Goal: Task Accomplishment & Management: Complete application form

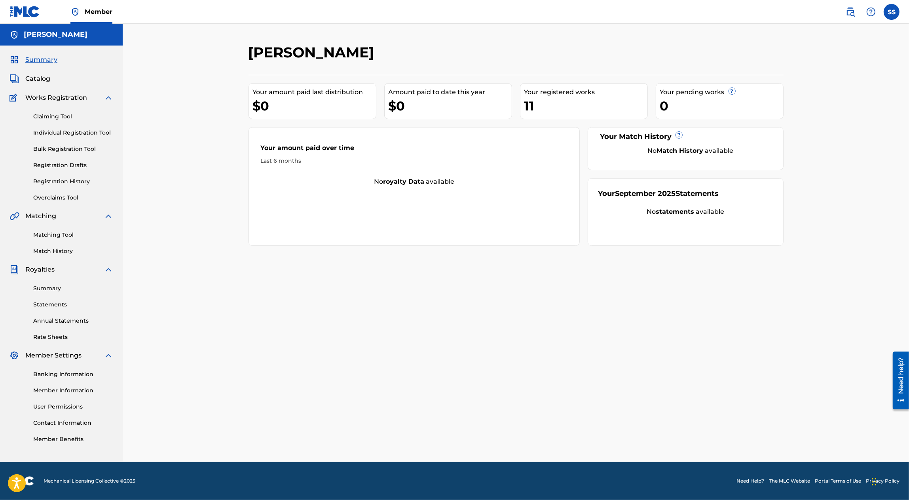
click at [533, 97] on div "11" at bounding box center [585, 106] width 123 height 18
click at [533, 106] on div "11" at bounding box center [585, 106] width 123 height 18
click at [43, 117] on link "Claiming Tool" at bounding box center [73, 116] width 80 height 8
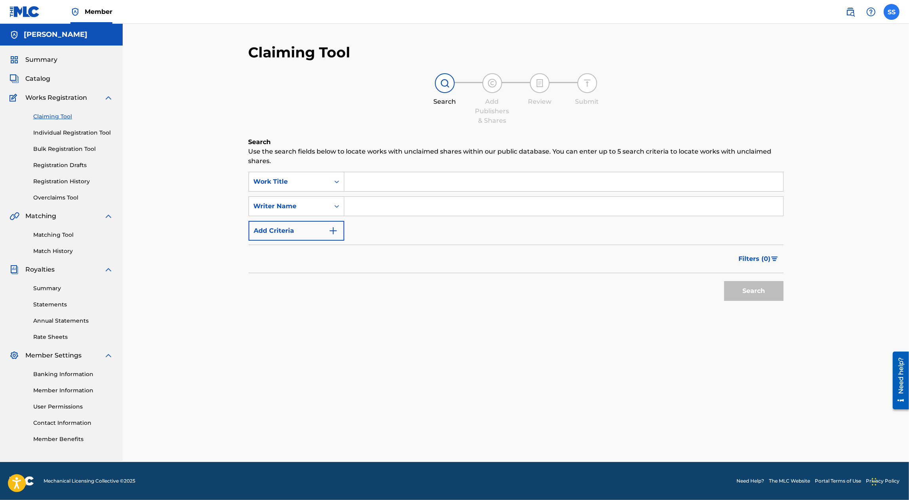
click at [885, 13] on label at bounding box center [891, 12] width 16 height 16
click at [891, 12] on input "SS SERGIO SANCHEZ AYON titanicapublishing@yahoo.com Profile Log out" at bounding box center [891, 12] width 0 height 0
click at [808, 84] on link "Profile" at bounding box center [813, 84] width 16 height 7
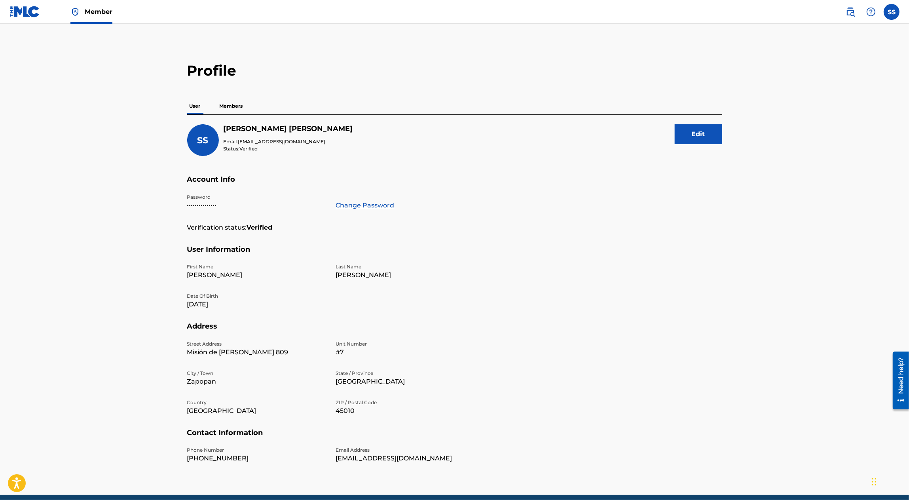
click at [239, 105] on p "Members" at bounding box center [231, 106] width 28 height 17
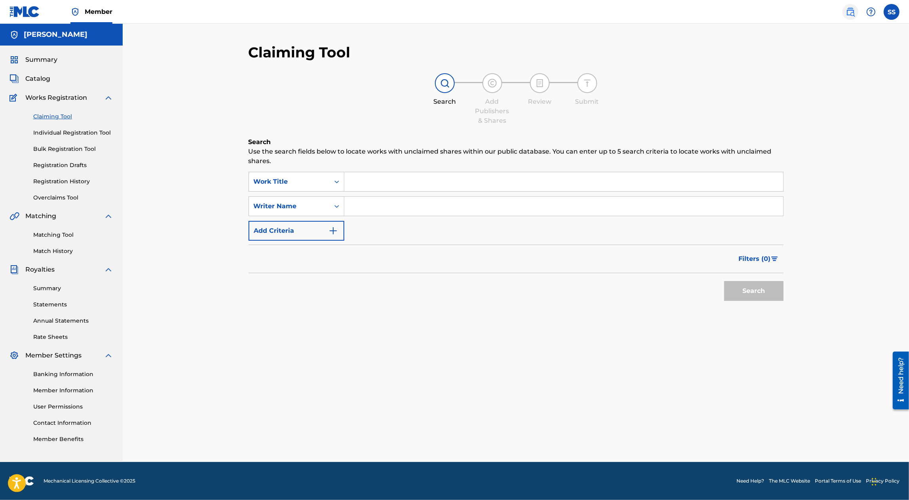
click at [851, 8] on img at bounding box center [849, 11] width 9 height 9
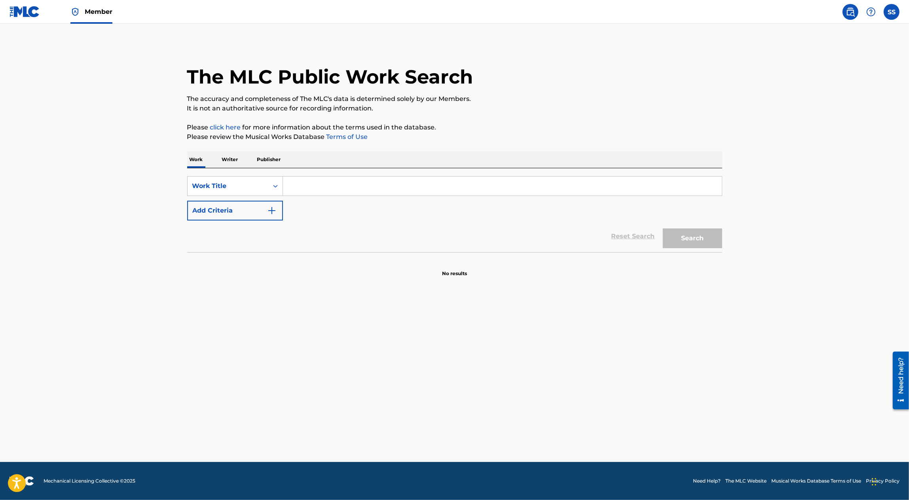
click at [232, 154] on p "Writer" at bounding box center [230, 159] width 21 height 17
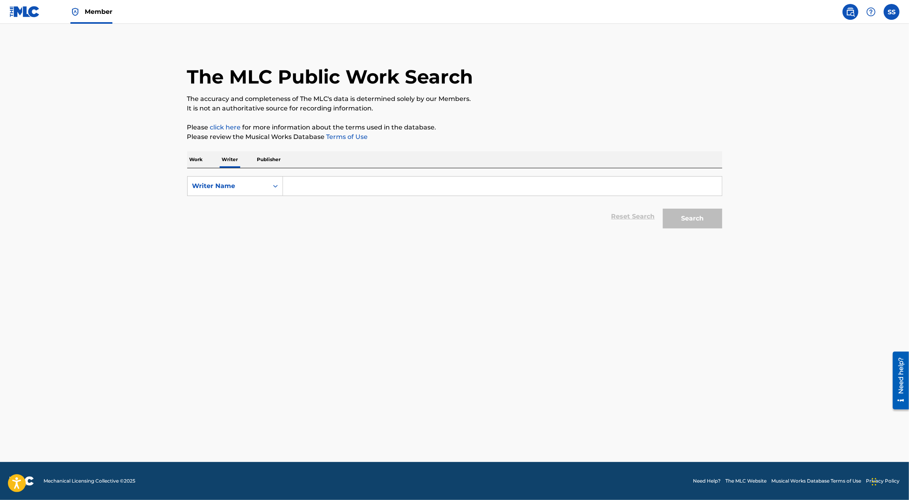
click at [320, 187] on input "Search Form" at bounding box center [502, 185] width 439 height 19
type input "SERGIO SACHEZ AYON"
click at [663, 208] on button "Search" at bounding box center [692, 218] width 59 height 20
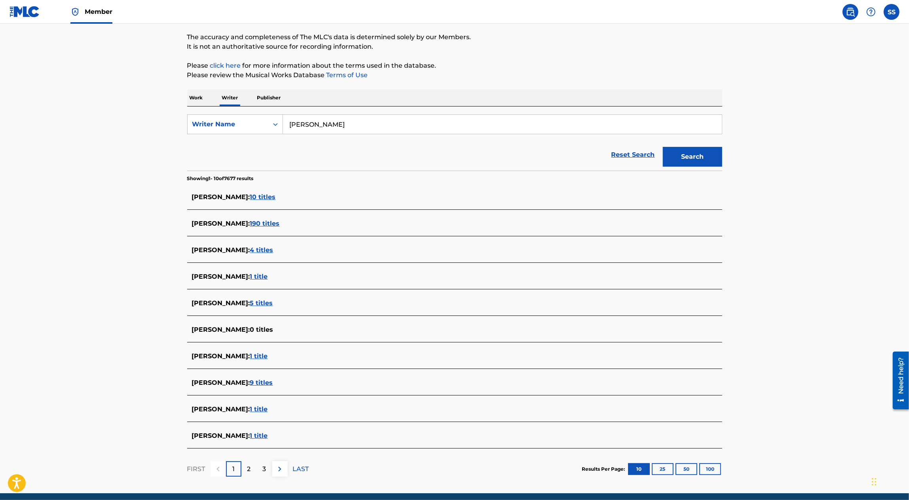
scroll to position [93, 0]
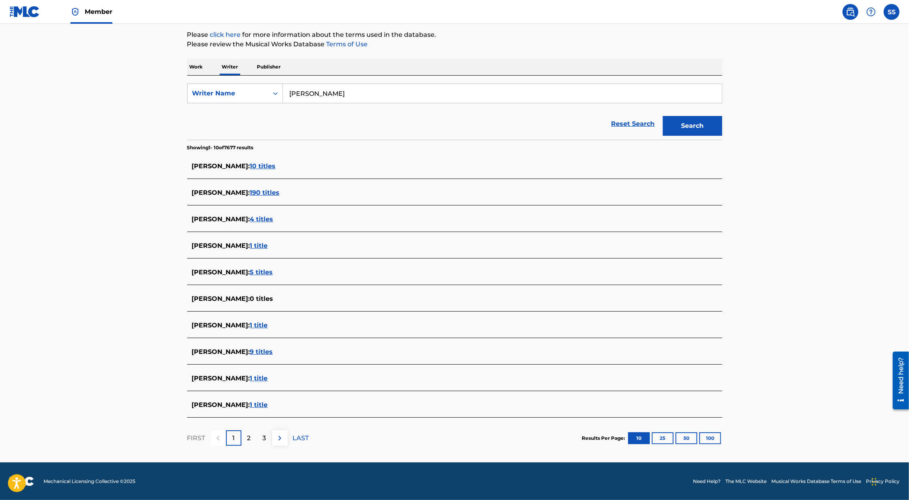
click at [276, 165] on span "10 titles" at bounding box center [263, 166] width 26 height 8
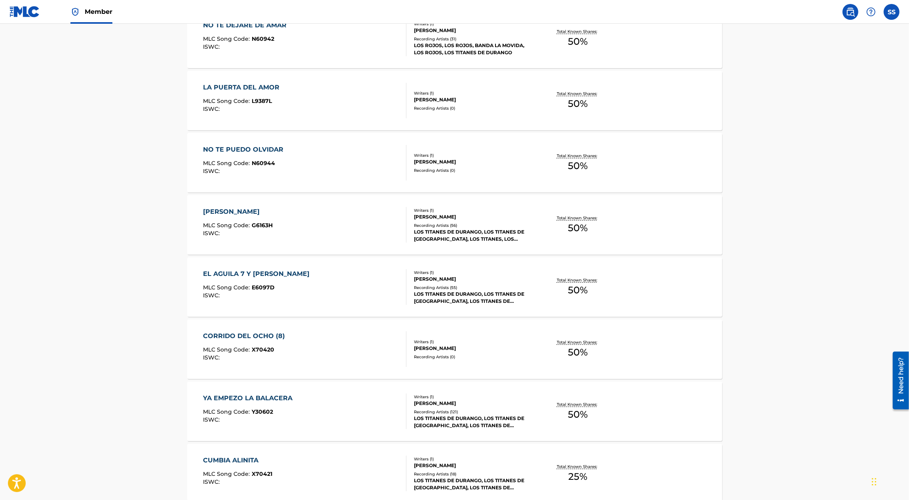
scroll to position [0, 0]
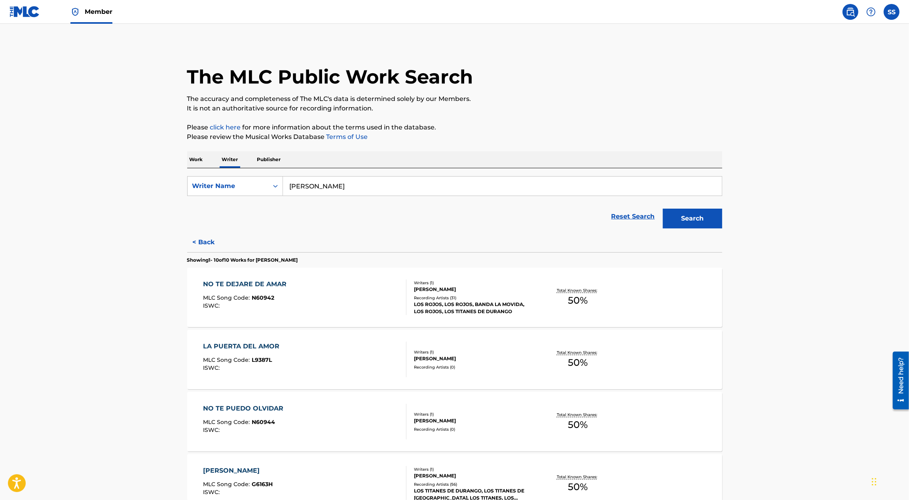
click at [599, 296] on div "Total Known Shares: 50 %" at bounding box center [577, 297] width 89 height 24
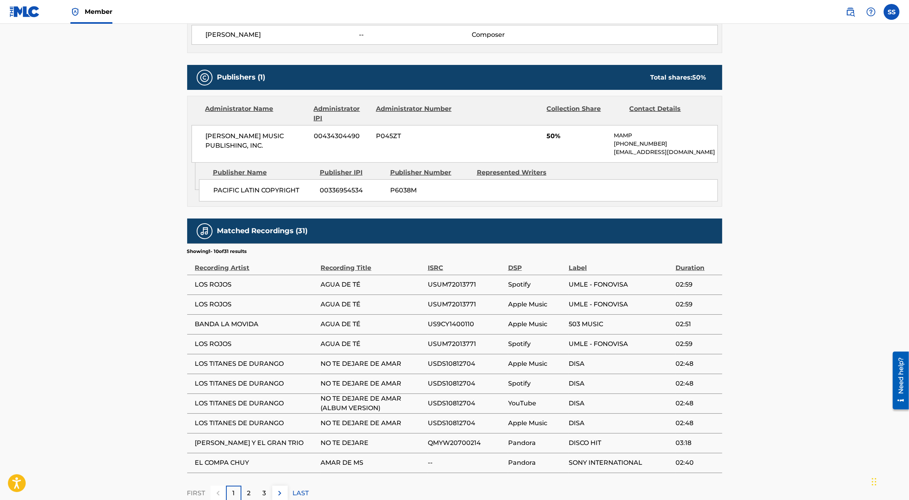
scroll to position [165, 0]
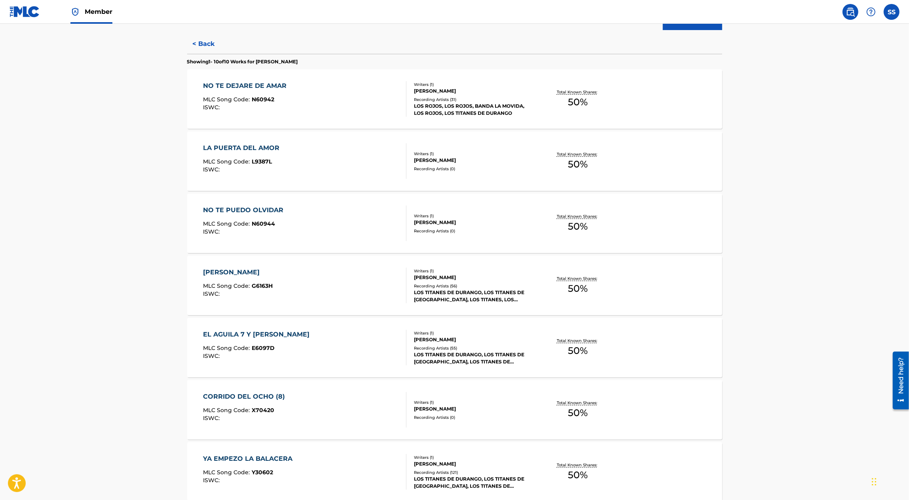
scroll to position [238, 0]
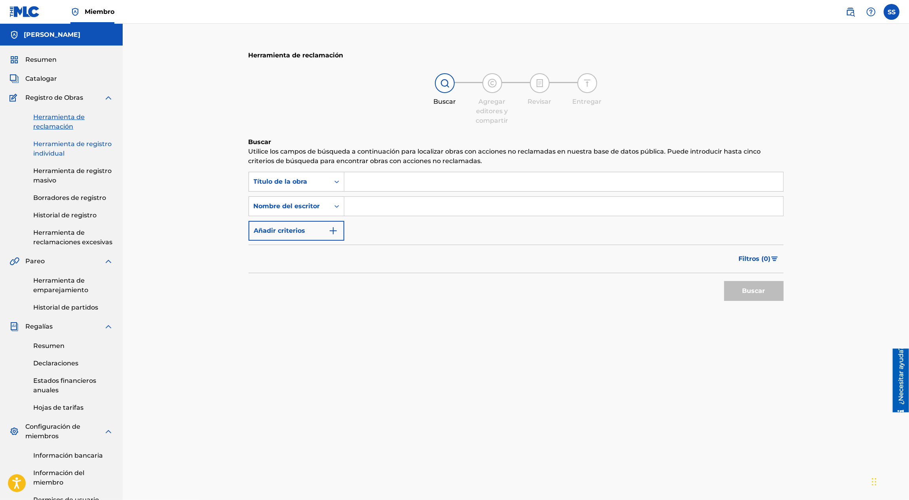
click at [75, 149] on link "Herramienta de registro individual" at bounding box center [73, 148] width 80 height 19
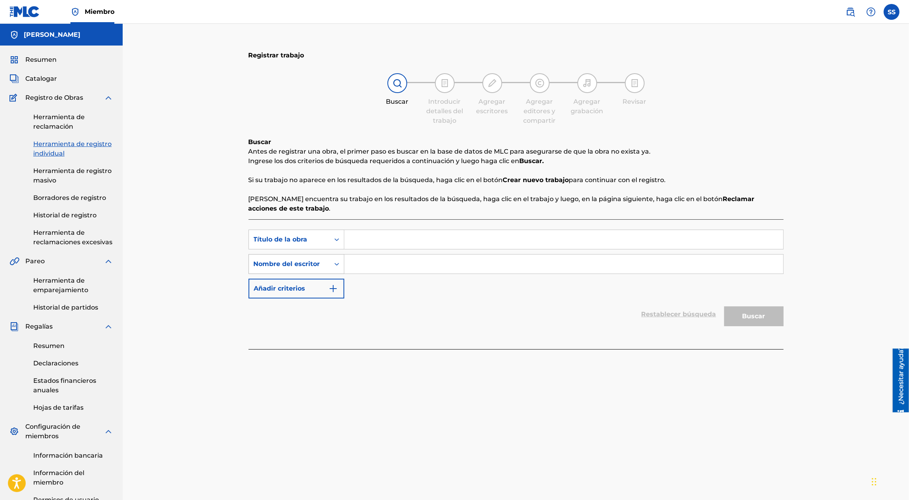
click at [297, 261] on font "Nombre del escritor" at bounding box center [287, 264] width 66 height 8
click at [312, 303] on div "Publisher Name" at bounding box center [296, 304] width 95 height 20
click at [386, 254] on input "Formulario de búsqueda" at bounding box center [563, 263] width 439 height 19
type input "SERGIO SANCHEZ AYON"
click at [763, 321] on div "Buscar" at bounding box center [751, 314] width 63 height 32
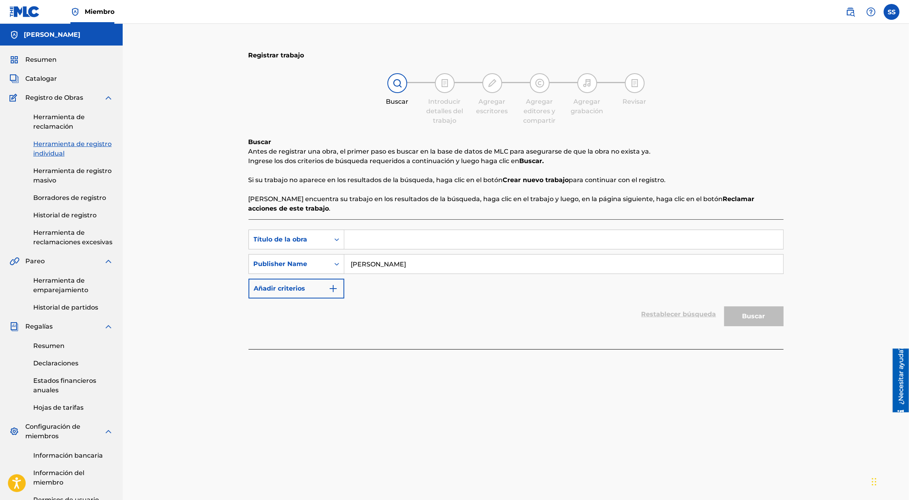
click at [460, 259] on input "SERGIO SANCHEZ AYON" at bounding box center [563, 263] width 439 height 19
click at [459, 263] on input "SERGIO SANCHEZ AYON" at bounding box center [563, 263] width 439 height 19
click at [78, 122] on link "Herramienta de reclamación" at bounding box center [73, 121] width 80 height 19
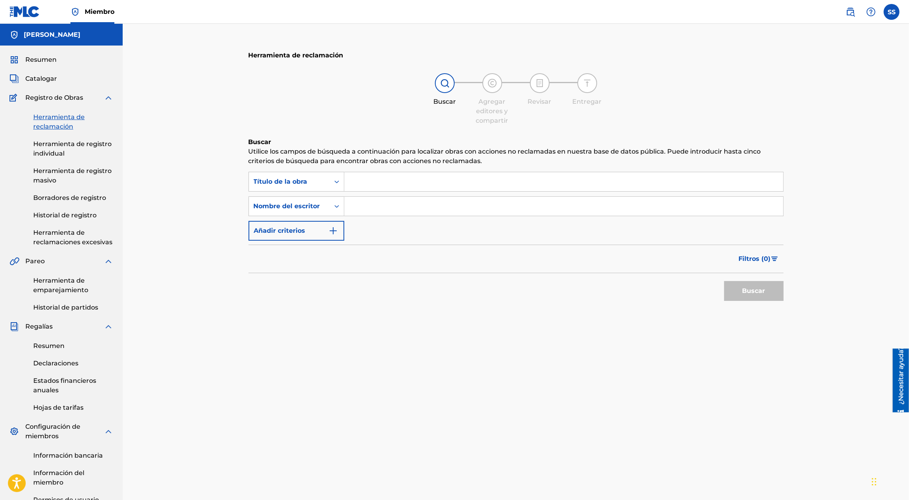
click at [381, 204] on input "Formulario de búsqueda" at bounding box center [563, 206] width 439 height 19
type input "SERGIO SANCHEZ AYON"
click at [755, 292] on font "Buscar" at bounding box center [753, 291] width 23 height 8
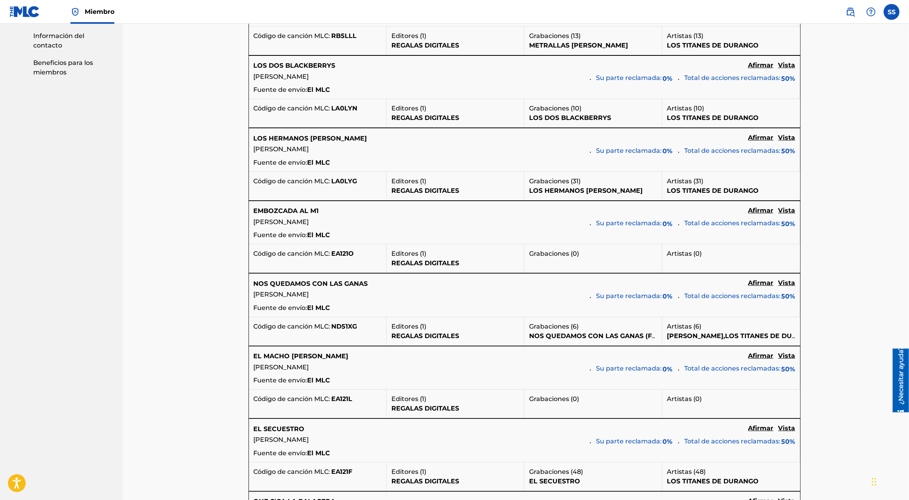
scroll to position [659, 0]
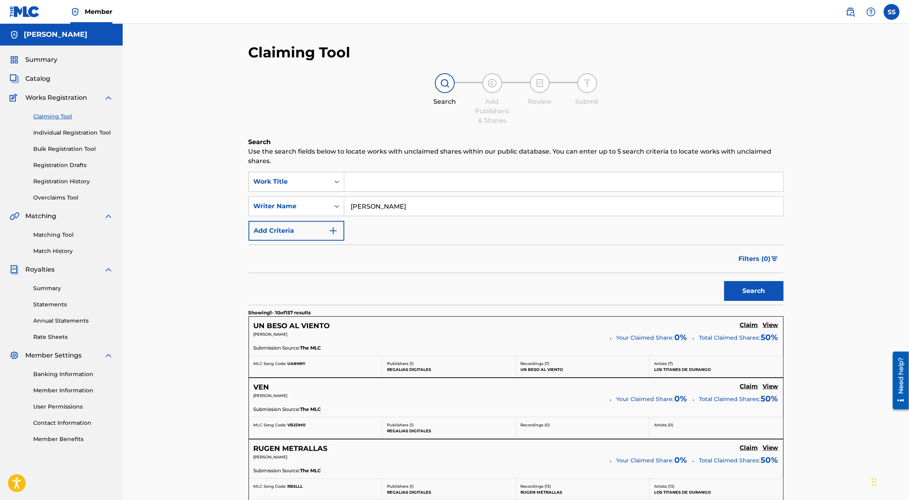
scroll to position [161, 0]
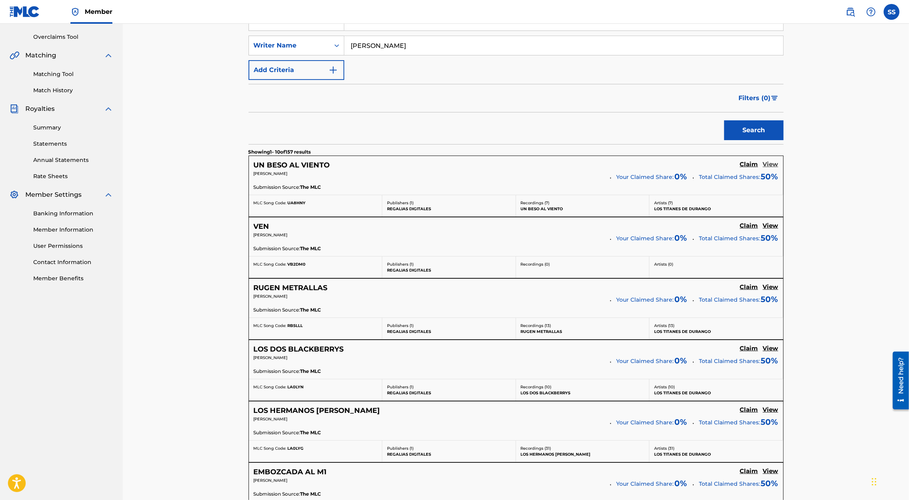
click at [772, 165] on h5 "View" at bounding box center [770, 165] width 15 height 8
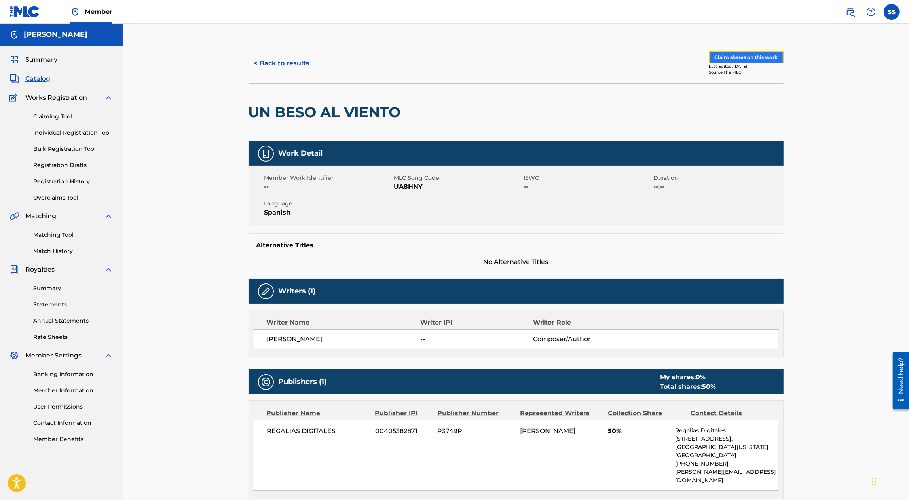
click at [740, 61] on button "Claim shares on this work" at bounding box center [746, 57] width 74 height 12
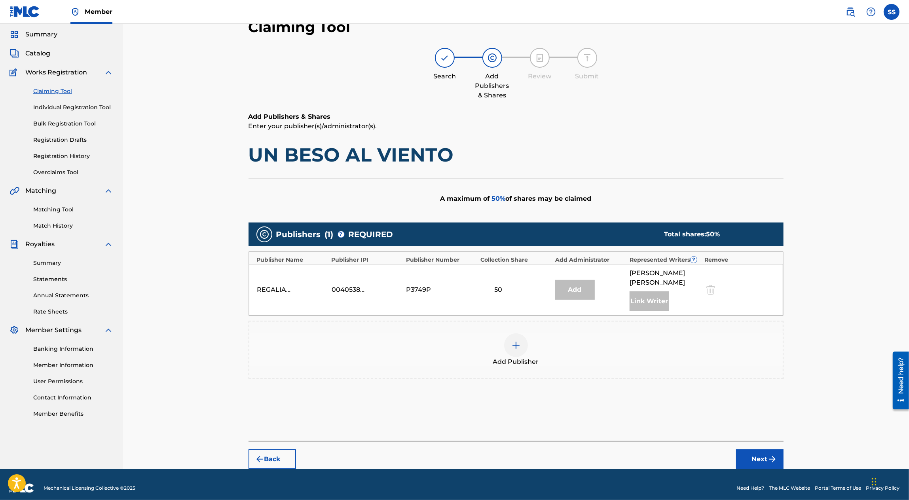
scroll to position [31, 0]
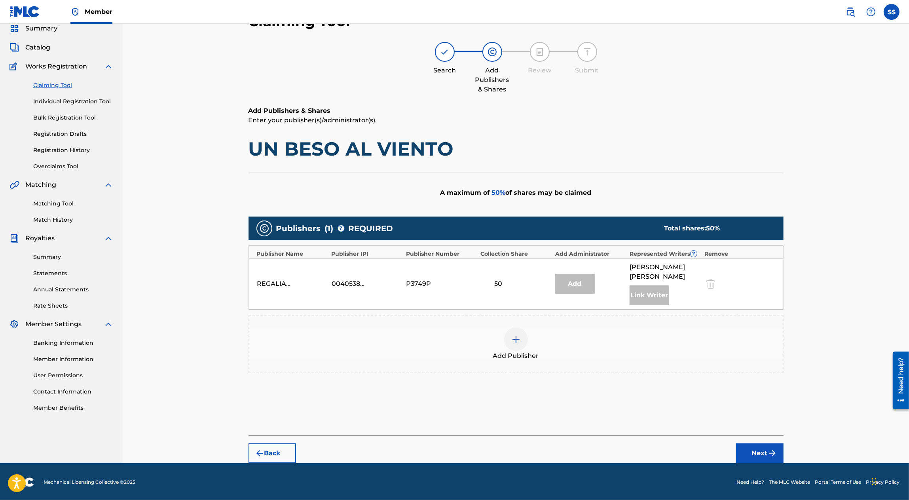
click at [504, 337] on div at bounding box center [516, 339] width 24 height 24
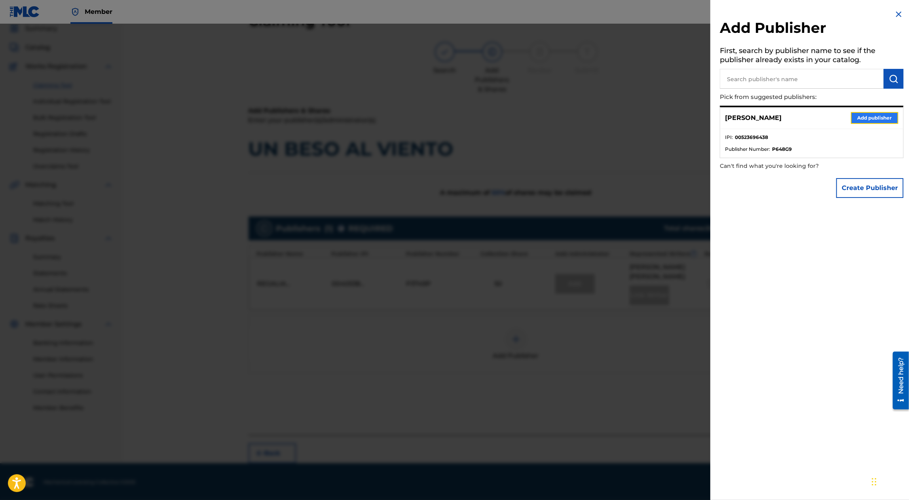
click at [866, 115] on button "Add publisher" at bounding box center [874, 118] width 47 height 12
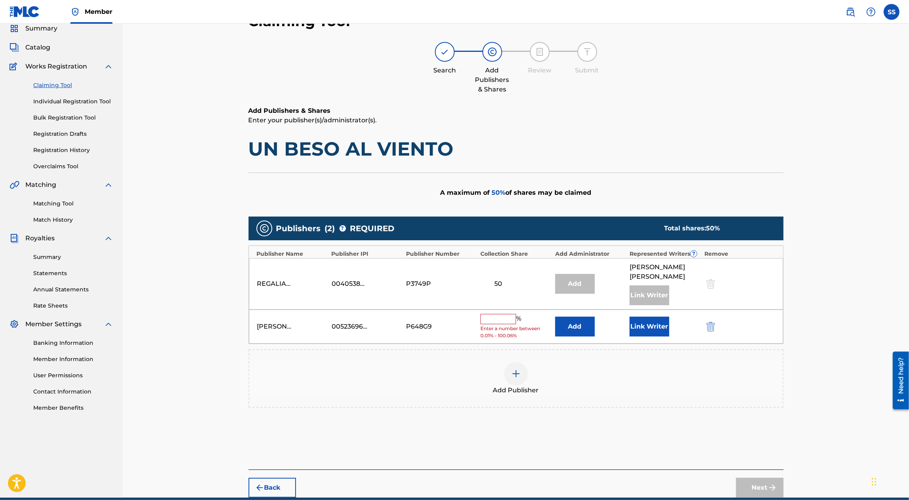
click at [489, 323] on div "% Enter a number between 0.01% - 100.06%" at bounding box center [515, 327] width 70 height 26
click at [487, 317] on input "text" at bounding box center [498, 319] width 36 height 10
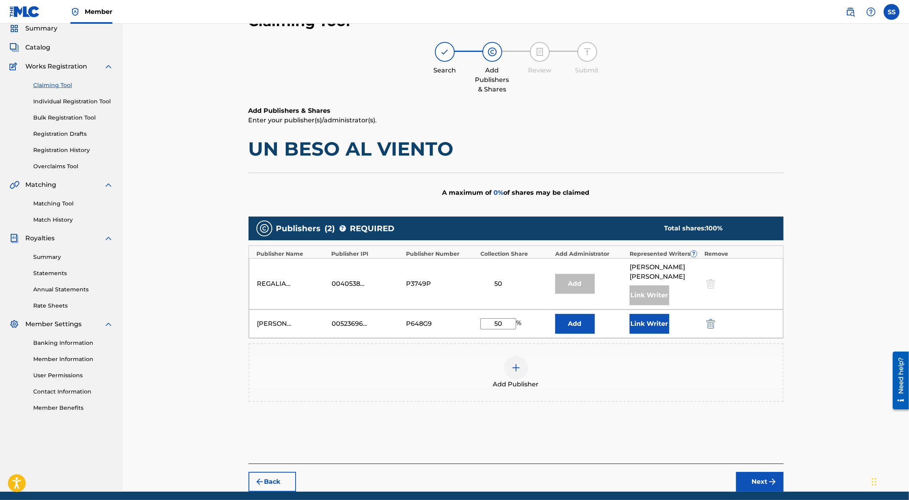
type input "50"
click at [633, 363] on div "Add Publisher" at bounding box center [515, 372] width 533 height 33
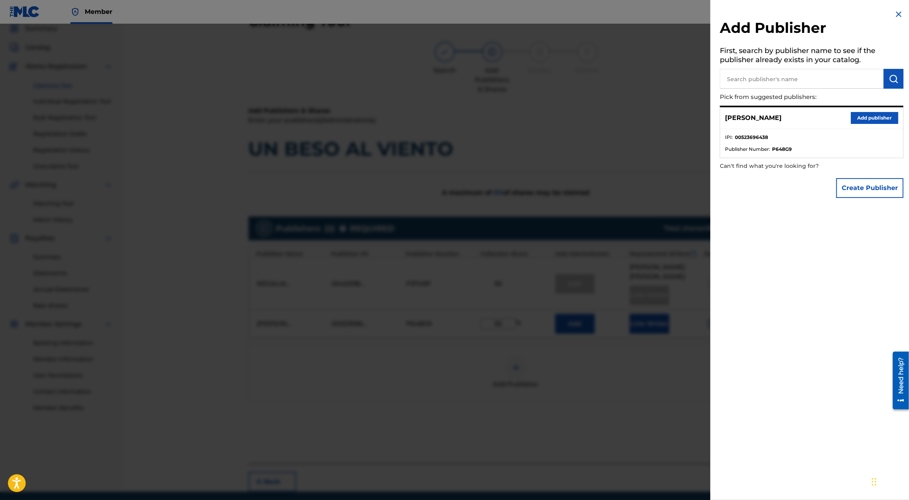
click at [899, 10] on img at bounding box center [898, 13] width 9 height 9
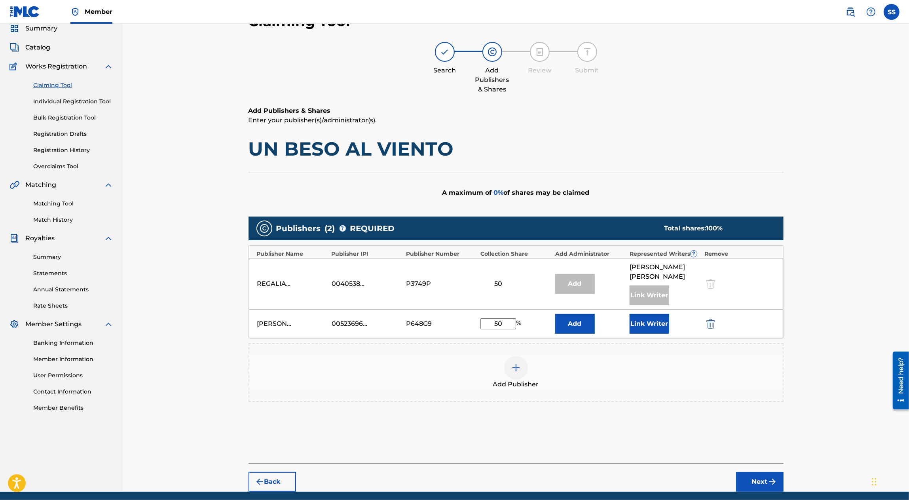
scroll to position [59, 0]
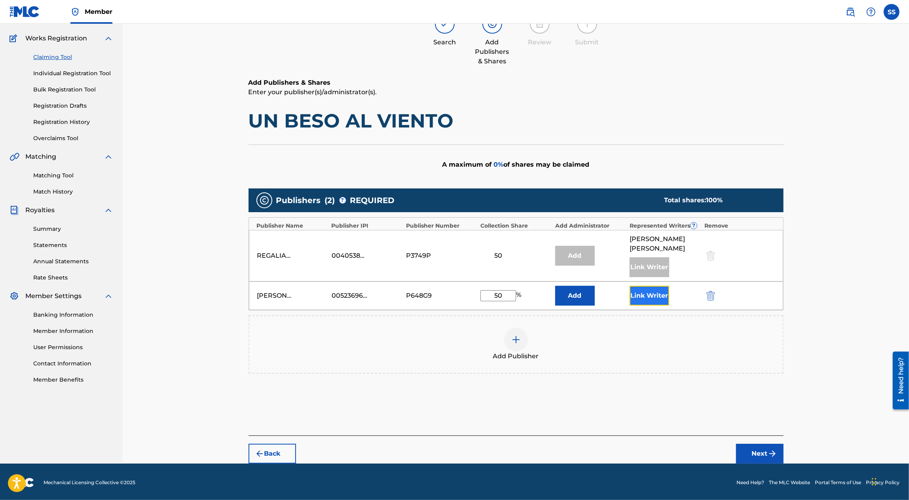
click at [652, 292] on button "Link Writer" at bounding box center [649, 296] width 40 height 20
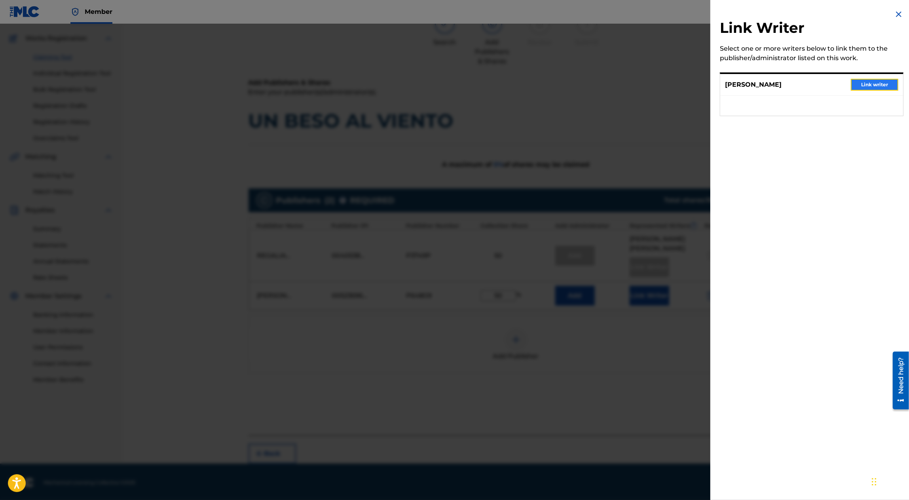
click at [868, 84] on button "Link writer" at bounding box center [874, 85] width 47 height 12
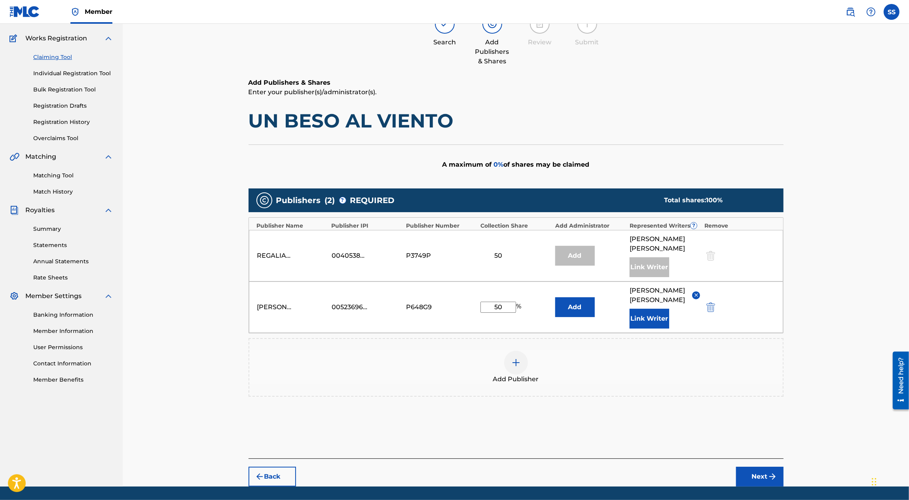
click at [698, 289] on div "SERGIO SANCHEZ AYON" at bounding box center [664, 295] width 70 height 19
click at [697, 294] on img at bounding box center [696, 295] width 6 height 6
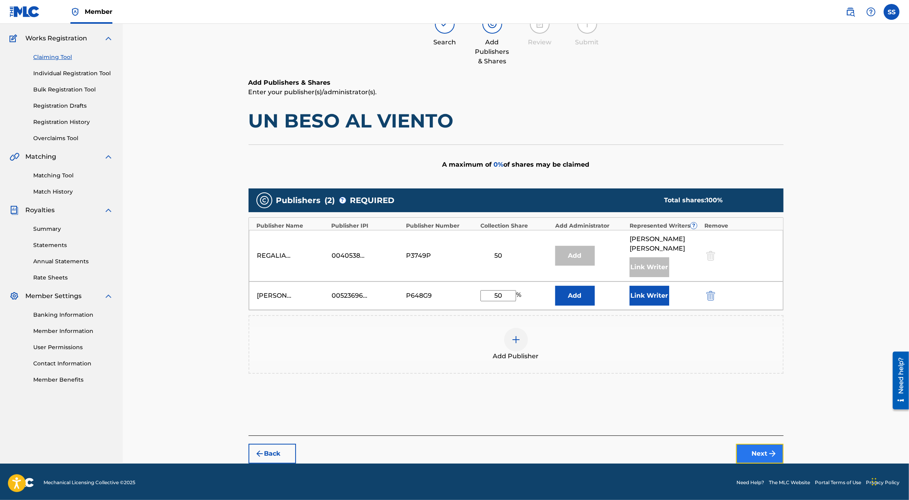
click at [763, 449] on button "Next" at bounding box center [759, 453] width 47 height 20
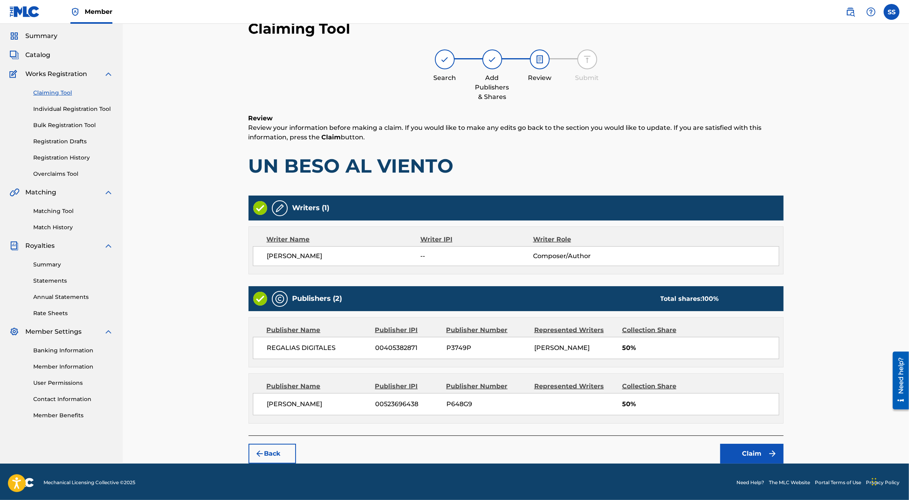
click at [288, 206] on div "Writers (1)" at bounding box center [515, 207] width 535 height 25
click at [263, 206] on img at bounding box center [260, 208] width 14 height 14
click at [286, 250] on div "SERGIO SANCHEZ AYON -- Composer/Author" at bounding box center [516, 256] width 526 height 20
click at [756, 448] on button "Claim" at bounding box center [751, 453] width 63 height 20
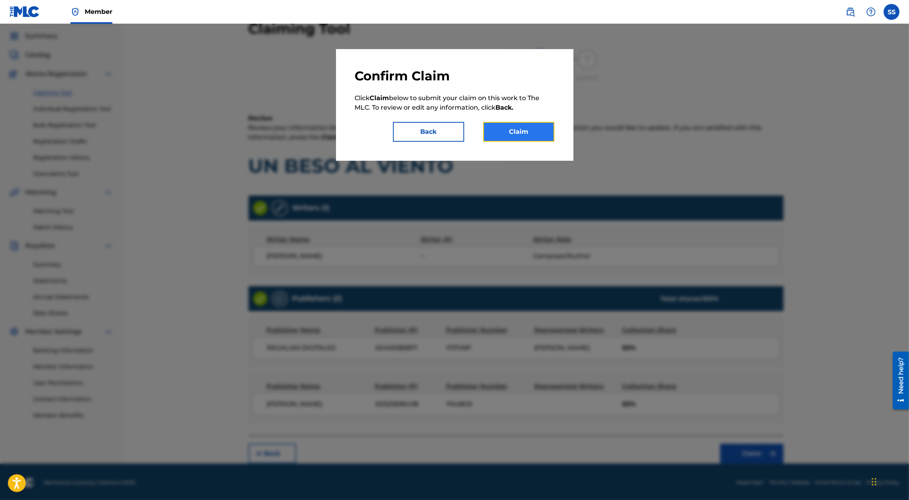
click at [530, 131] on button "Claim" at bounding box center [518, 132] width 71 height 20
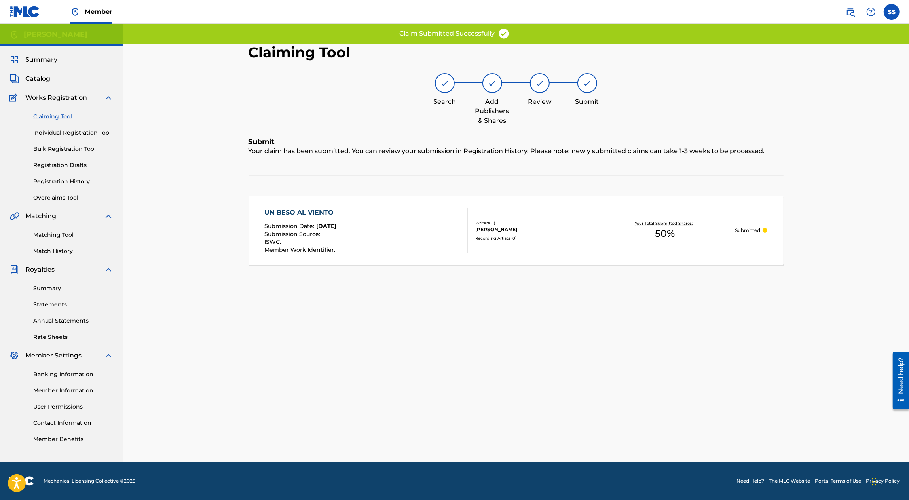
scroll to position [0, 0]
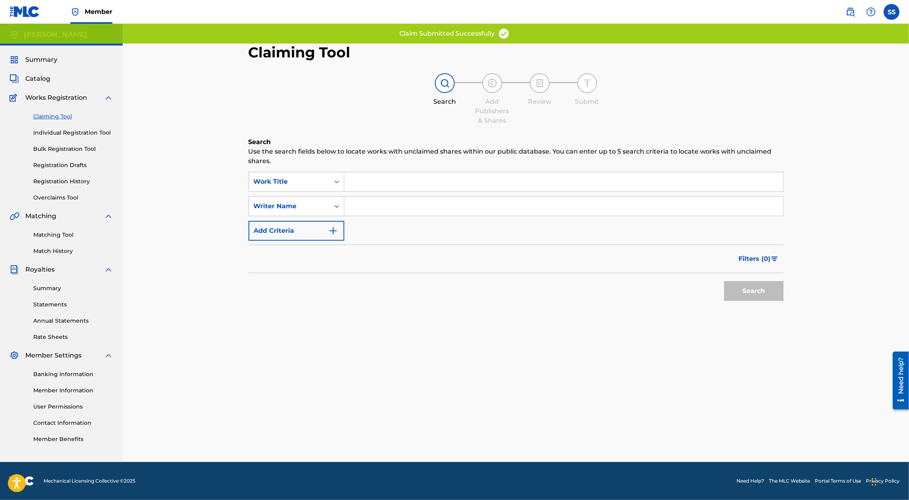
click at [372, 204] on input "Search Form" at bounding box center [563, 206] width 439 height 19
type input "SERGIO SANCHEZ AYON"
click at [749, 288] on button "Search" at bounding box center [753, 291] width 59 height 20
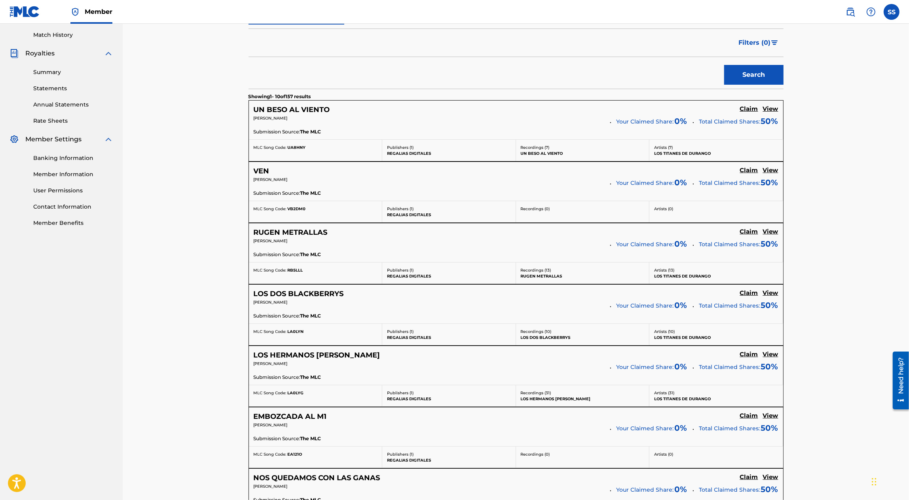
scroll to position [206, 0]
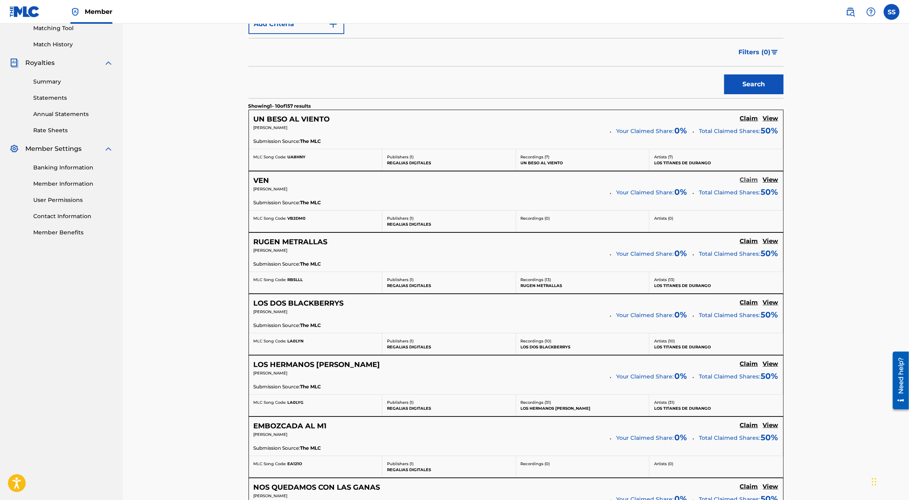
click at [747, 180] on h5 "Claim" at bounding box center [749, 180] width 18 height 8
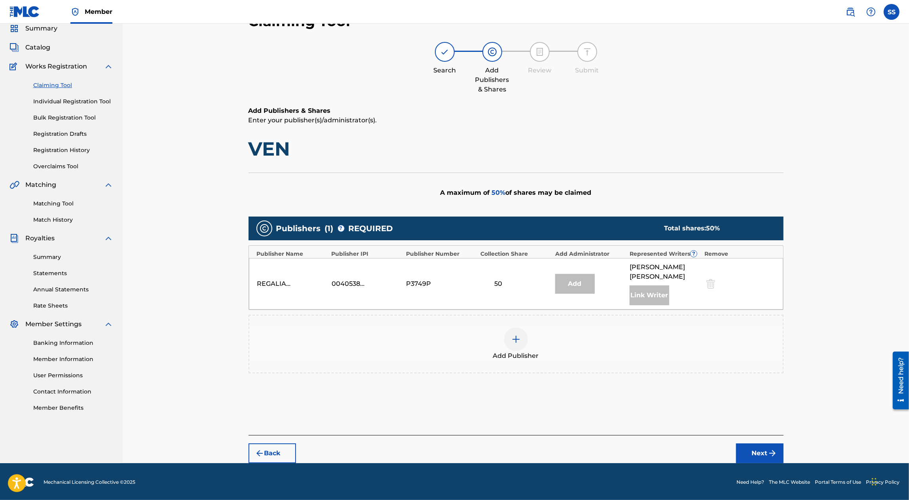
click at [509, 341] on div at bounding box center [516, 339] width 24 height 24
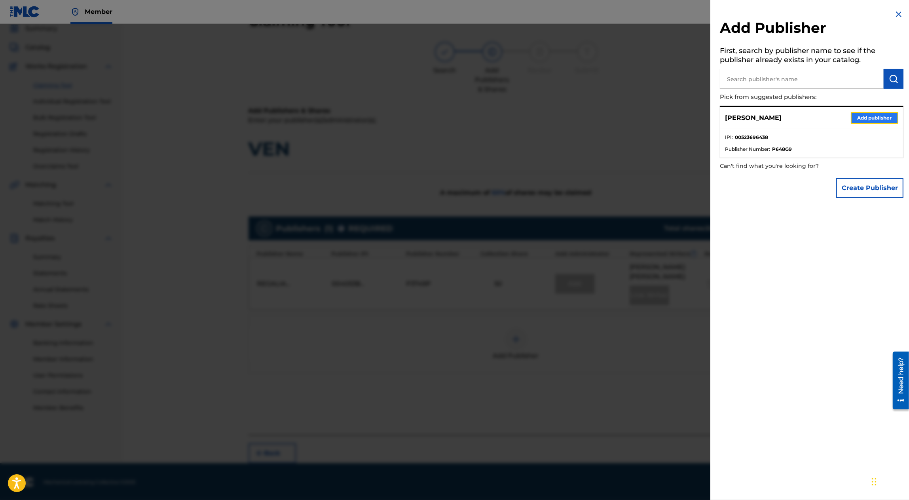
click at [851, 118] on button "Add publisher" at bounding box center [874, 118] width 47 height 12
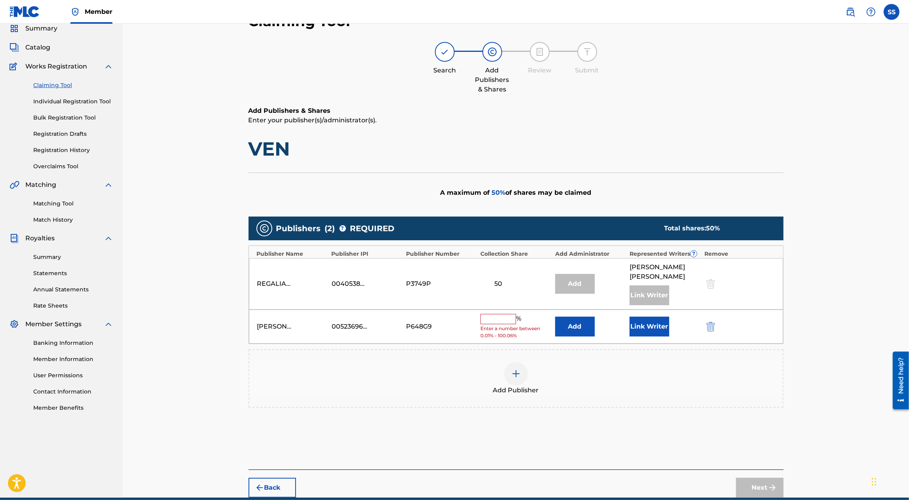
click at [496, 316] on input "text" at bounding box center [498, 319] width 36 height 10
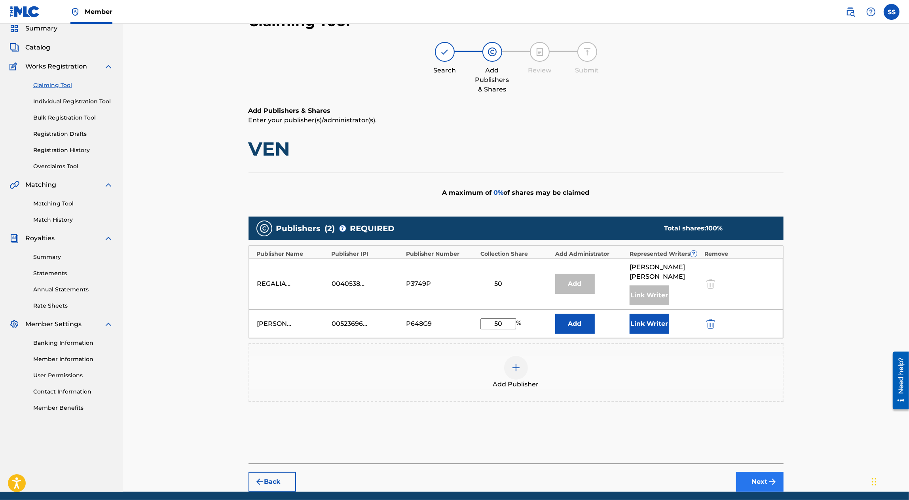
type input "50"
click at [756, 483] on button "Next" at bounding box center [759, 482] width 47 height 20
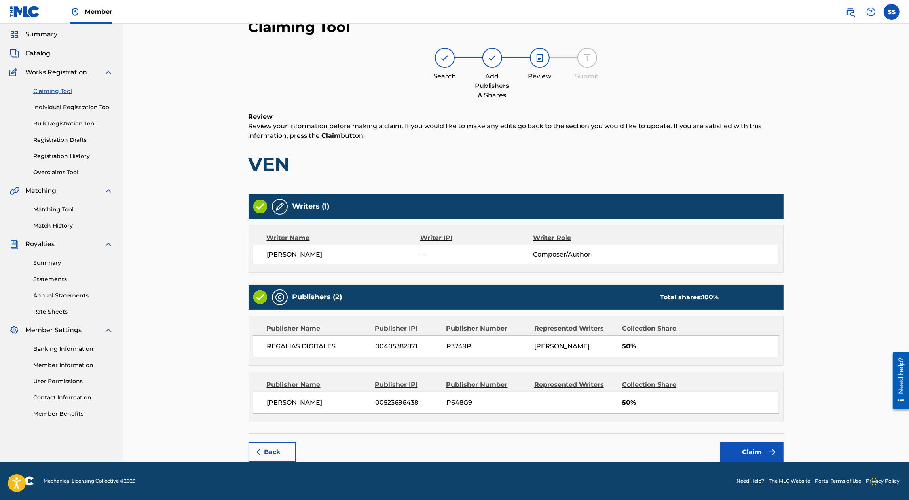
scroll to position [24, 0]
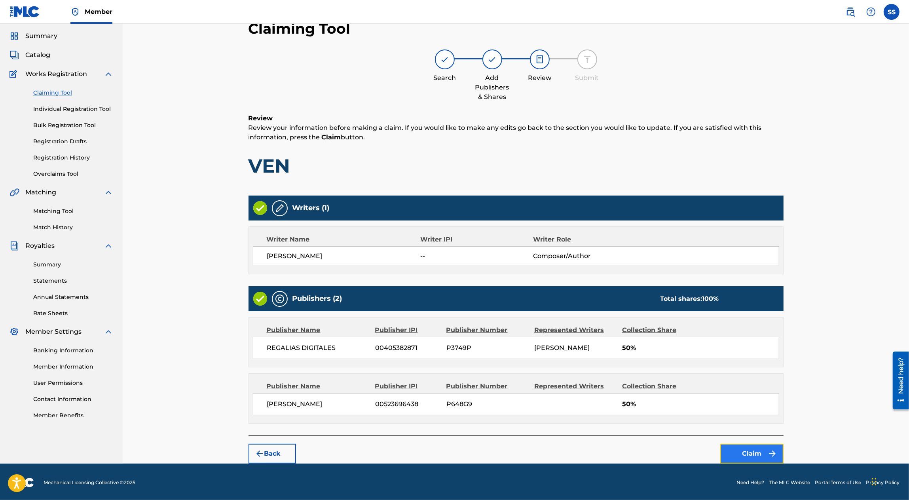
click at [751, 456] on button "Claim" at bounding box center [751, 453] width 63 height 20
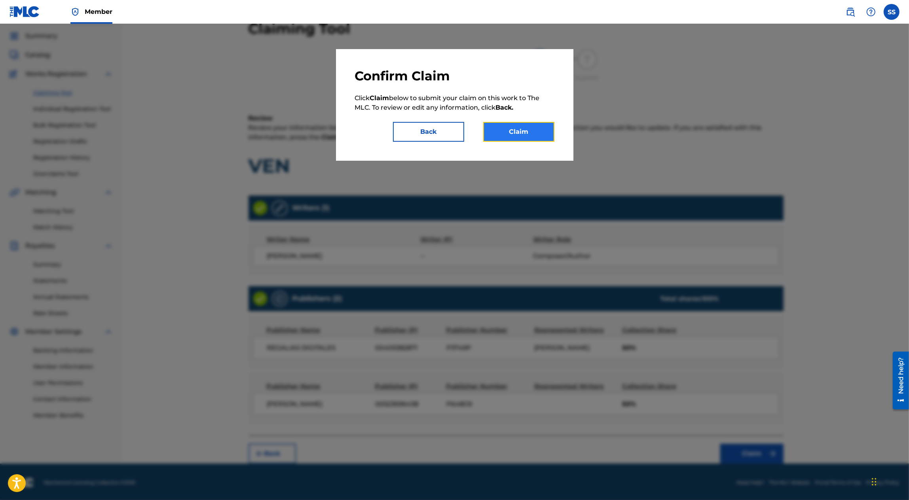
click at [523, 132] on button "Claim" at bounding box center [518, 132] width 71 height 20
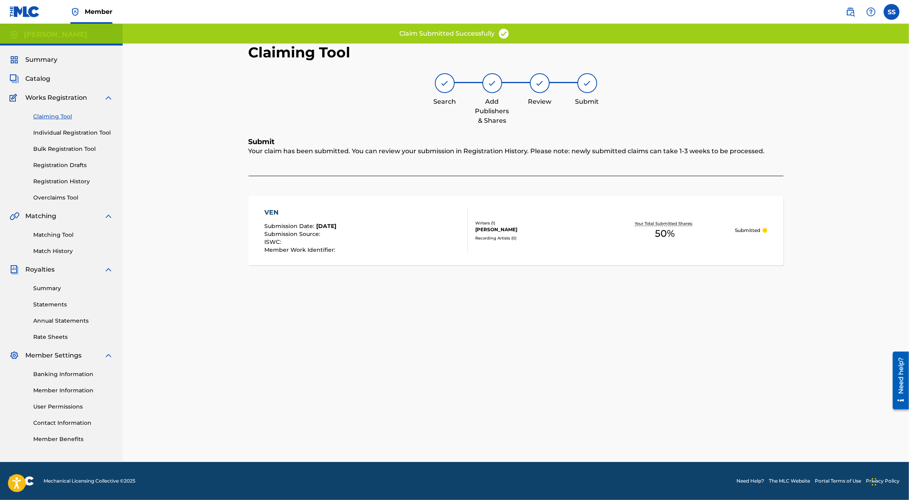
scroll to position [0, 0]
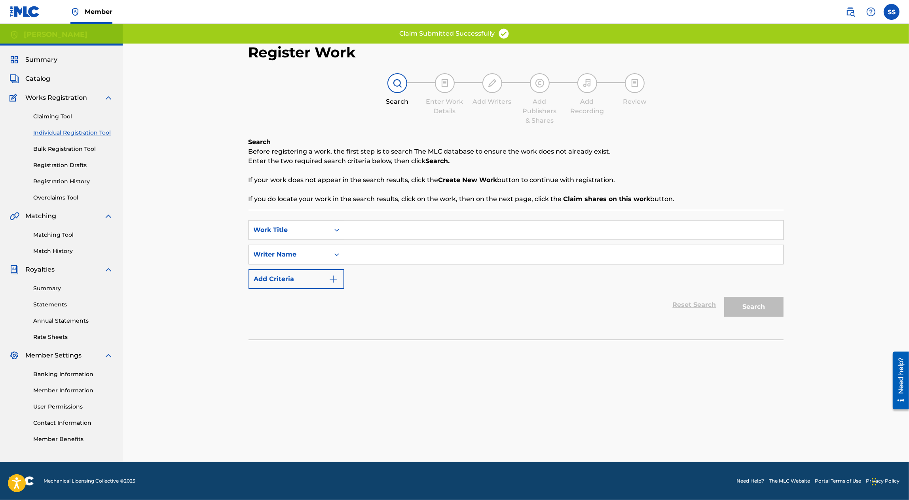
click at [414, 250] on input "Search Form" at bounding box center [563, 254] width 439 height 19
click at [496, 289] on div "Reset Search Search" at bounding box center [515, 305] width 535 height 32
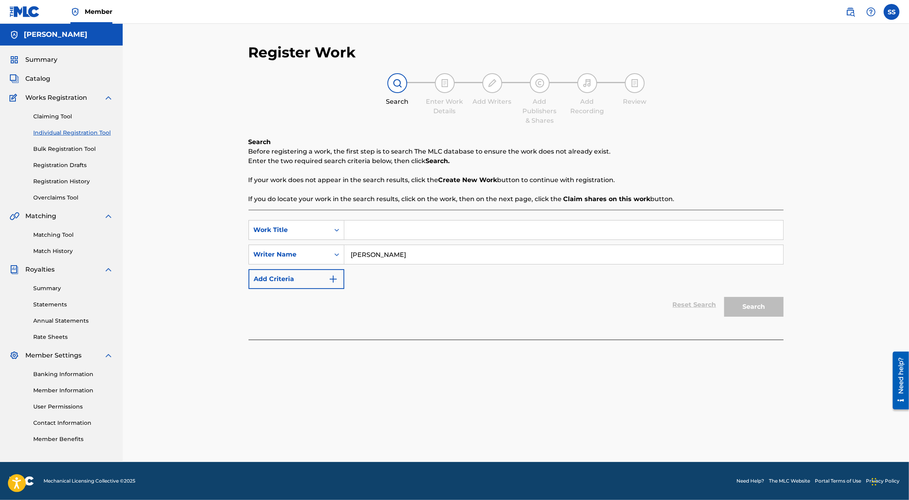
click at [439, 252] on input "SERGIO SANCHEZ AYON" at bounding box center [563, 254] width 439 height 19
type input "SERGIO SANCHEZ AYON"
click at [411, 288] on div "SearchWithCriteria121ac37e-da84-499f-8c9a-3385c60e8e80 Work Title SearchWithCri…" at bounding box center [515, 254] width 535 height 69
click at [743, 307] on div "Search" at bounding box center [751, 305] width 63 height 32
click at [87, 136] on link "Individual Registration Tool" at bounding box center [73, 133] width 80 height 8
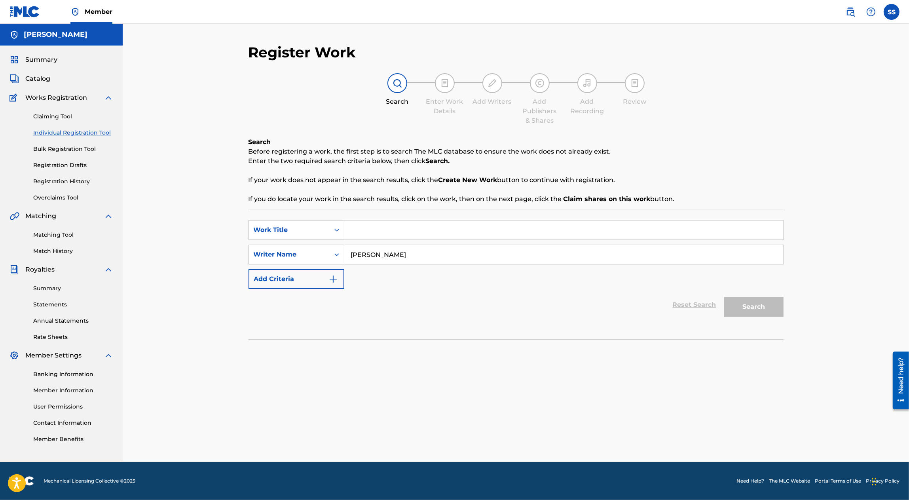
click at [94, 125] on div "Claiming Tool Individual Registration Tool Bulk Registration Tool Registration …" at bounding box center [61, 151] width 104 height 99
click at [396, 251] on input "Search Form" at bounding box center [563, 254] width 439 height 19
type input "E"
type input "S"
paste input "s"
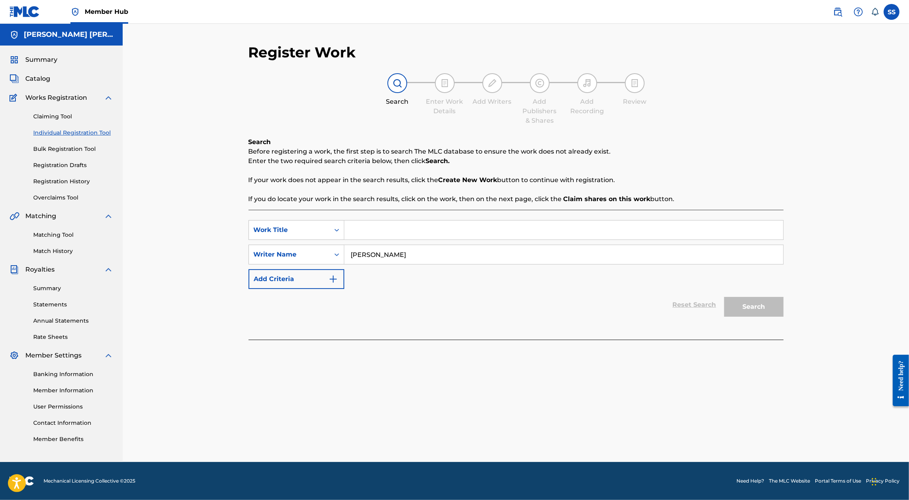
type input "sergio sanche"
click at [73, 143] on div "Claiming Tool Individual Registration Tool Bulk Registration Tool Registration …" at bounding box center [61, 151] width 104 height 99
click at [73, 152] on link "Bulk Registration Tool" at bounding box center [73, 149] width 80 height 8
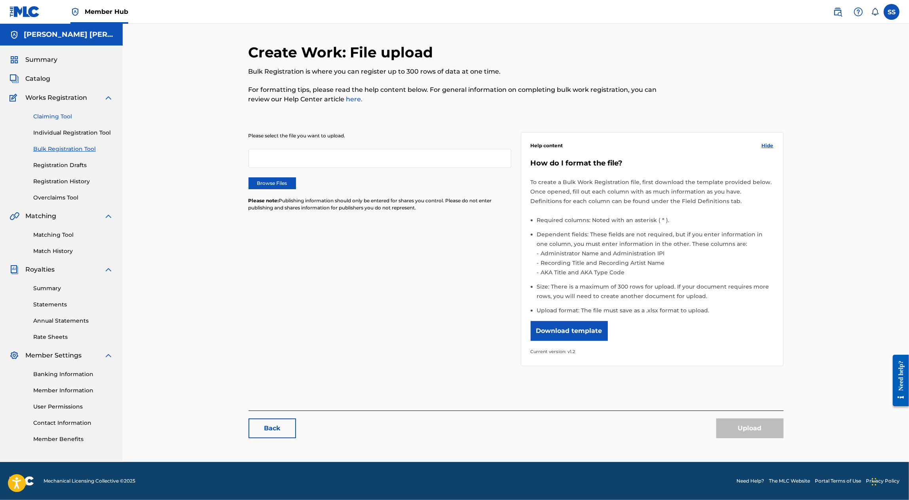
click at [62, 119] on link "Claiming Tool" at bounding box center [73, 116] width 80 height 8
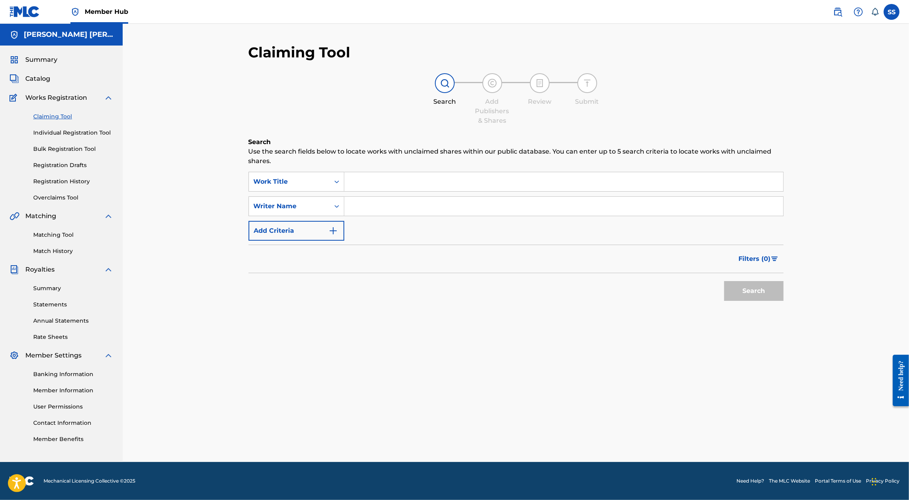
click at [363, 205] on input "Search Form" at bounding box center [563, 206] width 439 height 19
type input "SERGIO SANCHEZ AYON"
click at [740, 286] on button "Search" at bounding box center [753, 291] width 59 height 20
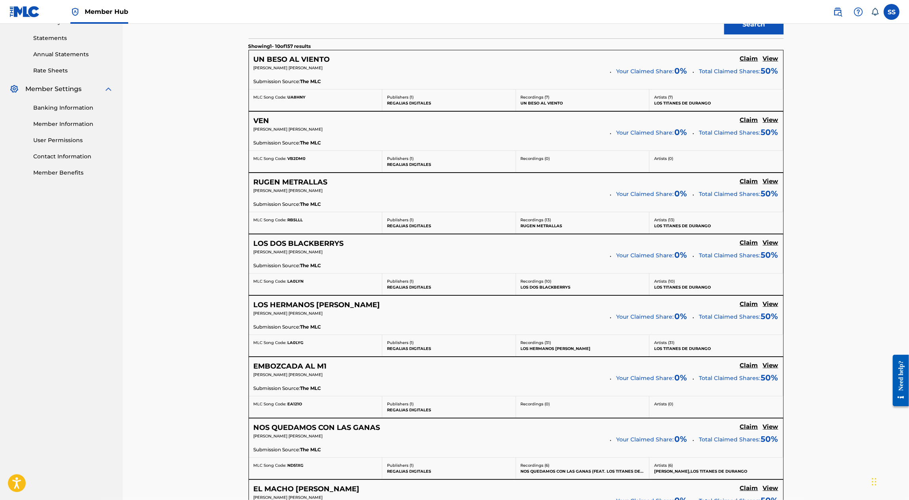
scroll to position [268, 0]
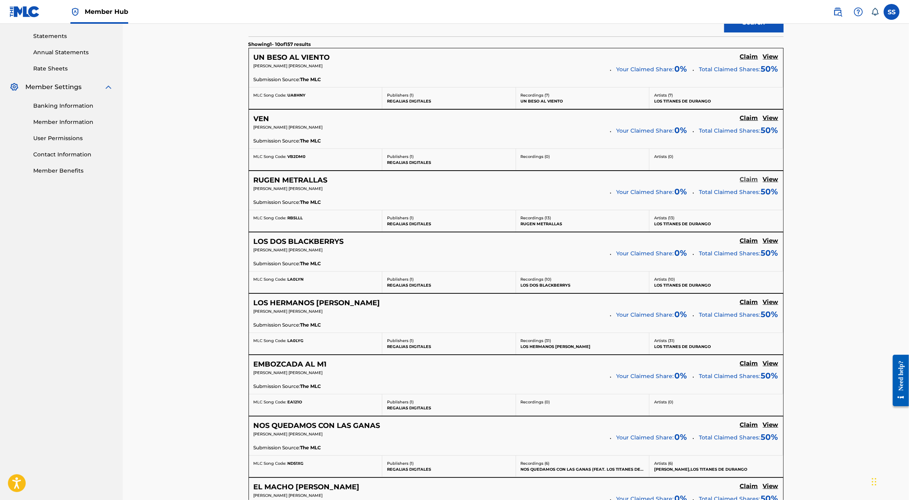
click at [746, 178] on h5 "Claim" at bounding box center [749, 180] width 18 height 8
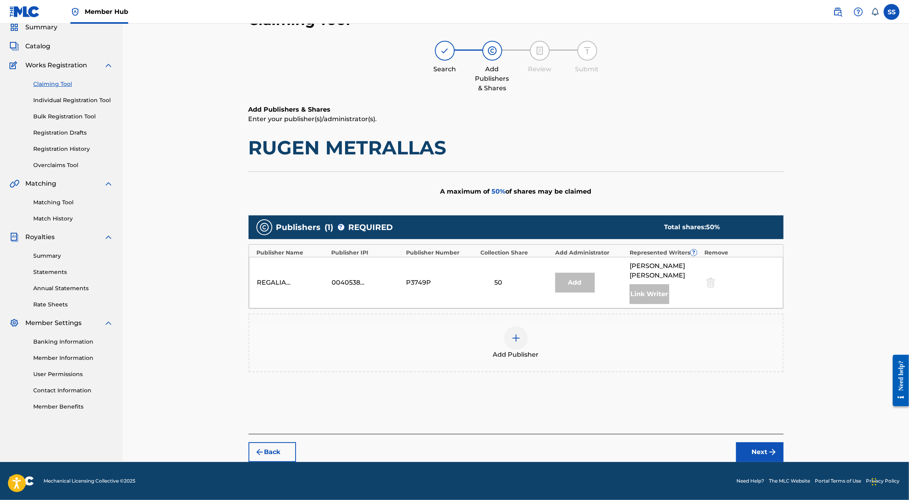
scroll to position [31, 0]
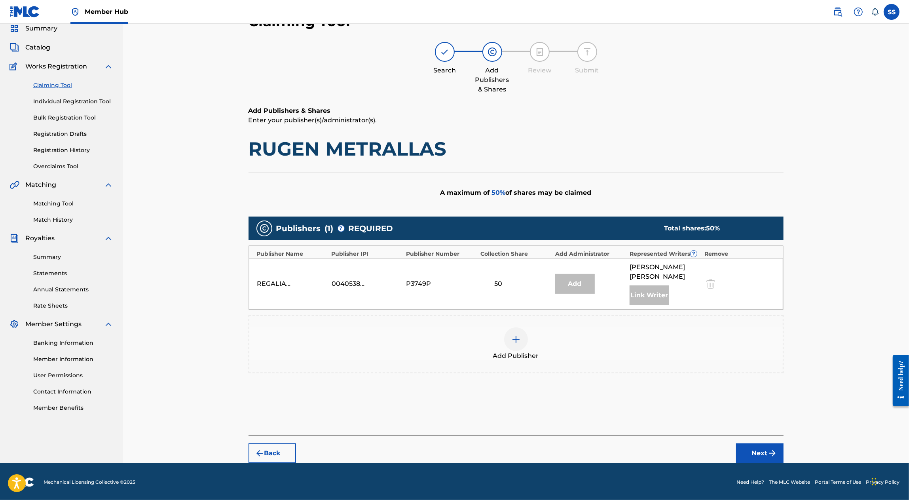
click at [511, 337] on img at bounding box center [515, 338] width 9 height 9
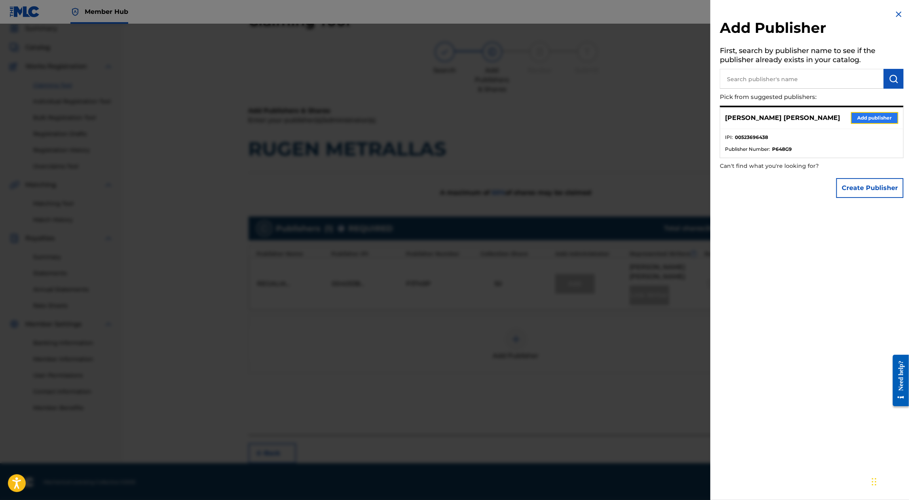
click at [863, 117] on button "Add publisher" at bounding box center [874, 118] width 47 height 12
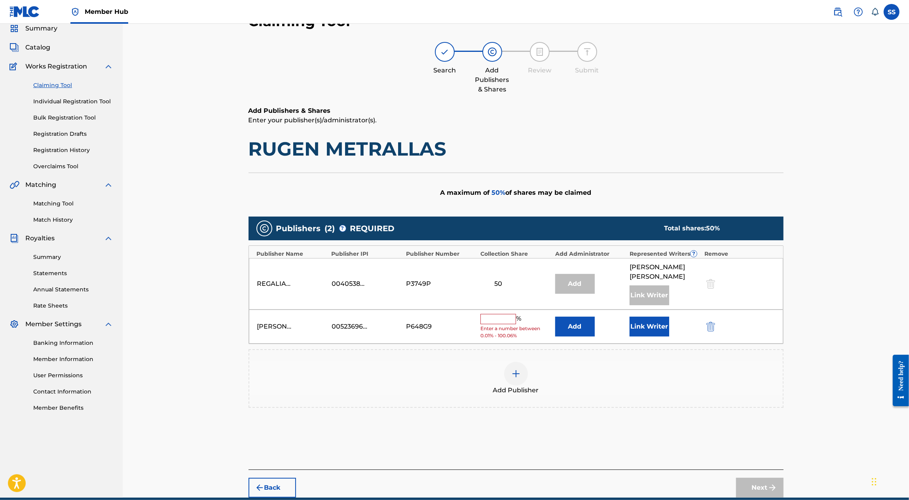
click at [493, 314] on input "text" at bounding box center [498, 319] width 36 height 10
type input "50"
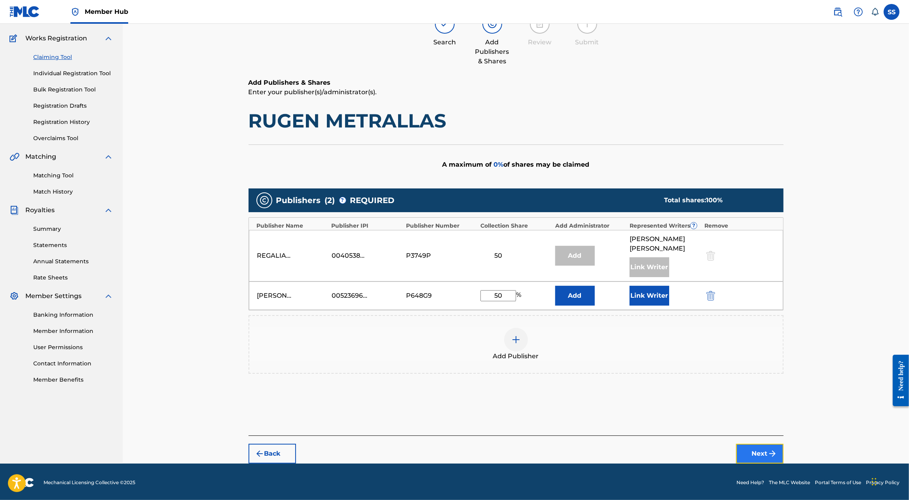
click at [763, 443] on button "Next" at bounding box center [759, 453] width 47 height 20
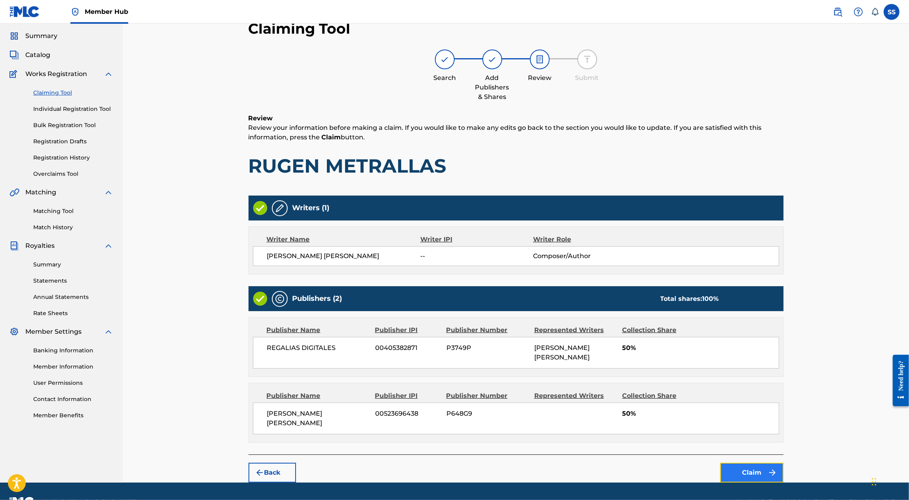
click at [753, 462] on button "Claim" at bounding box center [751, 472] width 63 height 20
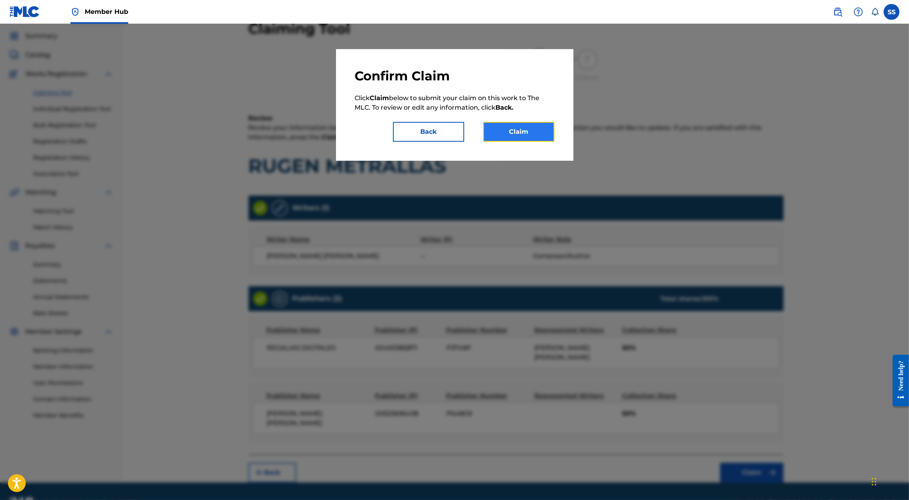
click at [526, 130] on button "Claim" at bounding box center [518, 132] width 71 height 20
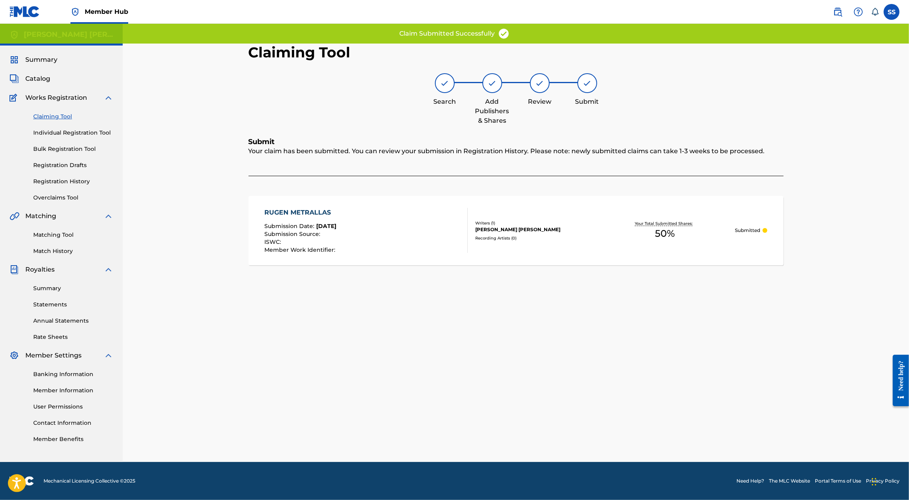
scroll to position [0, 0]
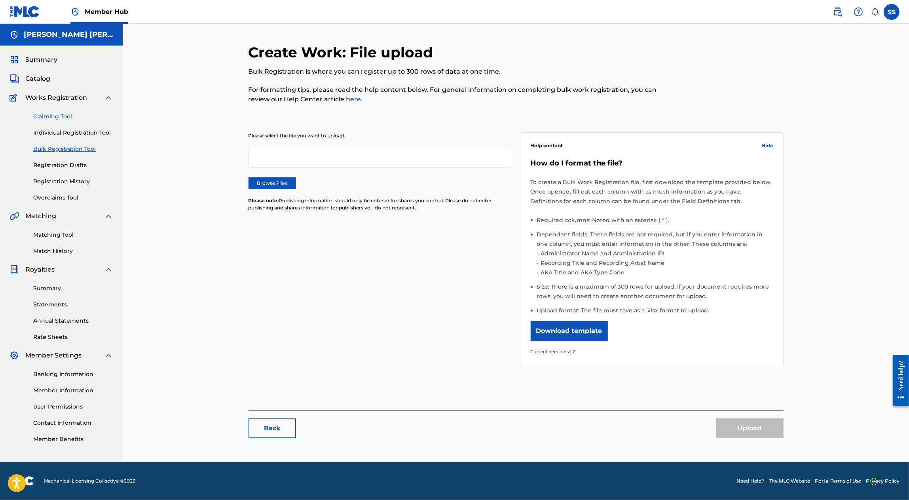
click at [68, 117] on link "Claiming Tool" at bounding box center [73, 116] width 80 height 8
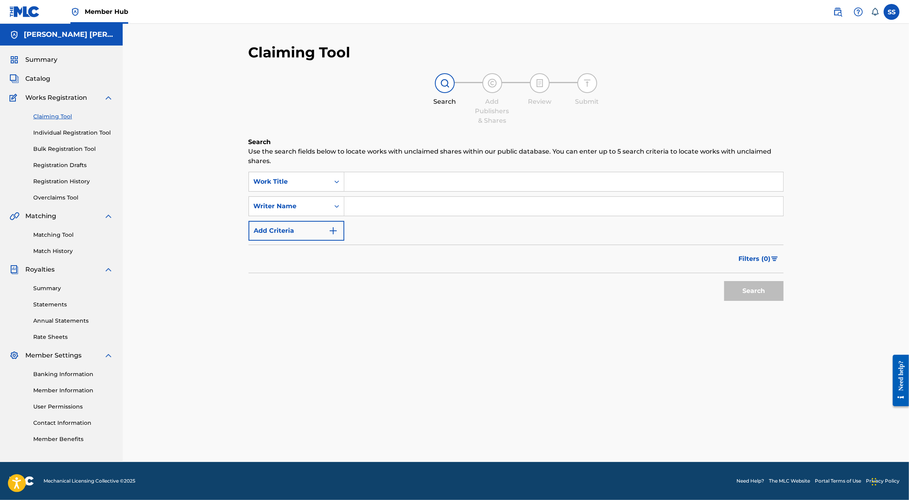
click at [361, 205] on input "Search Form" at bounding box center [563, 206] width 439 height 19
type input "SERGIO SANCHEZ AYON"
click at [763, 292] on button "Search" at bounding box center [753, 291] width 59 height 20
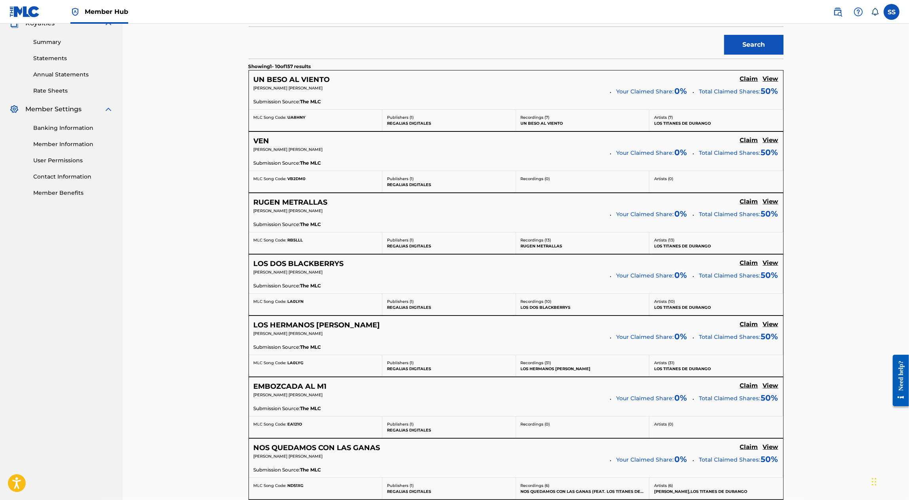
scroll to position [288, 0]
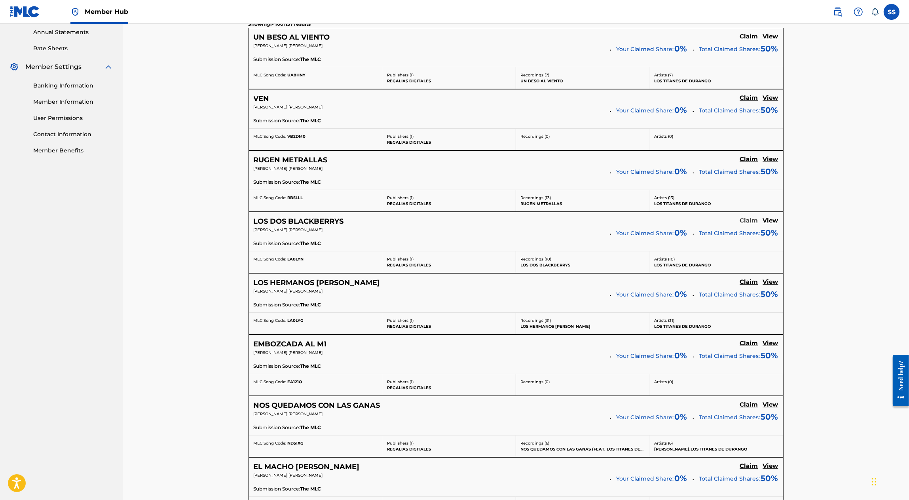
click at [741, 218] on h5 "Claim" at bounding box center [749, 221] width 18 height 8
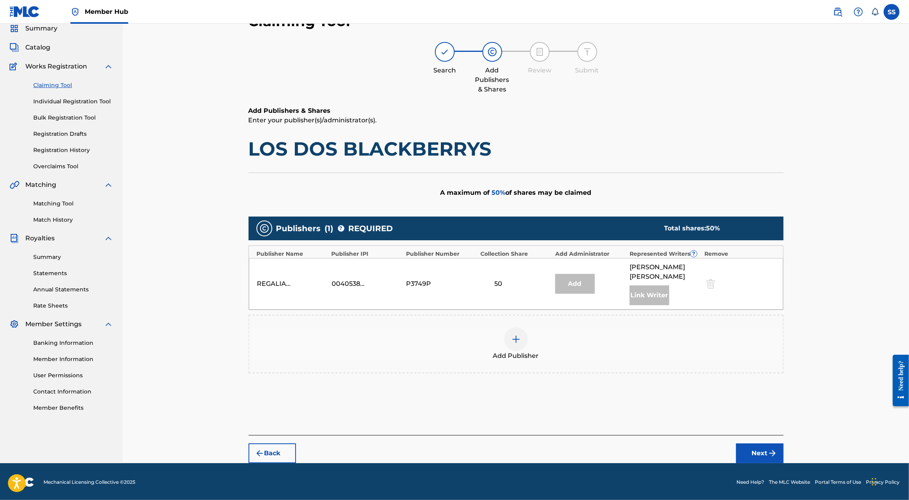
click at [523, 330] on div at bounding box center [516, 339] width 24 height 24
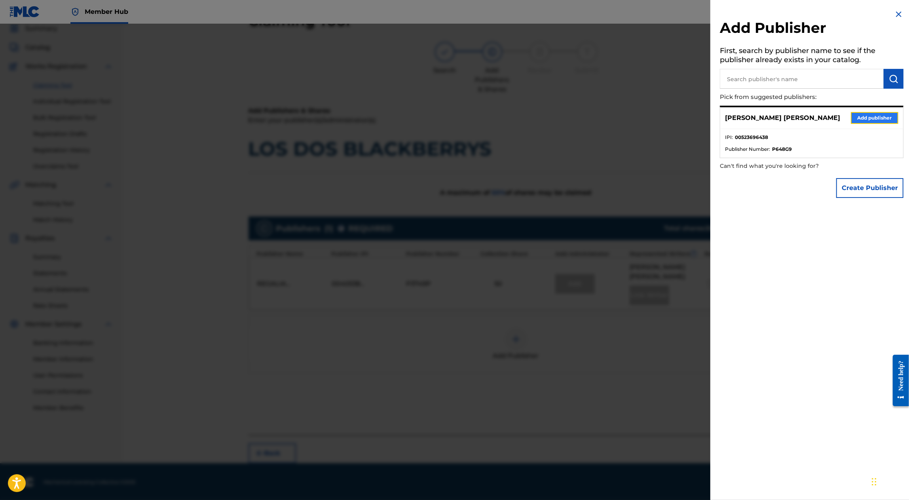
click at [878, 119] on button "Add publisher" at bounding box center [874, 118] width 47 height 12
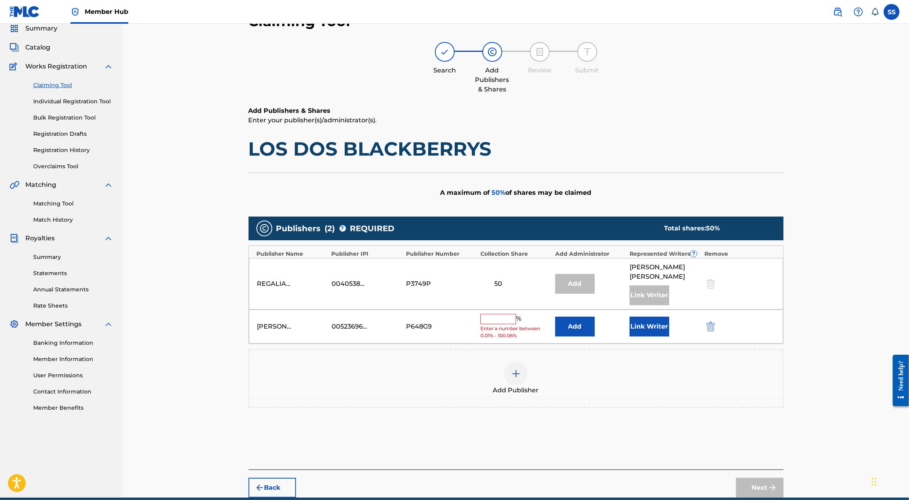
click at [491, 316] on input "text" at bounding box center [498, 319] width 36 height 10
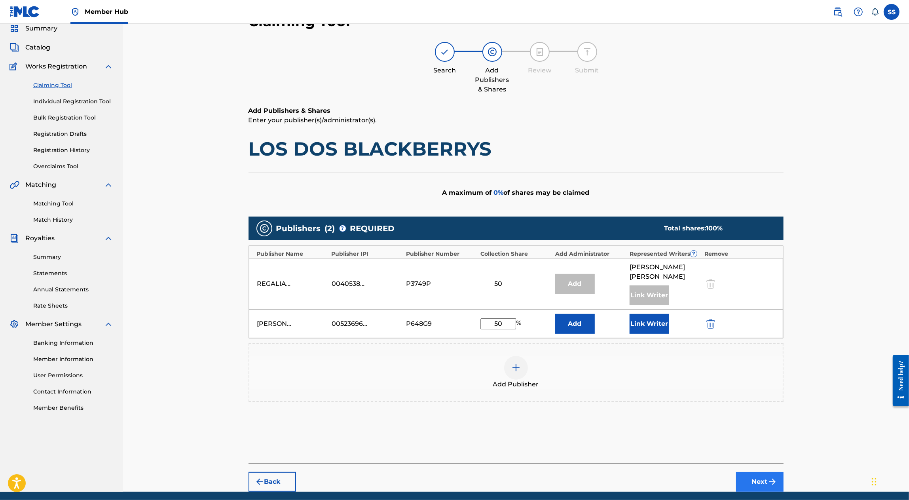
type input "50"
click at [766, 474] on button "Next" at bounding box center [759, 482] width 47 height 20
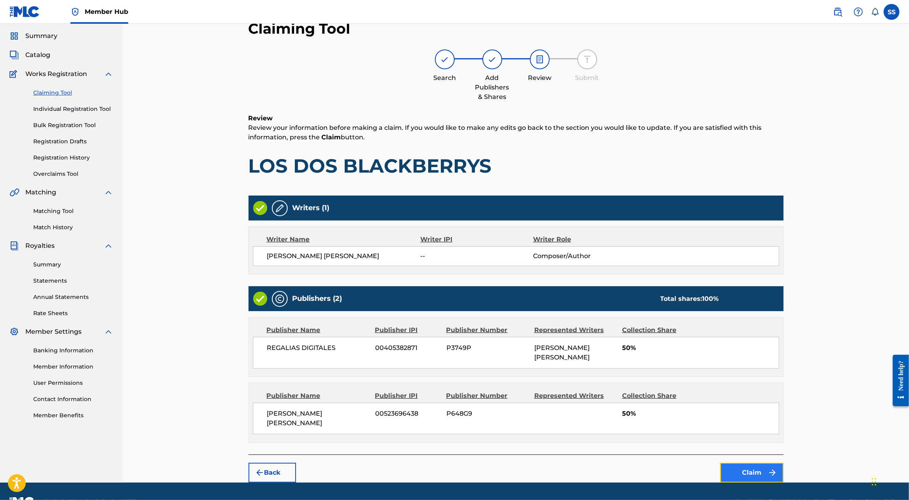
click at [736, 462] on button "Claim" at bounding box center [751, 472] width 63 height 20
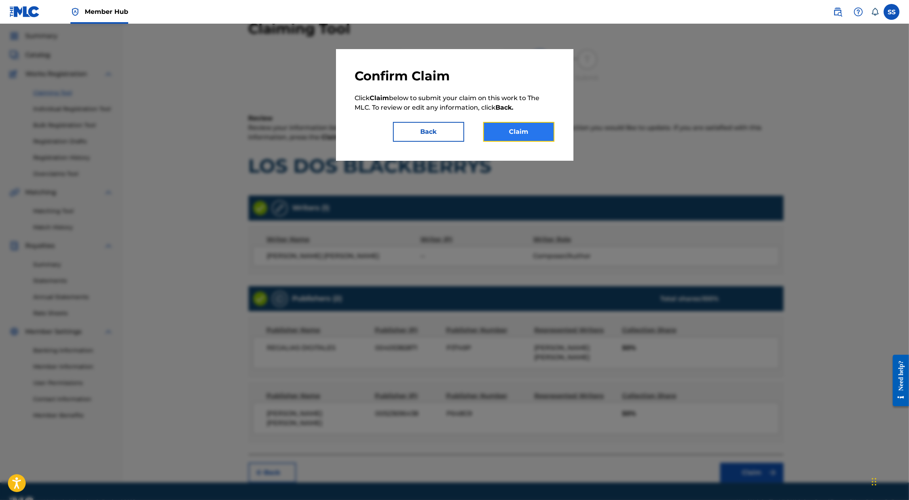
click at [513, 130] on button "Claim" at bounding box center [518, 132] width 71 height 20
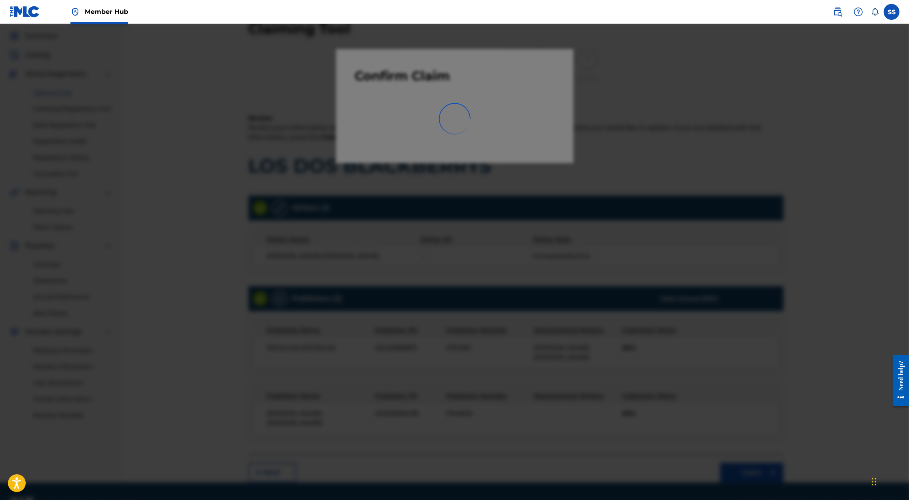
scroll to position [0, 0]
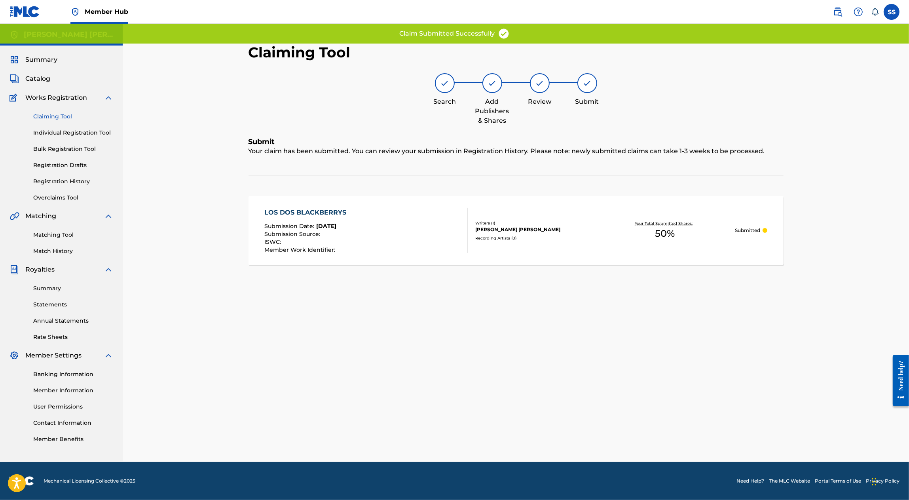
click at [53, 115] on link "Claiming Tool" at bounding box center [73, 116] width 80 height 8
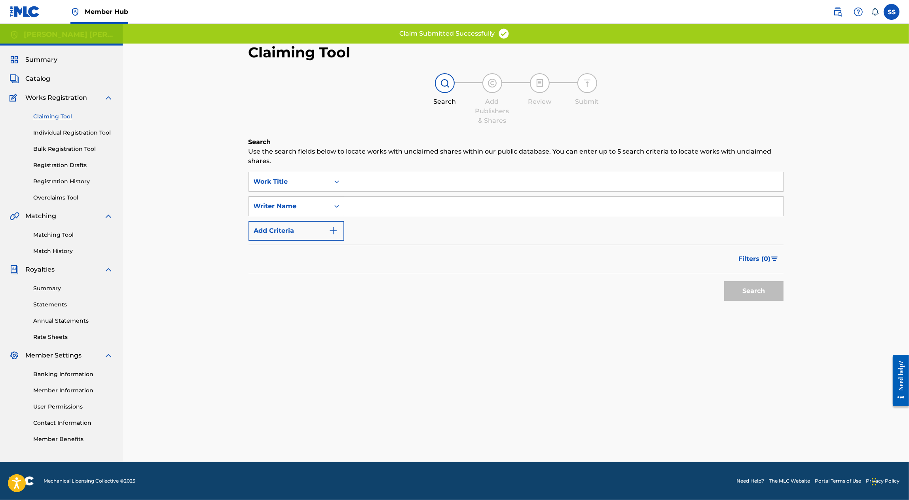
click at [424, 207] on input "Search Form" at bounding box center [563, 206] width 439 height 19
type input "SERGIO SANCHEZ AYON"
click at [760, 301] on div "Search" at bounding box center [751, 289] width 63 height 32
click at [754, 289] on button "Search" at bounding box center [753, 291] width 59 height 20
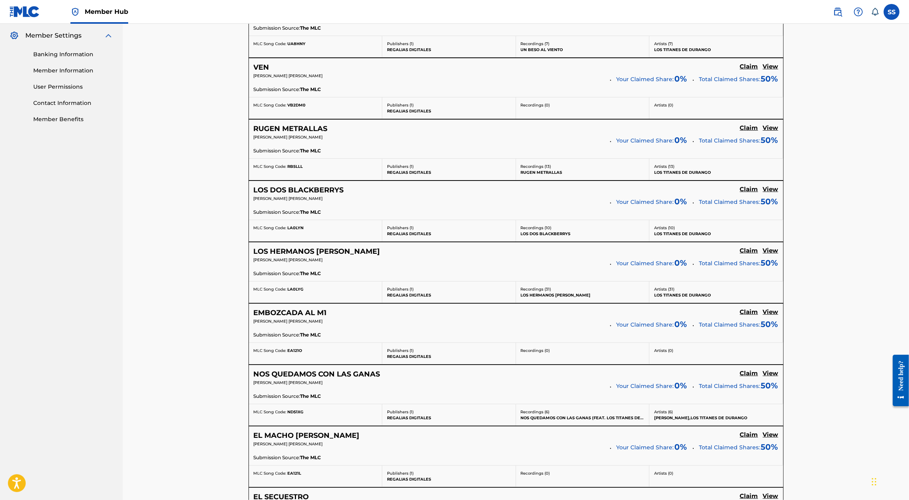
scroll to position [349, 0]
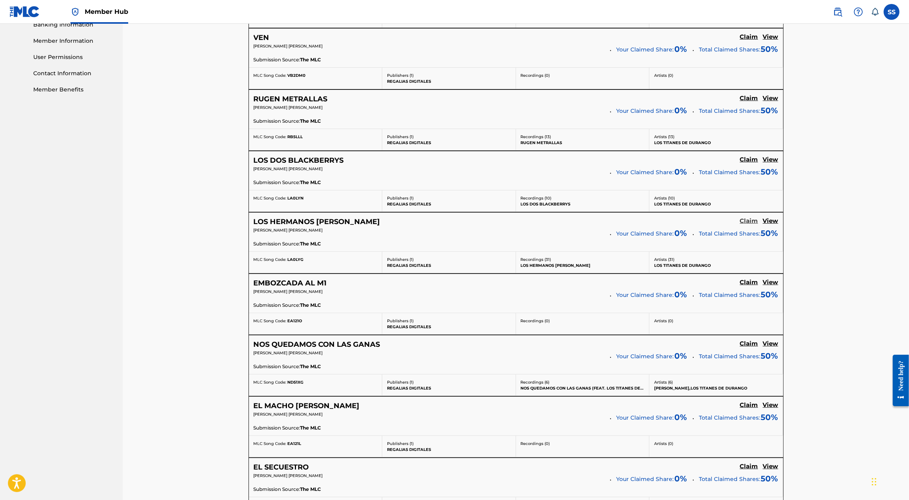
click at [748, 221] on h5 "Claim" at bounding box center [749, 221] width 18 height 8
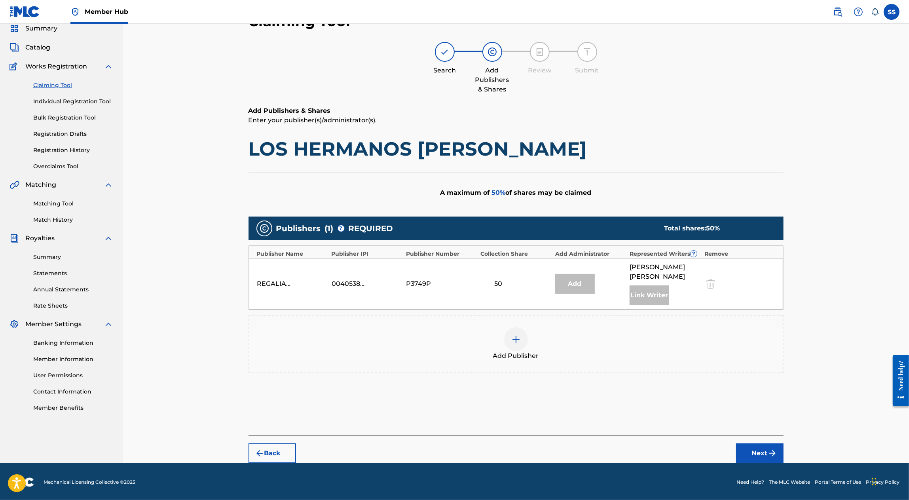
click at [513, 348] on div at bounding box center [516, 339] width 24 height 24
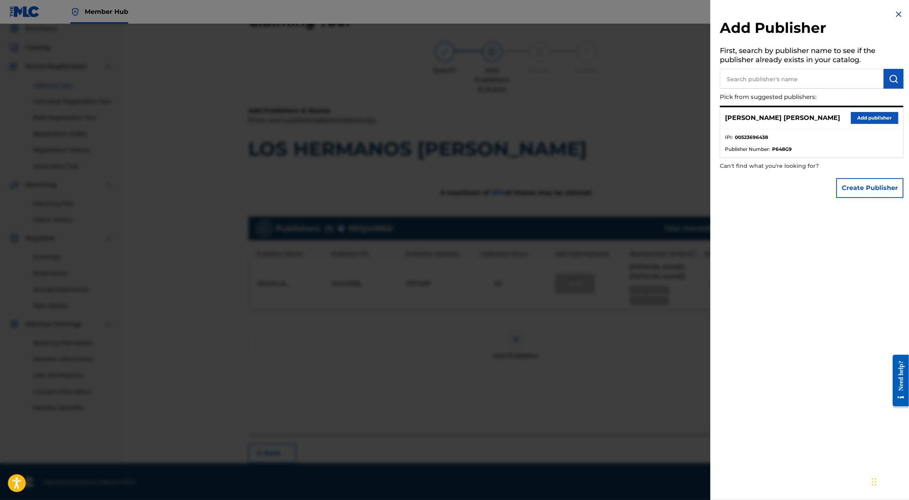
click at [783, 134] on li "IPI : 00523696438" at bounding box center [811, 140] width 173 height 12
click at [883, 118] on button "Add publisher" at bounding box center [874, 118] width 47 height 12
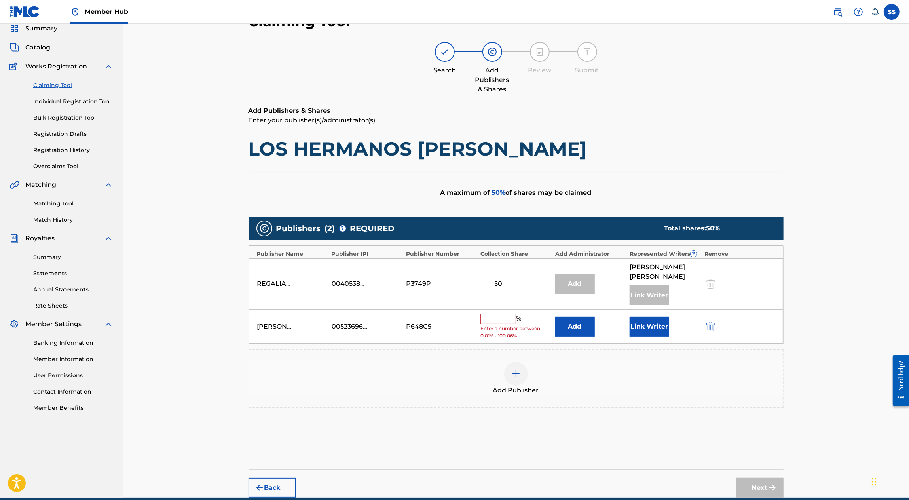
click at [507, 319] on input "text" at bounding box center [498, 319] width 36 height 10
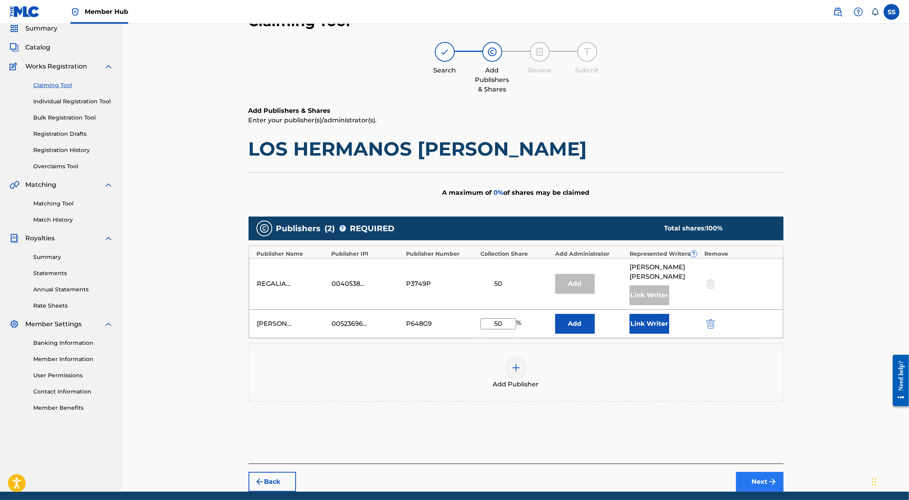
type input "50"
click at [753, 472] on button "Next" at bounding box center [759, 482] width 47 height 20
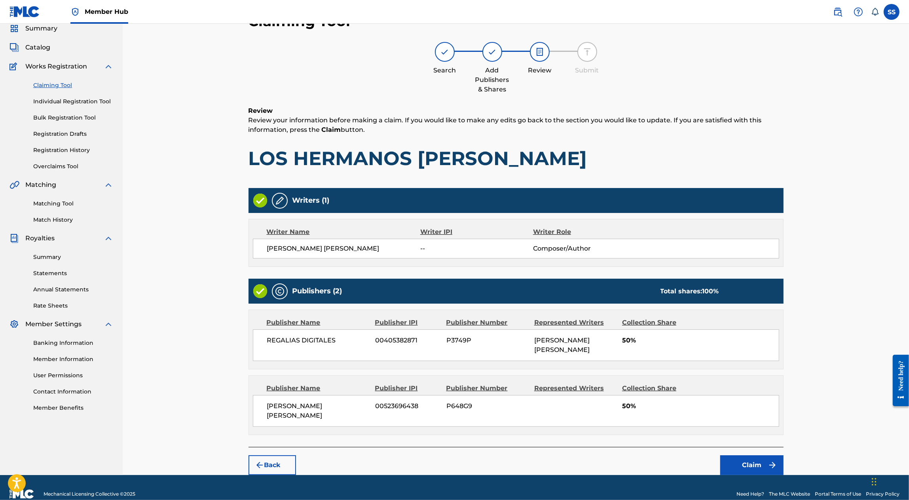
scroll to position [24, 0]
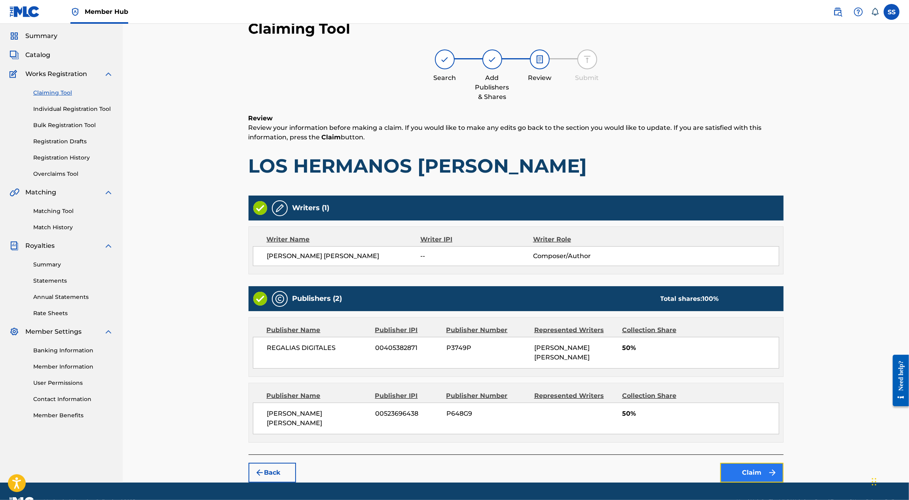
click at [745, 462] on button "Claim" at bounding box center [751, 472] width 63 height 20
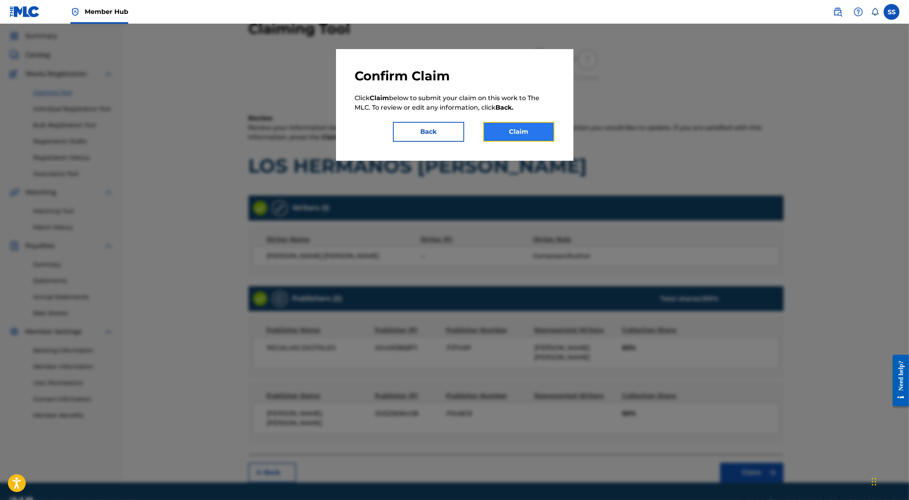
click at [512, 136] on button "Claim" at bounding box center [518, 132] width 71 height 20
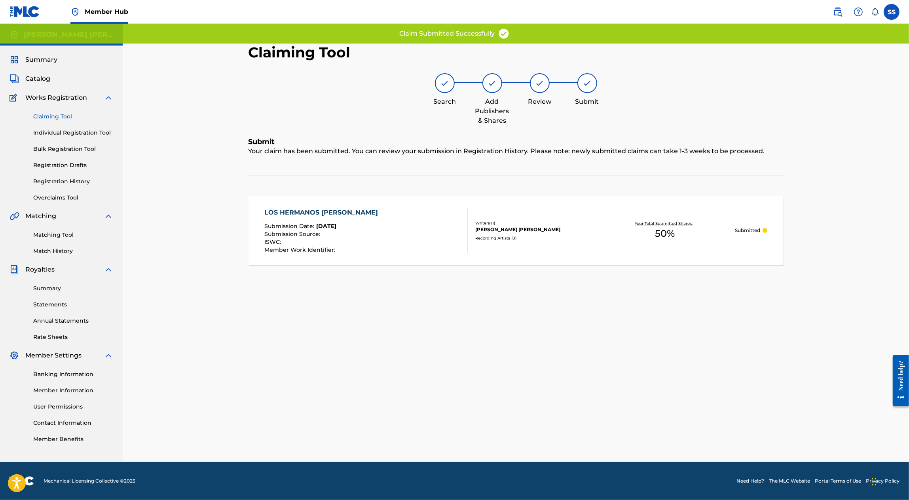
scroll to position [0, 0]
click at [59, 113] on link "Claiming Tool" at bounding box center [73, 116] width 80 height 8
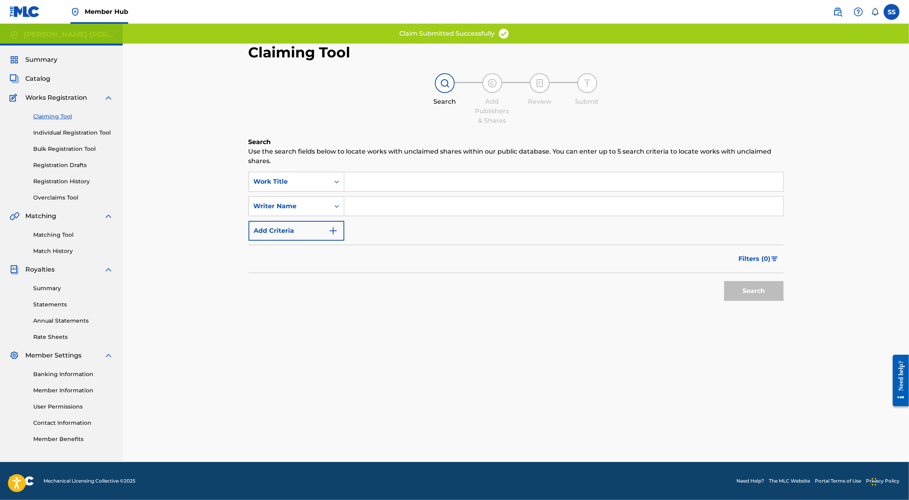
click at [382, 203] on input "Search Form" at bounding box center [563, 206] width 439 height 19
type input "SERGIO SANCHEZ AYON"
click at [771, 287] on button "Search" at bounding box center [753, 291] width 59 height 20
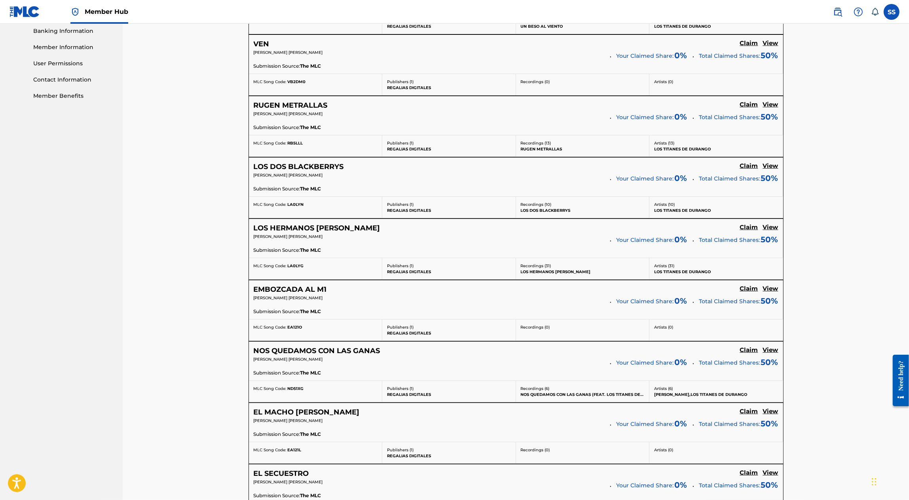
scroll to position [378, 0]
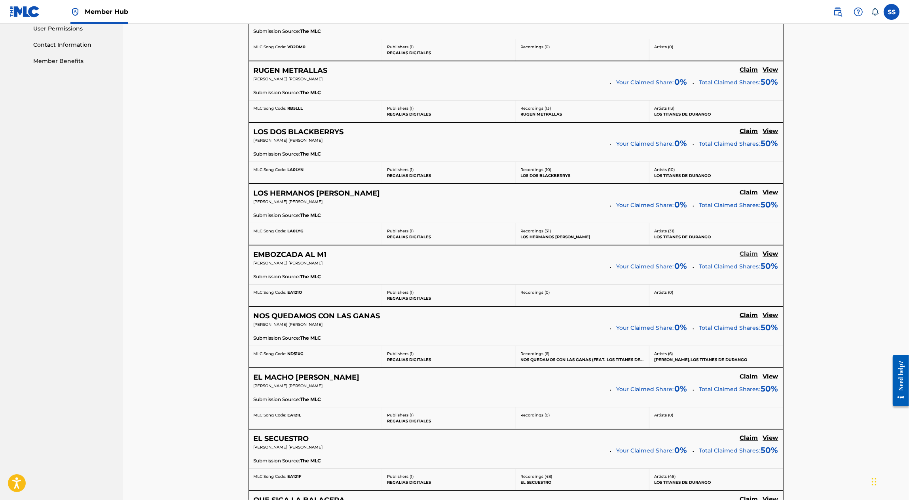
click at [752, 250] on h5 "Claim" at bounding box center [749, 254] width 18 height 8
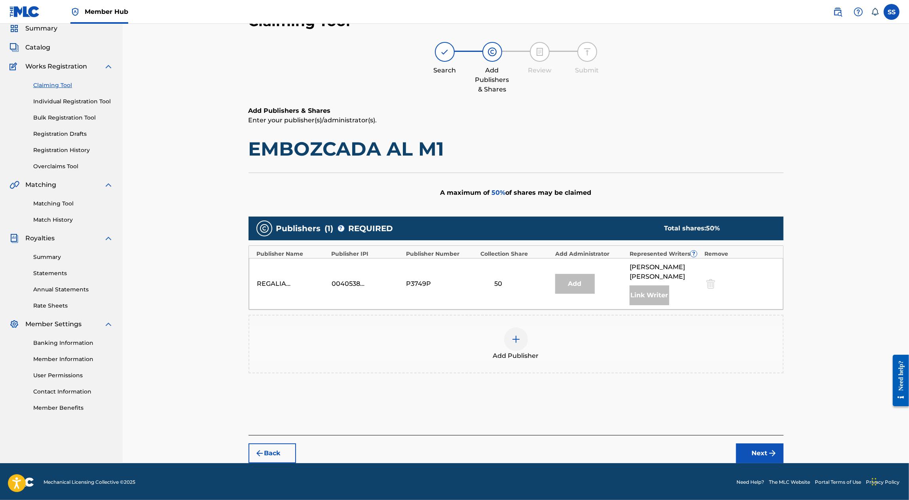
click at [512, 338] on img at bounding box center [515, 338] width 9 height 9
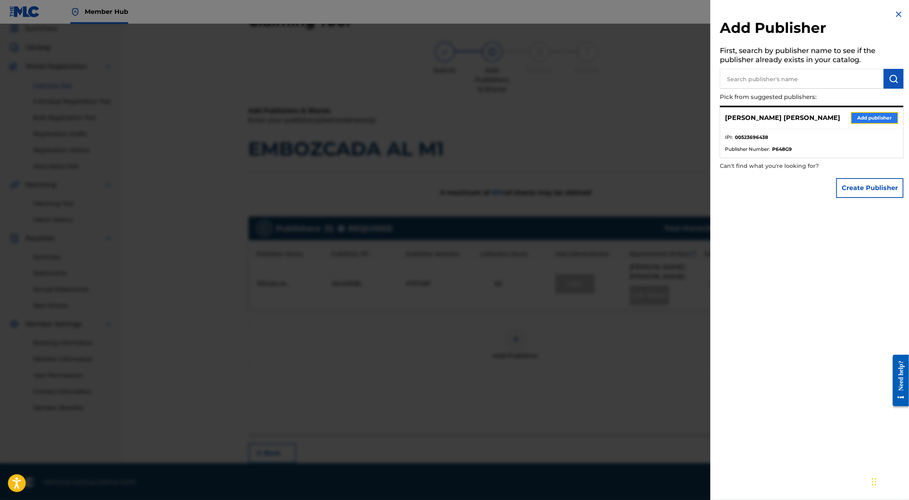
click at [860, 114] on button "Add publisher" at bounding box center [874, 118] width 47 height 12
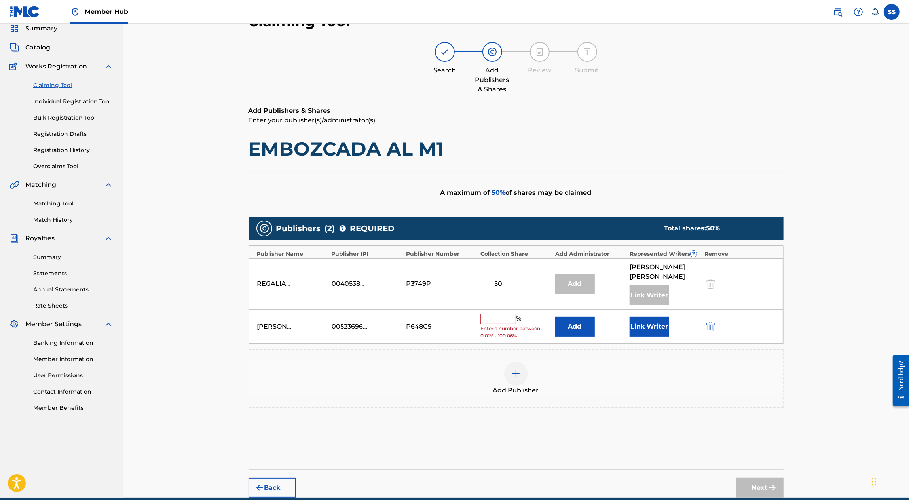
click at [494, 320] on input "text" at bounding box center [498, 319] width 36 height 10
type input "50"
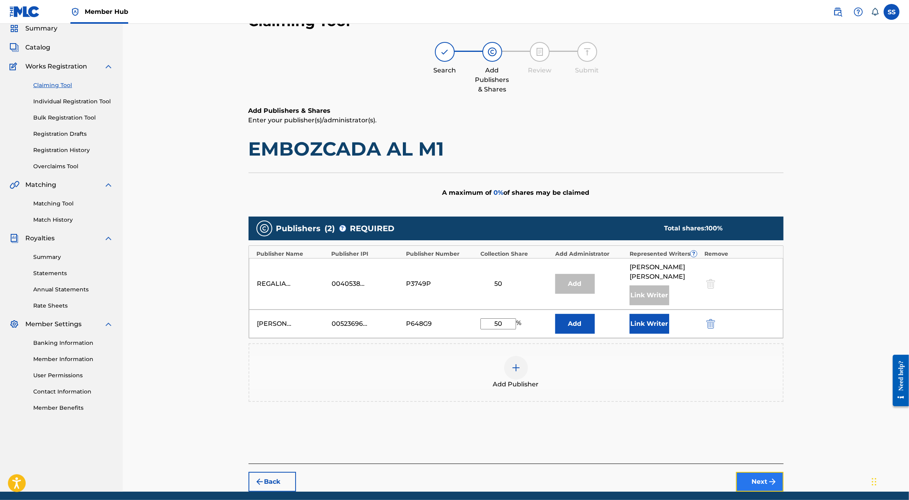
click at [754, 475] on button "Next" at bounding box center [759, 482] width 47 height 20
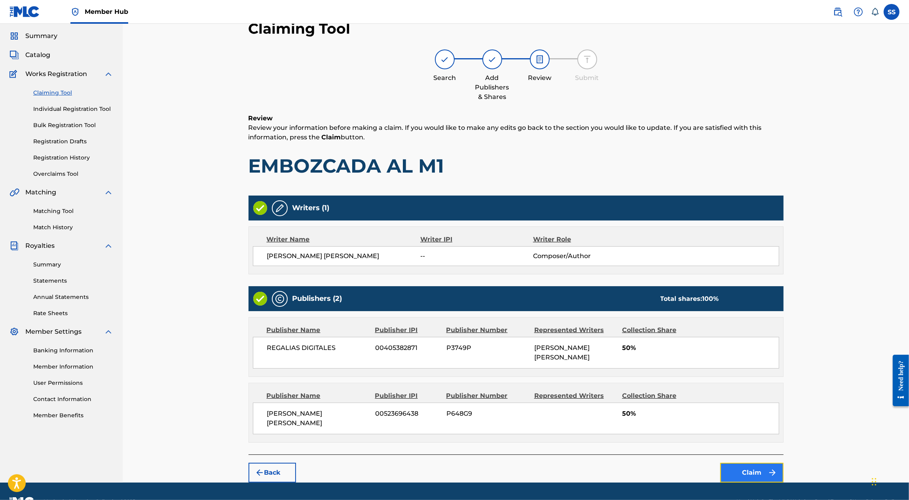
click at [741, 462] on button "Claim" at bounding box center [751, 472] width 63 height 20
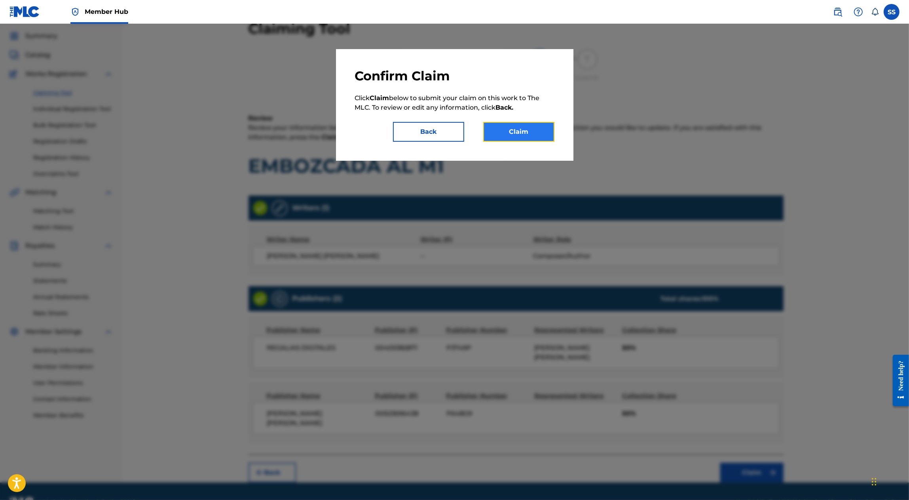
click at [513, 141] on button "Claim" at bounding box center [518, 132] width 71 height 20
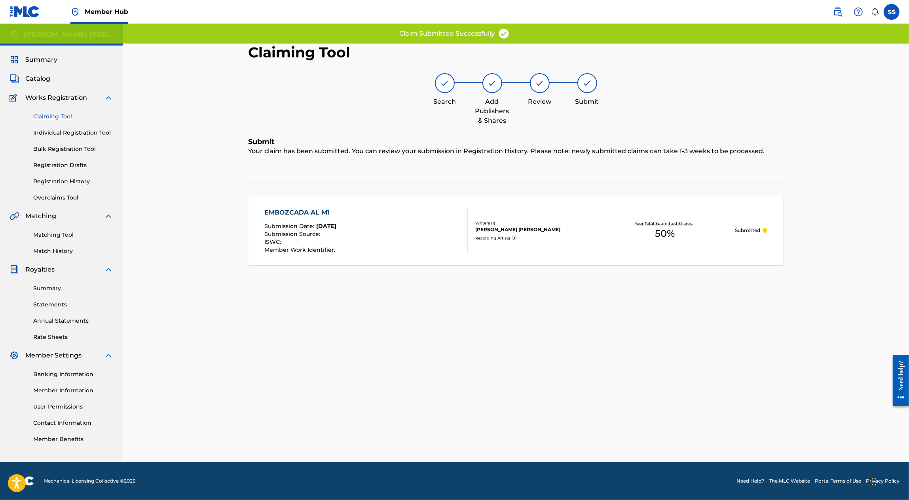
scroll to position [0, 0]
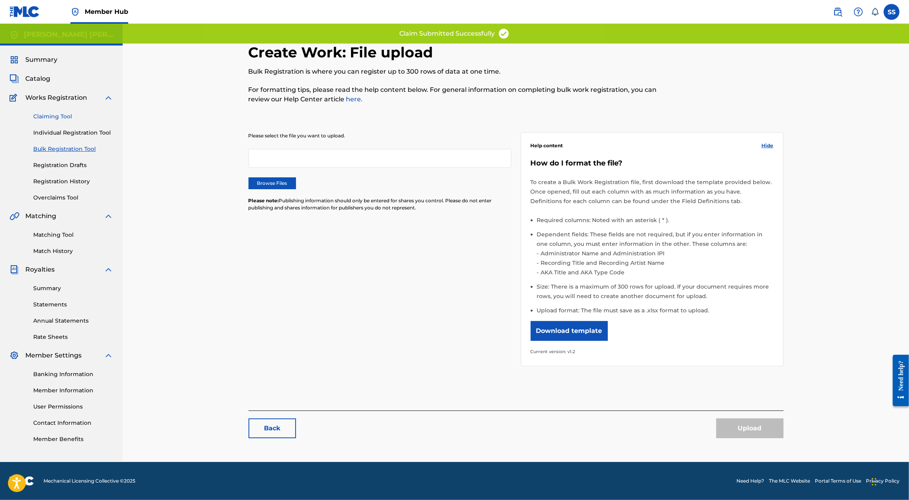
click at [55, 114] on link "Claiming Tool" at bounding box center [73, 116] width 80 height 8
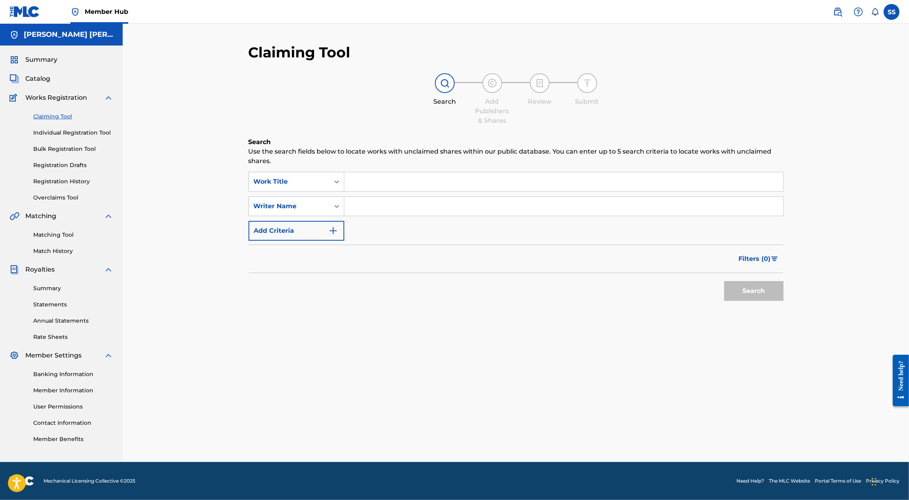
click at [390, 215] on input "Search Form" at bounding box center [563, 206] width 439 height 19
type input "SERGIO SANCHEZ AYON"
click at [761, 294] on button "Search" at bounding box center [753, 291] width 59 height 20
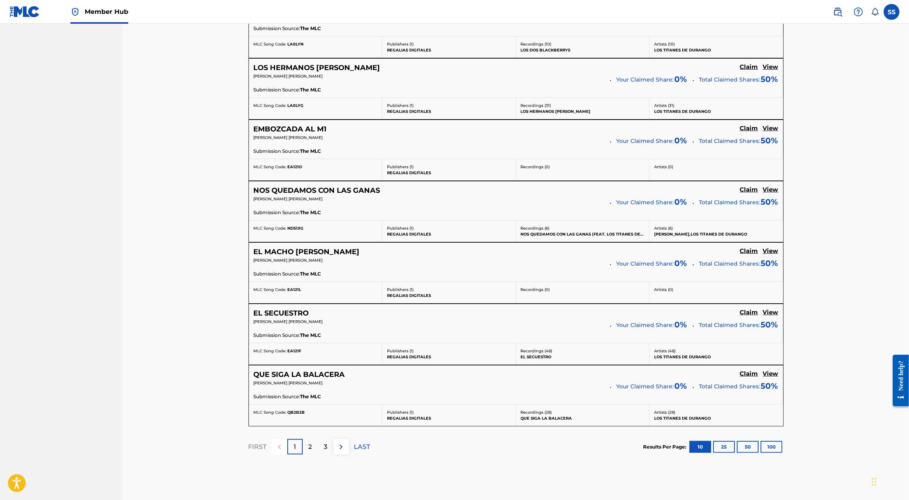
scroll to position [463, 0]
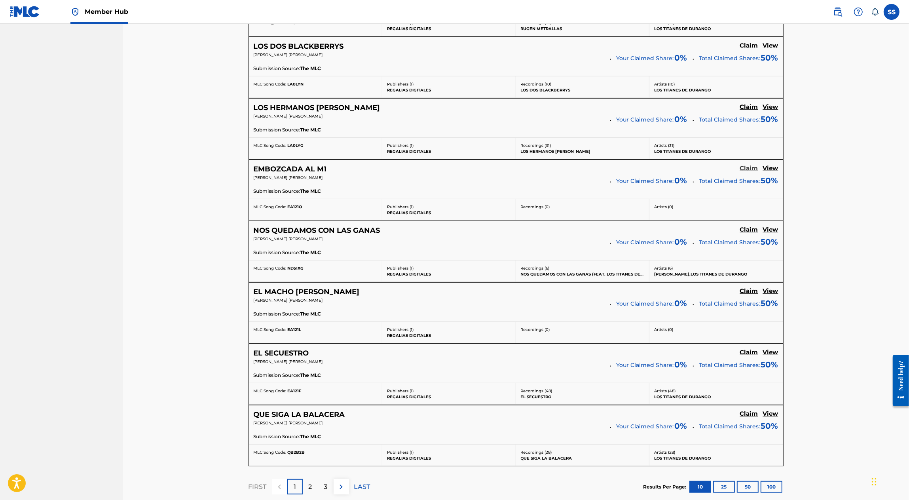
click at [746, 168] on h5 "Claim" at bounding box center [749, 169] width 18 height 8
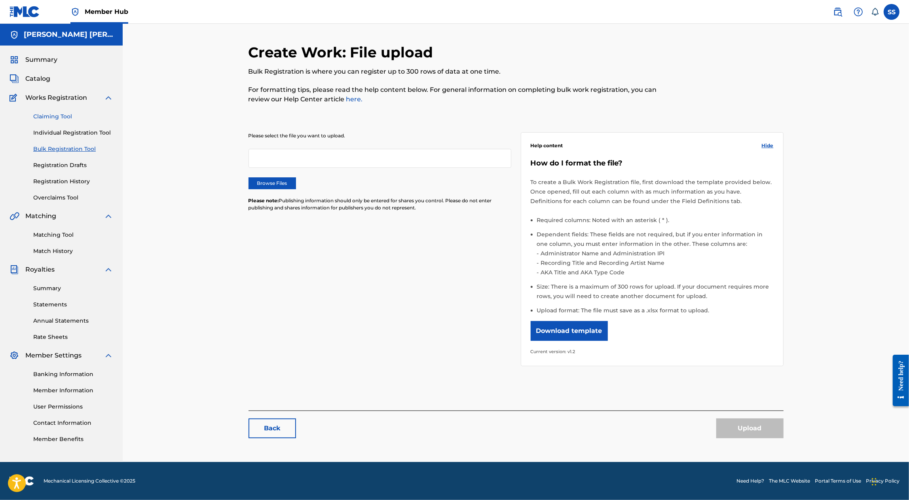
click at [65, 116] on link "Claiming Tool" at bounding box center [73, 116] width 80 height 8
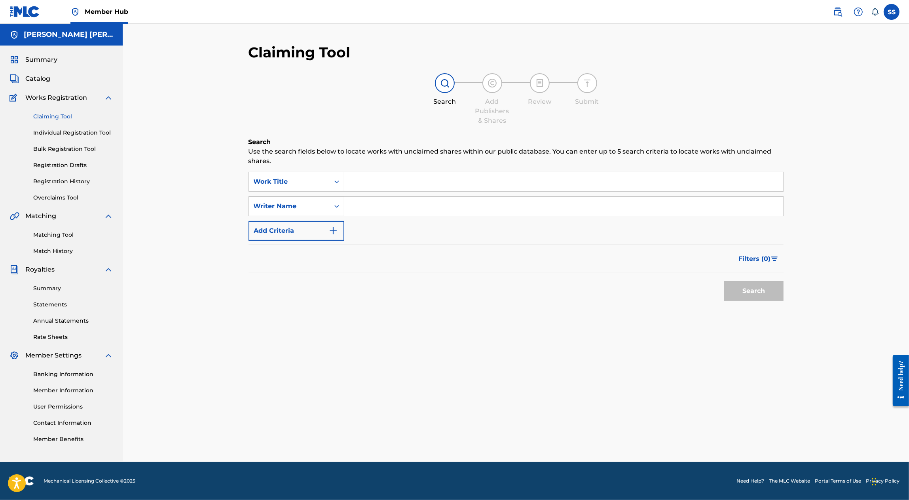
click at [393, 203] on input "Search Form" at bounding box center [563, 206] width 439 height 19
type input "SERGIO SANCHEZ AYON"
click at [753, 294] on button "Search" at bounding box center [753, 291] width 59 height 20
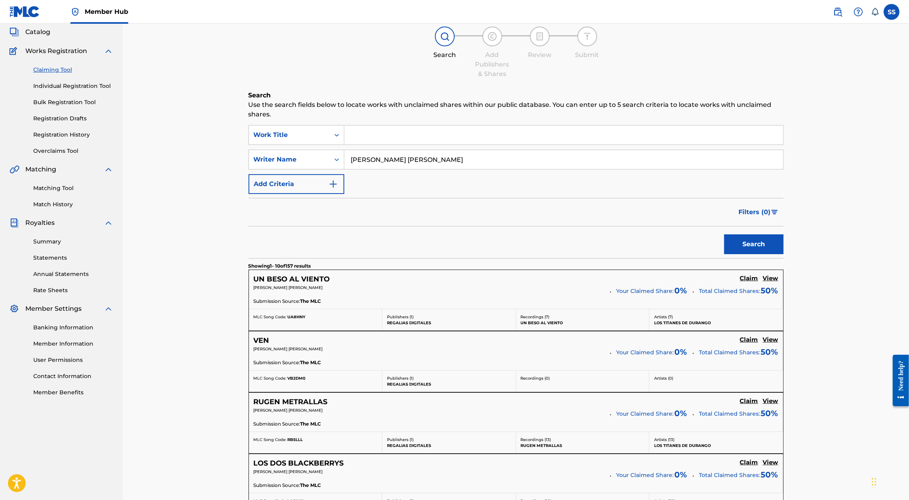
scroll to position [54, 0]
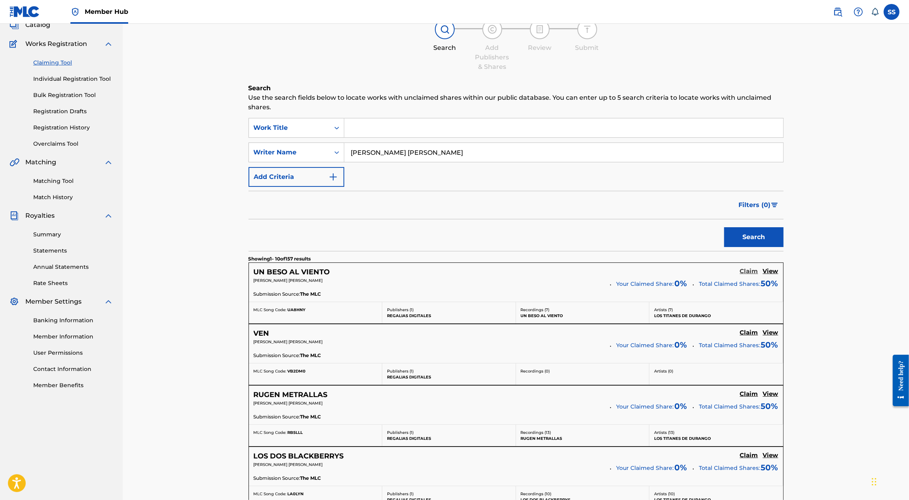
click at [753, 271] on h5 "Claim" at bounding box center [749, 271] width 18 height 8
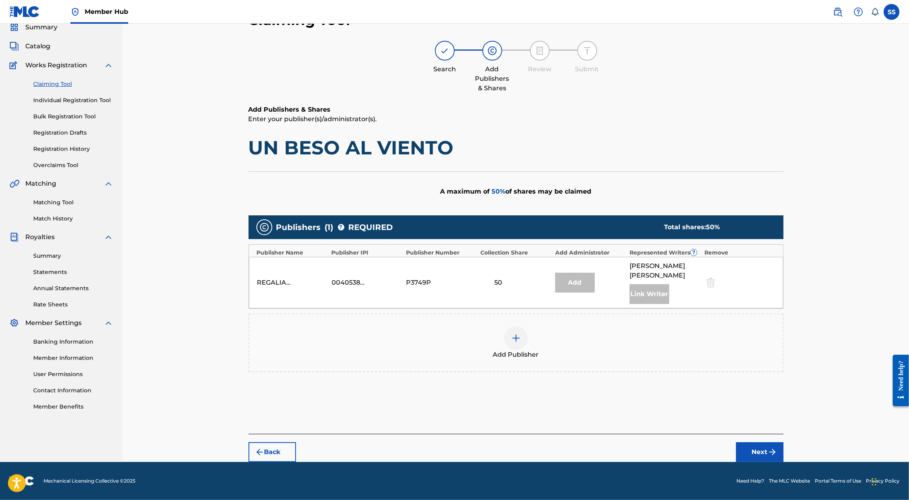
scroll to position [31, 0]
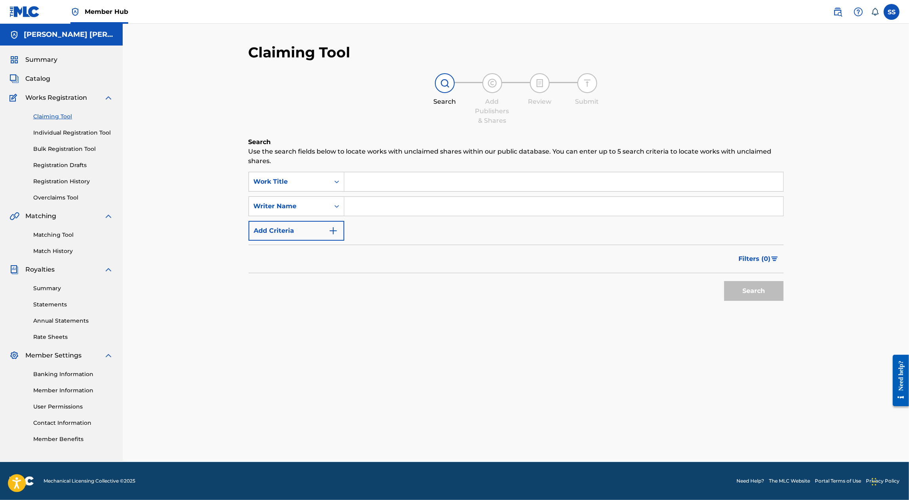
click at [58, 112] on div "Claiming Tool Individual Registration Tool Bulk Registration Tool Registration …" at bounding box center [61, 151] width 104 height 99
click at [57, 116] on link "Claiming Tool" at bounding box center [73, 116] width 80 height 8
click at [394, 214] on input "Search Form" at bounding box center [563, 206] width 439 height 19
type input "SERGIO SANCHEZ AYON"
click at [747, 287] on button "Search" at bounding box center [753, 291] width 59 height 20
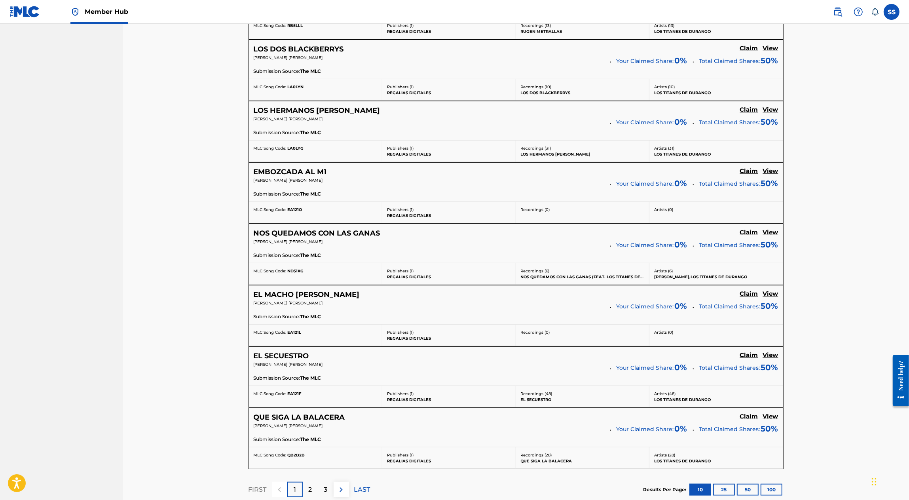
scroll to position [500, 0]
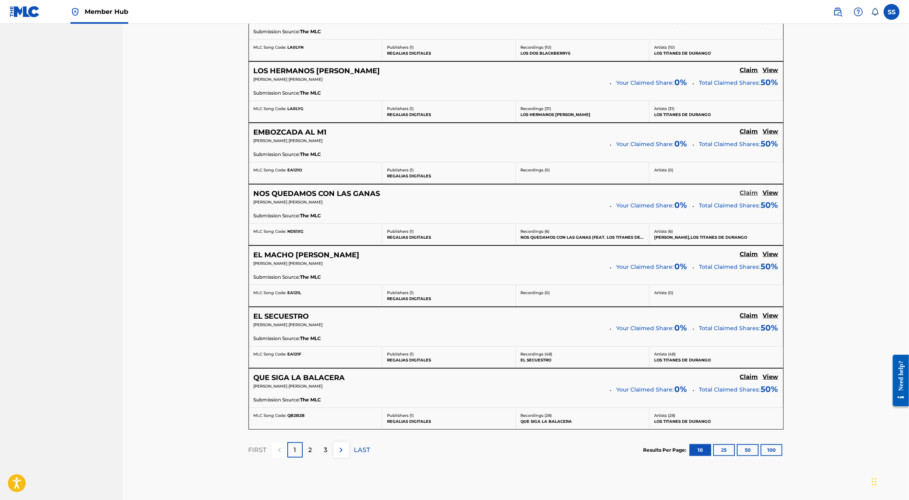
click at [750, 189] on h5 "Claim" at bounding box center [749, 193] width 18 height 8
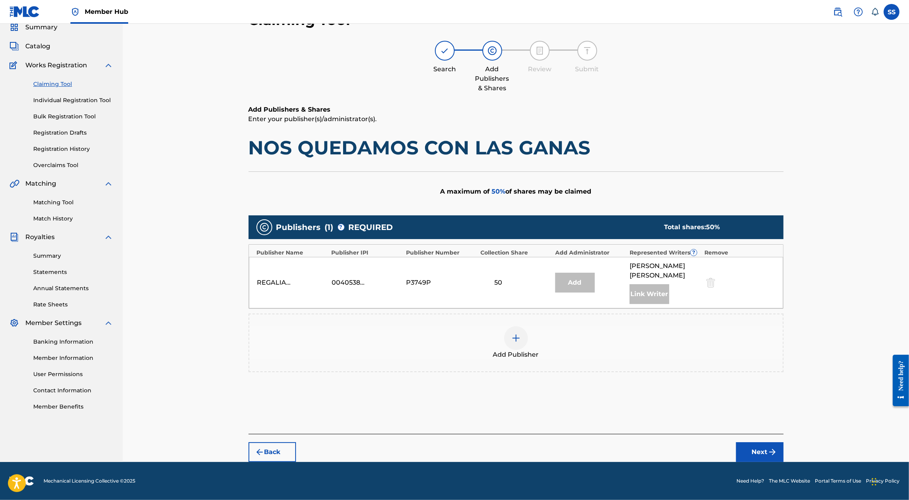
scroll to position [31, 0]
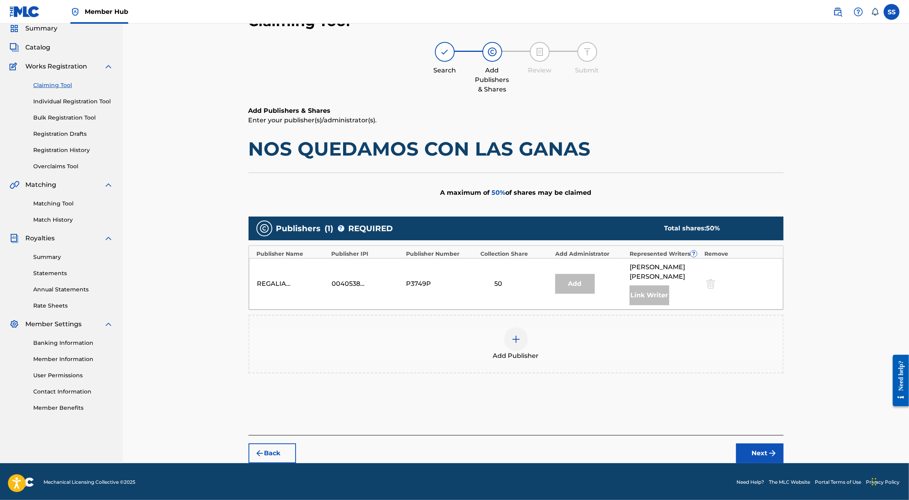
click at [517, 344] on div at bounding box center [516, 339] width 24 height 24
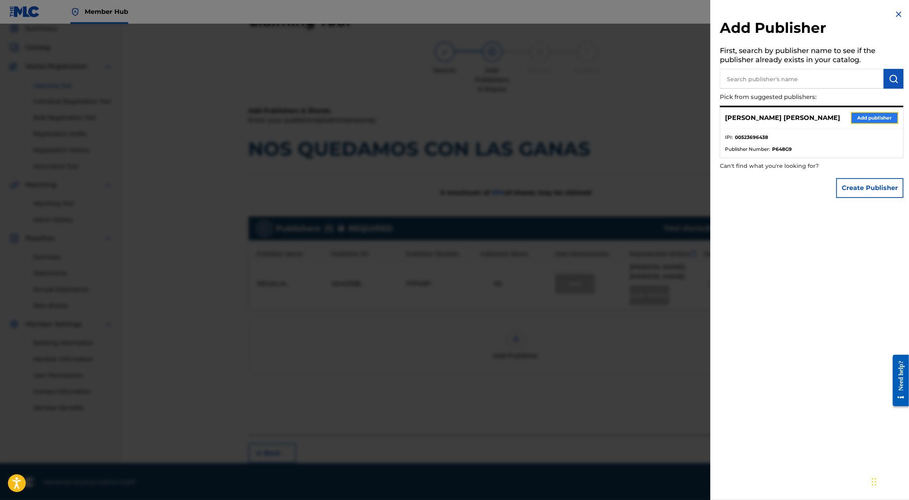
click at [859, 115] on button "Add publisher" at bounding box center [874, 118] width 47 height 12
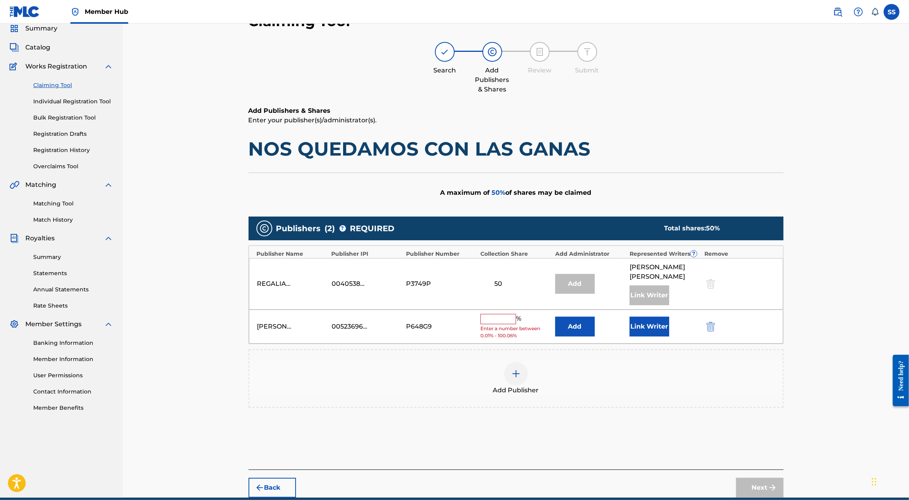
click at [489, 314] on input "text" at bounding box center [498, 319] width 36 height 10
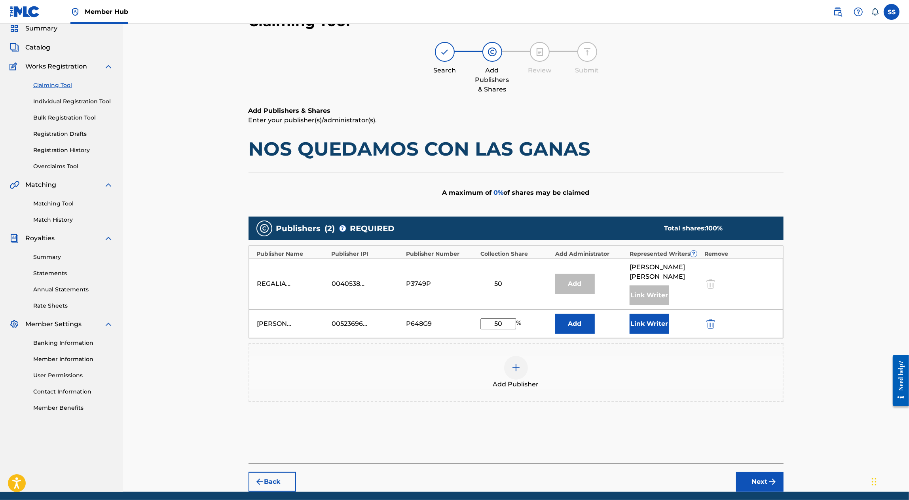
type input "50"
click at [765, 468] on div "Back Next" at bounding box center [515, 477] width 535 height 28
click at [767, 473] on button "Next" at bounding box center [759, 482] width 47 height 20
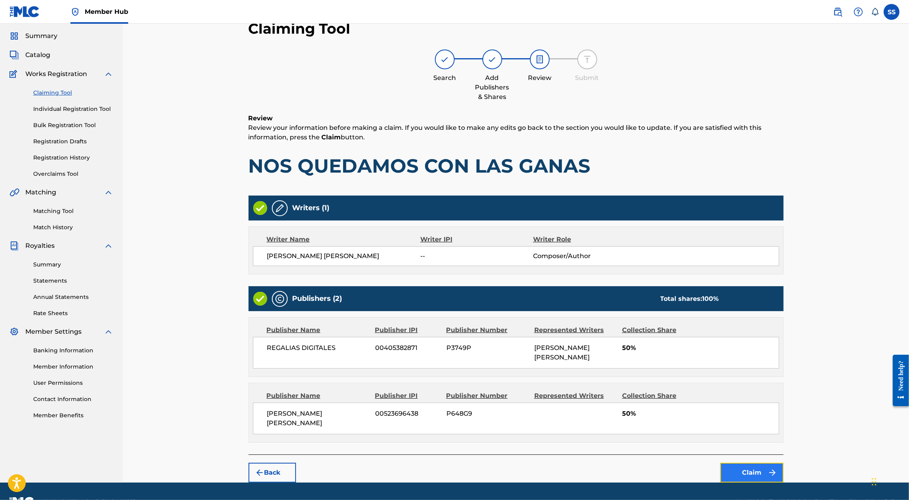
click at [754, 462] on button "Claim" at bounding box center [751, 472] width 63 height 20
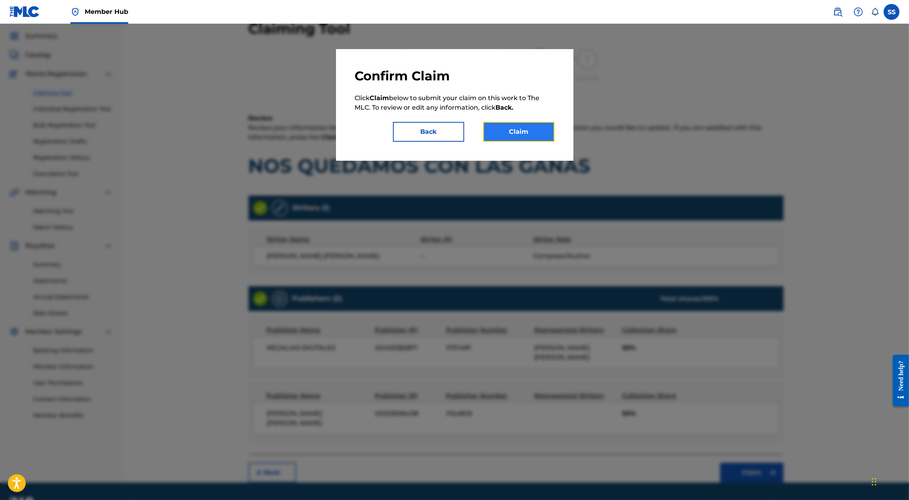
click at [526, 130] on button "Claim" at bounding box center [518, 132] width 71 height 20
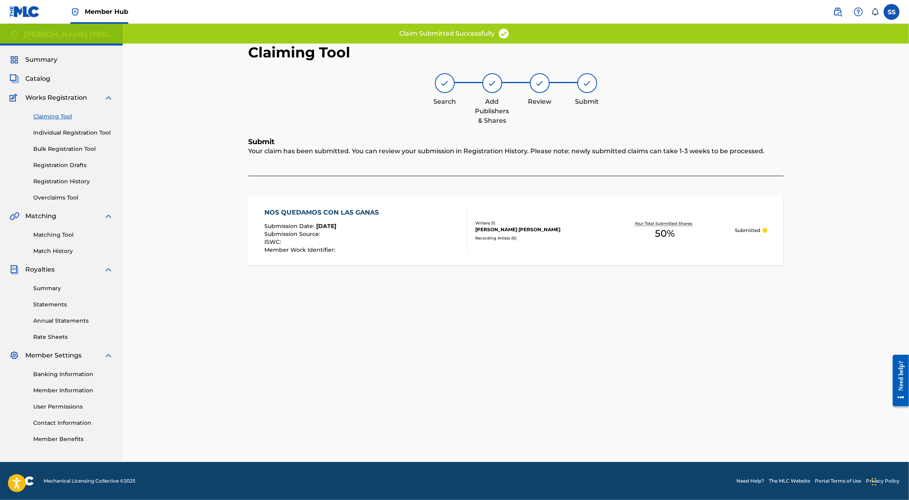
scroll to position [0, 0]
click at [55, 112] on div "Claiming Tool Individual Registration Tool Bulk Registration Tool Registration …" at bounding box center [61, 151] width 104 height 99
click at [60, 116] on link "Claiming Tool" at bounding box center [73, 116] width 80 height 8
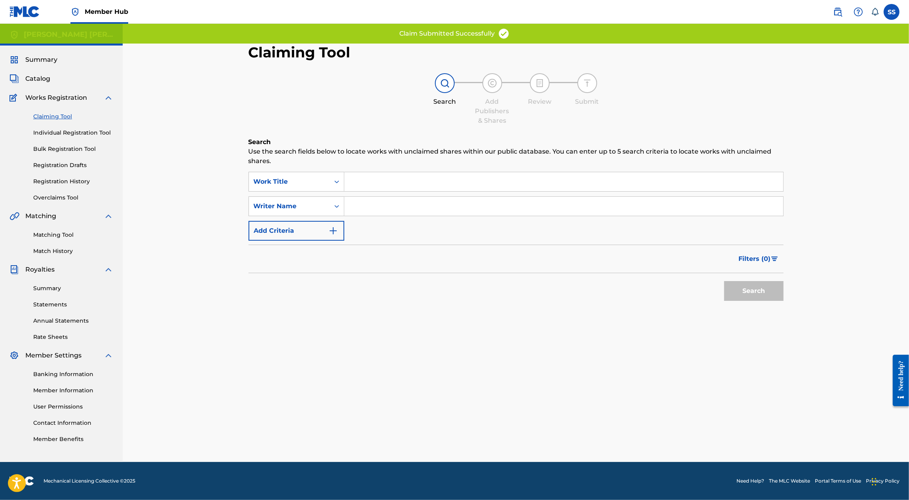
click at [375, 199] on input "Search Form" at bounding box center [563, 206] width 439 height 19
type input "SERGIO SANCHEZ AYON"
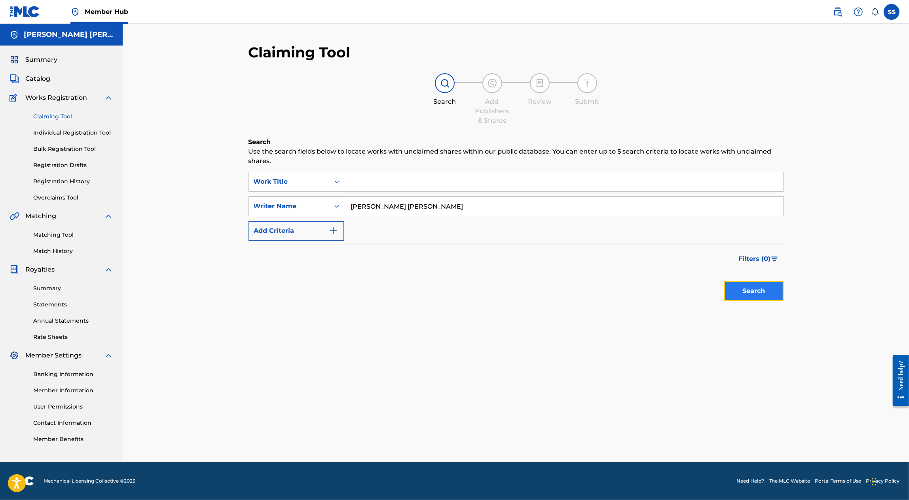
click at [743, 293] on button "Search" at bounding box center [753, 291] width 59 height 20
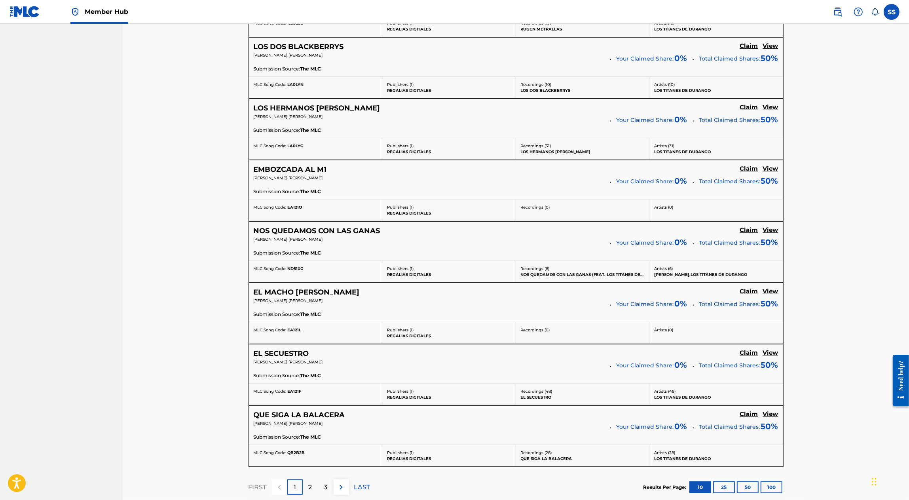
scroll to position [544, 0]
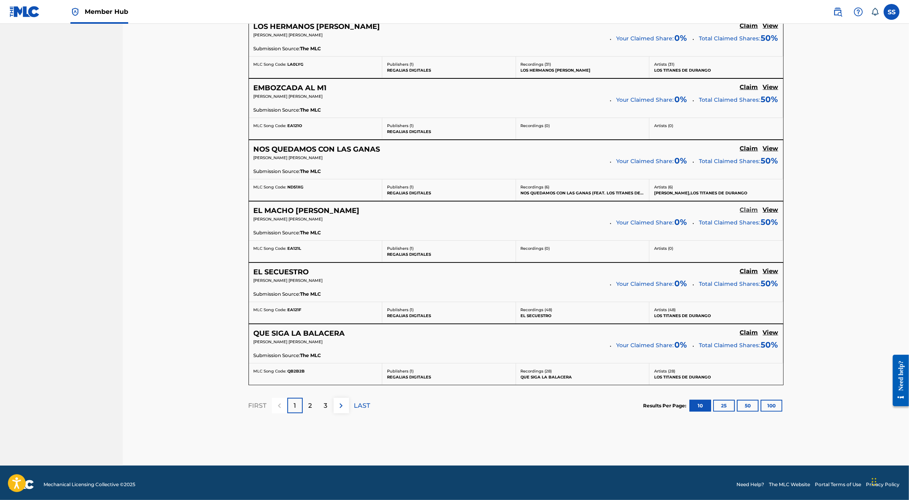
click at [749, 207] on h5 "Claim" at bounding box center [749, 210] width 18 height 8
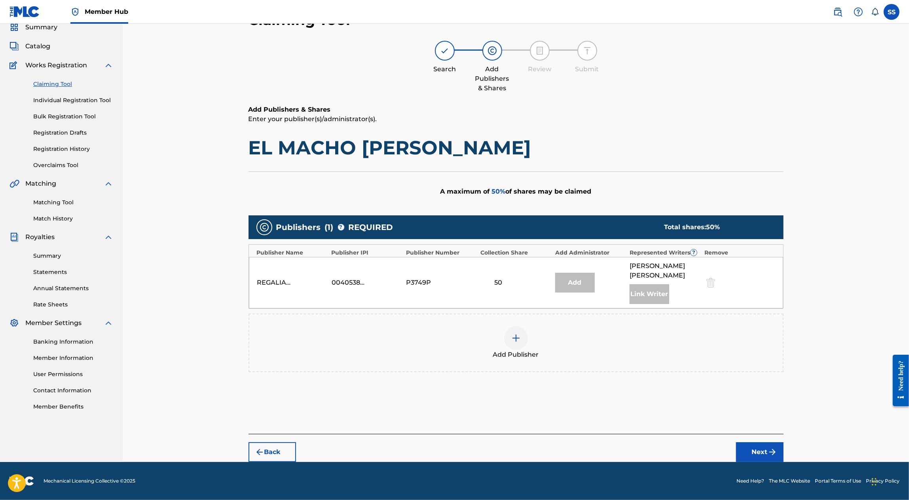
scroll to position [31, 0]
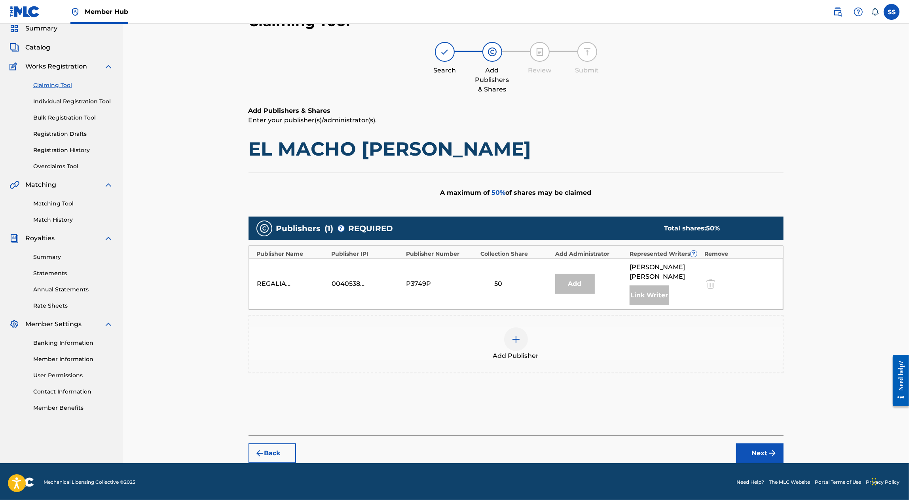
click at [506, 329] on div "Add Publisher" at bounding box center [515, 343] width 533 height 33
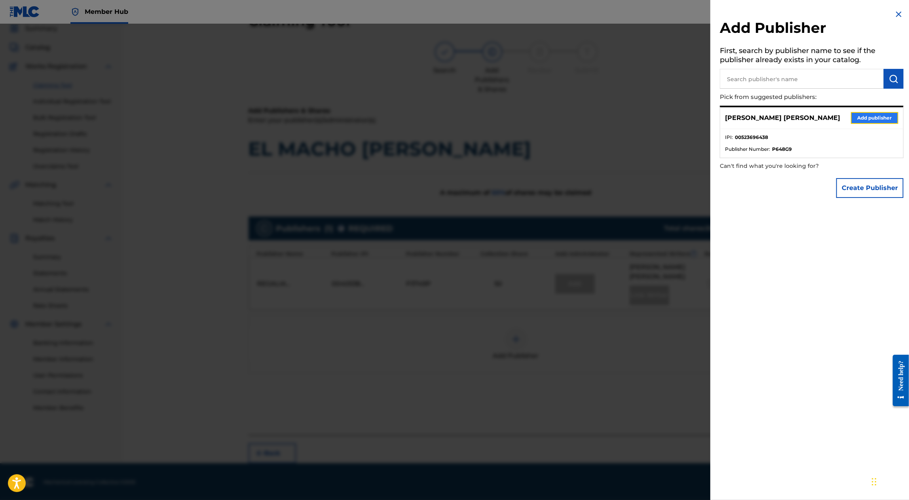
click at [871, 117] on button "Add publisher" at bounding box center [874, 118] width 47 height 12
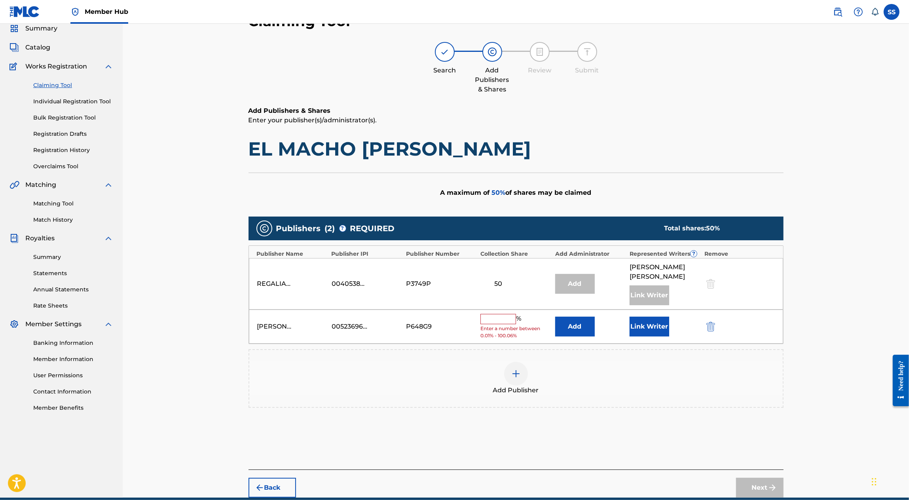
click at [497, 316] on input "text" at bounding box center [498, 319] width 36 height 10
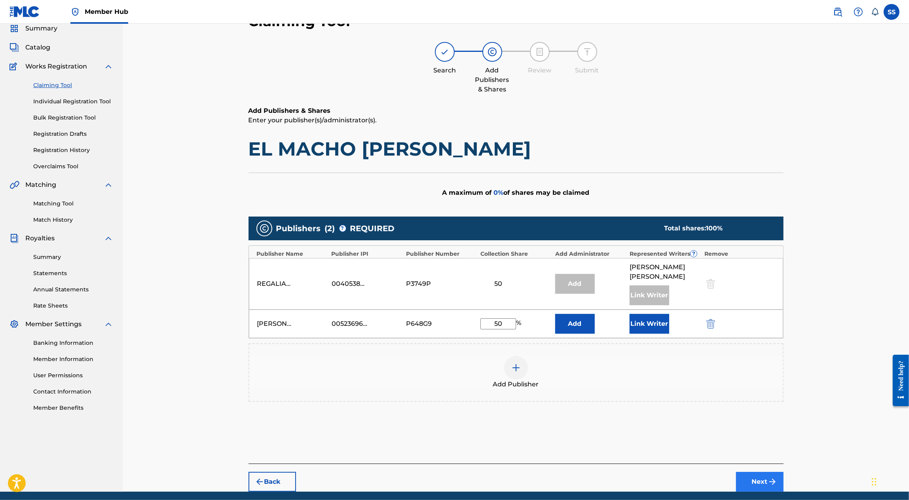
type input "50"
click at [750, 472] on button "Next" at bounding box center [759, 482] width 47 height 20
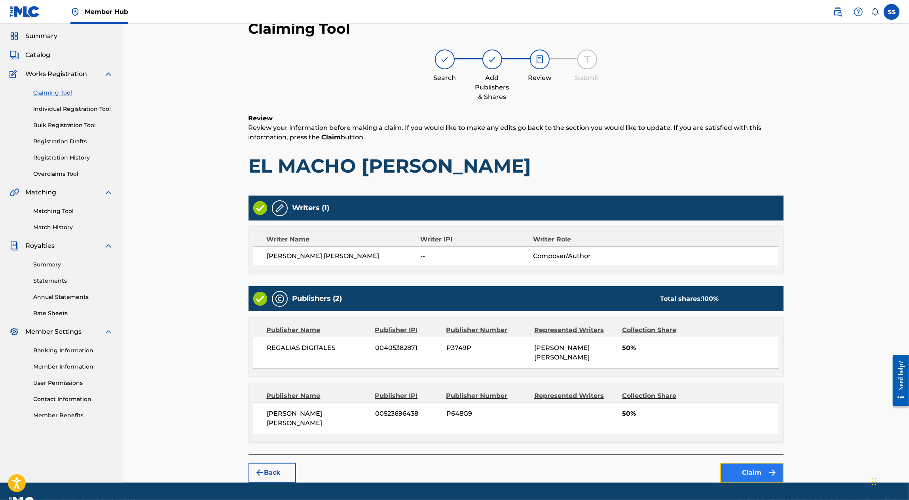
click at [742, 462] on button "Claim" at bounding box center [751, 472] width 63 height 20
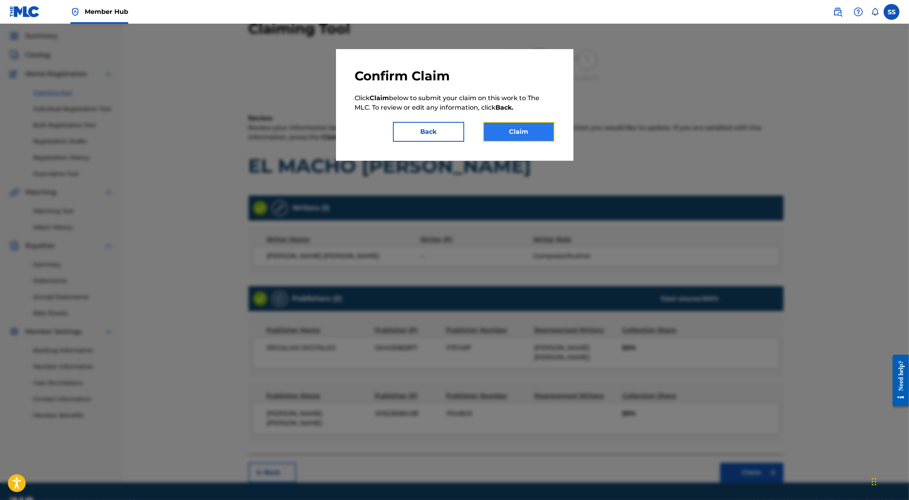
click at [533, 134] on button "Claim" at bounding box center [518, 132] width 71 height 20
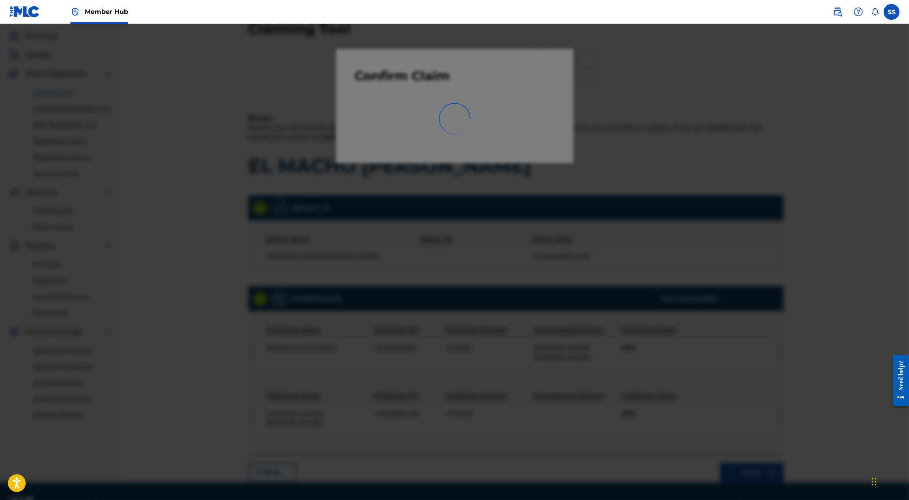
scroll to position [0, 0]
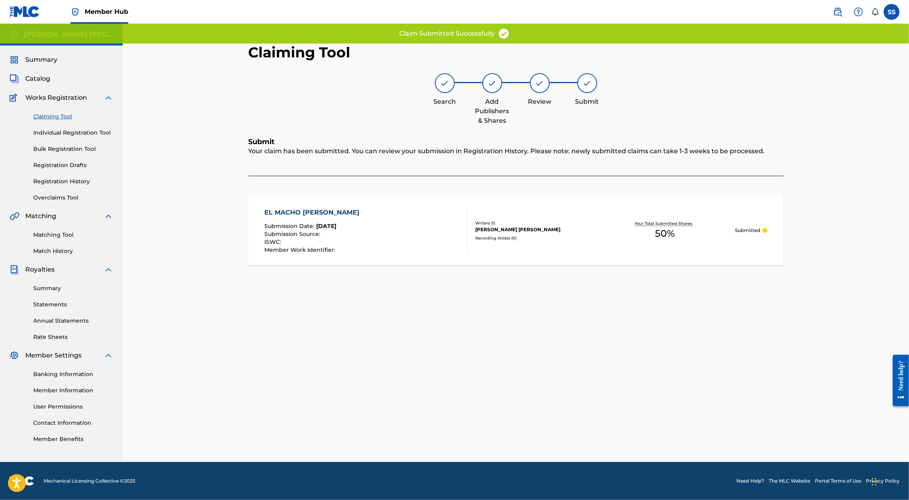
click at [63, 120] on link "Claiming Tool" at bounding box center [73, 116] width 80 height 8
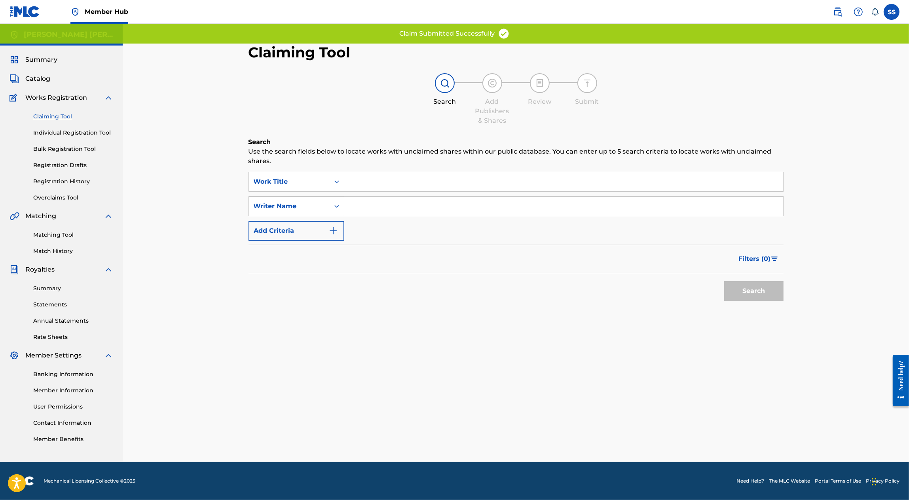
click at [380, 206] on input "Search Form" at bounding box center [563, 206] width 439 height 19
type input "SERGIO SANCHEZ AYON"
click at [767, 297] on button "Search" at bounding box center [753, 291] width 59 height 20
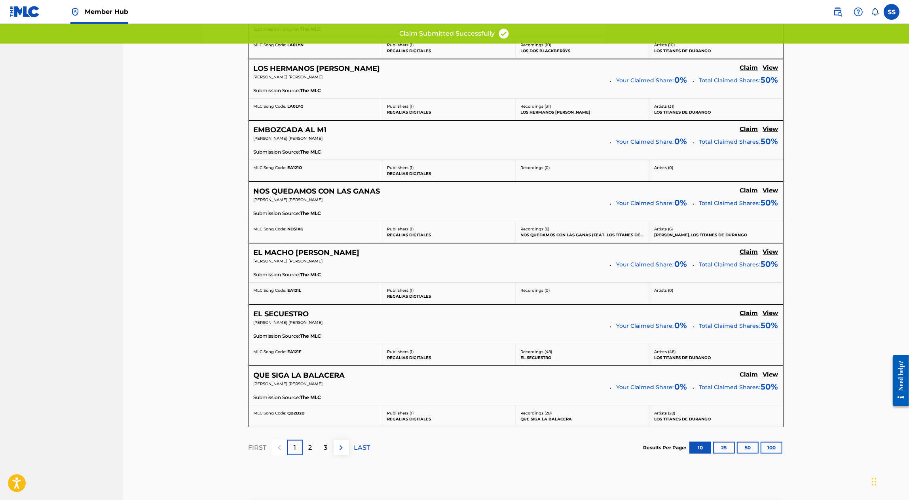
scroll to position [544, 0]
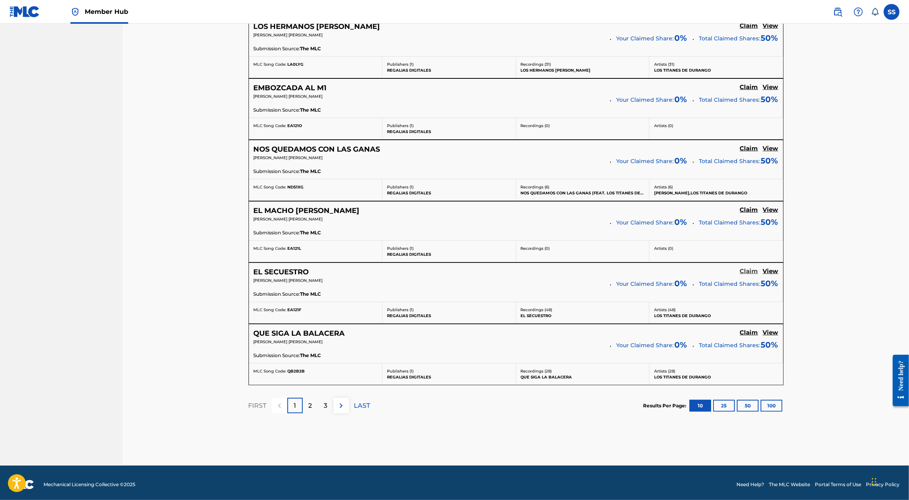
click at [746, 268] on h5 "Claim" at bounding box center [749, 271] width 18 height 8
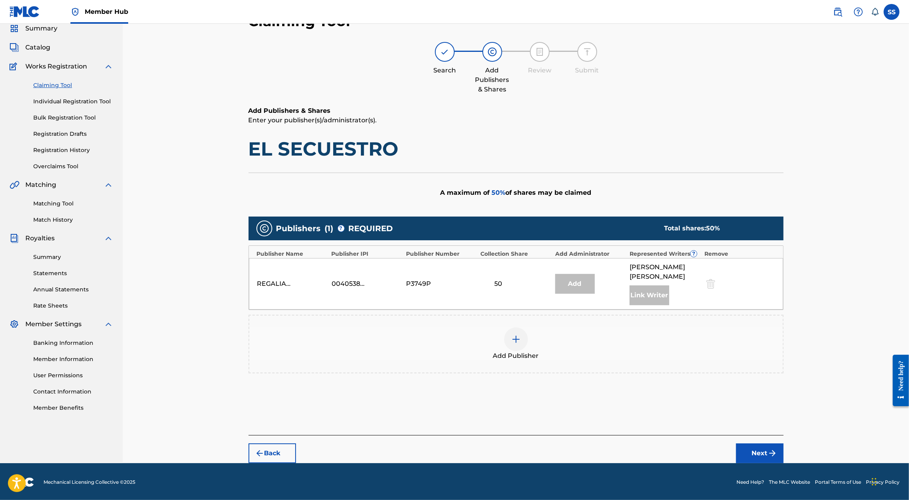
click at [527, 351] on span "Add Publisher" at bounding box center [516, 355] width 46 height 9
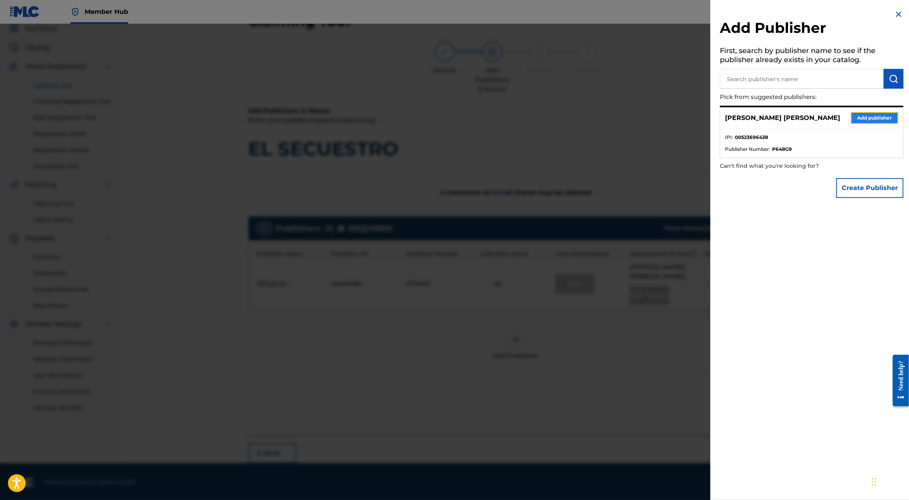
click at [878, 121] on button "Add publisher" at bounding box center [874, 118] width 47 height 12
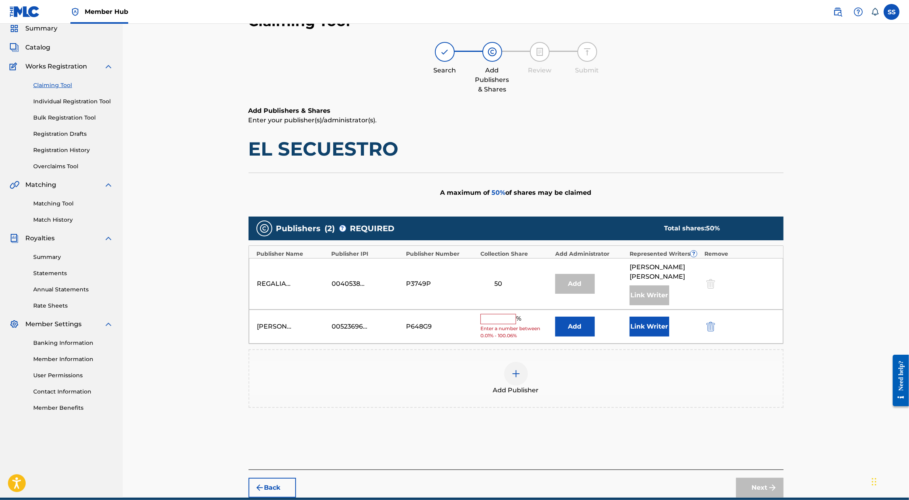
click at [500, 314] on input "text" at bounding box center [498, 319] width 36 height 10
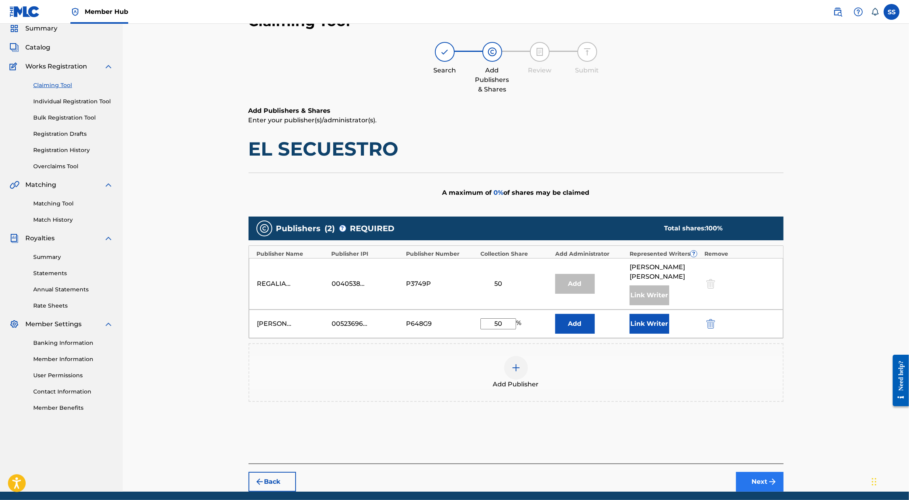
type input "50"
click at [758, 475] on button "Next" at bounding box center [759, 482] width 47 height 20
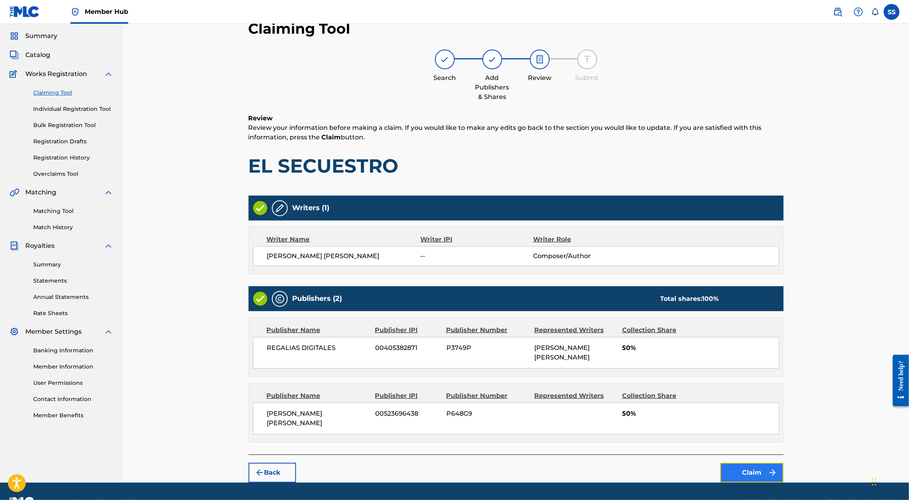
click at [765, 462] on button "Claim" at bounding box center [751, 472] width 63 height 20
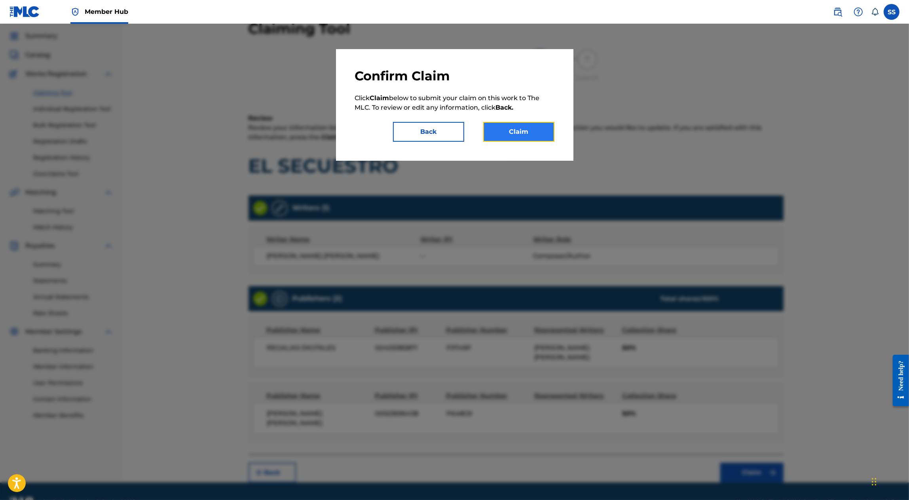
click at [517, 133] on button "Claim" at bounding box center [518, 132] width 71 height 20
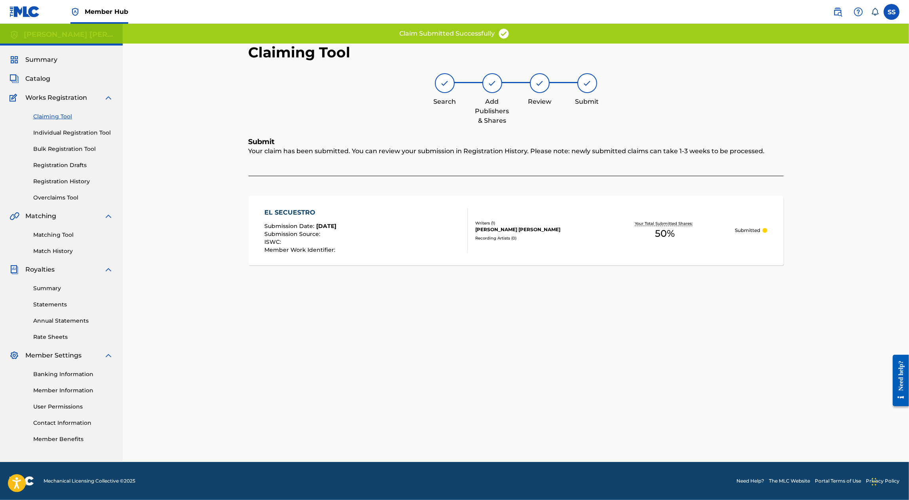
scroll to position [0, 0]
click at [47, 116] on link "Claiming Tool" at bounding box center [73, 116] width 80 height 8
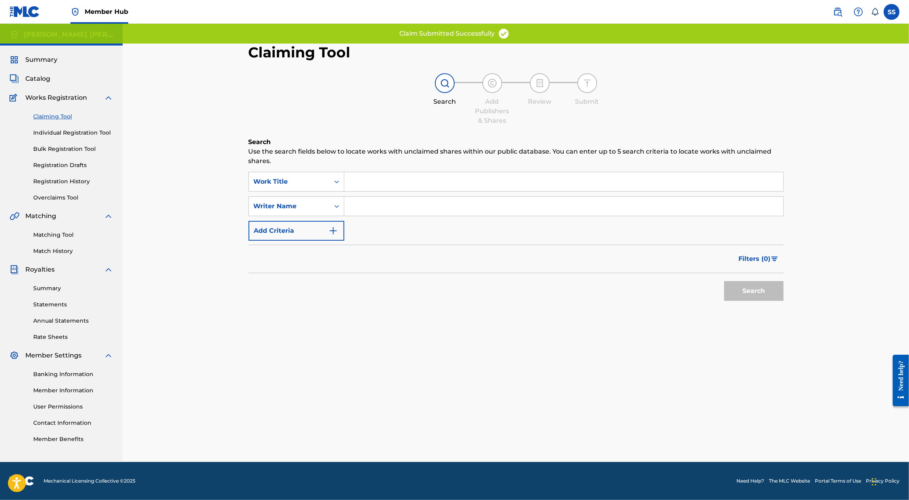
click at [378, 205] on input "Search Form" at bounding box center [563, 206] width 439 height 19
type input "SERGIO SANCHEZ AYON"
click at [738, 280] on div "Search" at bounding box center [751, 289] width 63 height 32
click at [739, 287] on button "Search" at bounding box center [753, 291] width 59 height 20
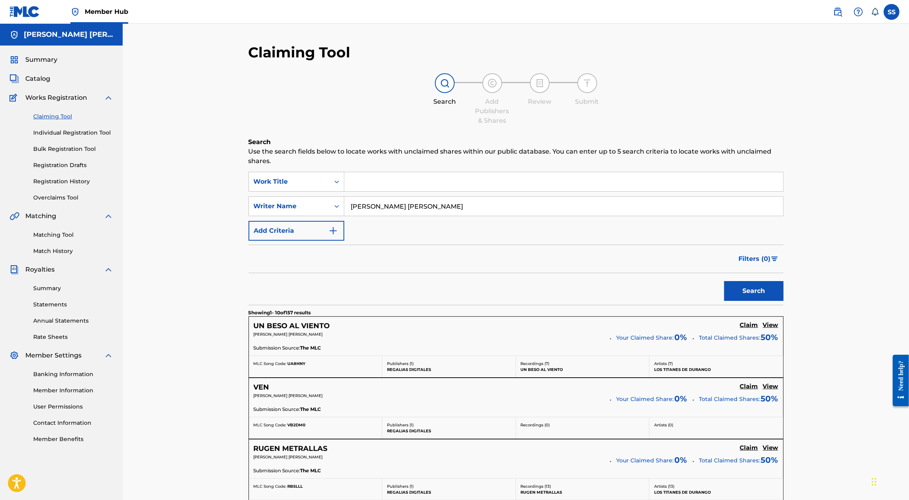
scroll to position [544, 0]
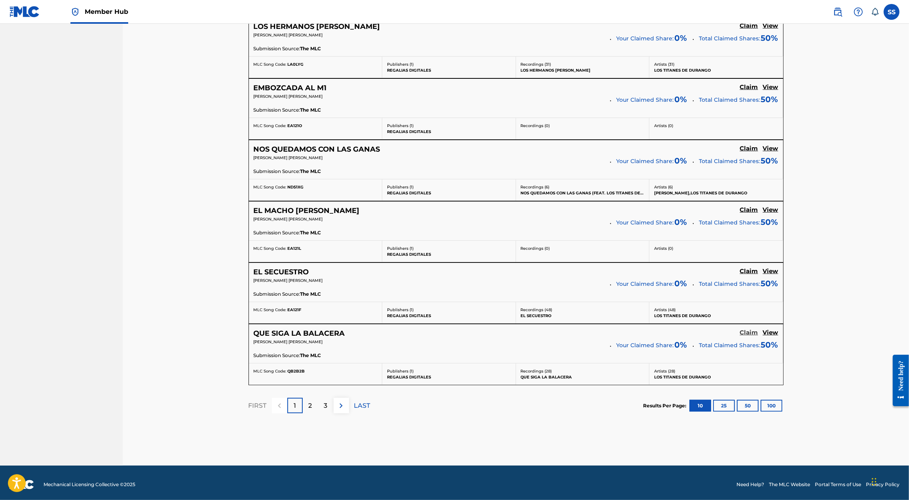
click at [748, 329] on h5 "Claim" at bounding box center [749, 333] width 18 height 8
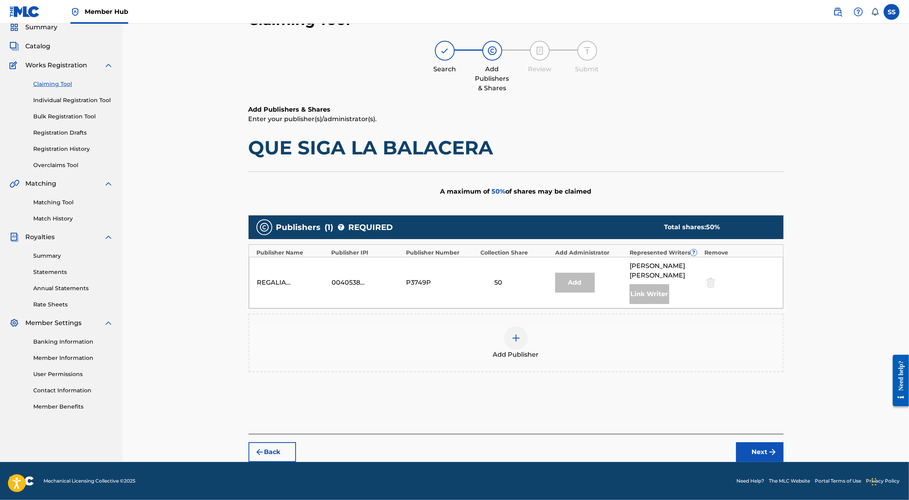
scroll to position [31, 0]
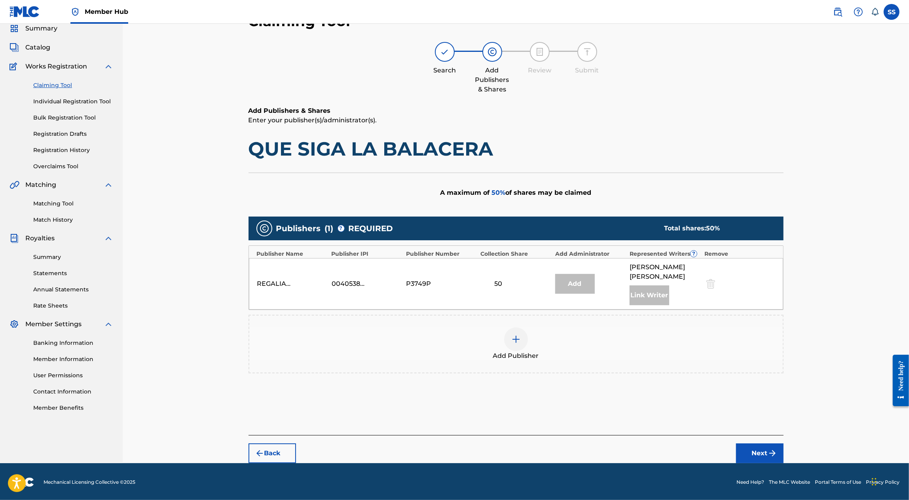
click at [517, 333] on div at bounding box center [516, 339] width 24 height 24
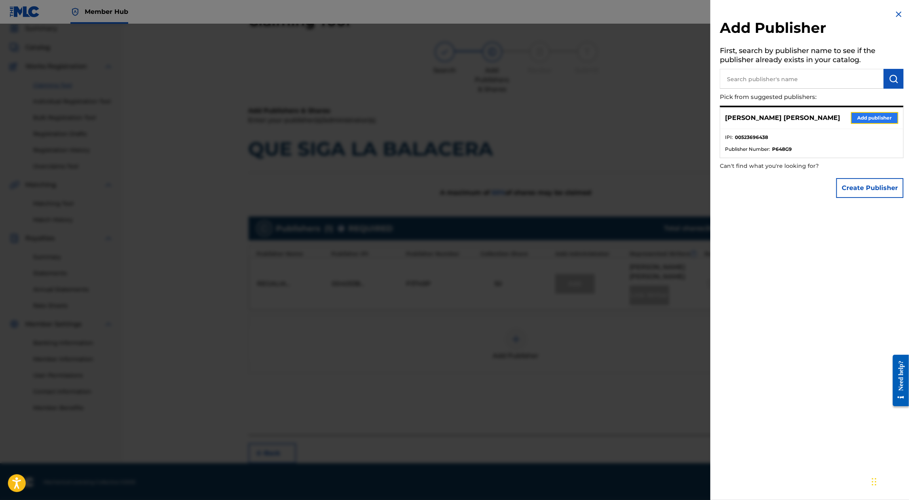
click at [865, 116] on button "Add publisher" at bounding box center [874, 118] width 47 height 12
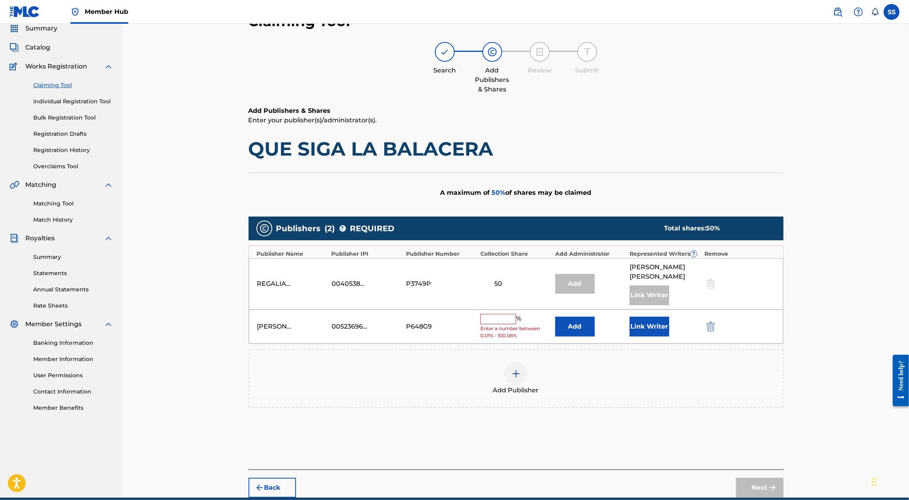
click at [502, 323] on div "% Enter a number between 0.01% - 100.06%" at bounding box center [515, 327] width 70 height 26
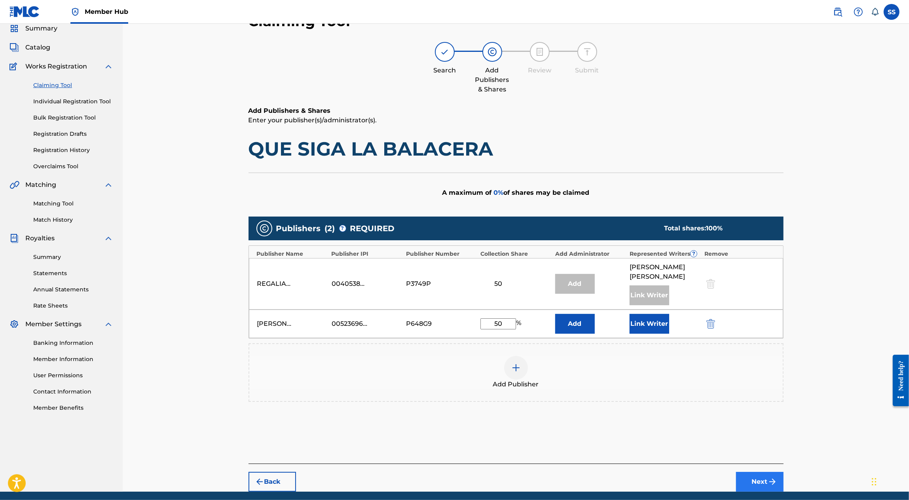
type input "50"
click at [761, 477] on button "Next" at bounding box center [759, 482] width 47 height 20
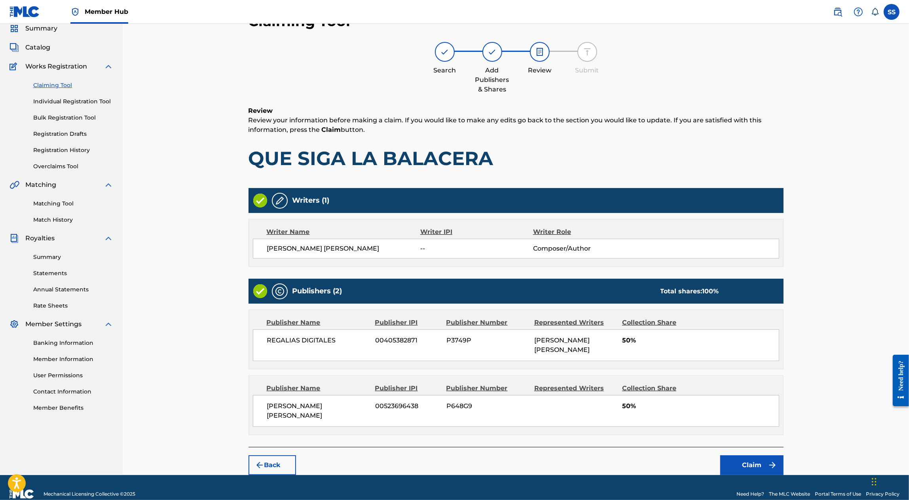
scroll to position [24, 0]
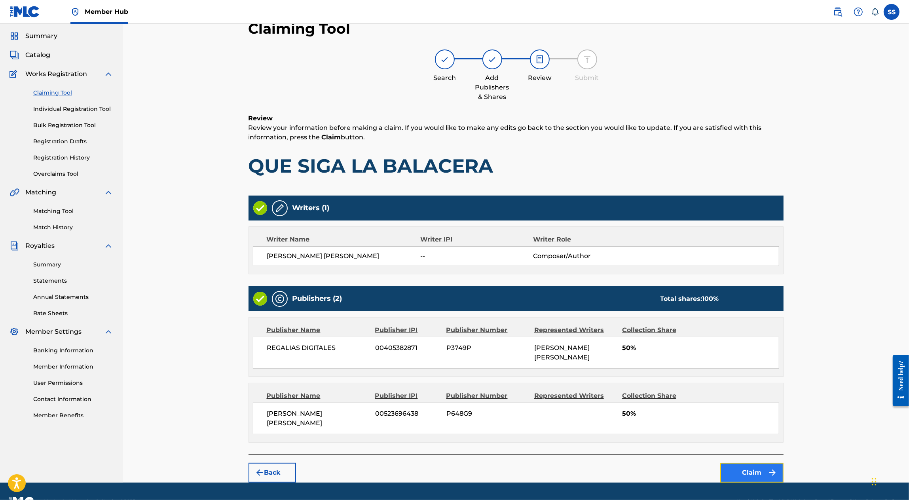
click at [752, 462] on button "Claim" at bounding box center [751, 472] width 63 height 20
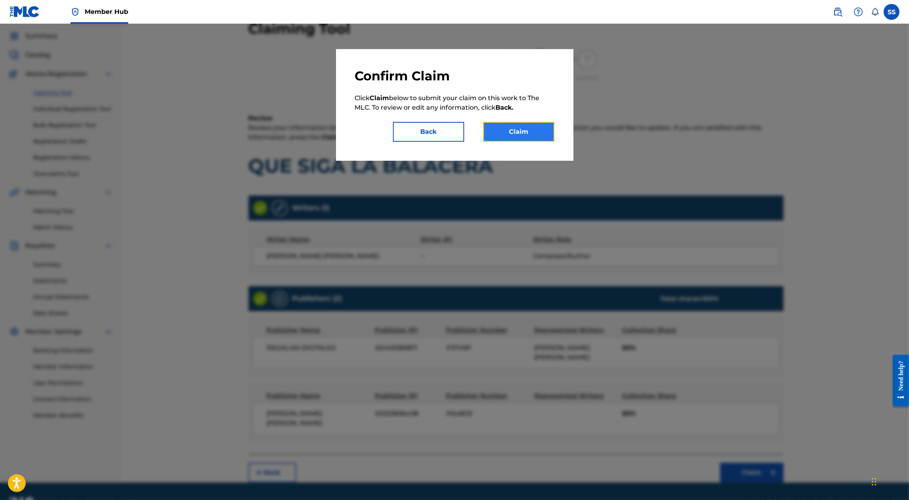
click at [520, 127] on button "Claim" at bounding box center [518, 132] width 71 height 20
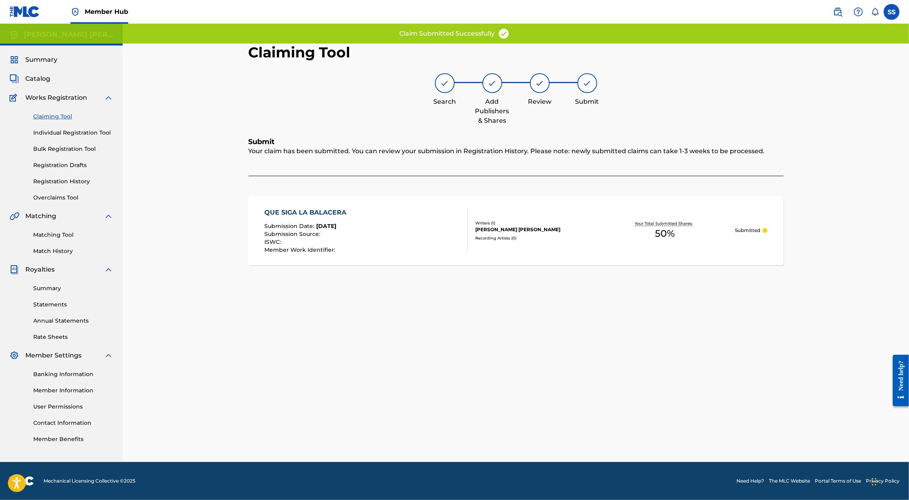
scroll to position [0, 0]
click at [63, 118] on link "Claiming Tool" at bounding box center [73, 116] width 80 height 8
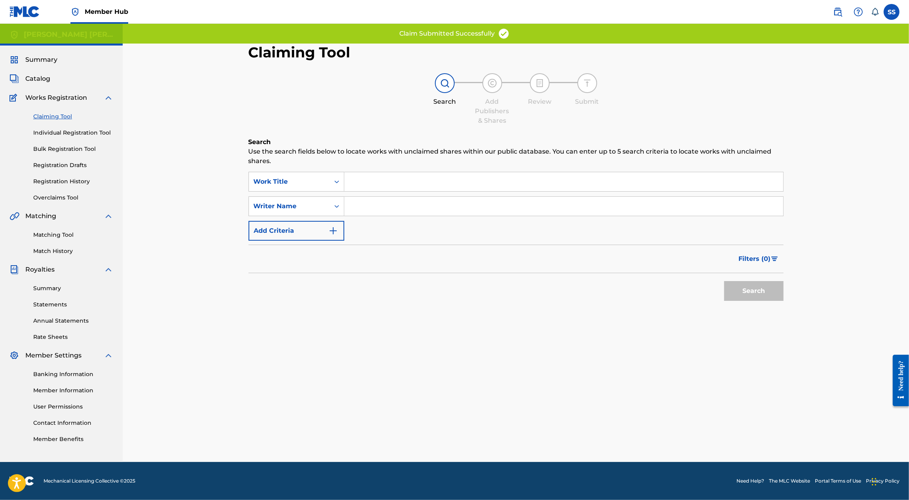
click at [404, 206] on input "Search Form" at bounding box center [563, 206] width 439 height 19
type input "SERGIO SANCHEZ AYON"
click at [754, 296] on button "Search" at bounding box center [753, 291] width 59 height 20
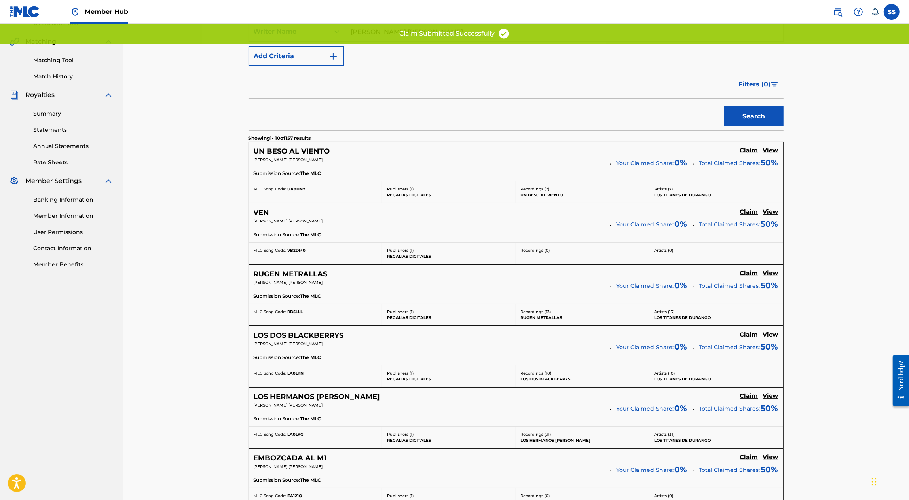
scroll to position [544, 0]
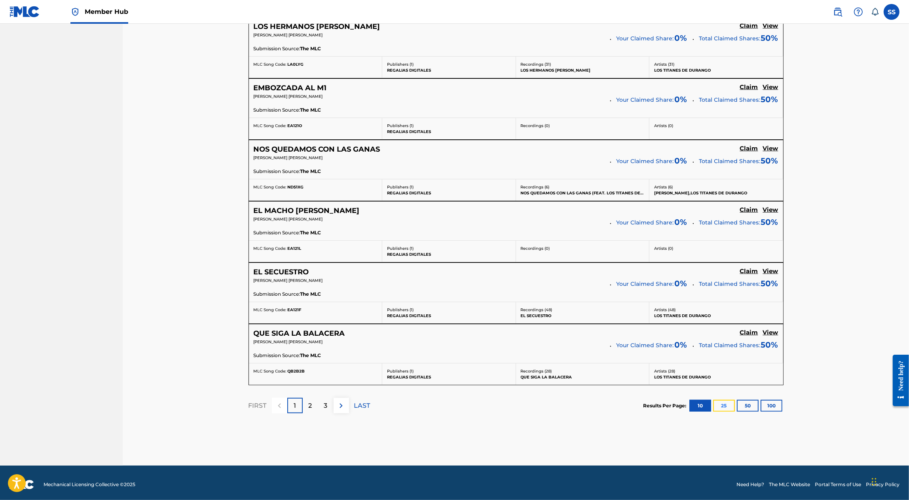
click at [723, 400] on button "25" at bounding box center [724, 406] width 22 height 12
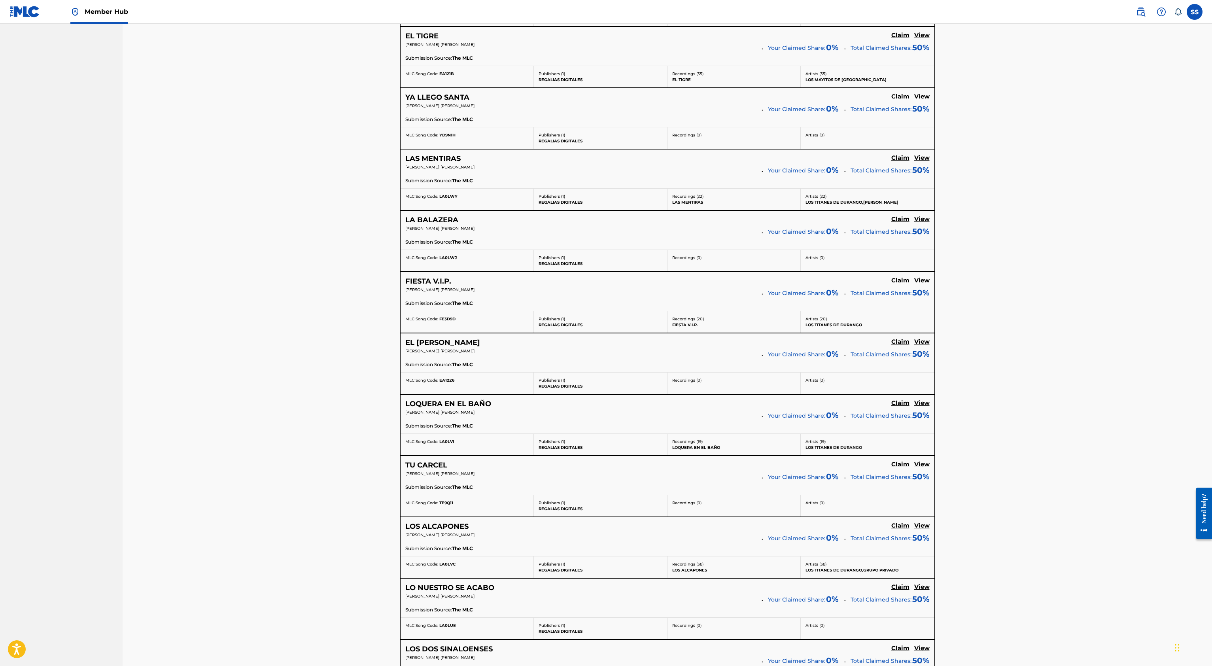
scroll to position [905, 0]
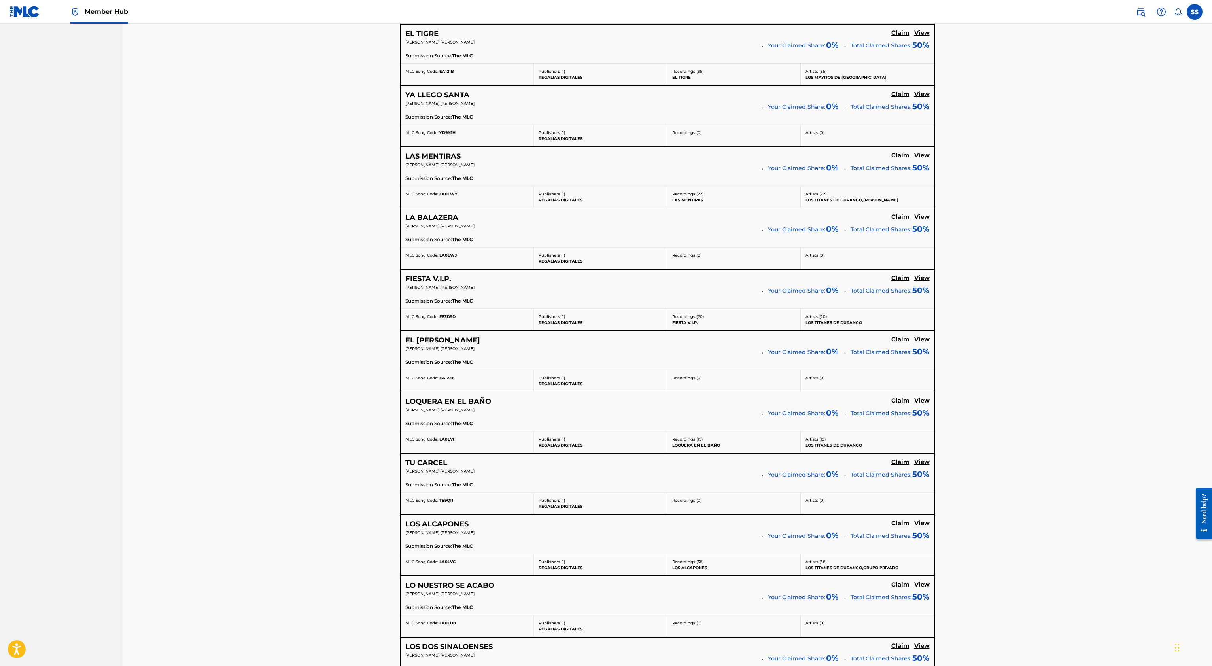
click at [908, 276] on div "Claiming Tool Search Add Publishers & Shares Review Submit Search Use the searc…" at bounding box center [668, 72] width 1090 height 1906
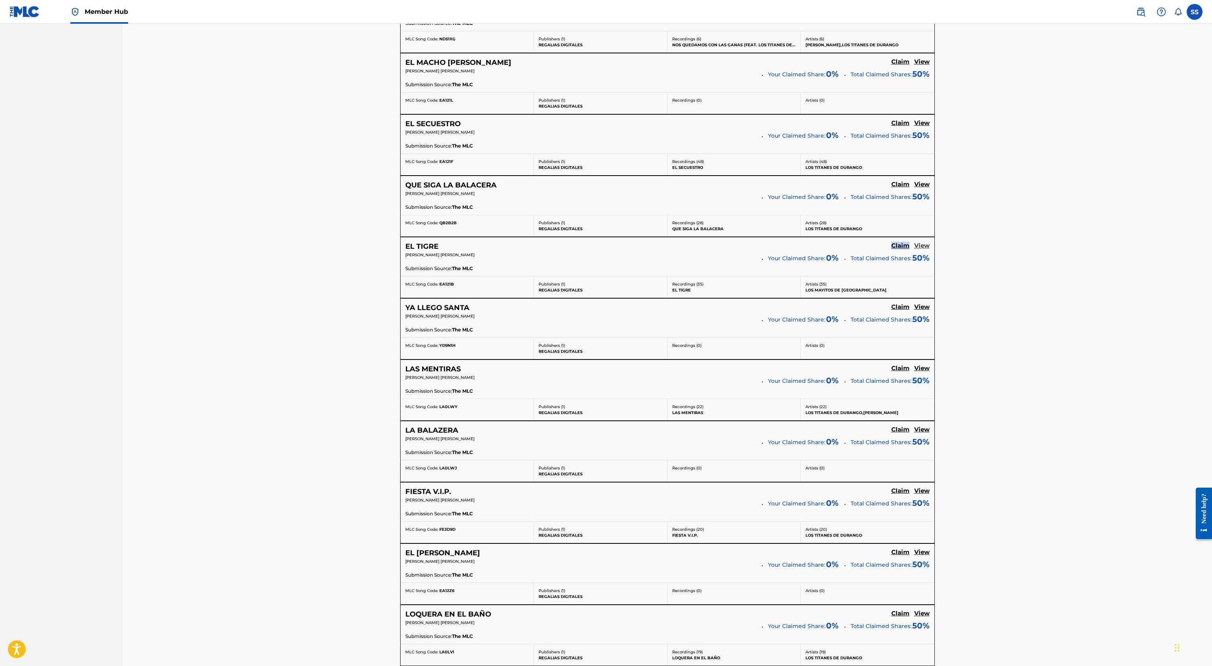
scroll to position [689, 0]
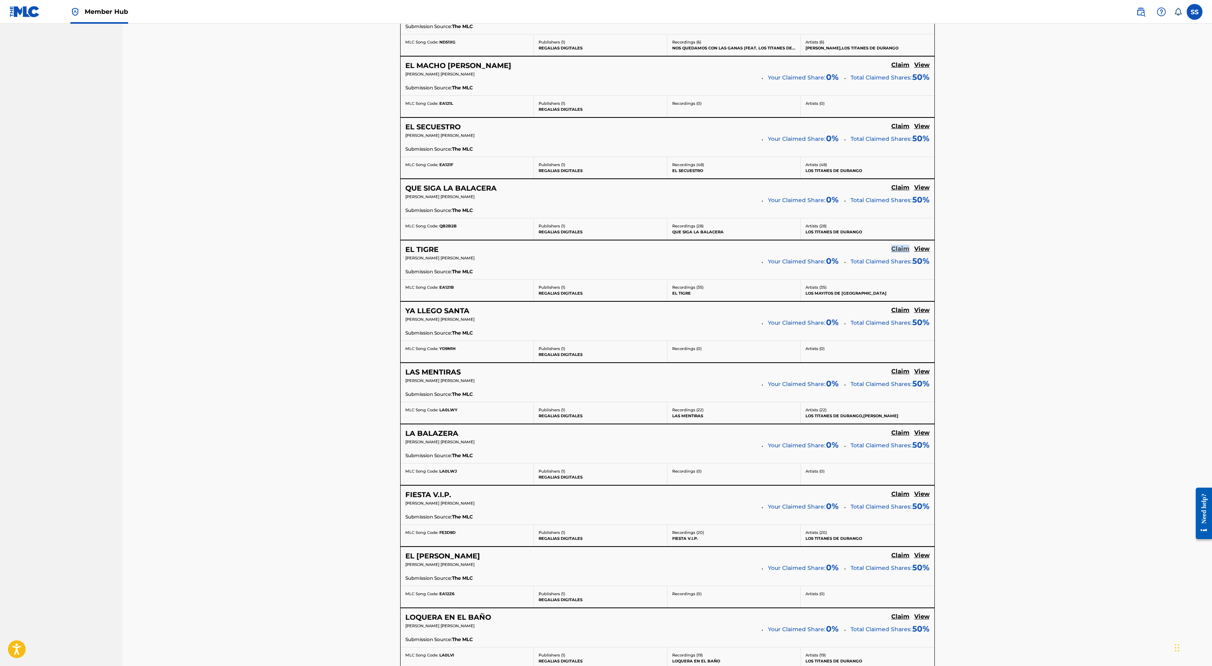
click at [901, 248] on h5 "Claim" at bounding box center [901, 249] width 18 height 8
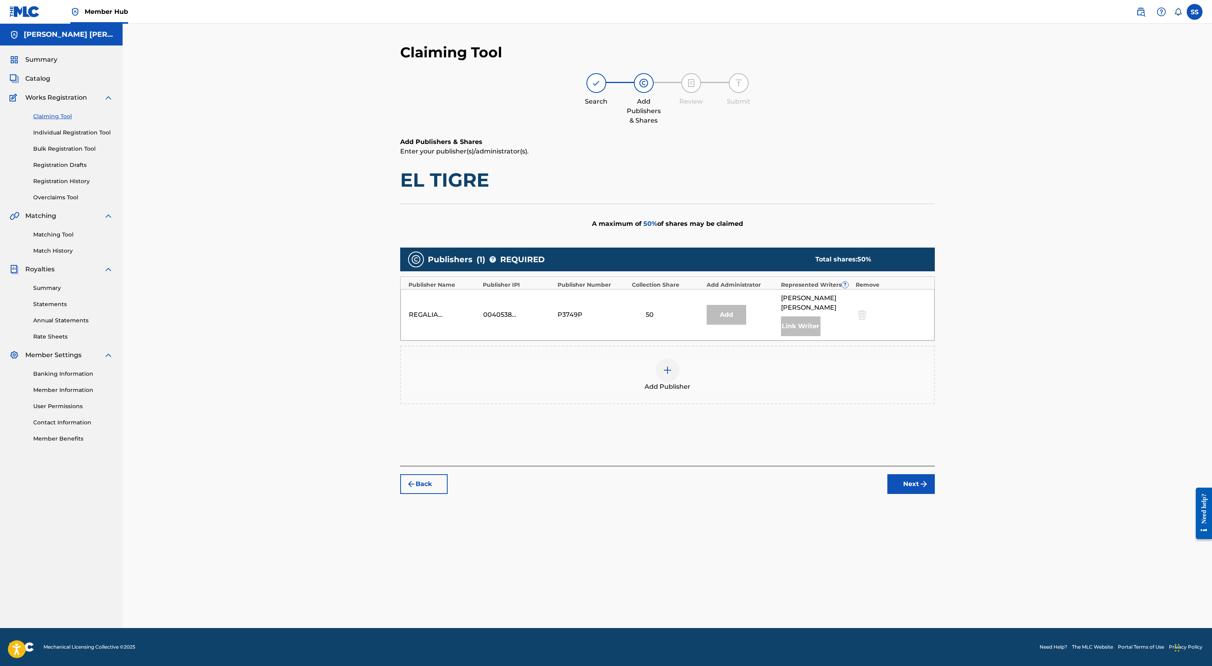
scroll to position [0, 0]
click at [665, 364] on div at bounding box center [668, 370] width 24 height 24
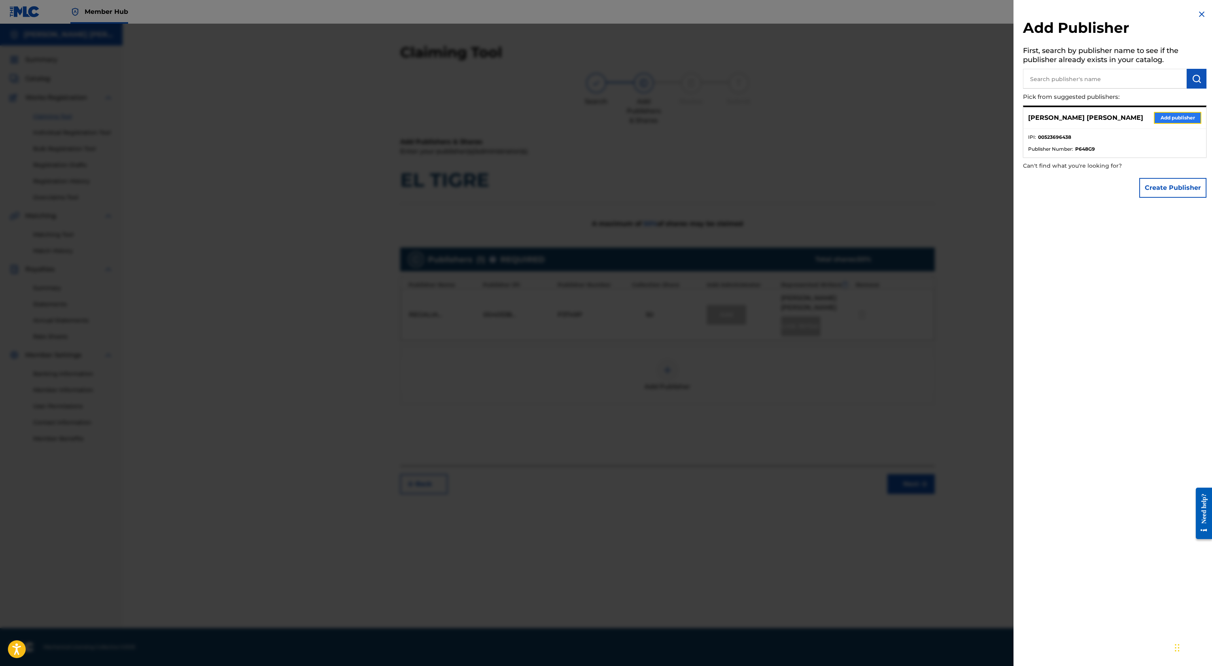
click at [908, 116] on button "Add publisher" at bounding box center [1177, 118] width 47 height 12
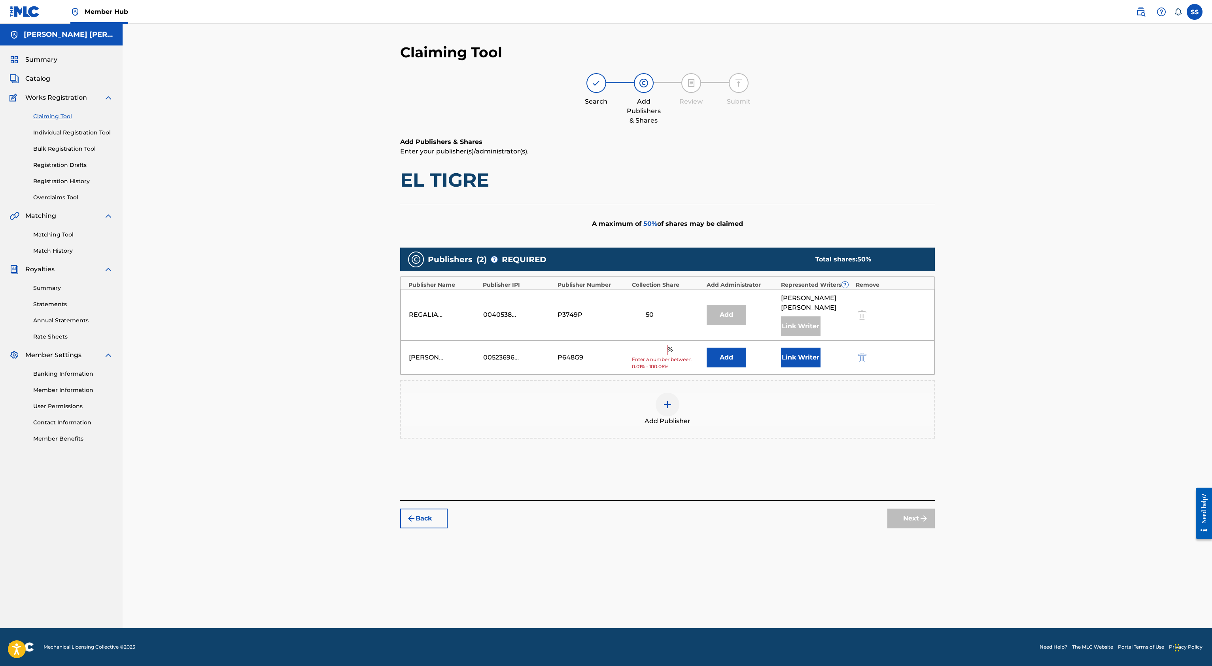
click at [638, 350] on input "text" at bounding box center [650, 350] width 36 height 10
type input "50"
click at [907, 499] on button "Next" at bounding box center [911, 513] width 47 height 20
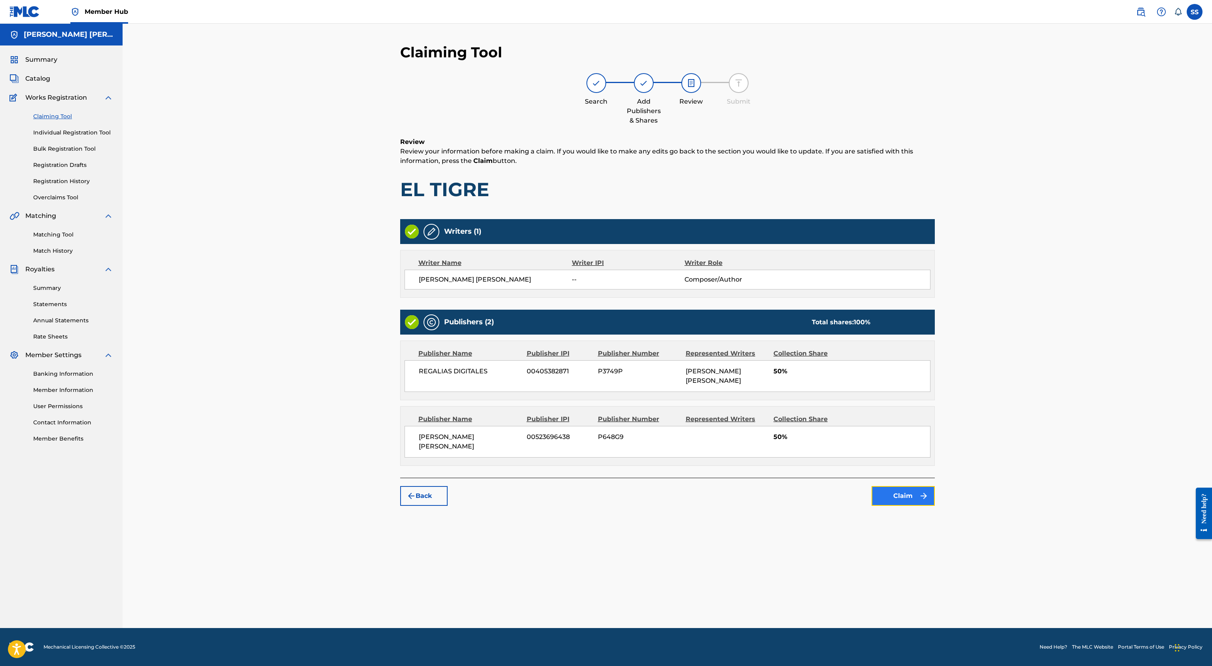
click at [900, 486] on button "Claim" at bounding box center [903, 496] width 63 height 20
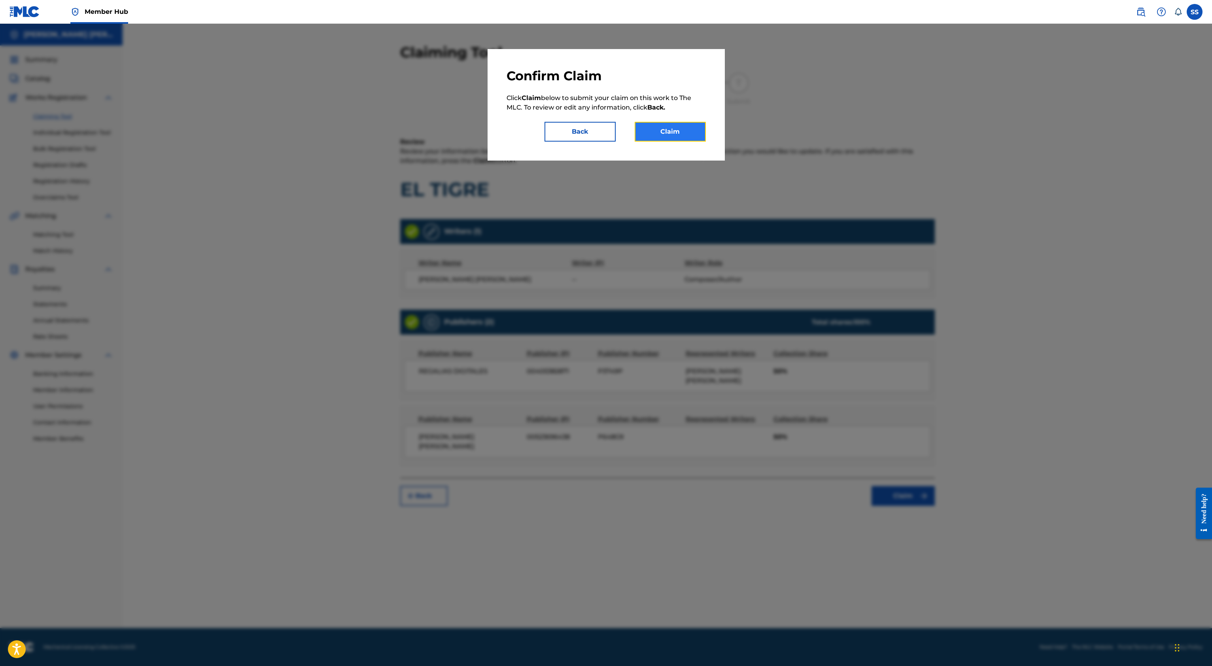
click at [647, 123] on button "Claim" at bounding box center [670, 132] width 71 height 20
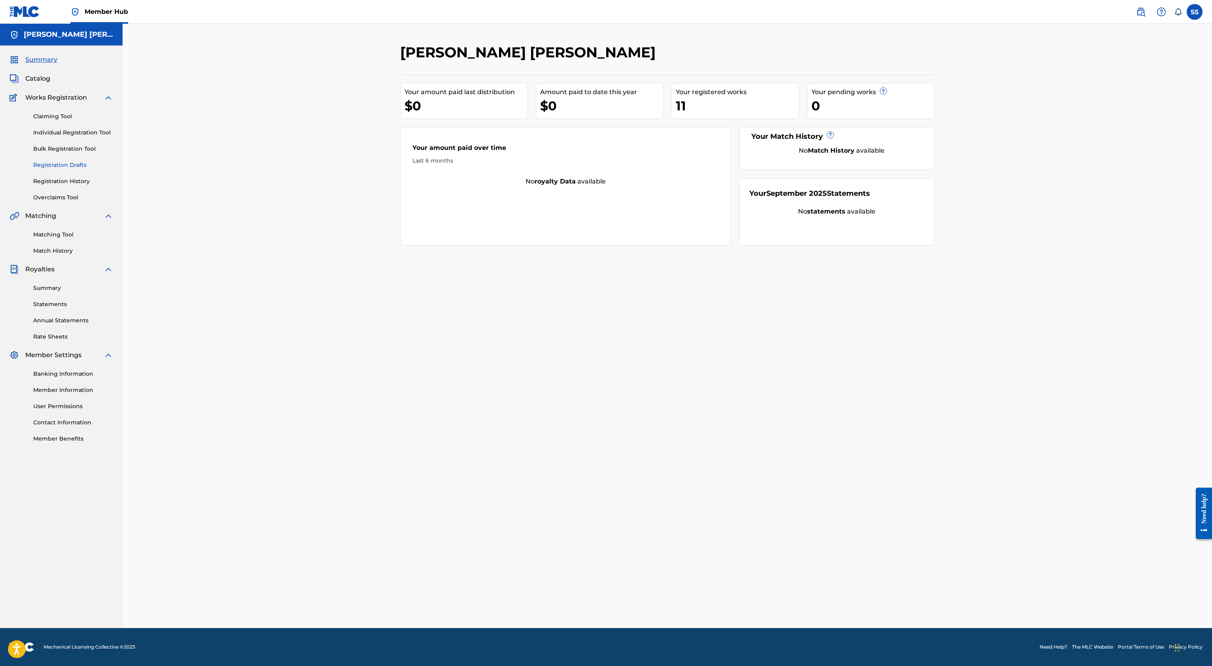
click at [68, 168] on link "Registration Drafts" at bounding box center [73, 165] width 80 height 8
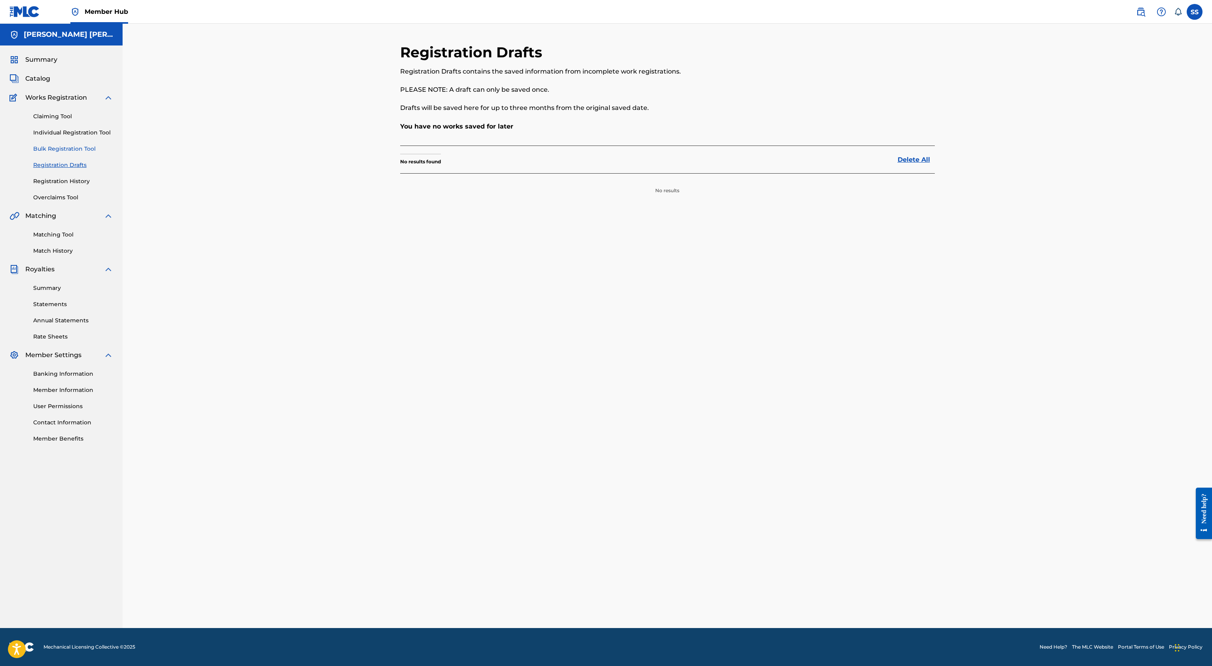
click at [68, 146] on link "Bulk Registration Tool" at bounding box center [73, 149] width 80 height 8
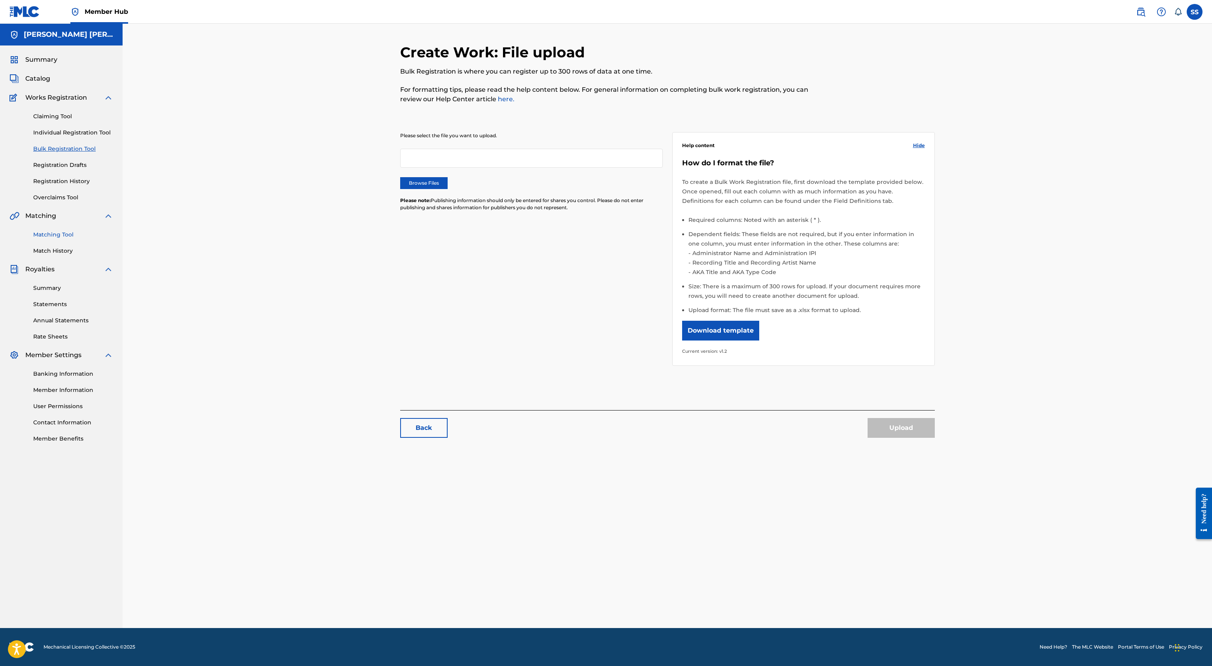
click at [62, 232] on link "Matching Tool" at bounding box center [73, 235] width 80 height 8
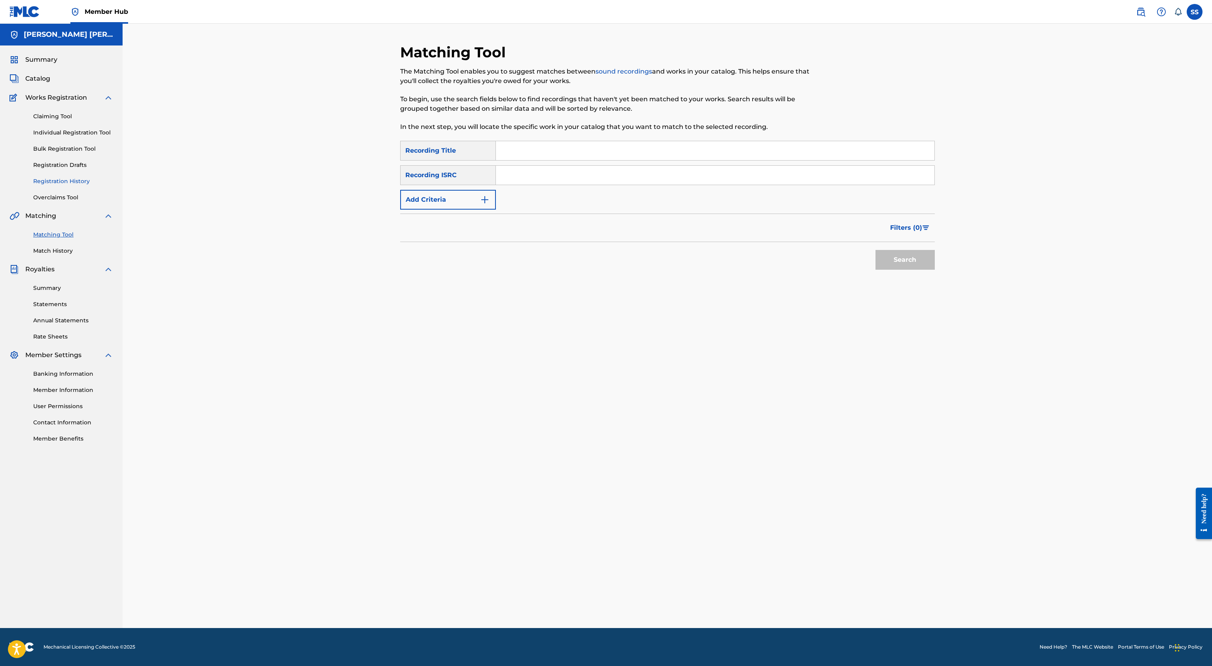
click at [69, 180] on link "Registration History" at bounding box center [73, 181] width 80 height 8
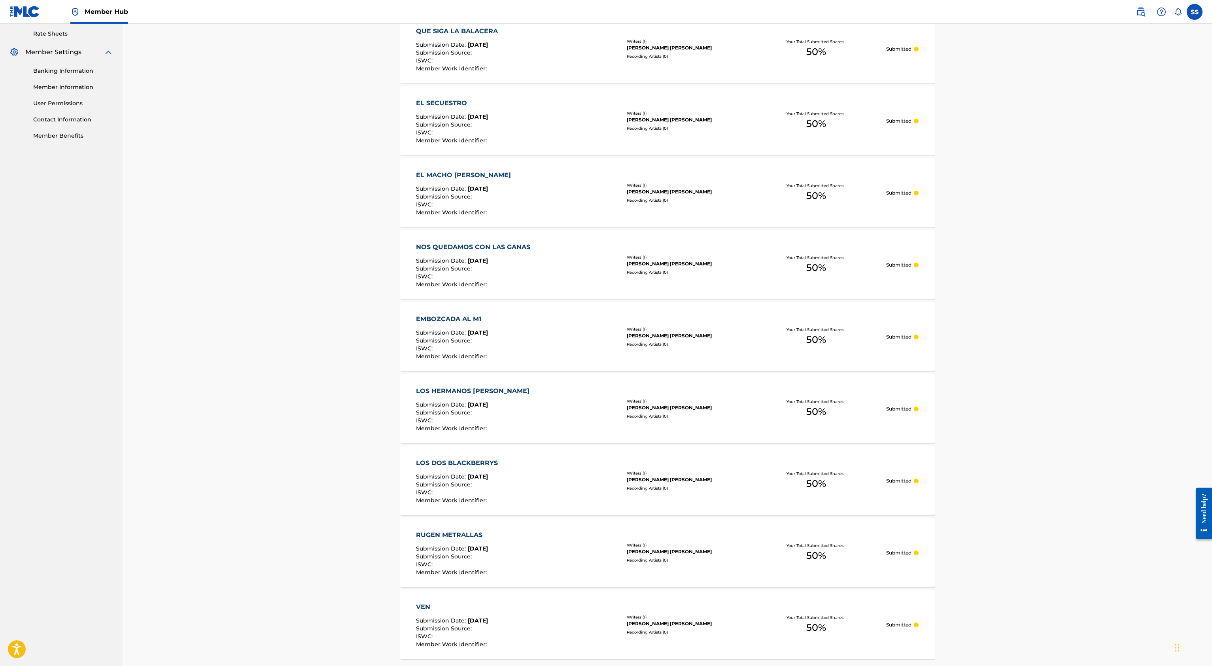
scroll to position [388, 0]
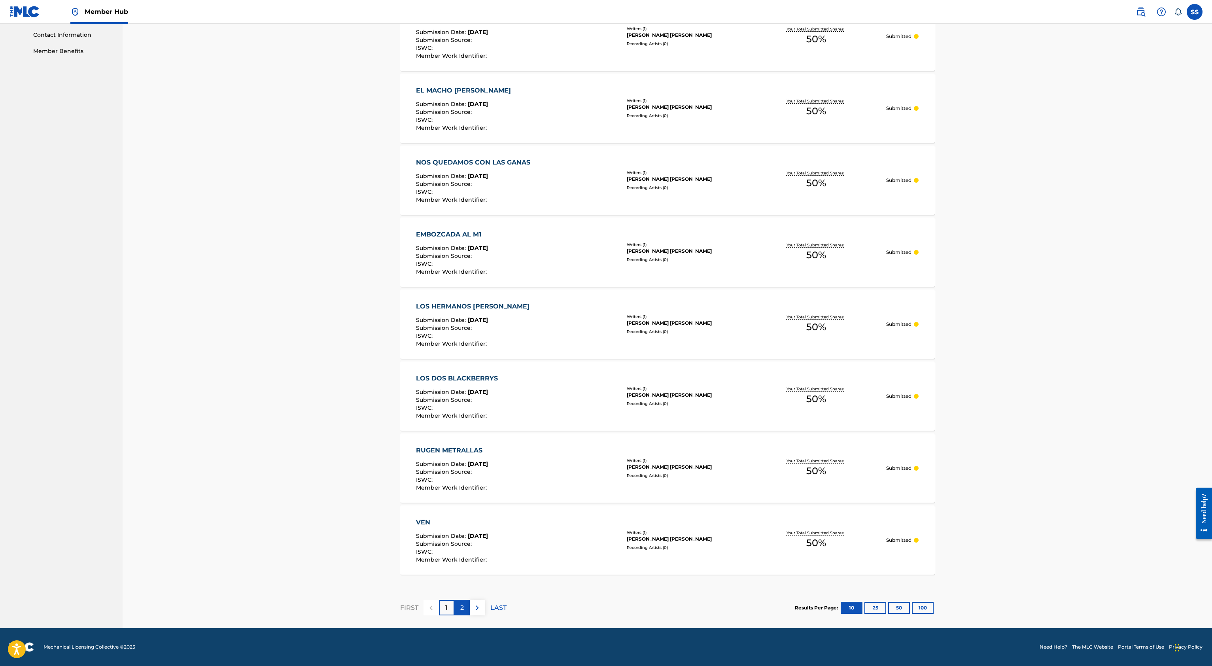
click at [461, 499] on p "2" at bounding box center [462, 607] width 4 height 9
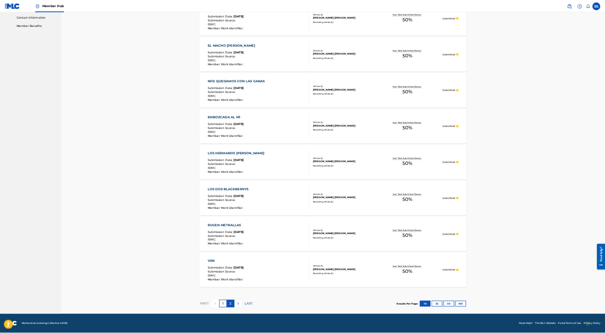
scroll to position [0, 0]
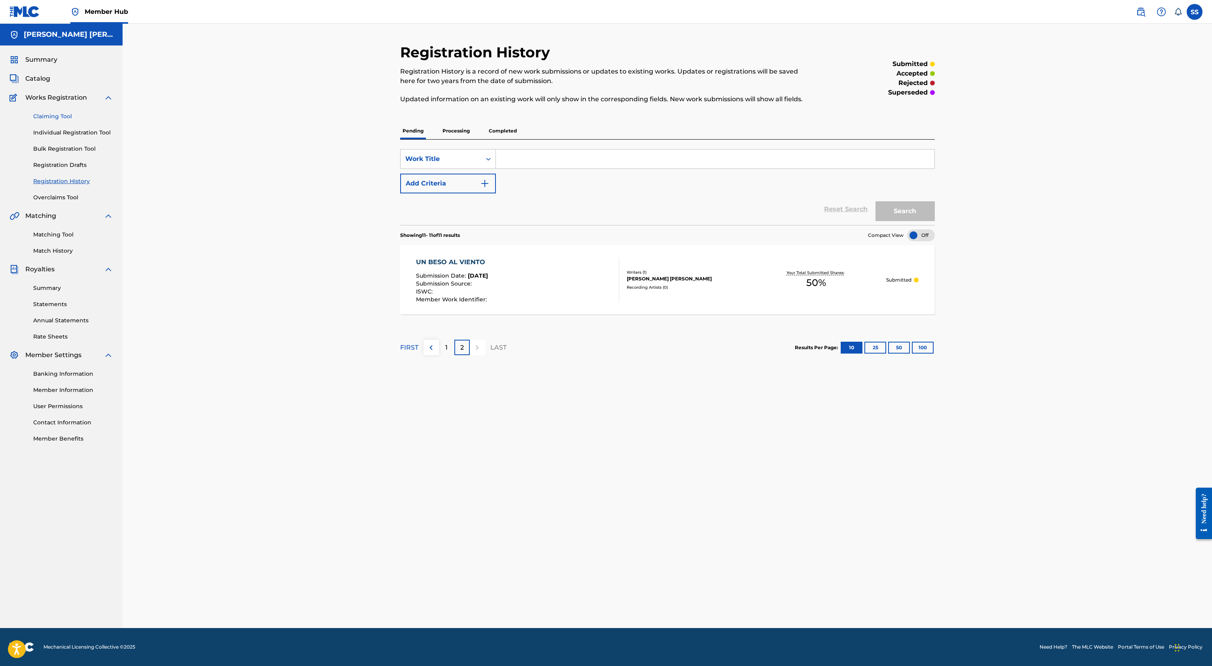
click at [67, 114] on link "Claiming Tool" at bounding box center [73, 116] width 80 height 8
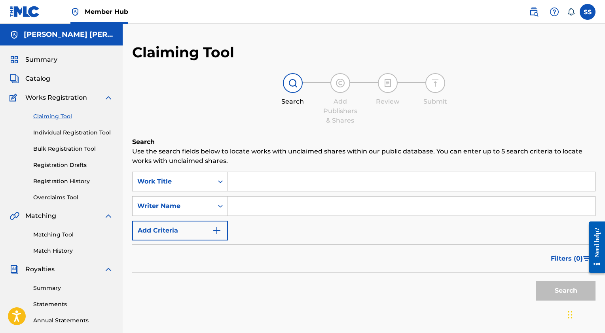
click at [271, 201] on input "Search Form" at bounding box center [411, 206] width 367 height 19
type input "SERGIO SANCHEZ AYON"
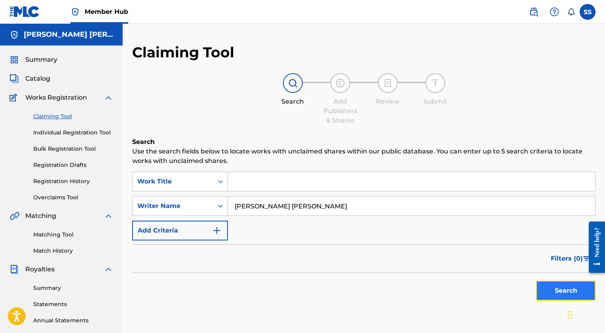
click at [563, 286] on button "Search" at bounding box center [565, 291] width 59 height 20
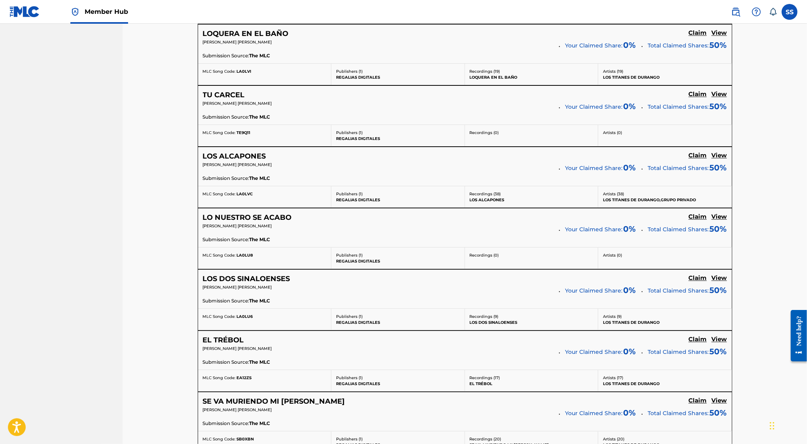
scroll to position [1513, 0]
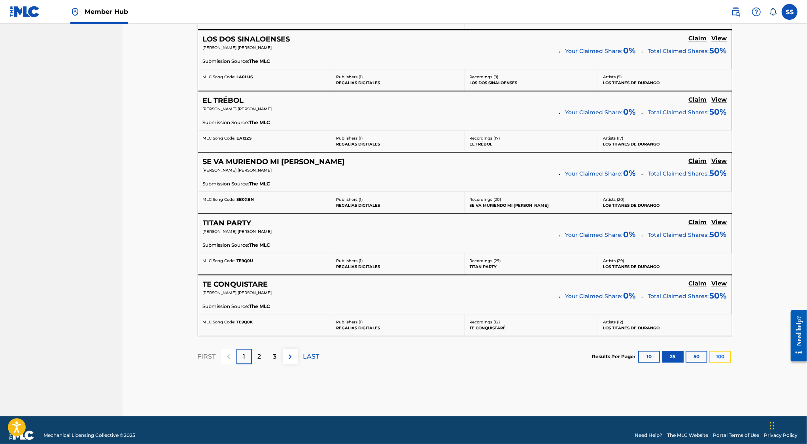
click at [719, 351] on button "100" at bounding box center [721, 357] width 22 height 12
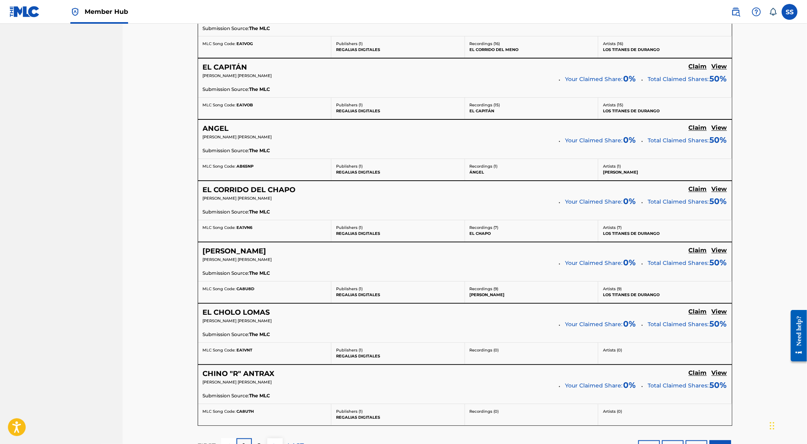
scroll to position [6082, 0]
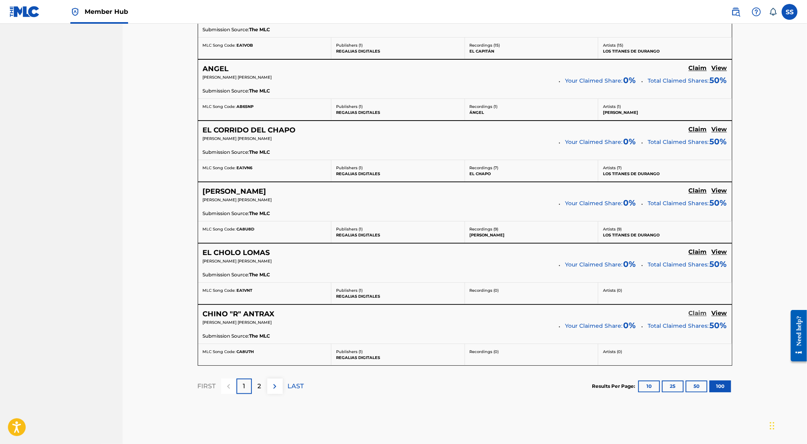
click at [700, 310] on h5 "Claim" at bounding box center [698, 314] width 18 height 8
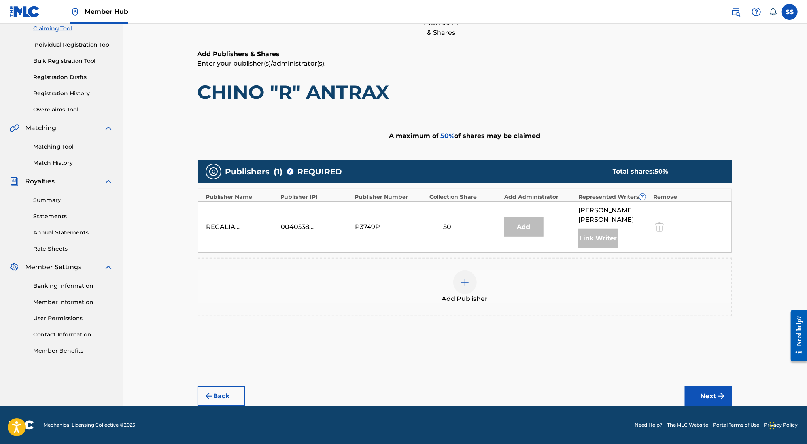
scroll to position [87, 0]
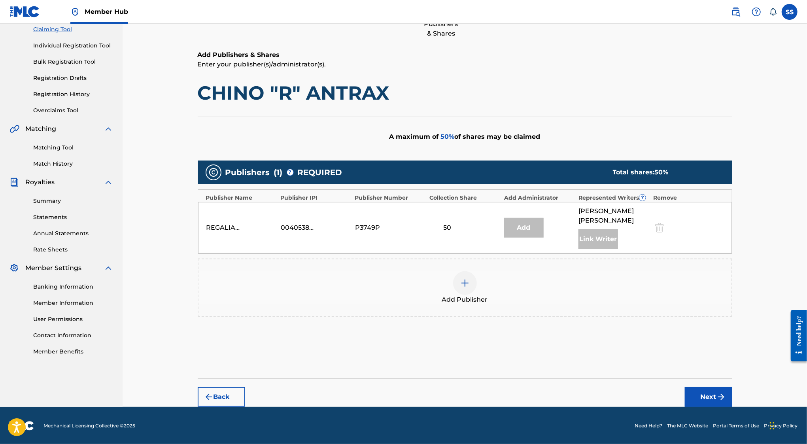
click at [468, 286] on img at bounding box center [464, 282] width 9 height 9
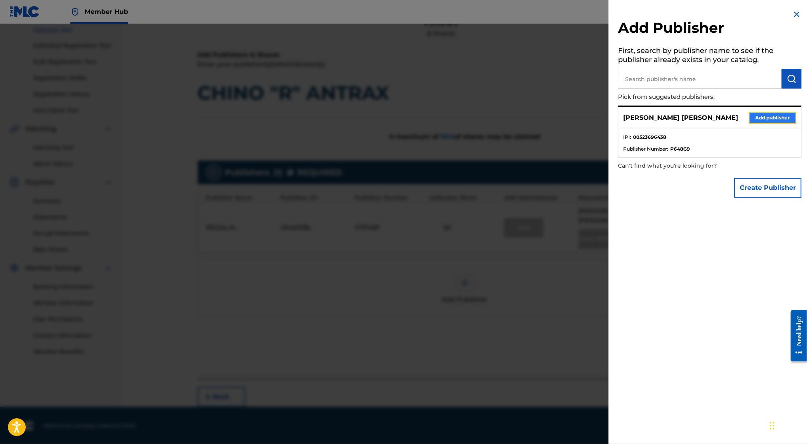
click at [757, 114] on button "Add publisher" at bounding box center [772, 118] width 47 height 12
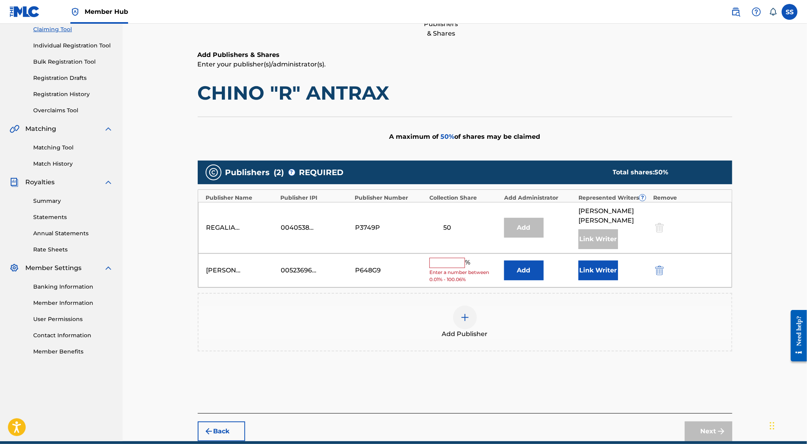
click at [441, 258] on input "text" at bounding box center [448, 263] width 36 height 10
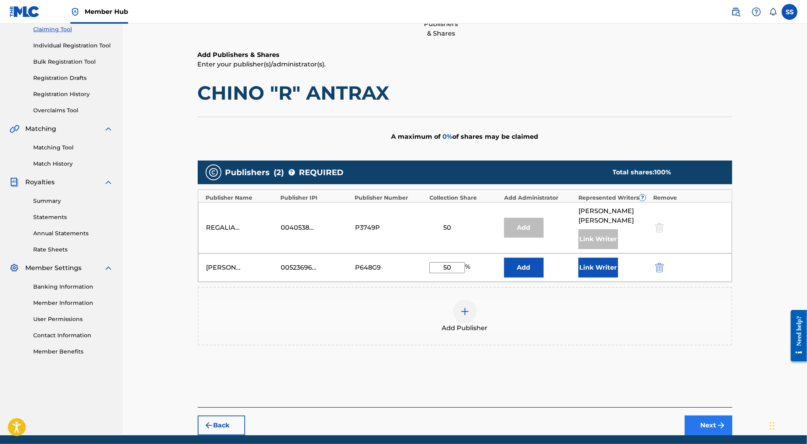
type input "50"
click at [708, 419] on button "Next" at bounding box center [708, 426] width 47 height 20
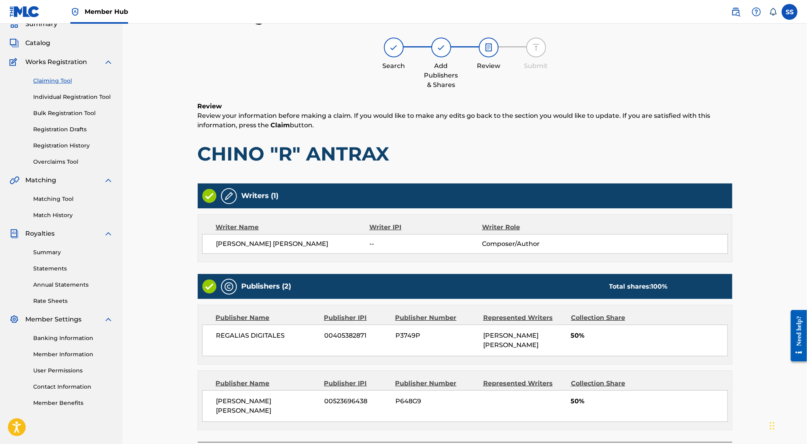
scroll to position [79, 0]
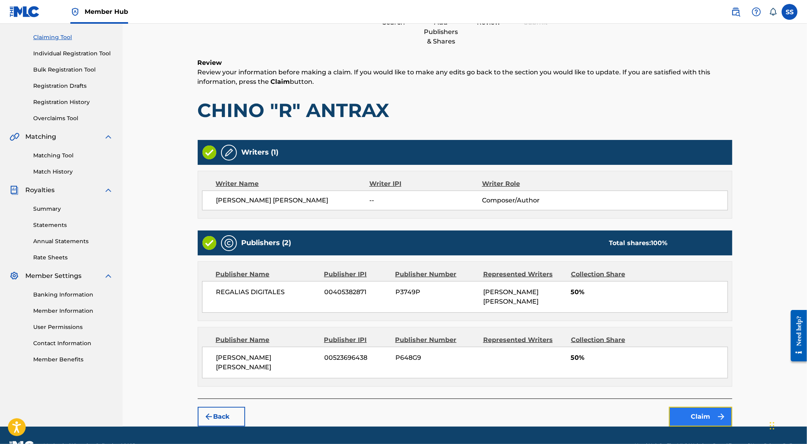
click at [693, 407] on button "Claim" at bounding box center [700, 417] width 63 height 20
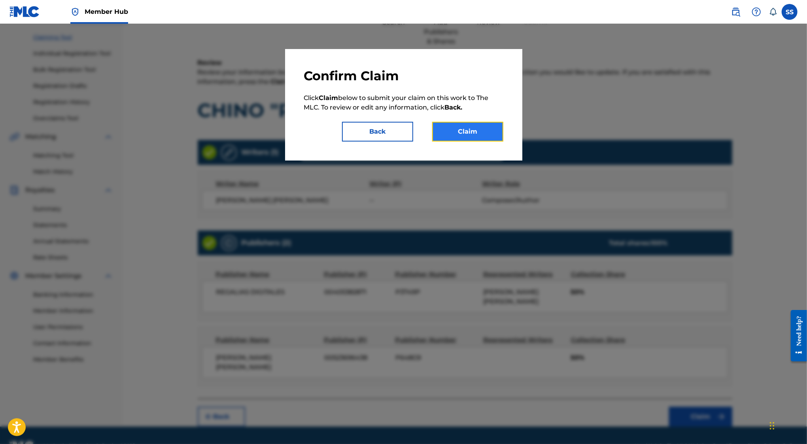
click at [497, 133] on button "Claim" at bounding box center [467, 132] width 71 height 20
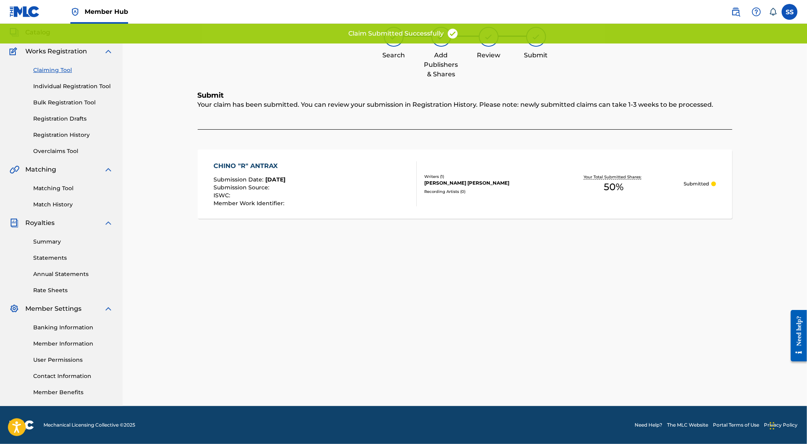
scroll to position [46, 0]
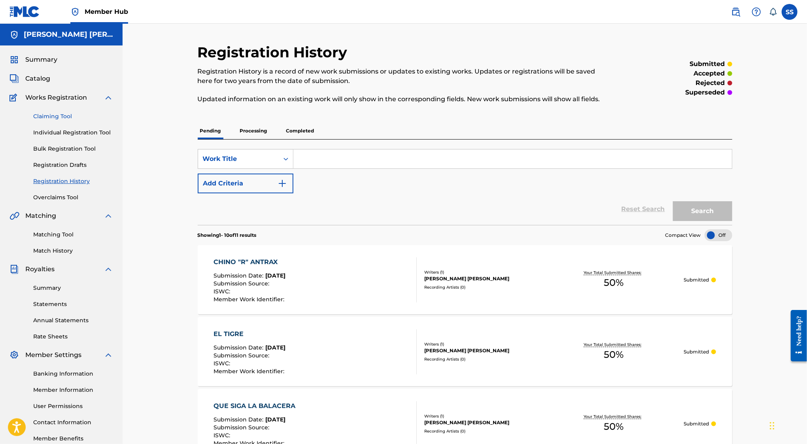
click at [51, 113] on link "Claiming Tool" at bounding box center [73, 116] width 80 height 8
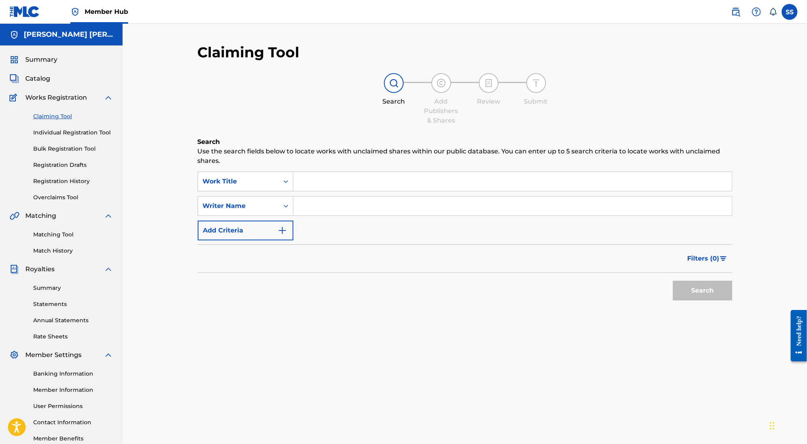
click at [309, 198] on input "Search Form" at bounding box center [513, 206] width 439 height 19
type input "SERGIO SANCHEZ AYON"
click at [711, 292] on button "Search" at bounding box center [702, 291] width 59 height 20
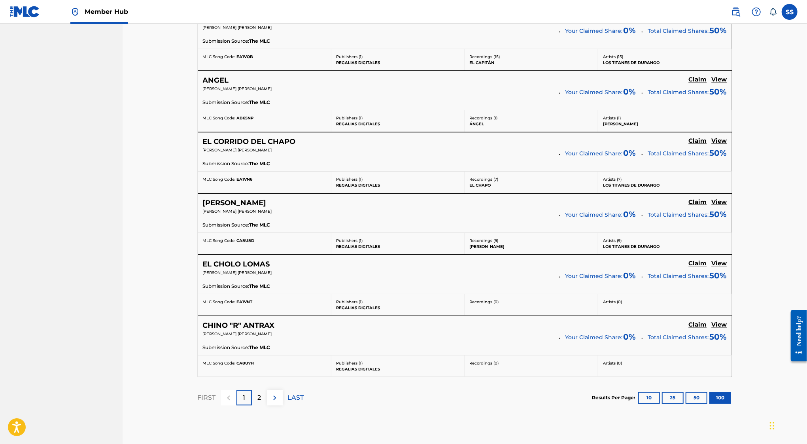
scroll to position [6069, 0]
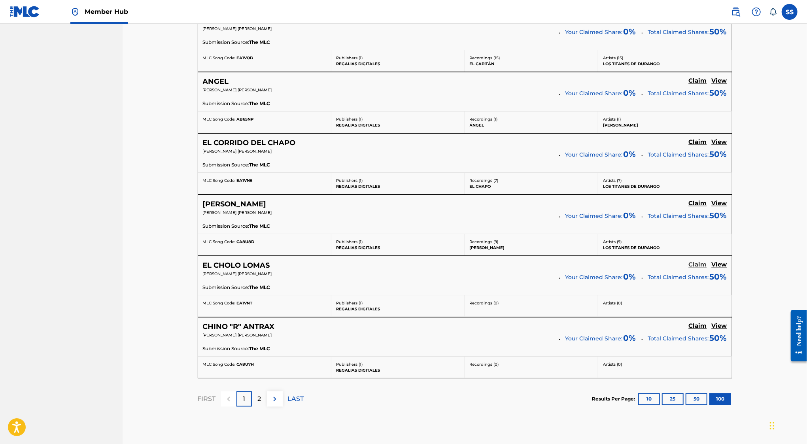
click at [697, 261] on h5 "Claim" at bounding box center [698, 265] width 18 height 8
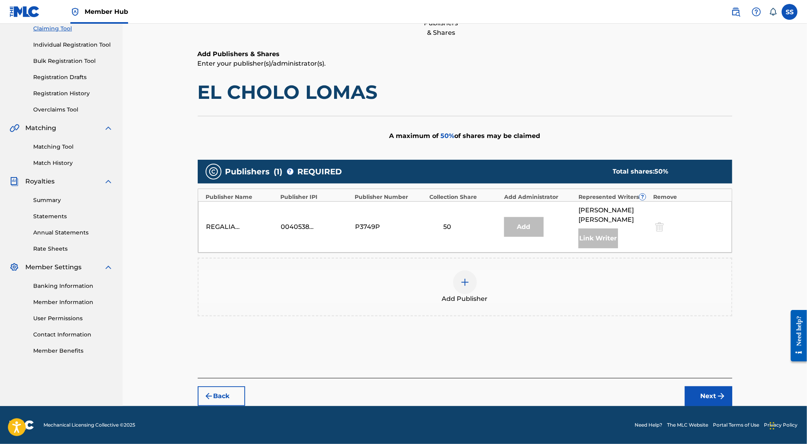
scroll to position [87, 0]
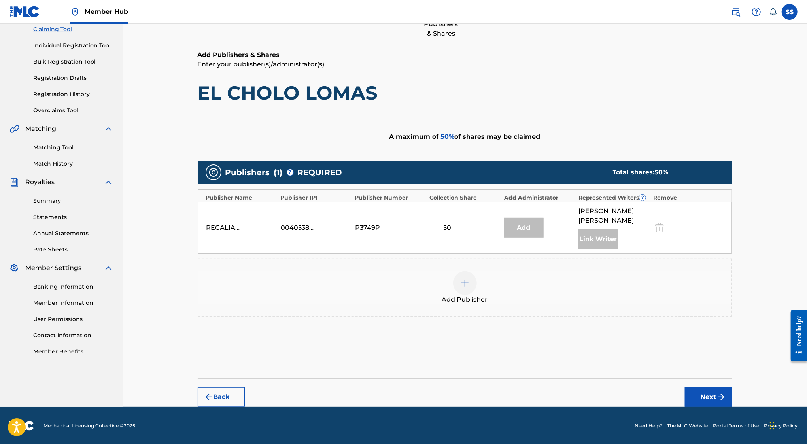
click at [451, 277] on div "Add Publisher" at bounding box center [465, 287] width 533 height 33
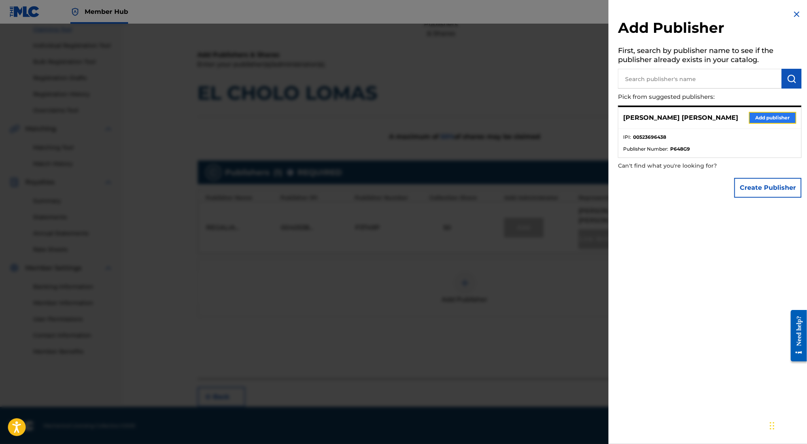
click at [773, 119] on button "Add publisher" at bounding box center [772, 118] width 47 height 12
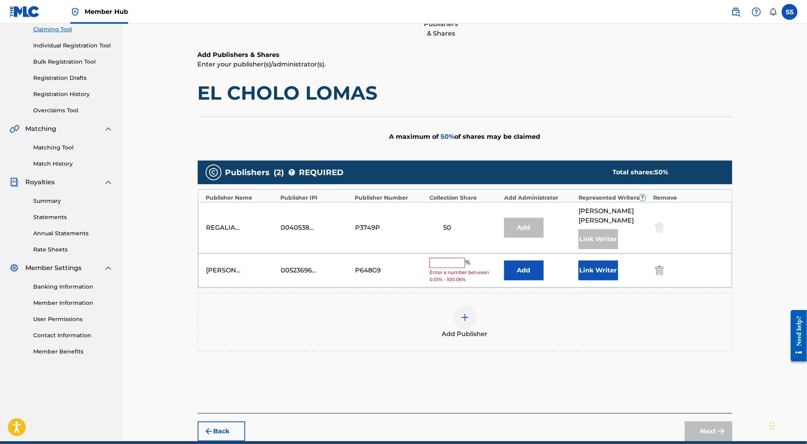
click at [453, 264] on input "text" at bounding box center [448, 263] width 36 height 10
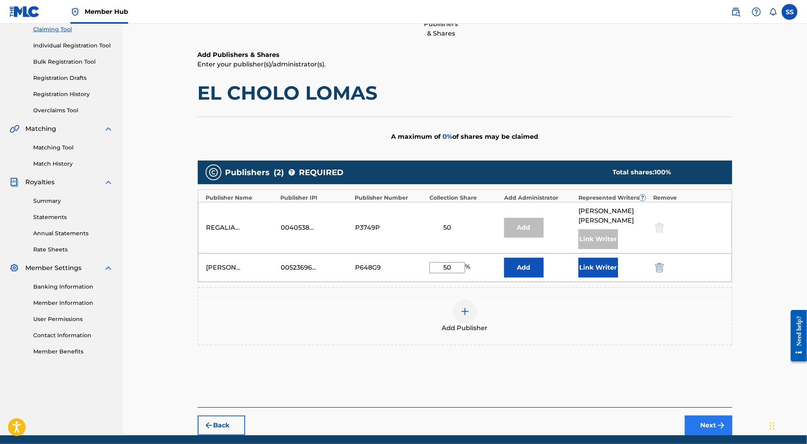
type input "50"
click at [705, 426] on button "Next" at bounding box center [708, 426] width 47 height 20
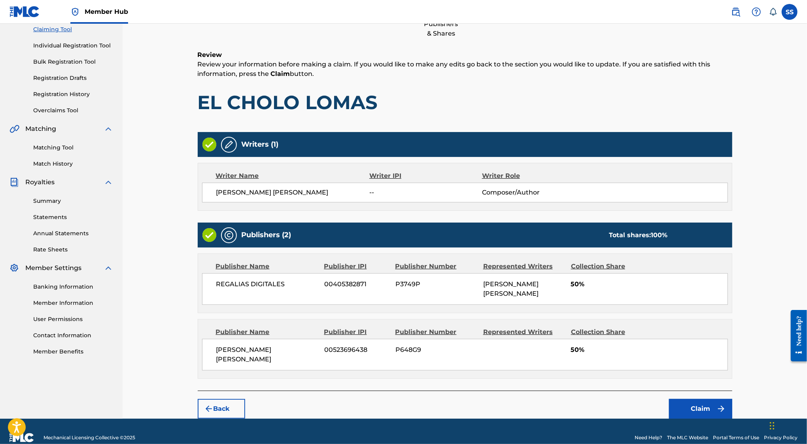
scroll to position [36, 0]
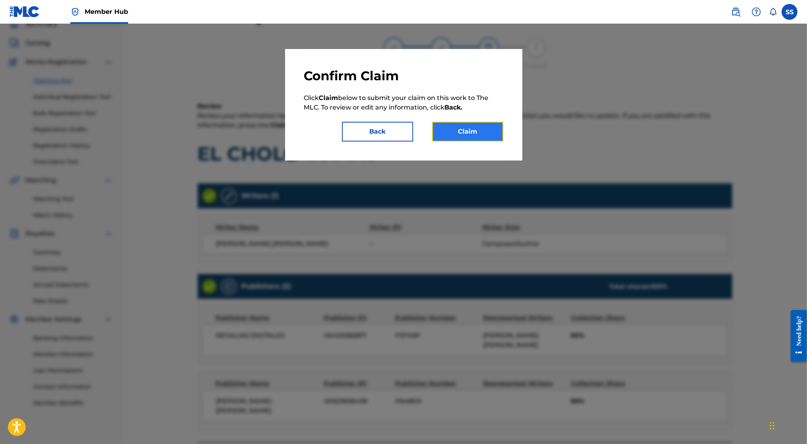
click at [477, 131] on button "Claim" at bounding box center [467, 132] width 71 height 20
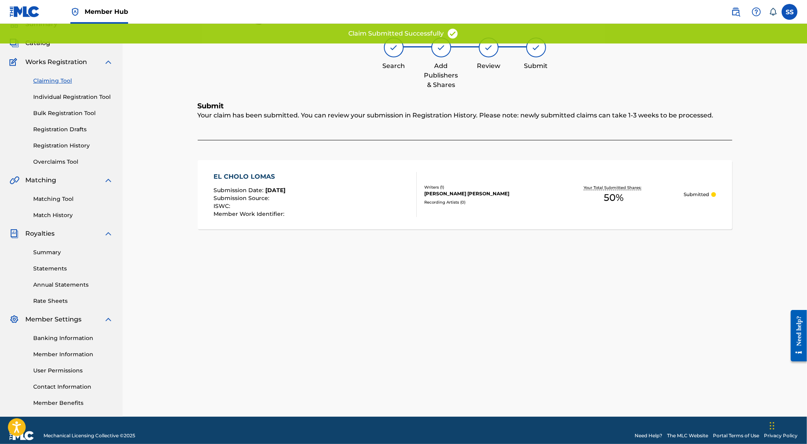
click at [51, 75] on div "Claiming Tool Individual Registration Tool Bulk Registration Tool Registration …" at bounding box center [61, 116] width 104 height 99
click at [51, 80] on link "Claiming Tool" at bounding box center [73, 81] width 80 height 8
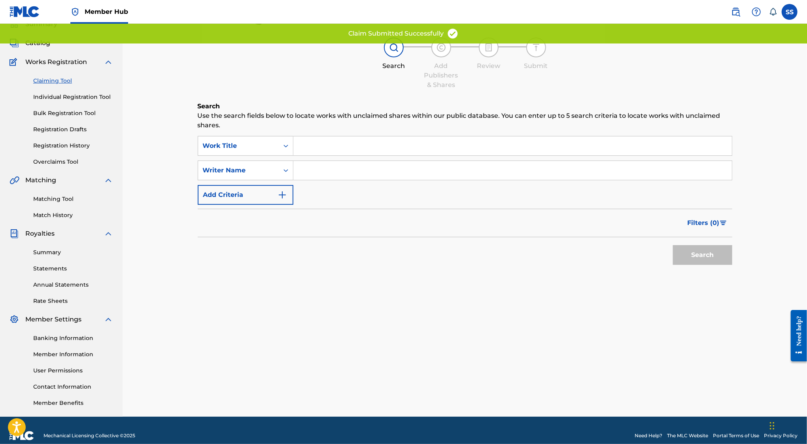
scroll to position [0, 0]
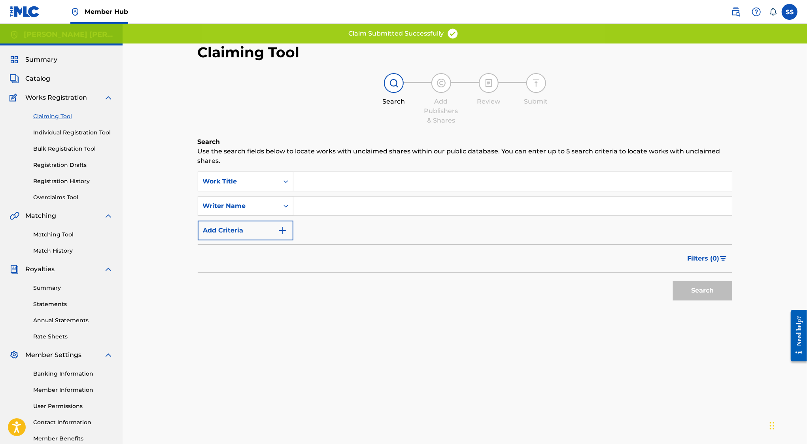
click at [331, 218] on div "SearchWithCriteria05a042b0-e7d1-4a6e-af16-cedb4fa0a852 Work Title SearchWithCri…" at bounding box center [465, 206] width 535 height 69
click at [333, 210] on input "Search Form" at bounding box center [513, 206] width 439 height 19
type input "SERGIO SANCHEZ AYON"
click at [693, 290] on button "Search" at bounding box center [702, 291] width 59 height 20
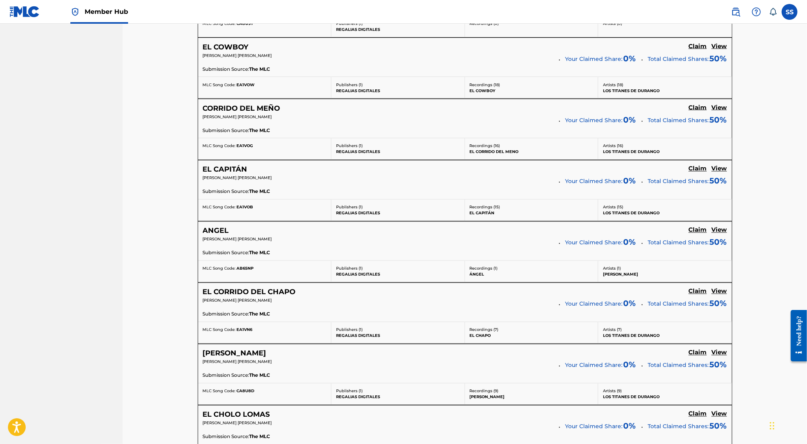
scroll to position [6082, 0]
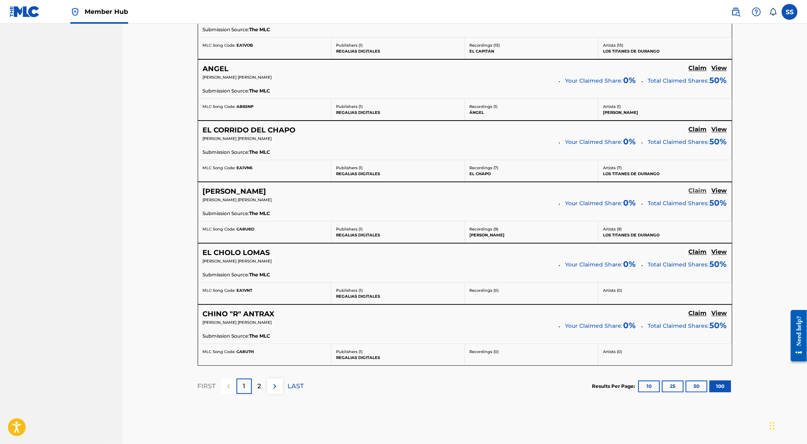
click at [697, 187] on h5 "Claim" at bounding box center [698, 191] width 18 height 8
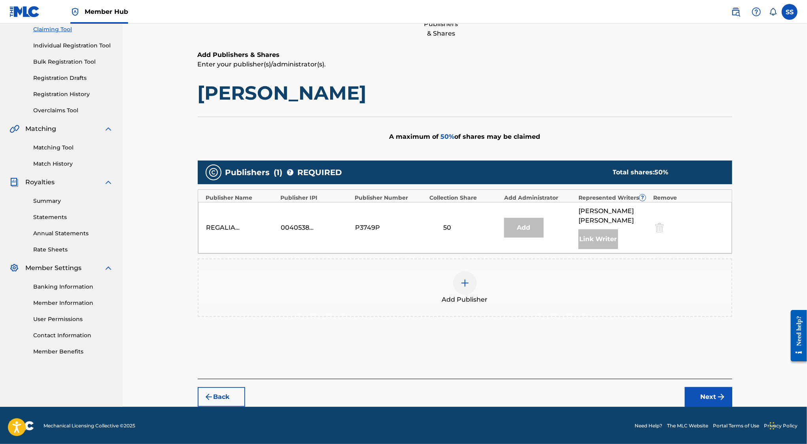
click at [455, 286] on div at bounding box center [465, 283] width 24 height 24
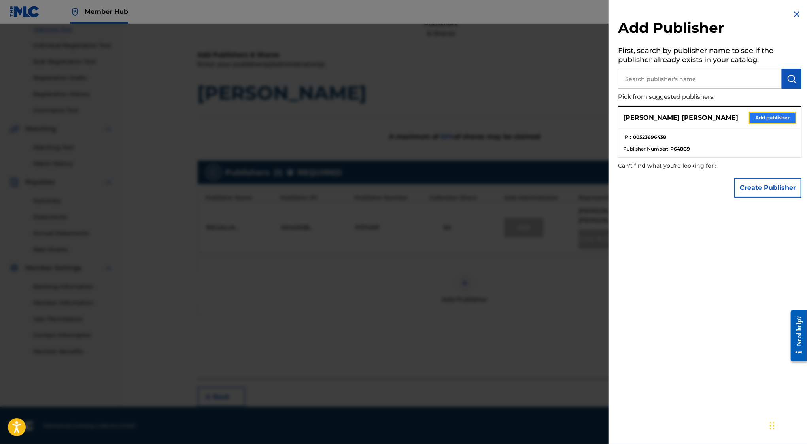
click at [768, 114] on button "Add publisher" at bounding box center [772, 118] width 47 height 12
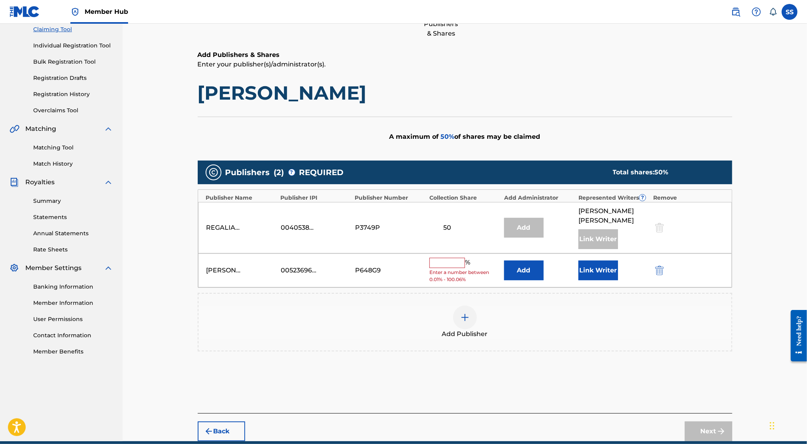
click at [446, 261] on input "text" at bounding box center [448, 263] width 36 height 10
type input "4"
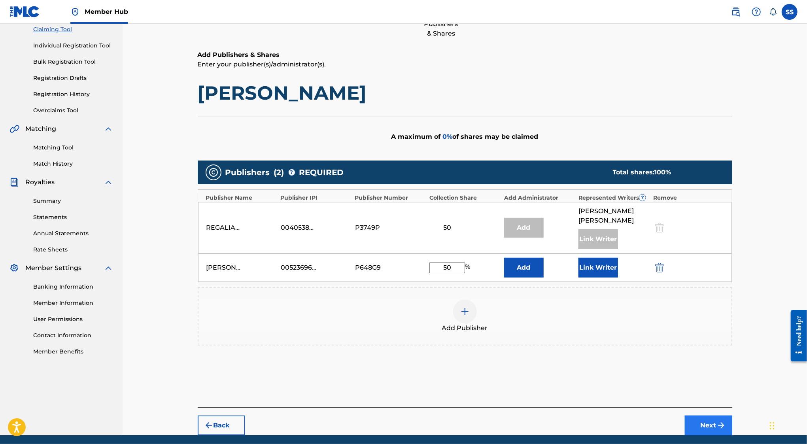
type input "50"
click at [698, 417] on button "Next" at bounding box center [708, 426] width 47 height 20
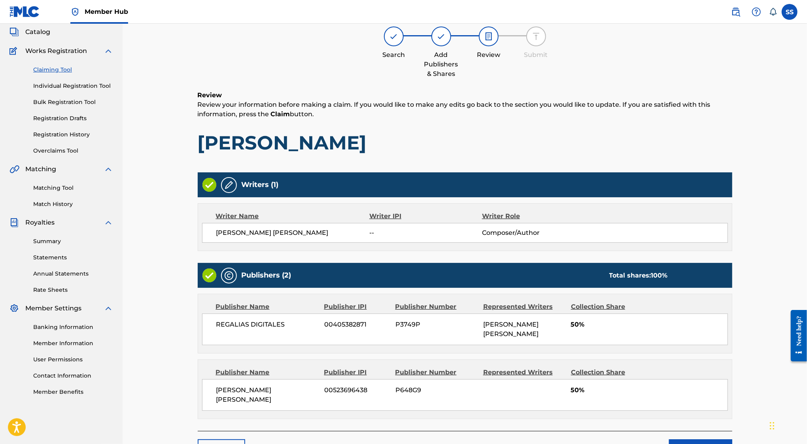
scroll to position [36, 0]
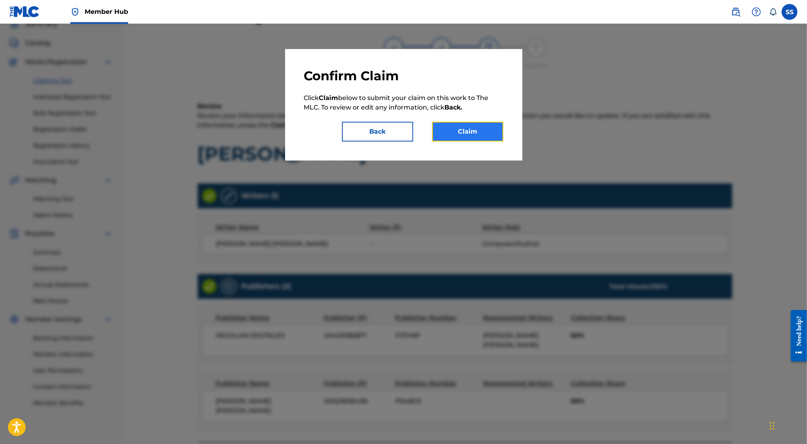
click at [484, 133] on button "Claim" at bounding box center [467, 132] width 71 height 20
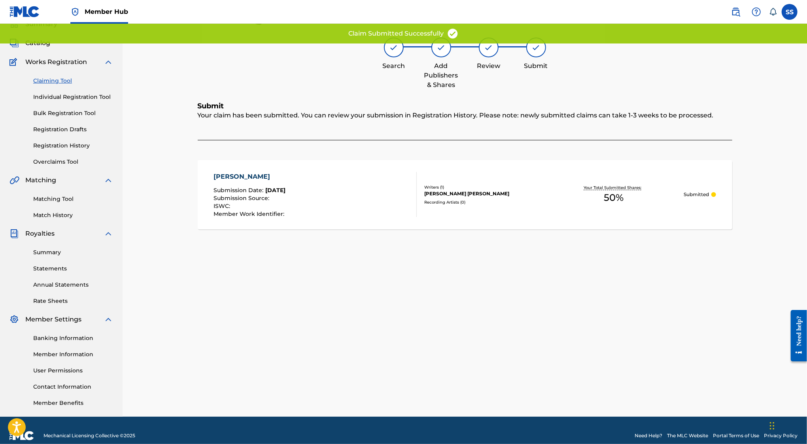
click at [72, 85] on div "Claiming Tool Individual Registration Tool Bulk Registration Tool Registration …" at bounding box center [61, 116] width 104 height 99
click at [68, 80] on link "Claiming Tool" at bounding box center [73, 81] width 80 height 8
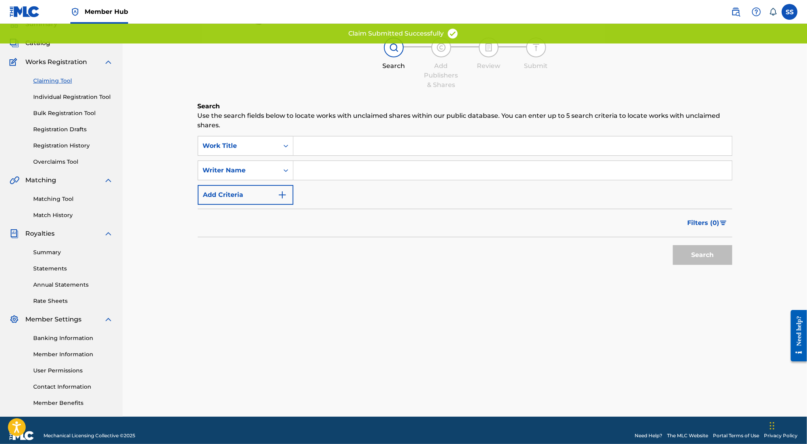
scroll to position [0, 0]
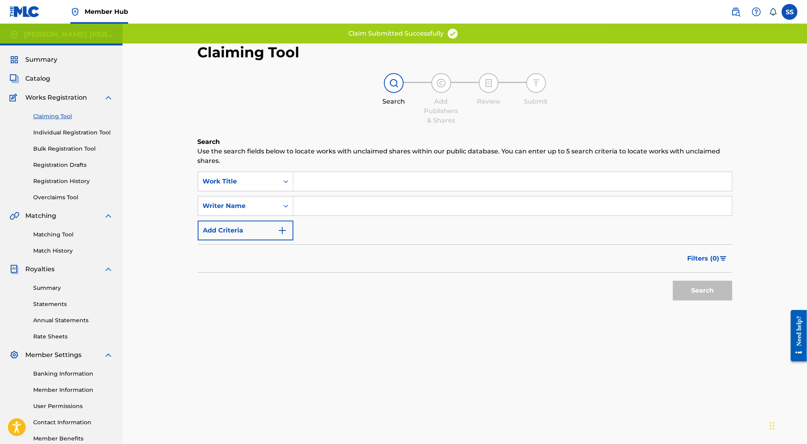
click at [339, 206] on input "Search Form" at bounding box center [513, 206] width 439 height 19
type input "SERGIO SANCHEZ AYON"
click at [699, 289] on button "Search" at bounding box center [702, 291] width 59 height 20
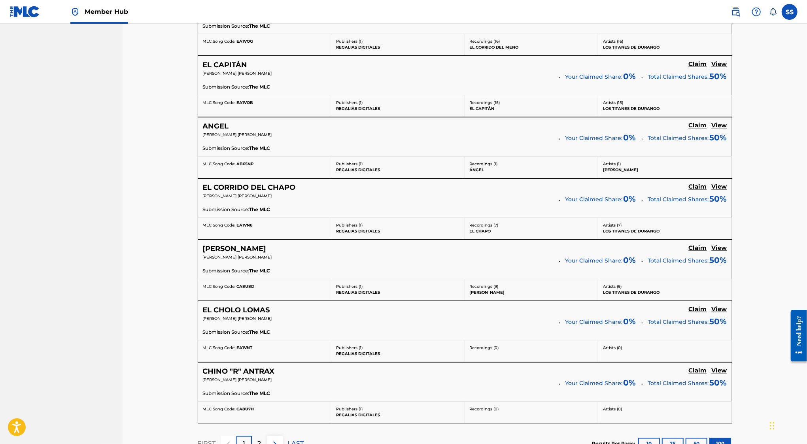
scroll to position [6020, 0]
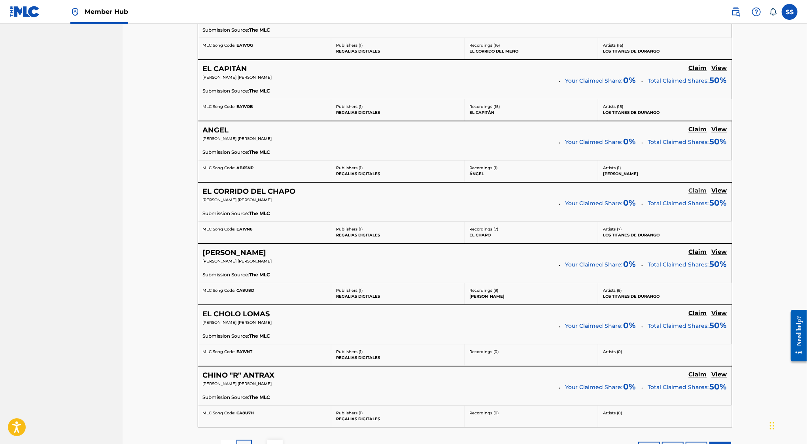
click at [699, 188] on h5 "Claim" at bounding box center [698, 192] width 18 height 8
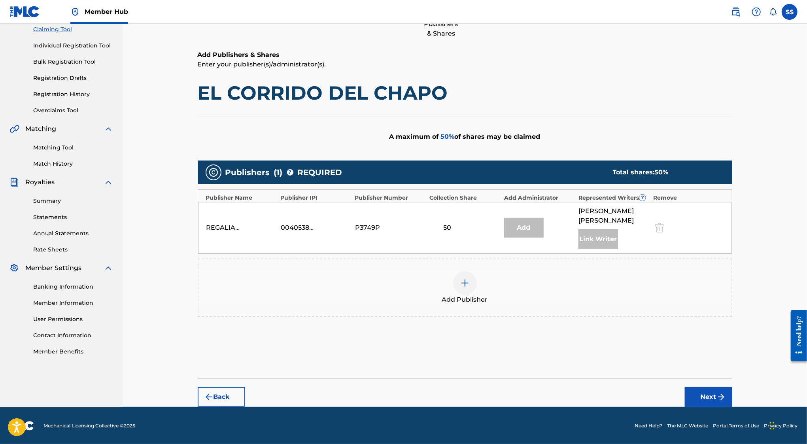
click at [471, 281] on div at bounding box center [465, 283] width 24 height 24
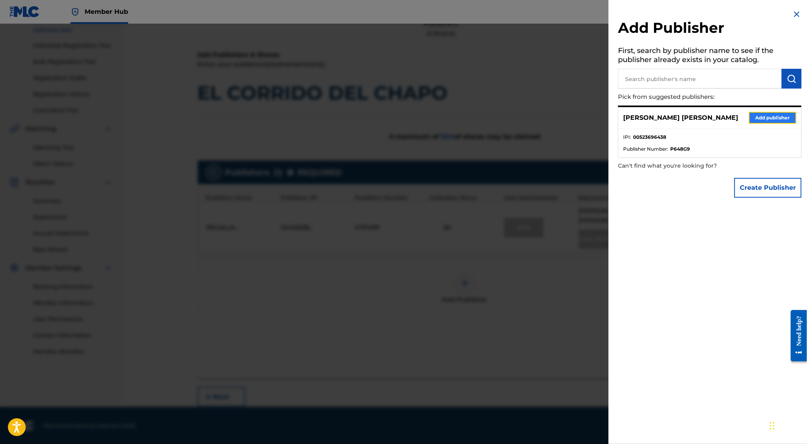
click at [756, 121] on button "Add publisher" at bounding box center [772, 118] width 47 height 12
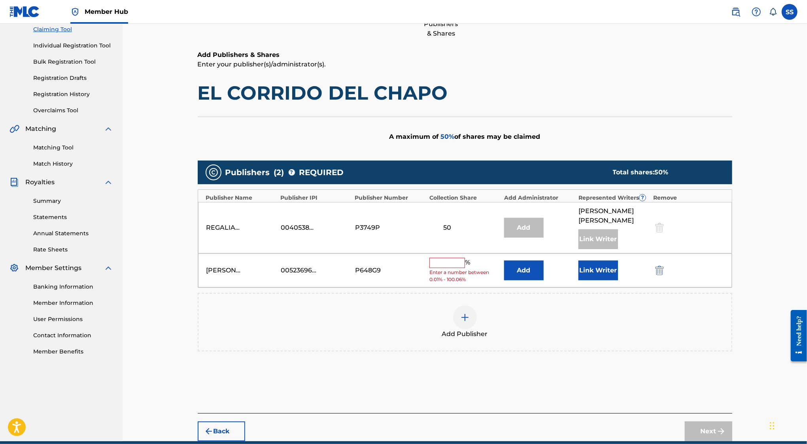
click at [456, 265] on input "text" at bounding box center [448, 263] width 36 height 10
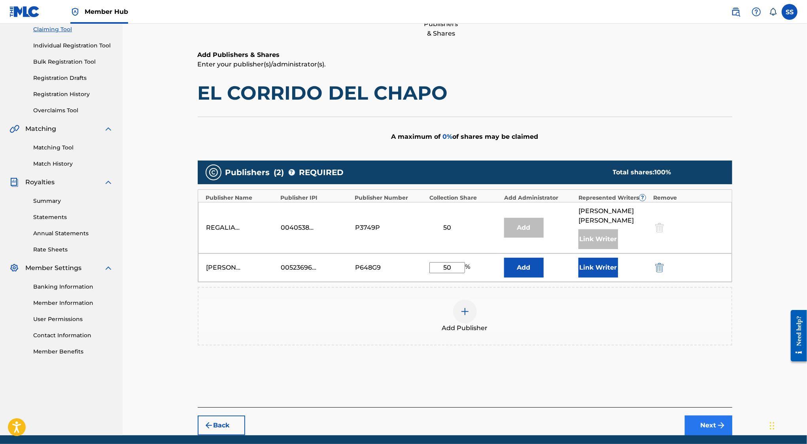
type input "50"
click at [697, 423] on button "Next" at bounding box center [708, 426] width 47 height 20
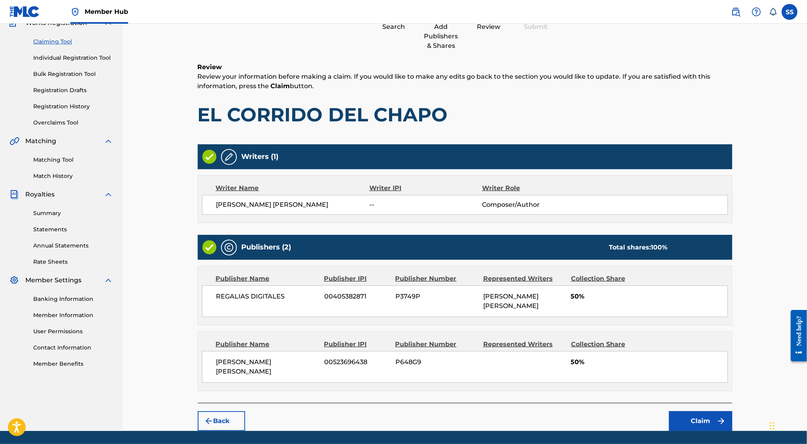
scroll to position [36, 0]
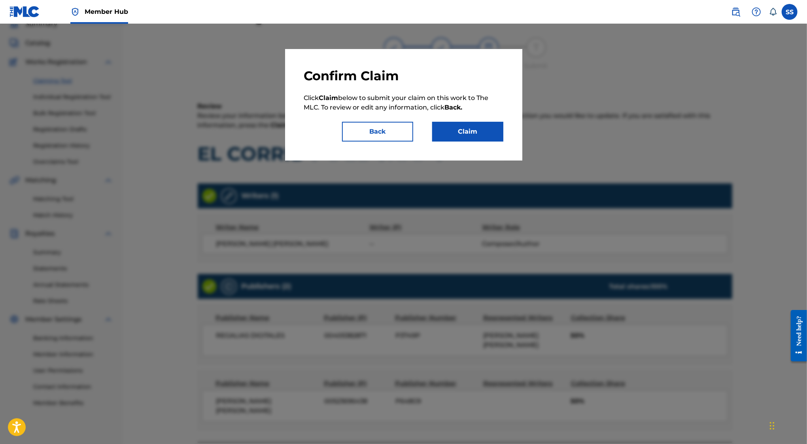
click at [481, 142] on div "Confirm Claim Click Claim below to submit your claim on this work to The MLC. T…" at bounding box center [403, 105] width 237 height 112
click at [471, 129] on button "Claim" at bounding box center [467, 132] width 71 height 20
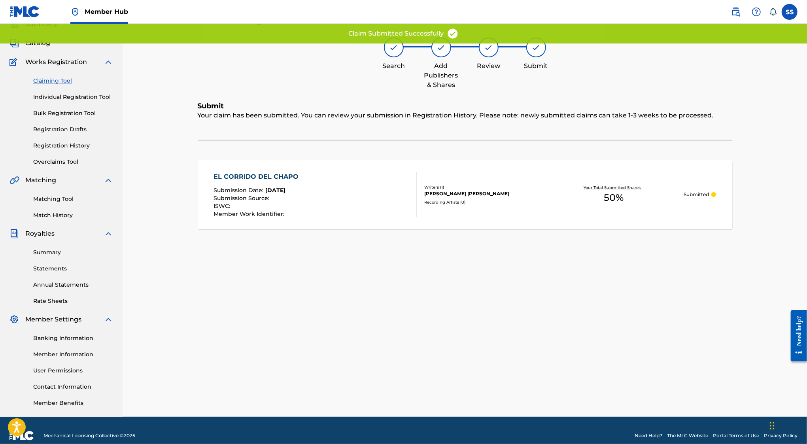
click at [67, 79] on link "Claiming Tool" at bounding box center [73, 81] width 80 height 8
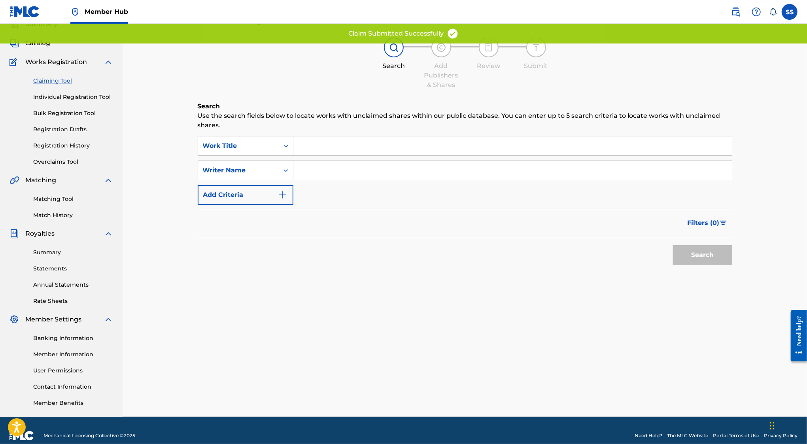
scroll to position [0, 0]
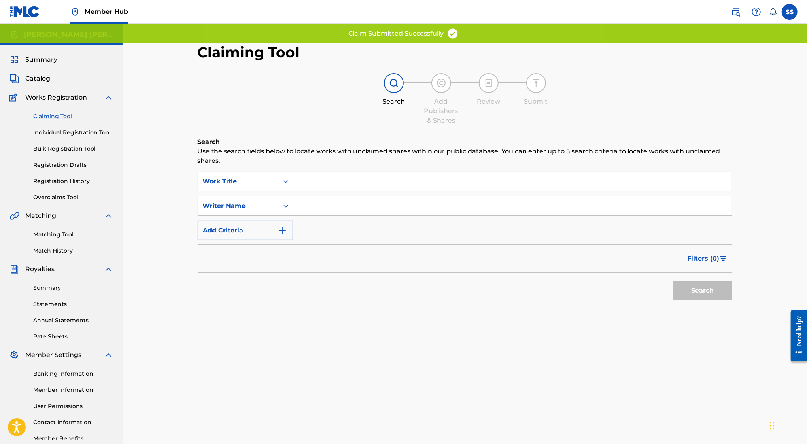
click at [317, 208] on input "Search Form" at bounding box center [513, 206] width 439 height 19
type input "SERGIO SANCHEZ AYON"
click at [694, 293] on button "Search" at bounding box center [702, 291] width 59 height 20
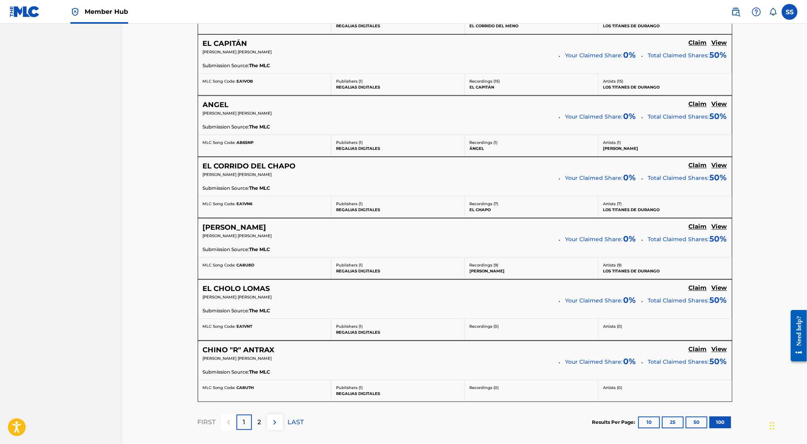
scroll to position [5937, 0]
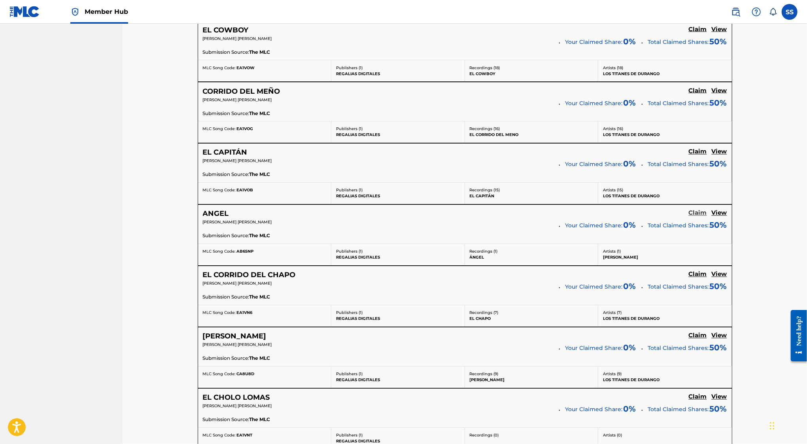
click at [697, 210] on h5 "Claim" at bounding box center [698, 214] width 18 height 8
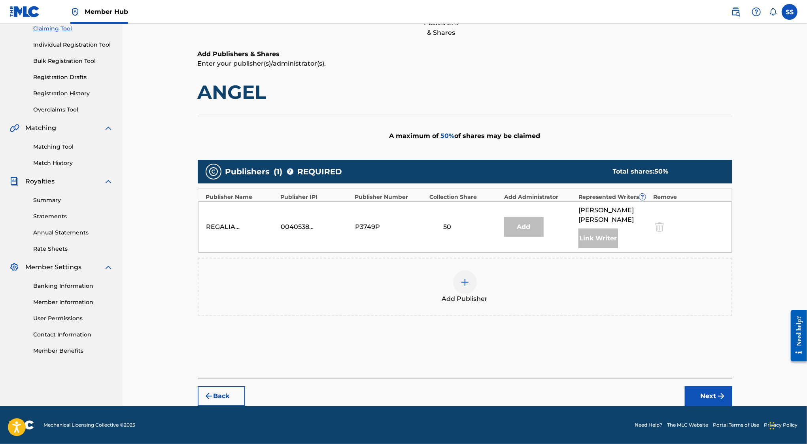
scroll to position [87, 0]
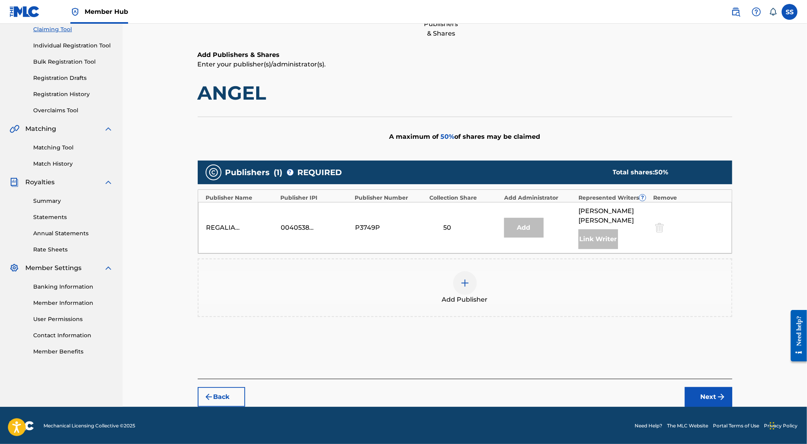
click at [480, 274] on div "Add Publisher" at bounding box center [465, 287] width 533 height 33
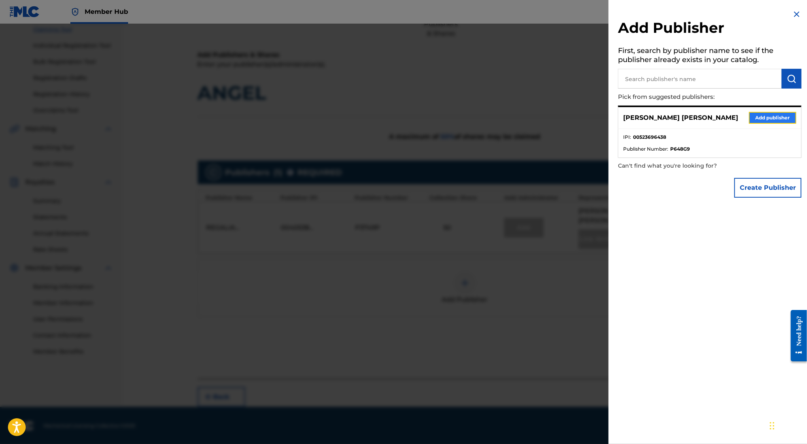
click at [771, 114] on button "Add publisher" at bounding box center [772, 118] width 47 height 12
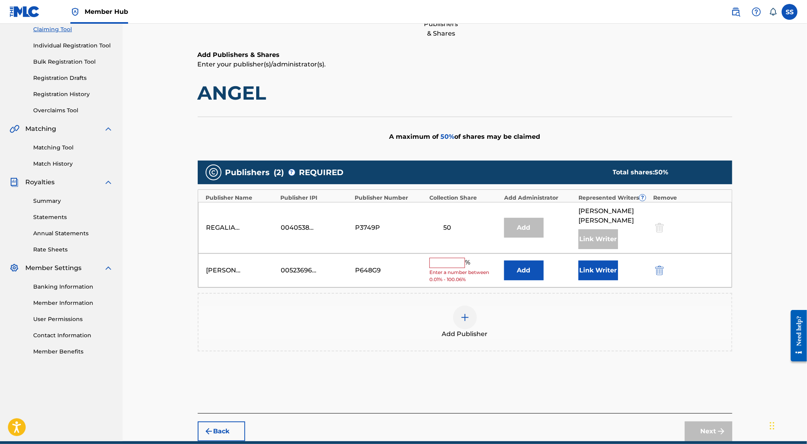
click at [437, 261] on input "text" at bounding box center [448, 263] width 36 height 10
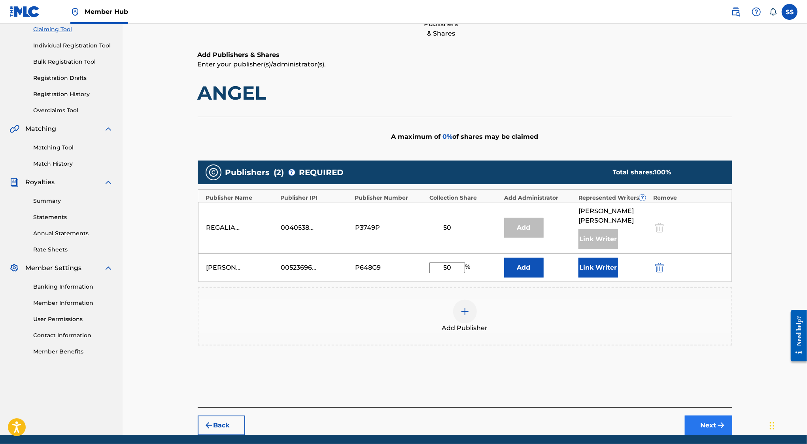
type input "50"
click at [699, 419] on button "Next" at bounding box center [708, 426] width 47 height 20
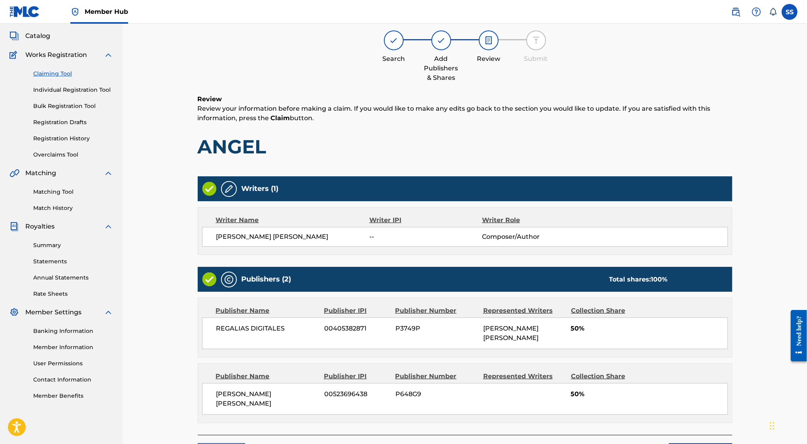
scroll to position [36, 0]
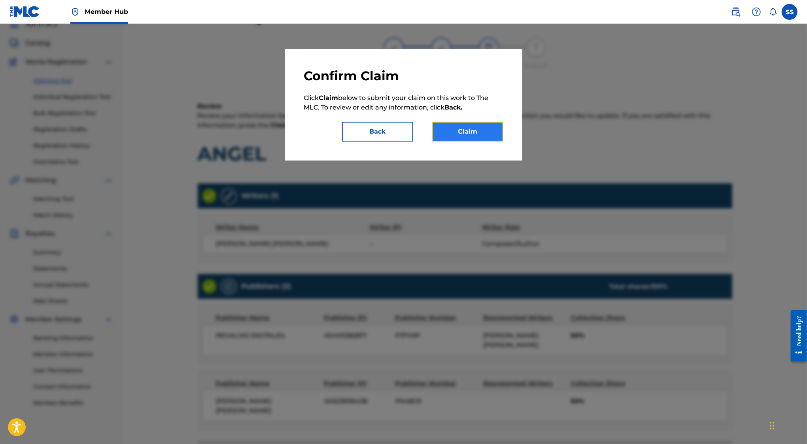
click at [472, 125] on button "Claim" at bounding box center [467, 132] width 71 height 20
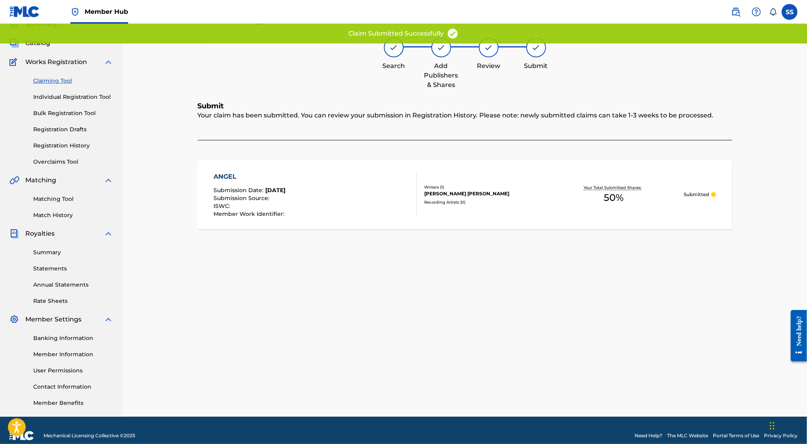
click at [58, 78] on link "Claiming Tool" at bounding box center [73, 81] width 80 height 8
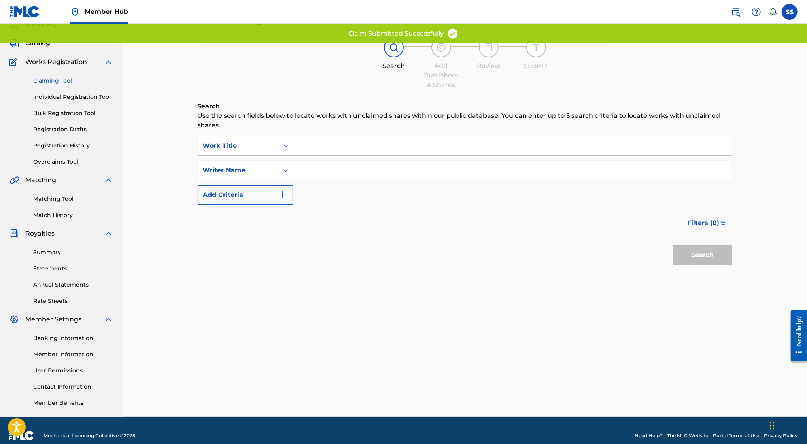
scroll to position [0, 0]
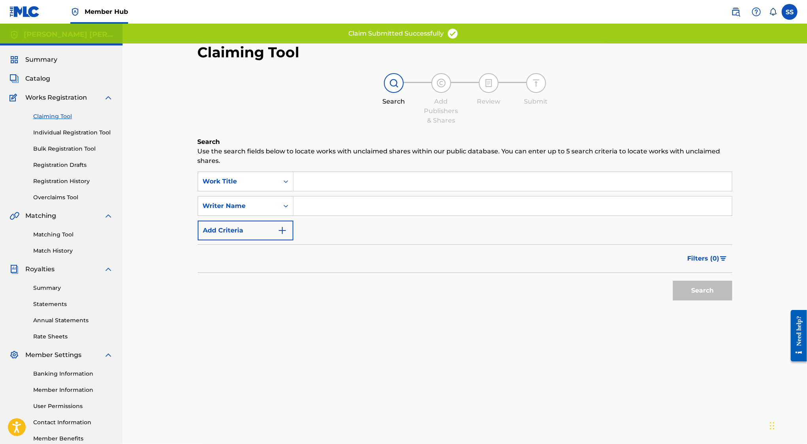
click at [320, 208] on input "Search Form" at bounding box center [513, 206] width 439 height 19
type input "SERGIO SANCHEZ AYON"
click at [728, 285] on button "Search" at bounding box center [702, 291] width 59 height 20
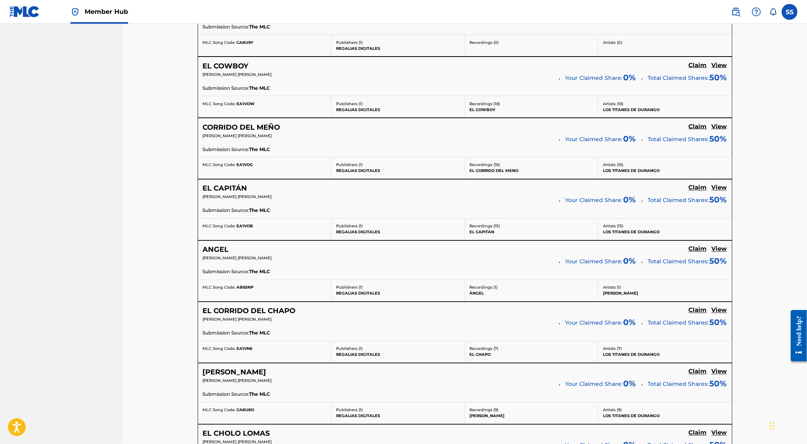
scroll to position [5896, 0]
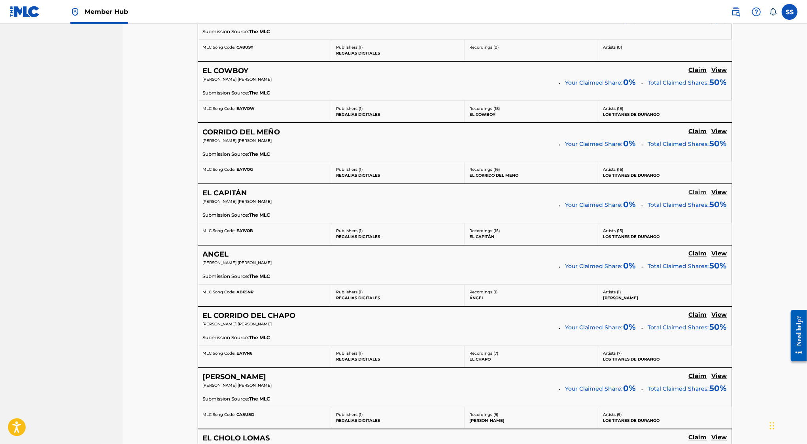
click at [700, 189] on h5 "Claim" at bounding box center [698, 193] width 18 height 8
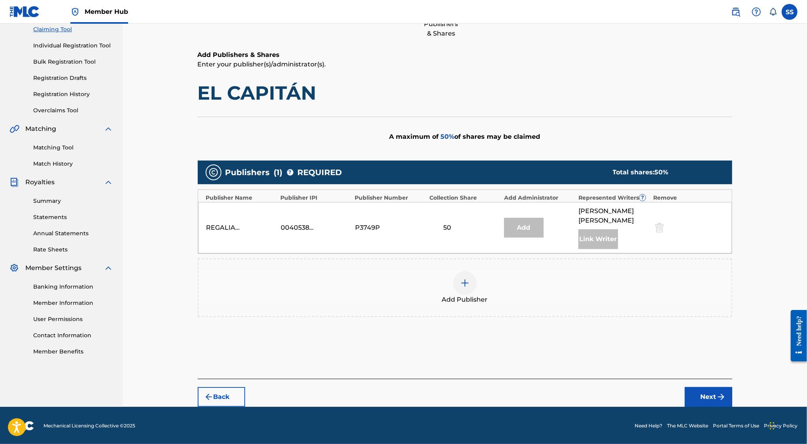
click at [456, 288] on div at bounding box center [465, 283] width 24 height 24
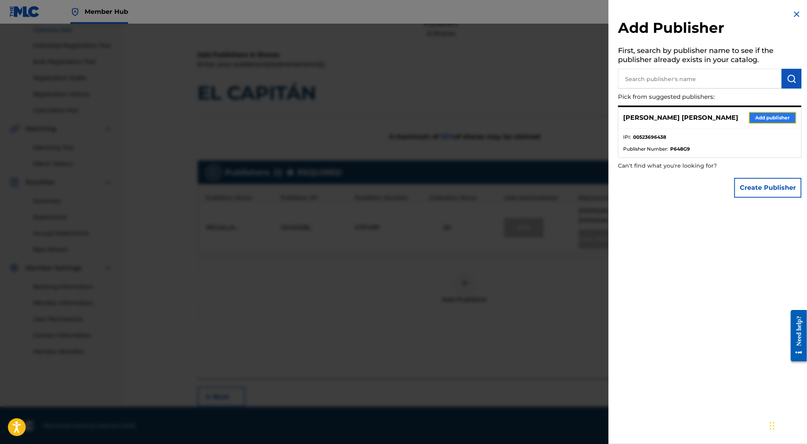
click at [763, 116] on button "Add publisher" at bounding box center [772, 118] width 47 height 12
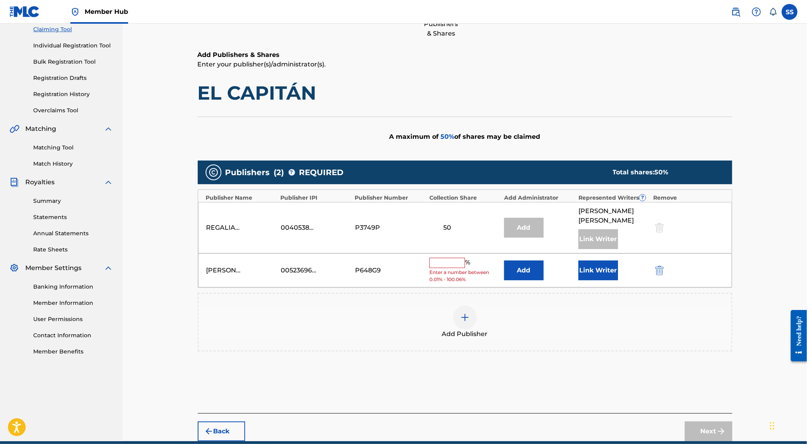
click at [454, 264] on input "text" at bounding box center [448, 263] width 36 height 10
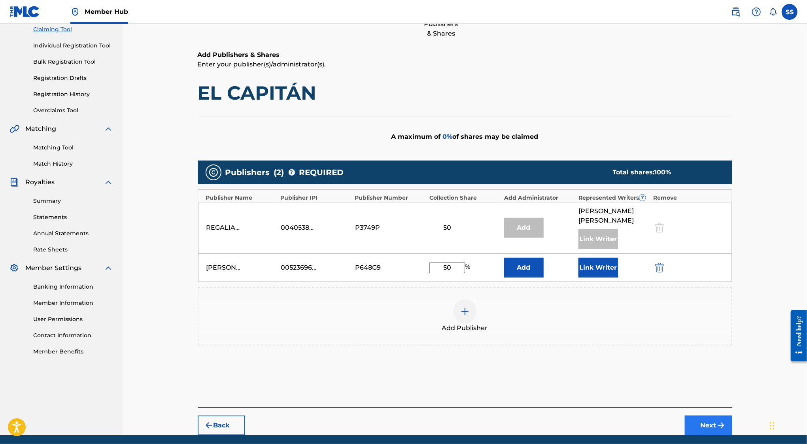
type input "50"
click at [705, 428] on button "Next" at bounding box center [708, 426] width 47 height 20
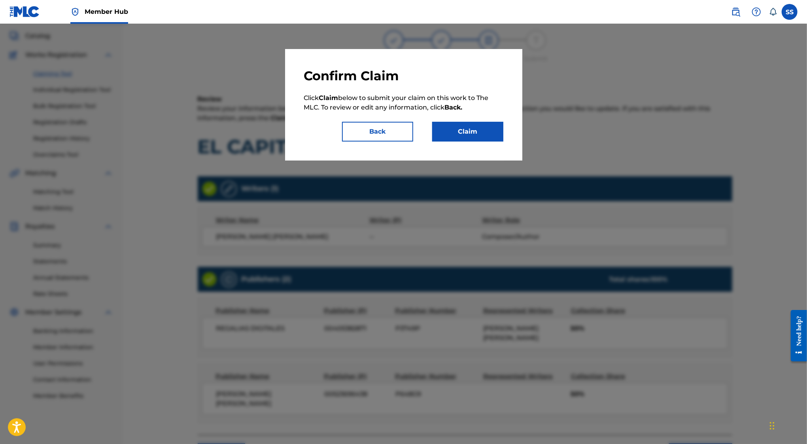
scroll to position [36, 0]
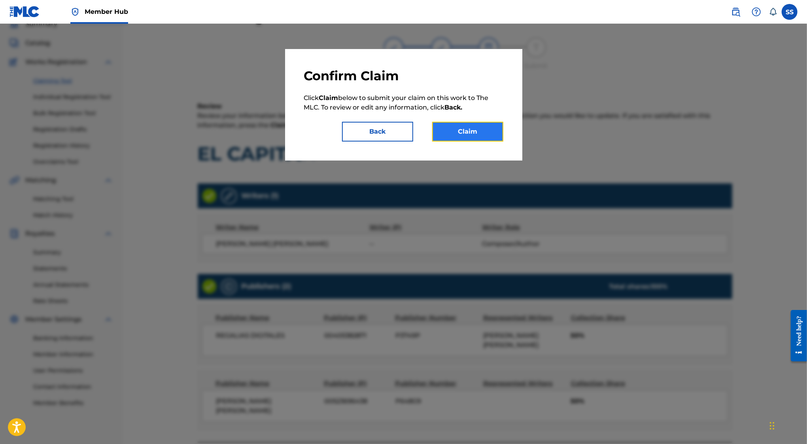
click at [459, 128] on button "Claim" at bounding box center [467, 132] width 71 height 20
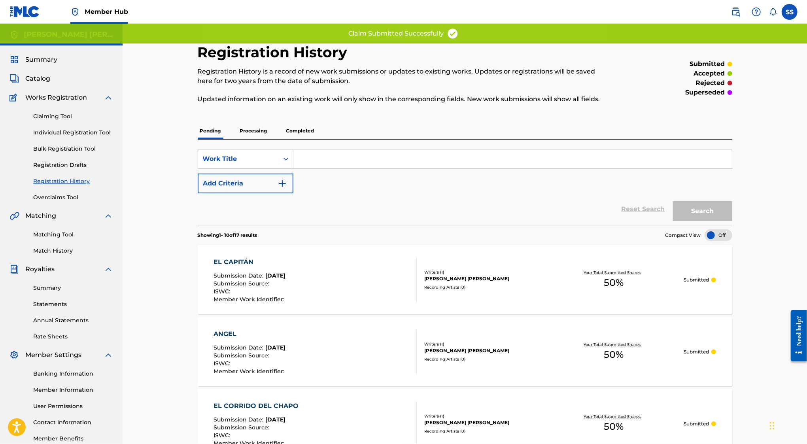
click at [51, 112] on div "Claiming Tool Individual Registration Tool Bulk Registration Tool Registration …" at bounding box center [61, 151] width 104 height 99
click at [51, 115] on link "Claiming Tool" at bounding box center [73, 116] width 80 height 8
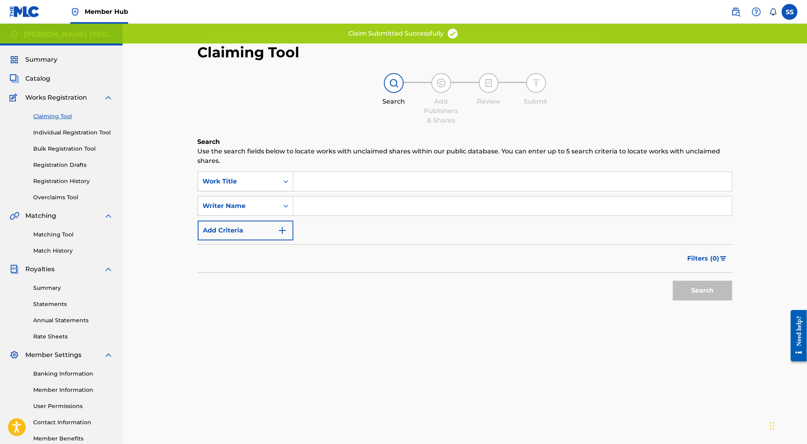
click at [340, 208] on input "Search Form" at bounding box center [513, 206] width 439 height 19
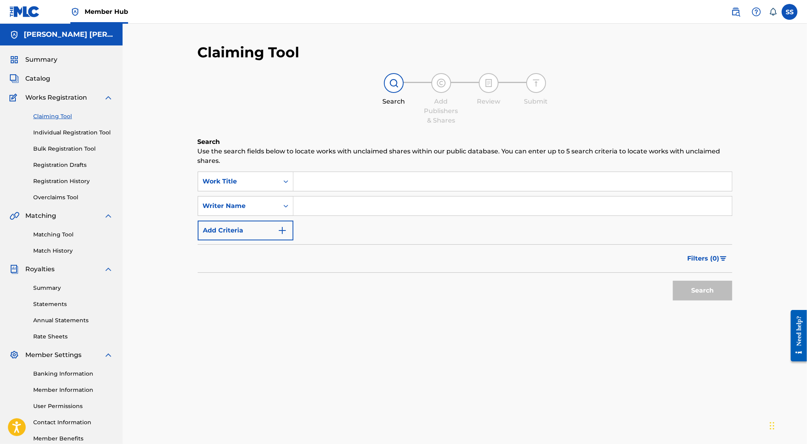
type input "SERGIO SANCHEZ AYON"
click at [706, 279] on div "Search" at bounding box center [700, 289] width 63 height 32
click at [703, 284] on button "Search" at bounding box center [702, 291] width 59 height 20
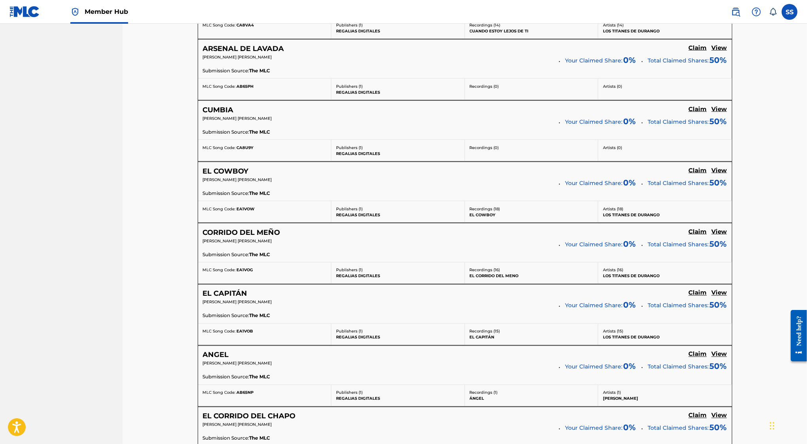
scroll to position [5795, 0]
click at [700, 229] on h5 "Claim" at bounding box center [698, 233] width 18 height 8
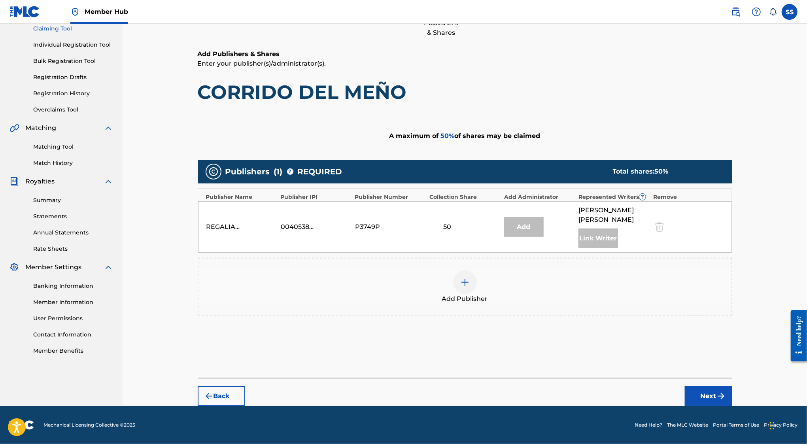
scroll to position [87, 0]
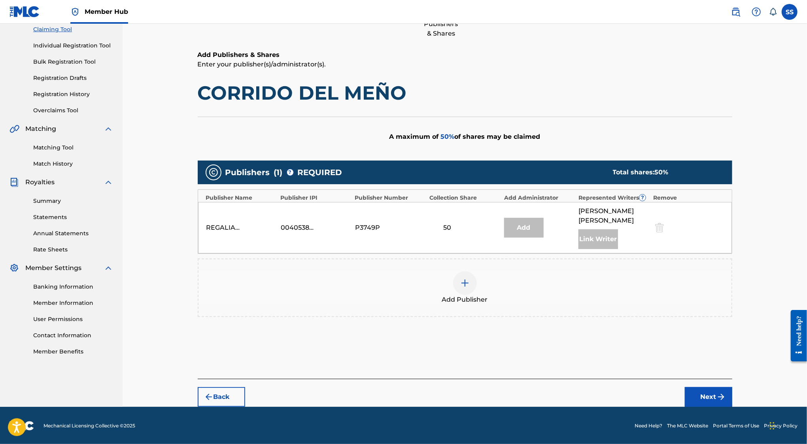
click at [450, 309] on div "Add Publisher" at bounding box center [465, 288] width 535 height 59
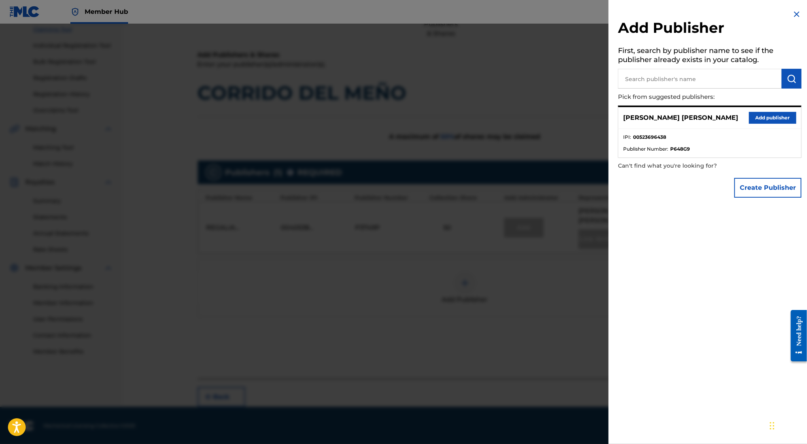
click at [775, 124] on div "SERGIO SANCHEZ AYON Add publisher" at bounding box center [710, 118] width 183 height 22
click at [774, 118] on button "Add publisher" at bounding box center [772, 118] width 47 height 12
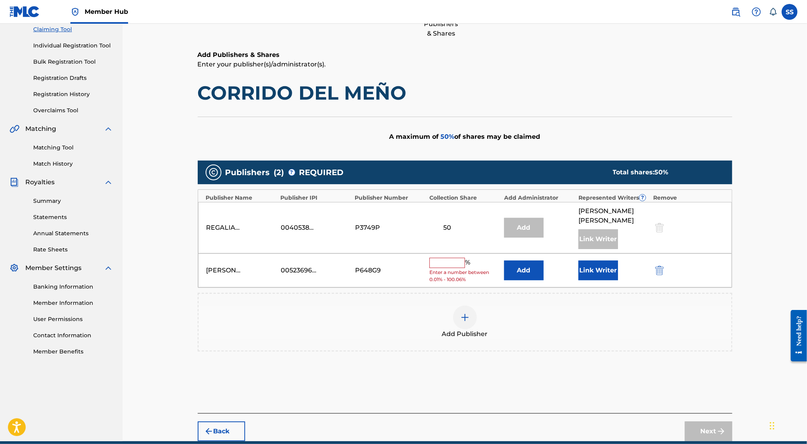
click at [453, 262] on input "text" at bounding box center [448, 263] width 36 height 10
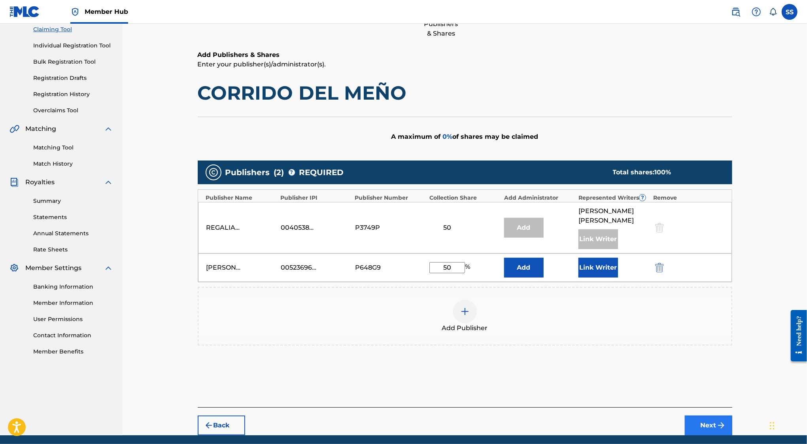
type input "50"
click at [711, 423] on button "Next" at bounding box center [708, 426] width 47 height 20
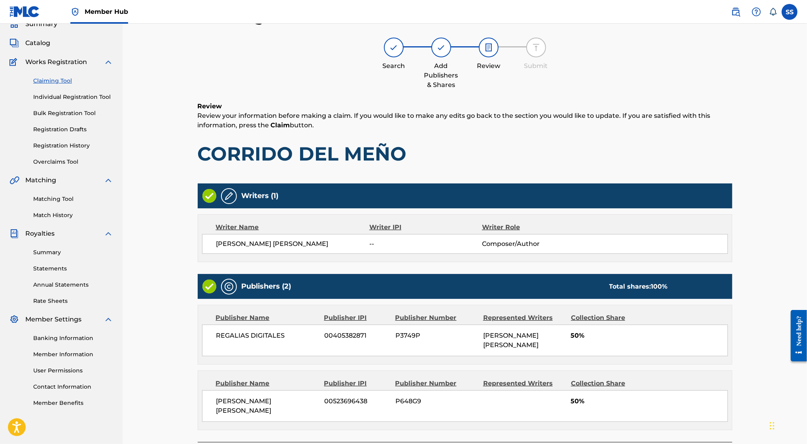
scroll to position [79, 0]
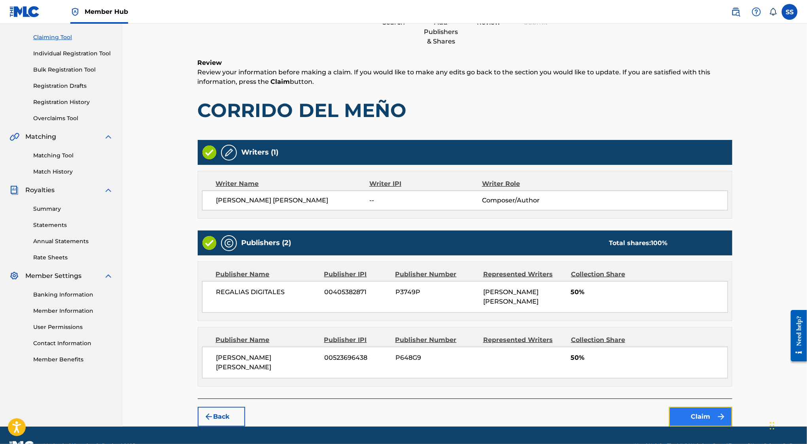
click at [692, 407] on button "Claim" at bounding box center [700, 417] width 63 height 20
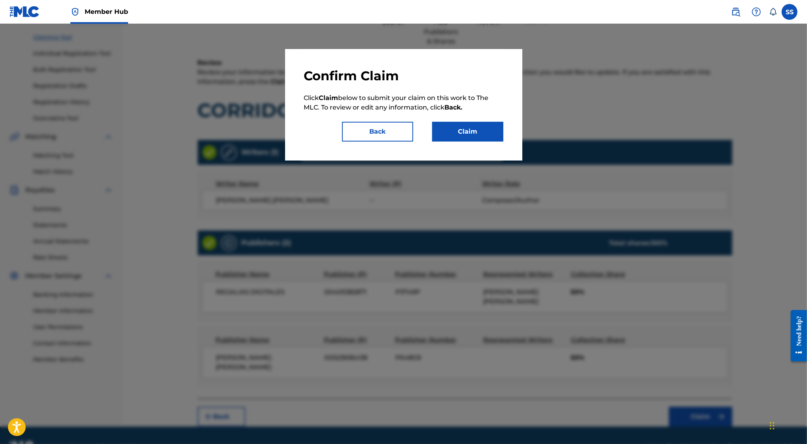
click at [384, 145] on div "Confirm Claim Click Claim below to submit your claim on this work to The MLC. T…" at bounding box center [403, 105] width 237 height 112
click at [384, 129] on button "Back" at bounding box center [377, 132] width 71 height 20
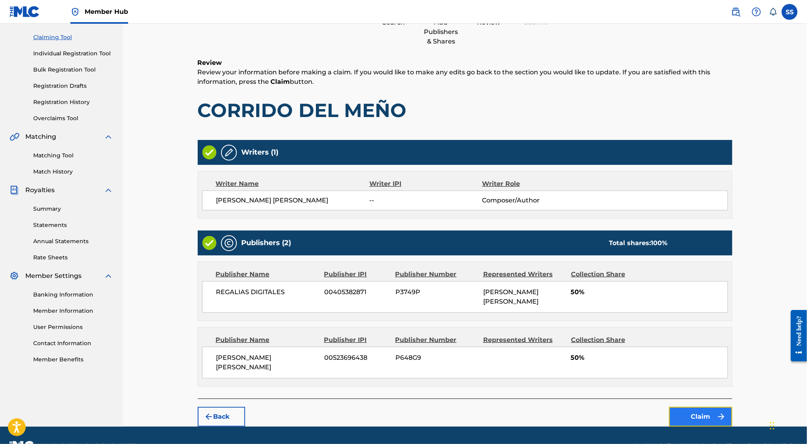
click at [694, 407] on button "Claim" at bounding box center [700, 417] width 63 height 20
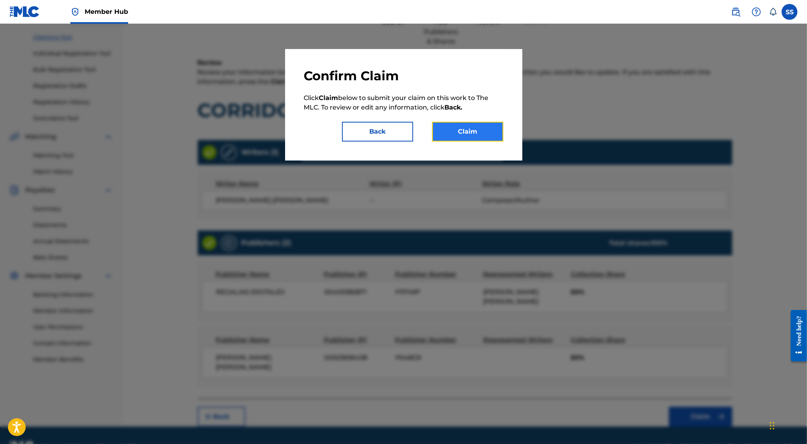
click at [493, 138] on button "Claim" at bounding box center [467, 132] width 71 height 20
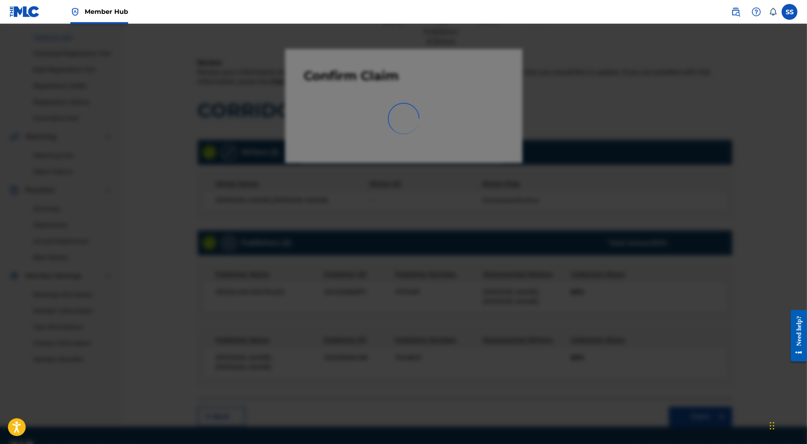
scroll to position [46, 0]
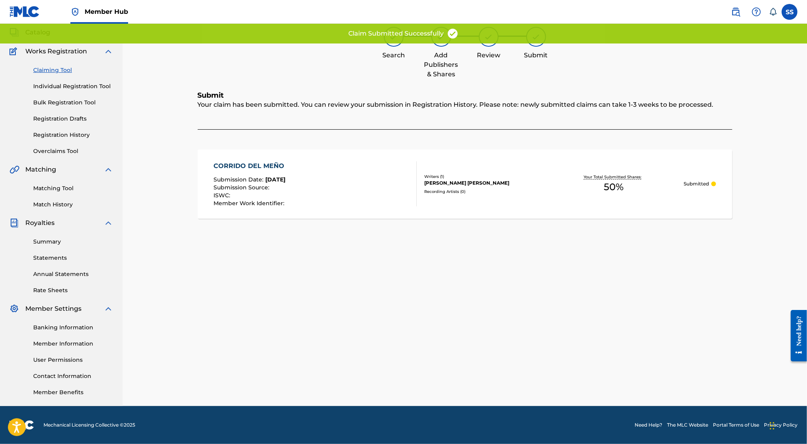
click at [57, 72] on link "Claiming Tool" at bounding box center [73, 70] width 80 height 8
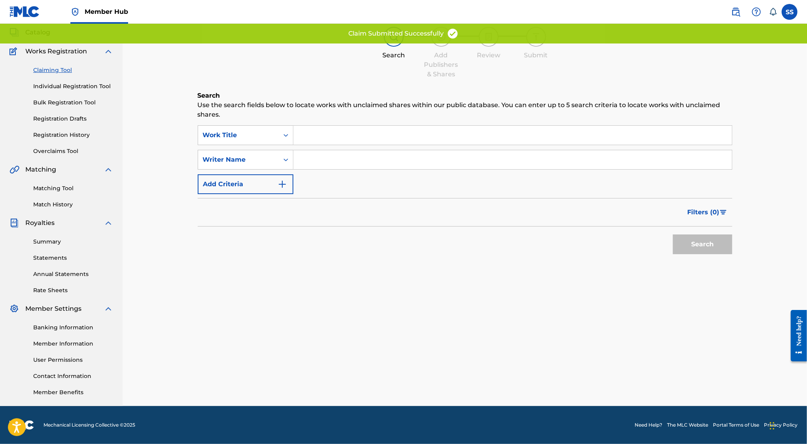
scroll to position [0, 0]
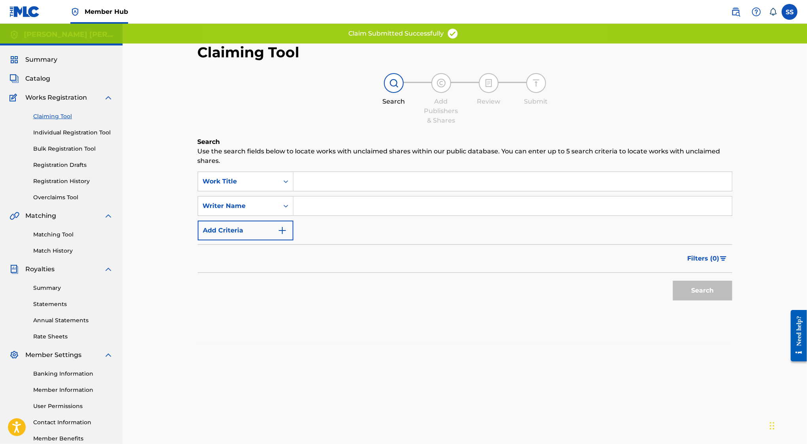
click at [320, 205] on input "Search Form" at bounding box center [513, 206] width 439 height 19
type input "SERGIO SANCHEZ AYON"
click at [714, 292] on button "Search" at bounding box center [702, 291] width 59 height 20
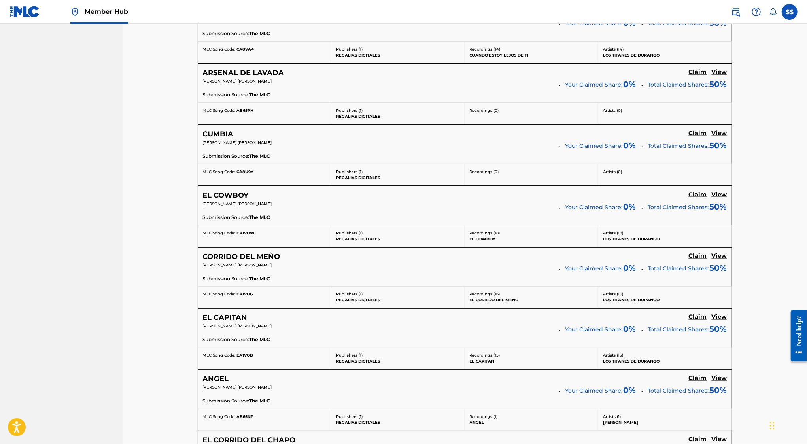
scroll to position [5770, 0]
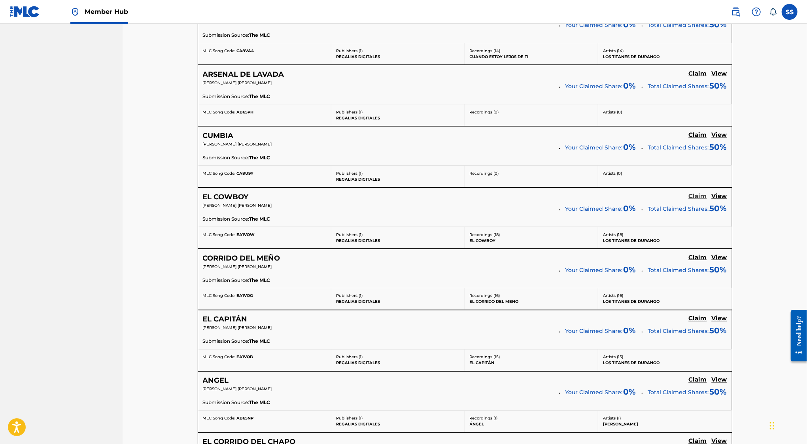
click at [699, 193] on h5 "Claim" at bounding box center [698, 197] width 18 height 8
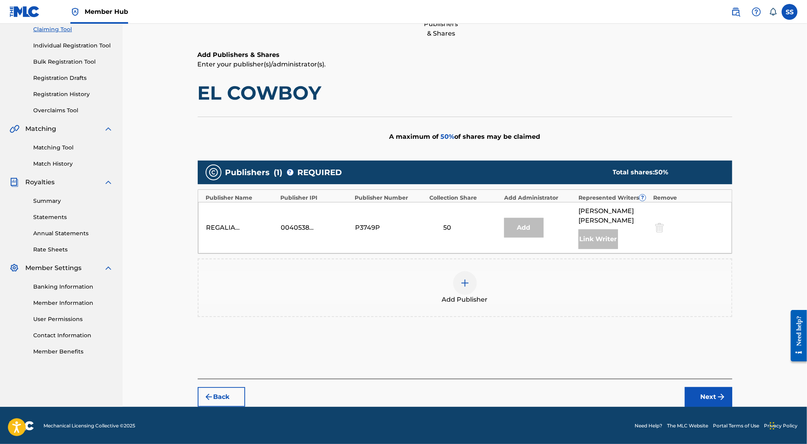
click at [476, 286] on div "Add Publisher" at bounding box center [465, 287] width 533 height 33
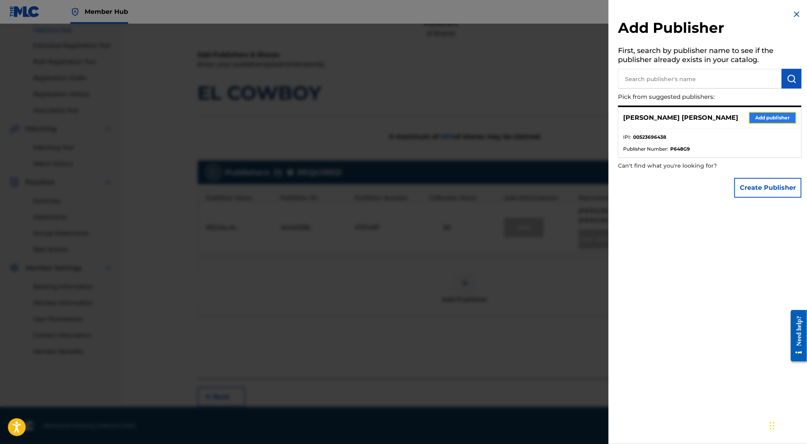
click at [758, 119] on button "Add publisher" at bounding box center [772, 118] width 47 height 12
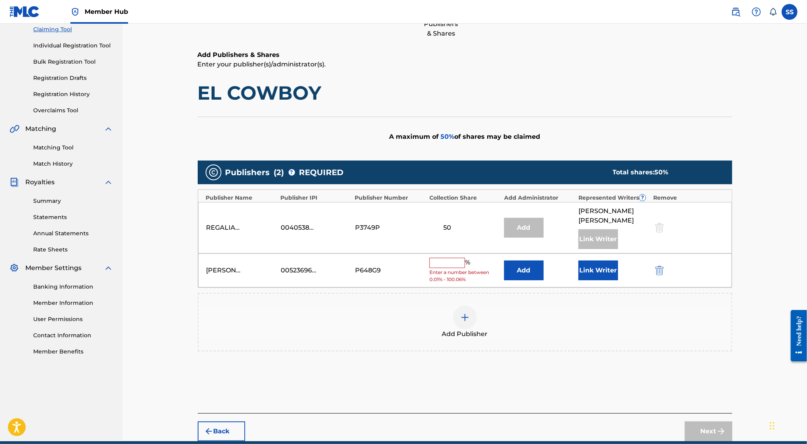
click at [442, 262] on input "text" at bounding box center [448, 263] width 36 height 10
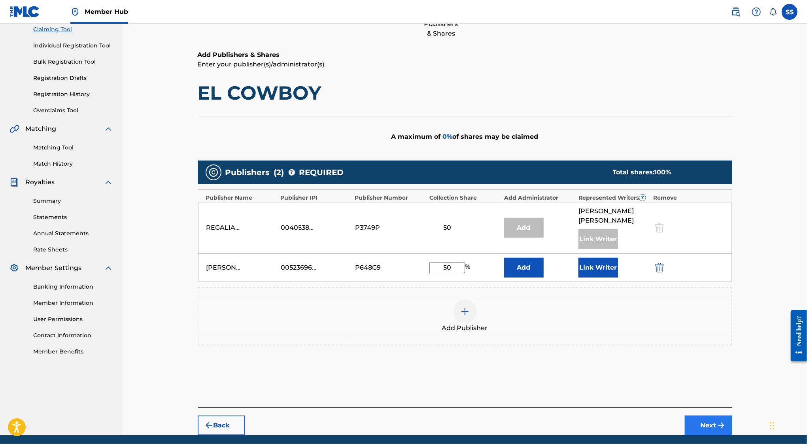
type input "50"
click at [701, 419] on button "Next" at bounding box center [708, 426] width 47 height 20
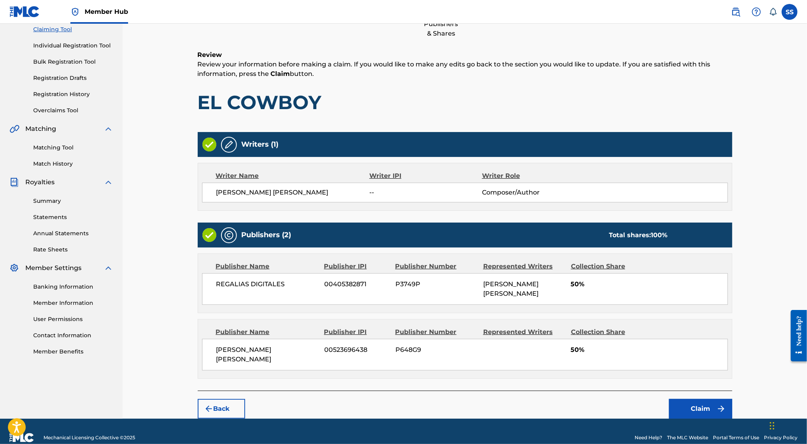
scroll to position [36, 0]
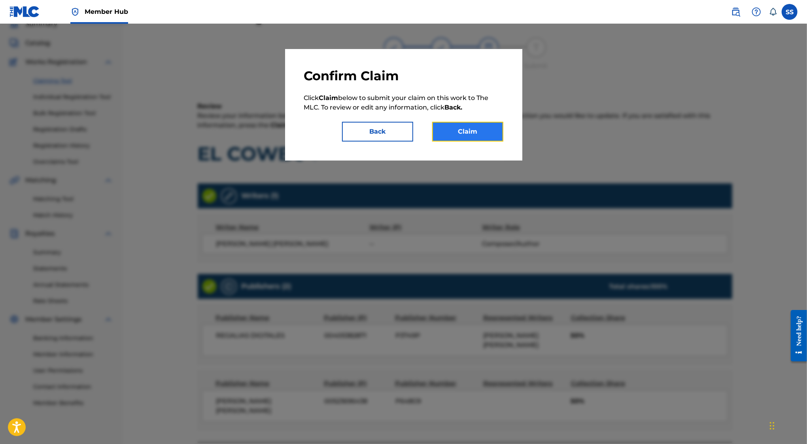
click at [475, 139] on button "Claim" at bounding box center [467, 132] width 71 height 20
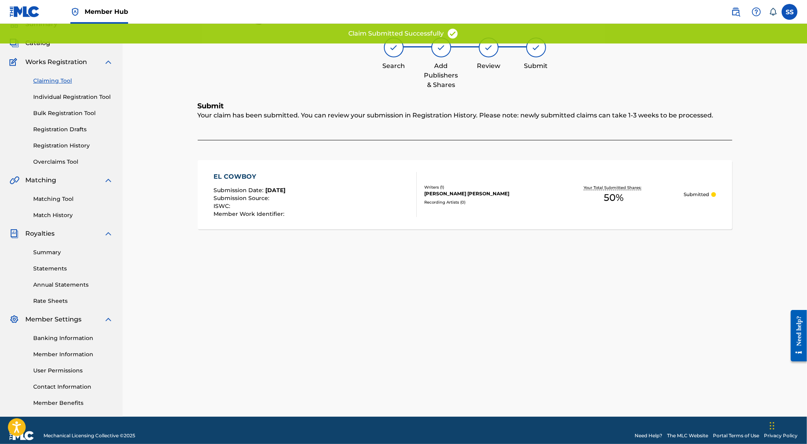
click at [59, 79] on link "Claiming Tool" at bounding box center [73, 81] width 80 height 8
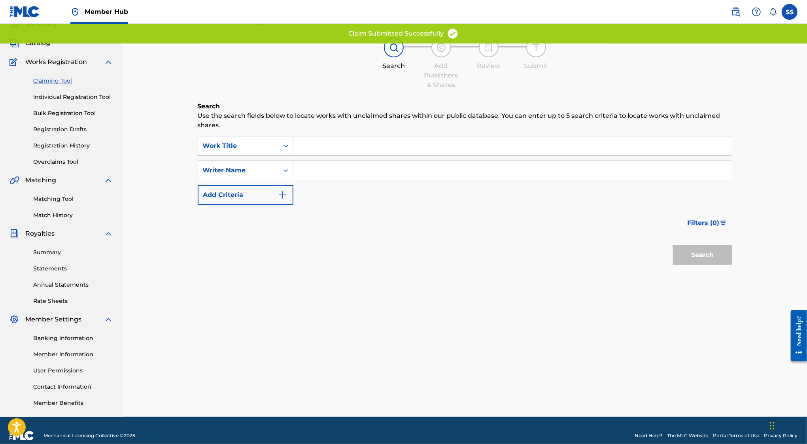
scroll to position [0, 0]
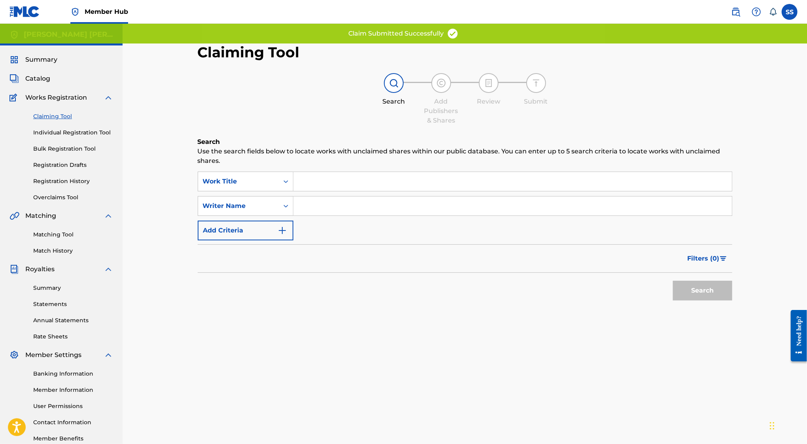
click at [364, 217] on div "SearchWithCriteria05a042b0-e7d1-4a6e-af16-cedb4fa0a852 Work Title SearchWithCri…" at bounding box center [465, 206] width 535 height 69
click at [374, 208] on input "Search Form" at bounding box center [513, 206] width 439 height 19
type input "SERGIO SANCHEZ AYON"
click at [690, 286] on button "Search" at bounding box center [702, 291] width 59 height 20
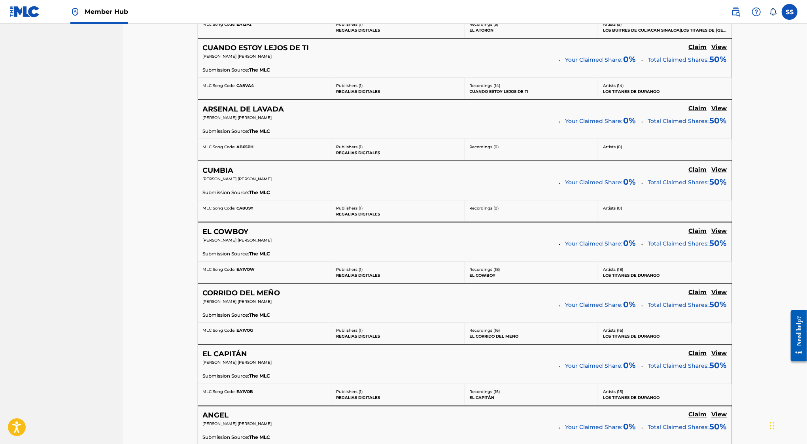
scroll to position [5730, 0]
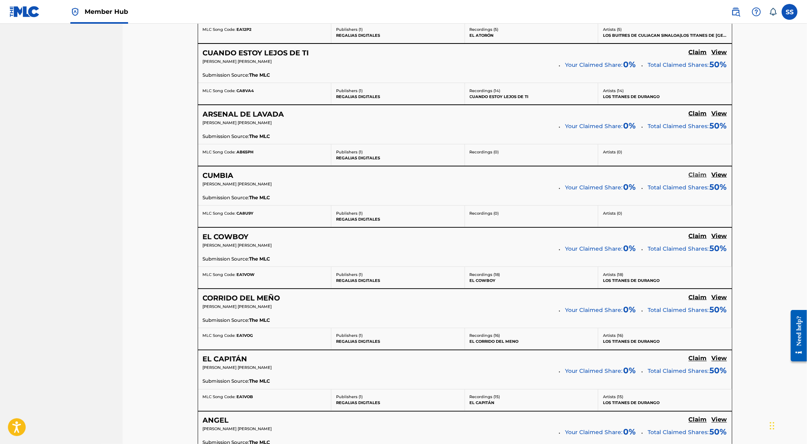
click at [699, 171] on h5 "Claim" at bounding box center [698, 175] width 18 height 8
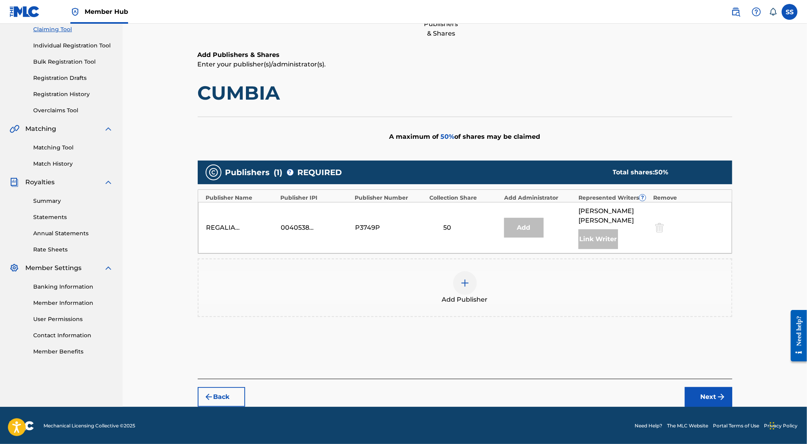
click at [467, 275] on div at bounding box center [465, 283] width 24 height 24
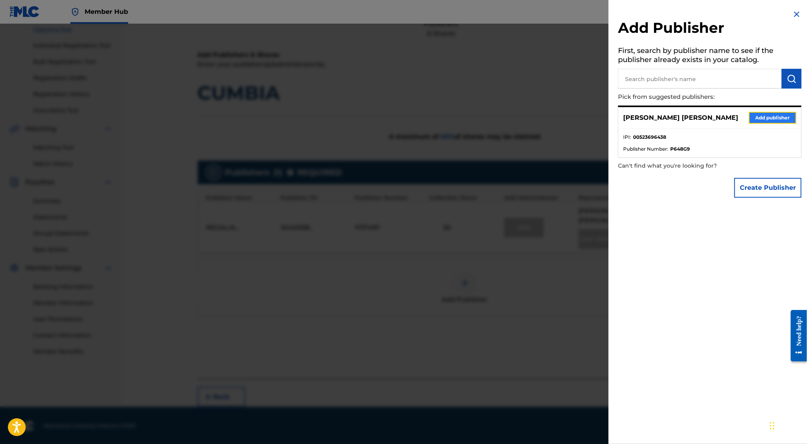
click at [778, 112] on button "Add publisher" at bounding box center [772, 118] width 47 height 12
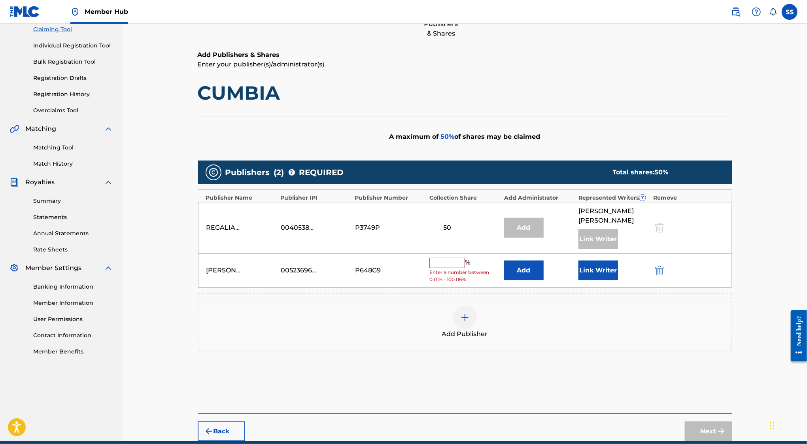
click at [454, 261] on input "text" at bounding box center [448, 263] width 36 height 10
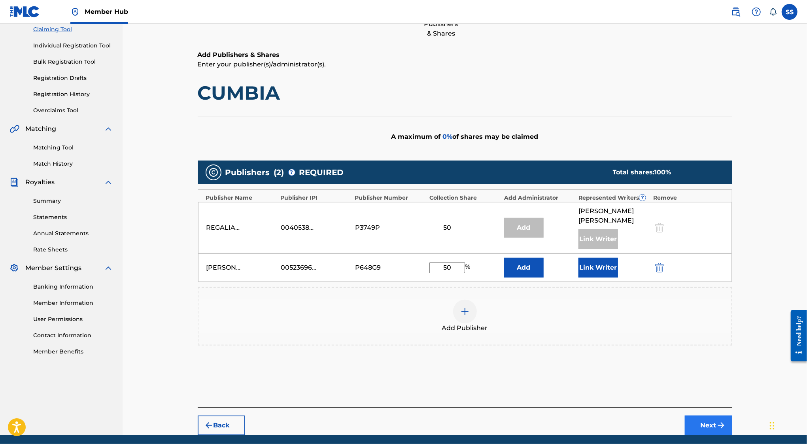
type input "50"
click at [692, 421] on button "Next" at bounding box center [708, 426] width 47 height 20
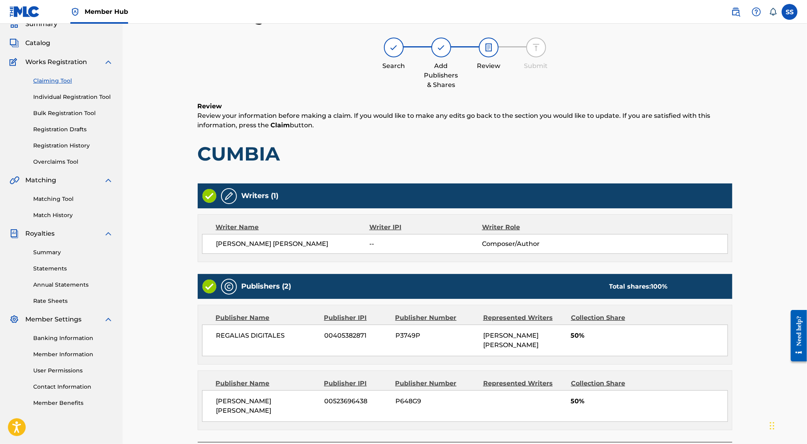
scroll to position [79, 0]
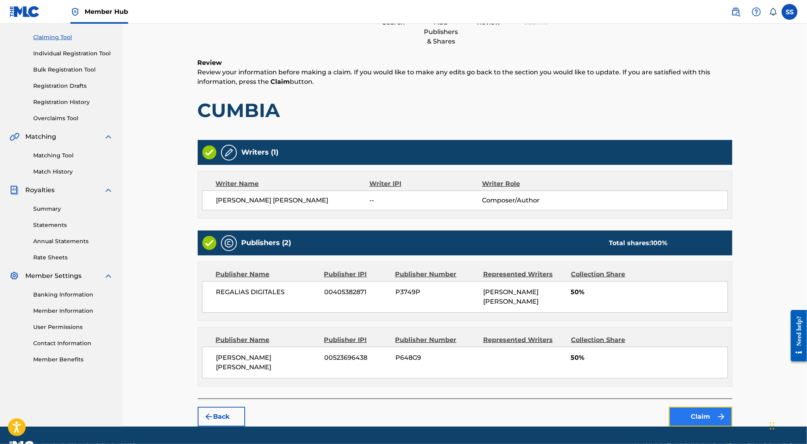
click at [687, 407] on button "Claim" at bounding box center [700, 417] width 63 height 20
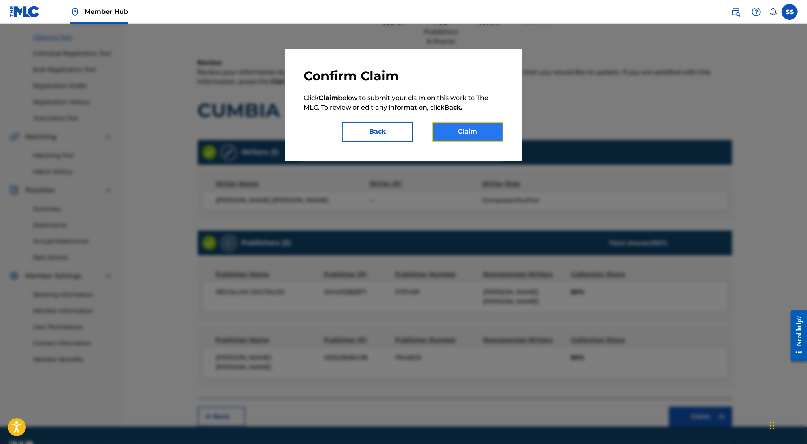
click at [466, 127] on button "Claim" at bounding box center [467, 132] width 71 height 20
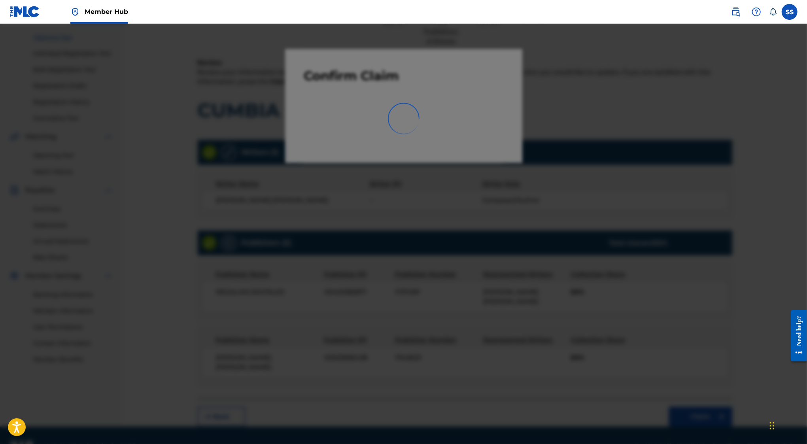
scroll to position [46, 0]
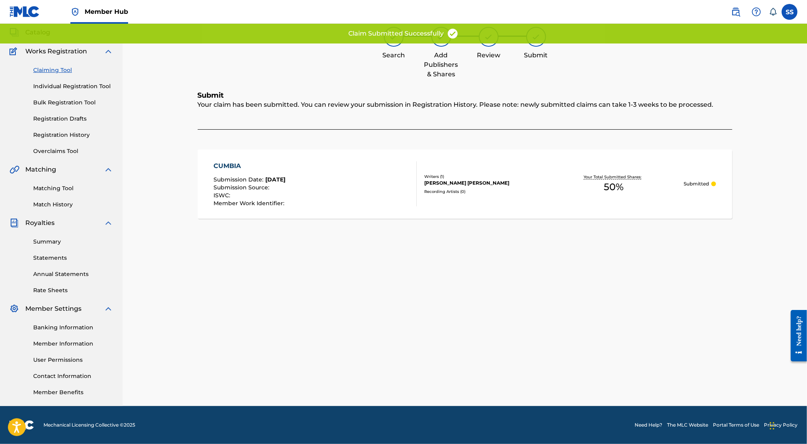
click at [62, 69] on link "Claiming Tool" at bounding box center [73, 70] width 80 height 8
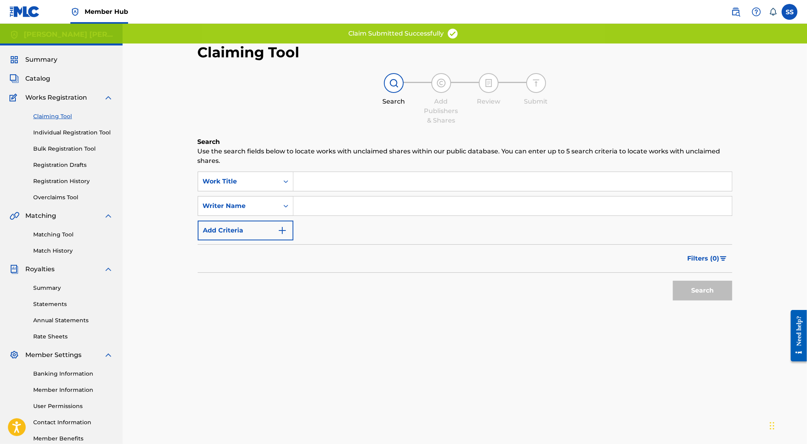
click at [347, 200] on input "Search Form" at bounding box center [513, 206] width 439 height 19
type input "SERGIO SANCHEZ AYON"
click at [674, 280] on div "Search" at bounding box center [700, 289] width 63 height 32
click at [691, 289] on button "Search" at bounding box center [702, 291] width 59 height 20
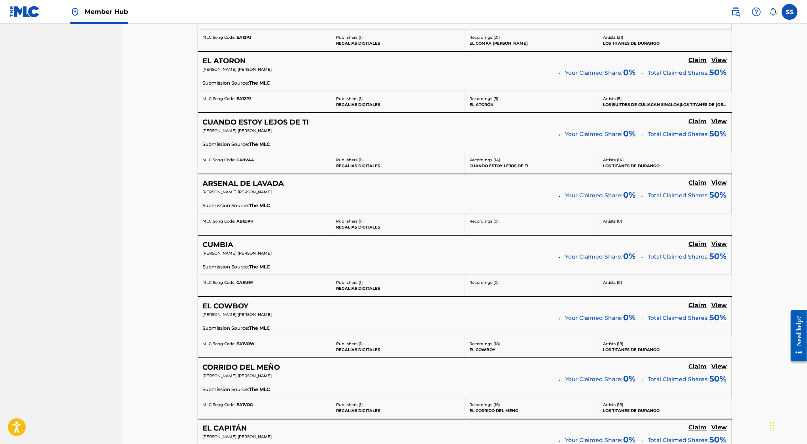
scroll to position [5655, 0]
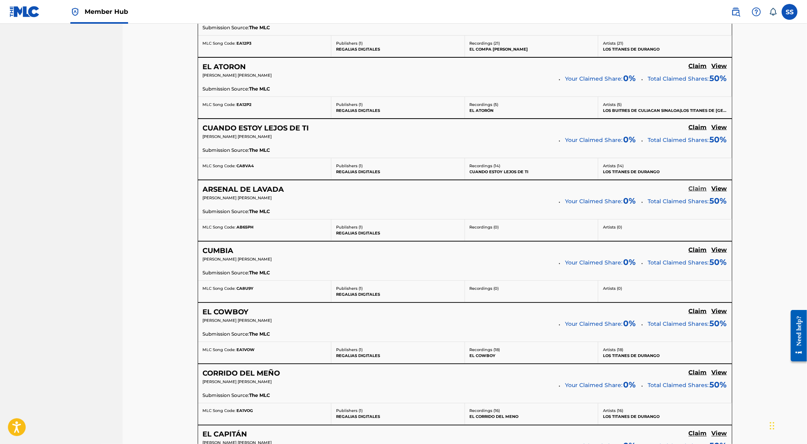
click at [698, 185] on h5 "Claim" at bounding box center [698, 189] width 18 height 8
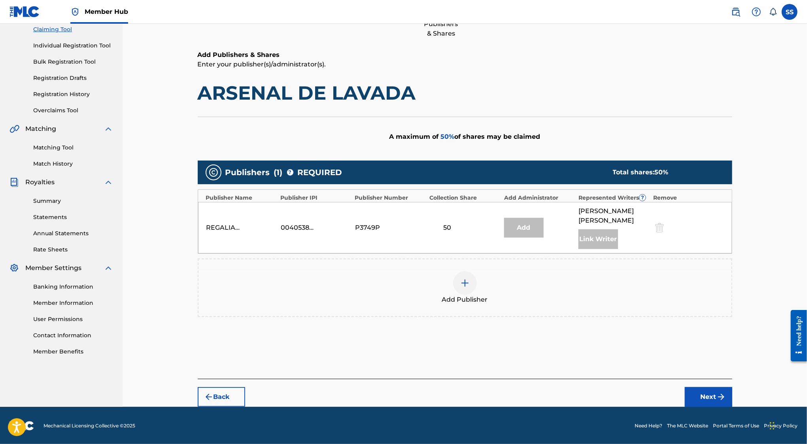
click at [465, 283] on img at bounding box center [464, 282] width 9 height 9
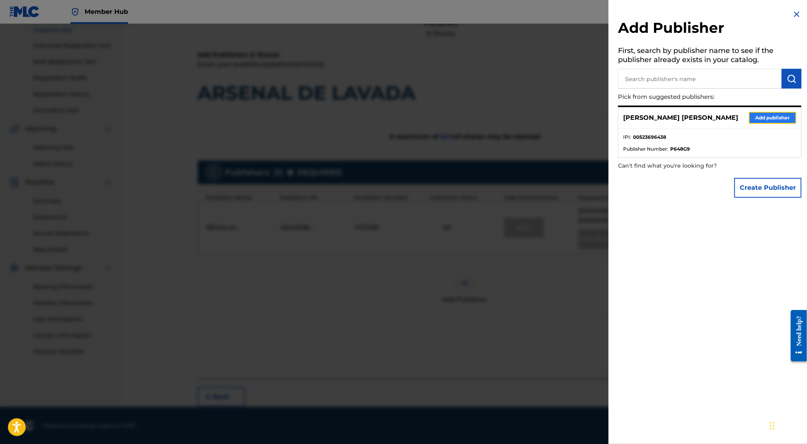
click at [771, 116] on button "Add publisher" at bounding box center [772, 118] width 47 height 12
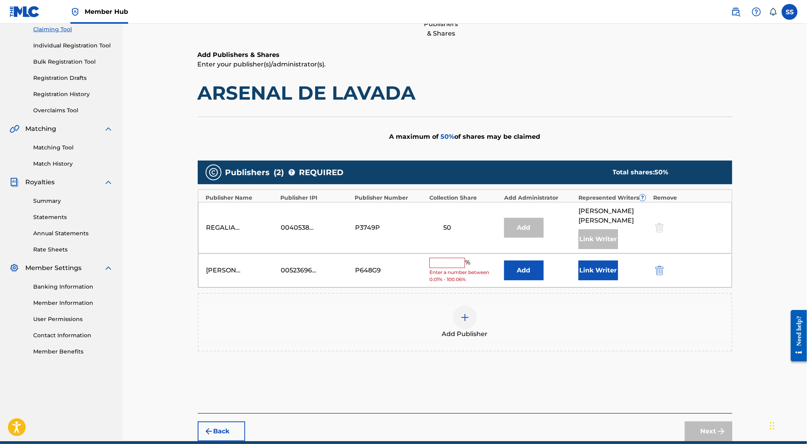
click at [448, 262] on input "text" at bounding box center [448, 263] width 36 height 10
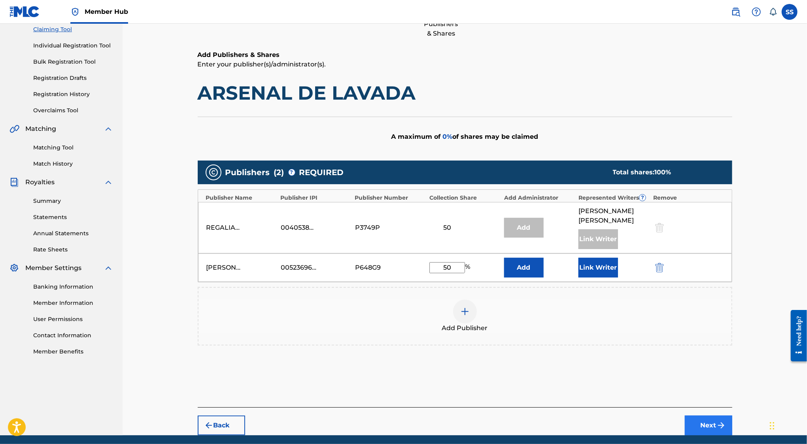
type input "50"
click at [714, 417] on button "Next" at bounding box center [708, 426] width 47 height 20
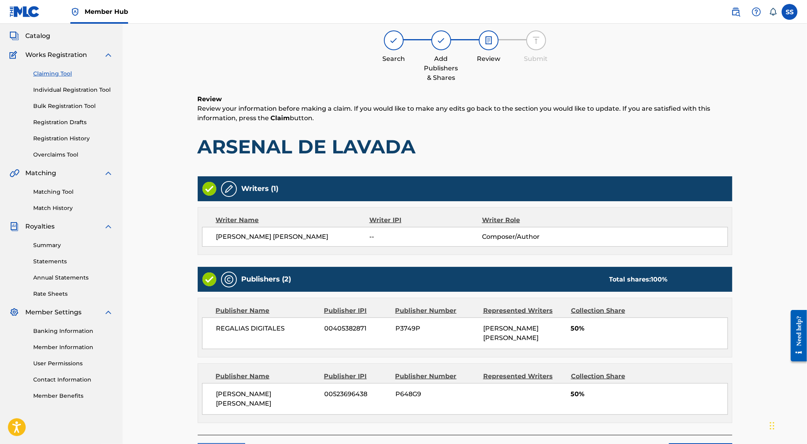
scroll to position [36, 0]
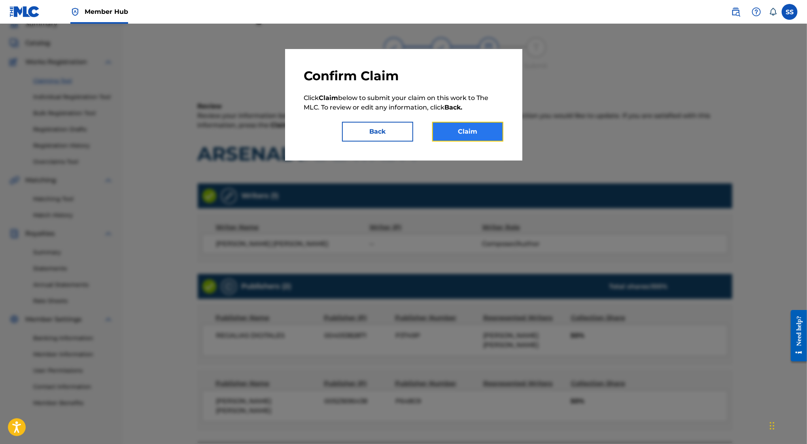
click at [466, 125] on button "Claim" at bounding box center [467, 132] width 71 height 20
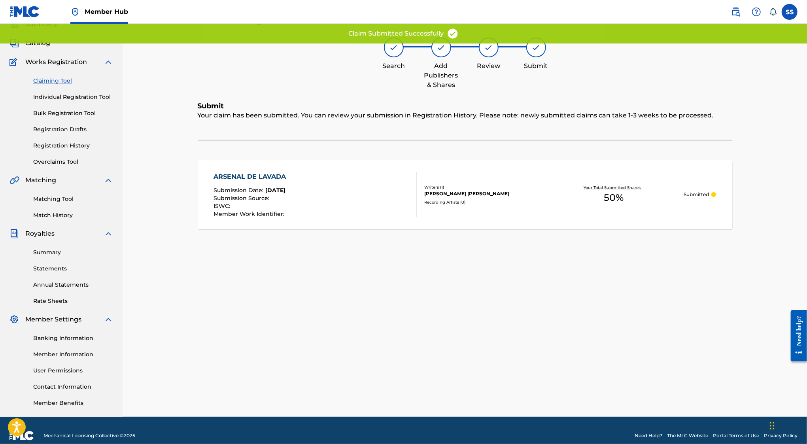
click at [50, 82] on link "Claiming Tool" at bounding box center [73, 81] width 80 height 8
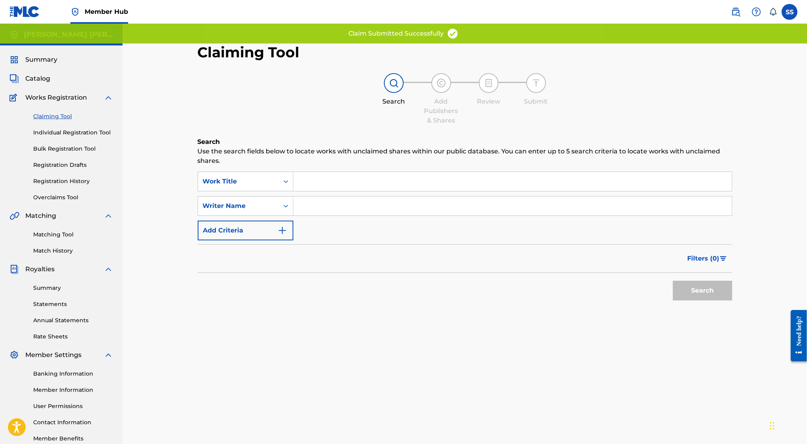
click at [334, 197] on input "Search Form" at bounding box center [513, 206] width 439 height 19
type input "SERGIO SANCHEZ AYON"
click at [720, 296] on button "Search" at bounding box center [702, 291] width 59 height 20
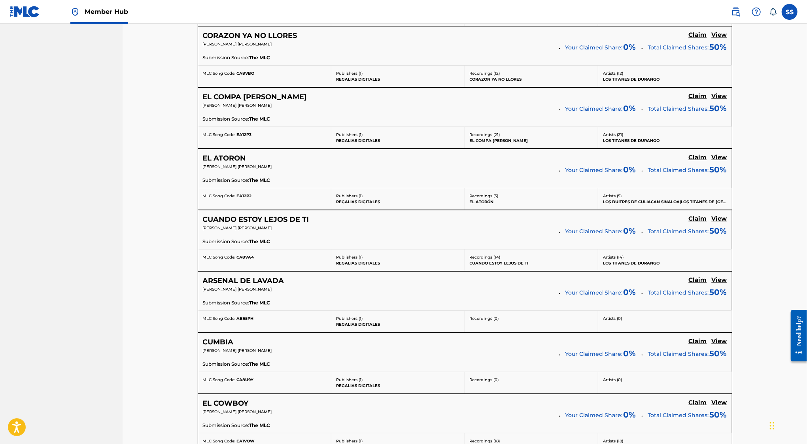
scroll to position [5555, 0]
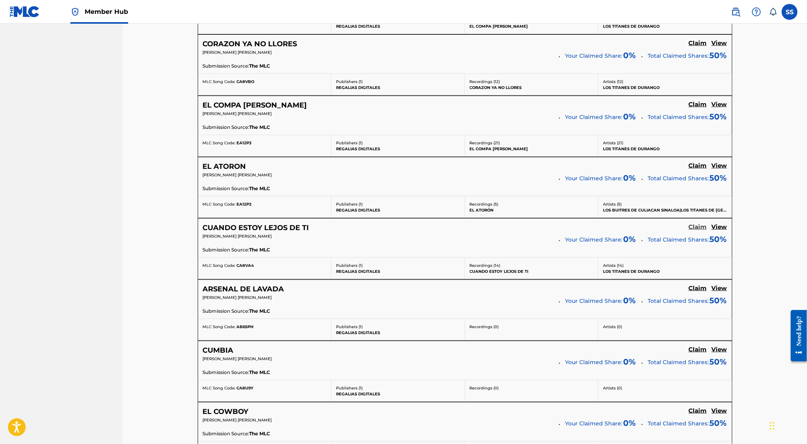
click at [700, 224] on h5 "Claim" at bounding box center [698, 228] width 18 height 8
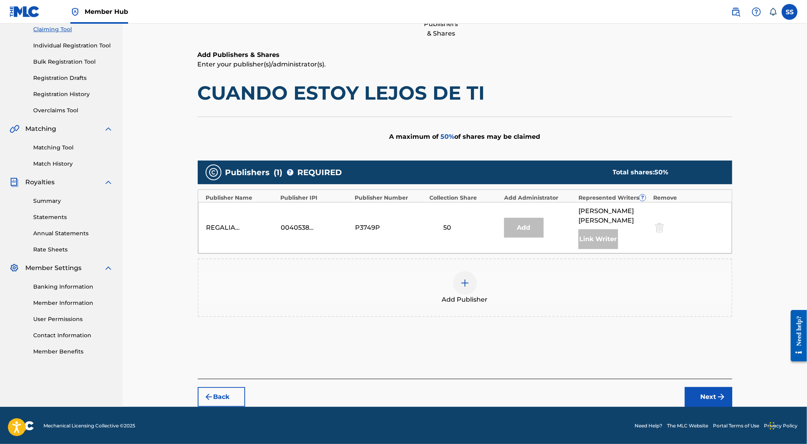
click at [467, 271] on div at bounding box center [465, 283] width 24 height 24
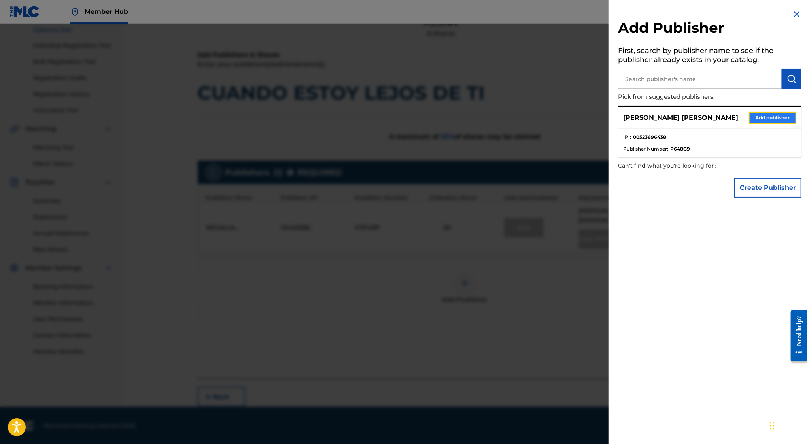
click at [787, 117] on button "Add publisher" at bounding box center [772, 118] width 47 height 12
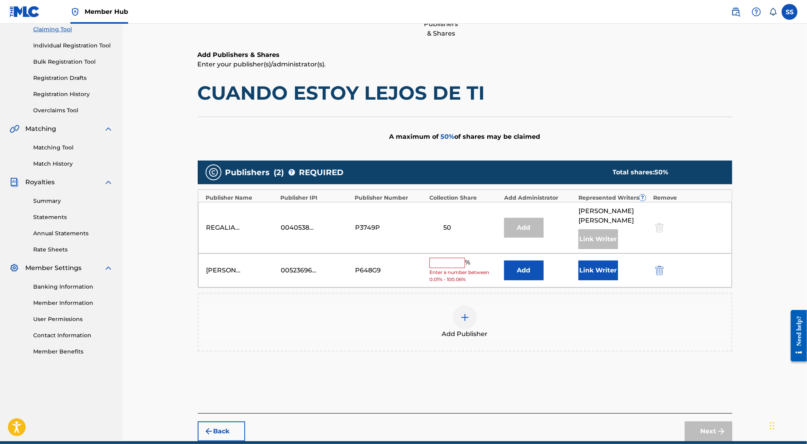
click at [438, 261] on input "text" at bounding box center [448, 263] width 36 height 10
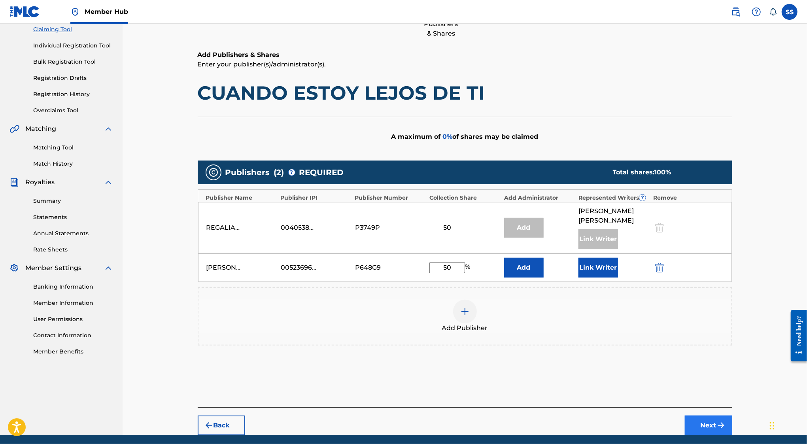
type input "50"
click at [705, 420] on button "Next" at bounding box center [708, 426] width 47 height 20
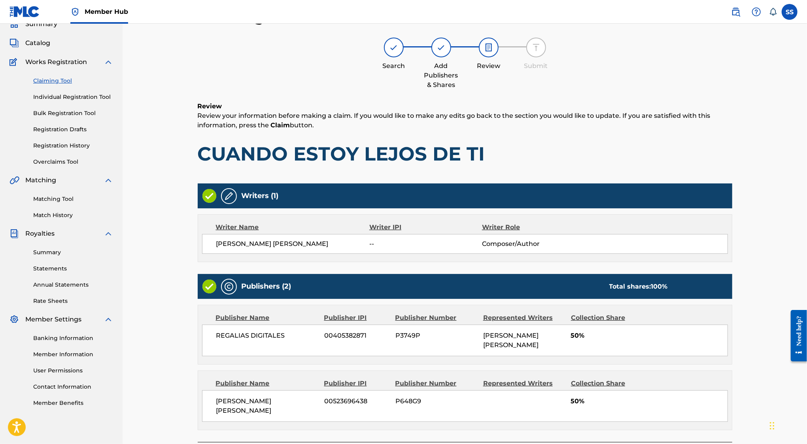
scroll to position [79, 0]
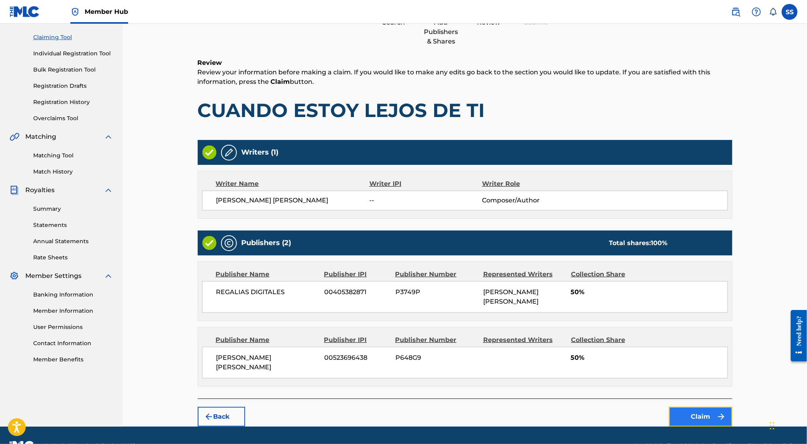
click at [687, 407] on button "Claim" at bounding box center [700, 417] width 63 height 20
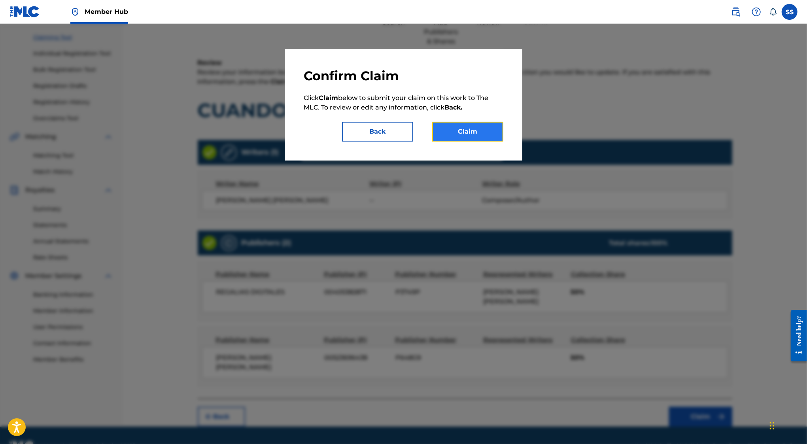
click at [467, 125] on button "Claim" at bounding box center [467, 132] width 71 height 20
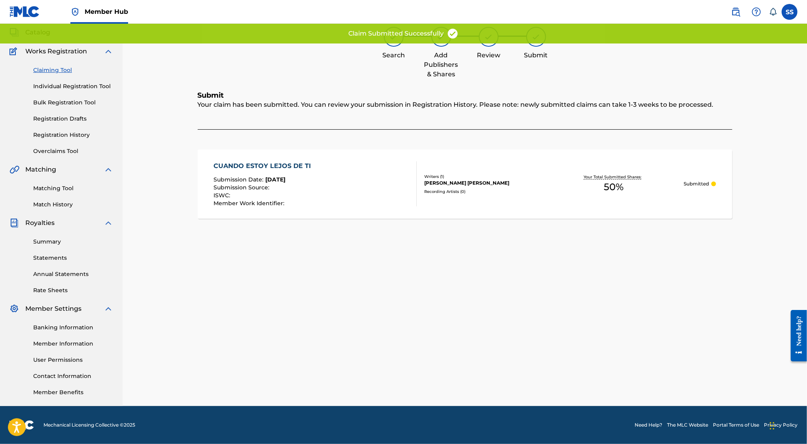
scroll to position [46, 0]
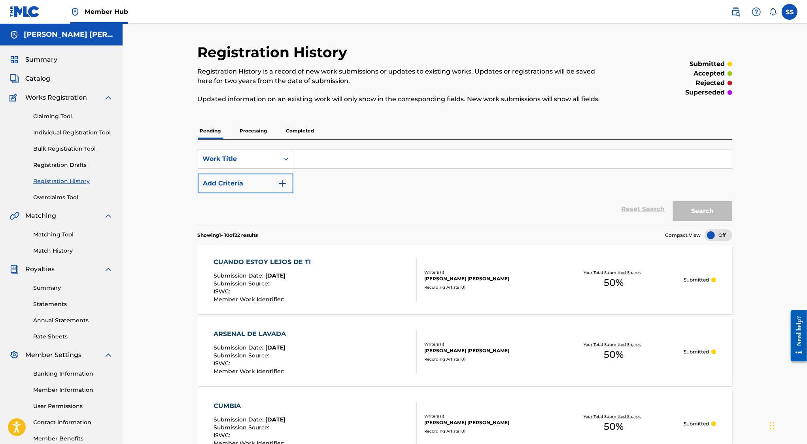
click at [253, 131] on p "Processing" at bounding box center [254, 131] width 32 height 17
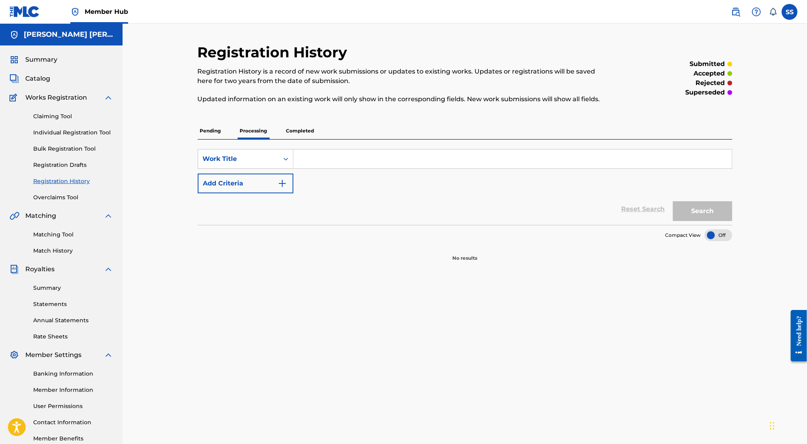
click at [329, 158] on input "Search Form" at bounding box center [513, 159] width 439 height 19
click at [258, 156] on div "Work Title" at bounding box center [238, 158] width 71 height 9
click at [250, 213] on div "Publisher Name" at bounding box center [245, 212] width 95 height 20
click at [352, 142] on div "SearchWithCriteria47199255-30f5-49e1-8e03-35f5b512c8ff Publisher Name Add Crite…" at bounding box center [465, 182] width 535 height 85
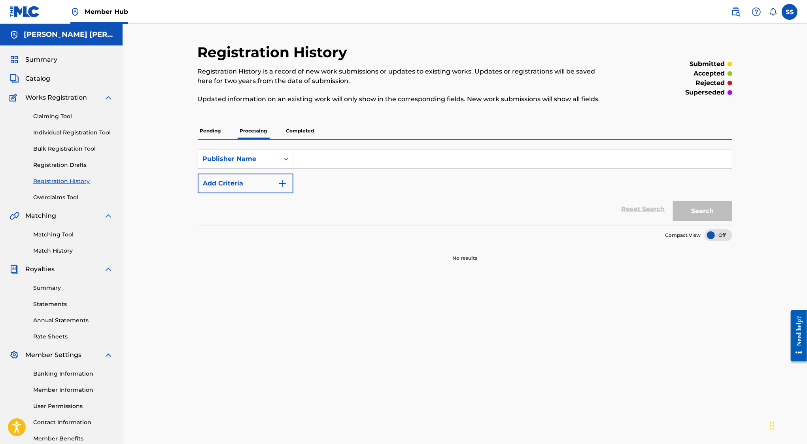
click at [347, 166] on input "Search Form" at bounding box center [513, 159] width 439 height 19
type input "l"
type input "SERGIO SACHEZ AYON"
click at [706, 214] on button "Search" at bounding box center [702, 211] width 59 height 20
click at [294, 130] on p "Completed" at bounding box center [300, 131] width 33 height 17
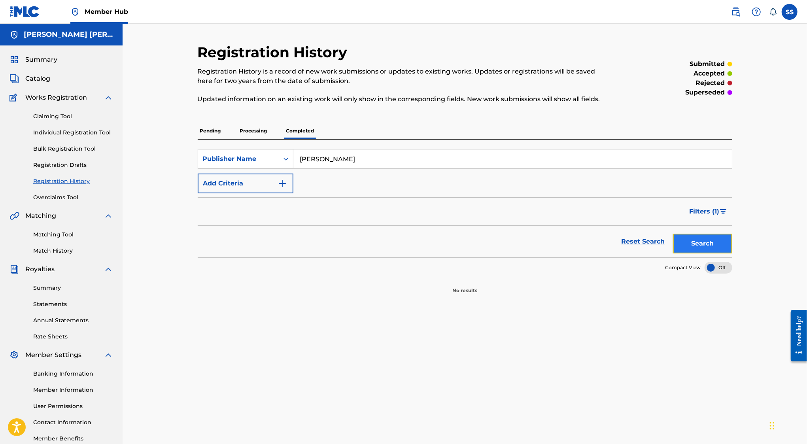
click at [701, 248] on button "Search" at bounding box center [702, 244] width 59 height 20
click at [215, 134] on p "Pending" at bounding box center [211, 131] width 26 height 17
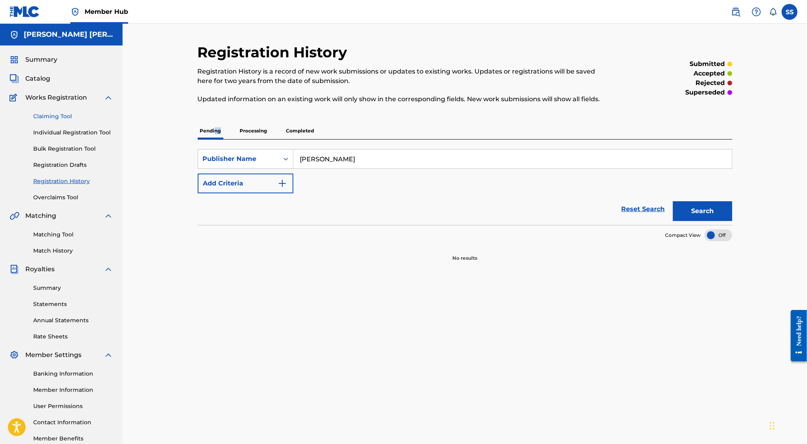
click at [78, 118] on link "Claiming Tool" at bounding box center [73, 116] width 80 height 8
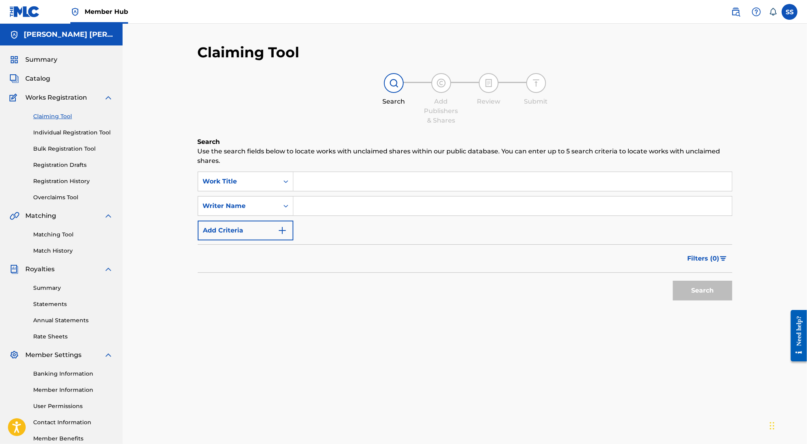
click at [339, 209] on input "Search Form" at bounding box center [513, 206] width 439 height 19
type input "SERGIO SANCHEZ AYON"
click at [713, 294] on button "Search" at bounding box center [702, 291] width 59 height 20
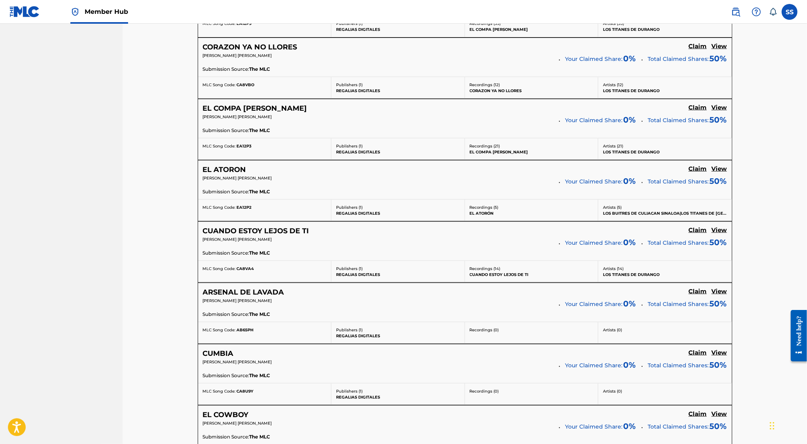
scroll to position [5550, 0]
click at [697, 167] on h5 "Claim" at bounding box center [698, 171] width 18 height 8
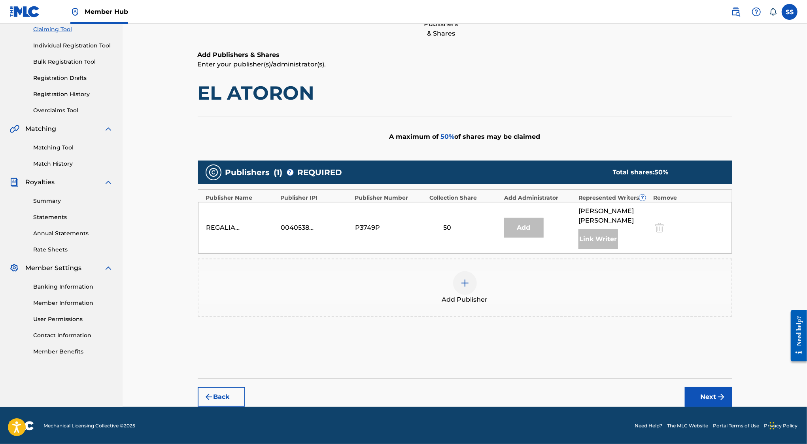
click at [460, 281] on img at bounding box center [464, 282] width 9 height 9
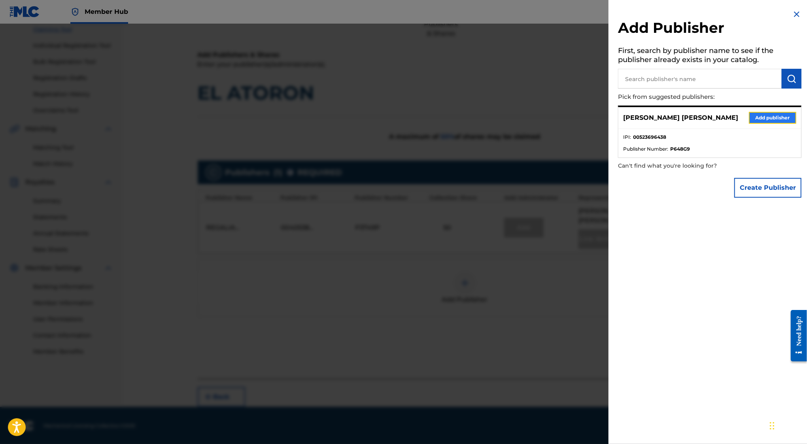
click at [772, 119] on button "Add publisher" at bounding box center [772, 118] width 47 height 12
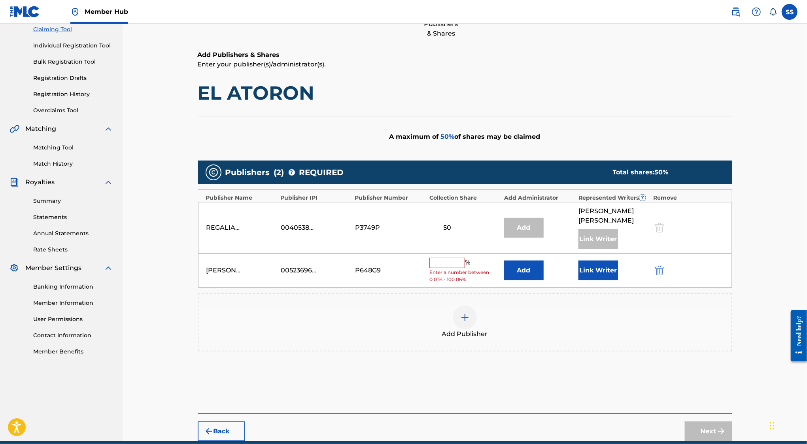
click at [435, 258] on input "text" at bounding box center [448, 263] width 36 height 10
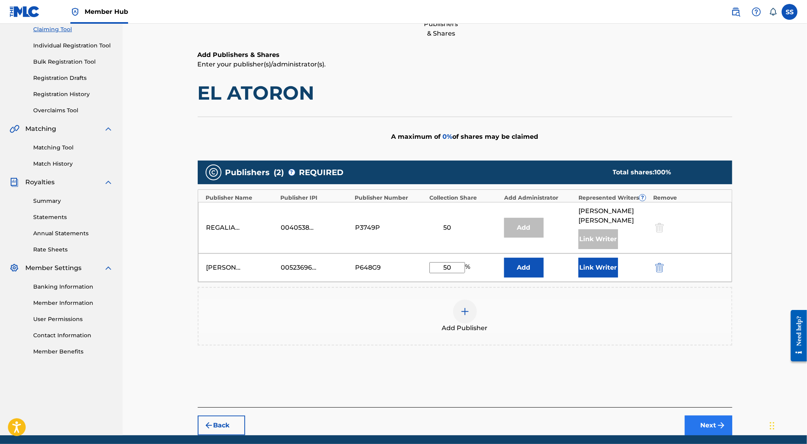
type input "50"
click at [705, 423] on button "Next" at bounding box center [708, 426] width 47 height 20
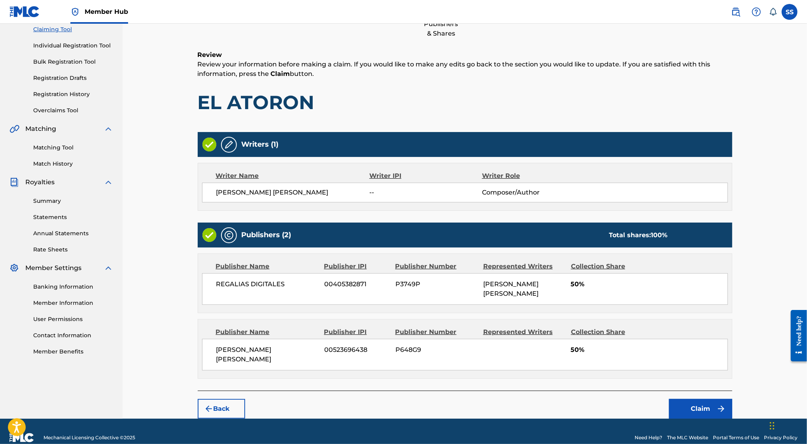
scroll to position [36, 0]
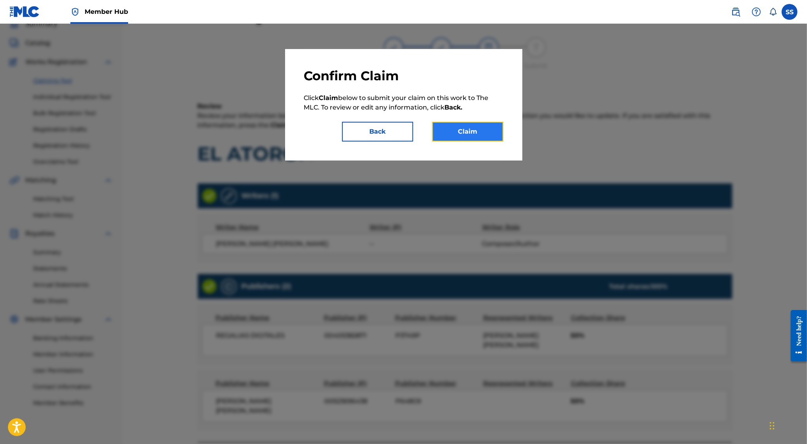
click at [449, 125] on button "Claim" at bounding box center [467, 132] width 71 height 20
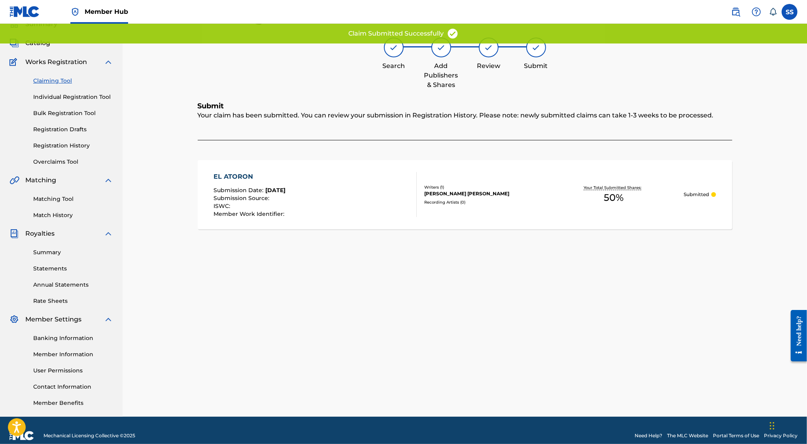
click at [57, 81] on link "Claiming Tool" at bounding box center [73, 81] width 80 height 8
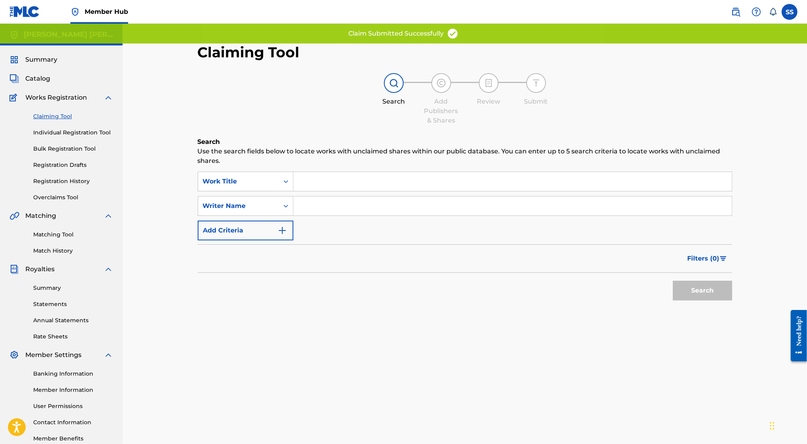
click at [352, 209] on input "Search Form" at bounding box center [513, 206] width 439 height 19
type input "SERGIO SANCHEZ AYON"
click at [701, 293] on button "Search" at bounding box center [702, 291] width 59 height 20
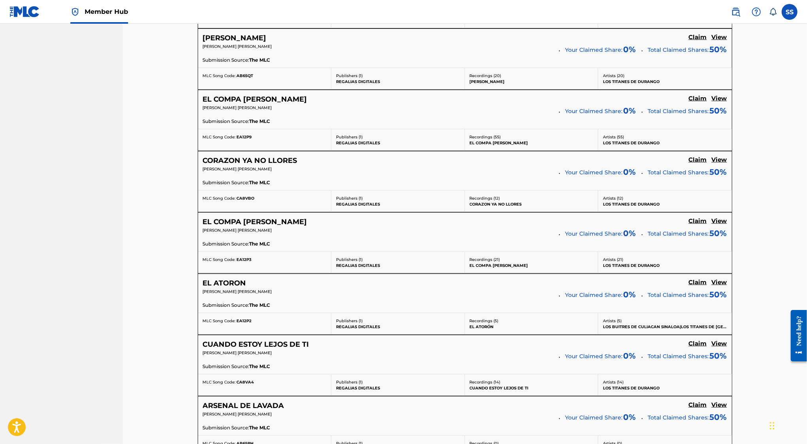
scroll to position [5432, 0]
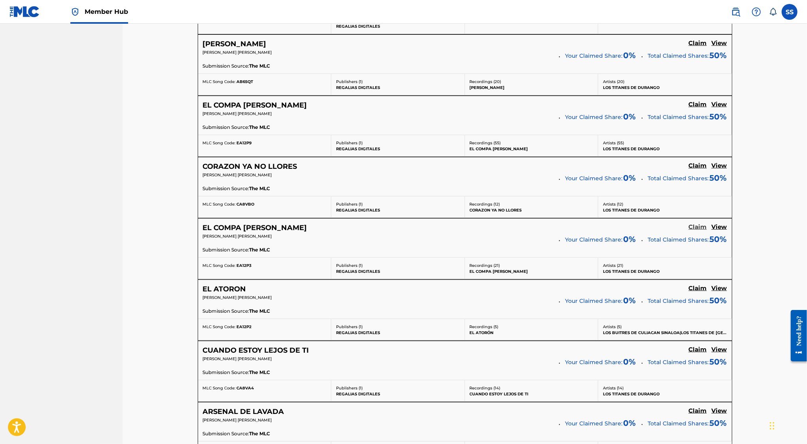
click at [698, 224] on h5 "Claim" at bounding box center [698, 228] width 18 height 8
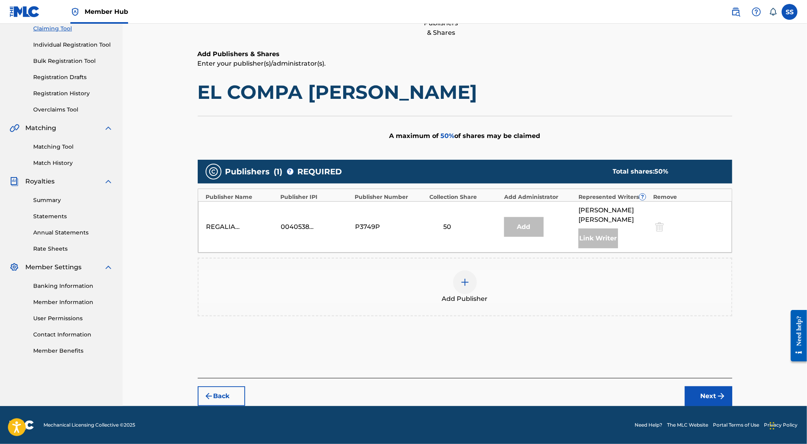
scroll to position [87, 0]
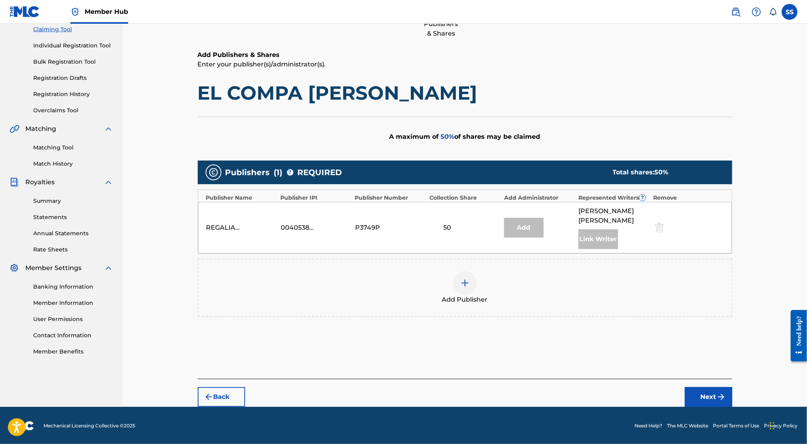
click at [464, 282] on img at bounding box center [464, 282] width 9 height 9
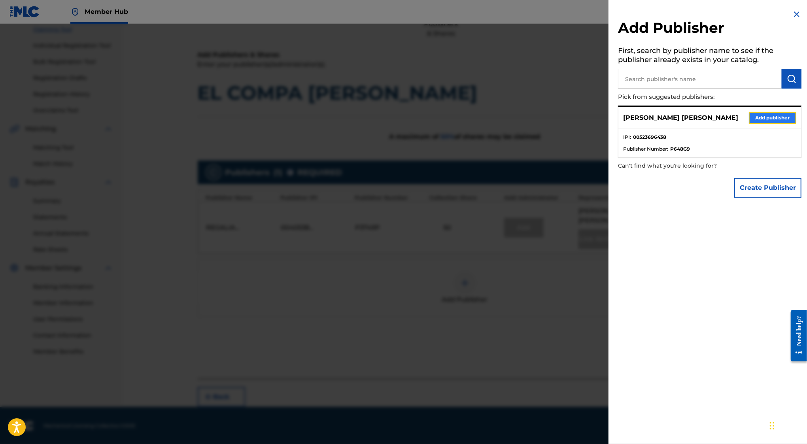
click at [772, 119] on button "Add publisher" at bounding box center [772, 118] width 47 height 12
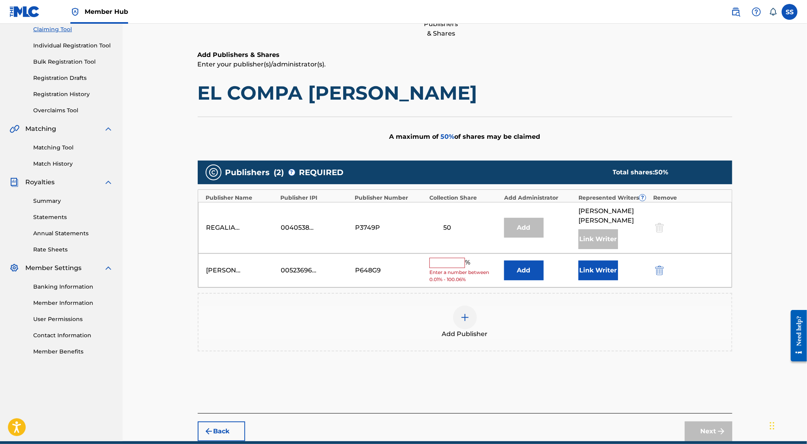
click at [447, 263] on input "text" at bounding box center [448, 263] width 36 height 10
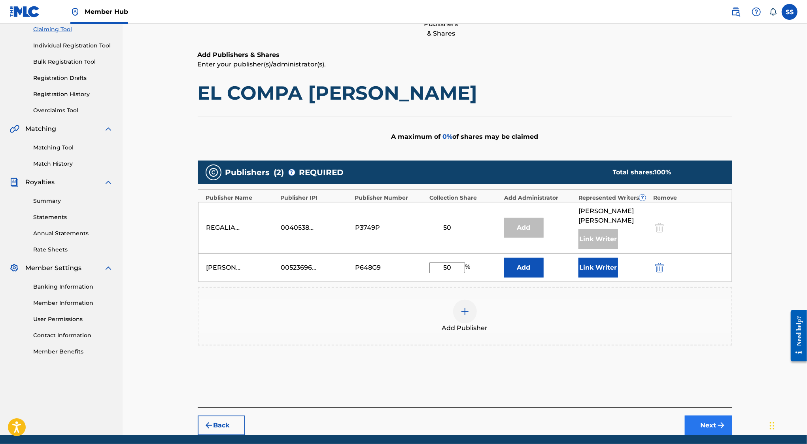
type input "50"
click at [712, 417] on button "Next" at bounding box center [708, 426] width 47 height 20
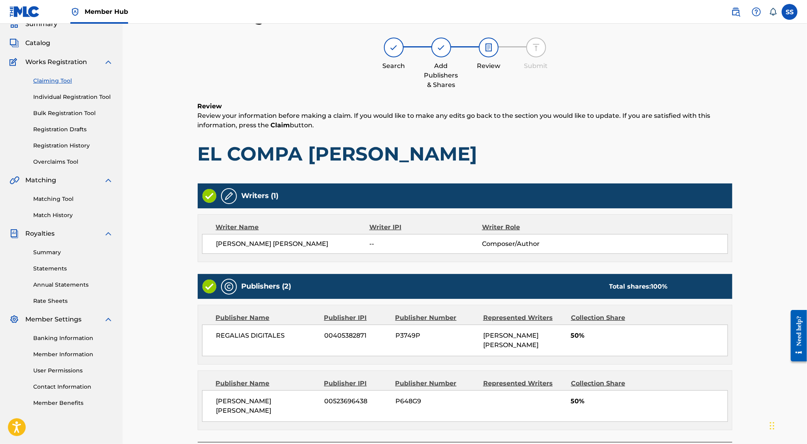
scroll to position [36, 0]
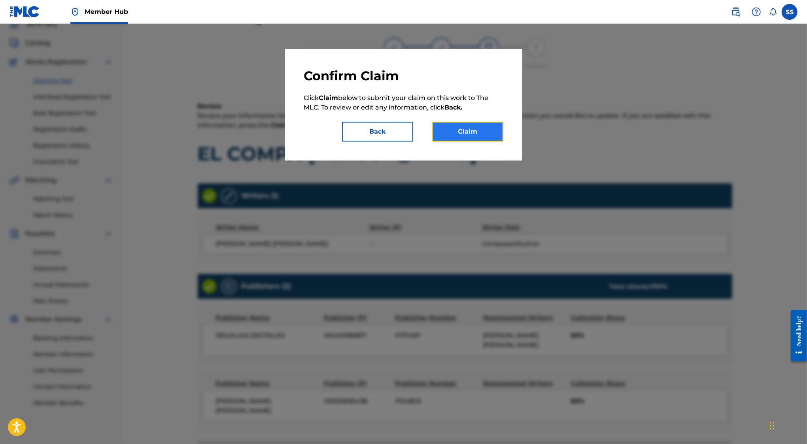
click at [462, 136] on button "Claim" at bounding box center [467, 132] width 71 height 20
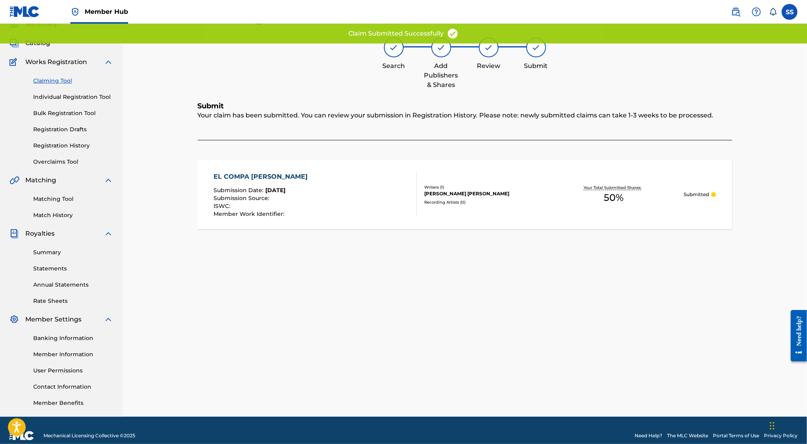
click at [61, 80] on link "Claiming Tool" at bounding box center [73, 81] width 80 height 8
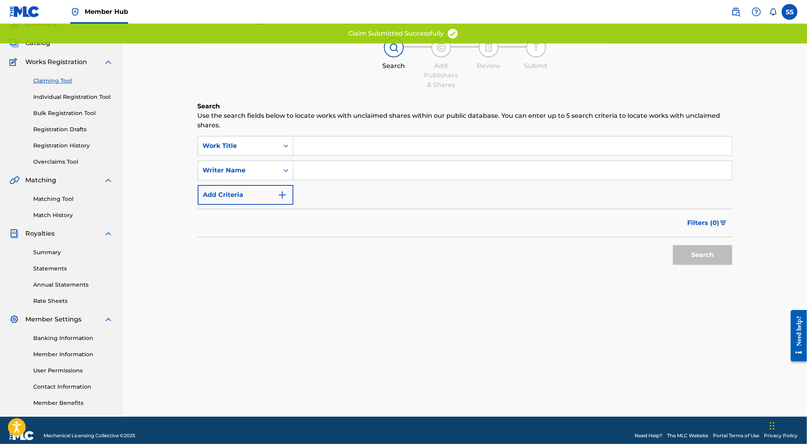
scroll to position [0, 0]
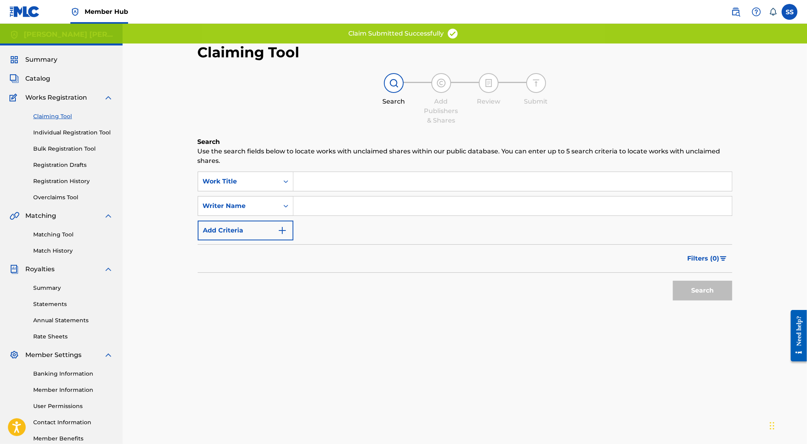
click at [314, 204] on input "Search Form" at bounding box center [513, 206] width 439 height 19
type input "SERGIO SANCHEZ AYON"
click at [710, 298] on button "Search" at bounding box center [702, 291] width 59 height 20
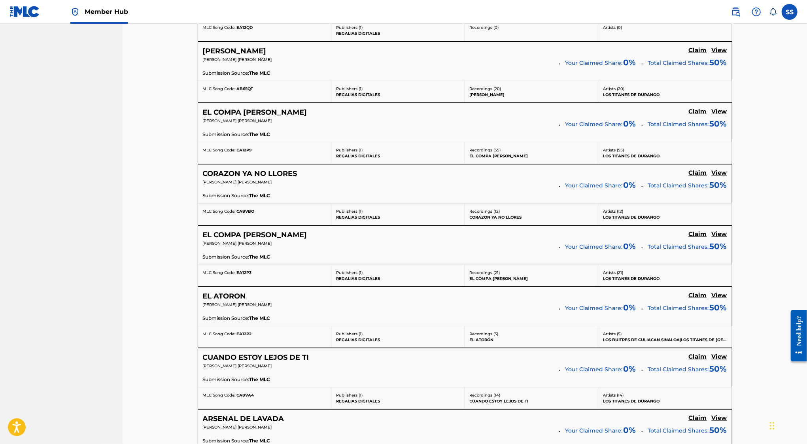
scroll to position [5424, 0]
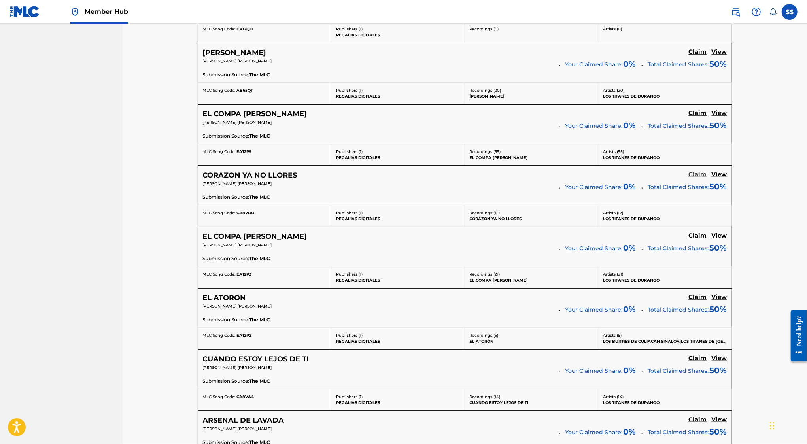
click at [701, 171] on h5 "Claim" at bounding box center [698, 175] width 18 height 8
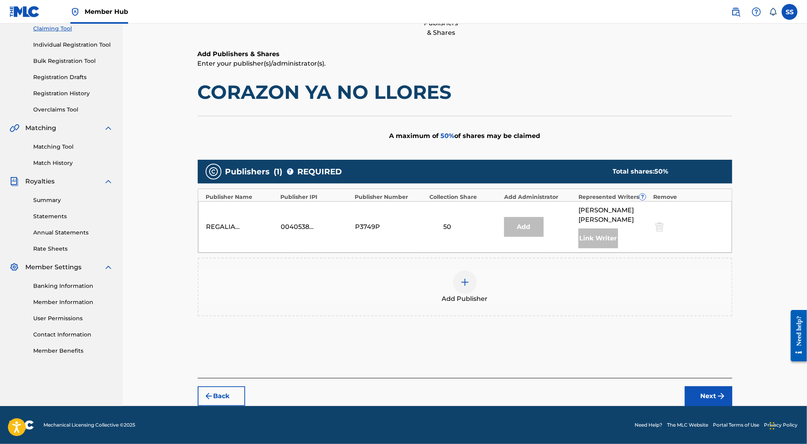
scroll to position [87, 0]
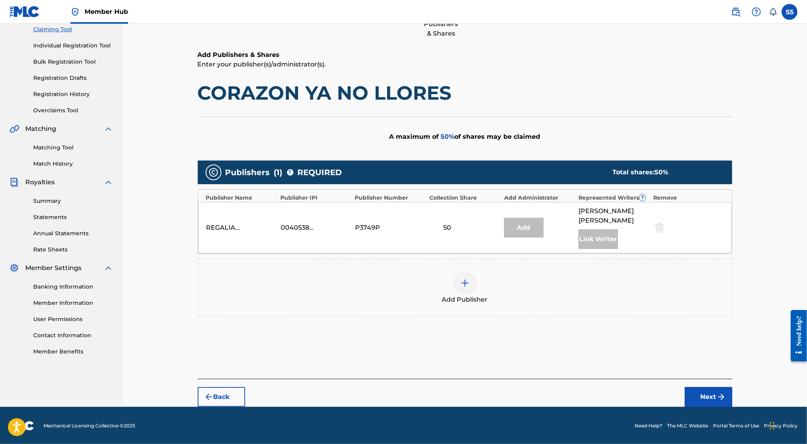
click at [452, 286] on div "Add Publisher" at bounding box center [465, 287] width 533 height 33
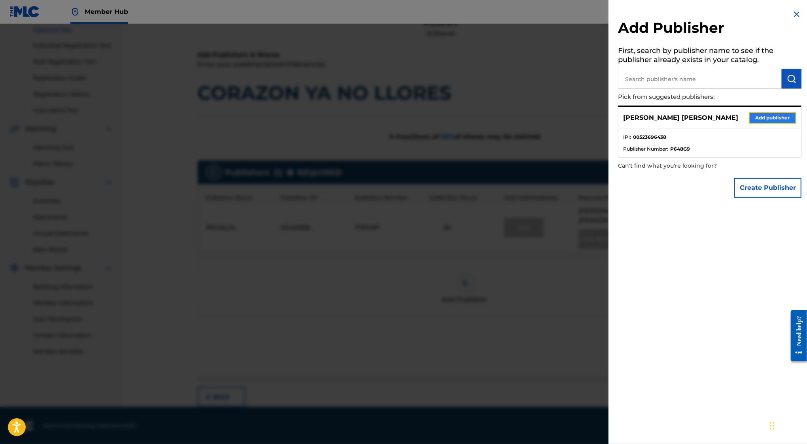
click at [759, 117] on button "Add publisher" at bounding box center [772, 118] width 47 height 12
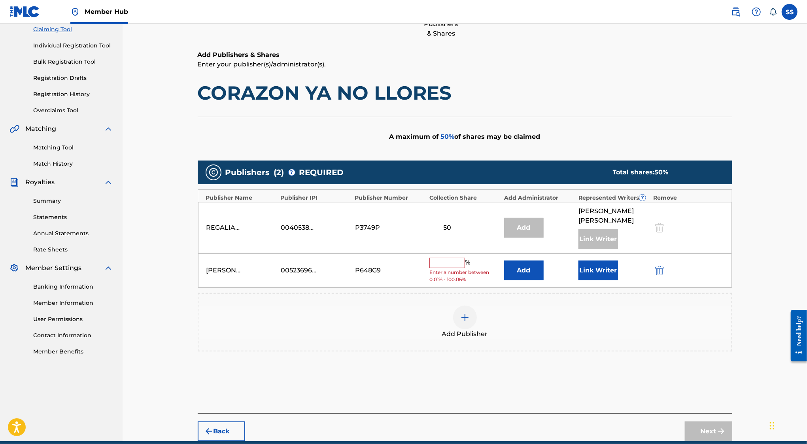
click at [447, 266] on input "text" at bounding box center [448, 263] width 36 height 10
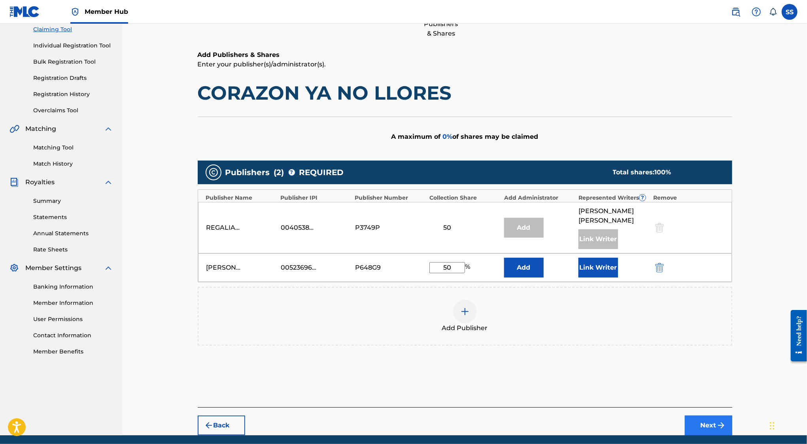
type input "50"
click at [721, 422] on img "submit" at bounding box center [721, 425] width 9 height 9
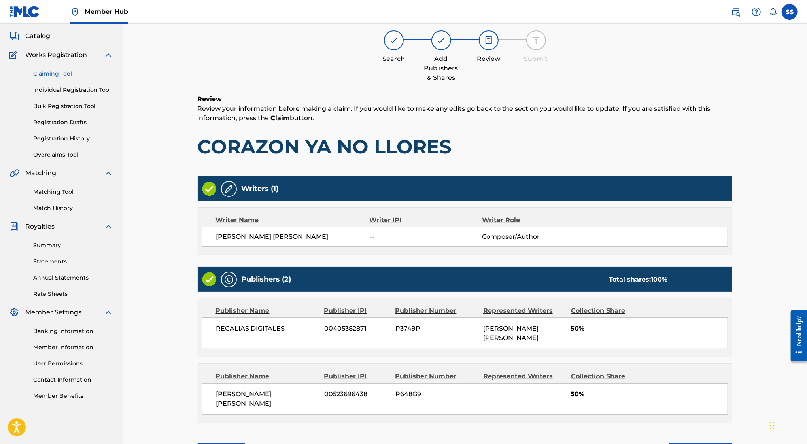
scroll to position [36, 0]
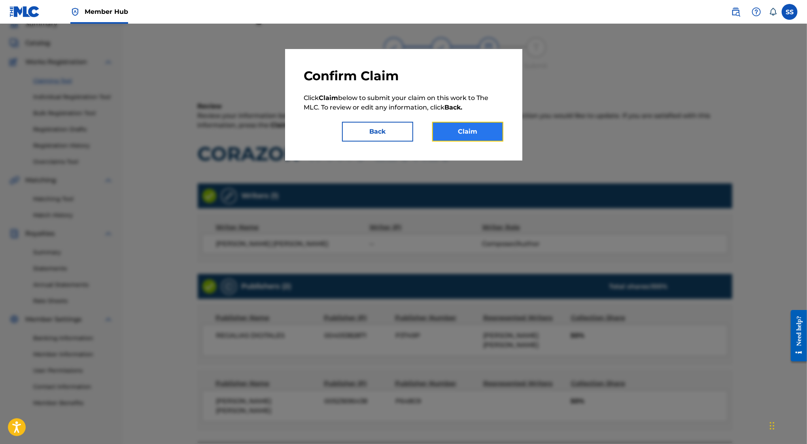
click at [470, 131] on button "Claim" at bounding box center [467, 132] width 71 height 20
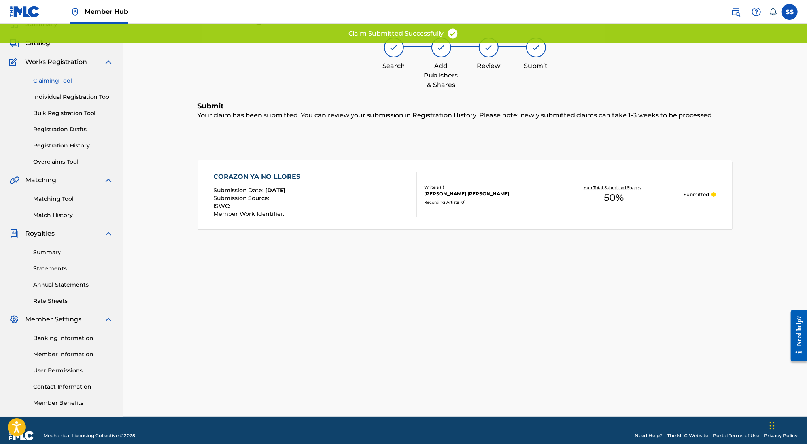
click at [52, 81] on link "Claiming Tool" at bounding box center [73, 81] width 80 height 8
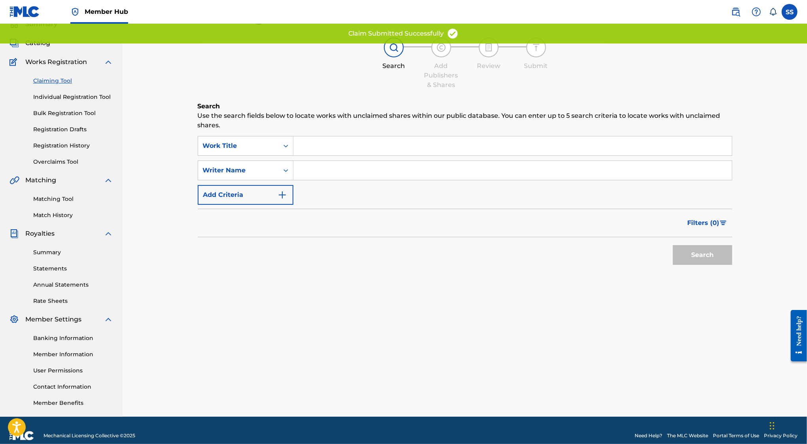
scroll to position [0, 0]
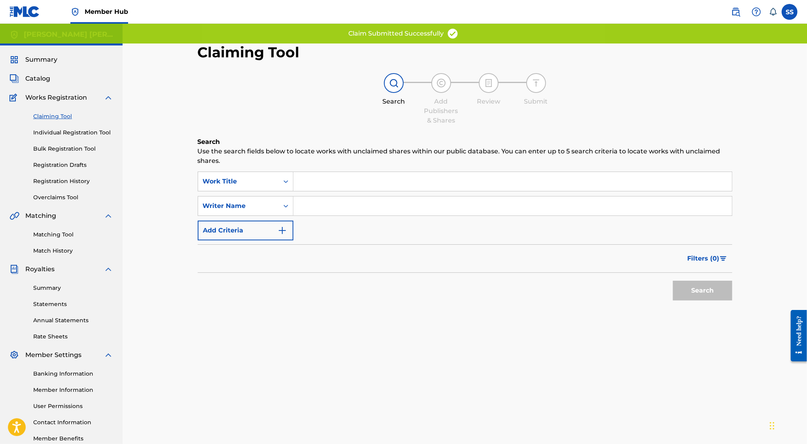
click at [347, 210] on input "Search Form" at bounding box center [513, 206] width 439 height 19
type input "SERGIO SANCHEZ AYON"
click at [698, 289] on button "Search" at bounding box center [702, 291] width 59 height 20
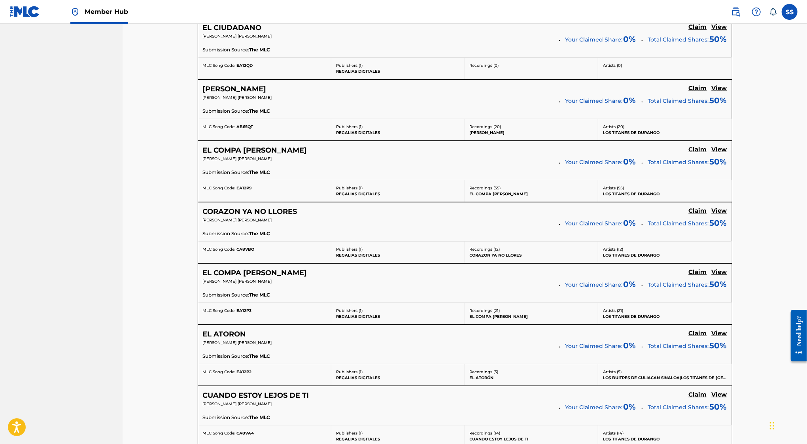
scroll to position [5386, 0]
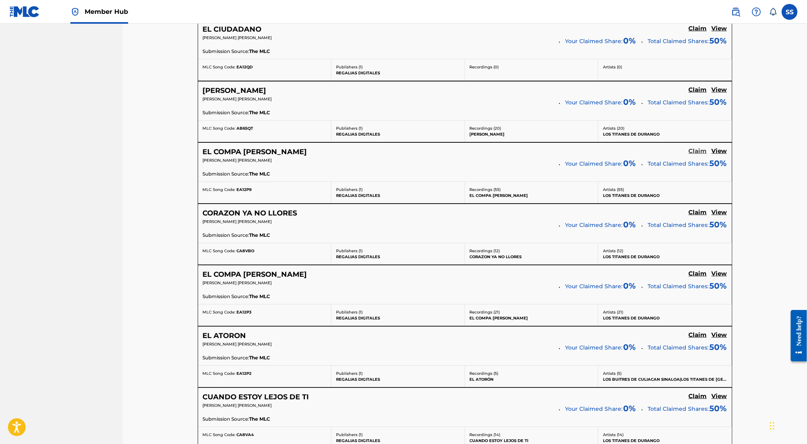
click at [704, 148] on h5 "Claim" at bounding box center [698, 152] width 18 height 8
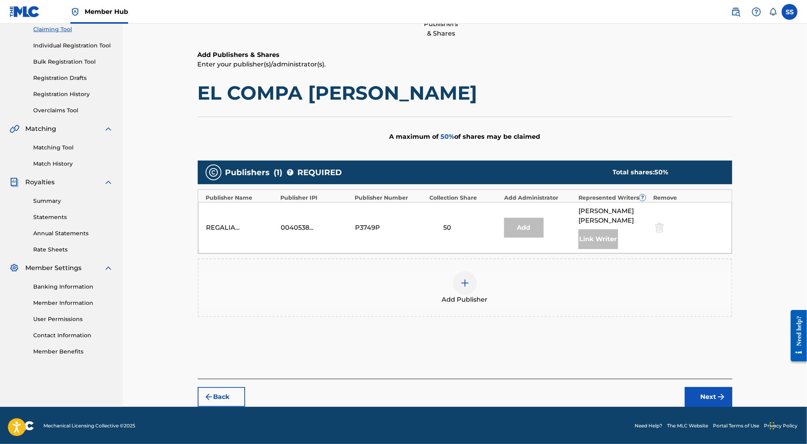
click at [473, 278] on div at bounding box center [465, 283] width 24 height 24
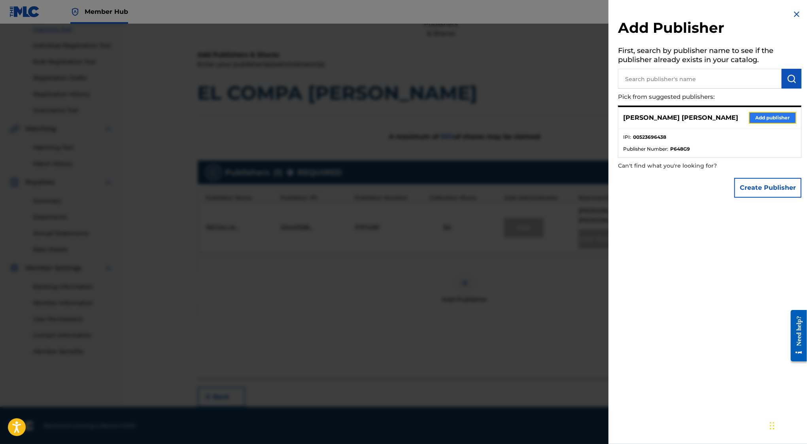
click at [766, 113] on button "Add publisher" at bounding box center [772, 118] width 47 height 12
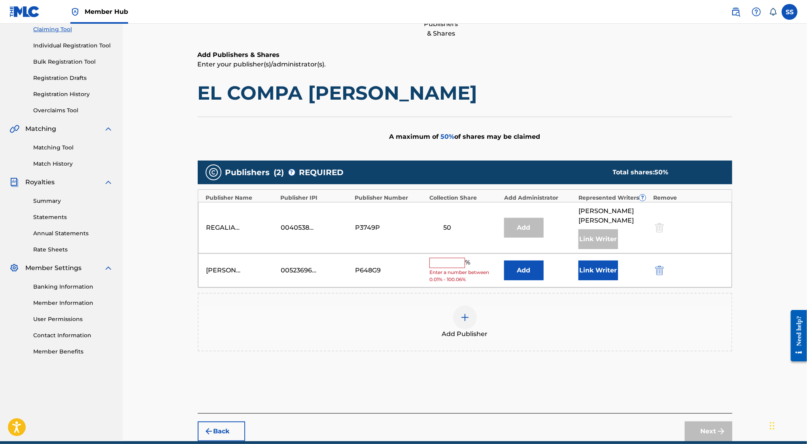
click at [446, 261] on input "text" at bounding box center [448, 263] width 36 height 10
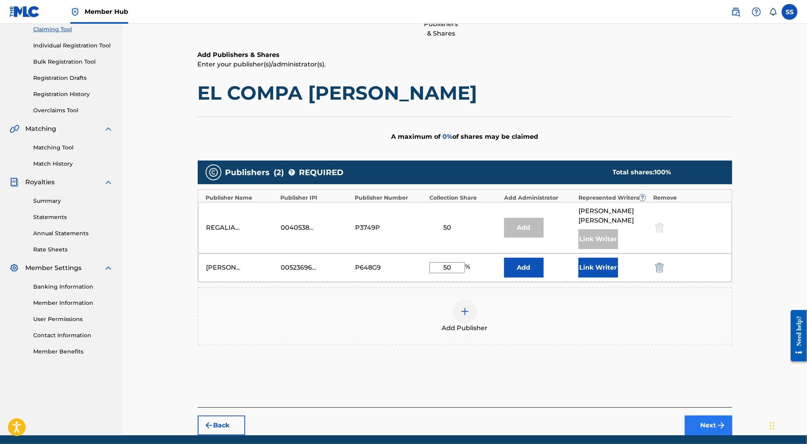
type input "50"
click at [703, 433] on button "Next" at bounding box center [708, 426] width 47 height 20
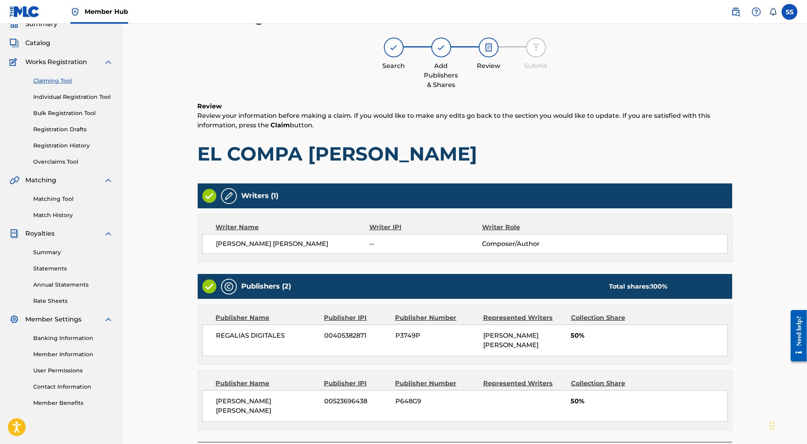
scroll to position [79, 0]
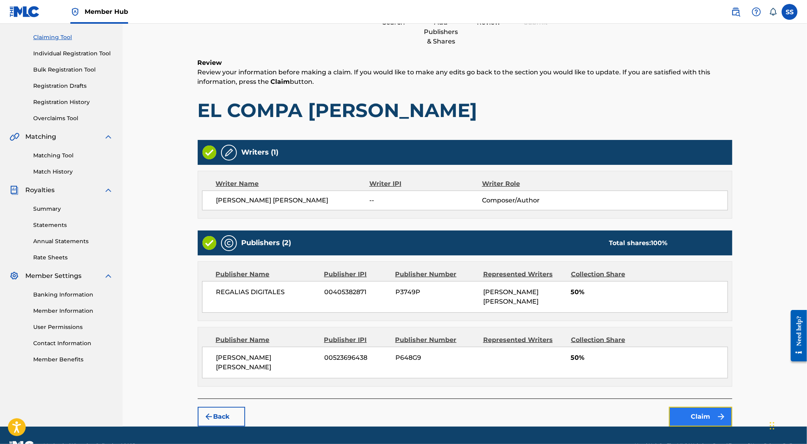
click at [690, 407] on button "Claim" at bounding box center [700, 417] width 63 height 20
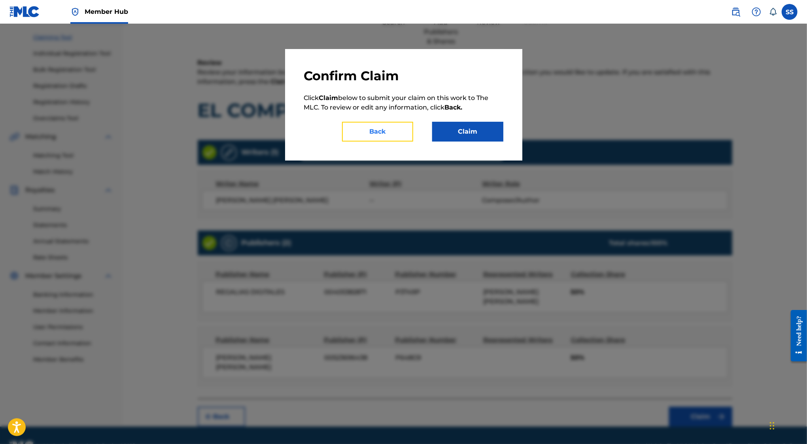
click at [372, 126] on button "Back" at bounding box center [377, 132] width 71 height 20
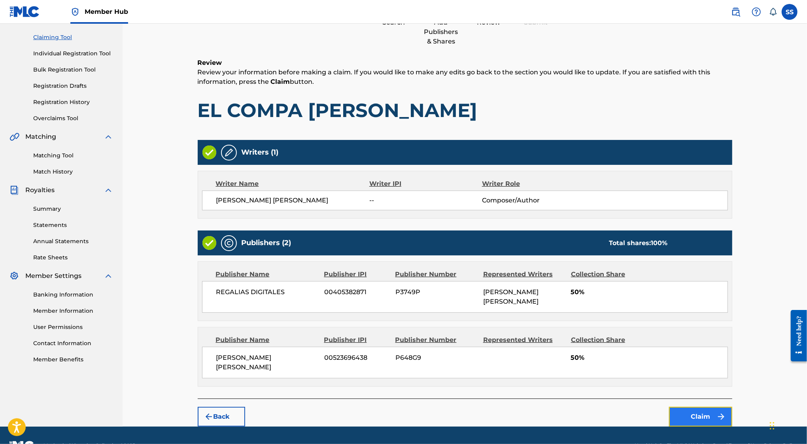
click at [698, 407] on button "Claim" at bounding box center [700, 417] width 63 height 20
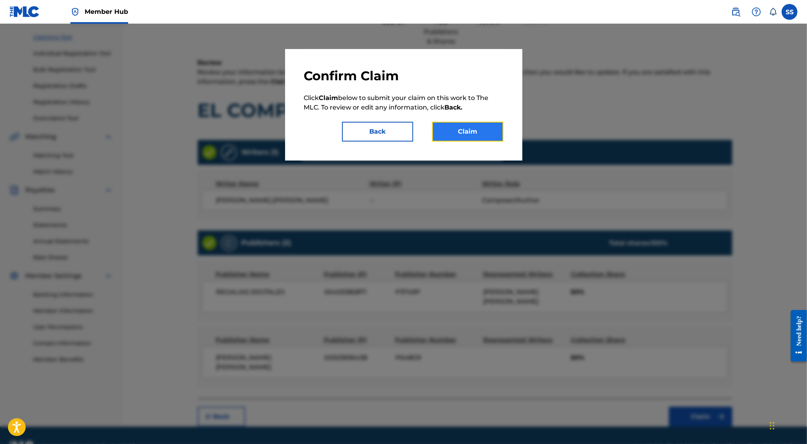
click at [470, 134] on button "Claim" at bounding box center [467, 132] width 71 height 20
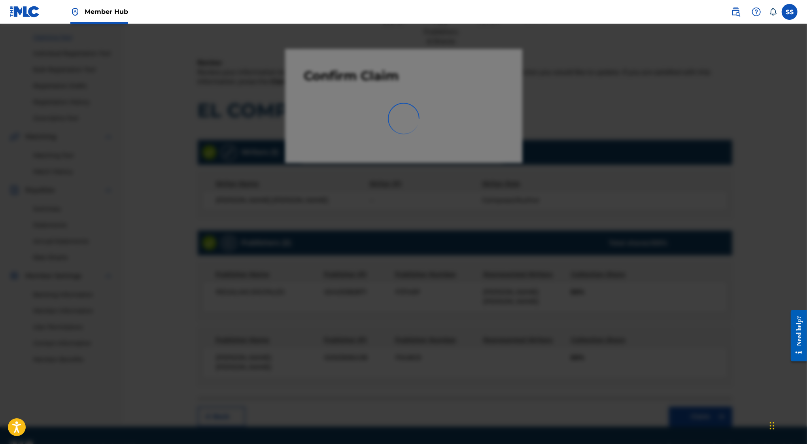
scroll to position [46, 0]
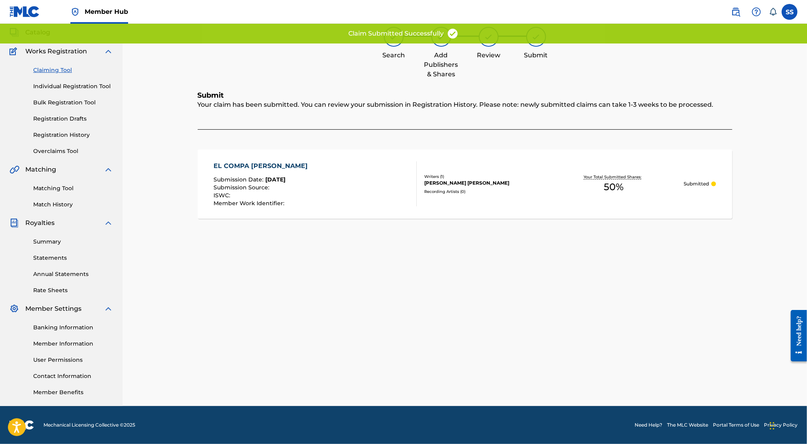
click at [55, 70] on link "Claiming Tool" at bounding box center [73, 70] width 80 height 8
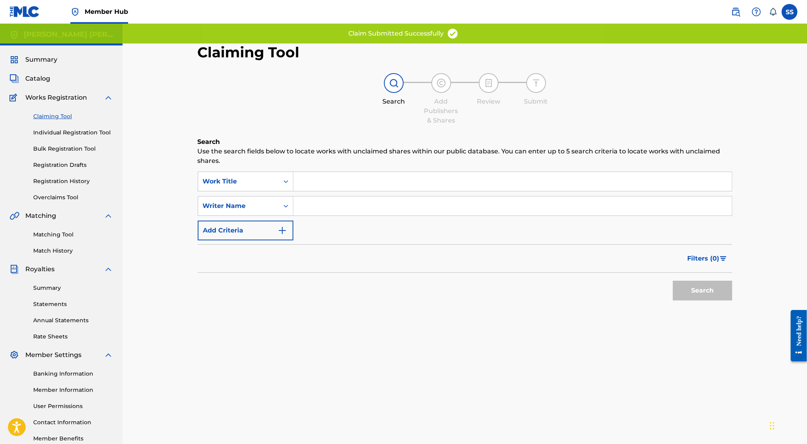
click at [313, 204] on input "Search Form" at bounding box center [513, 206] width 439 height 19
type input "SERGIO SANCHEZ AYON"
click at [722, 307] on div "Search Use the search fields below to locate works with unclaimed shares within…" at bounding box center [465, 240] width 535 height 207
click at [719, 299] on button "Search" at bounding box center [702, 291] width 59 height 20
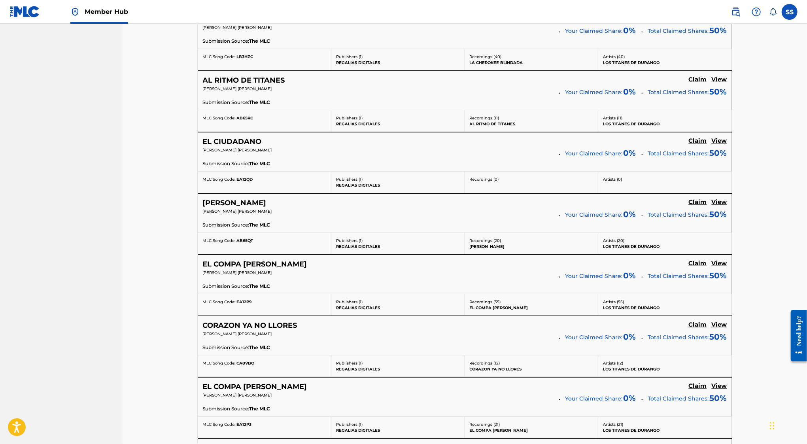
scroll to position [5288, 0]
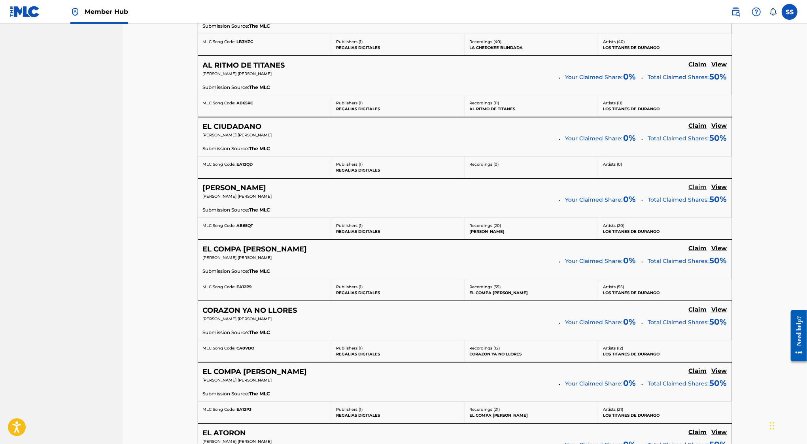
click at [696, 184] on h5 "Claim" at bounding box center [698, 188] width 18 height 8
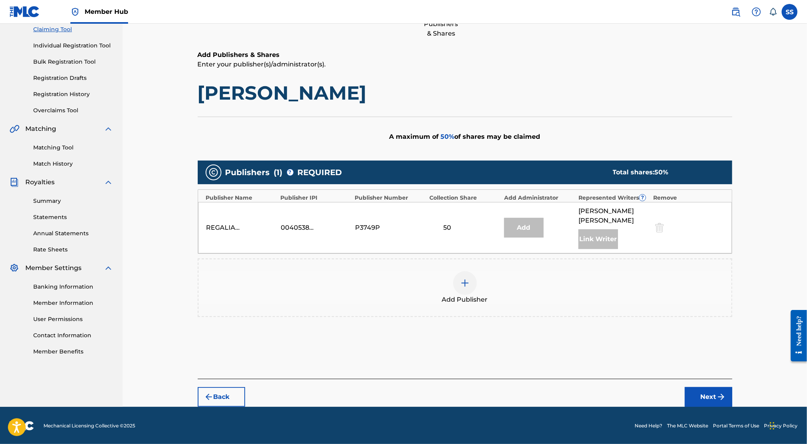
click at [473, 274] on div at bounding box center [465, 283] width 24 height 24
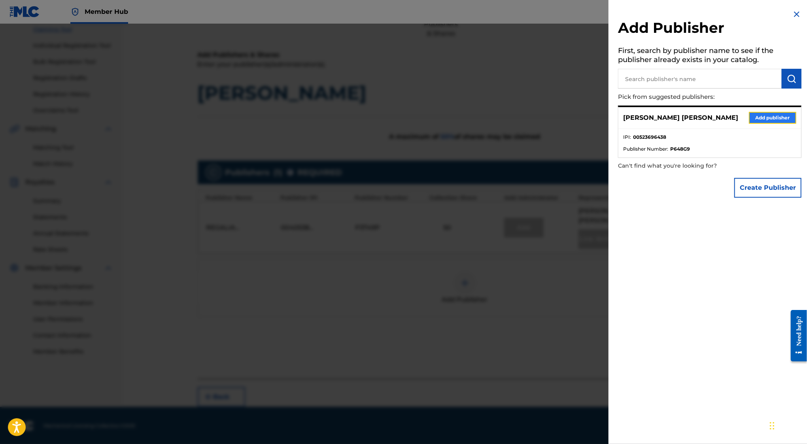
click at [765, 114] on button "Add publisher" at bounding box center [772, 118] width 47 height 12
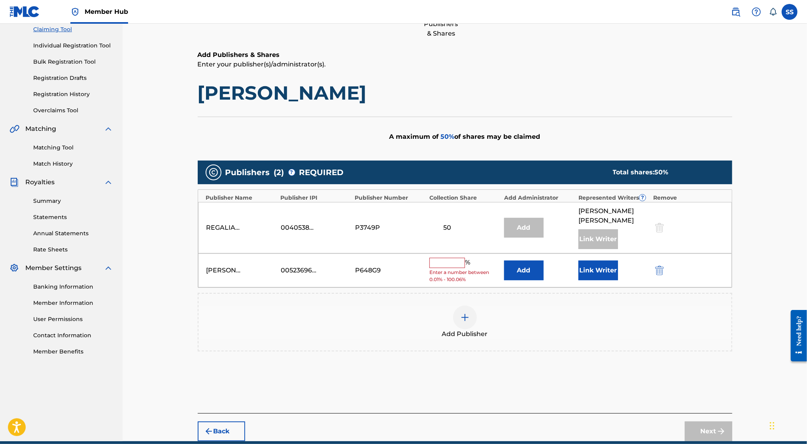
click at [447, 261] on input "text" at bounding box center [448, 263] width 36 height 10
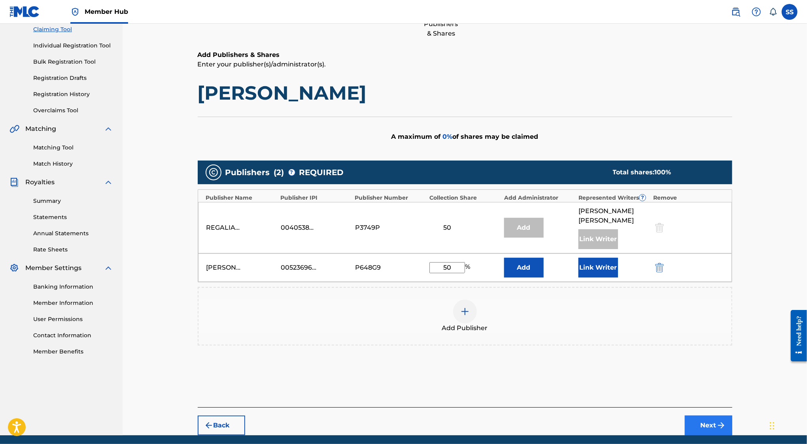
type input "50"
click at [703, 419] on button "Next" at bounding box center [708, 426] width 47 height 20
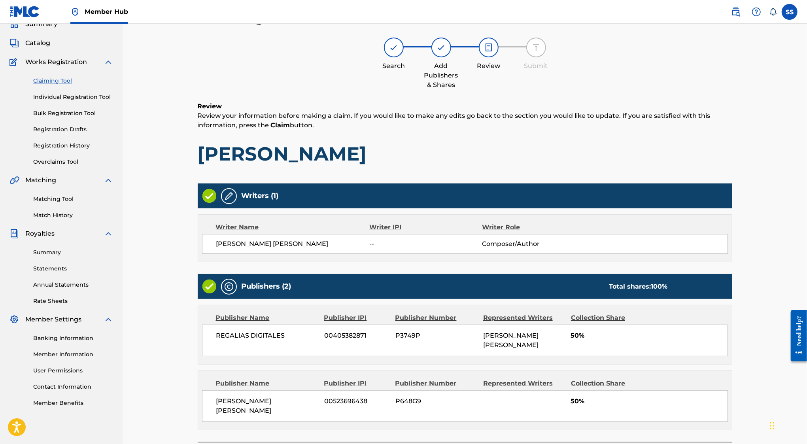
scroll to position [79, 0]
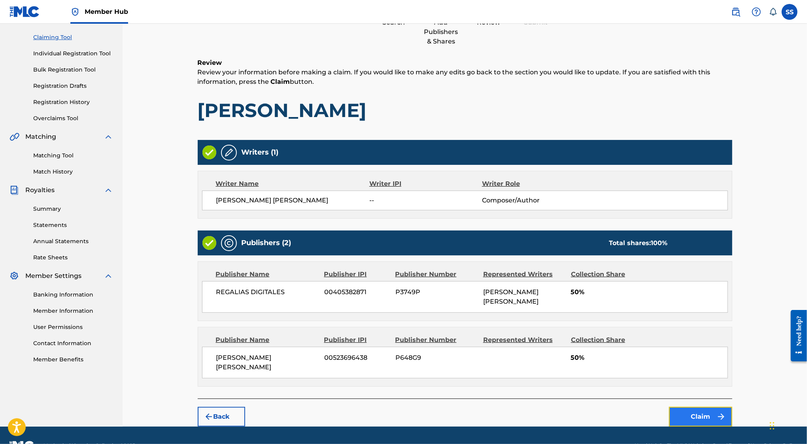
click at [678, 407] on button "Claim" at bounding box center [700, 417] width 63 height 20
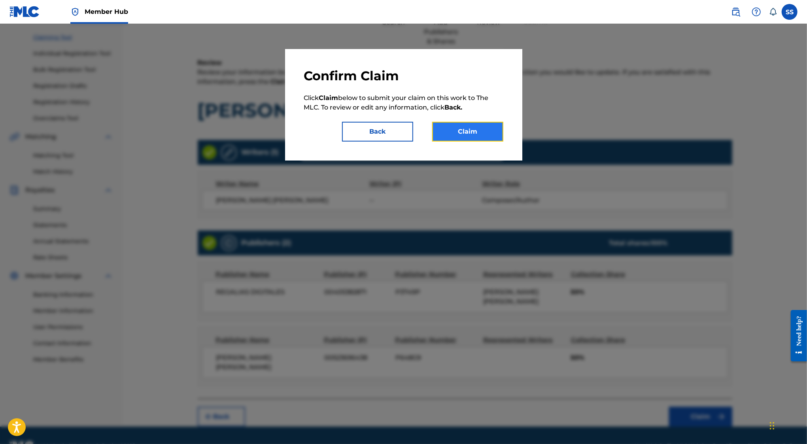
click at [451, 126] on button "Claim" at bounding box center [467, 132] width 71 height 20
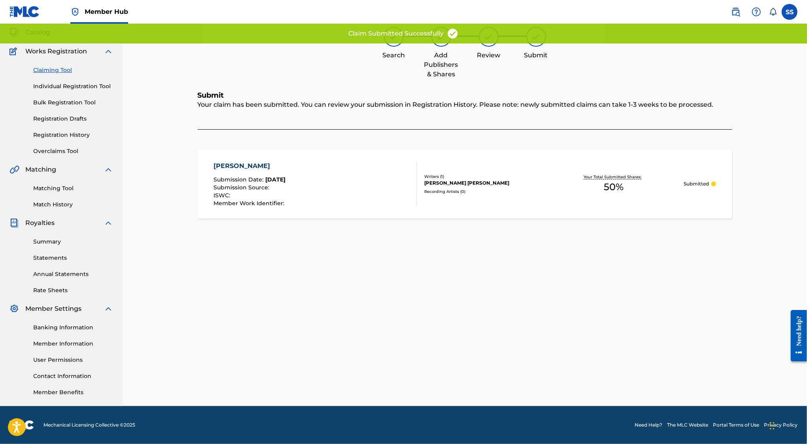
scroll to position [46, 0]
click at [47, 70] on link "Claiming Tool" at bounding box center [73, 70] width 80 height 8
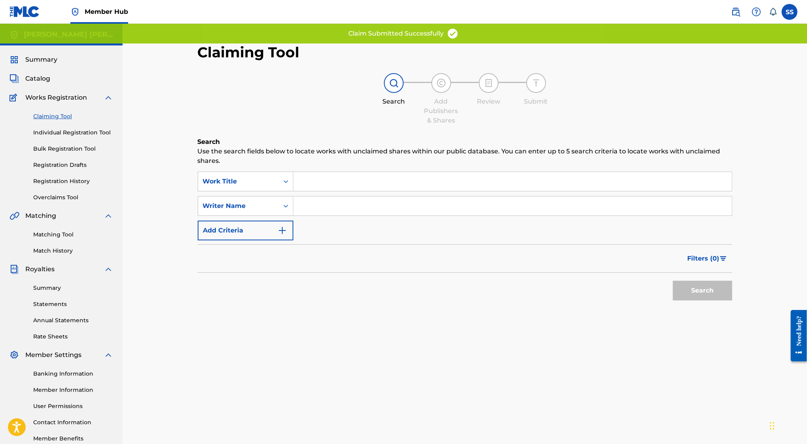
click at [307, 207] on input "Search Form" at bounding box center [513, 206] width 439 height 19
type input "SERGIO SANCHEZ AYON"
click at [696, 292] on button "Search" at bounding box center [702, 291] width 59 height 20
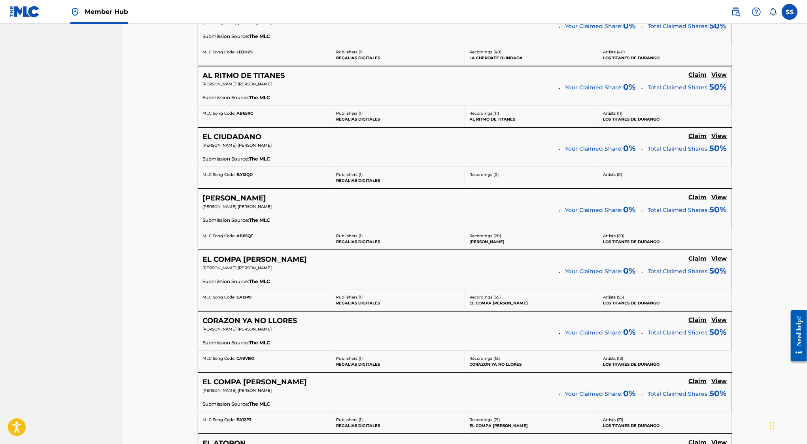
scroll to position [5224, 0]
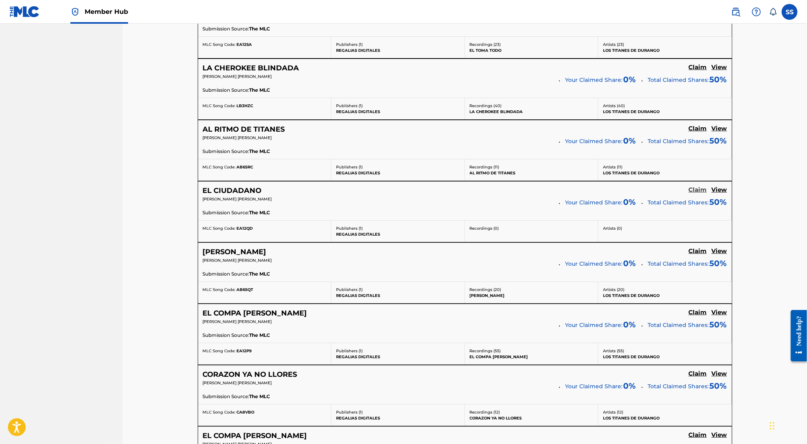
click at [696, 186] on h5 "Claim" at bounding box center [698, 190] width 18 height 8
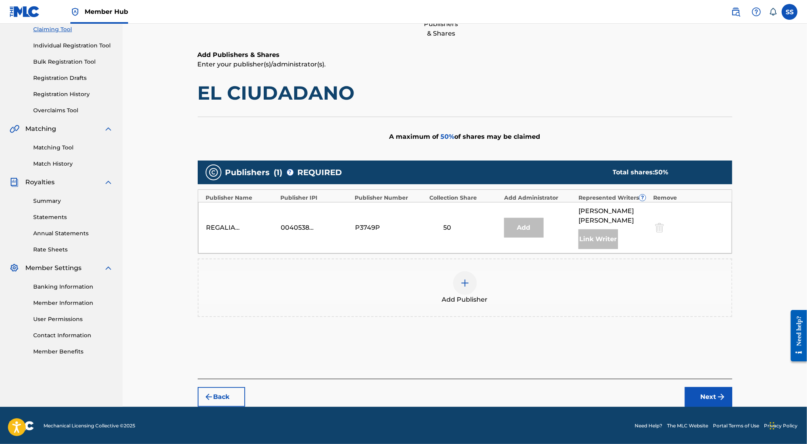
click at [468, 272] on div at bounding box center [465, 283] width 24 height 24
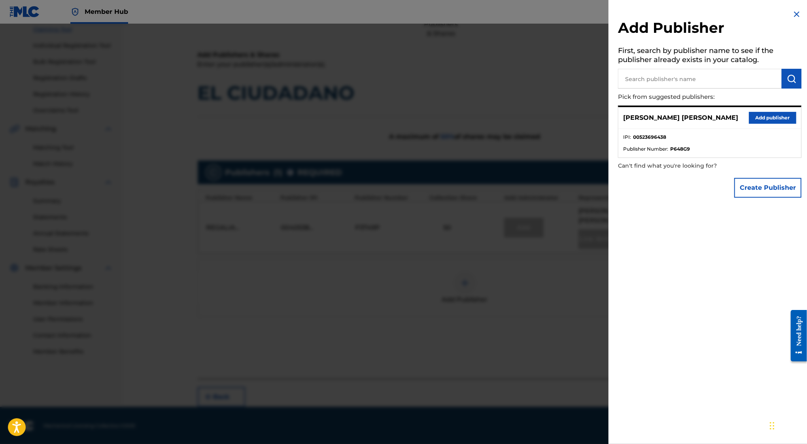
click at [765, 124] on div "SERGIO SANCHEZ AYON Add publisher" at bounding box center [710, 118] width 183 height 22
click at [765, 119] on button "Add publisher" at bounding box center [772, 118] width 47 height 12
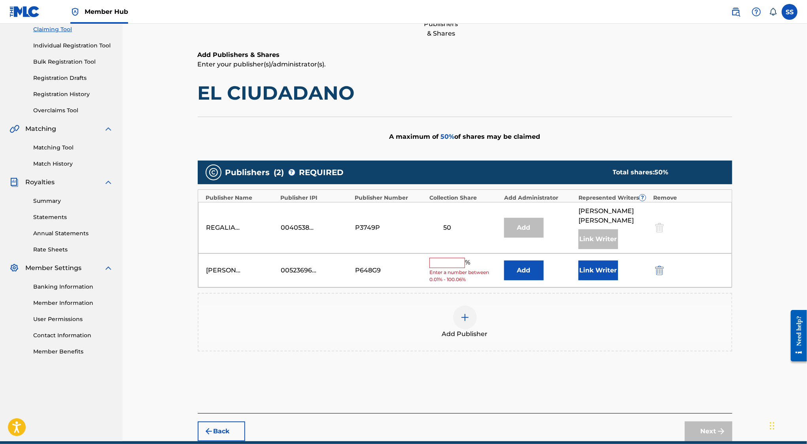
click at [441, 262] on input "text" at bounding box center [448, 263] width 36 height 10
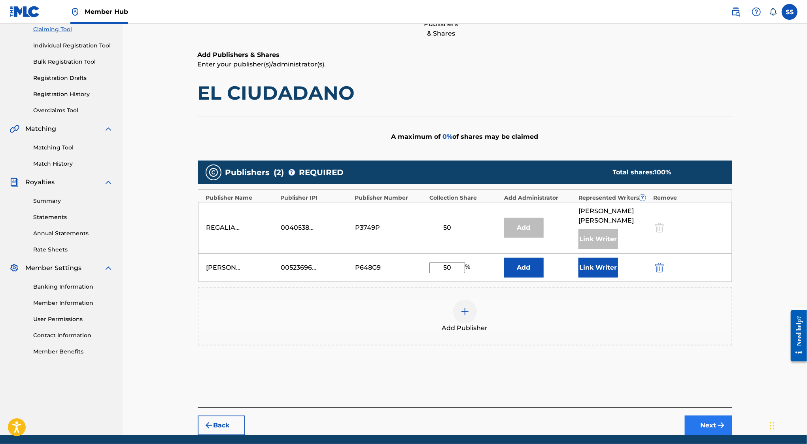
type input "50"
click at [715, 420] on button "Next" at bounding box center [708, 426] width 47 height 20
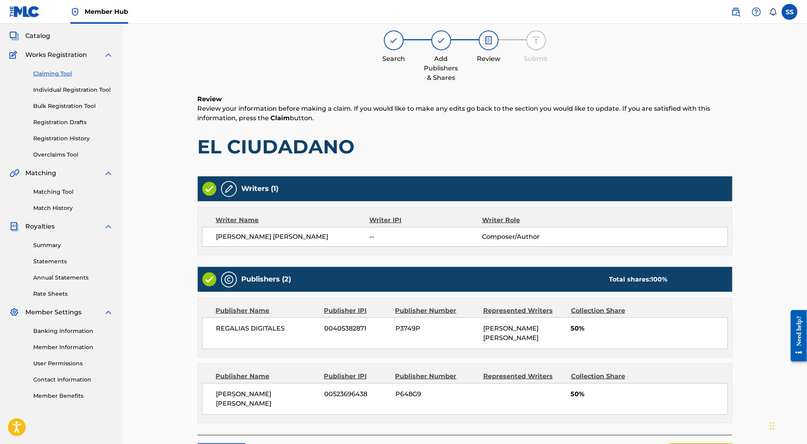
click at [715, 435] on div "Back Claim" at bounding box center [465, 449] width 535 height 28
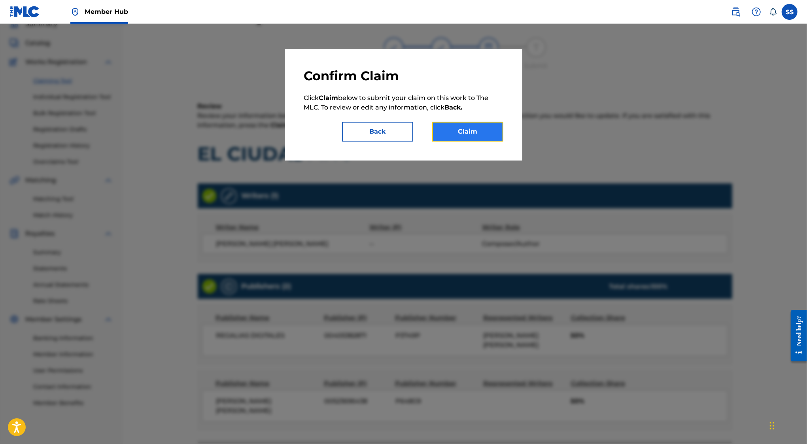
click at [457, 133] on button "Claim" at bounding box center [467, 132] width 71 height 20
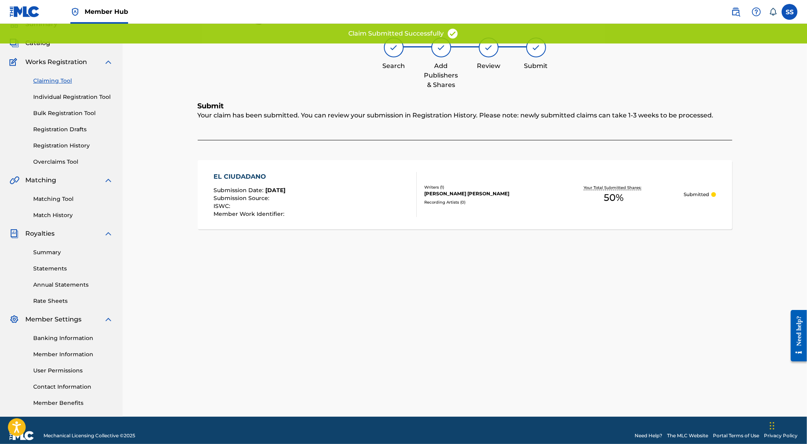
click at [45, 83] on link "Claiming Tool" at bounding box center [73, 81] width 80 height 8
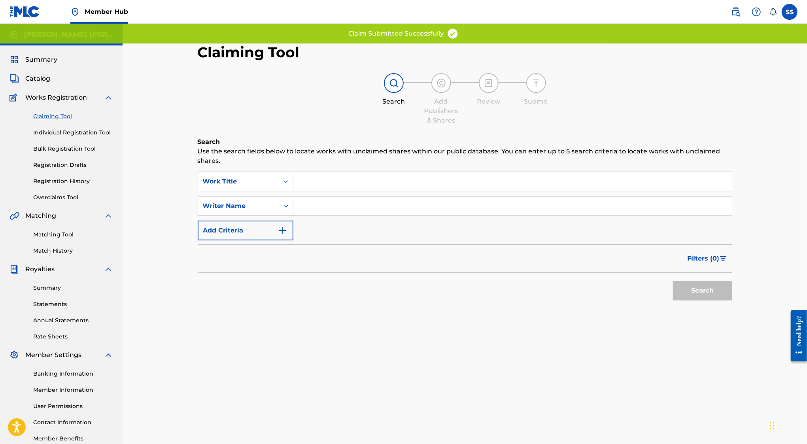
click at [319, 199] on input "Search Form" at bounding box center [513, 206] width 439 height 19
type input "SERGIO SANCHEZ AYON"
click at [738, 290] on div "Claiming Tool Search Add Publishers & Shares Review Submit Search Use the searc…" at bounding box center [465, 248] width 554 height 409
click at [726, 291] on button "Search" at bounding box center [702, 291] width 59 height 20
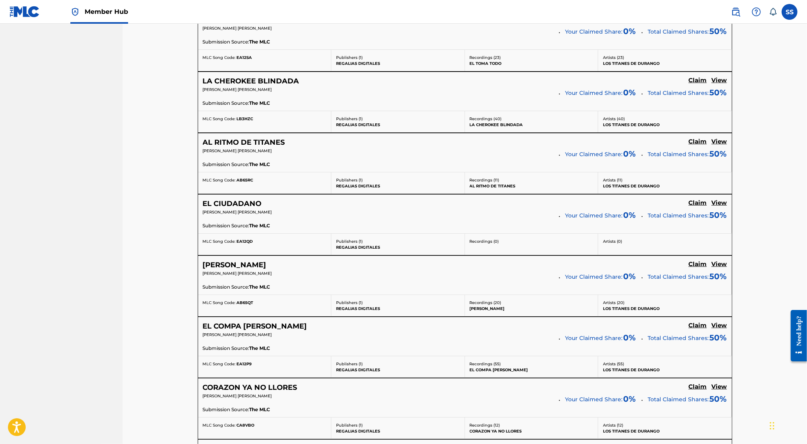
scroll to position [5208, 0]
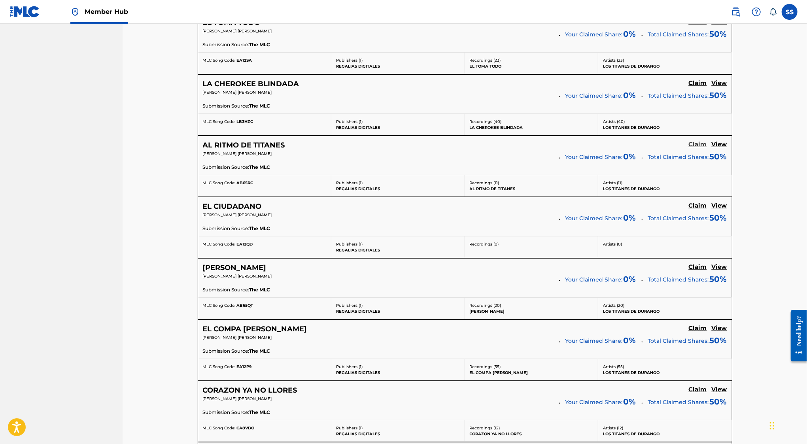
click at [698, 141] on h5 "Claim" at bounding box center [698, 145] width 18 height 8
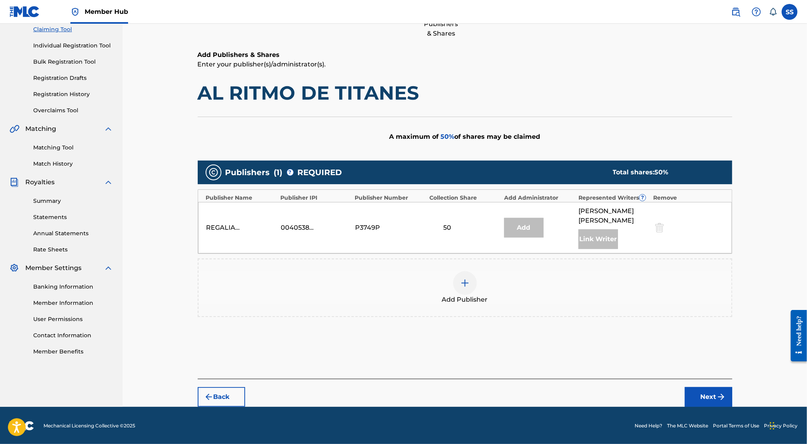
click at [453, 287] on div "Add Publisher" at bounding box center [465, 287] width 533 height 33
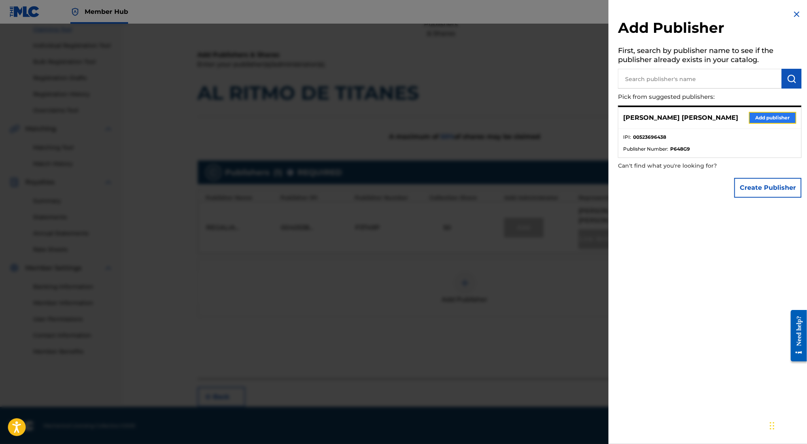
click at [767, 118] on button "Add publisher" at bounding box center [772, 118] width 47 height 12
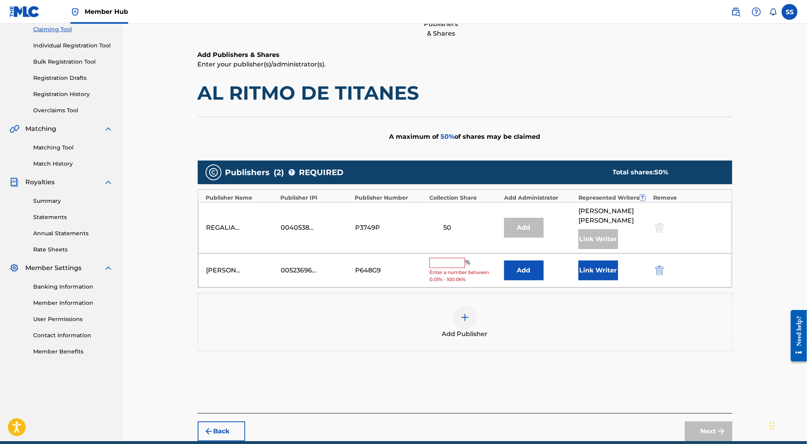
click at [443, 261] on input "text" at bounding box center [448, 263] width 36 height 10
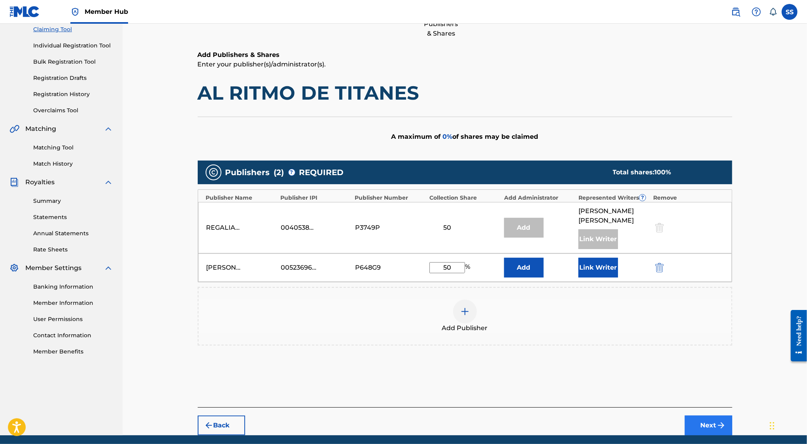
type input "50"
click at [722, 424] on img "submit" at bounding box center [721, 425] width 9 height 9
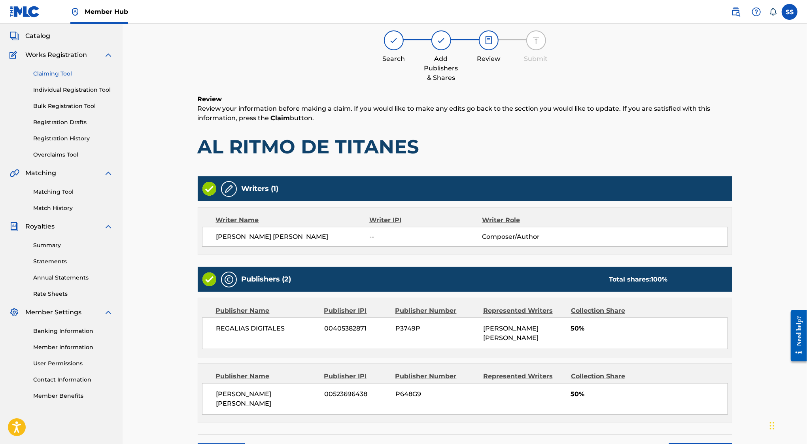
scroll to position [36, 0]
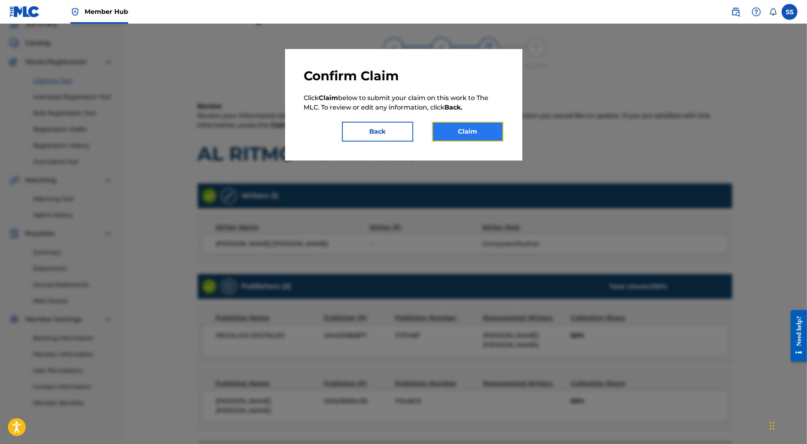
click at [462, 129] on button "Claim" at bounding box center [467, 132] width 71 height 20
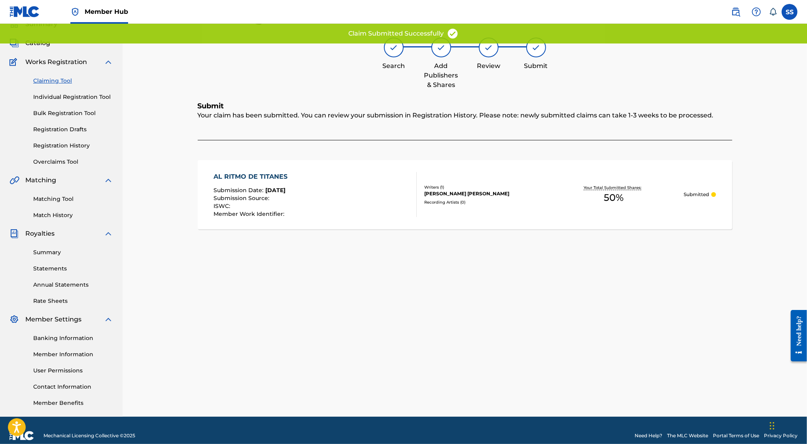
click at [55, 82] on link "Claiming Tool" at bounding box center [73, 81] width 80 height 8
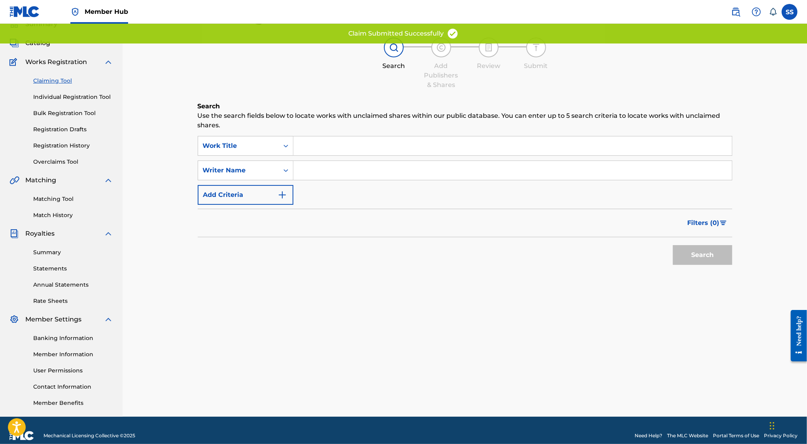
scroll to position [0, 0]
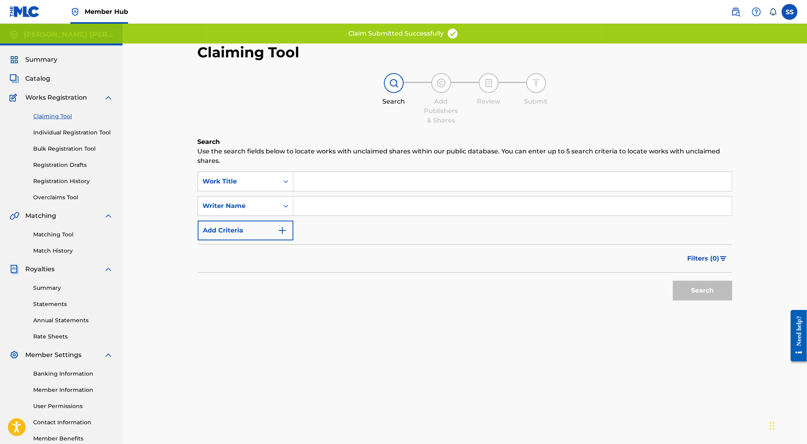
click at [323, 203] on input "Search Form" at bounding box center [513, 206] width 439 height 19
type input "SERGIO SANCHEZ AYON"
click at [710, 290] on button "Search" at bounding box center [702, 291] width 59 height 20
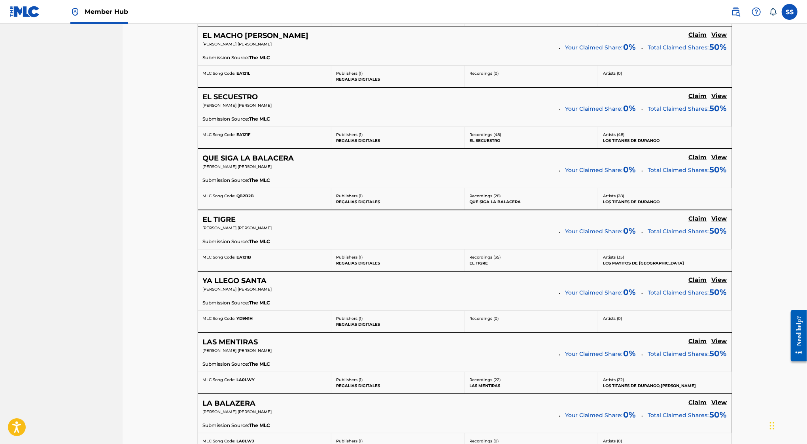
scroll to position [756, 0]
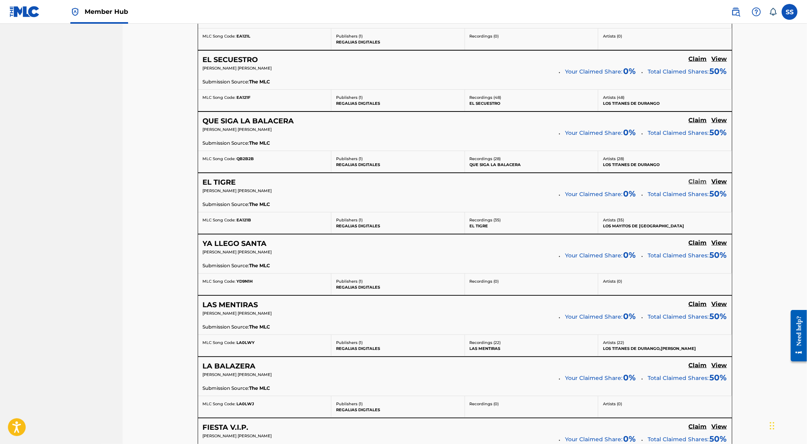
click at [695, 178] on h5 "Claim" at bounding box center [698, 182] width 18 height 8
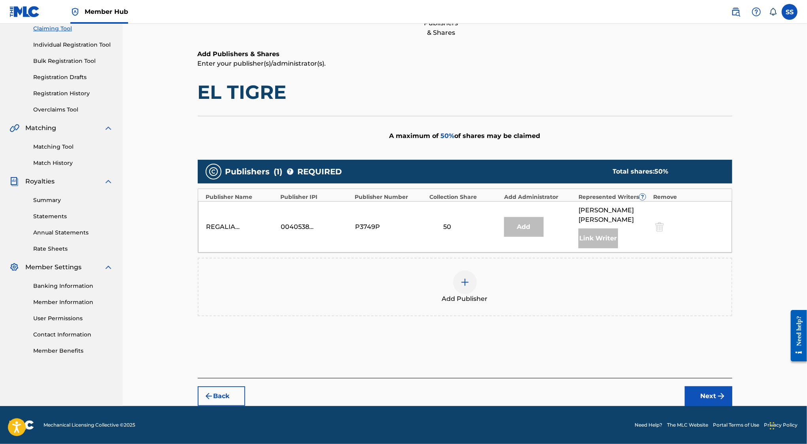
scroll to position [87, 0]
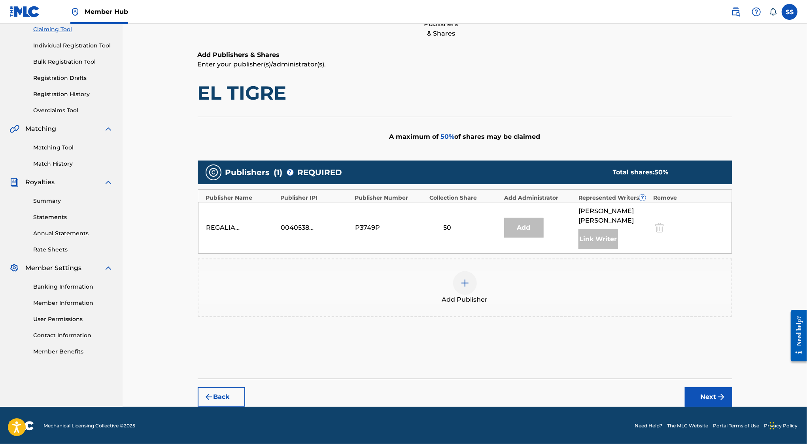
click at [493, 277] on div "Add Publisher" at bounding box center [465, 287] width 533 height 33
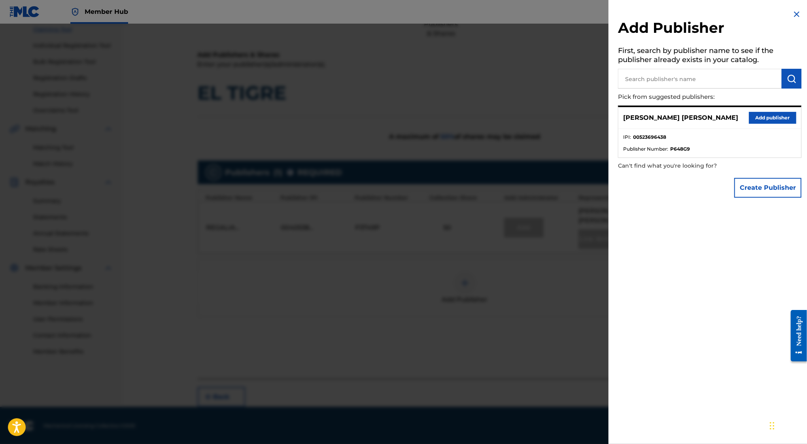
click at [751, 126] on div "SERGIO SANCHEZ AYON Add publisher" at bounding box center [710, 118] width 183 height 22
click at [757, 119] on button "Add publisher" at bounding box center [772, 118] width 47 height 12
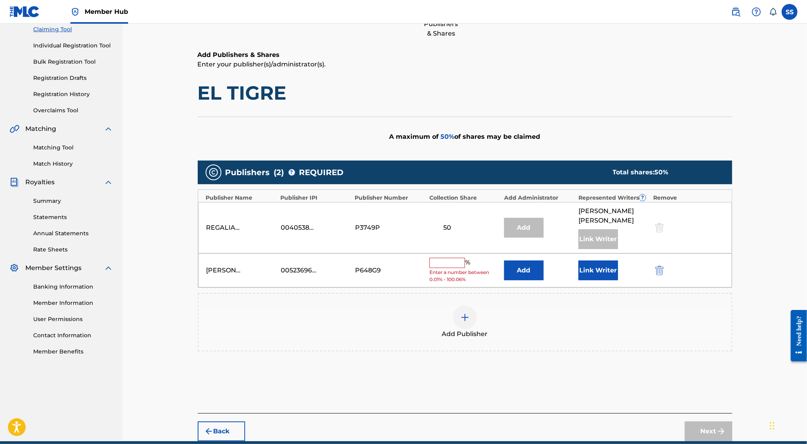
click at [453, 264] on input "text" at bounding box center [448, 263] width 36 height 10
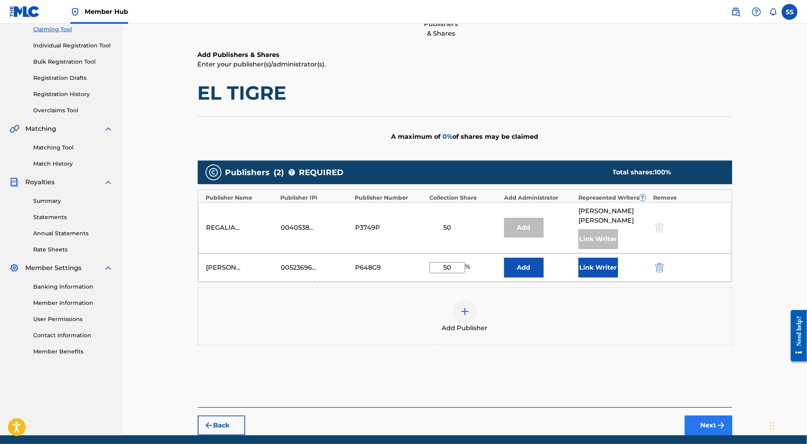
type input "50"
click at [696, 417] on button "Next" at bounding box center [708, 426] width 47 height 20
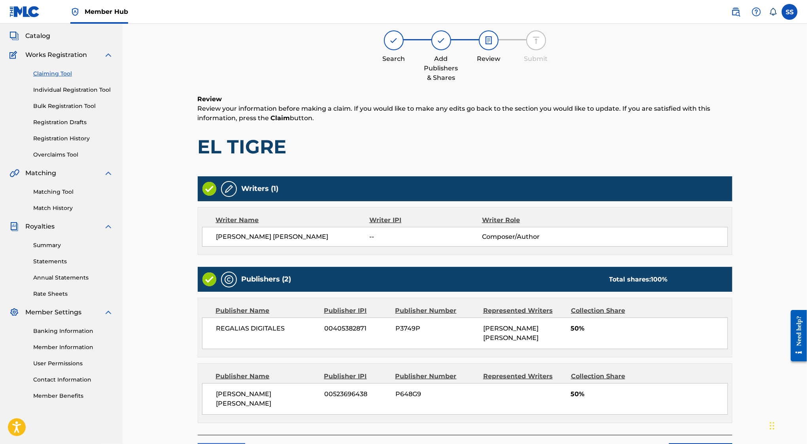
scroll to position [36, 0]
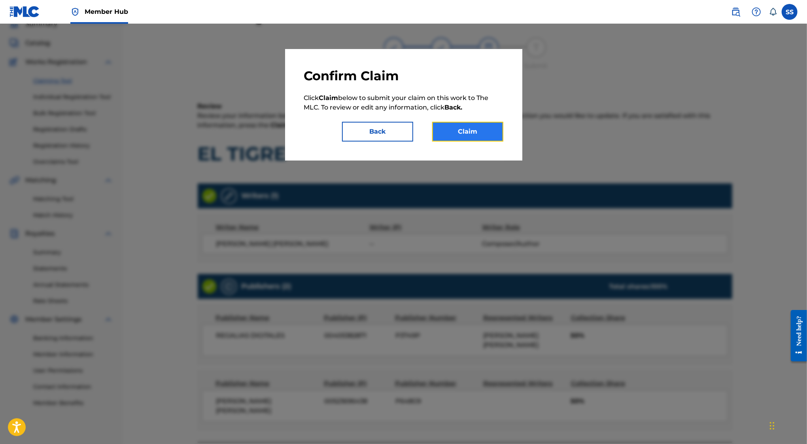
click at [483, 131] on button "Claim" at bounding box center [467, 132] width 71 height 20
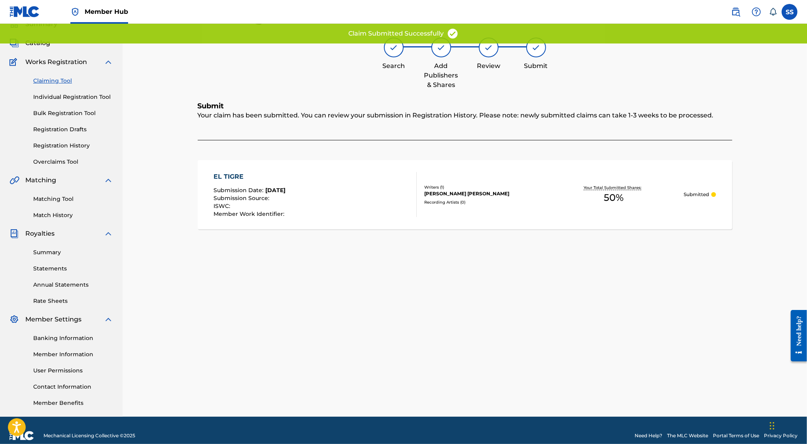
click at [65, 81] on link "Claiming Tool" at bounding box center [73, 81] width 80 height 8
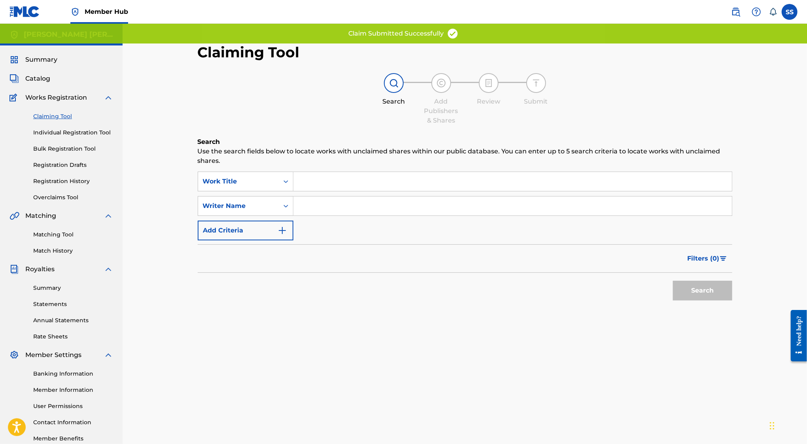
click at [459, 205] on input "Search Form" at bounding box center [513, 206] width 439 height 19
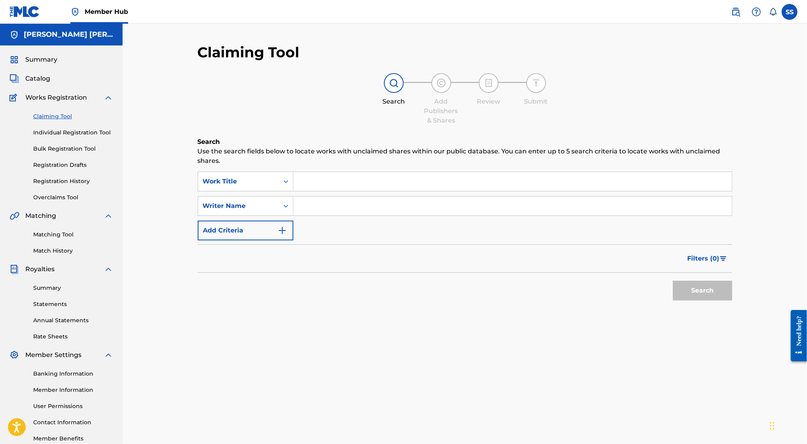
type input "SERGIO SANCHEZ AYON"
click at [721, 287] on button "Search" at bounding box center [702, 291] width 59 height 20
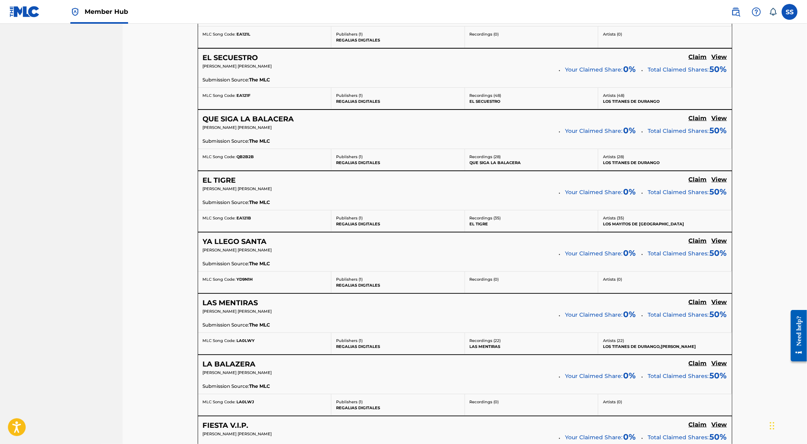
scroll to position [760, 0]
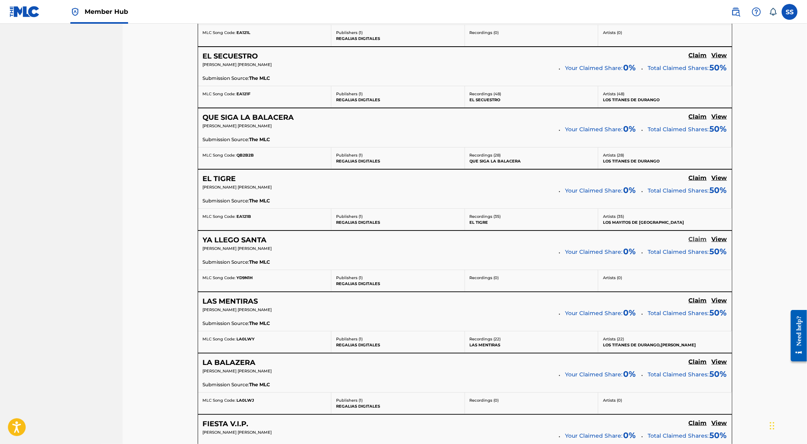
click at [697, 236] on h5 "Claim" at bounding box center [698, 240] width 18 height 8
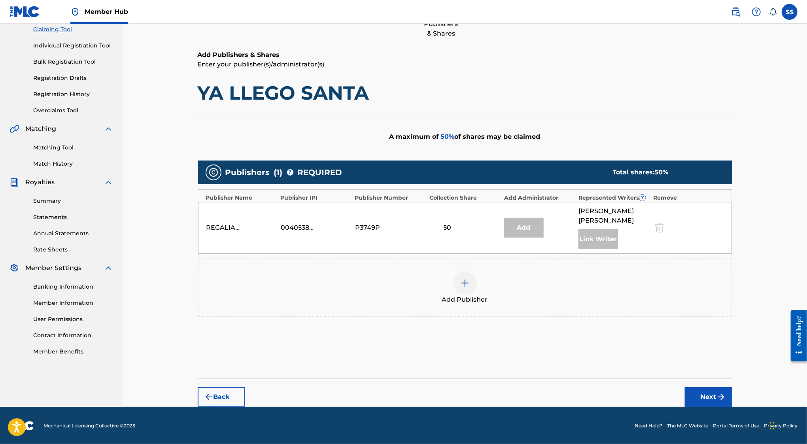
click at [469, 283] on img at bounding box center [464, 282] width 9 height 9
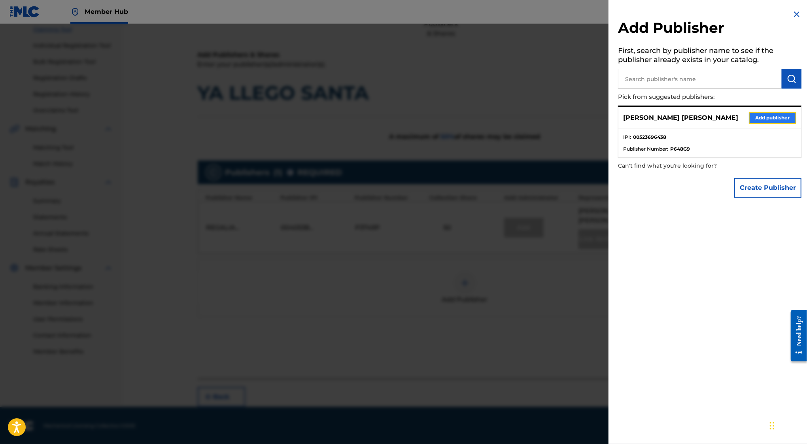
click at [753, 119] on button "Add publisher" at bounding box center [772, 118] width 47 height 12
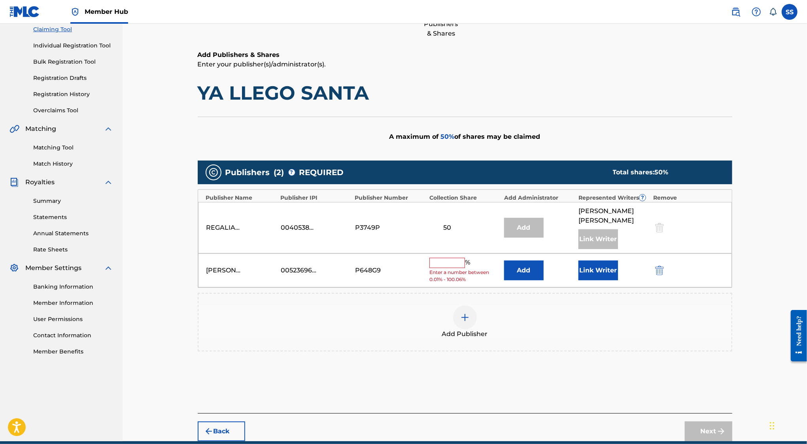
click at [448, 261] on input "text" at bounding box center [448, 263] width 36 height 10
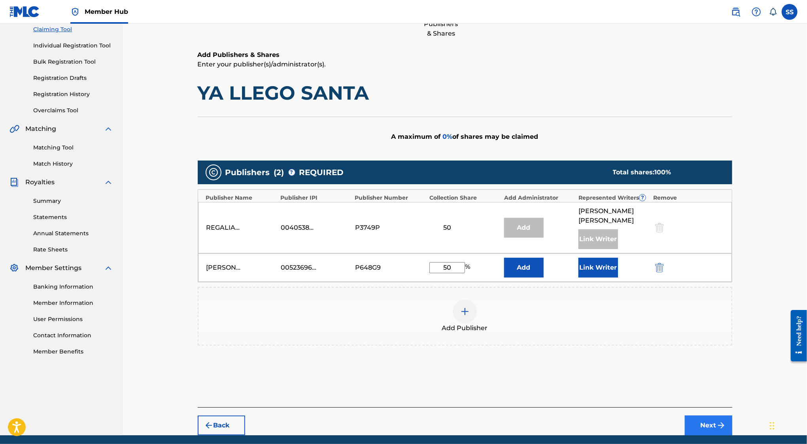
type input "50"
click at [705, 426] on button "Next" at bounding box center [708, 426] width 47 height 20
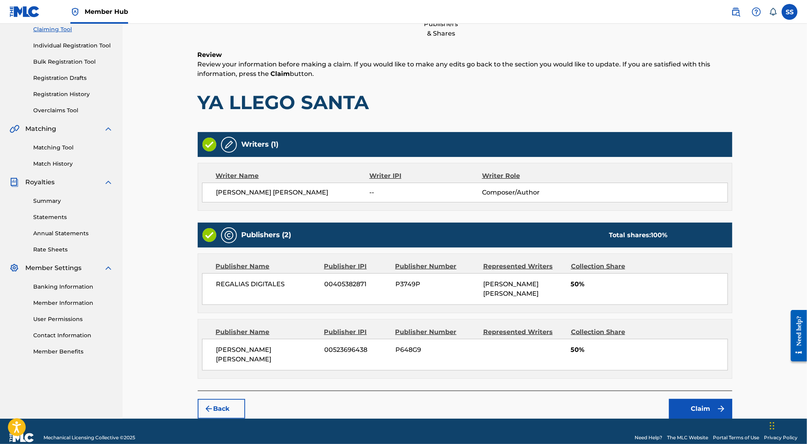
scroll to position [36, 0]
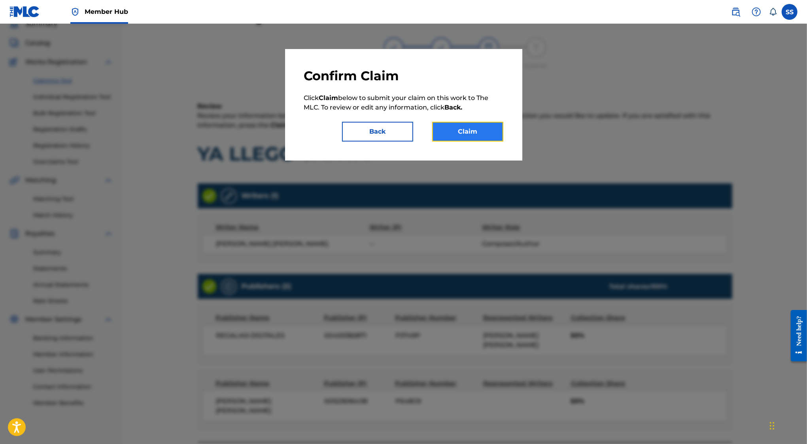
click at [471, 131] on button "Claim" at bounding box center [467, 132] width 71 height 20
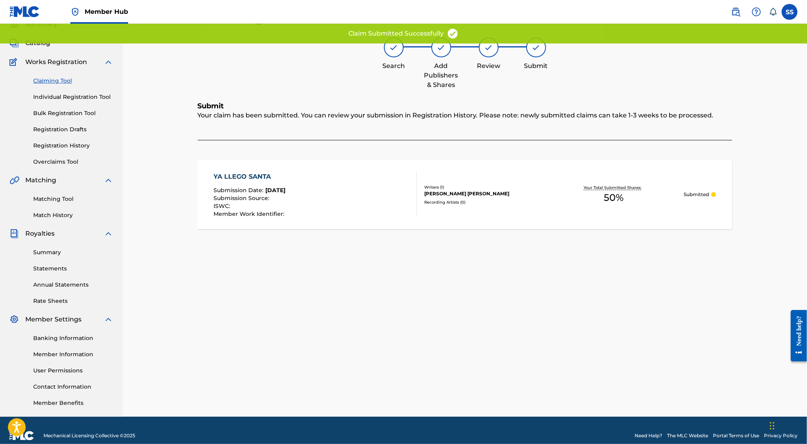
click at [64, 83] on link "Claiming Tool" at bounding box center [73, 81] width 80 height 8
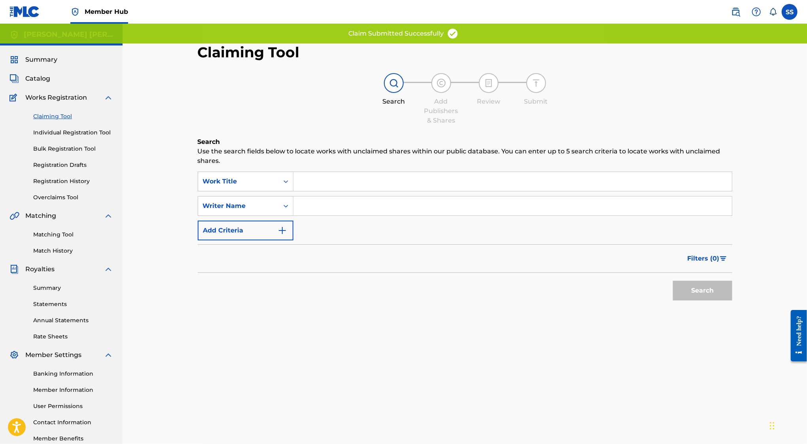
click at [381, 203] on input "Search Form" at bounding box center [513, 206] width 439 height 19
type input "SERGIO SANCHEZ AYON"
click at [693, 286] on button "Search" at bounding box center [702, 291] width 59 height 20
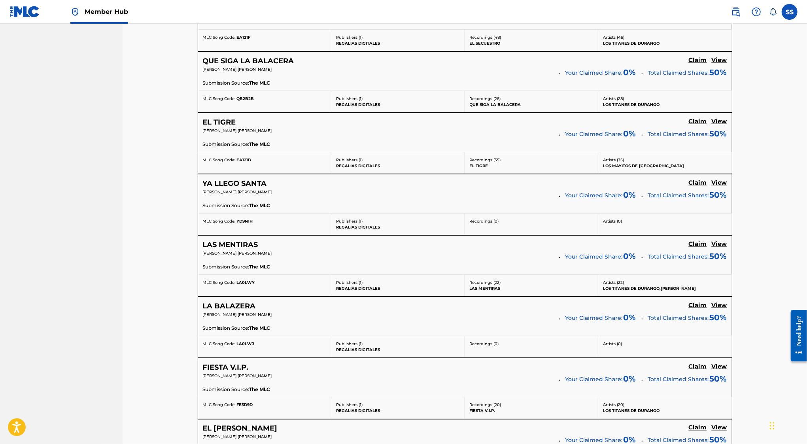
scroll to position [843, 0]
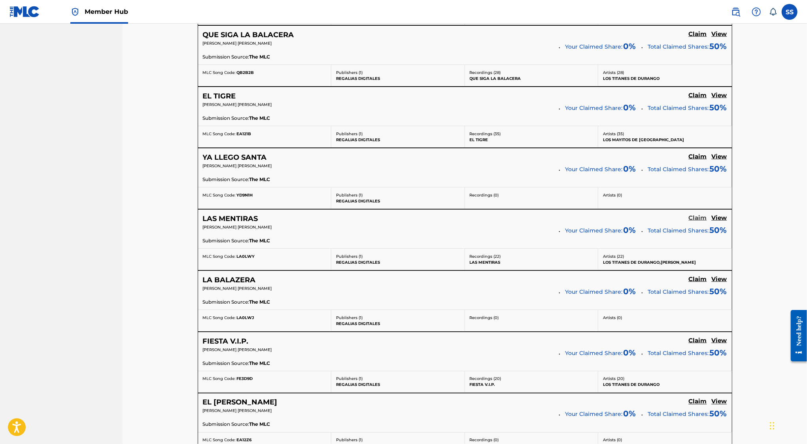
click at [694, 214] on h5 "Claim" at bounding box center [698, 218] width 18 height 8
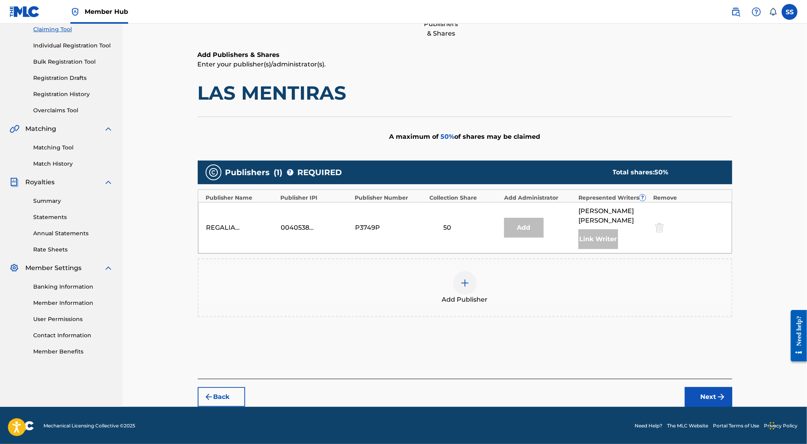
click at [468, 300] on span "Add Publisher" at bounding box center [465, 299] width 46 height 9
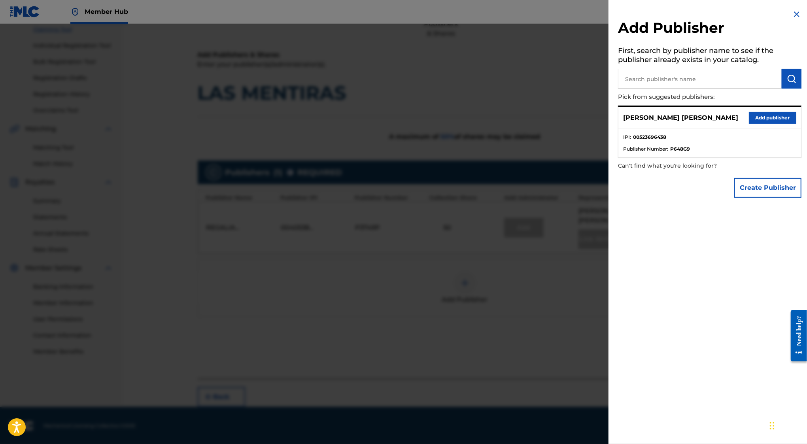
click at [749, 111] on div "SERGIO SANCHEZ AYON Add publisher" at bounding box center [710, 118] width 183 height 22
click at [754, 114] on button "Add publisher" at bounding box center [772, 118] width 47 height 12
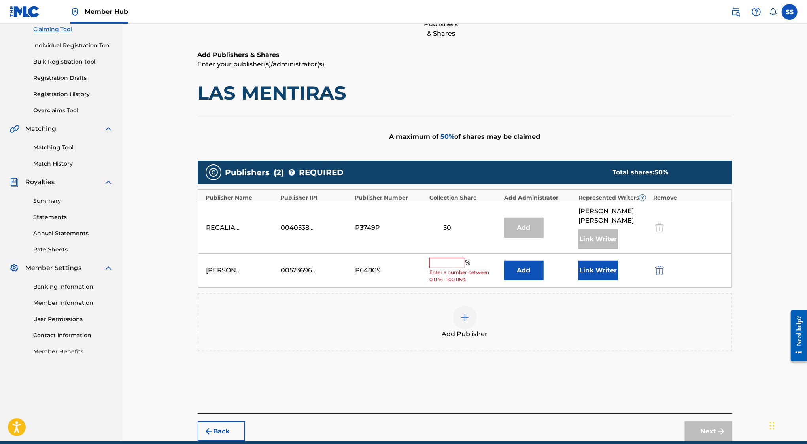
click at [444, 263] on input "text" at bounding box center [448, 263] width 36 height 10
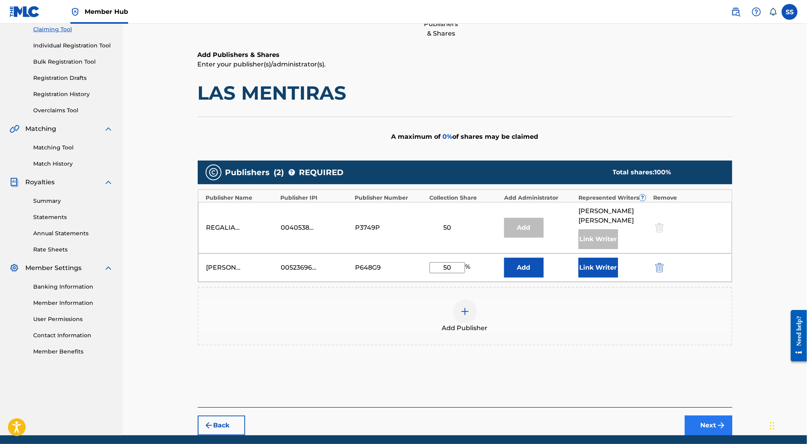
type input "50"
click at [707, 428] on button "Next" at bounding box center [708, 426] width 47 height 20
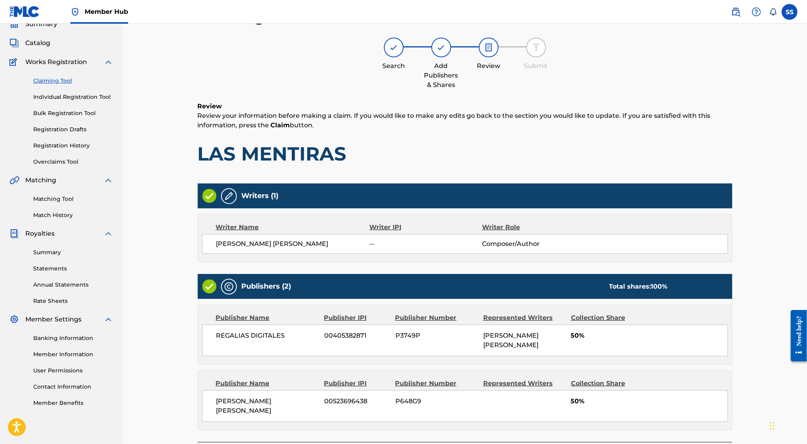
scroll to position [36, 0]
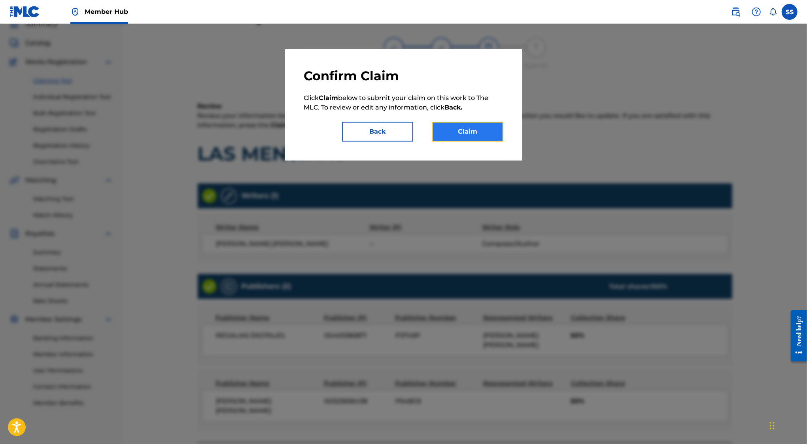
click at [460, 134] on button "Claim" at bounding box center [467, 132] width 71 height 20
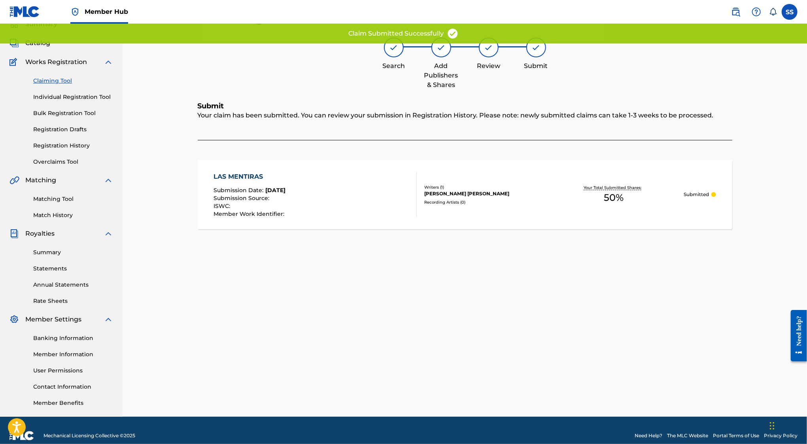
click at [59, 83] on link "Claiming Tool" at bounding box center [73, 81] width 80 height 8
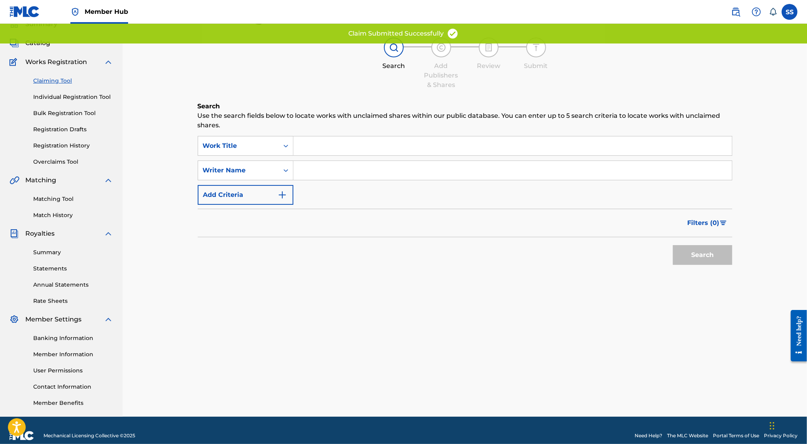
scroll to position [0, 0]
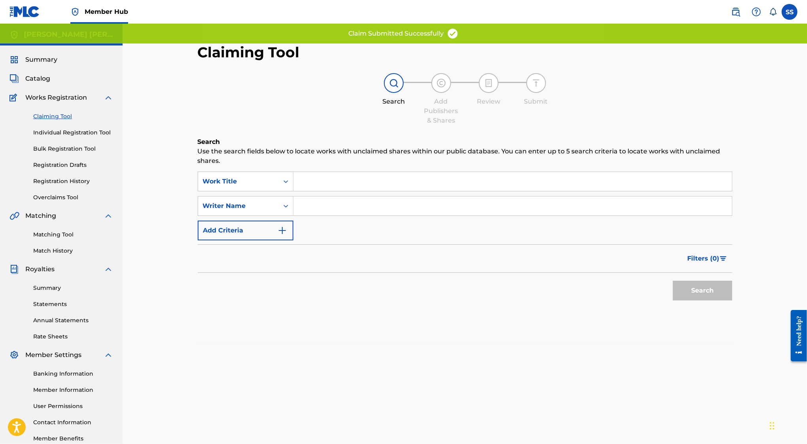
click at [343, 201] on input "Search Form" at bounding box center [513, 206] width 439 height 19
type input "SERGIO SANCHEZ AYON"
click at [682, 294] on button "Search" at bounding box center [702, 291] width 59 height 20
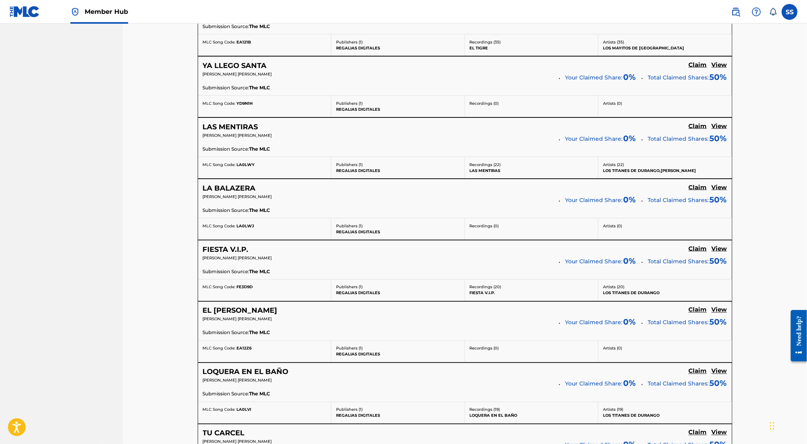
scroll to position [942, 0]
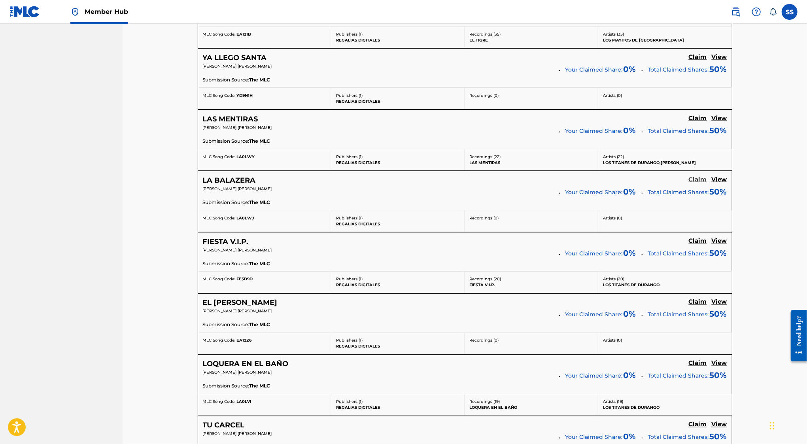
click at [702, 176] on h5 "Claim" at bounding box center [698, 180] width 18 height 8
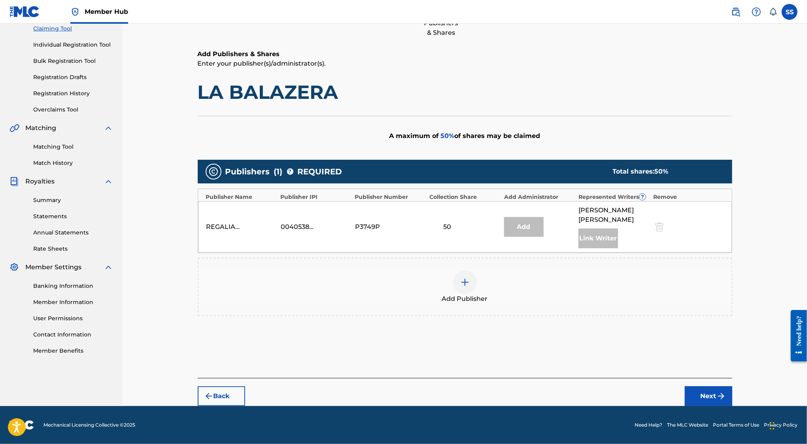
scroll to position [87, 0]
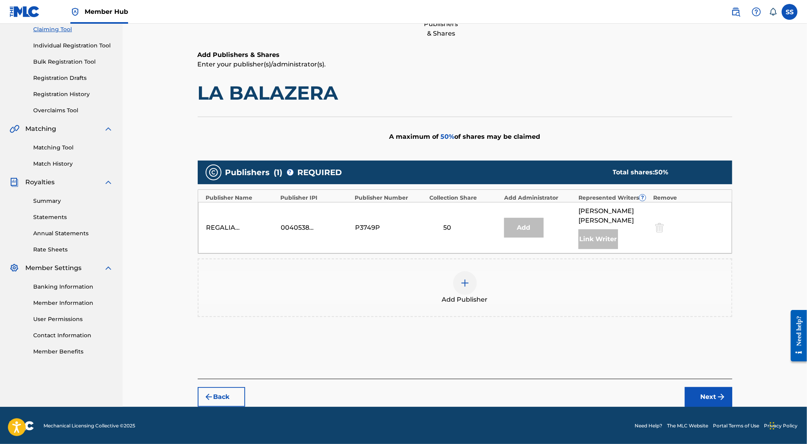
click at [463, 295] on span "Add Publisher" at bounding box center [465, 299] width 46 height 9
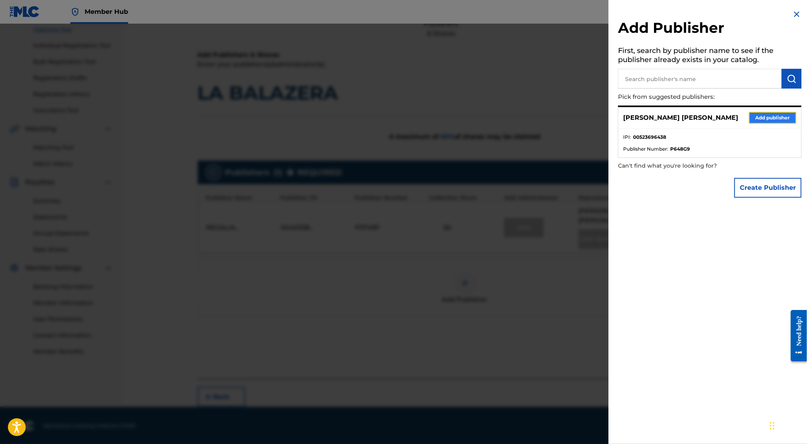
click at [761, 119] on button "Add publisher" at bounding box center [772, 118] width 47 height 12
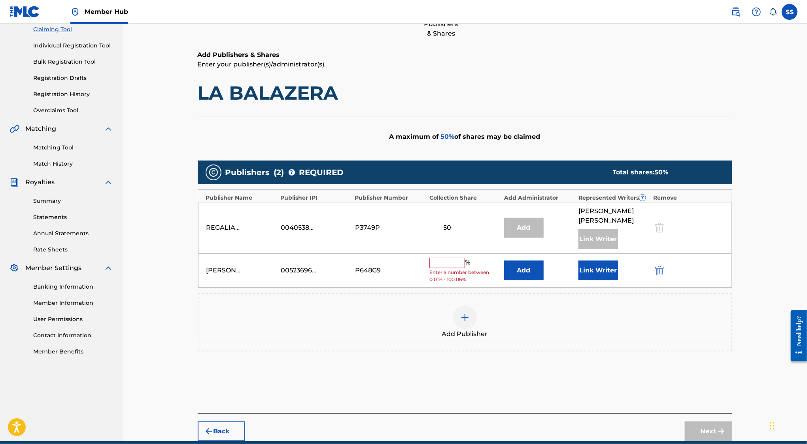
click at [444, 263] on input "text" at bounding box center [448, 263] width 36 height 10
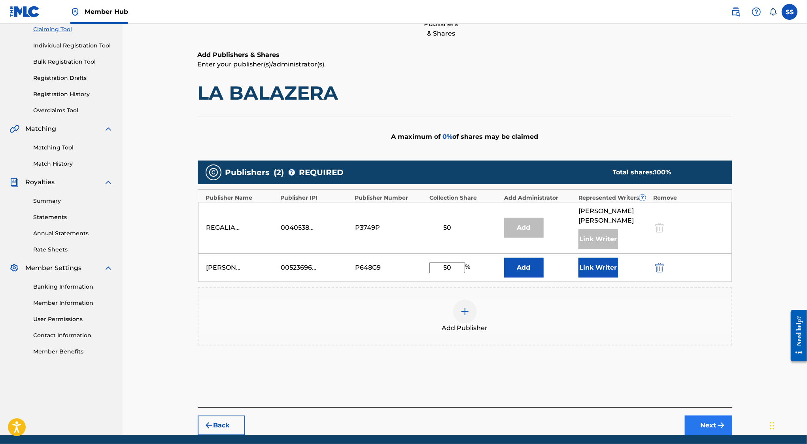
type input "50"
click at [711, 420] on button "Next" at bounding box center [708, 426] width 47 height 20
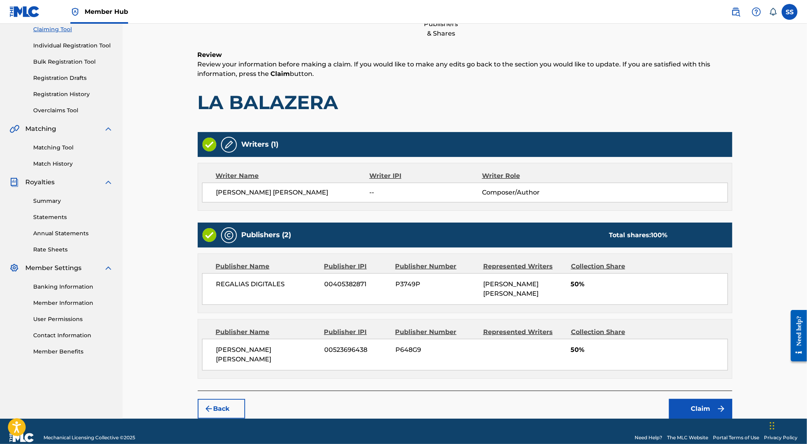
scroll to position [36, 0]
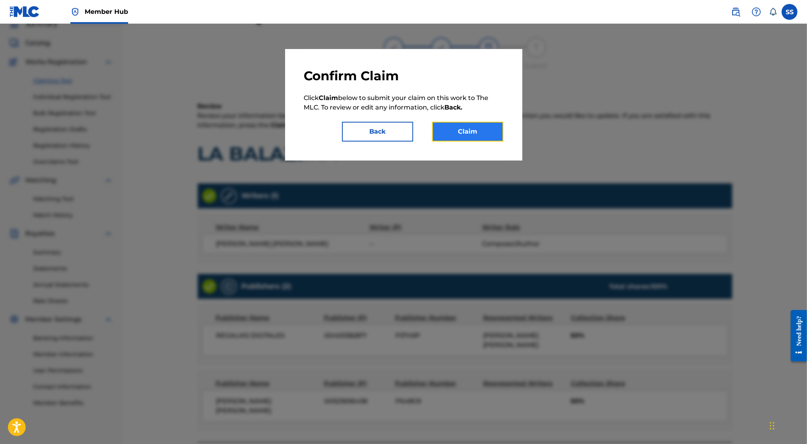
click at [445, 127] on button "Claim" at bounding box center [467, 132] width 71 height 20
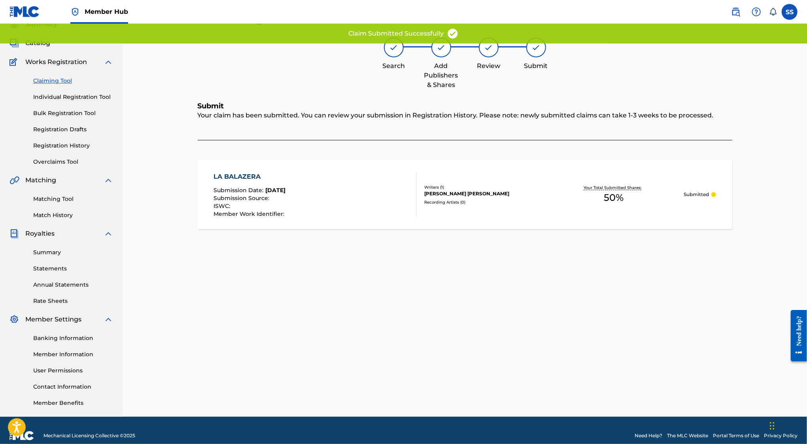
click at [56, 81] on link "Claiming Tool" at bounding box center [73, 81] width 80 height 8
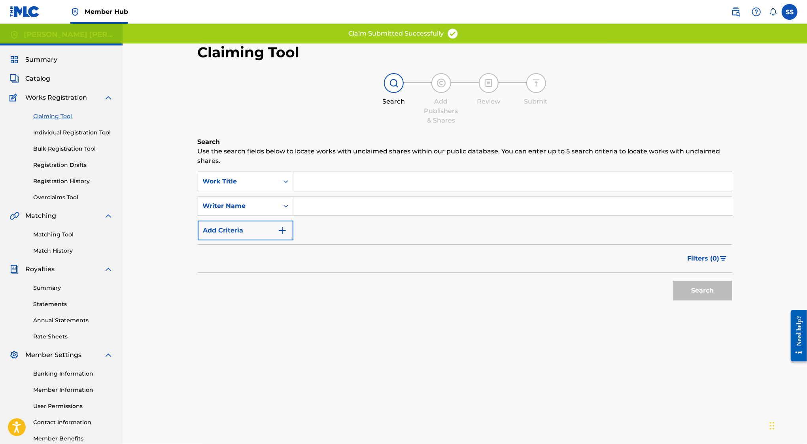
click at [316, 199] on input "Search Form" at bounding box center [513, 206] width 439 height 19
type input "SERGIO SANCHEZ AYON"
click at [711, 285] on button "Search" at bounding box center [702, 291] width 59 height 20
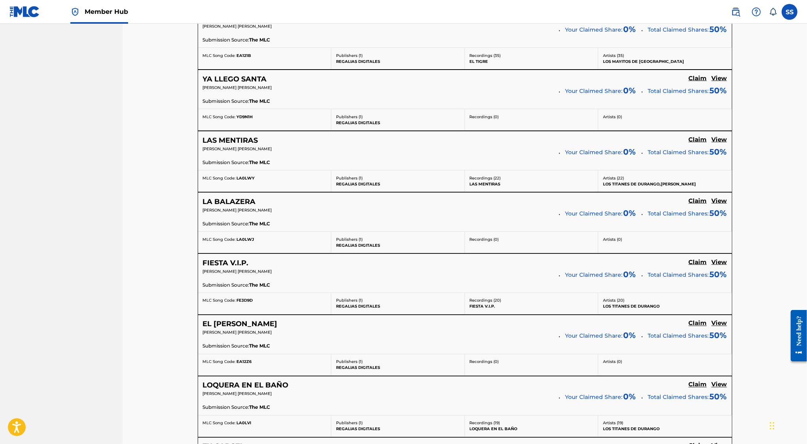
scroll to position [928, 0]
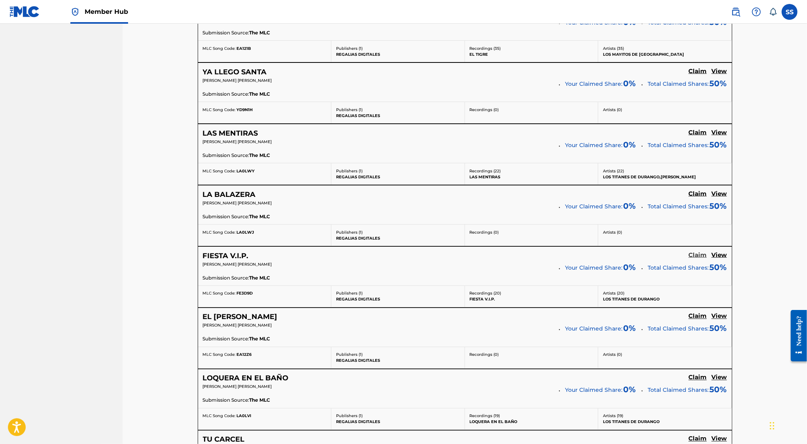
click at [693, 252] on h5 "Claim" at bounding box center [698, 256] width 18 height 8
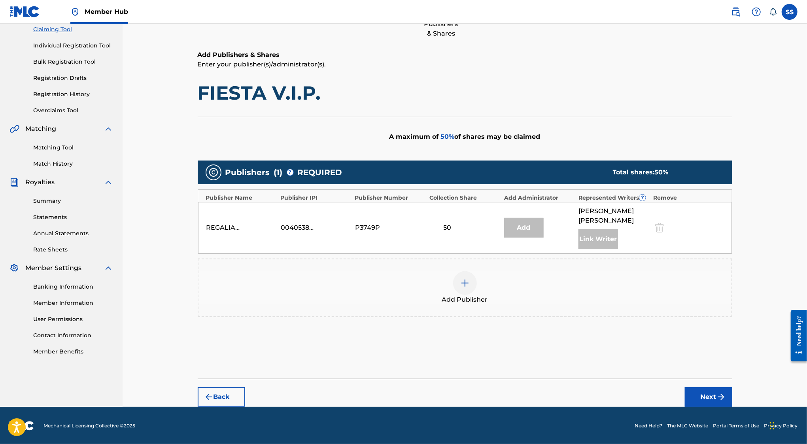
click at [460, 285] on div at bounding box center [465, 283] width 24 height 24
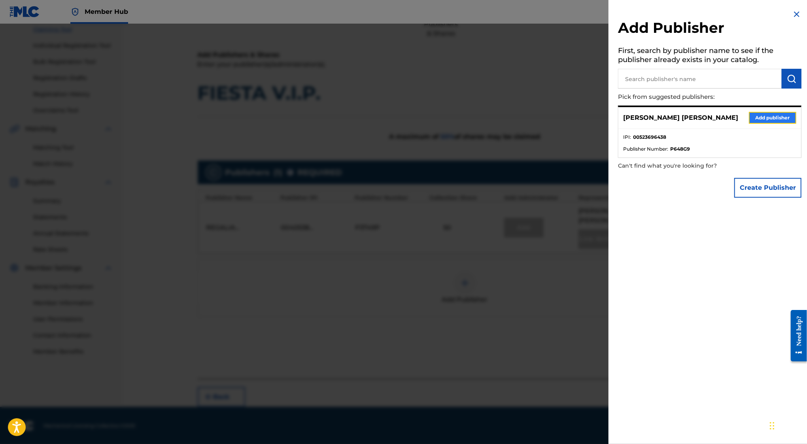
click at [780, 117] on button "Add publisher" at bounding box center [772, 118] width 47 height 12
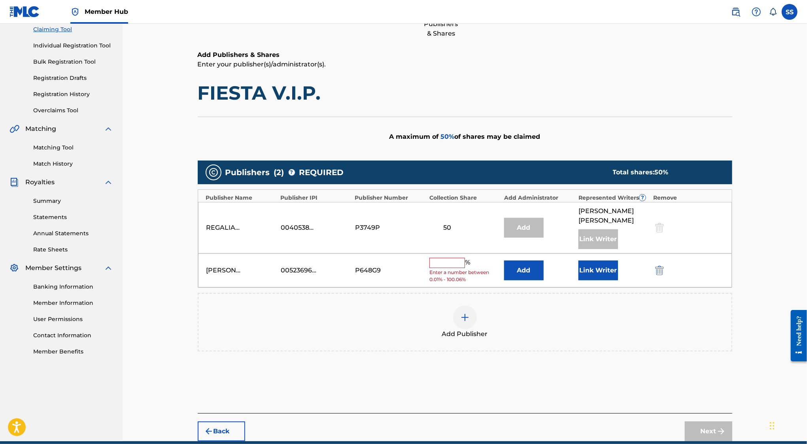
click at [444, 262] on input "text" at bounding box center [448, 263] width 36 height 10
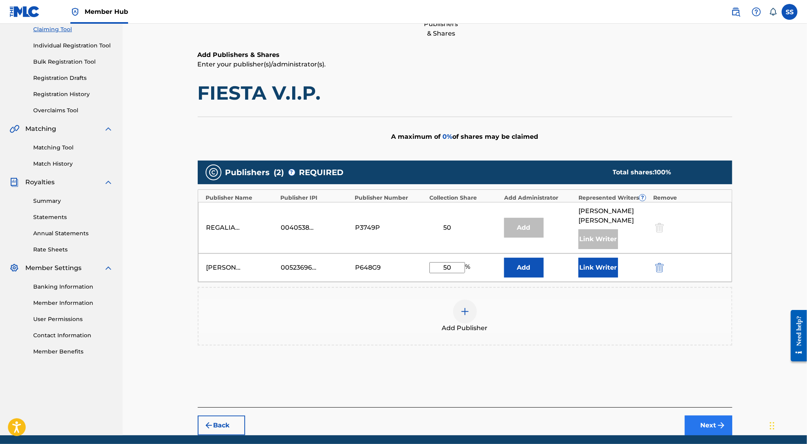
type input "50"
click at [703, 424] on button "Next" at bounding box center [708, 426] width 47 height 20
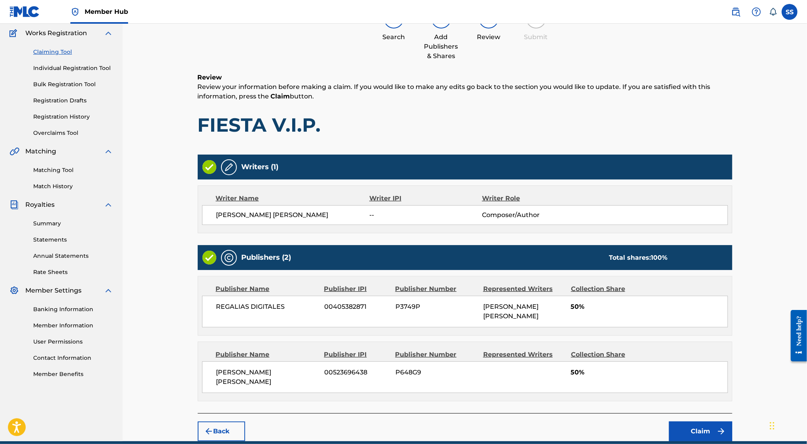
scroll to position [36, 0]
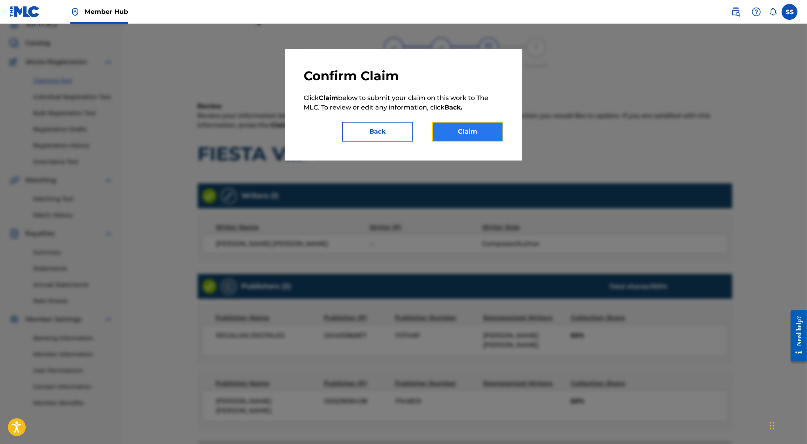
click at [452, 134] on button "Claim" at bounding box center [467, 132] width 71 height 20
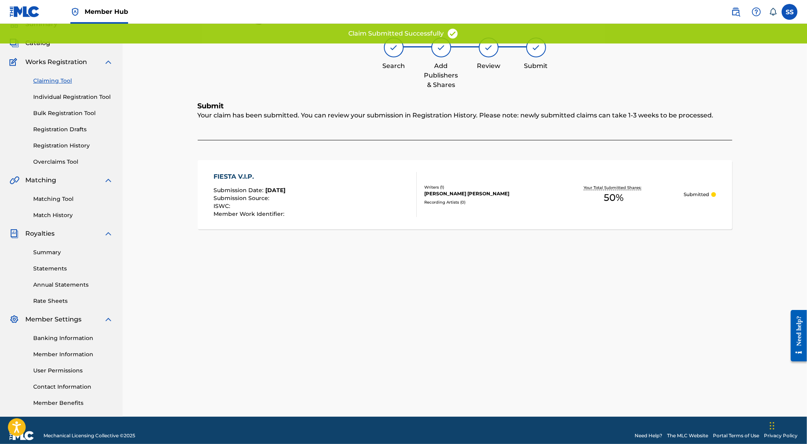
click at [56, 81] on link "Claiming Tool" at bounding box center [73, 81] width 80 height 8
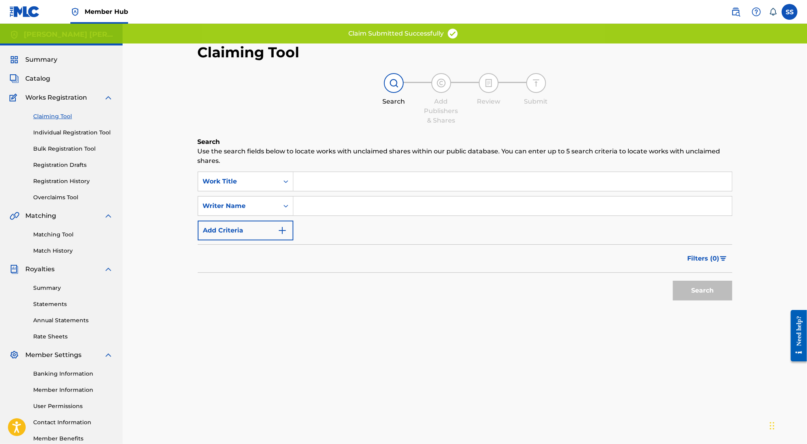
click at [325, 198] on input "Search Form" at bounding box center [513, 206] width 439 height 19
type input "SERGIO SANCHEZ AYON"
click at [733, 285] on div "Claiming Tool Search Add Publishers & Shares Review Submit Search Use the searc…" at bounding box center [465, 248] width 554 height 409
click at [654, 288] on div "Search" at bounding box center [465, 289] width 535 height 32
click at [736, 288] on div "Claiming Tool Search Add Publishers & Shares Review Submit Search Use the searc…" at bounding box center [465, 248] width 554 height 409
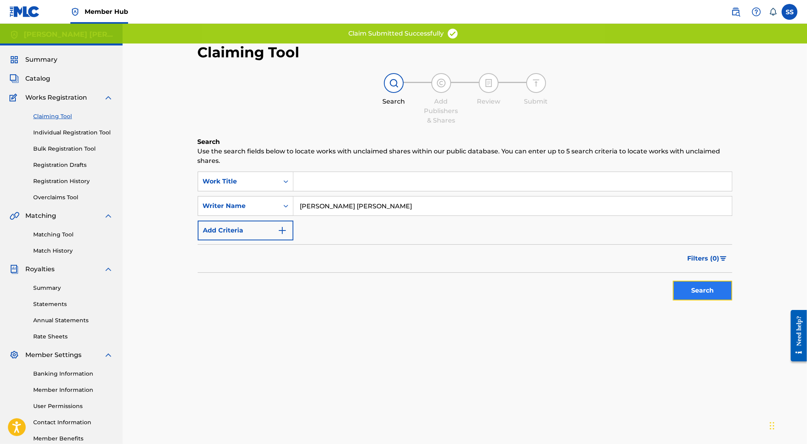
click at [691, 291] on button "Search" at bounding box center [702, 291] width 59 height 20
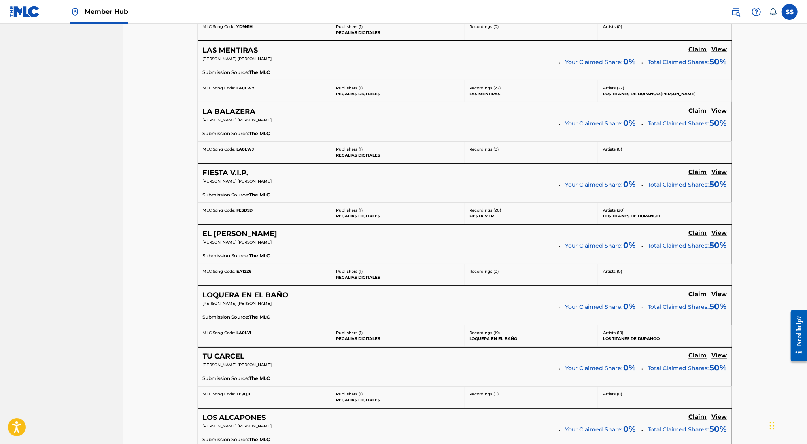
scroll to position [1017, 0]
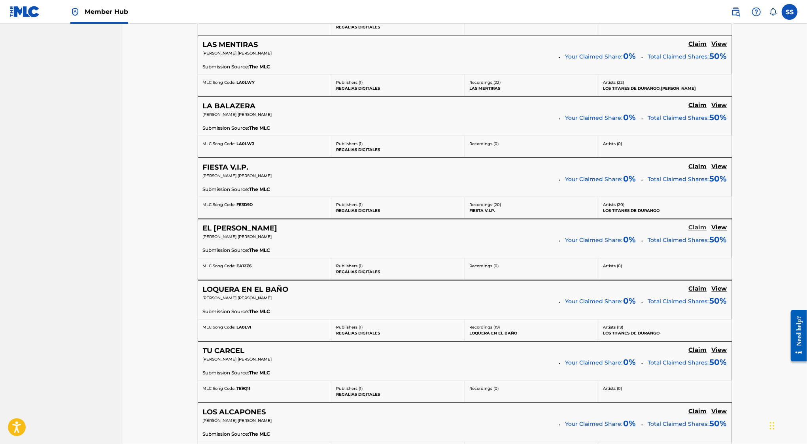
click at [694, 224] on h5 "Claim" at bounding box center [698, 228] width 18 height 8
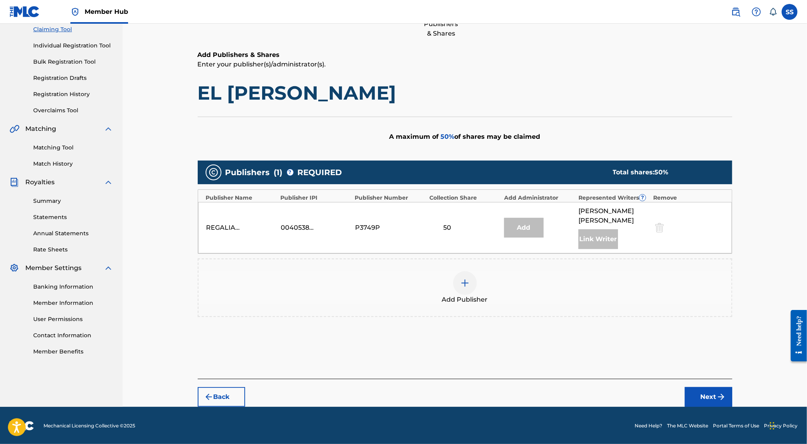
click at [466, 269] on div "Add Publisher" at bounding box center [465, 288] width 535 height 59
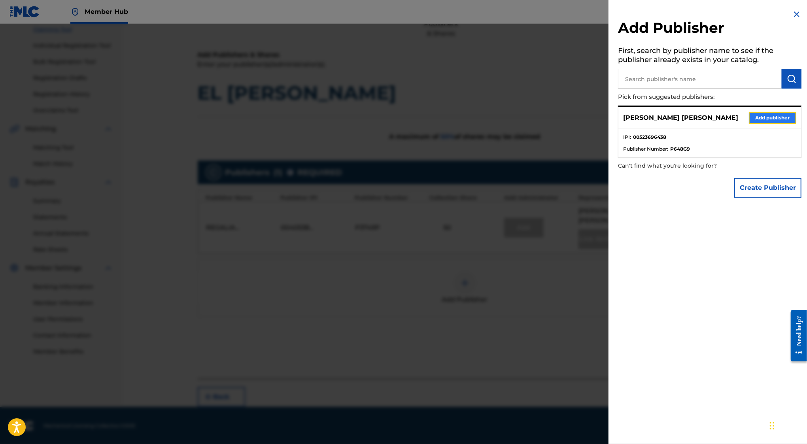
click at [777, 120] on button "Add publisher" at bounding box center [772, 118] width 47 height 12
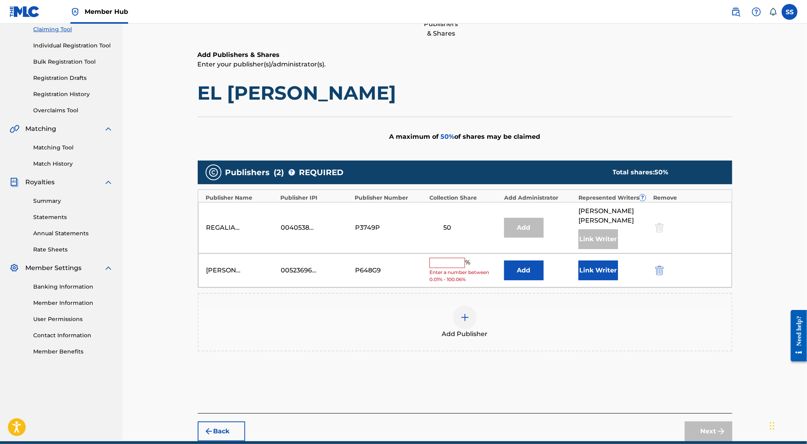
click at [433, 261] on input "text" at bounding box center [448, 263] width 36 height 10
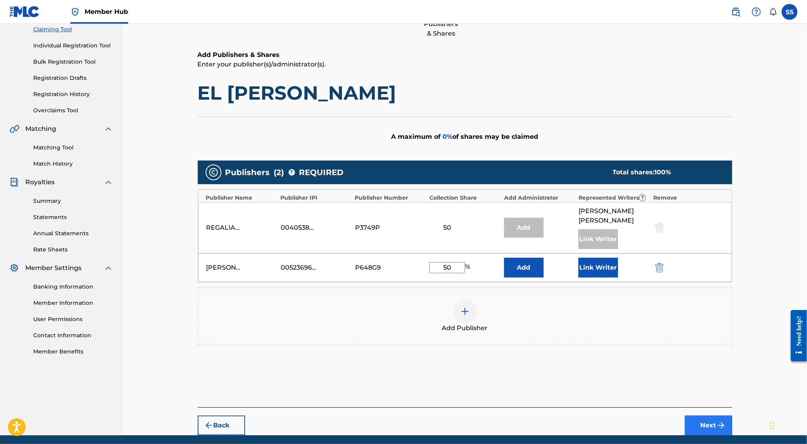
type input "50"
click at [701, 420] on button "Next" at bounding box center [708, 426] width 47 height 20
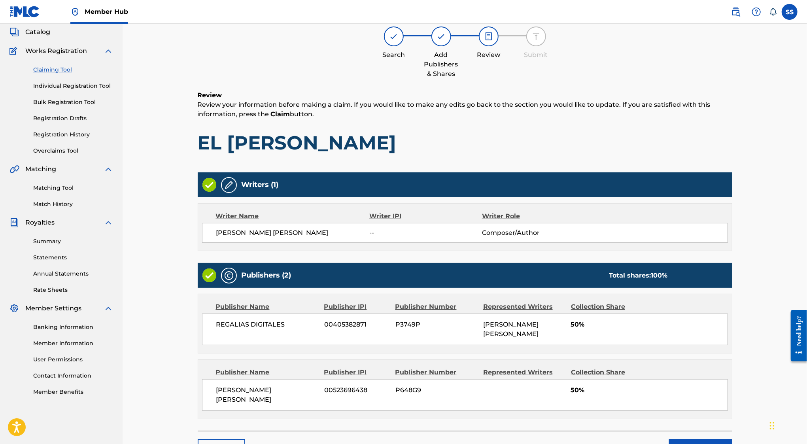
scroll to position [36, 0]
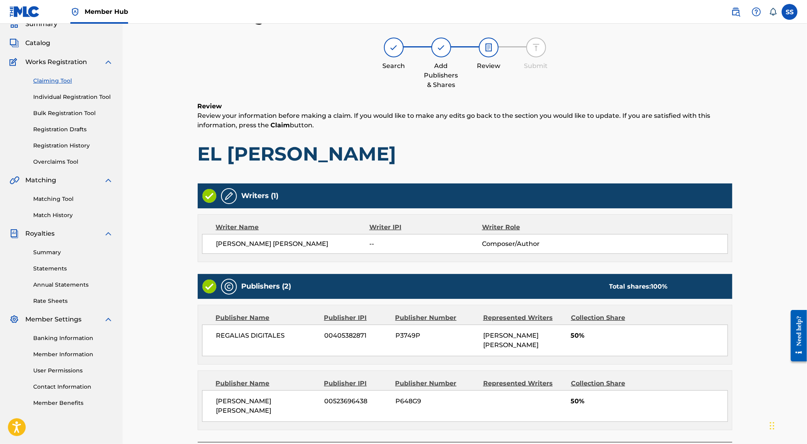
click at [712, 420] on div "Writers (1) Writer Name Writer IPI Writer Role SERGIO SANCHEZ AYON -- Composer/…" at bounding box center [465, 313] width 535 height 259
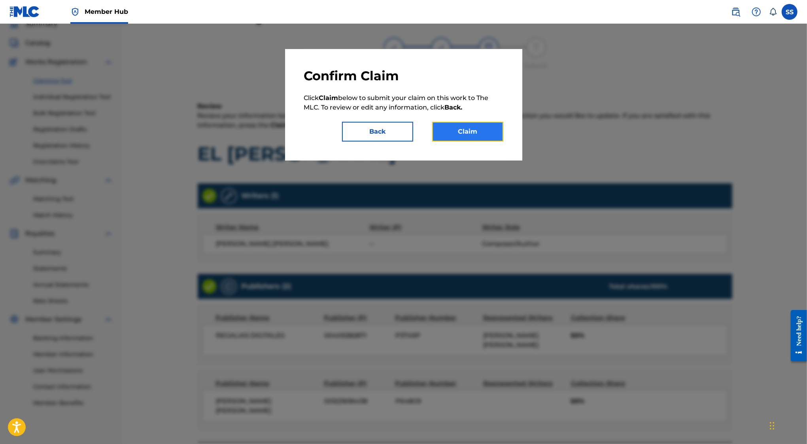
click at [467, 140] on button "Claim" at bounding box center [467, 132] width 71 height 20
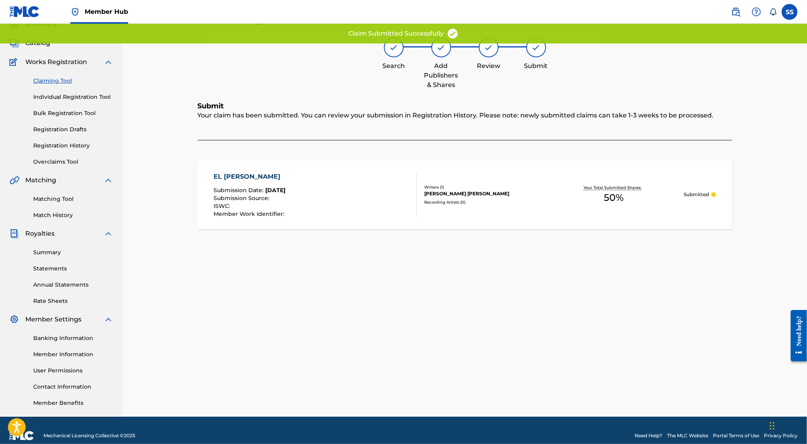
click at [60, 85] on link "Claiming Tool" at bounding box center [73, 81] width 80 height 8
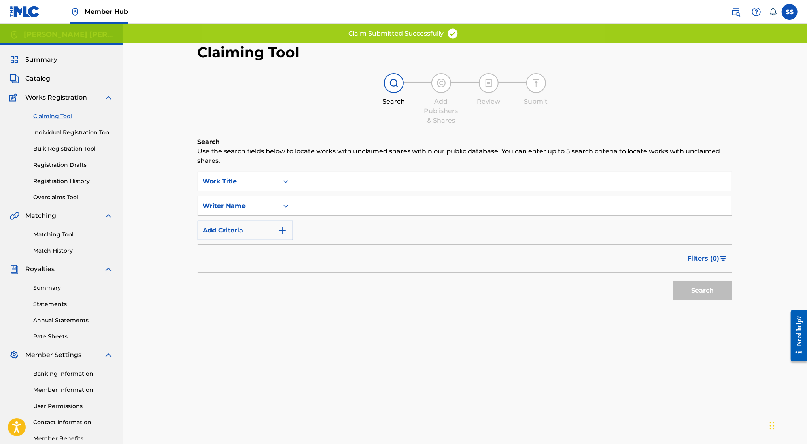
click at [319, 207] on input "Search Form" at bounding box center [513, 206] width 439 height 19
type input "SERGIO SANCHEZ AYON"
click at [695, 300] on button "Search" at bounding box center [702, 291] width 59 height 20
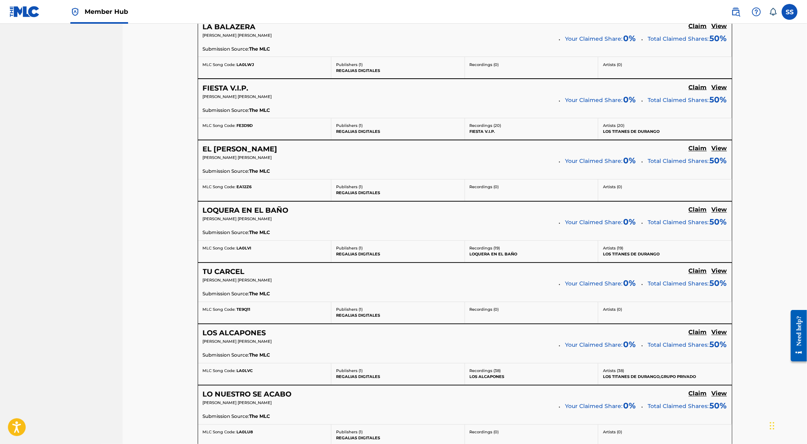
scroll to position [1110, 0]
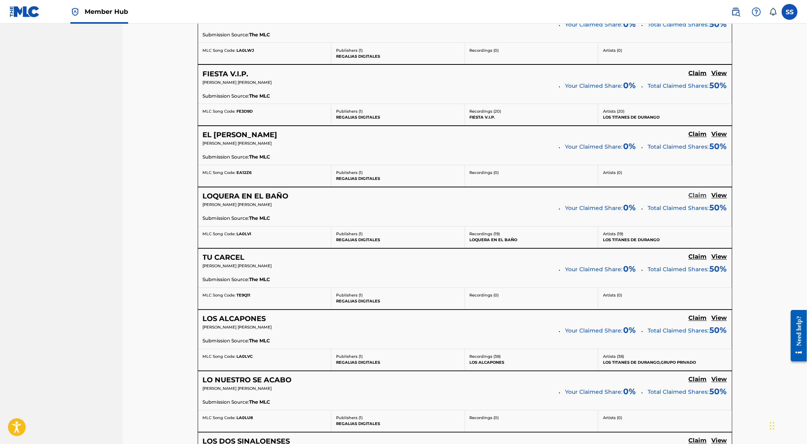
click at [697, 193] on link "Claim" at bounding box center [698, 196] width 18 height 9
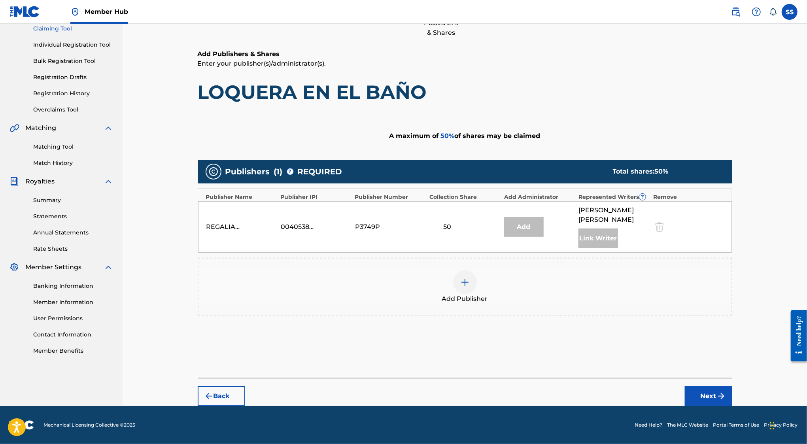
scroll to position [87, 0]
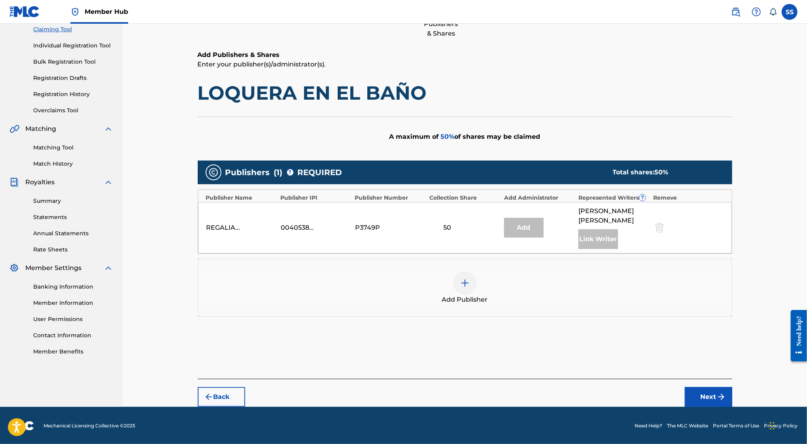
click at [458, 274] on div at bounding box center [465, 283] width 24 height 24
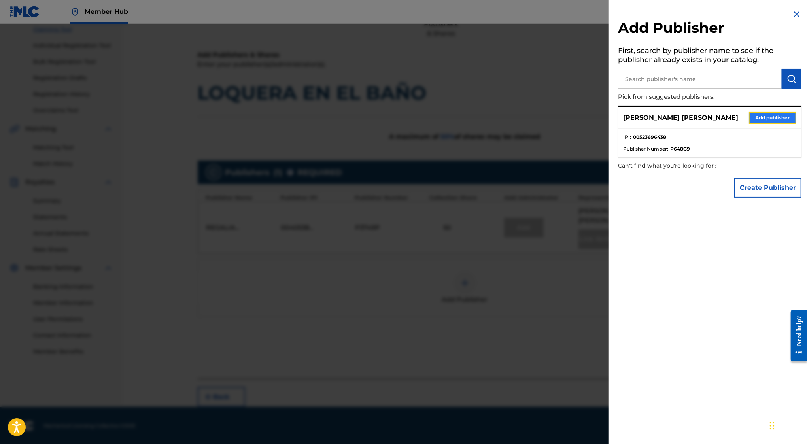
click at [786, 119] on button "Add publisher" at bounding box center [772, 118] width 47 height 12
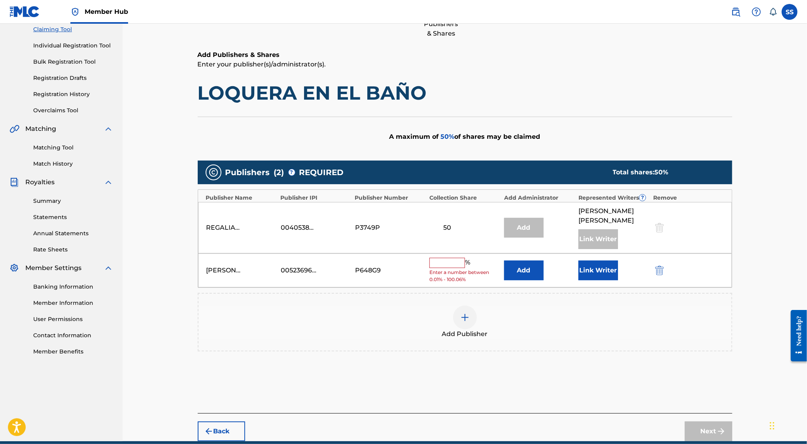
click at [445, 267] on div "% Enter a number between 0.01% - 100.06%" at bounding box center [465, 271] width 70 height 26
click at [445, 264] on input "text" at bounding box center [448, 263] width 36 height 10
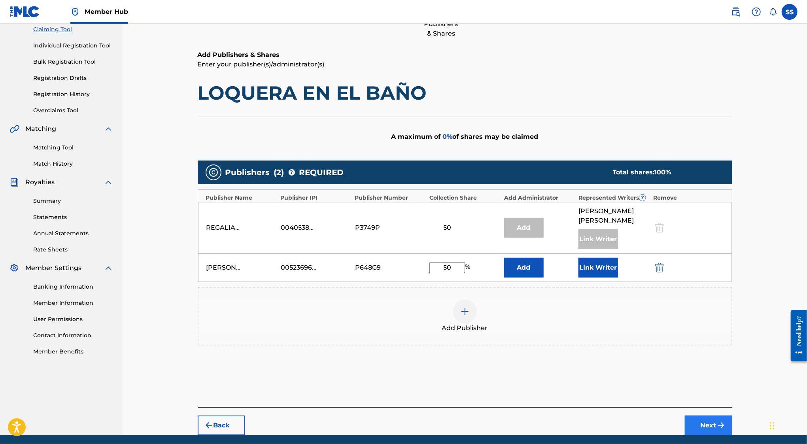
type input "50"
click at [714, 420] on button "Next" at bounding box center [708, 426] width 47 height 20
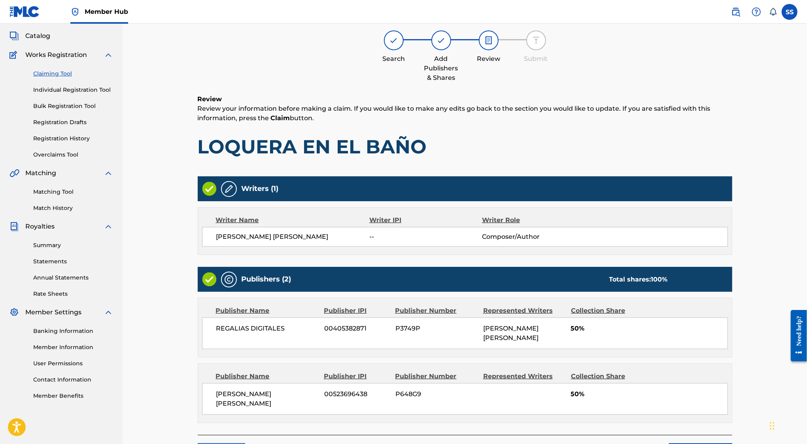
scroll to position [36, 0]
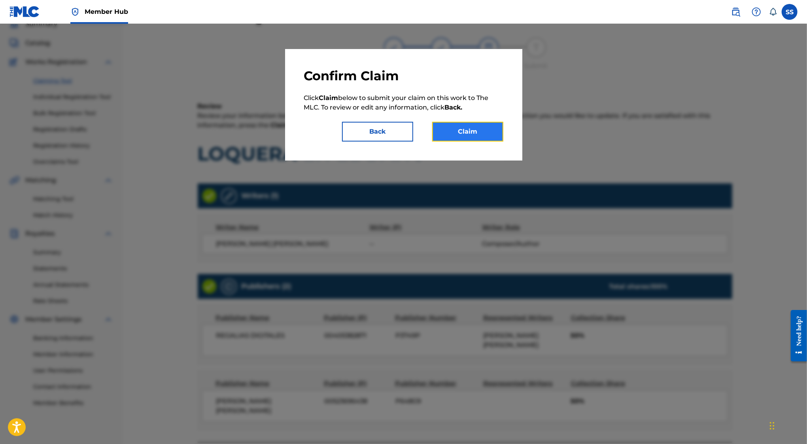
click at [475, 126] on button "Claim" at bounding box center [467, 132] width 71 height 20
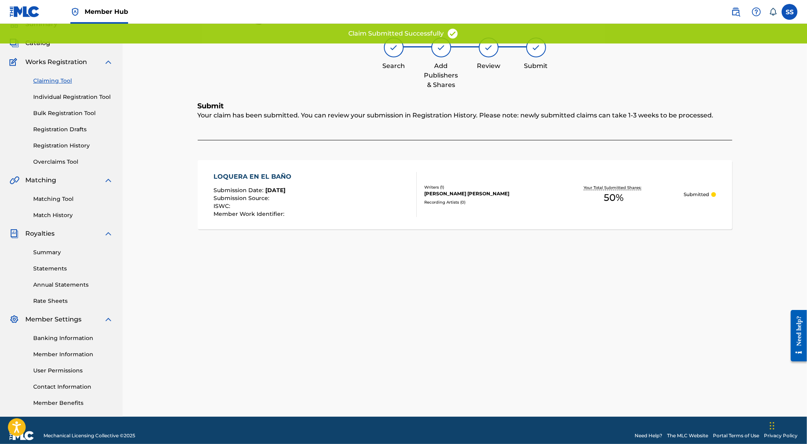
click at [68, 81] on link "Claiming Tool" at bounding box center [73, 81] width 80 height 8
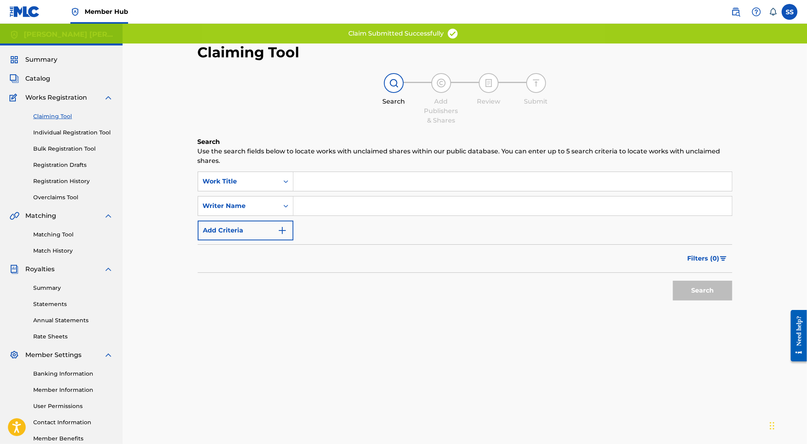
click at [330, 209] on input "Search Form" at bounding box center [513, 206] width 439 height 19
type input "SERGIO SANCHEZ AYON"
click at [687, 286] on button "Search" at bounding box center [702, 291] width 59 height 20
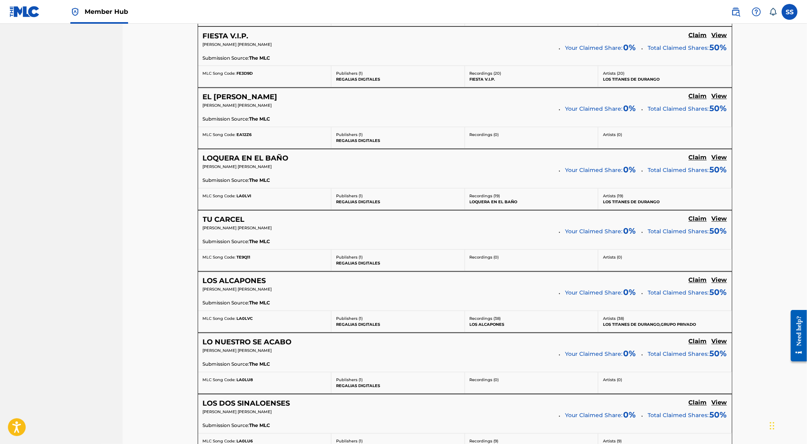
scroll to position [1169, 0]
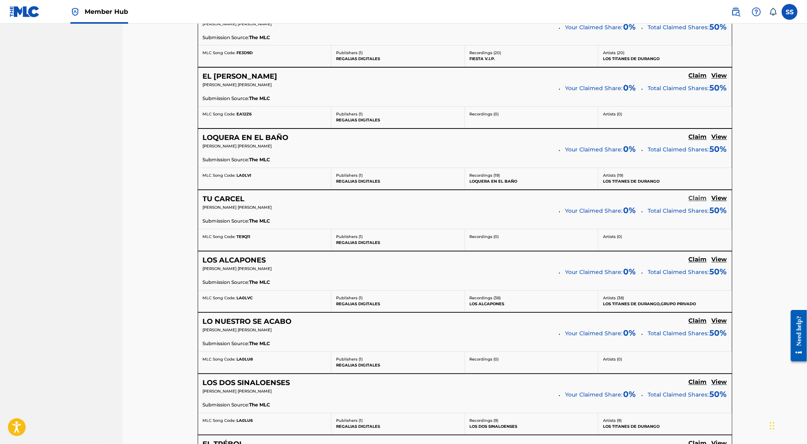
click at [695, 195] on h5 "Claim" at bounding box center [698, 199] width 18 height 8
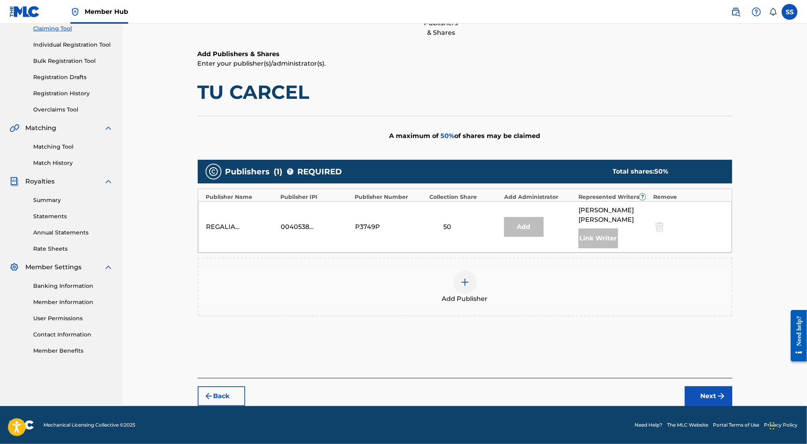
scroll to position [87, 0]
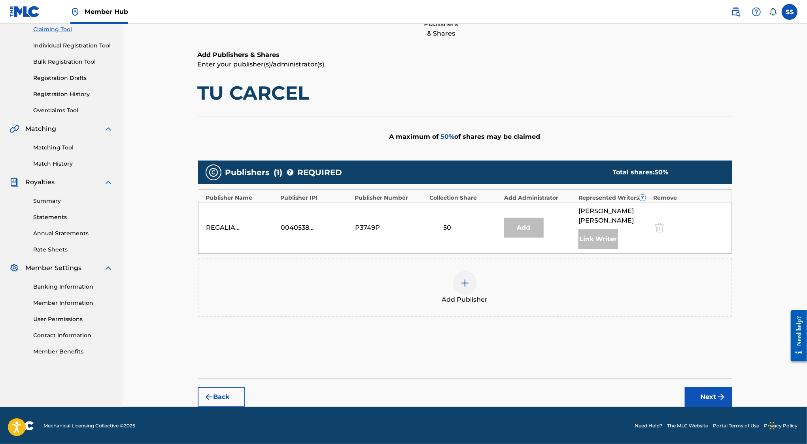
click at [458, 264] on div "Add Publisher" at bounding box center [465, 288] width 535 height 59
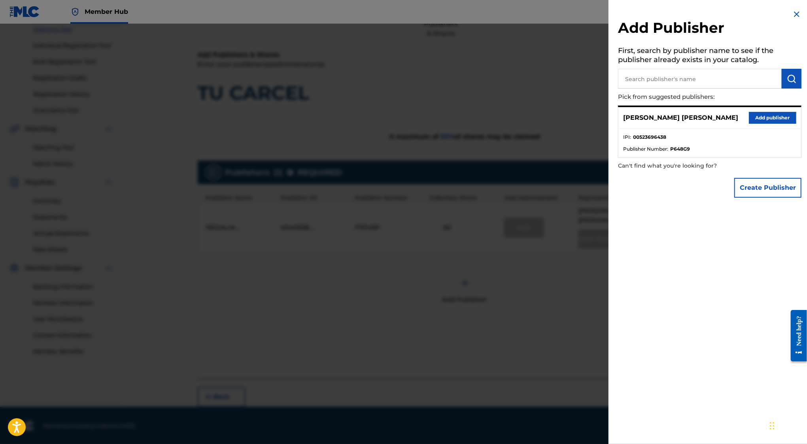
click at [773, 109] on div "SERGIO SANCHEZ AYON Add publisher" at bounding box center [710, 118] width 183 height 22
click at [769, 115] on button "Add publisher" at bounding box center [772, 118] width 47 height 12
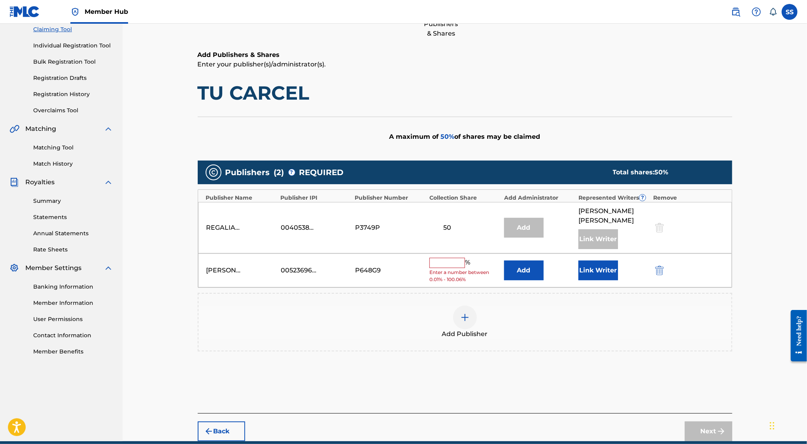
click at [443, 261] on input "text" at bounding box center [448, 263] width 36 height 10
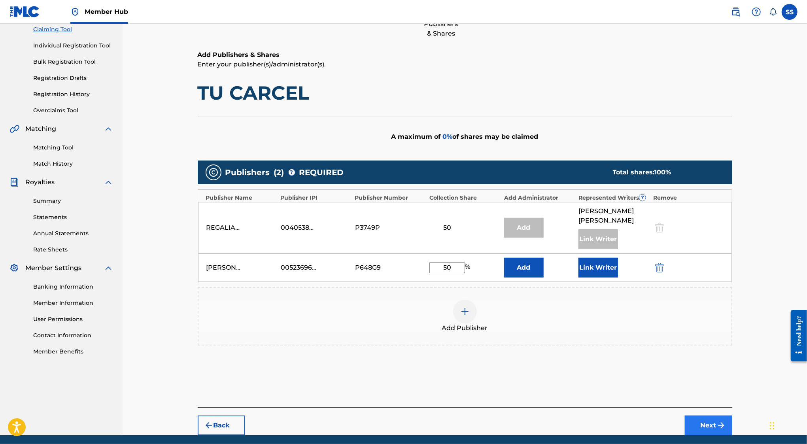
type input "50"
click at [698, 426] on button "Next" at bounding box center [708, 426] width 47 height 20
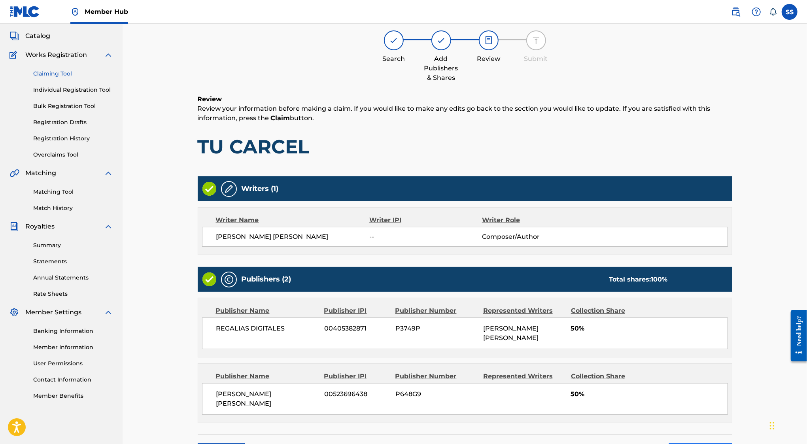
scroll to position [36, 0]
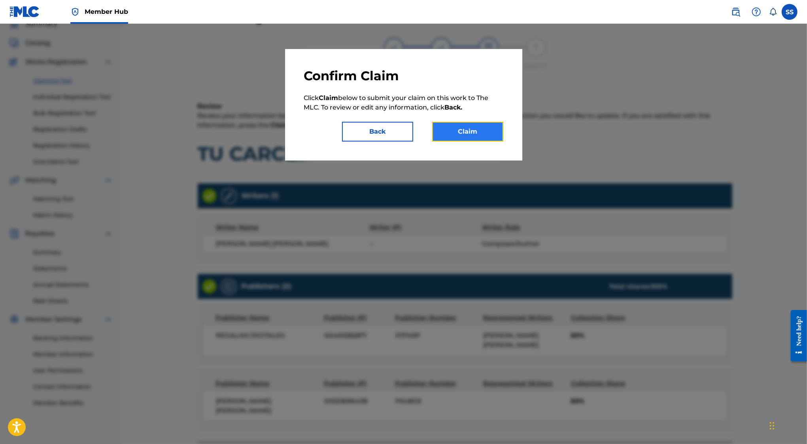
click at [468, 134] on button "Claim" at bounding box center [467, 132] width 71 height 20
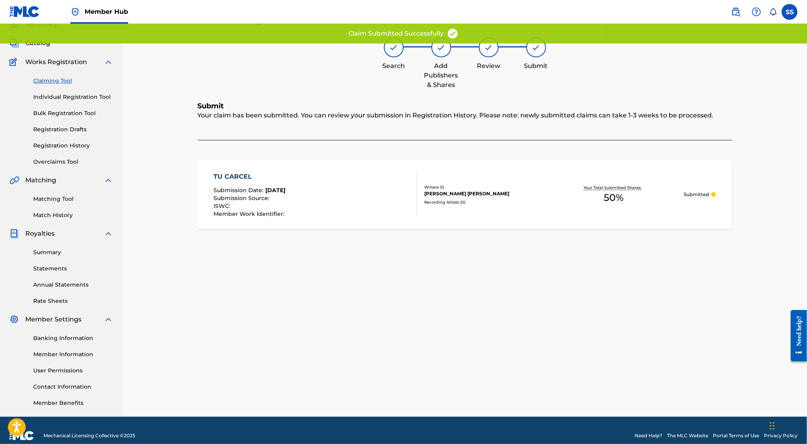
click at [57, 83] on link "Claiming Tool" at bounding box center [73, 81] width 80 height 8
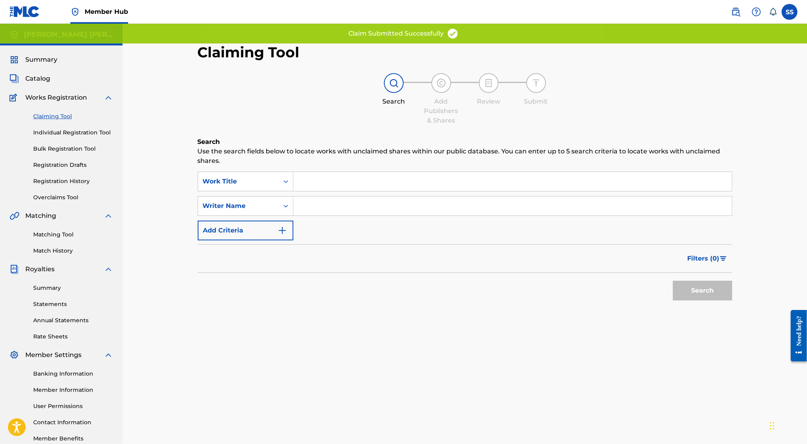
click at [324, 203] on input "Search Form" at bounding box center [513, 206] width 439 height 19
type input "SERGIO SANCHEZ AYON"
click at [724, 294] on button "Search" at bounding box center [702, 291] width 59 height 20
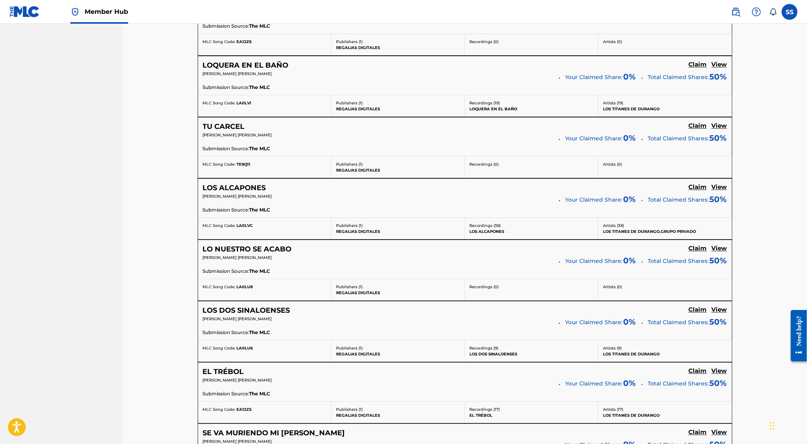
scroll to position [1236, 0]
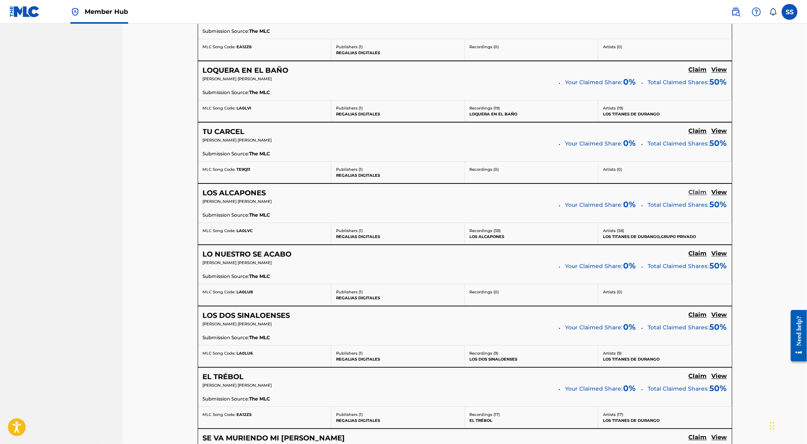
click at [693, 189] on h5 "Claim" at bounding box center [698, 193] width 18 height 8
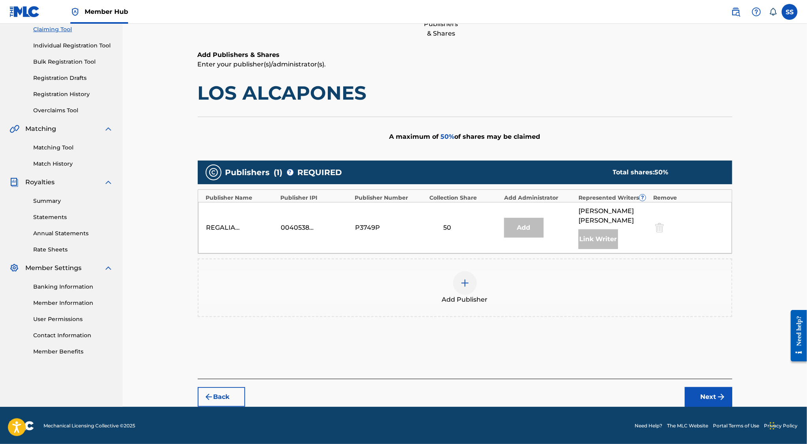
click at [462, 283] on img at bounding box center [464, 282] width 9 height 9
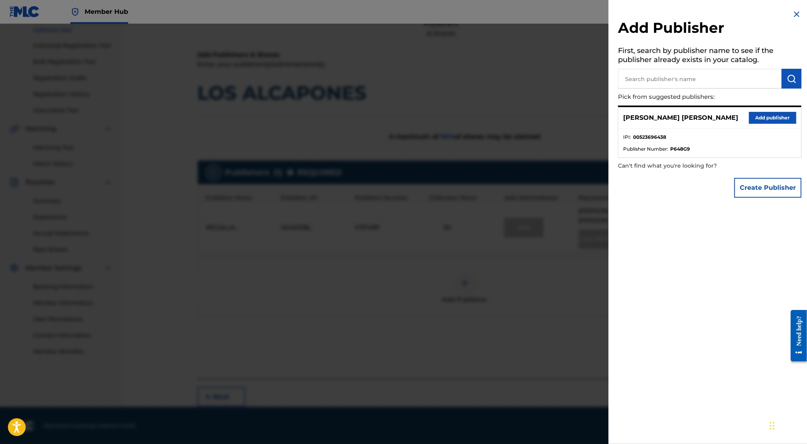
click at [797, 115] on div "SERGIO SANCHEZ AYON Add publisher" at bounding box center [710, 118] width 183 height 22
click at [771, 116] on button "Add publisher" at bounding box center [772, 118] width 47 height 12
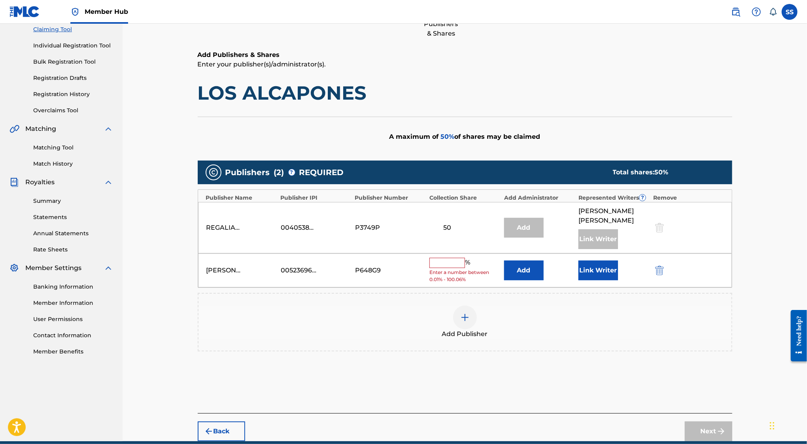
click at [444, 263] on input "text" at bounding box center [448, 263] width 36 height 10
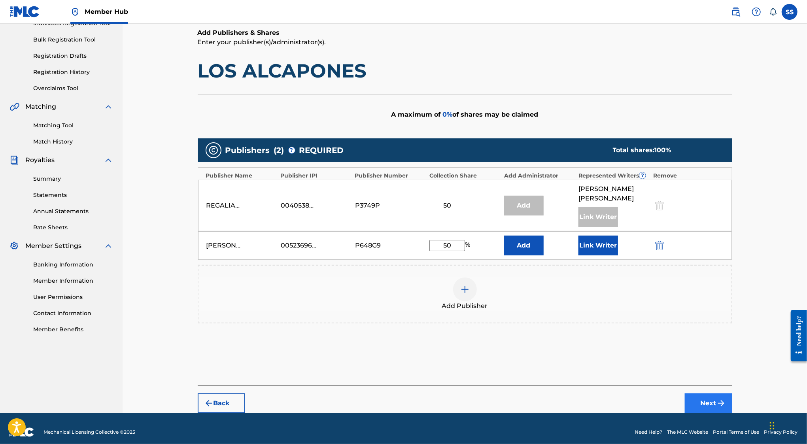
type input "50"
click at [718, 408] on button "Next" at bounding box center [708, 404] width 47 height 20
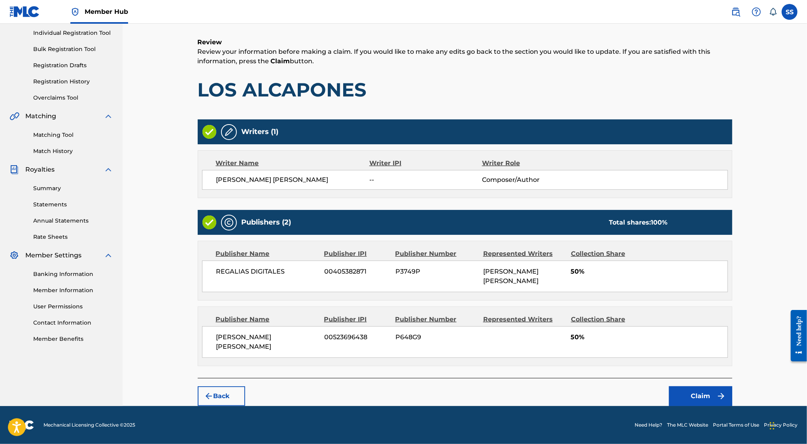
scroll to position [36, 0]
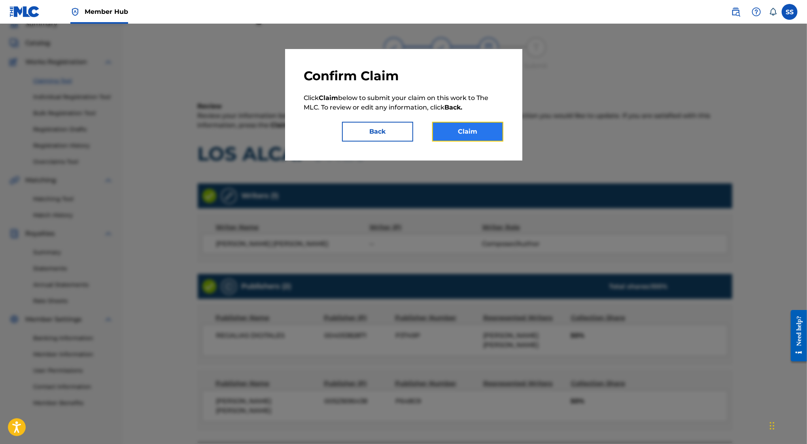
click at [481, 129] on button "Claim" at bounding box center [467, 132] width 71 height 20
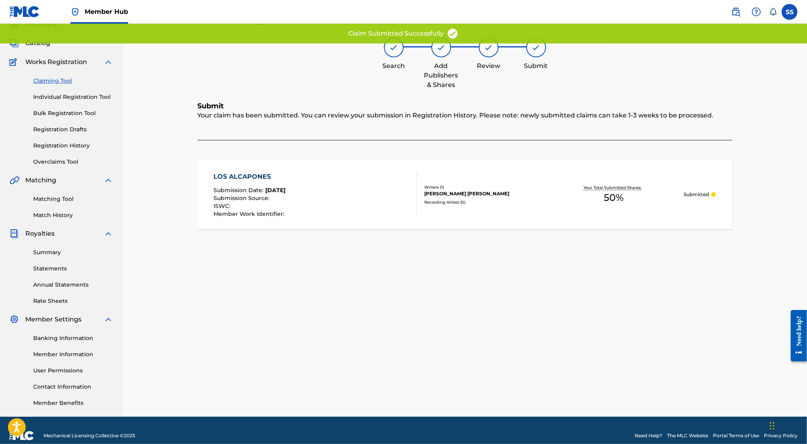
click at [64, 82] on link "Claiming Tool" at bounding box center [73, 81] width 80 height 8
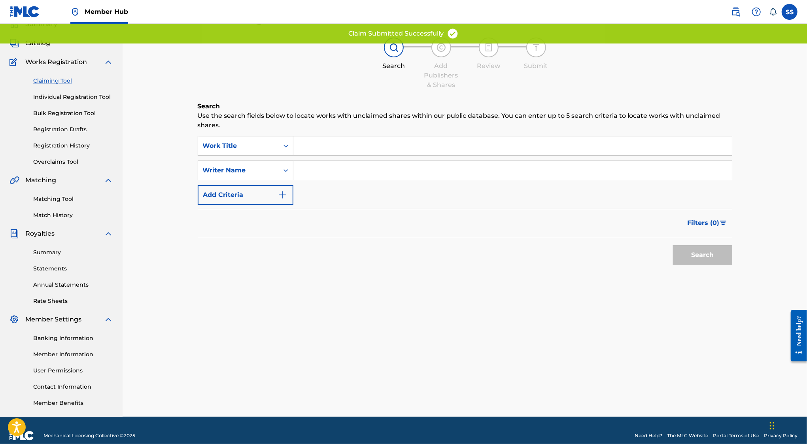
scroll to position [0, 0]
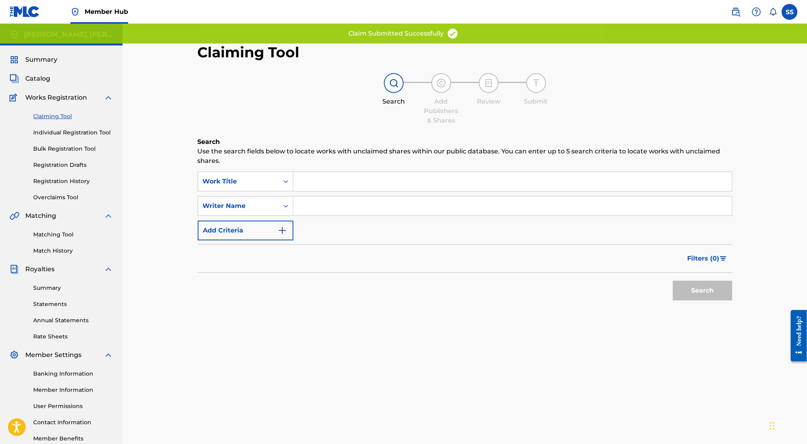
click at [340, 208] on input "Search Form" at bounding box center [513, 206] width 439 height 19
type input "SERGIO SANCHEZ AYON"
click at [705, 298] on button "Search" at bounding box center [702, 291] width 59 height 20
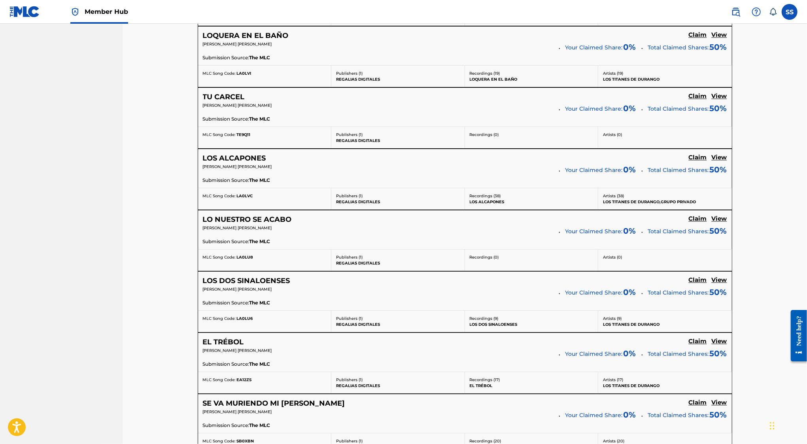
scroll to position [1277, 0]
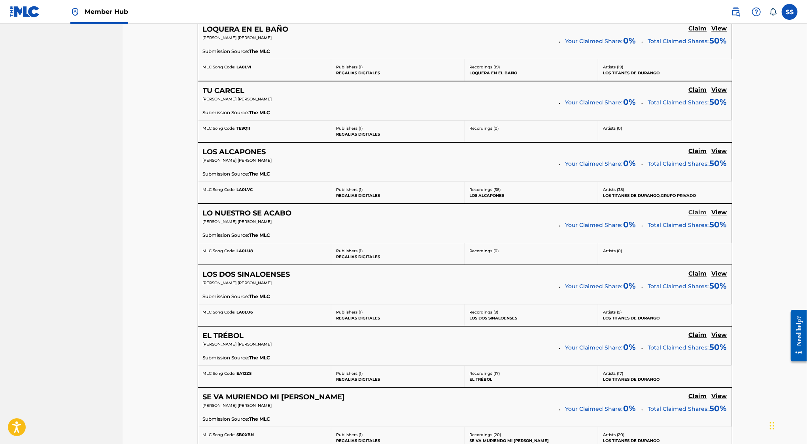
click at [691, 209] on h5 "Claim" at bounding box center [698, 213] width 18 height 8
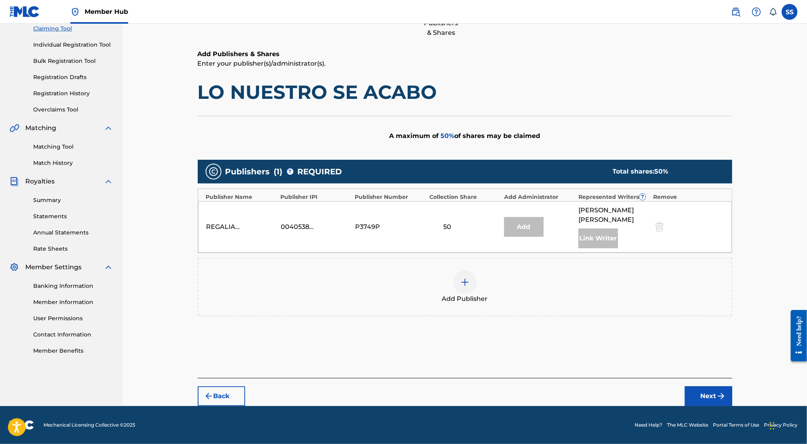
scroll to position [87, 0]
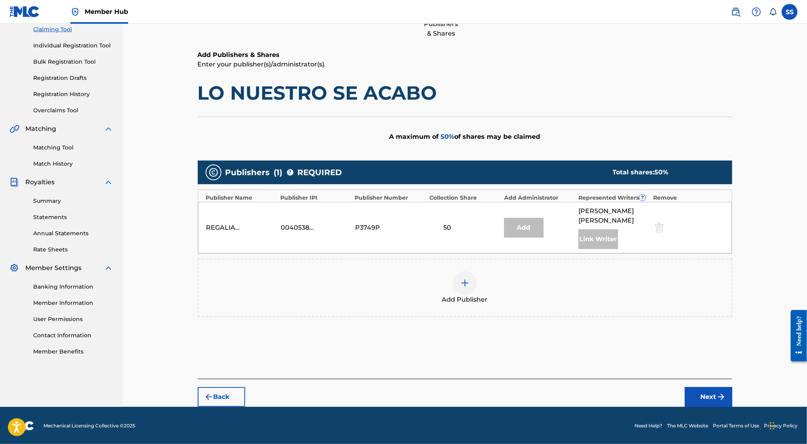
click at [461, 271] on div "Add Publisher" at bounding box center [465, 287] width 533 height 33
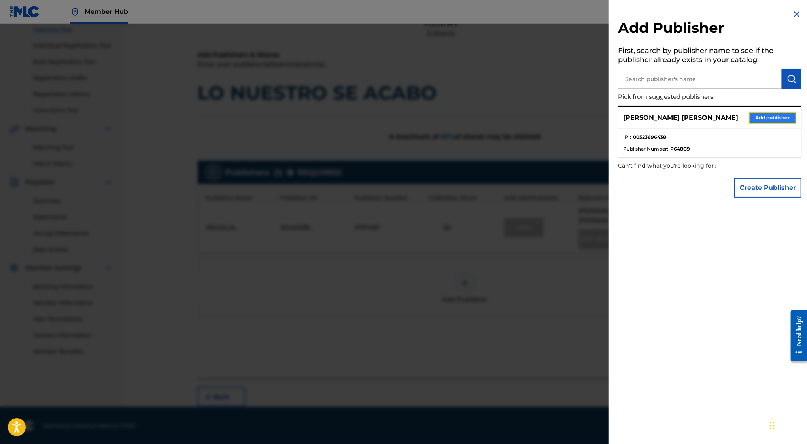
click at [761, 117] on button "Add publisher" at bounding box center [772, 118] width 47 height 12
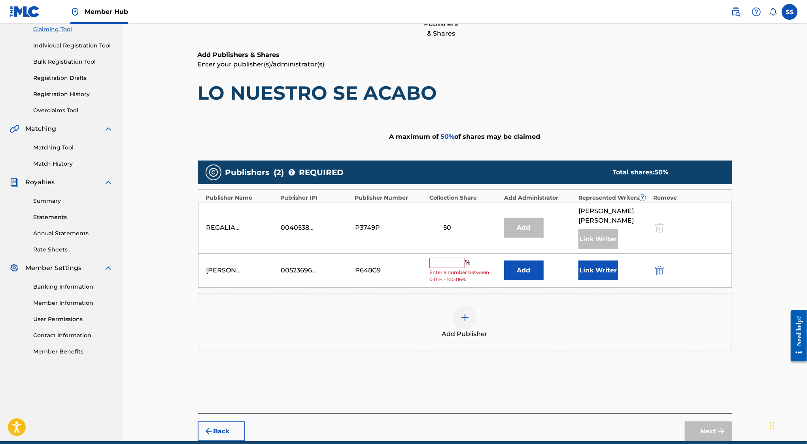
click at [447, 266] on input "text" at bounding box center [448, 263] width 36 height 10
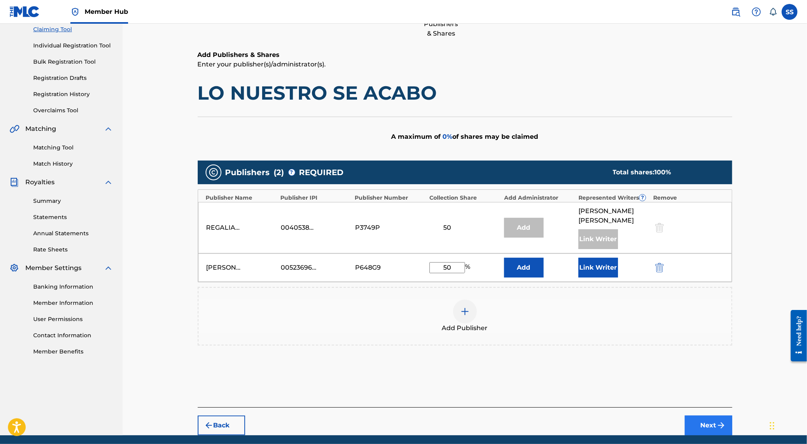
type input "50"
click at [704, 417] on button "Next" at bounding box center [708, 426] width 47 height 20
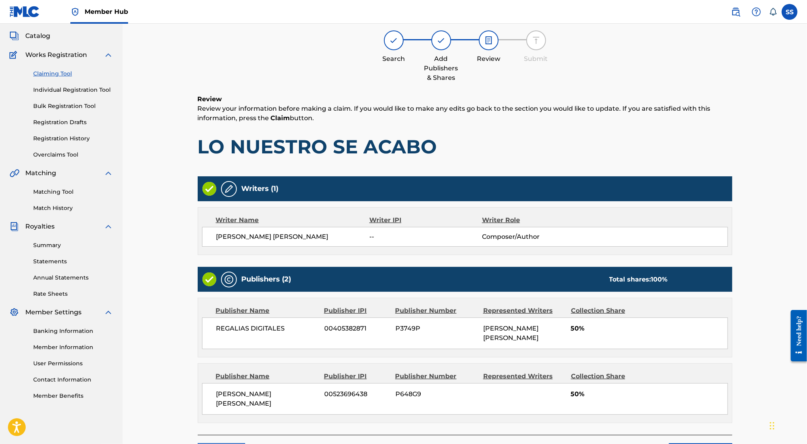
scroll to position [36, 0]
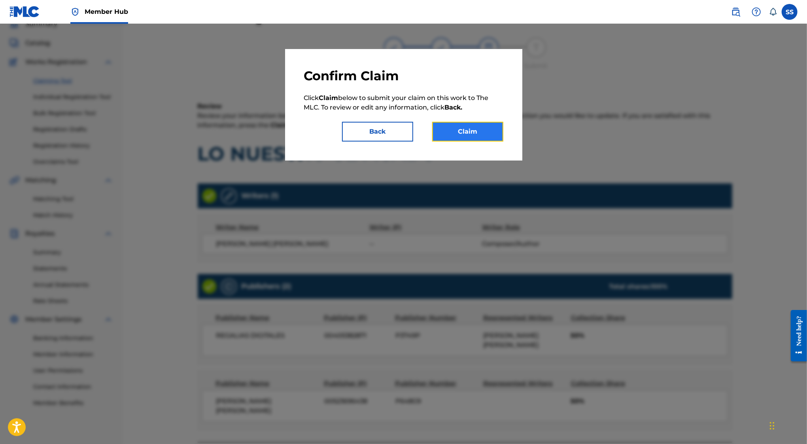
click at [464, 126] on button "Claim" at bounding box center [467, 132] width 71 height 20
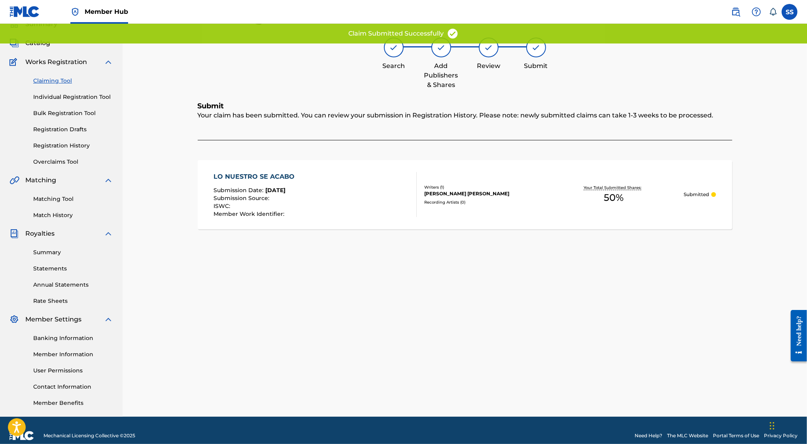
click at [58, 82] on link "Claiming Tool" at bounding box center [73, 81] width 80 height 8
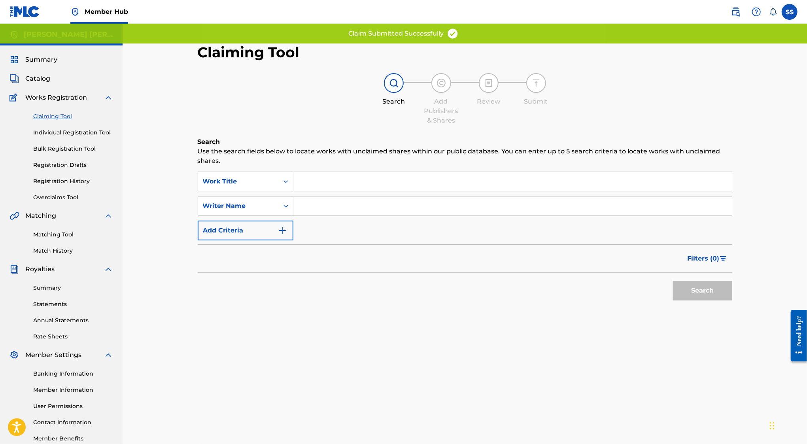
click at [352, 203] on input "Search Form" at bounding box center [513, 206] width 439 height 19
type input "SERGIO SANCHEZ AYON"
click at [716, 290] on button "Search" at bounding box center [702, 291] width 59 height 20
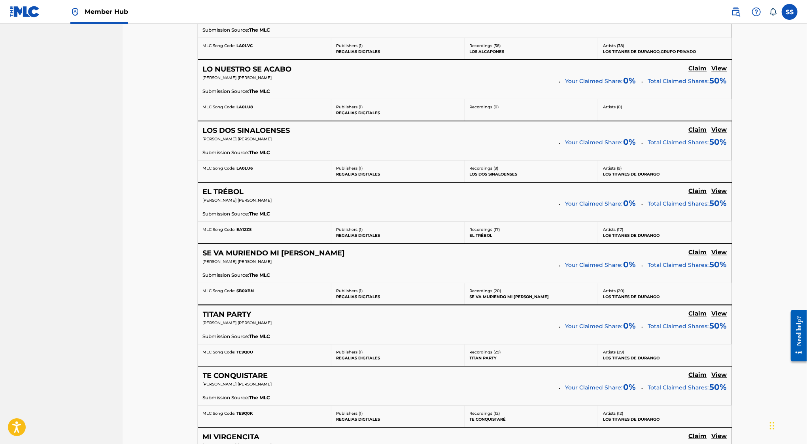
scroll to position [1420, 0]
click at [698, 127] on h5 "Claim" at bounding box center [698, 131] width 18 height 8
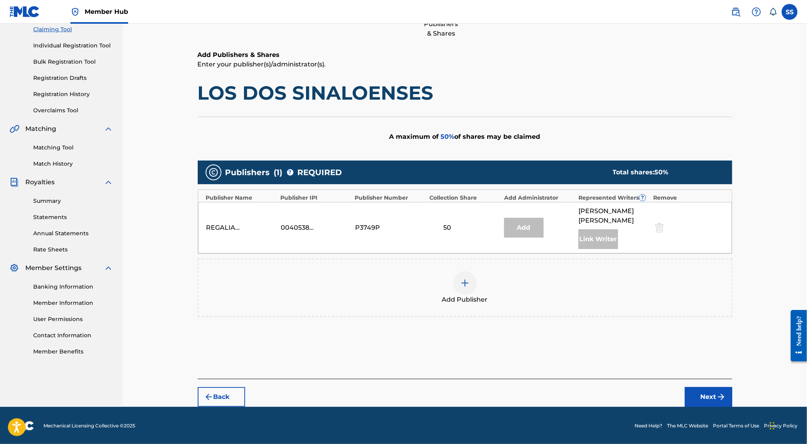
click at [477, 288] on div "Add Publisher" at bounding box center [465, 287] width 533 height 33
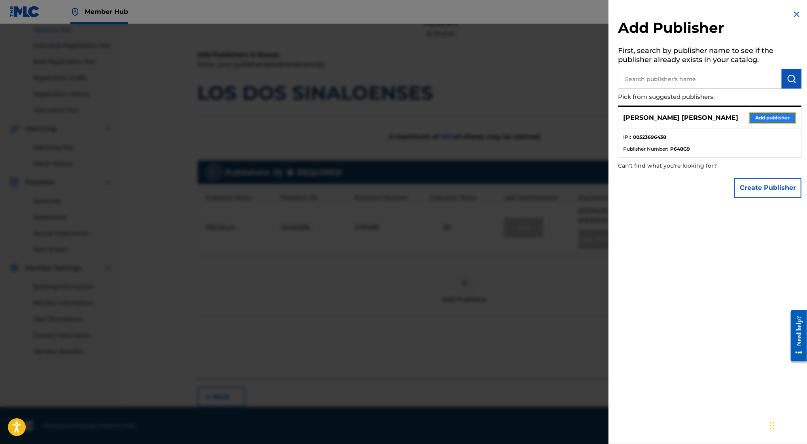
click at [776, 119] on button "Add publisher" at bounding box center [772, 118] width 47 height 12
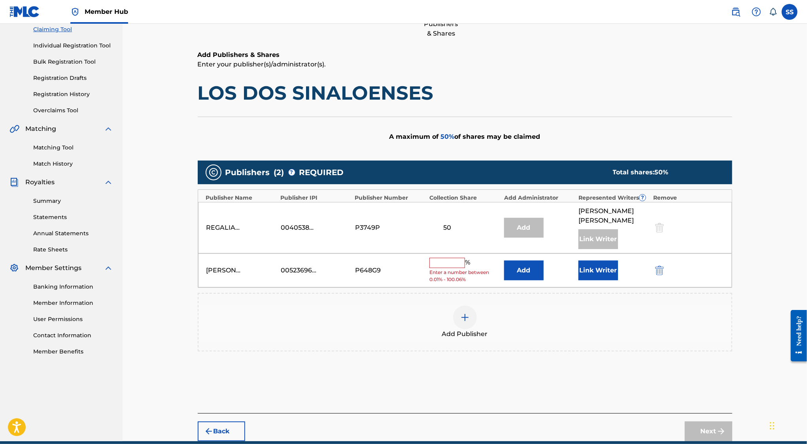
click at [444, 260] on input "text" at bounding box center [448, 263] width 36 height 10
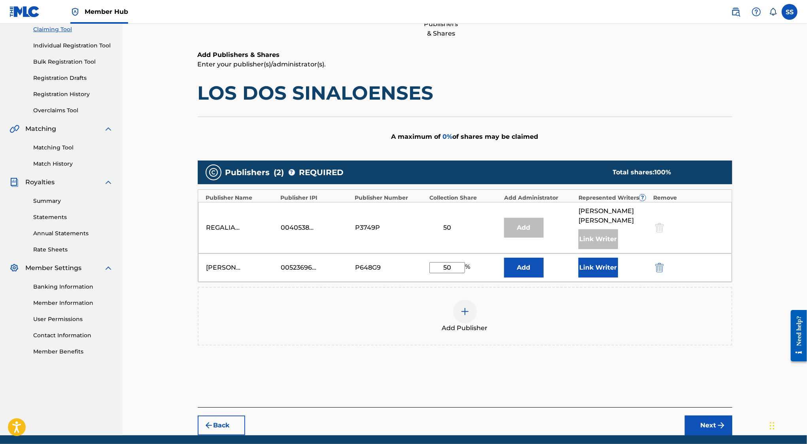
type input "50"
click at [699, 411] on div "Back Next" at bounding box center [465, 421] width 535 height 28
click at [700, 418] on button "Next" at bounding box center [708, 426] width 47 height 20
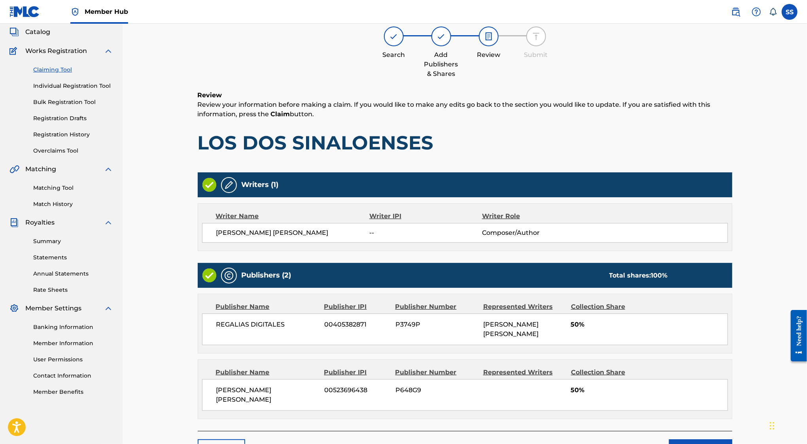
scroll to position [36, 0]
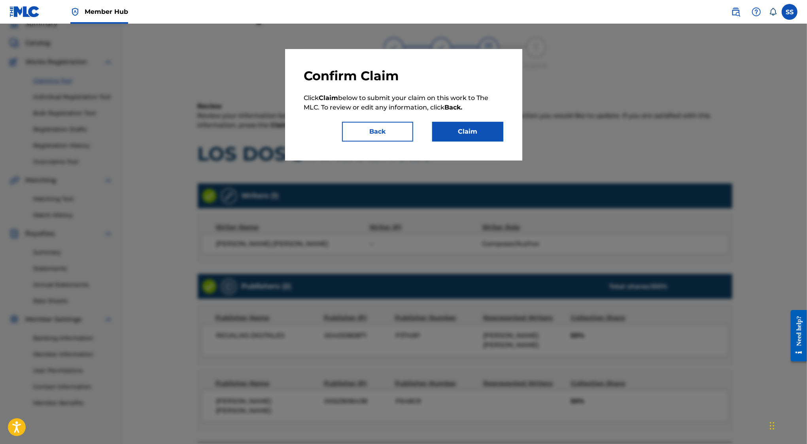
click at [476, 116] on div "Confirm Claim Click Claim below to submit your claim on this work to The MLC. T…" at bounding box center [403, 105] width 199 height 74
click at [472, 119] on div "Confirm Claim Click Claim below to submit your claim on this work to The MLC. T…" at bounding box center [403, 105] width 199 height 74
click at [468, 132] on button "Claim" at bounding box center [467, 132] width 71 height 20
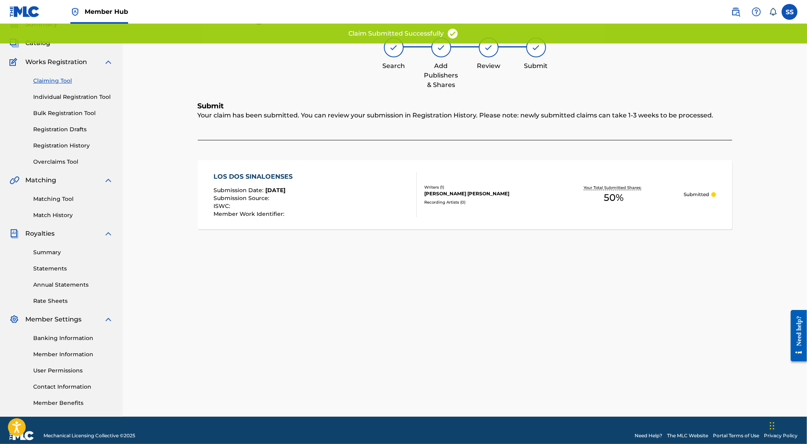
click at [44, 84] on link "Claiming Tool" at bounding box center [73, 81] width 80 height 8
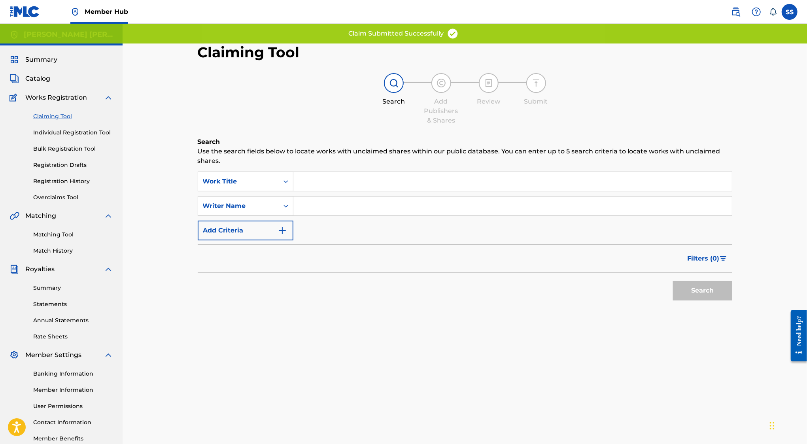
click at [364, 216] on div "SearchWithCriteria05a042b0-e7d1-4a6e-af16-cedb4fa0a852 Work Title SearchWithCri…" at bounding box center [465, 206] width 535 height 69
click at [363, 212] on input "Search Form" at bounding box center [513, 206] width 439 height 19
type input "SERGIO SANCHEZ AYON"
click at [691, 288] on button "Search" at bounding box center [702, 291] width 59 height 20
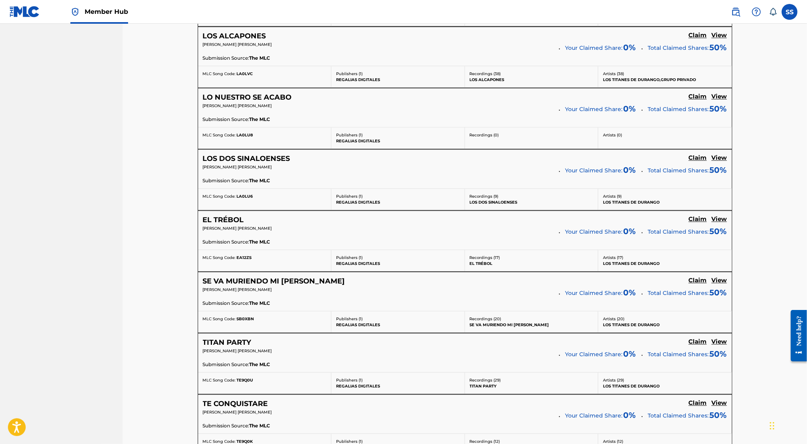
scroll to position [1401, 0]
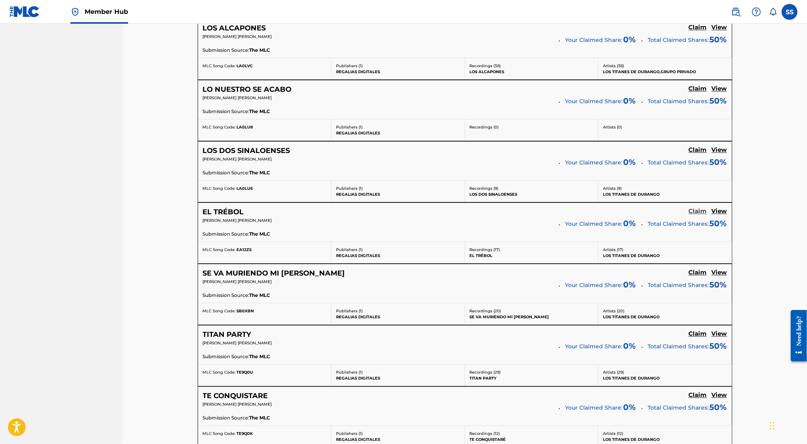
click at [700, 208] on h5 "Claim" at bounding box center [698, 212] width 18 height 8
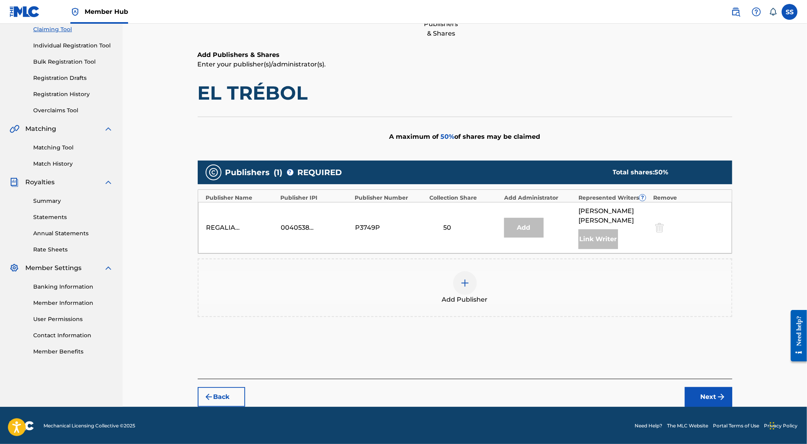
click at [464, 292] on div at bounding box center [465, 283] width 24 height 24
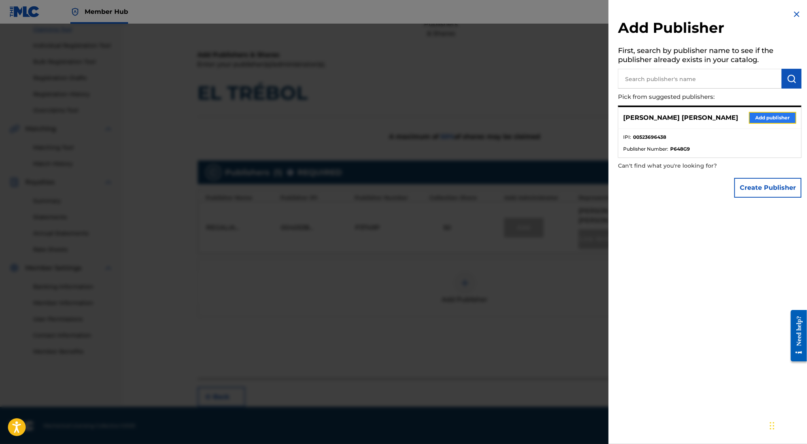
click at [753, 117] on button "Add publisher" at bounding box center [772, 118] width 47 height 12
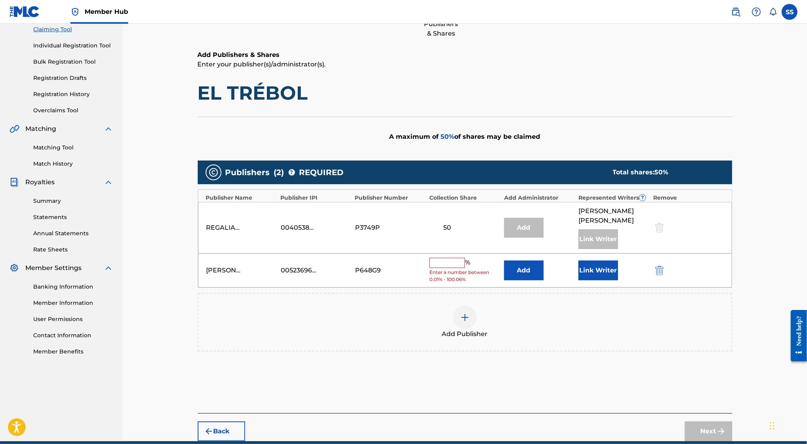
click at [439, 261] on input "text" at bounding box center [448, 263] width 36 height 10
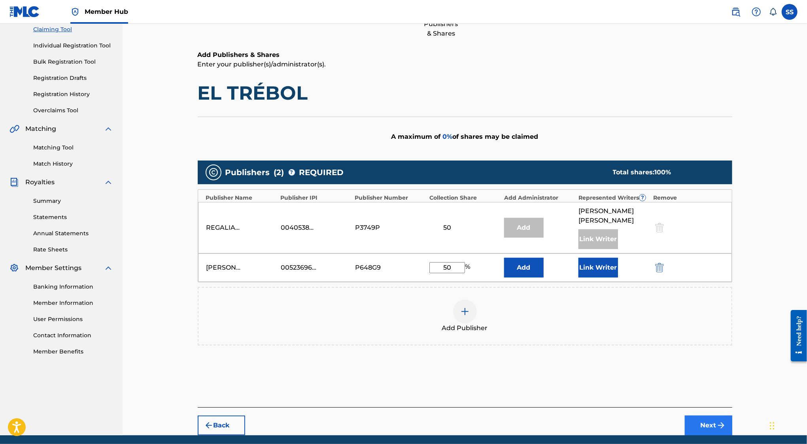
type input "50"
click at [715, 418] on button "Next" at bounding box center [708, 426] width 47 height 20
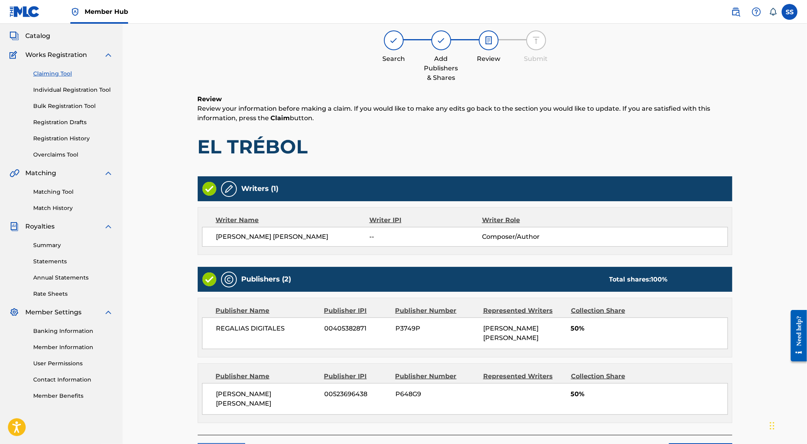
scroll to position [36, 0]
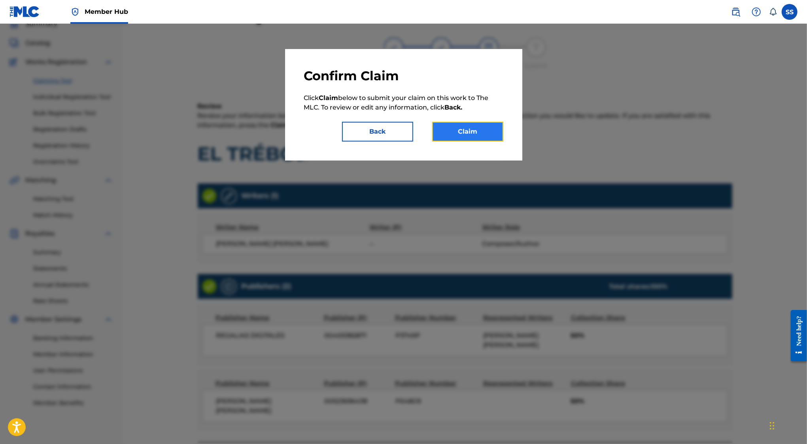
click at [486, 135] on button "Claim" at bounding box center [467, 132] width 71 height 20
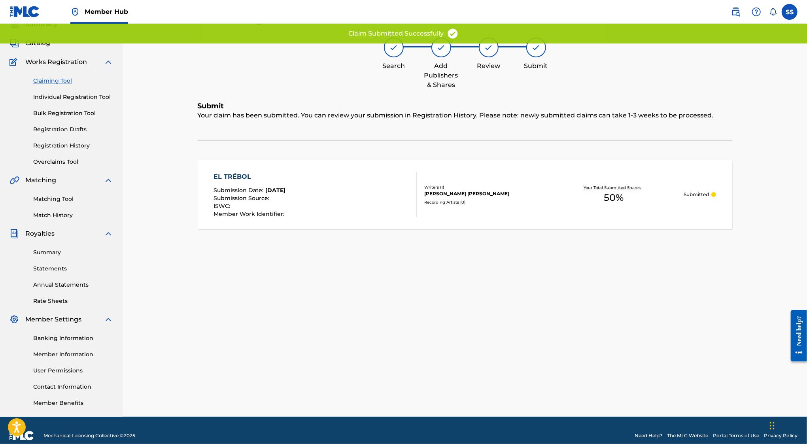
click at [66, 82] on link "Claiming Tool" at bounding box center [73, 81] width 80 height 8
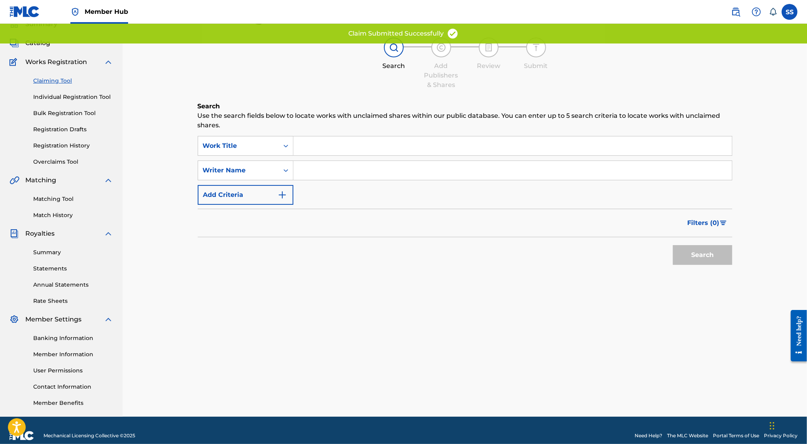
scroll to position [0, 0]
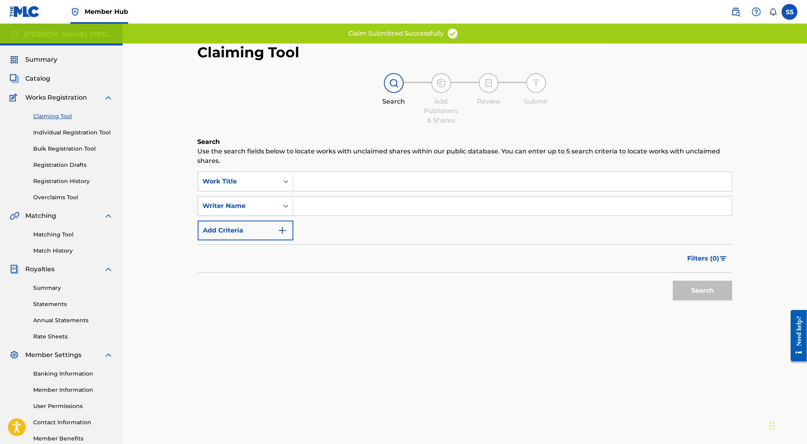
click at [316, 202] on input "Search Form" at bounding box center [513, 206] width 439 height 19
type input "SERGIO SANCHEZ AYON"
click at [695, 298] on button "Search" at bounding box center [702, 291] width 59 height 20
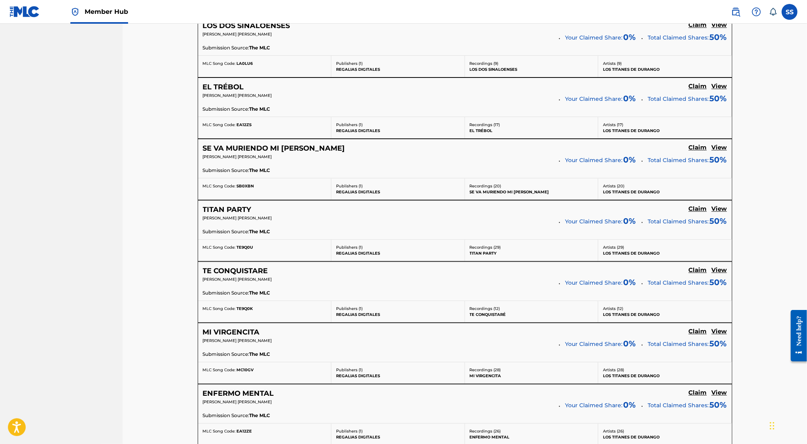
scroll to position [1528, 0]
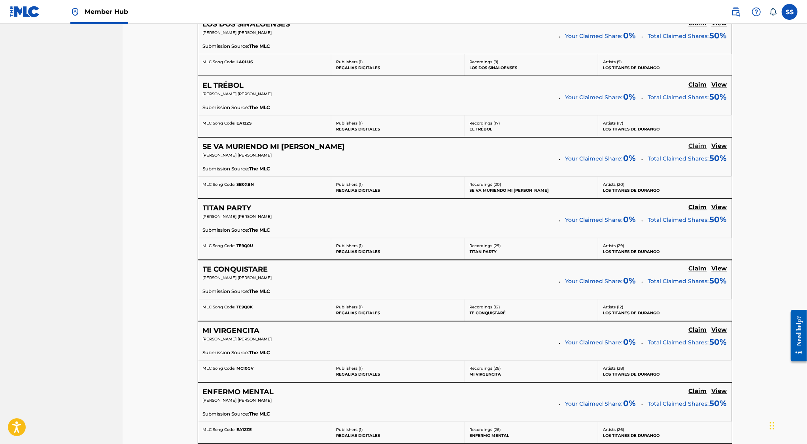
click at [699, 142] on h5 "Claim" at bounding box center [698, 146] width 18 height 8
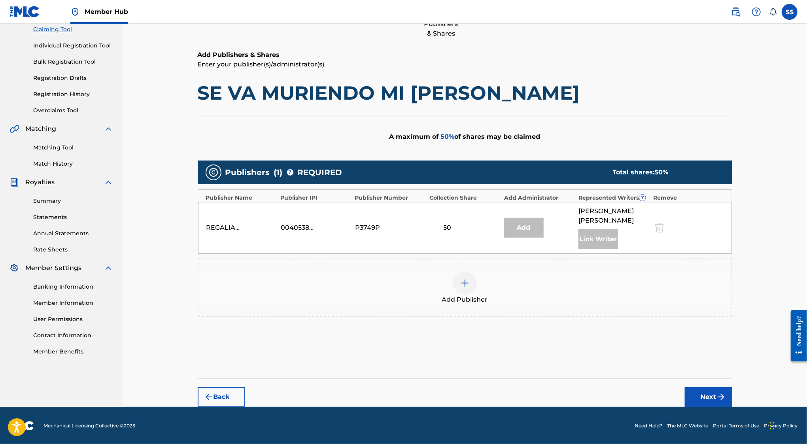
click at [473, 288] on div at bounding box center [465, 283] width 24 height 24
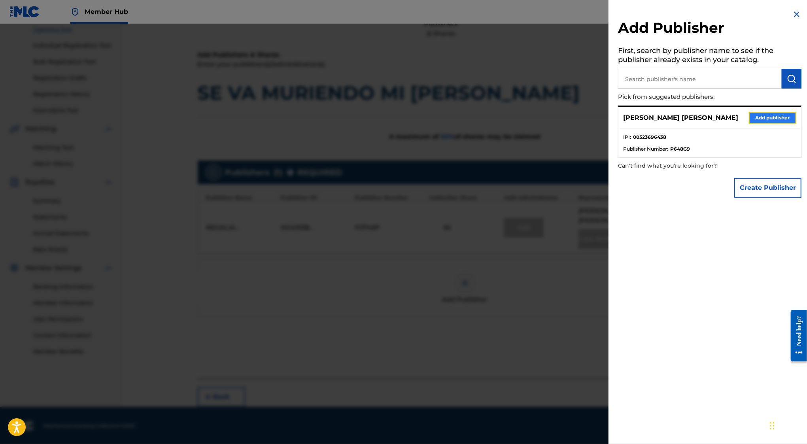
click at [760, 120] on button "Add publisher" at bounding box center [772, 118] width 47 height 12
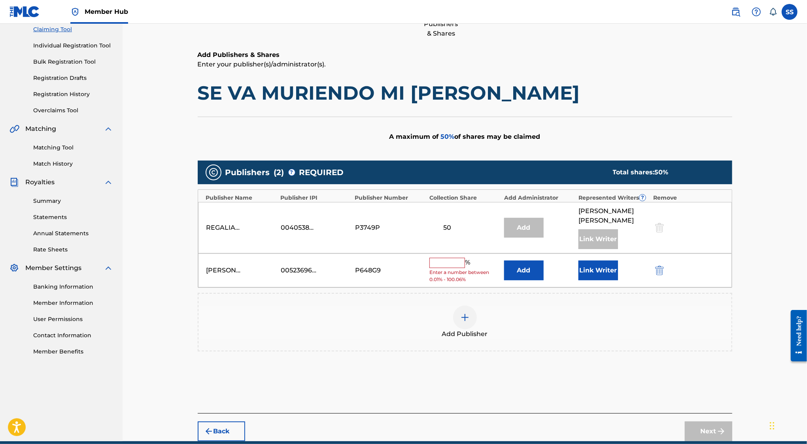
click at [447, 265] on input "text" at bounding box center [448, 263] width 36 height 10
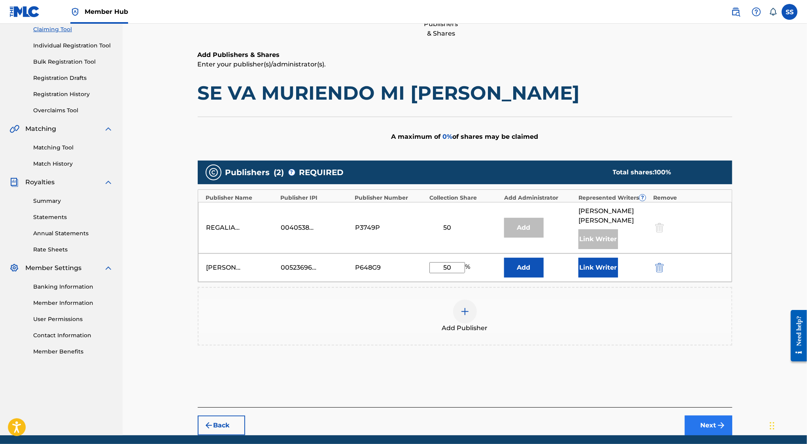
type input "50"
click at [710, 424] on button "Next" at bounding box center [708, 426] width 47 height 20
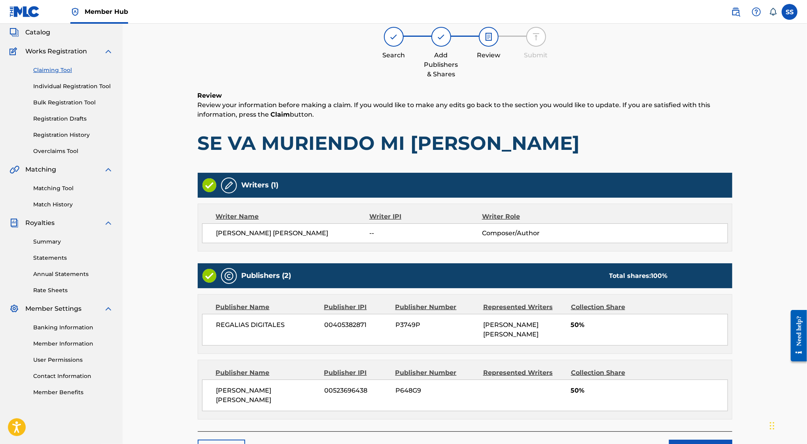
scroll to position [36, 0]
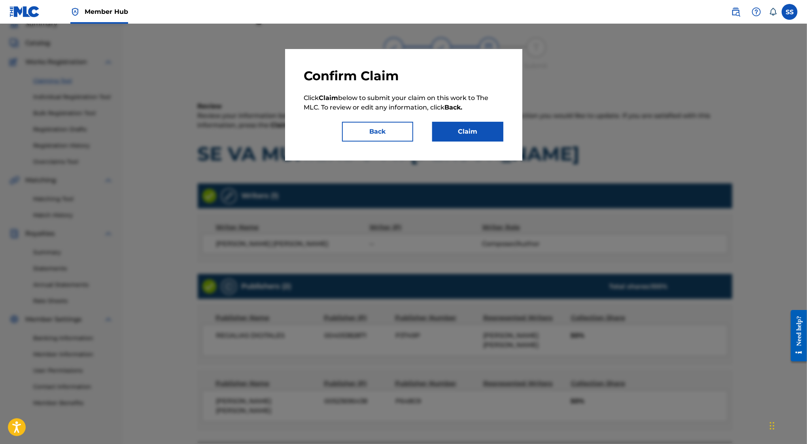
click at [456, 120] on div "Confirm Claim Click Claim below to submit your claim on this work to The MLC. T…" at bounding box center [403, 105] width 199 height 74
click at [456, 127] on button "Claim" at bounding box center [467, 132] width 71 height 20
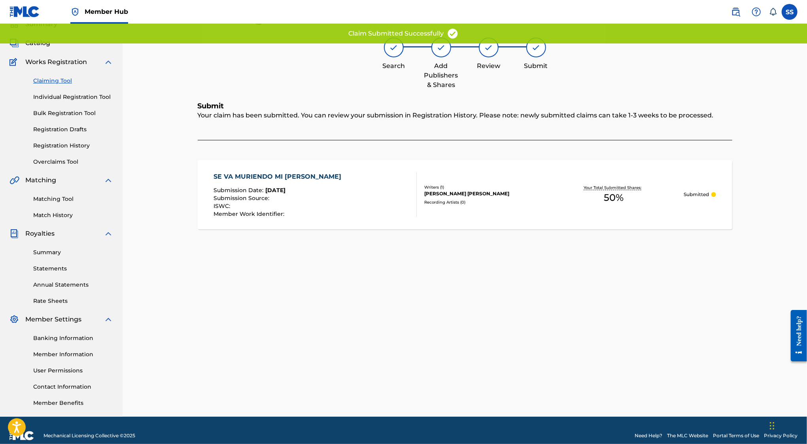
click at [68, 81] on link "Claiming Tool" at bounding box center [73, 81] width 80 height 8
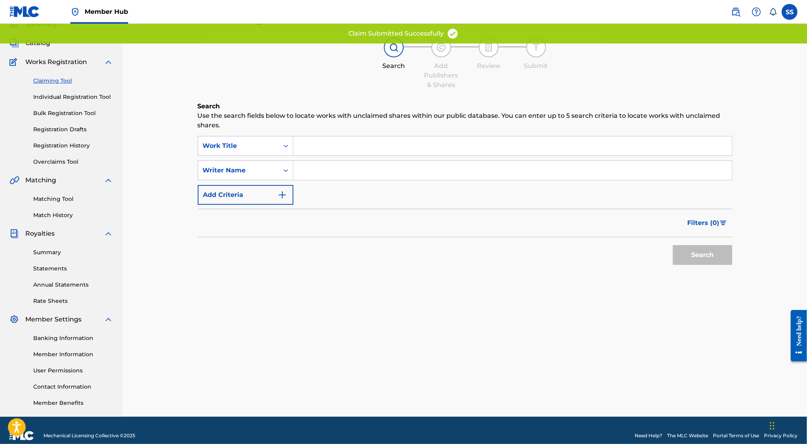
scroll to position [0, 0]
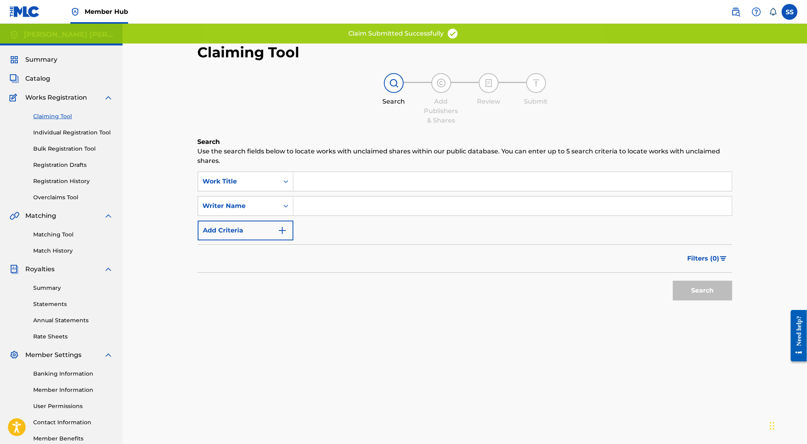
click at [319, 203] on input "Search Form" at bounding box center [513, 206] width 439 height 19
type input "SERGIO SANCHEZ AYON"
click at [720, 301] on div "Search" at bounding box center [700, 289] width 63 height 32
click at [713, 294] on button "Search" at bounding box center [702, 291] width 59 height 20
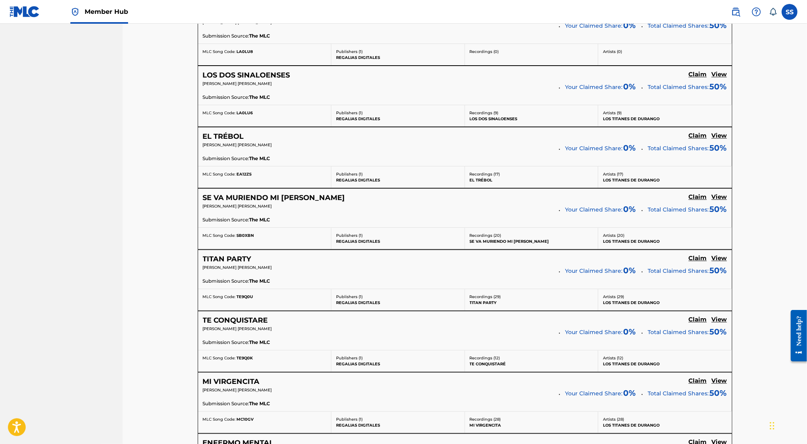
scroll to position [1483, 0]
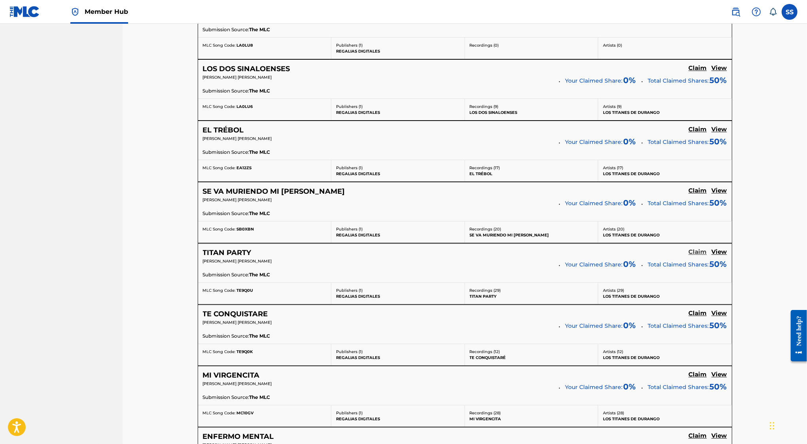
click at [704, 248] on h5 "Claim" at bounding box center [698, 252] width 18 height 8
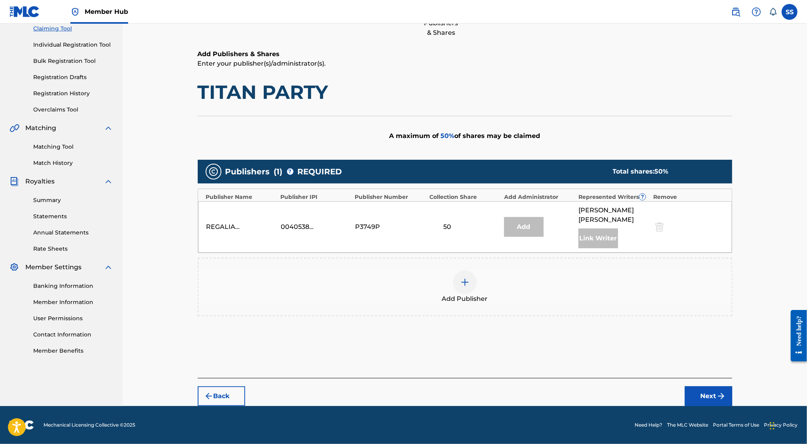
scroll to position [87, 0]
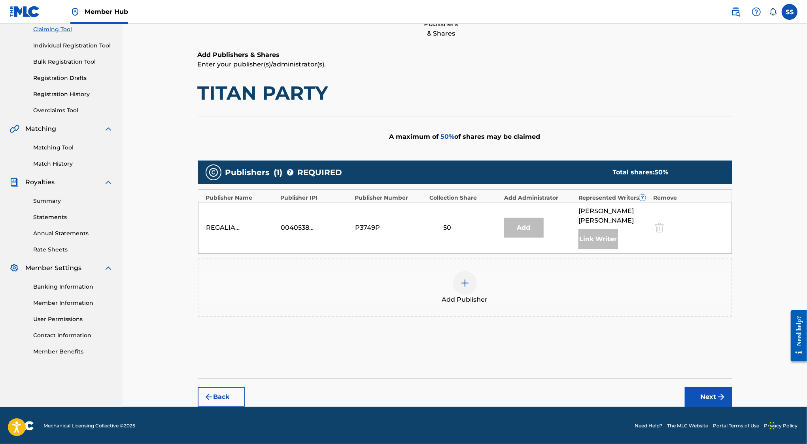
click at [470, 284] on div at bounding box center [465, 283] width 24 height 24
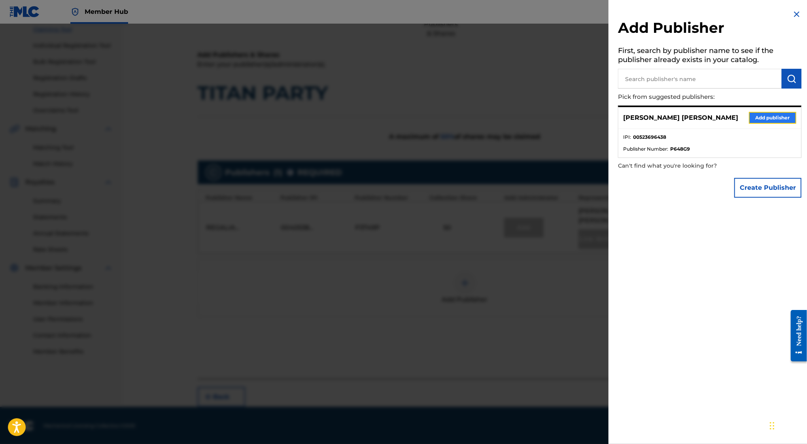
click at [754, 119] on button "Add publisher" at bounding box center [772, 118] width 47 height 12
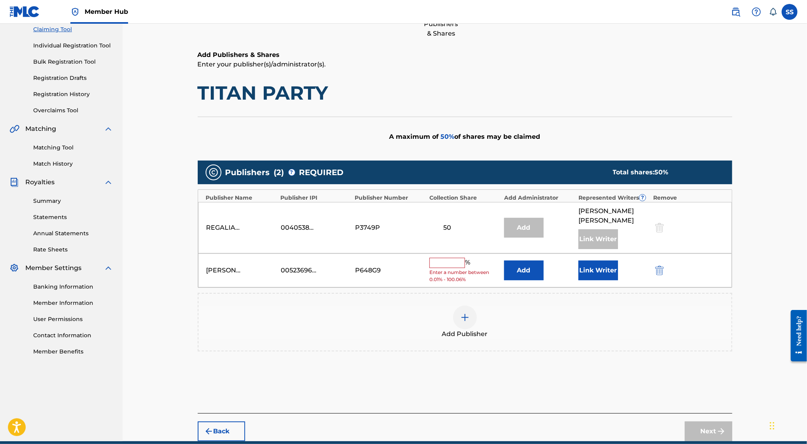
click at [444, 260] on input "text" at bounding box center [448, 263] width 36 height 10
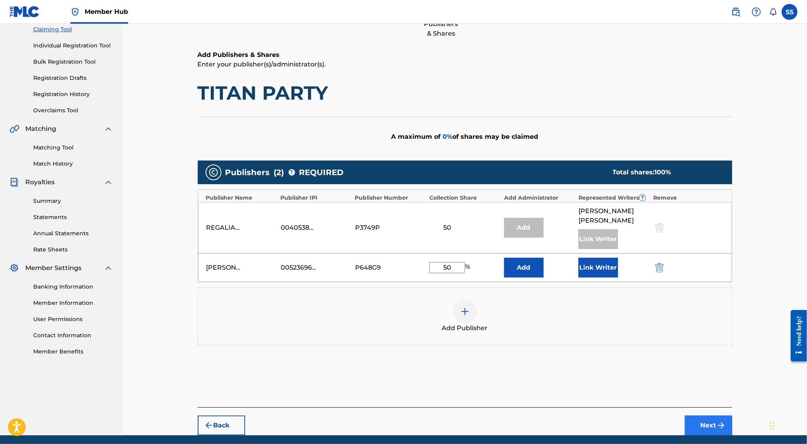
type input "50"
click at [726, 423] on button "Next" at bounding box center [708, 426] width 47 height 20
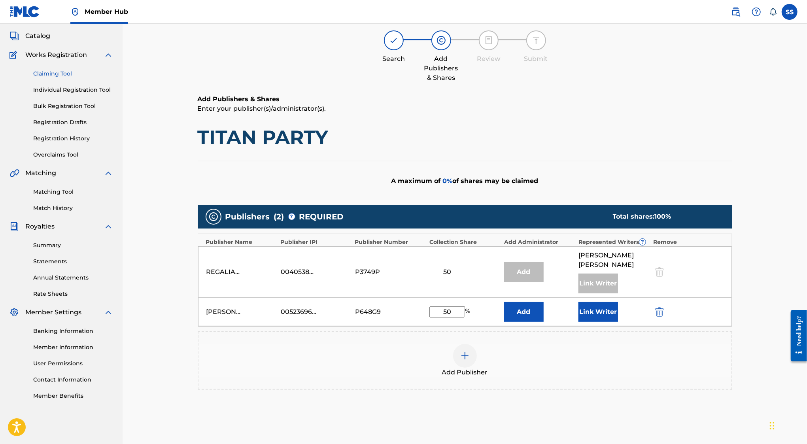
scroll to position [36, 0]
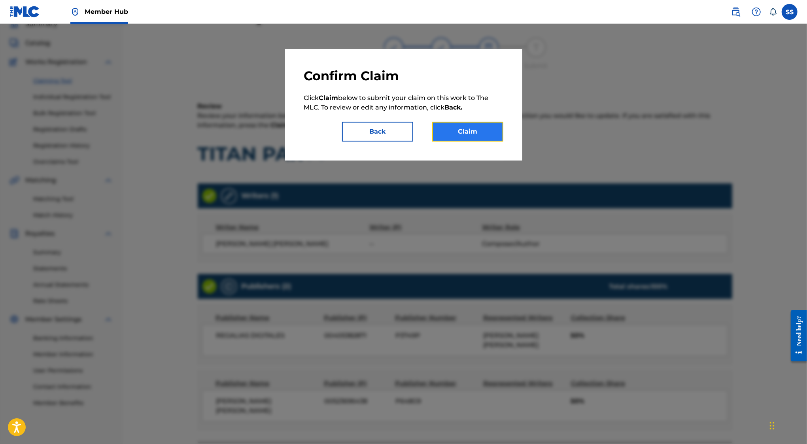
click at [474, 130] on button "Claim" at bounding box center [467, 132] width 71 height 20
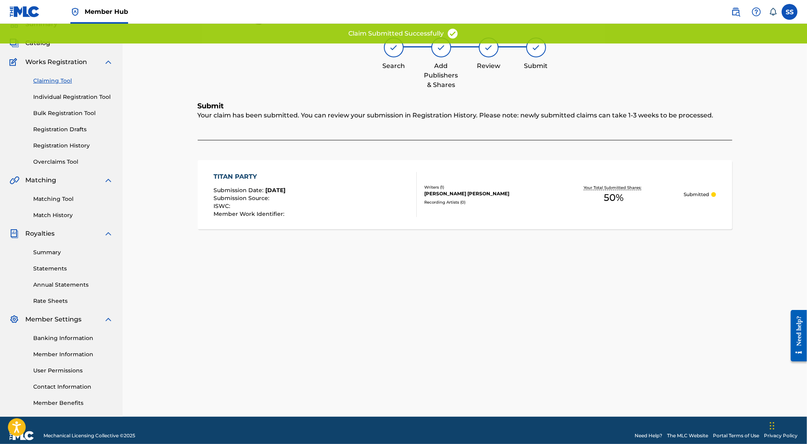
click at [59, 81] on link "Claiming Tool" at bounding box center [73, 81] width 80 height 8
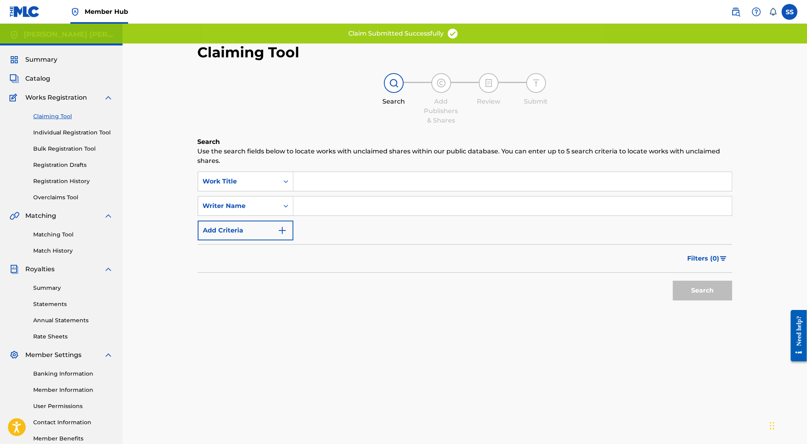
click at [308, 199] on input "Search Form" at bounding box center [513, 206] width 439 height 19
type input "SERGIO SANCHEZ AYON"
click at [695, 291] on button "Search" at bounding box center [702, 291] width 59 height 20
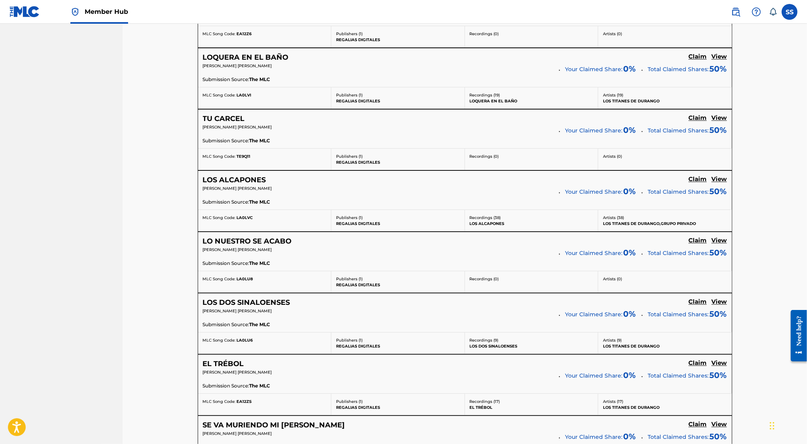
scroll to position [1559, 0]
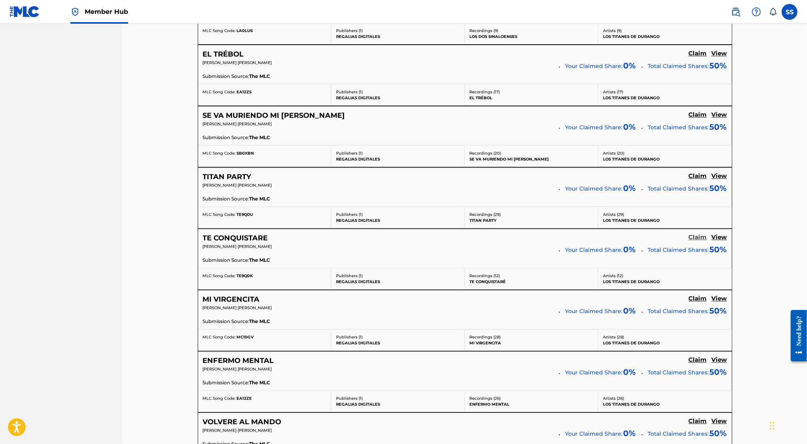
click at [697, 234] on h5 "Claim" at bounding box center [698, 238] width 18 height 8
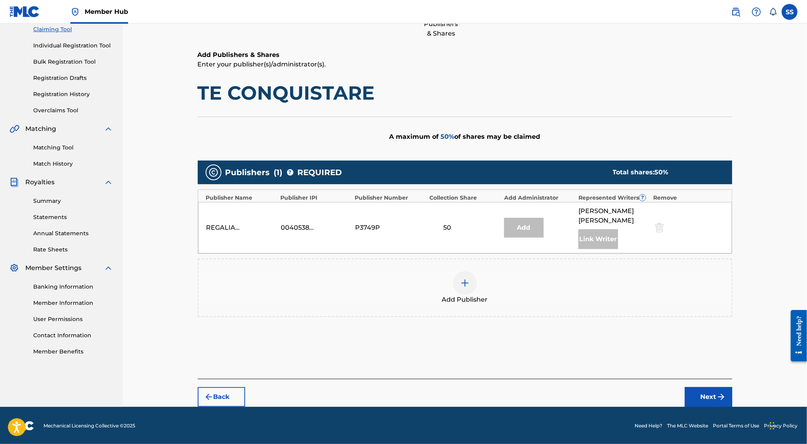
click at [523, 218] on div "Add" at bounding box center [524, 228] width 40 height 20
click at [466, 293] on div at bounding box center [465, 283] width 24 height 24
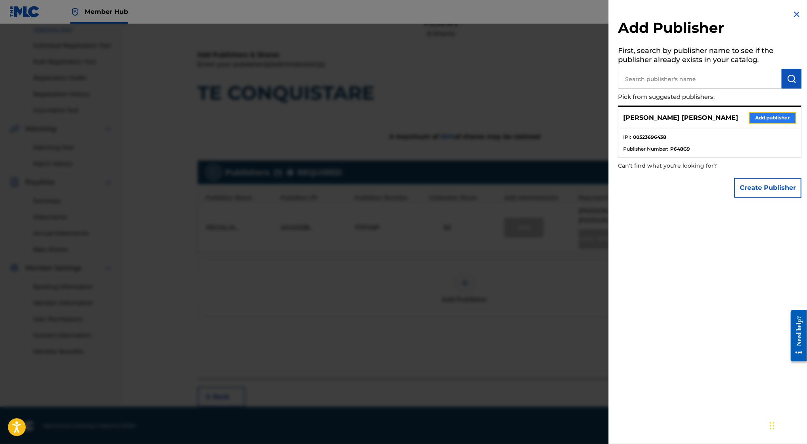
click at [765, 120] on button "Add publisher" at bounding box center [772, 118] width 47 height 12
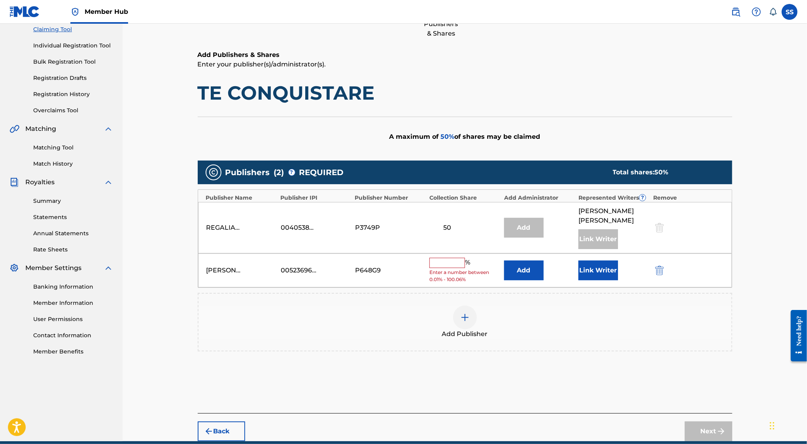
click at [441, 261] on input "text" at bounding box center [448, 263] width 36 height 10
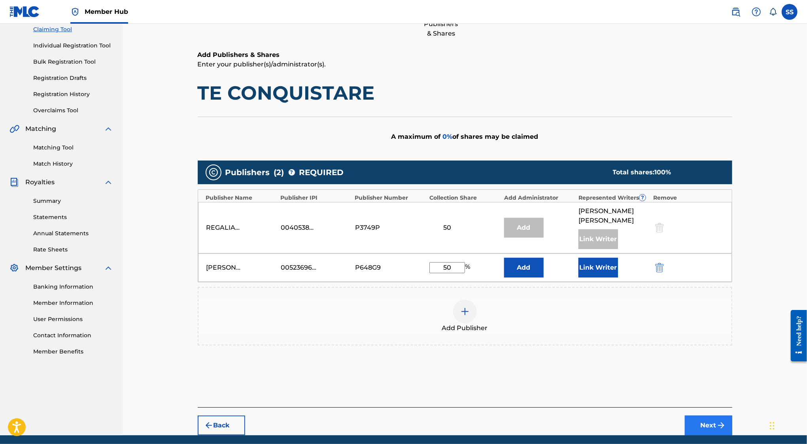
type input "50"
click at [707, 430] on button "Next" at bounding box center [708, 426] width 47 height 20
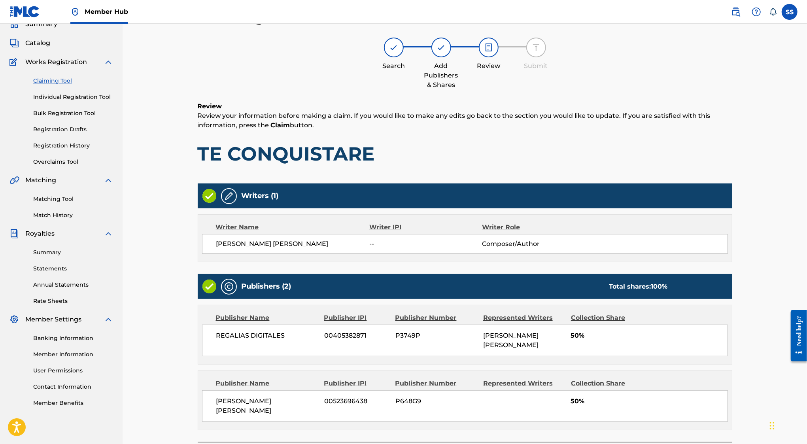
scroll to position [36, 0]
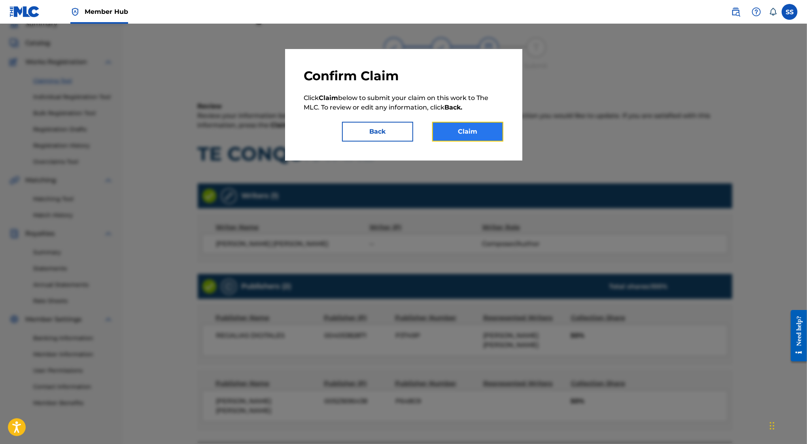
click at [470, 126] on button "Claim" at bounding box center [467, 132] width 71 height 20
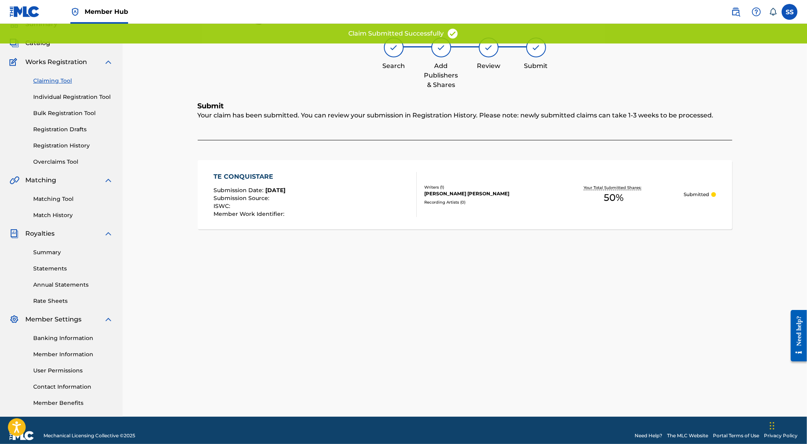
click at [61, 78] on link "Claiming Tool" at bounding box center [73, 81] width 80 height 8
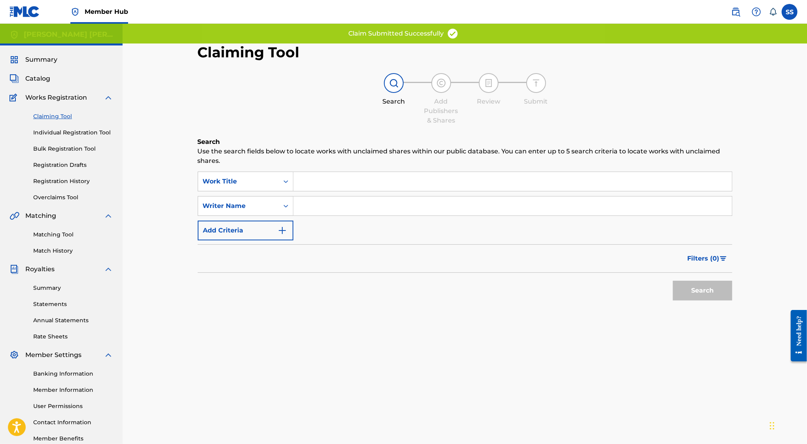
click at [327, 201] on input "Search Form" at bounding box center [513, 206] width 439 height 19
type input "SERGIO SANCHEZ AYON"
click at [715, 284] on button "Search" at bounding box center [702, 291] width 59 height 20
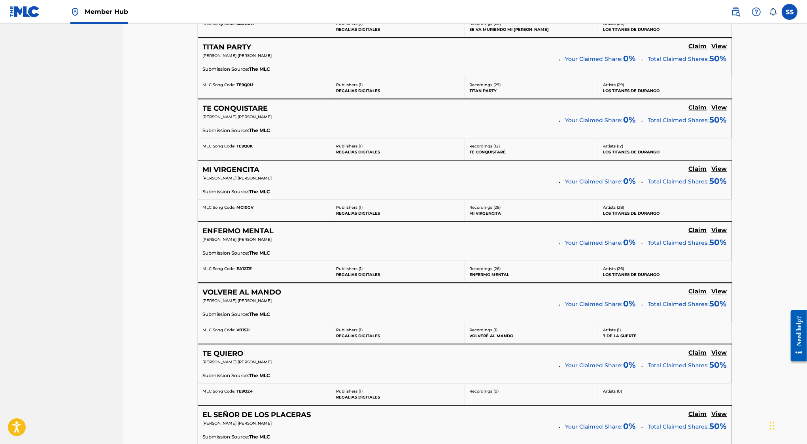
scroll to position [1699, 0]
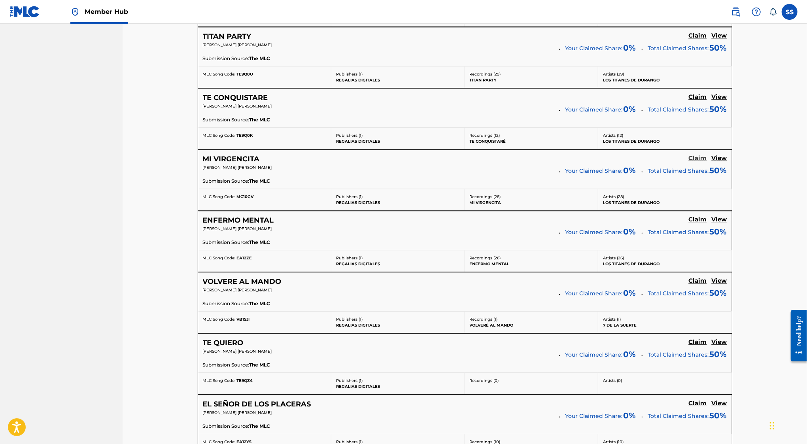
click at [697, 155] on h5 "Claim" at bounding box center [698, 159] width 18 height 8
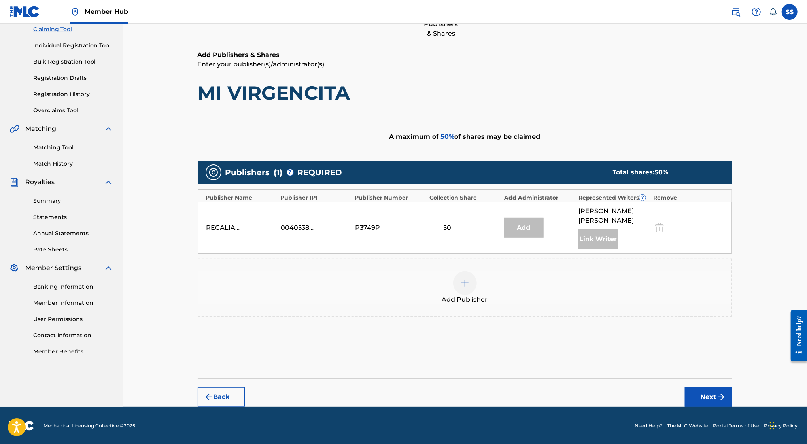
click at [461, 281] on img at bounding box center [464, 282] width 9 height 9
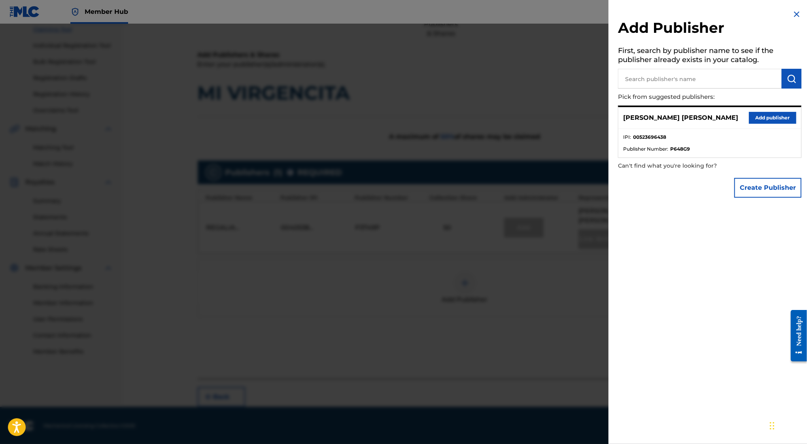
click at [767, 127] on div "SERGIO SANCHEZ AYON Add publisher" at bounding box center [710, 118] width 183 height 22
click at [771, 117] on button "Add publisher" at bounding box center [772, 118] width 47 height 12
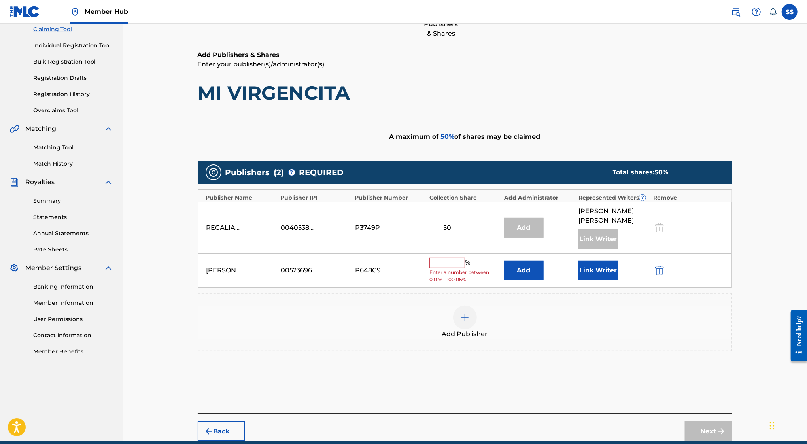
click at [446, 261] on input "text" at bounding box center [448, 263] width 36 height 10
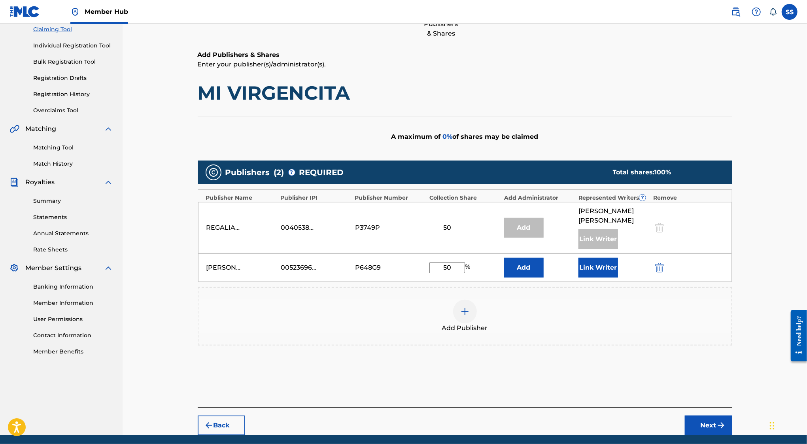
type input "50"
click at [712, 412] on div "Back Next" at bounding box center [465, 421] width 535 height 28
click at [707, 419] on button "Next" at bounding box center [708, 426] width 47 height 20
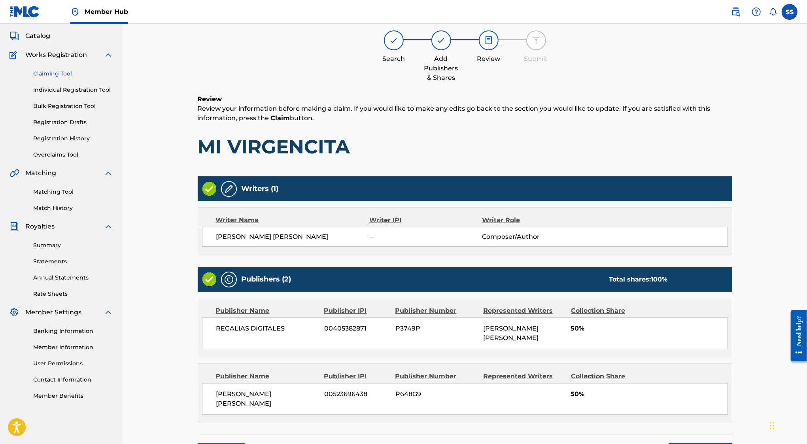
scroll to position [36, 0]
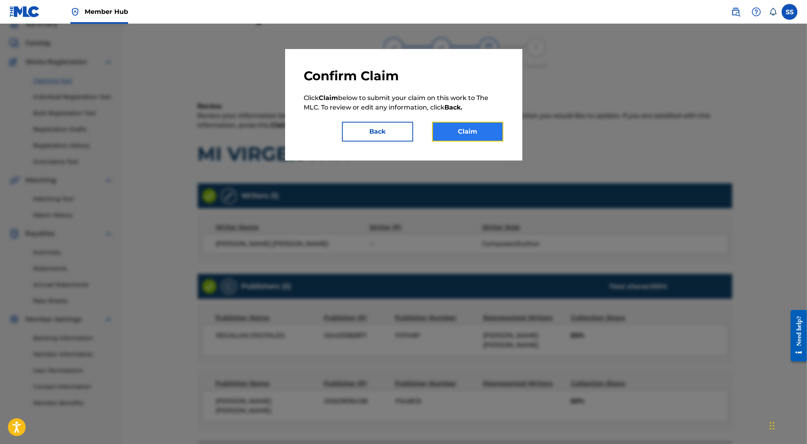
click at [468, 123] on button "Claim" at bounding box center [467, 132] width 71 height 20
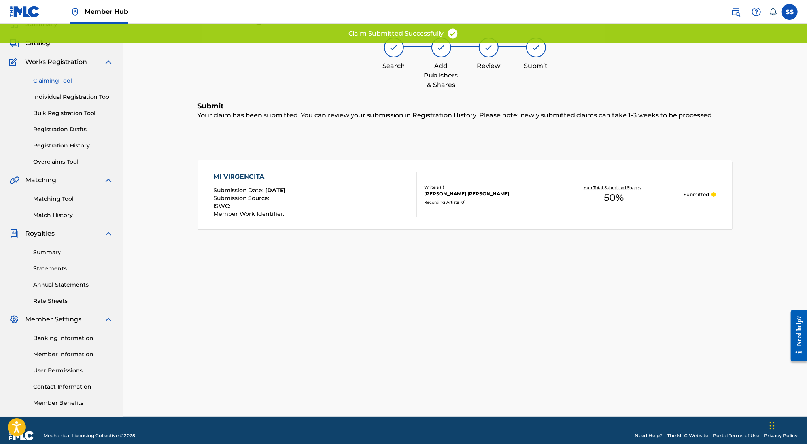
click at [49, 83] on link "Claiming Tool" at bounding box center [73, 81] width 80 height 8
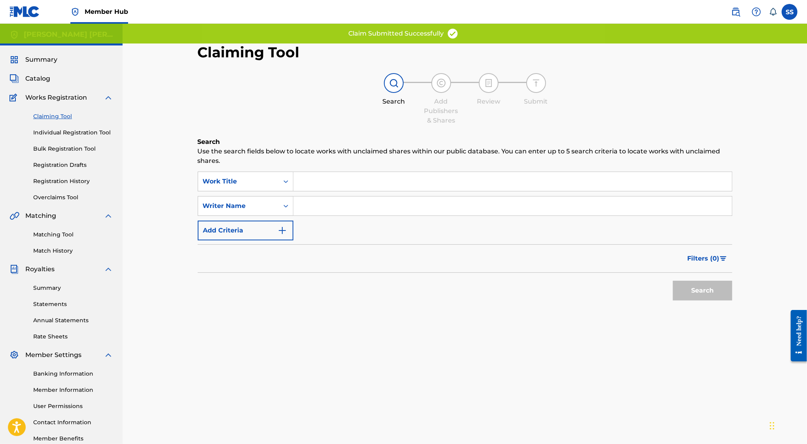
click at [345, 207] on input "Search Form" at bounding box center [513, 206] width 439 height 19
type input "SERGIO SANCHEZ AYON"
click at [688, 296] on button "Search" at bounding box center [702, 291] width 59 height 20
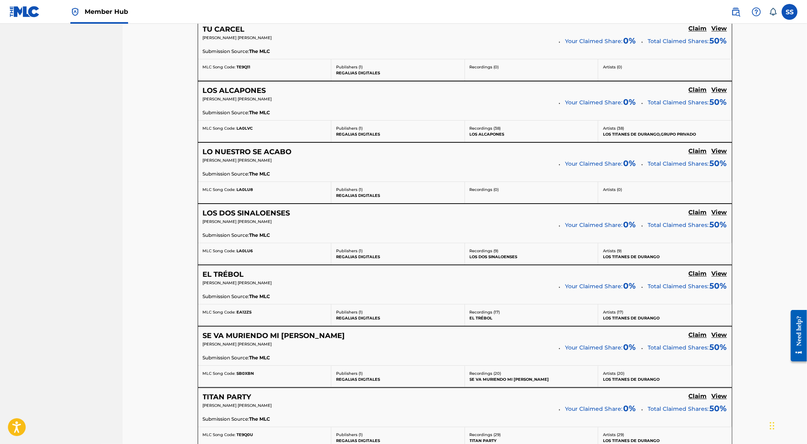
scroll to position [1626, 0]
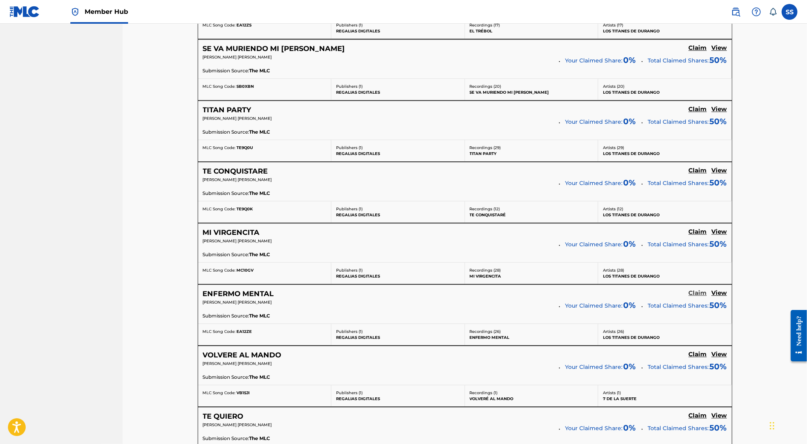
click at [696, 290] on h5 "Claim" at bounding box center [698, 294] width 18 height 8
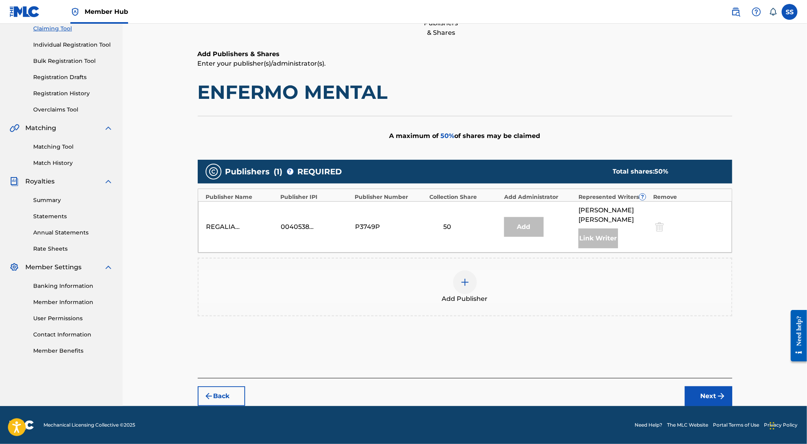
scroll to position [87, 0]
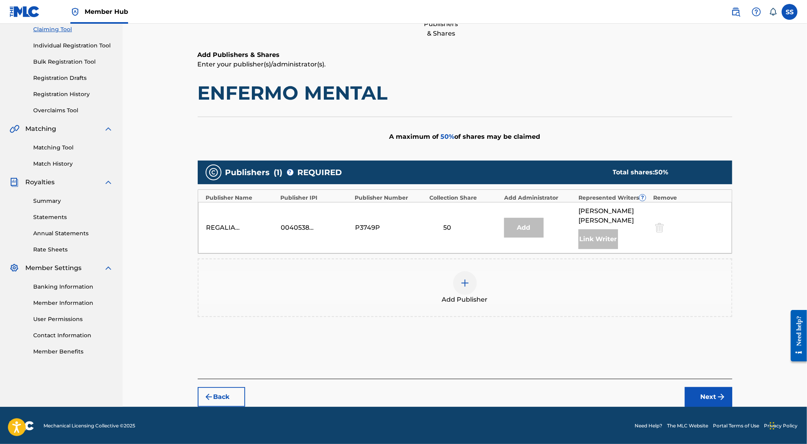
click at [472, 280] on div at bounding box center [465, 283] width 24 height 24
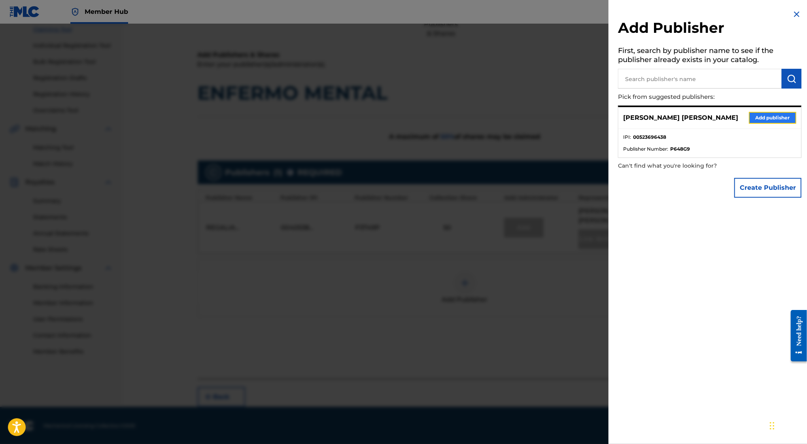
click at [775, 119] on button "Add publisher" at bounding box center [772, 118] width 47 height 12
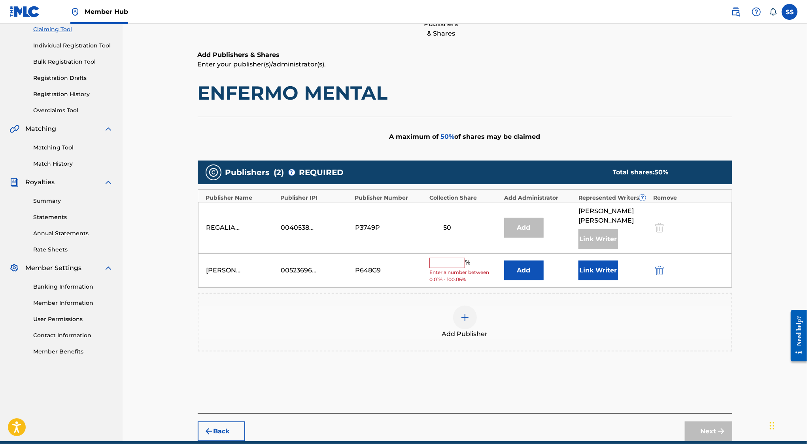
click at [437, 261] on input "text" at bounding box center [448, 263] width 36 height 10
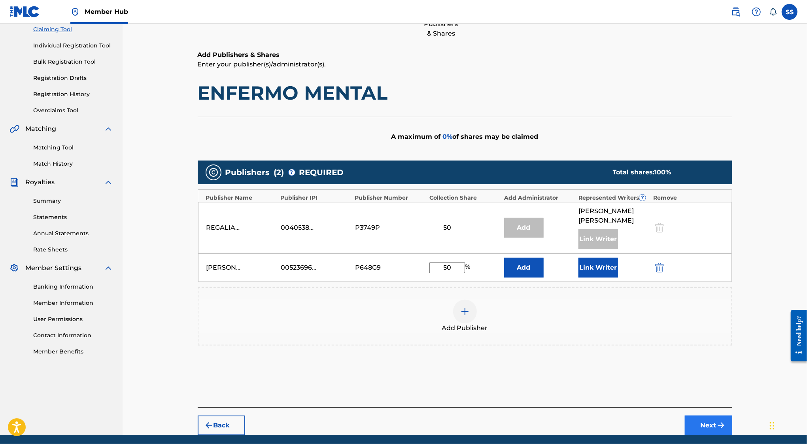
type input "50"
click at [699, 420] on button "Next" at bounding box center [708, 426] width 47 height 20
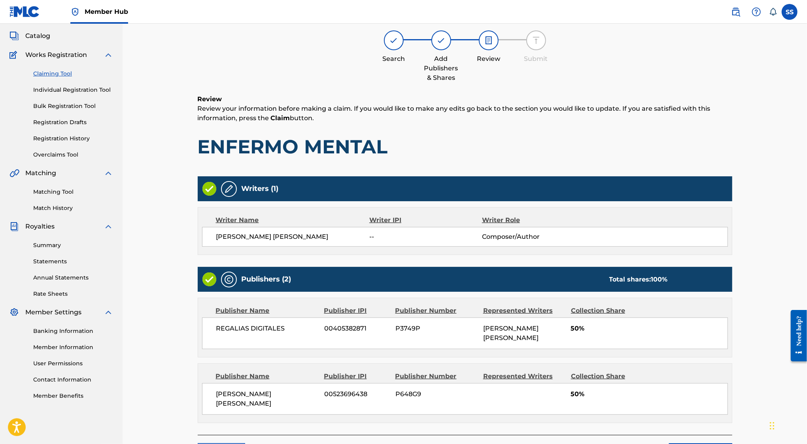
scroll to position [36, 0]
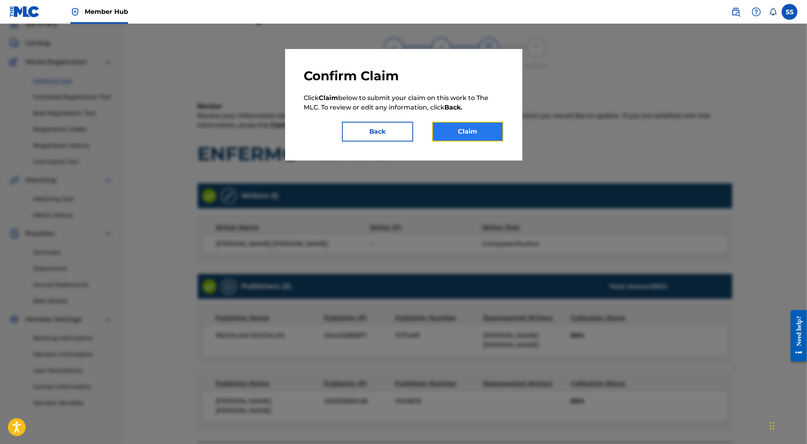
click at [497, 128] on button "Claim" at bounding box center [467, 132] width 71 height 20
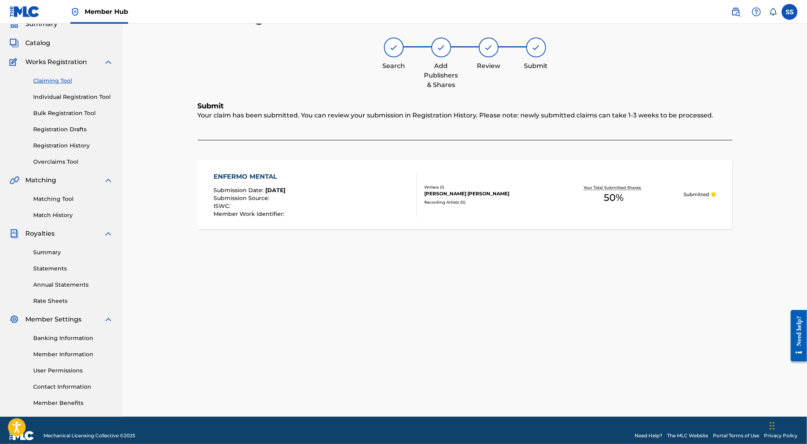
click at [59, 80] on link "Claiming Tool" at bounding box center [73, 81] width 80 height 8
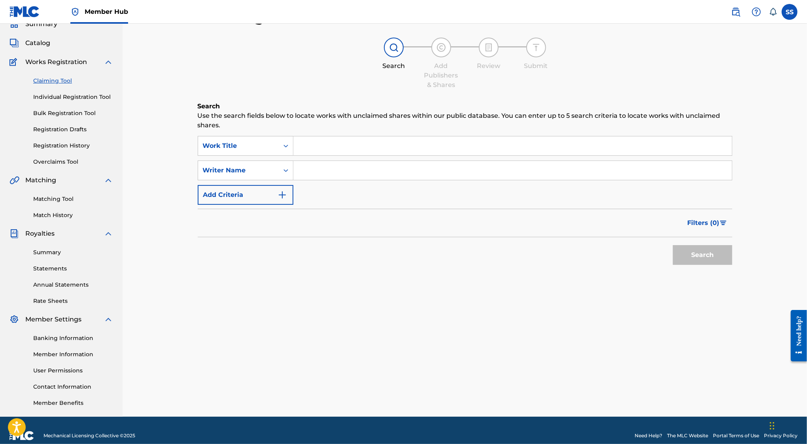
scroll to position [0, 0]
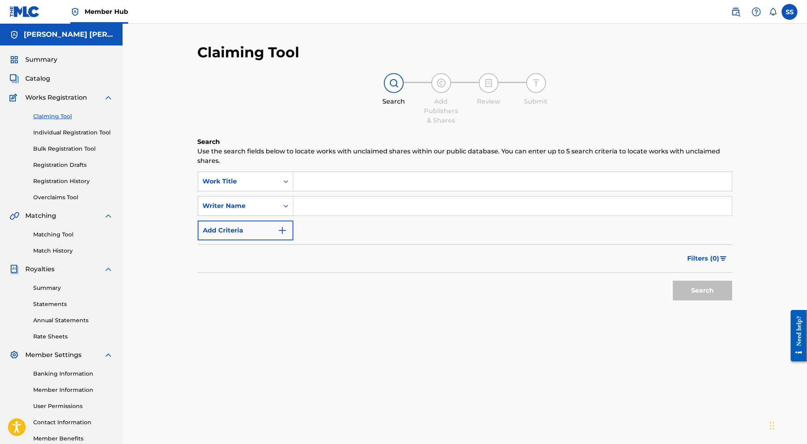
click at [372, 214] on input "Search Form" at bounding box center [513, 206] width 439 height 19
type input "SERGIO SANCHEZ AYON"
click at [697, 280] on div "Search" at bounding box center [700, 289] width 63 height 32
click at [697, 285] on button "Search" at bounding box center [702, 291] width 59 height 20
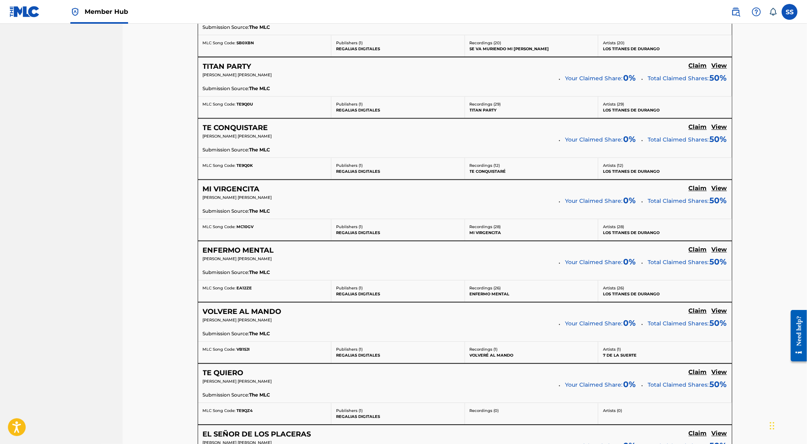
scroll to position [1673, 0]
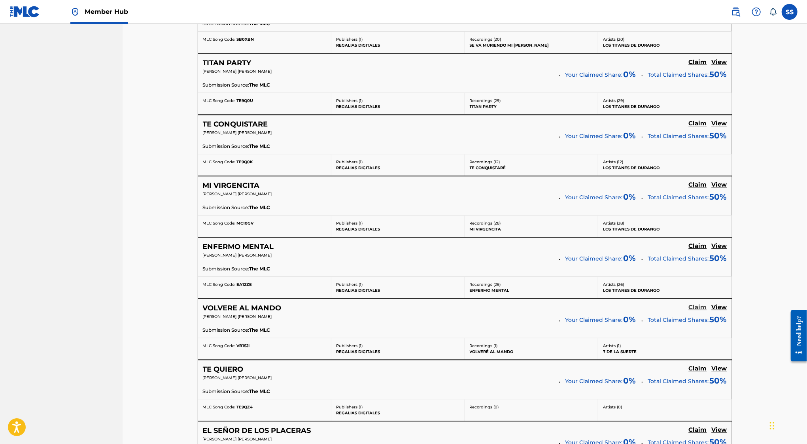
click at [702, 304] on h5 "Claim" at bounding box center [698, 308] width 18 height 8
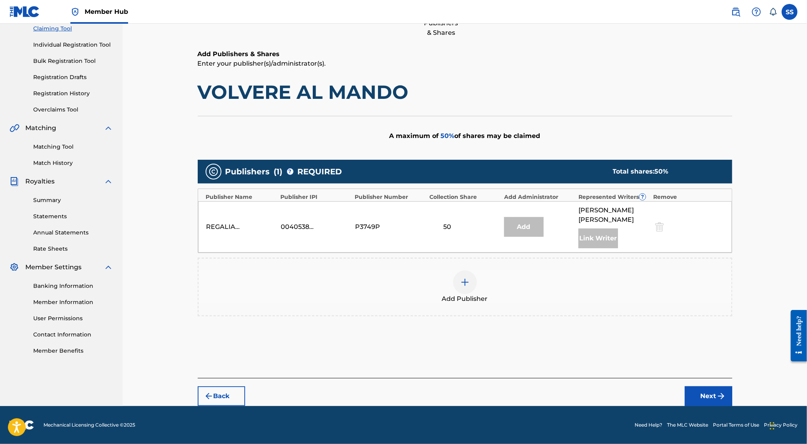
scroll to position [87, 0]
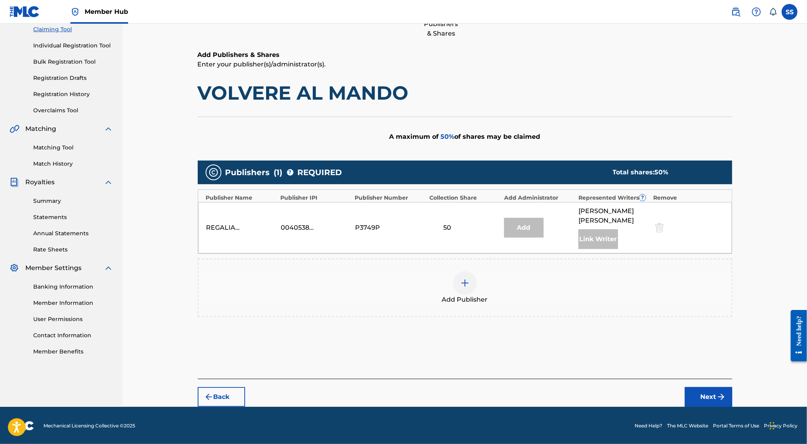
click at [463, 273] on div at bounding box center [465, 283] width 24 height 24
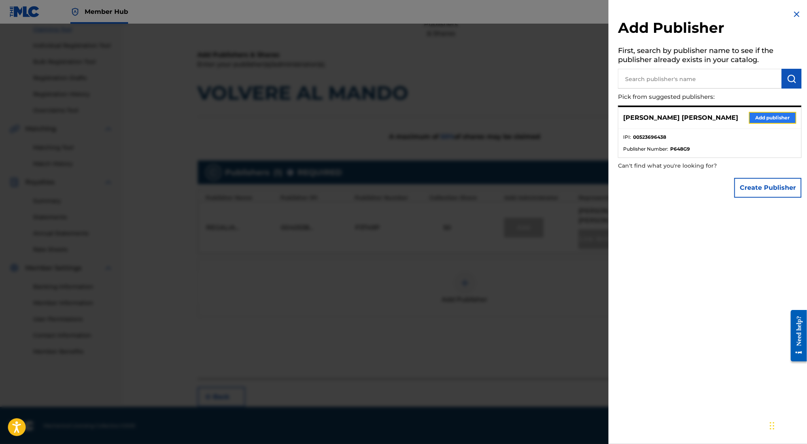
click at [785, 117] on button "Add publisher" at bounding box center [772, 118] width 47 height 12
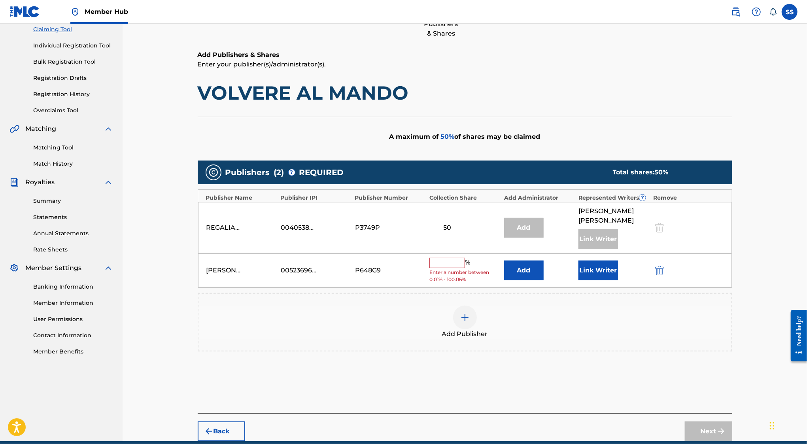
click at [447, 260] on input "text" at bounding box center [448, 263] width 36 height 10
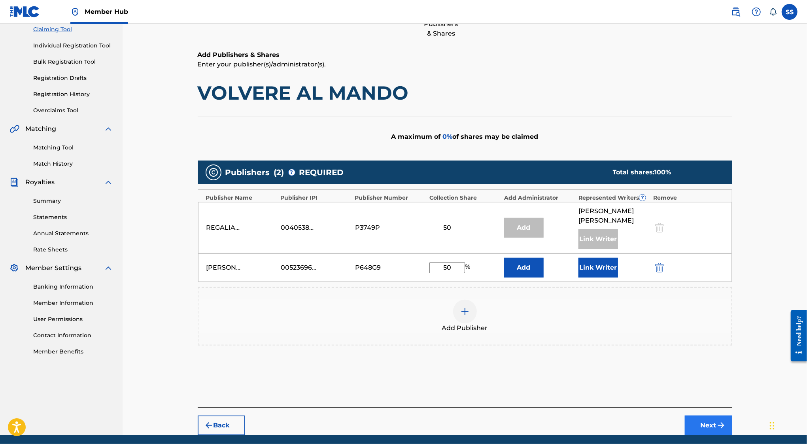
type input "50"
click at [722, 416] on button "Next" at bounding box center [708, 426] width 47 height 20
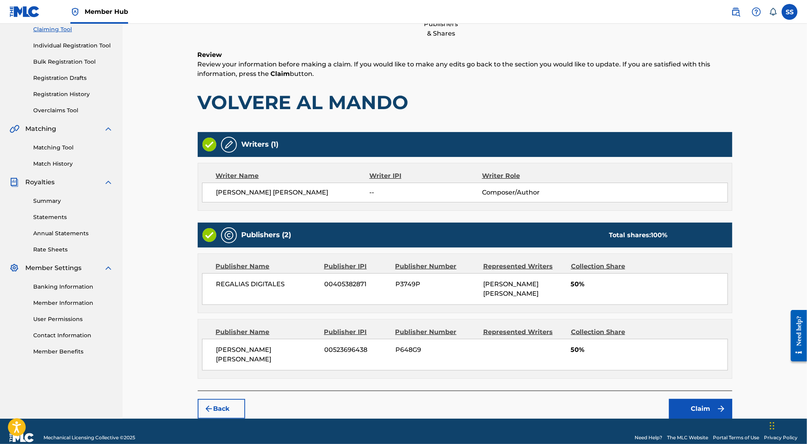
scroll to position [36, 0]
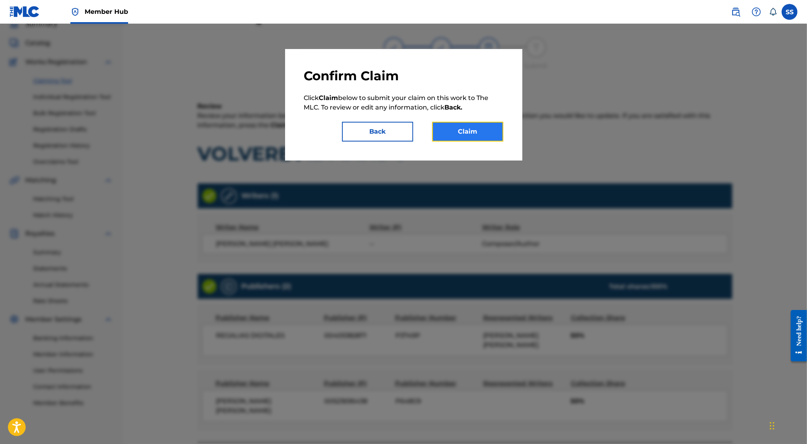
click at [482, 134] on button "Claim" at bounding box center [467, 132] width 71 height 20
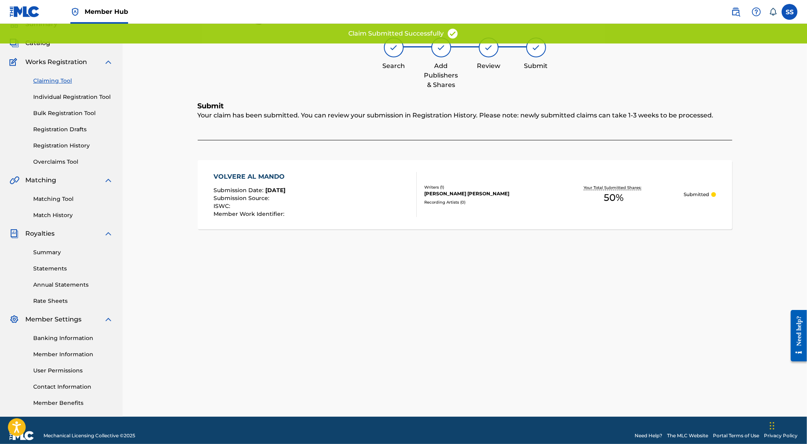
click at [62, 78] on link "Claiming Tool" at bounding box center [73, 81] width 80 height 8
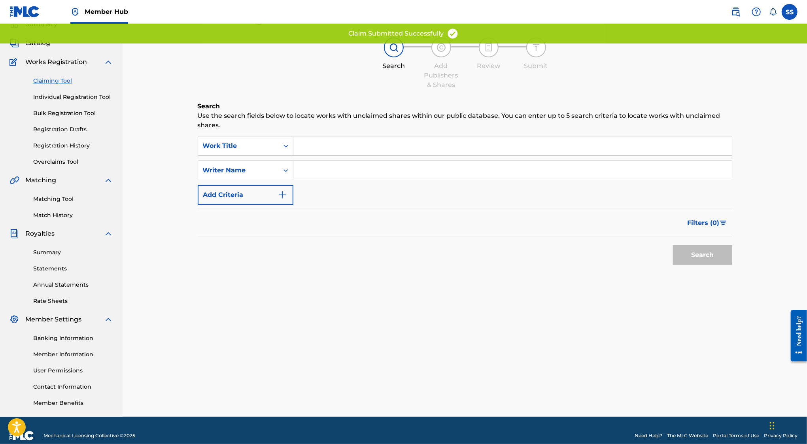
scroll to position [0, 0]
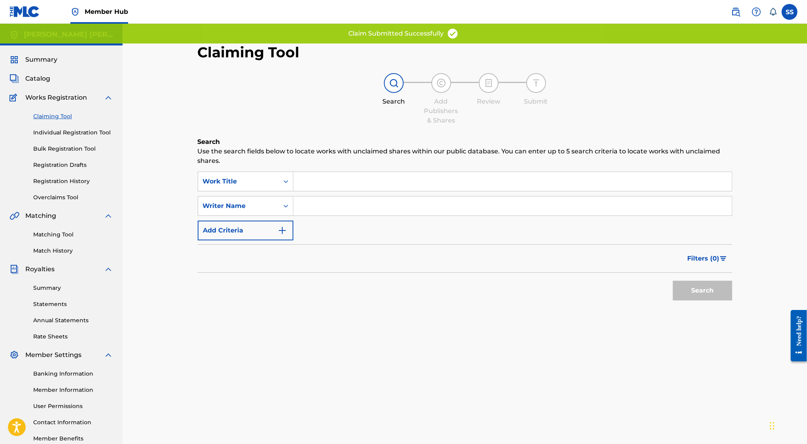
click at [326, 219] on div "SearchWithCriteria05a042b0-e7d1-4a6e-af16-cedb4fa0a852 Work Title SearchWithCri…" at bounding box center [465, 206] width 535 height 69
click at [330, 205] on input "Search Form" at bounding box center [513, 206] width 439 height 19
type input "SERGIO SANCHEZ AYON"
click at [702, 292] on button "Search" at bounding box center [702, 291] width 59 height 20
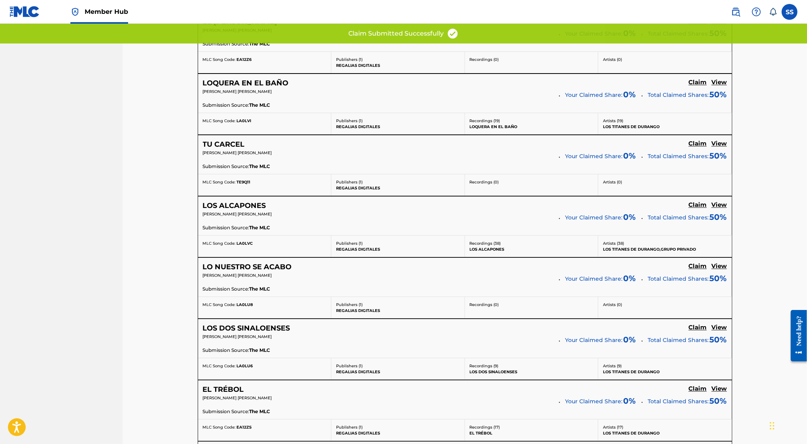
scroll to position [1883, 0]
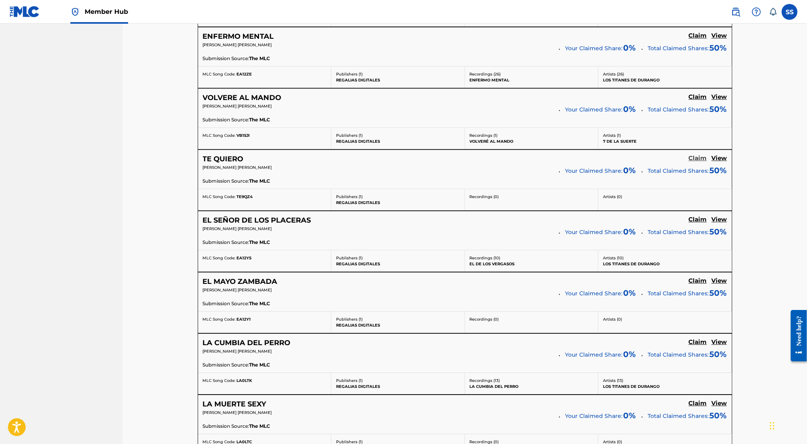
click at [697, 155] on h5 "Claim" at bounding box center [698, 159] width 18 height 8
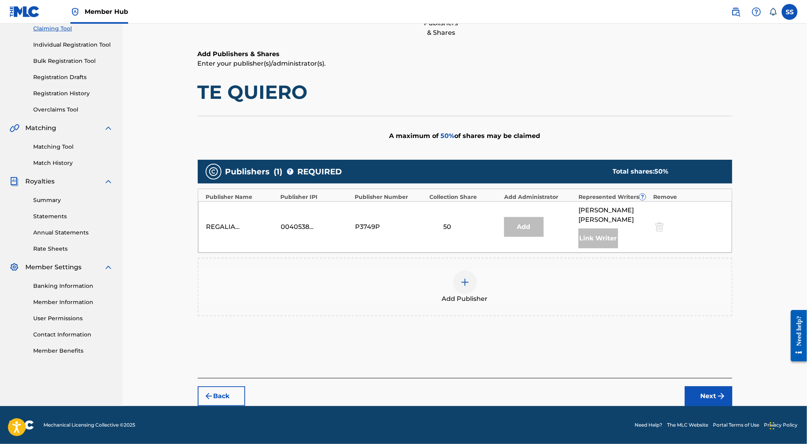
scroll to position [87, 0]
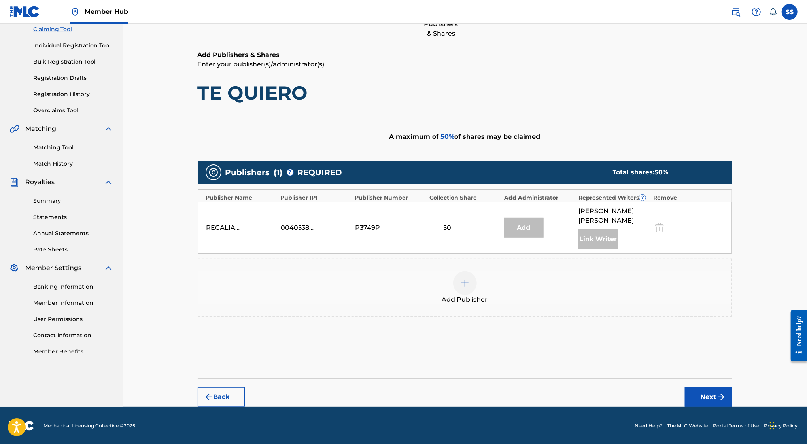
click at [464, 276] on div at bounding box center [465, 283] width 24 height 24
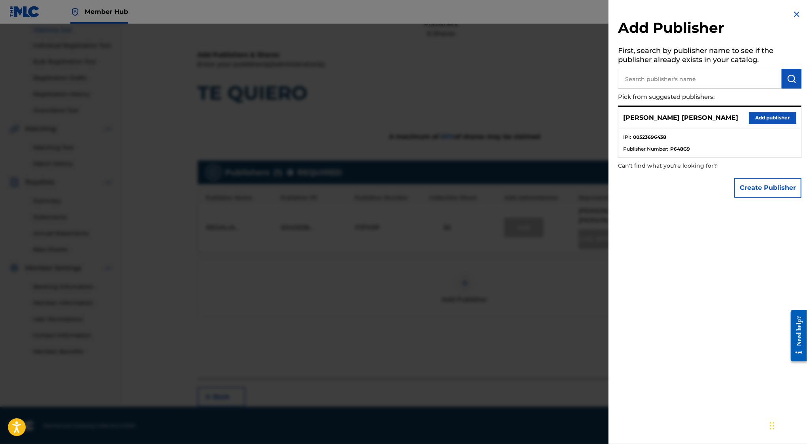
click at [765, 108] on div "SERGIO SANCHEZ AYON Add publisher" at bounding box center [710, 118] width 183 height 22
click at [765, 114] on button "Add publisher" at bounding box center [772, 118] width 47 height 12
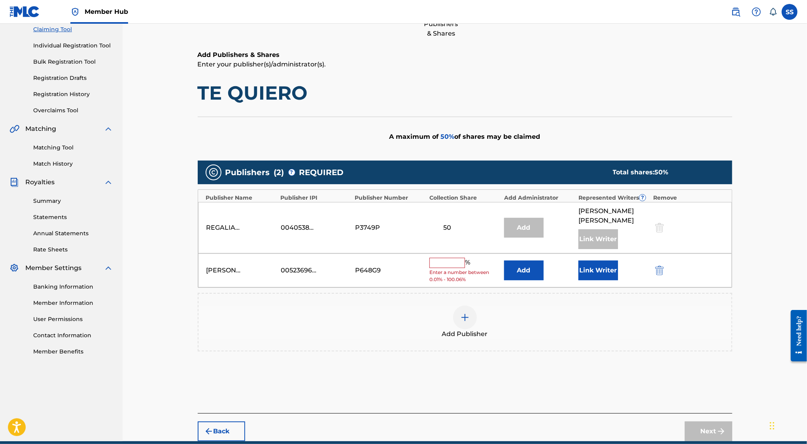
click at [447, 261] on input "text" at bounding box center [448, 263] width 36 height 10
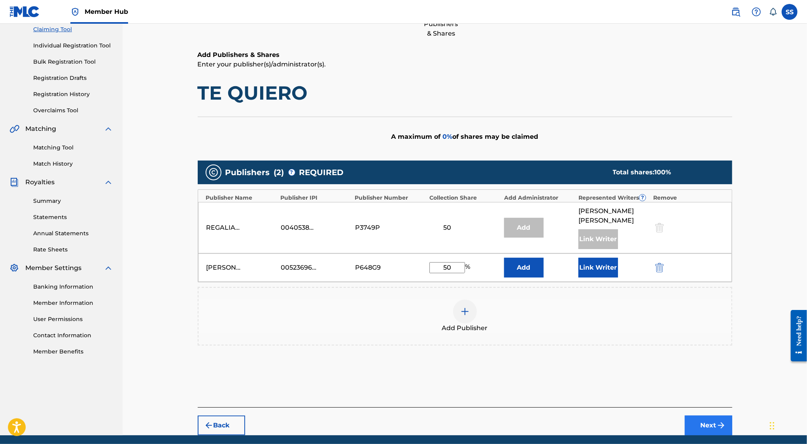
type input "50"
click at [710, 419] on button "Next" at bounding box center [708, 426] width 47 height 20
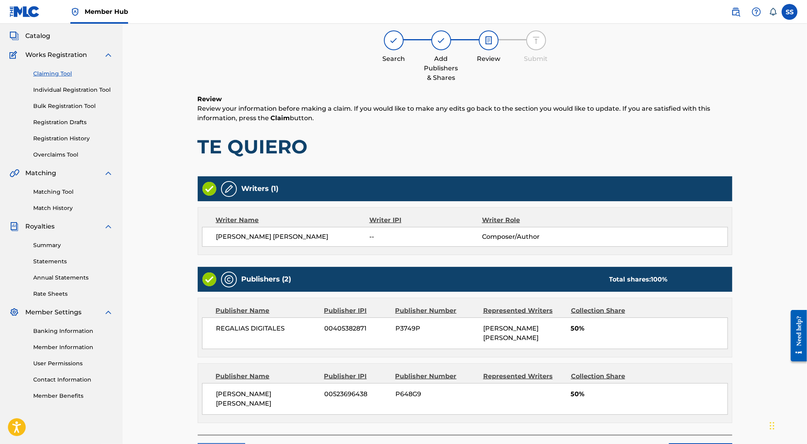
scroll to position [36, 0]
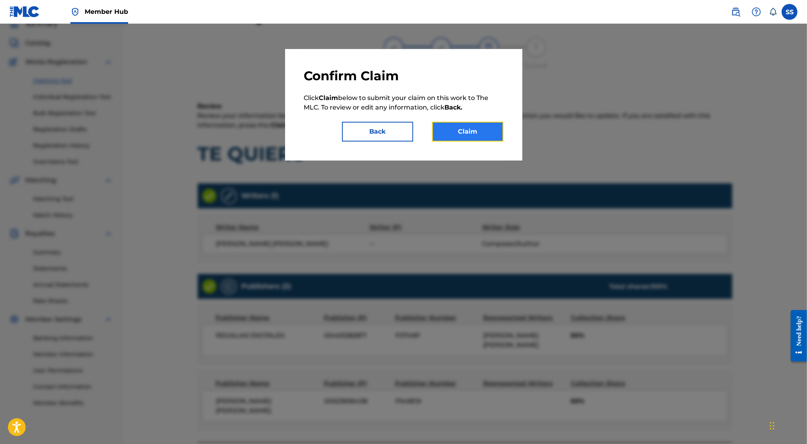
click at [461, 136] on button "Claim" at bounding box center [467, 132] width 71 height 20
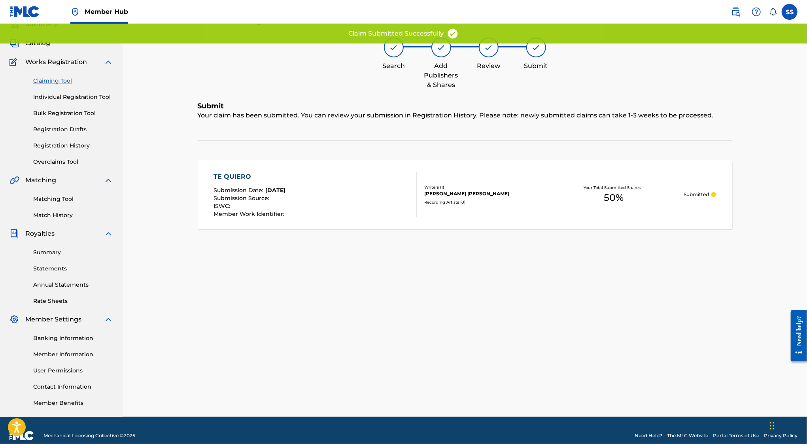
click at [58, 77] on link "Claiming Tool" at bounding box center [73, 81] width 80 height 8
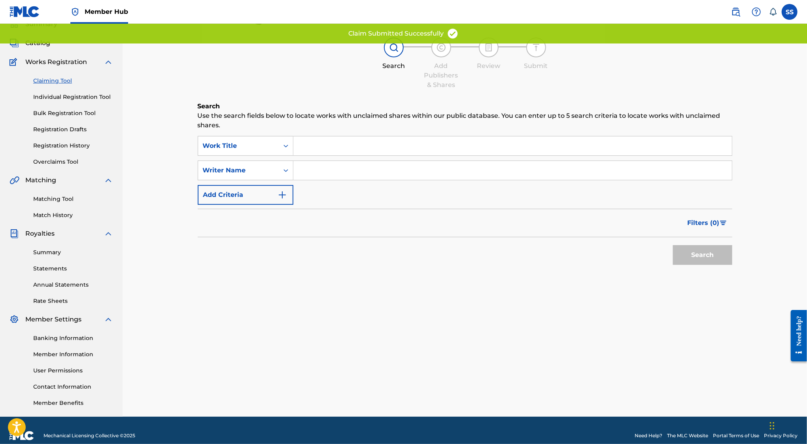
scroll to position [0, 0]
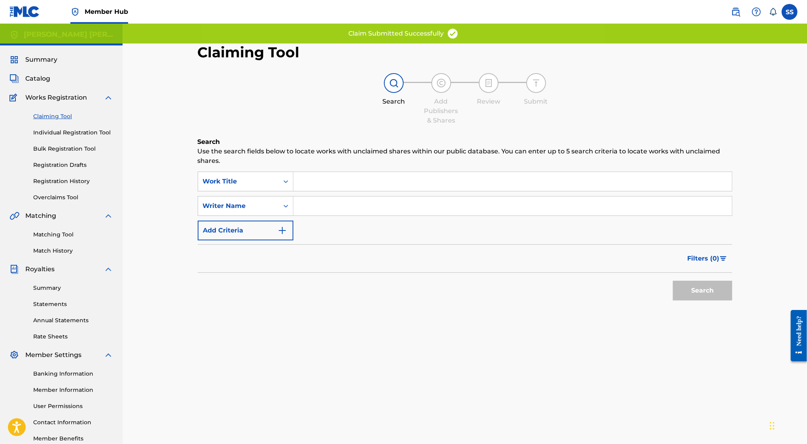
click at [326, 208] on input "Search Form" at bounding box center [513, 206] width 439 height 19
type input "SERGIO SANCHEZ AYON"
click at [691, 290] on button "Search" at bounding box center [702, 291] width 59 height 20
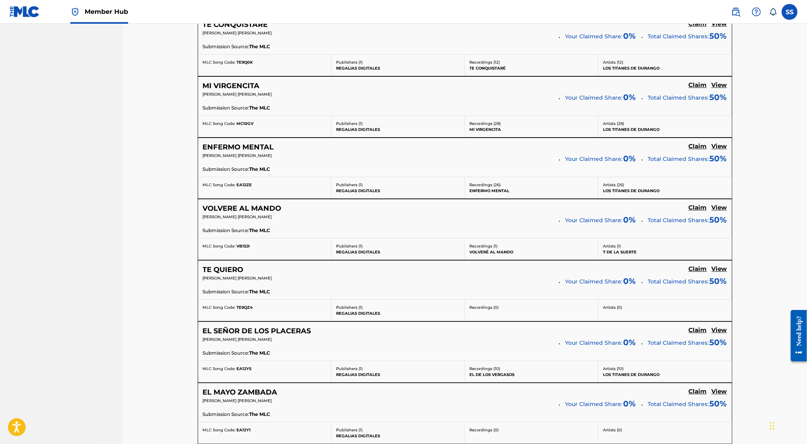
scroll to position [1836, 0]
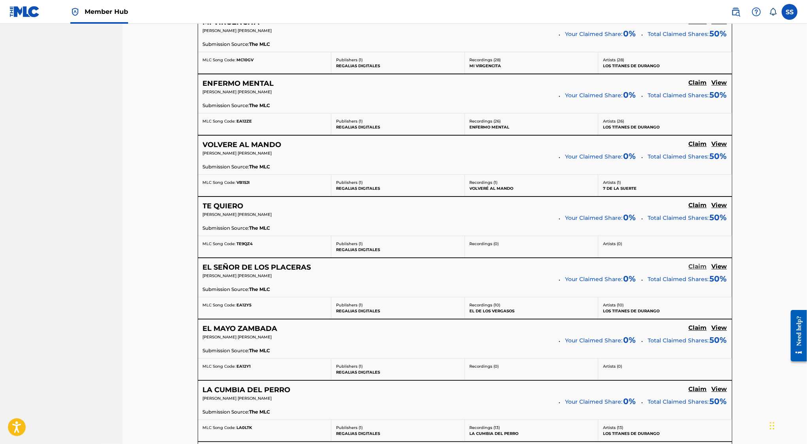
click at [696, 263] on h5 "Claim" at bounding box center [698, 267] width 18 height 8
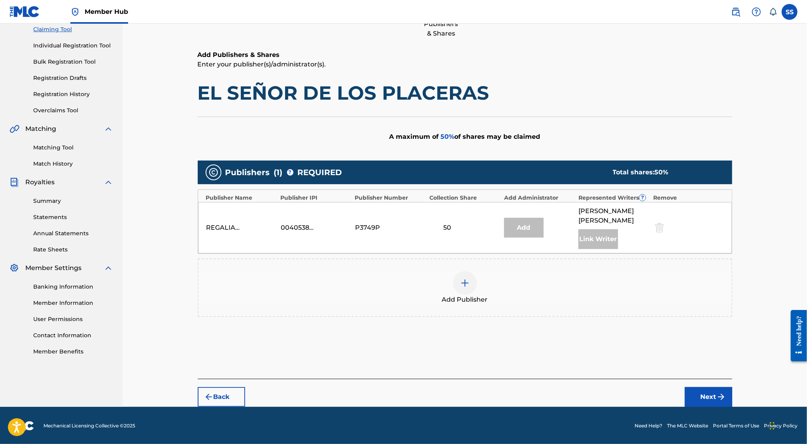
click at [444, 295] on span "Add Publisher" at bounding box center [465, 299] width 46 height 9
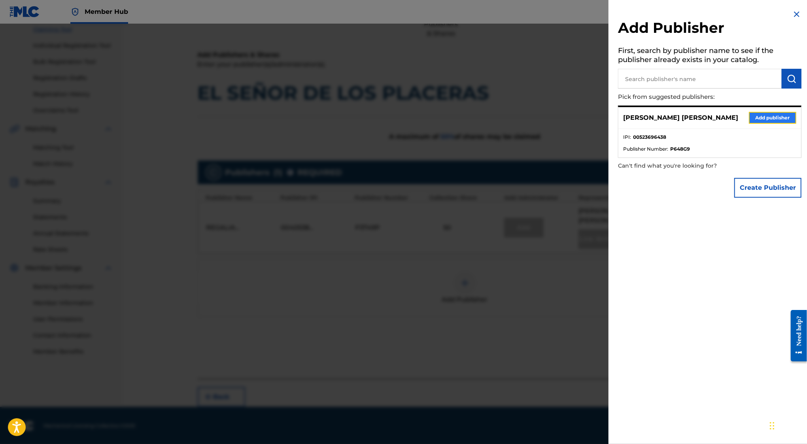
click at [785, 117] on button "Add publisher" at bounding box center [772, 118] width 47 height 12
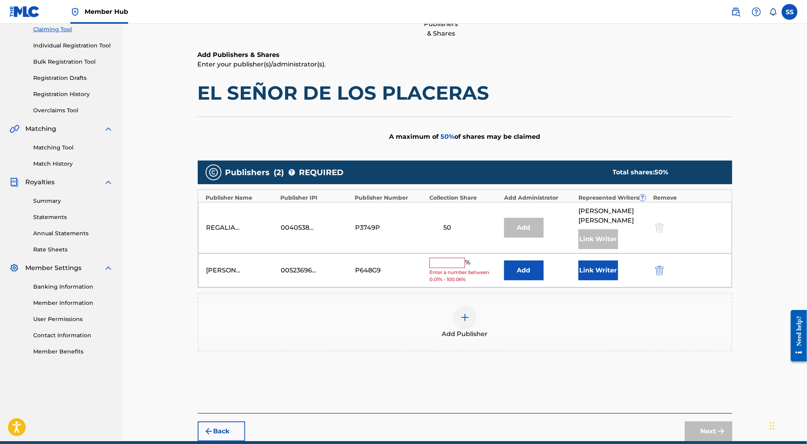
click at [451, 261] on input "text" at bounding box center [448, 263] width 36 height 10
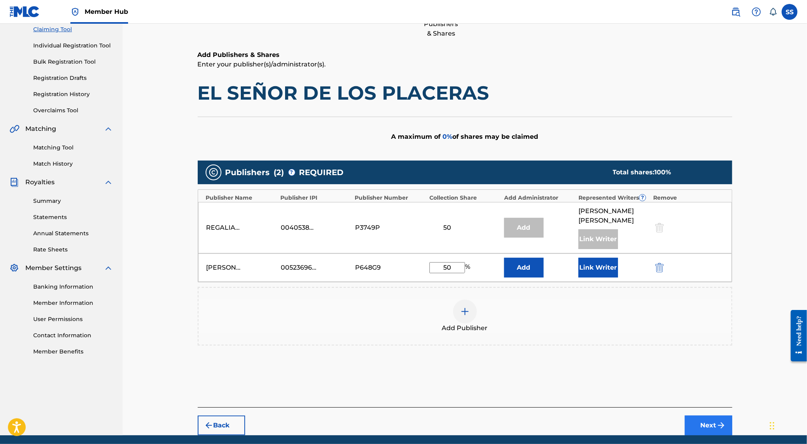
type input "50"
click at [710, 421] on button "Next" at bounding box center [708, 426] width 47 height 20
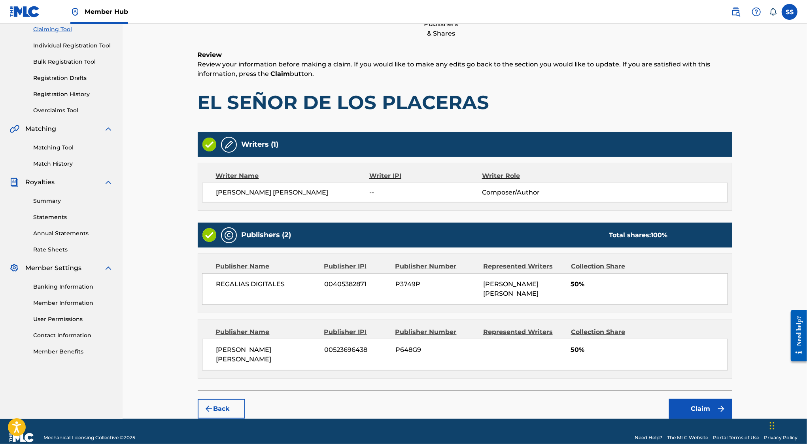
scroll to position [36, 0]
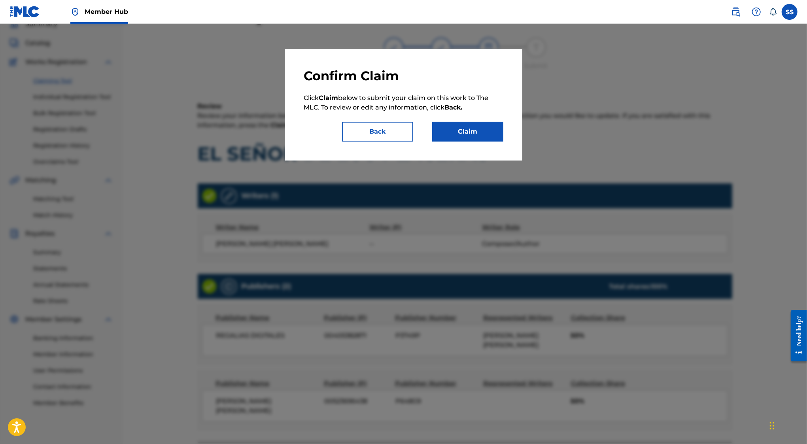
click at [489, 143] on div "Confirm Claim Click Claim below to submit your claim on this work to The MLC. T…" at bounding box center [403, 105] width 237 height 112
click at [490, 134] on button "Claim" at bounding box center [467, 132] width 71 height 20
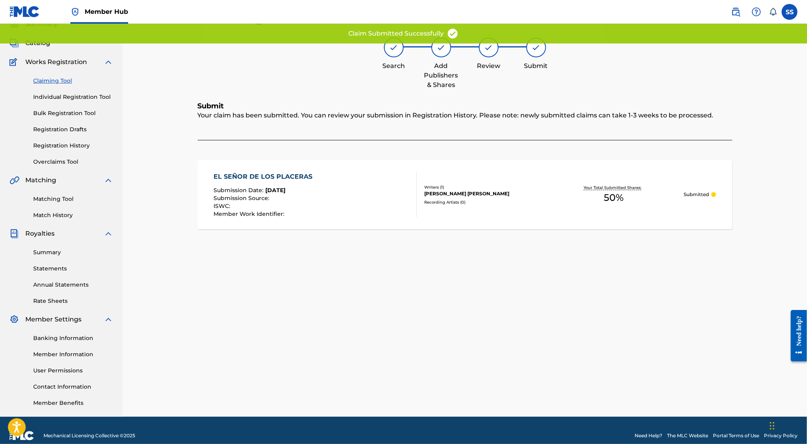
click at [47, 77] on link "Claiming Tool" at bounding box center [73, 81] width 80 height 8
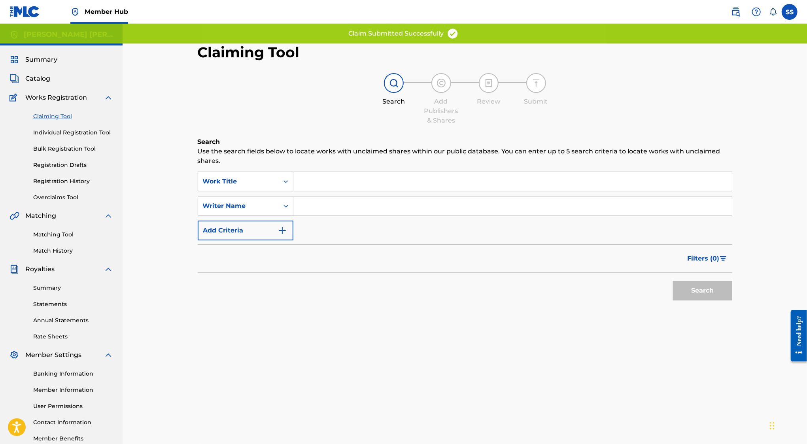
click at [355, 212] on input "Search Form" at bounding box center [513, 206] width 439 height 19
type input "SERGIO SANCHEZ AYON"
click at [707, 302] on div "Search" at bounding box center [700, 289] width 63 height 32
click at [701, 287] on button "Search" at bounding box center [702, 291] width 59 height 20
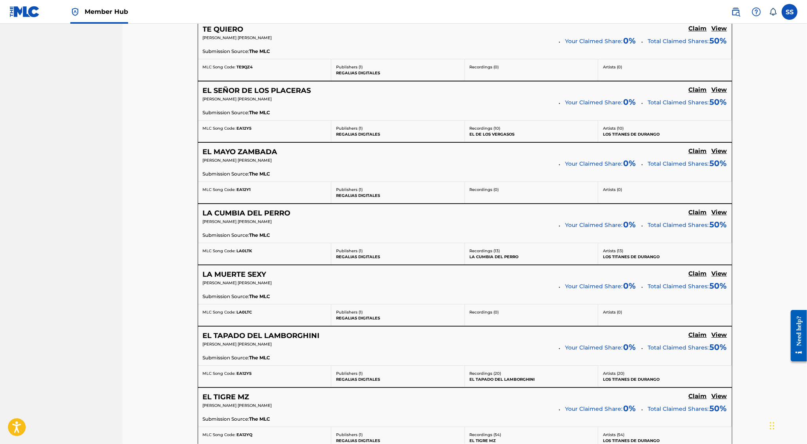
scroll to position [2000, 0]
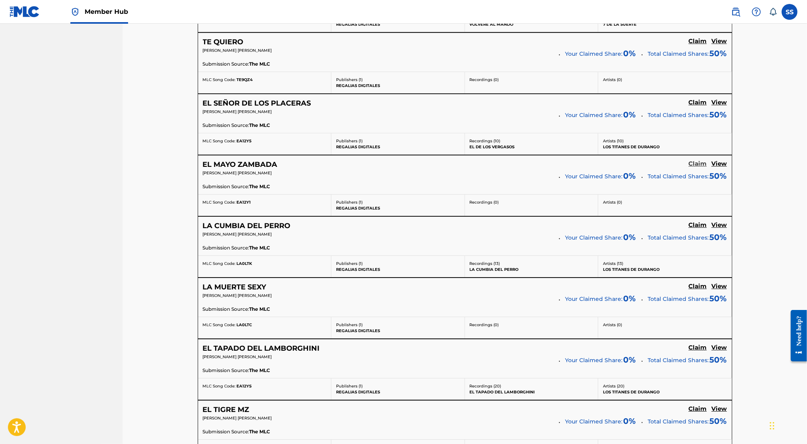
click at [697, 160] on h5 "Claim" at bounding box center [698, 164] width 18 height 8
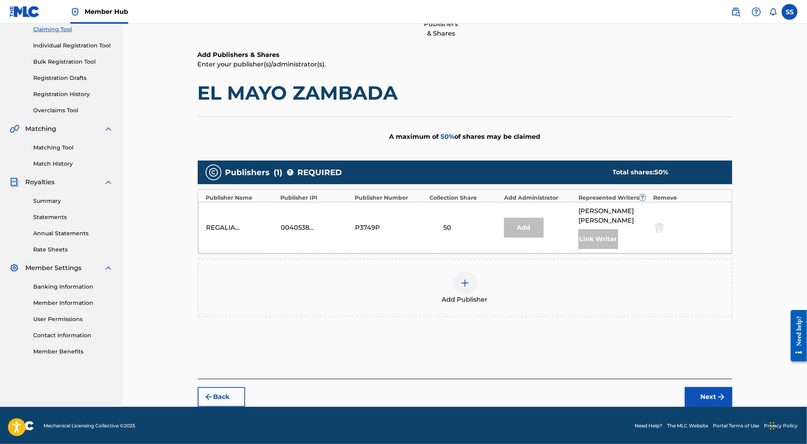
click at [462, 278] on img at bounding box center [464, 282] width 9 height 9
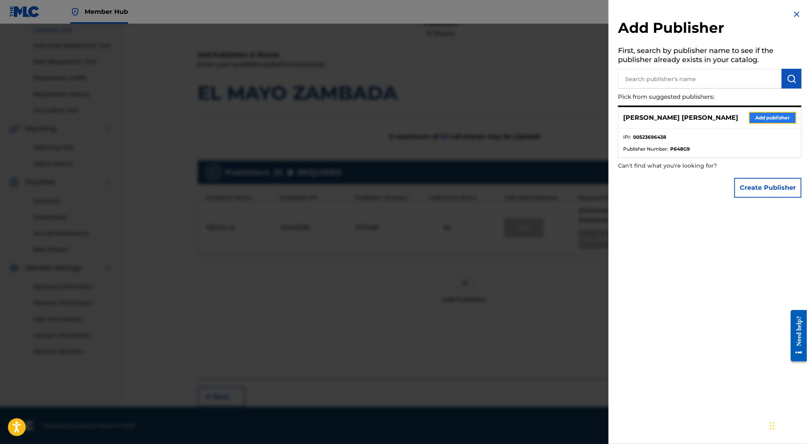
click at [760, 114] on button "Add publisher" at bounding box center [772, 118] width 47 height 12
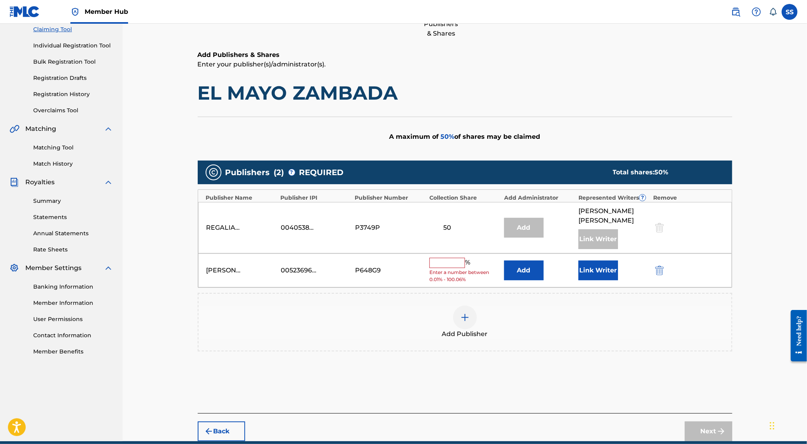
click at [454, 263] on input "text" at bounding box center [448, 263] width 36 height 10
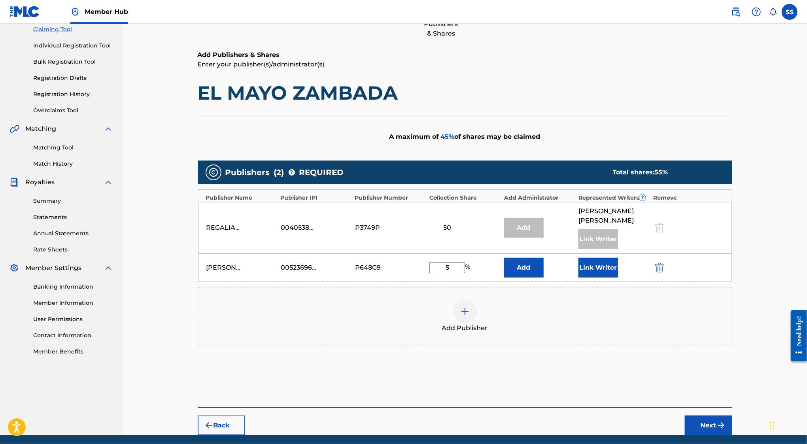
type input "50"
click at [701, 422] on button "Next" at bounding box center [708, 426] width 47 height 20
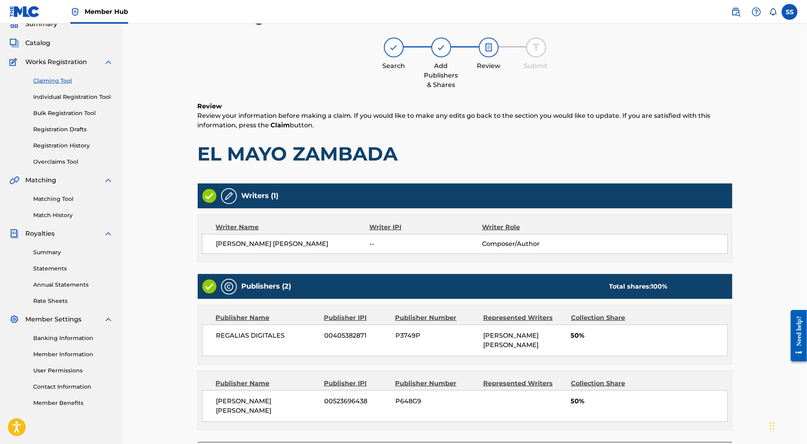
scroll to position [79, 0]
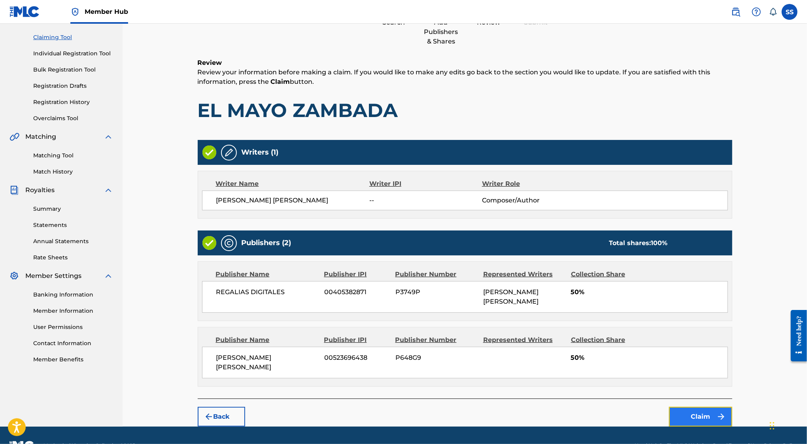
click at [692, 407] on button "Claim" at bounding box center [700, 417] width 63 height 20
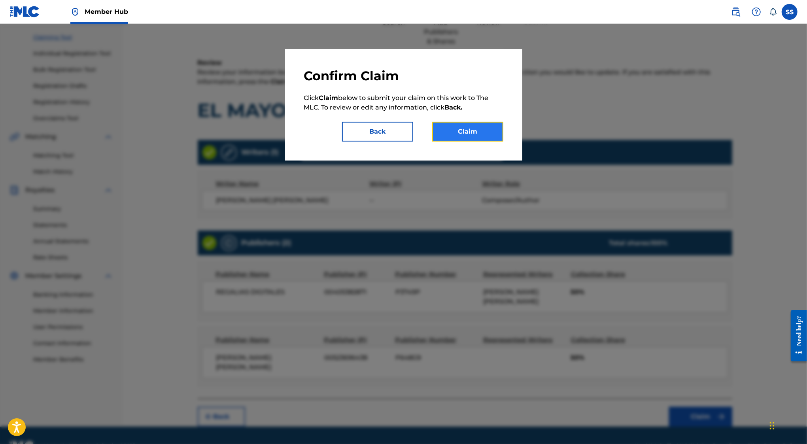
click at [470, 129] on button "Claim" at bounding box center [467, 132] width 71 height 20
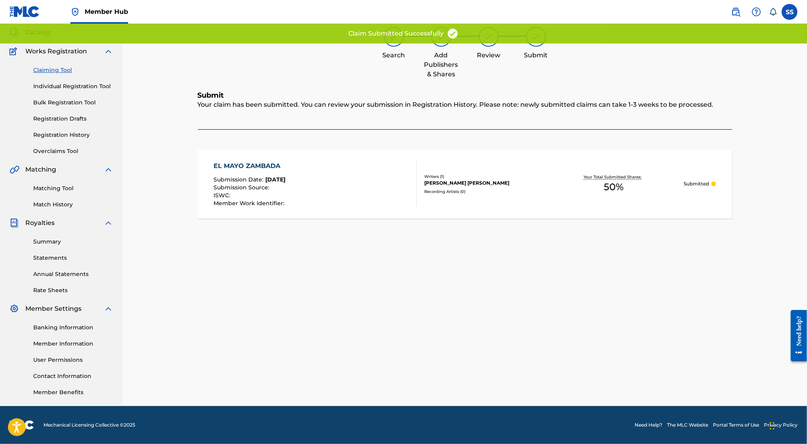
scroll to position [46, 0]
click at [52, 62] on div "Claiming Tool Individual Registration Tool Bulk Registration Tool Registration …" at bounding box center [61, 105] width 104 height 99
click at [65, 69] on link "Claiming Tool" at bounding box center [73, 70] width 80 height 8
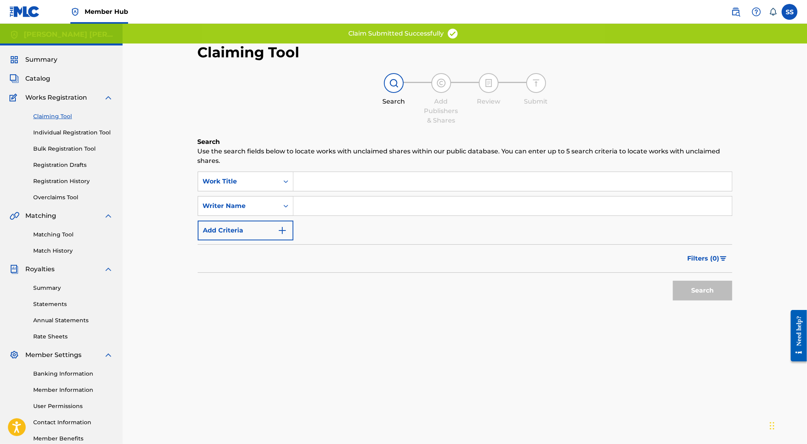
click at [333, 213] on input "Search Form" at bounding box center [513, 206] width 439 height 19
type input "SERGIO SANCHEZ AYON"
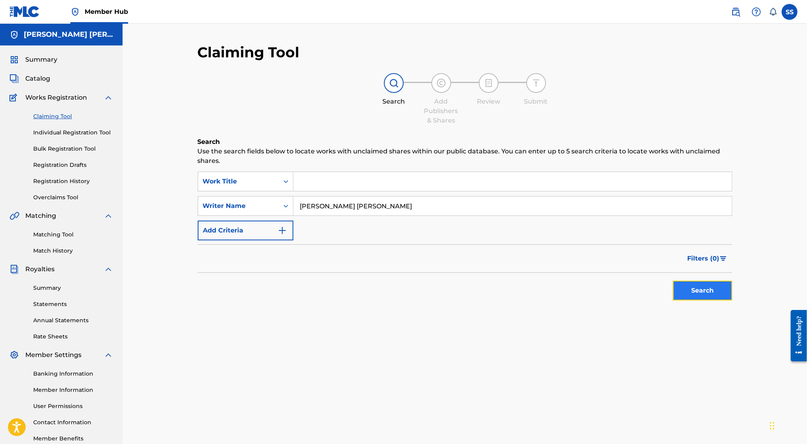
click at [689, 299] on button "Search" at bounding box center [702, 291] width 59 height 20
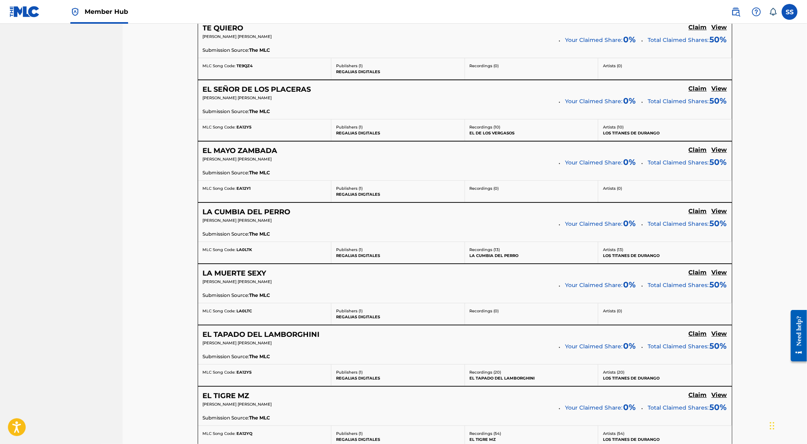
scroll to position [2013, 0]
click at [700, 209] on h5 "Claim" at bounding box center [698, 213] width 18 height 8
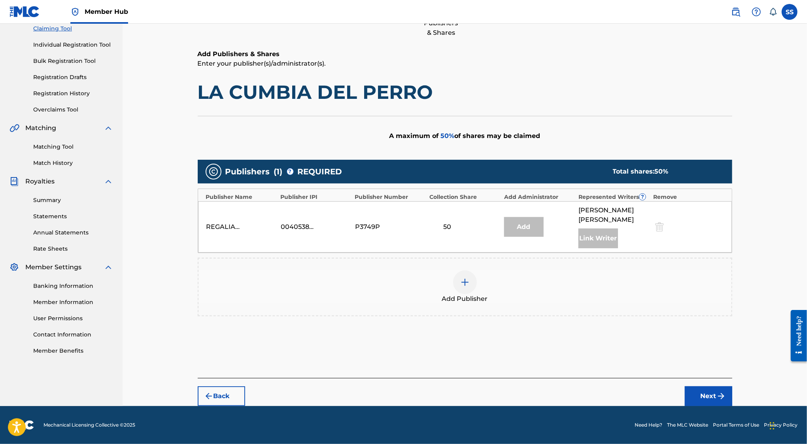
scroll to position [87, 0]
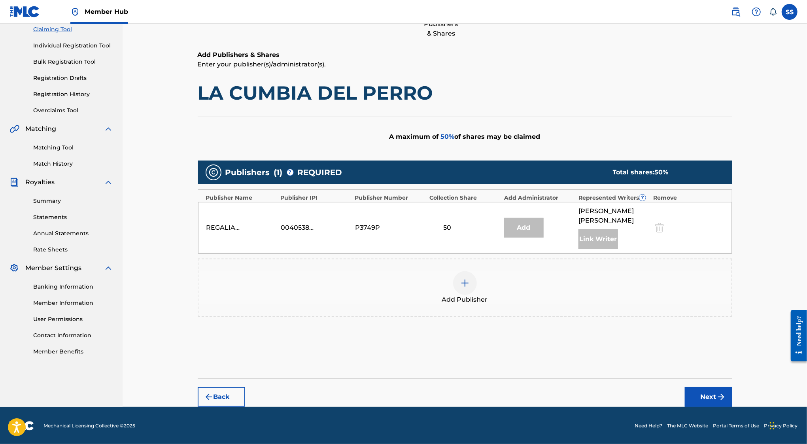
click at [461, 283] on img at bounding box center [464, 282] width 9 height 9
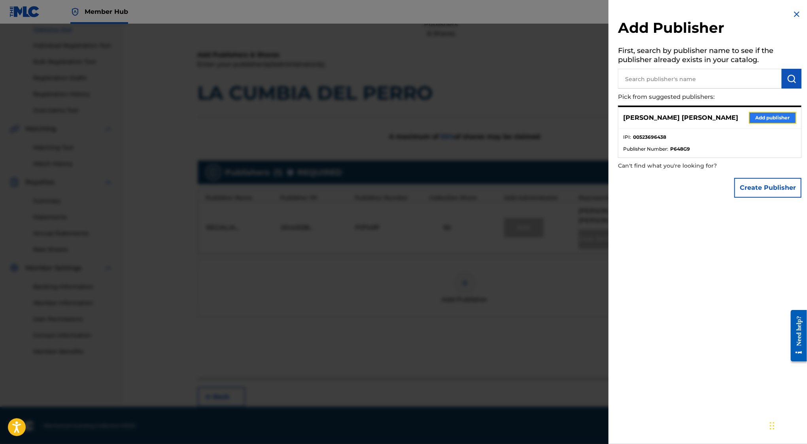
click at [770, 121] on button "Add publisher" at bounding box center [772, 118] width 47 height 12
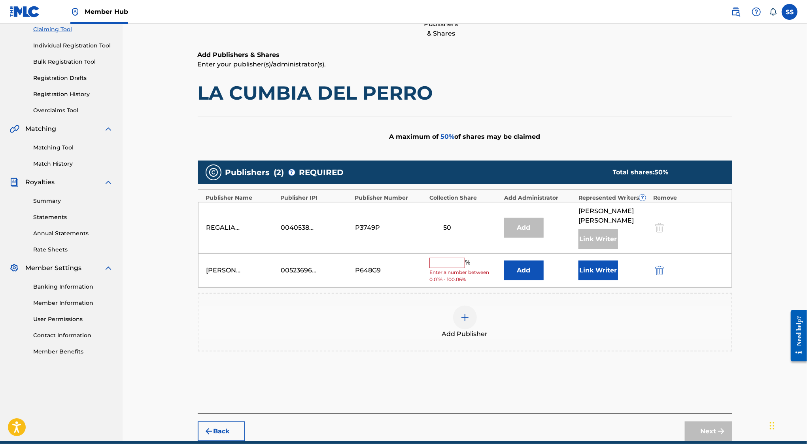
click at [439, 256] on div "SERGIO SANCHEZ AYON 00523696438 P648G9 % Enter a number between 0.01% - 100.06%…" at bounding box center [465, 271] width 534 height 34
click at [439, 263] on input "text" at bounding box center [448, 263] width 36 height 10
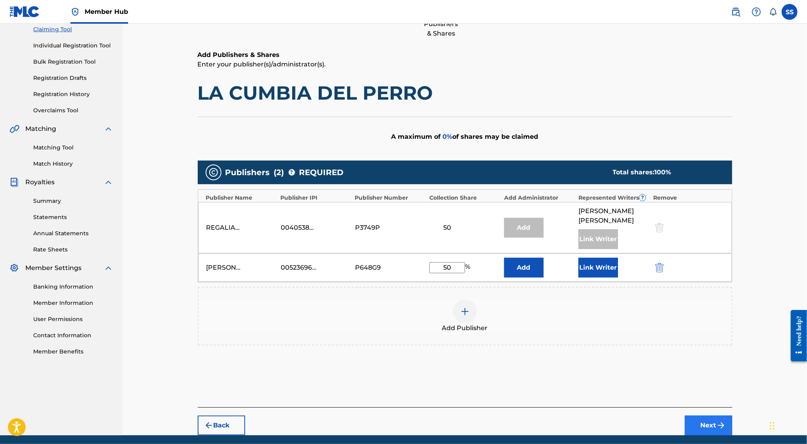
type input "50"
click at [719, 425] on img "submit" at bounding box center [721, 425] width 9 height 9
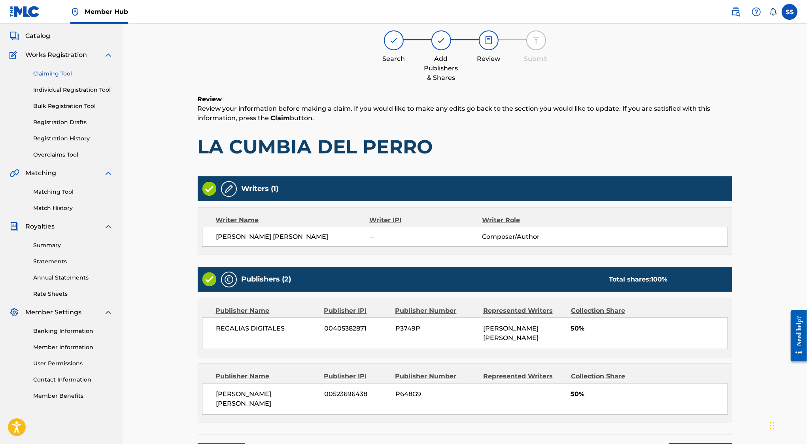
scroll to position [36, 0]
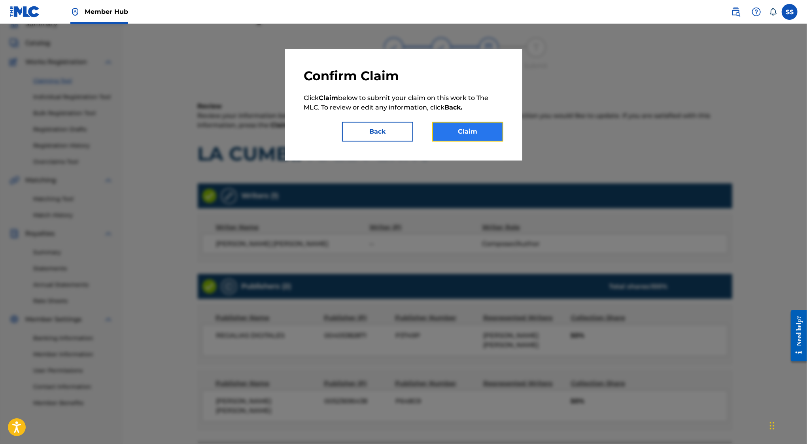
click at [457, 136] on button "Claim" at bounding box center [467, 132] width 71 height 20
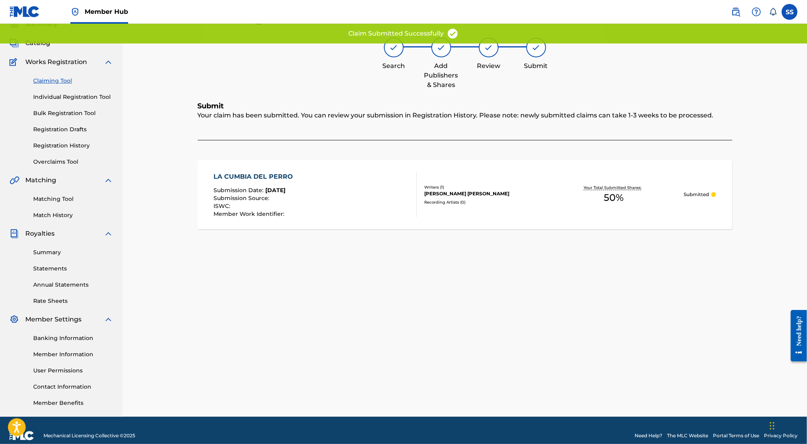
click at [46, 79] on link "Claiming Tool" at bounding box center [73, 81] width 80 height 8
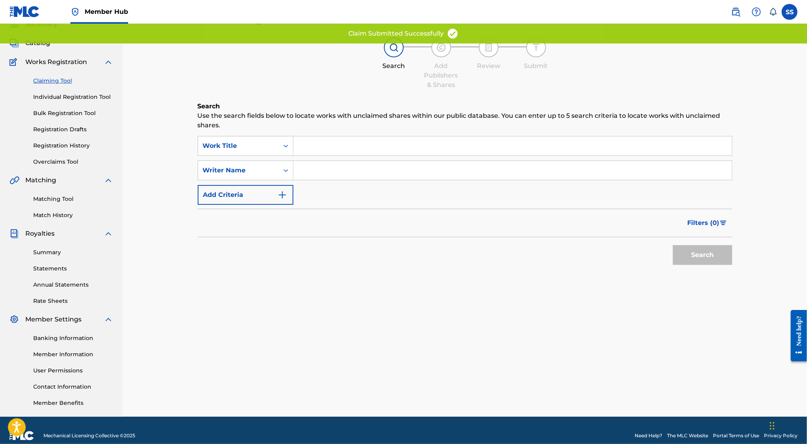
scroll to position [0, 0]
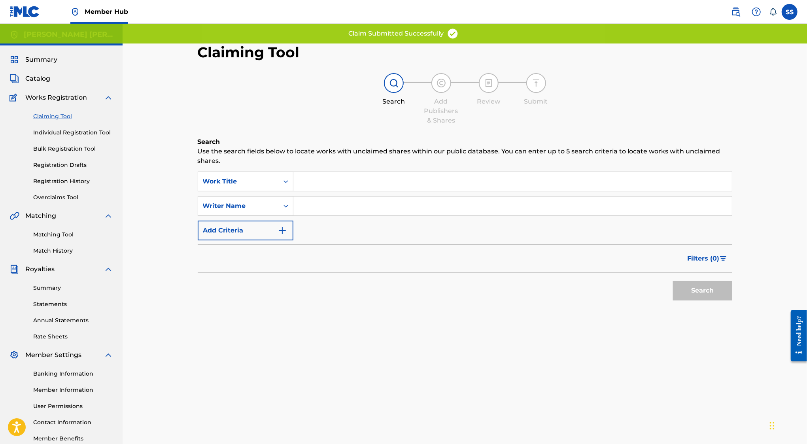
click at [322, 200] on input "Search Form" at bounding box center [513, 206] width 439 height 19
type input "SERGIO SANCHEZ AYON"
click at [689, 286] on button "Search" at bounding box center [702, 291] width 59 height 20
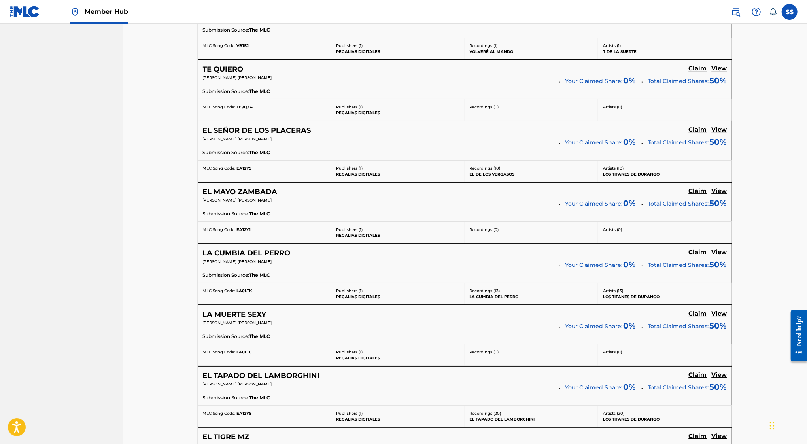
scroll to position [2007, 0]
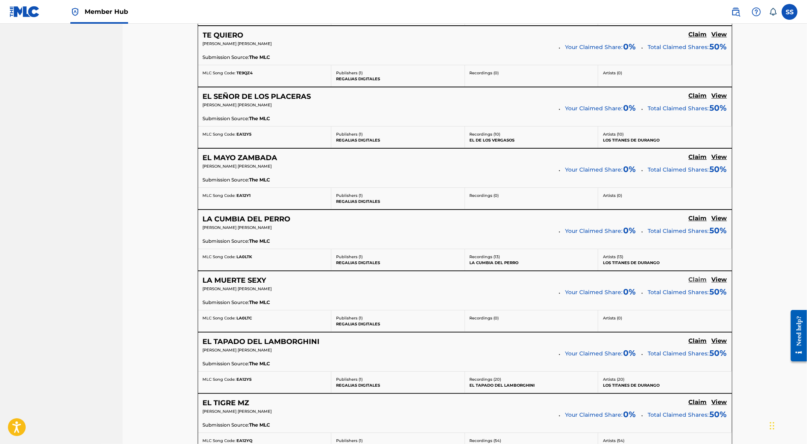
click at [697, 276] on h5 "Claim" at bounding box center [698, 280] width 18 height 8
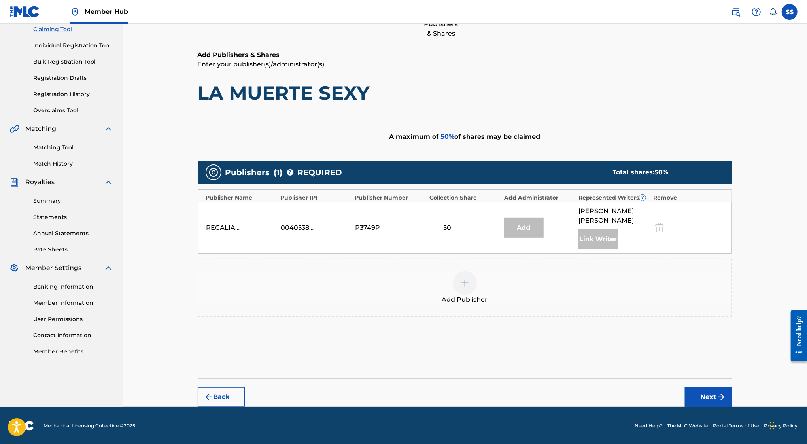
click at [467, 285] on img at bounding box center [464, 282] width 9 height 9
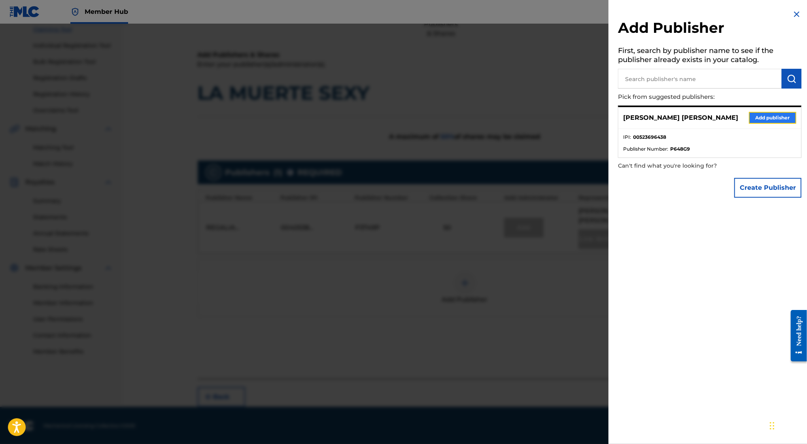
click at [758, 123] on button "Add publisher" at bounding box center [772, 118] width 47 height 12
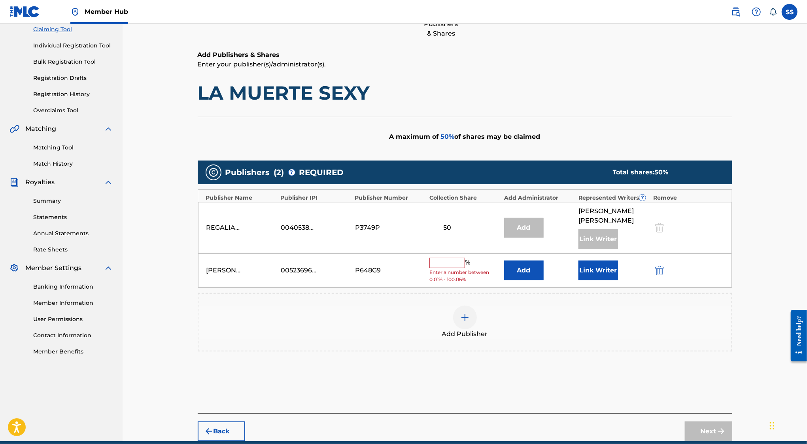
click at [443, 263] on input "text" at bounding box center [448, 263] width 36 height 10
type input "5"
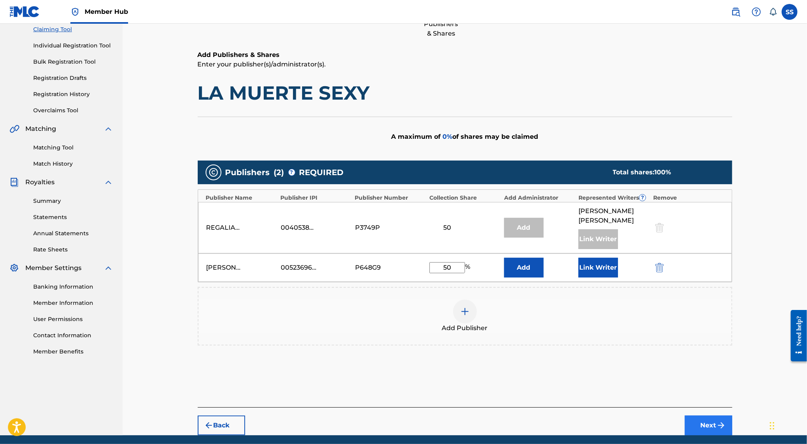
type input "50"
click at [708, 416] on button "Next" at bounding box center [708, 426] width 47 height 20
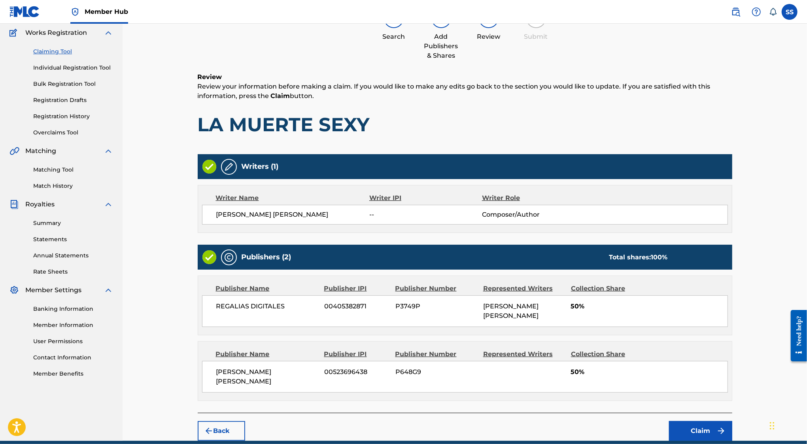
scroll to position [36, 0]
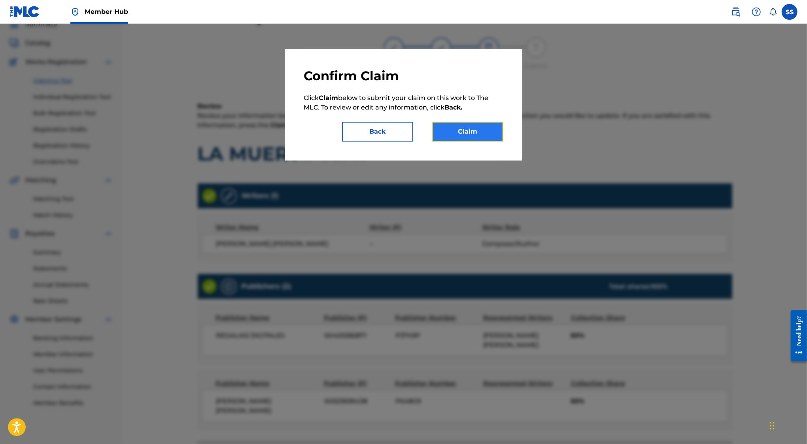
click at [472, 133] on button "Claim" at bounding box center [467, 132] width 71 height 20
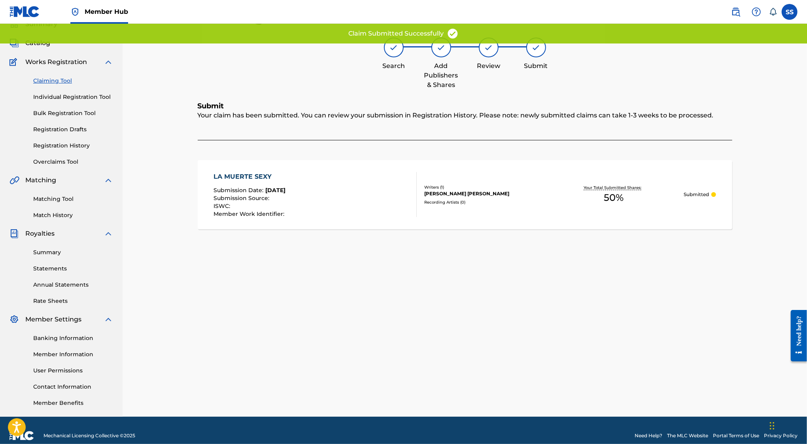
click at [61, 80] on link "Claiming Tool" at bounding box center [73, 81] width 80 height 8
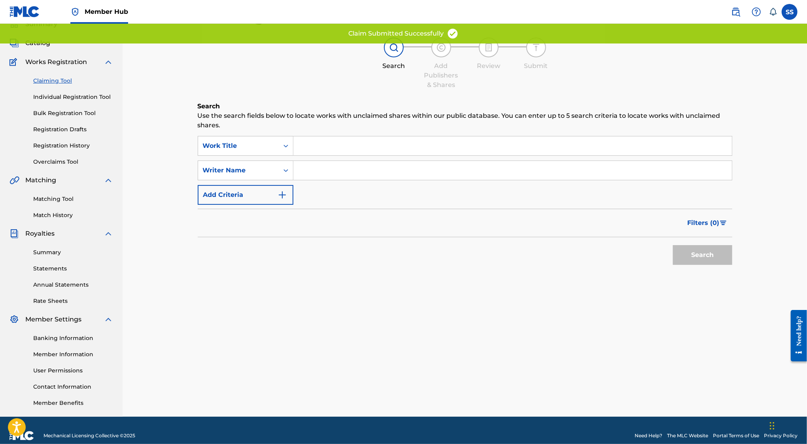
scroll to position [0, 0]
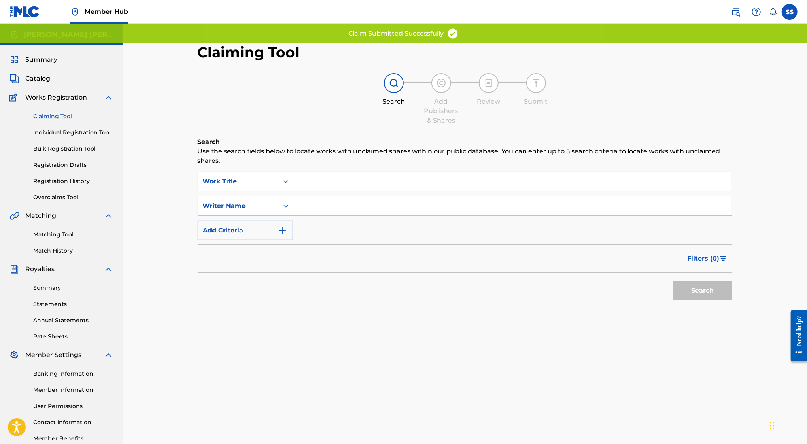
click at [310, 210] on input "Search Form" at bounding box center [513, 206] width 439 height 19
type input "SERGIO SANCHEZ AYON"
click at [724, 294] on button "Search" at bounding box center [702, 291] width 59 height 20
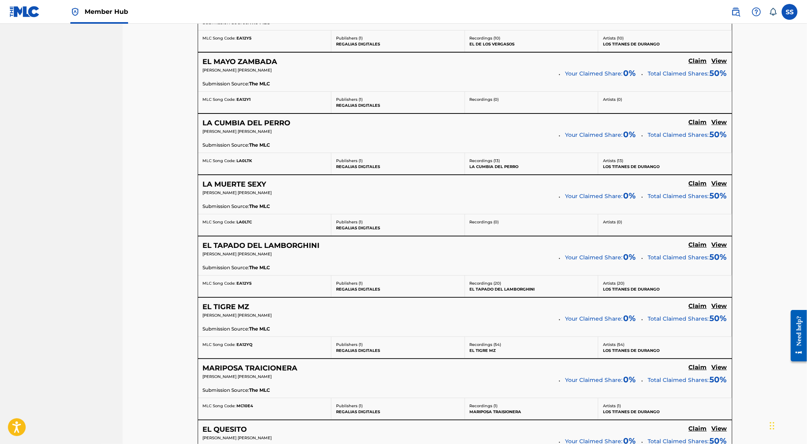
scroll to position [2111, 0]
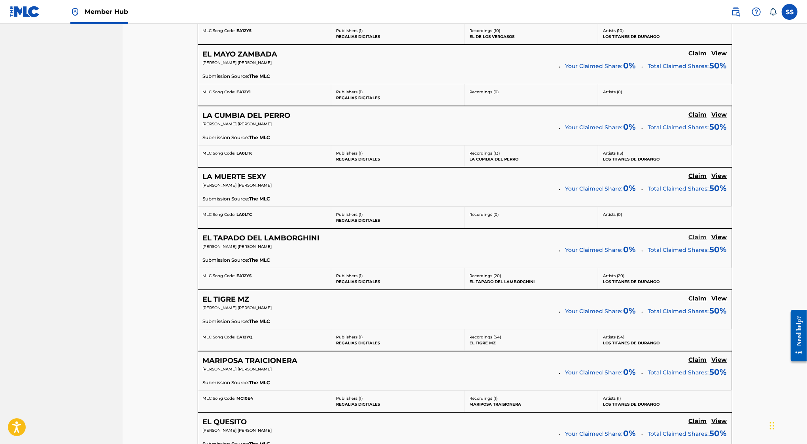
click at [696, 234] on h5 "Claim" at bounding box center [698, 238] width 18 height 8
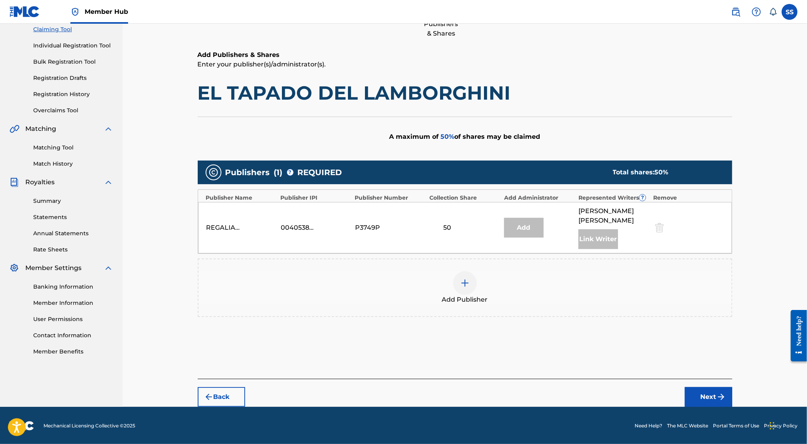
click at [466, 272] on div at bounding box center [465, 283] width 24 height 24
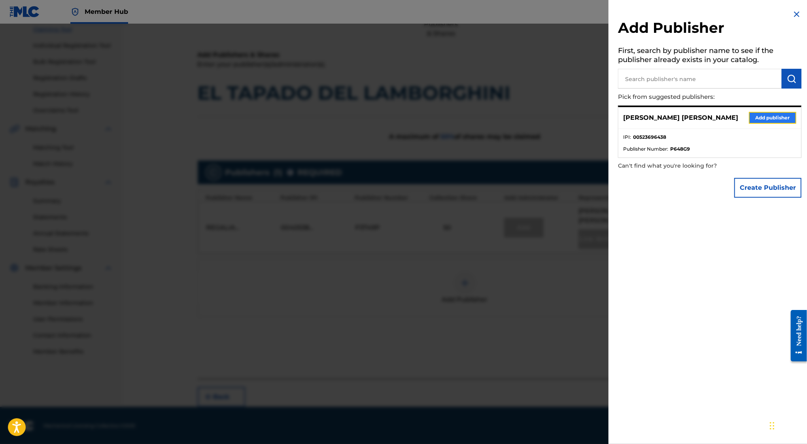
click at [769, 121] on button "Add publisher" at bounding box center [772, 118] width 47 height 12
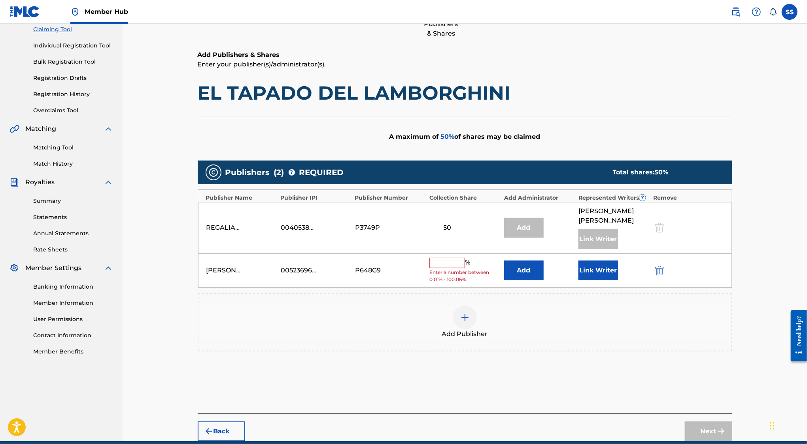
click at [446, 264] on input "text" at bounding box center [448, 263] width 36 height 10
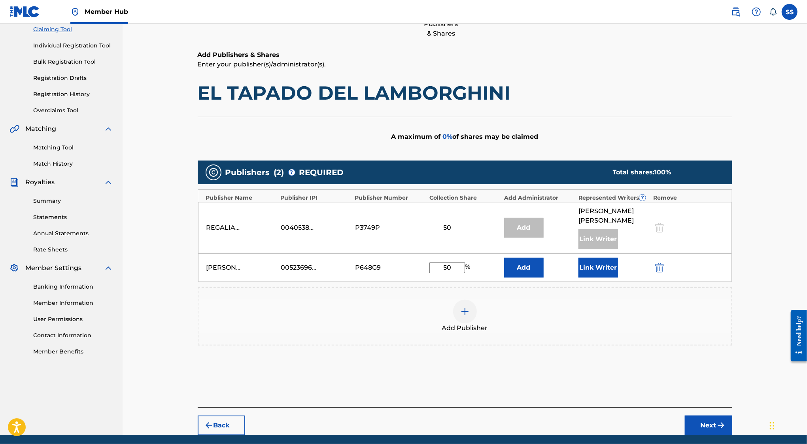
type input "50"
click at [699, 413] on div "Back Next" at bounding box center [465, 421] width 535 height 28
click at [707, 424] on button "Next" at bounding box center [708, 426] width 47 height 20
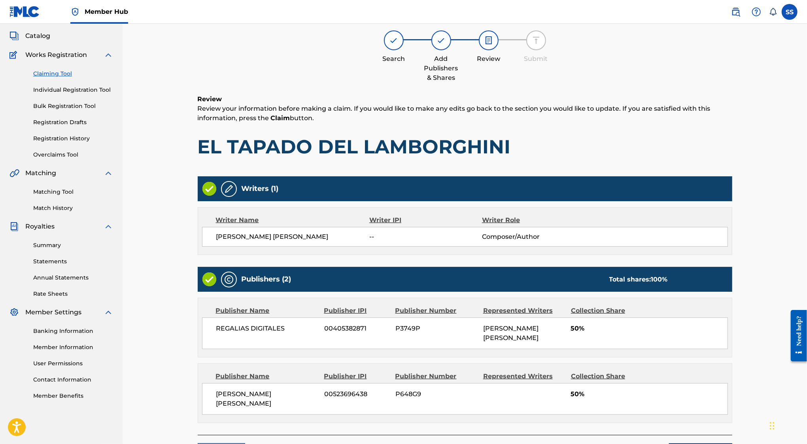
scroll to position [36, 0]
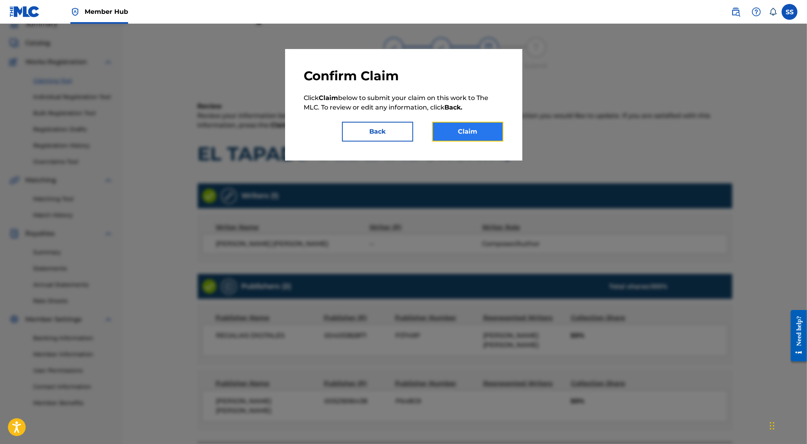
click at [475, 129] on button "Claim" at bounding box center [467, 132] width 71 height 20
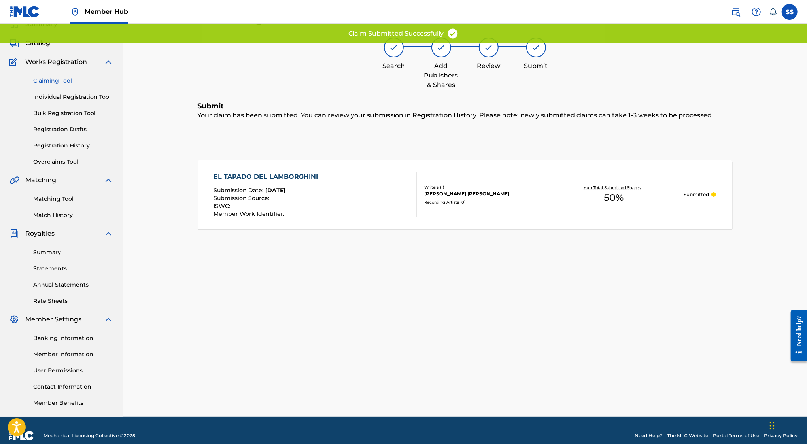
click at [61, 82] on link "Claiming Tool" at bounding box center [73, 81] width 80 height 8
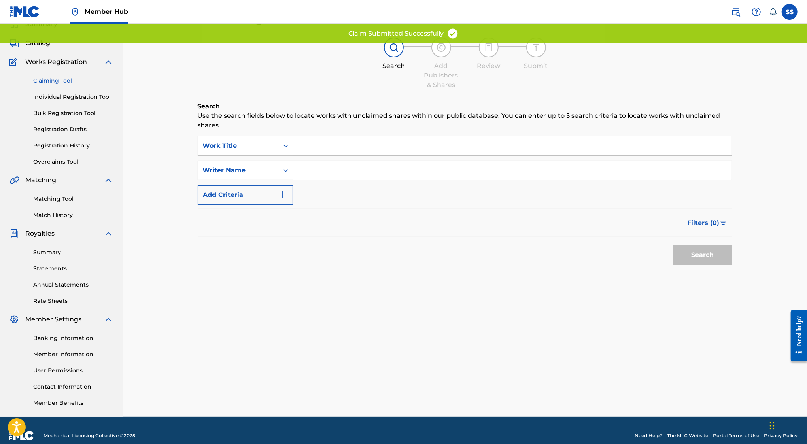
scroll to position [0, 0]
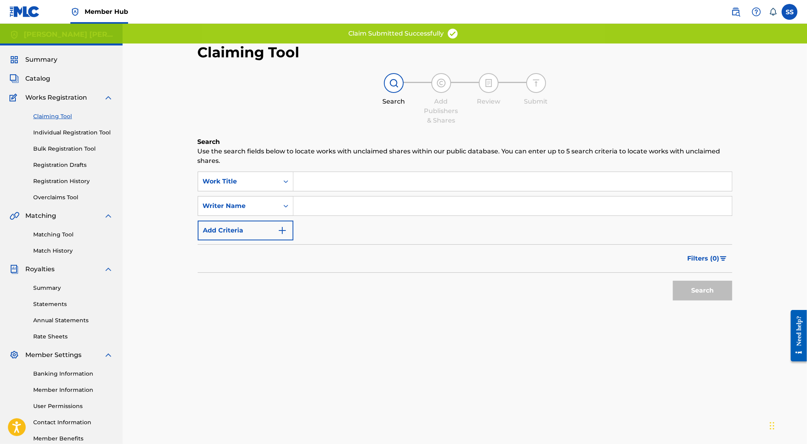
click at [341, 211] on input "Search Form" at bounding box center [513, 206] width 439 height 19
type input "SERGIO SANCHEZ AYON"
click at [699, 285] on button "Search" at bounding box center [702, 291] width 59 height 20
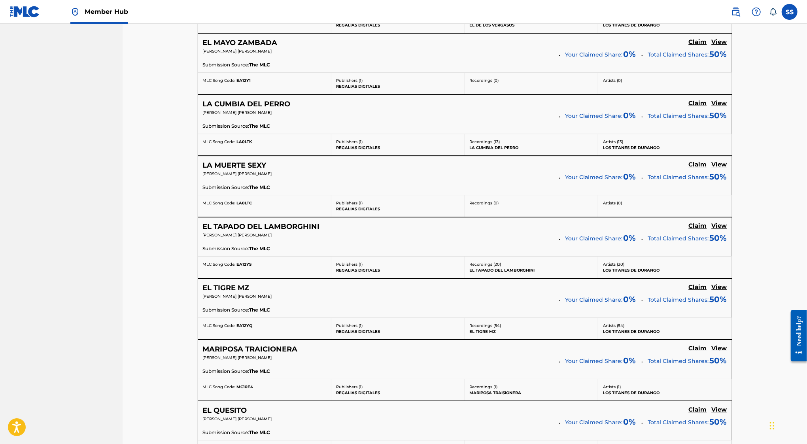
scroll to position [2140, 0]
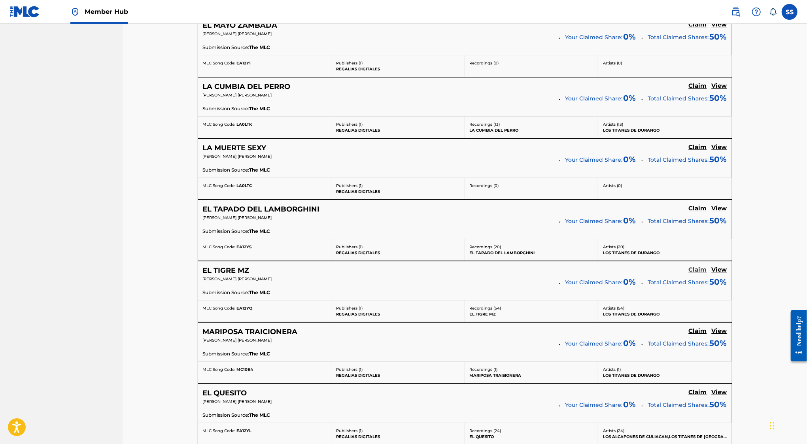
click at [699, 266] on h5 "Claim" at bounding box center [698, 270] width 18 height 8
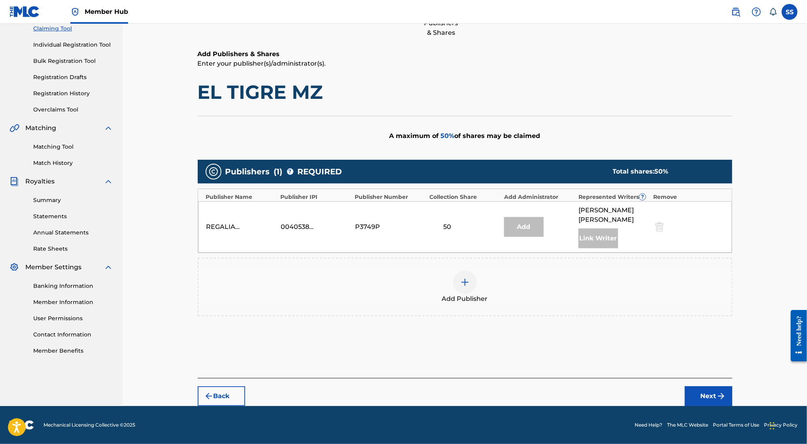
scroll to position [87, 0]
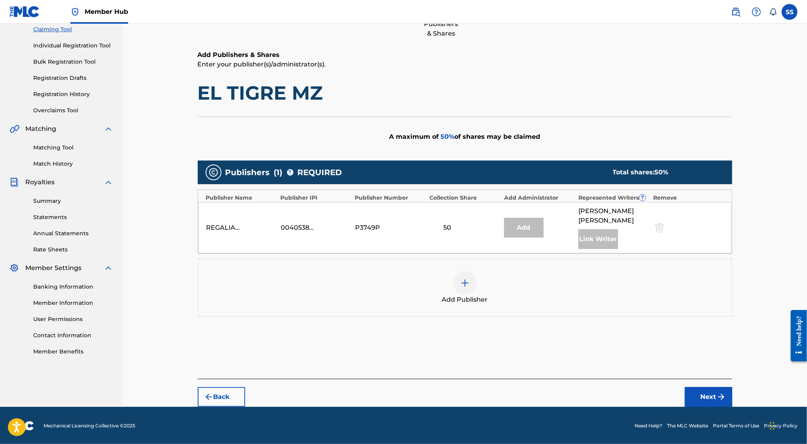
click at [466, 287] on div at bounding box center [465, 283] width 24 height 24
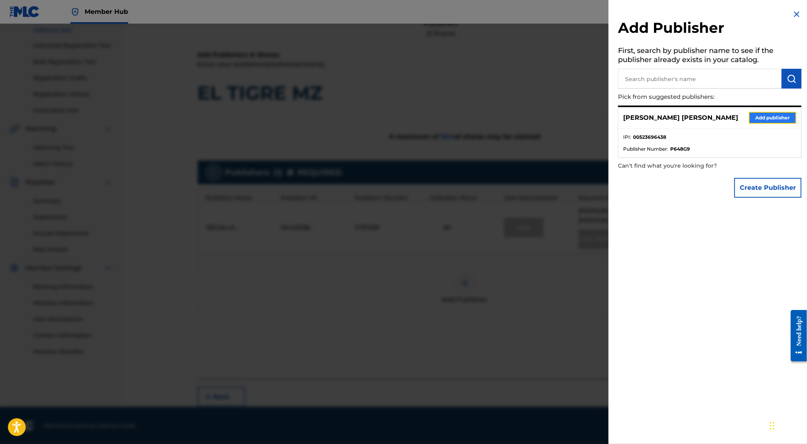
click at [779, 113] on button "Add publisher" at bounding box center [772, 118] width 47 height 12
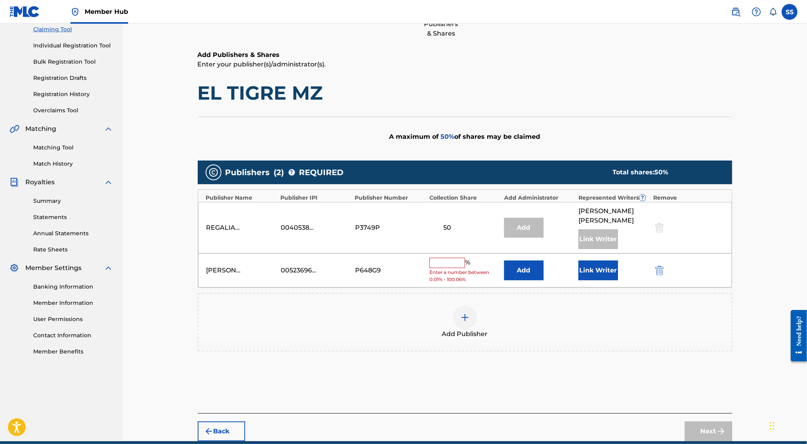
click at [449, 261] on input "text" at bounding box center [448, 263] width 36 height 10
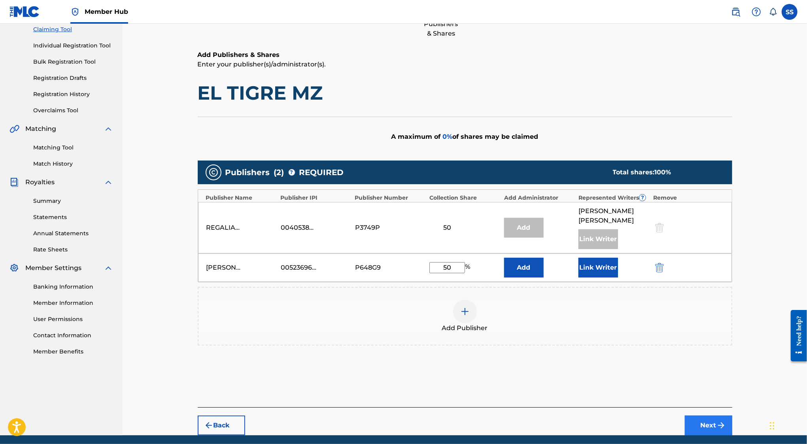
type input "50"
click at [708, 419] on button "Next" at bounding box center [708, 426] width 47 height 20
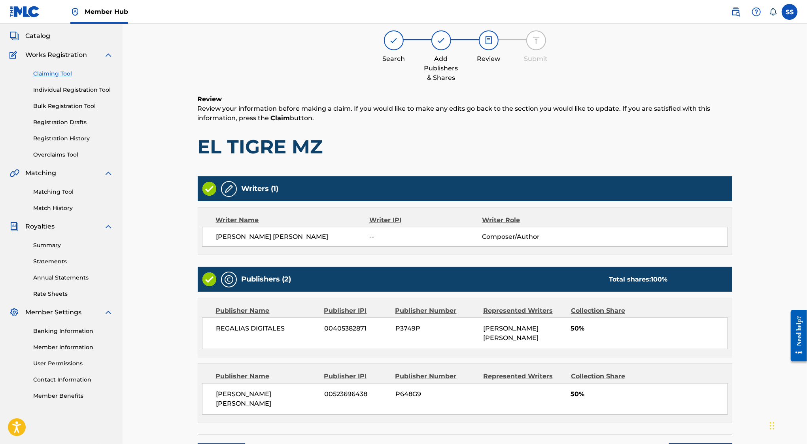
scroll to position [36, 0]
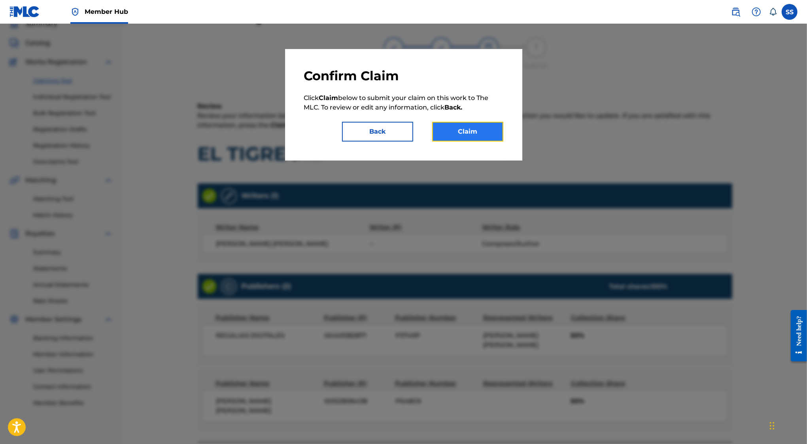
click at [486, 131] on button "Claim" at bounding box center [467, 132] width 71 height 20
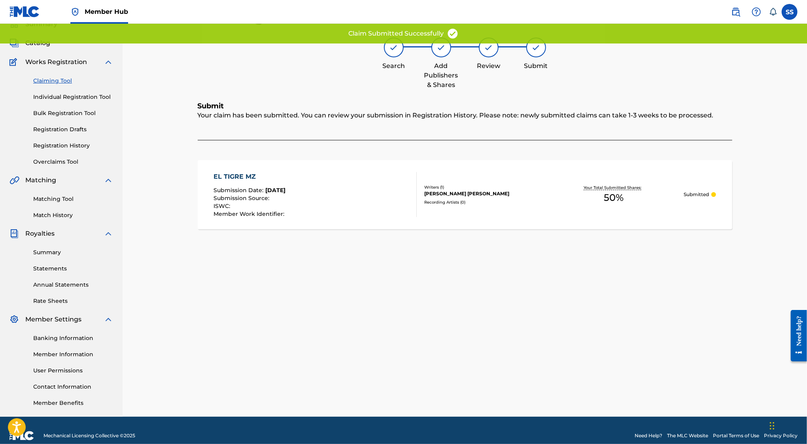
click at [57, 81] on link "Claiming Tool" at bounding box center [73, 81] width 80 height 8
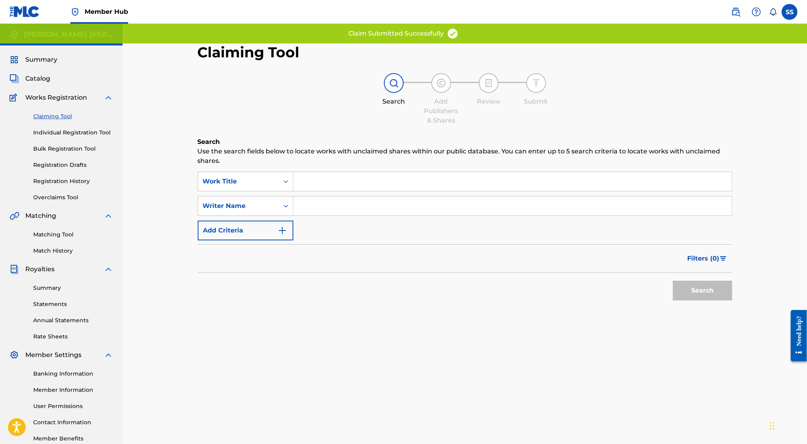
click at [327, 198] on input "Search Form" at bounding box center [513, 206] width 439 height 19
type input "SERGIO SANCHEZ AYON"
click at [733, 298] on div "Claiming Tool Search Add Publishers & Shares Review Submit Search Use the searc…" at bounding box center [465, 248] width 554 height 409
click at [713, 294] on button "Search" at bounding box center [702, 291] width 59 height 20
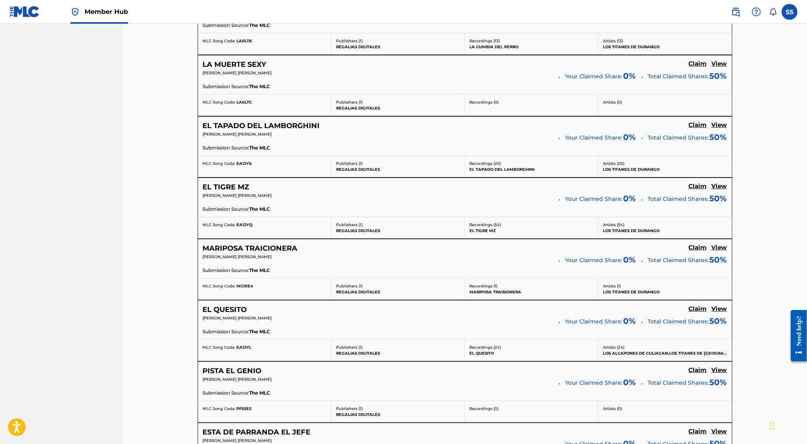
scroll to position [2227, 0]
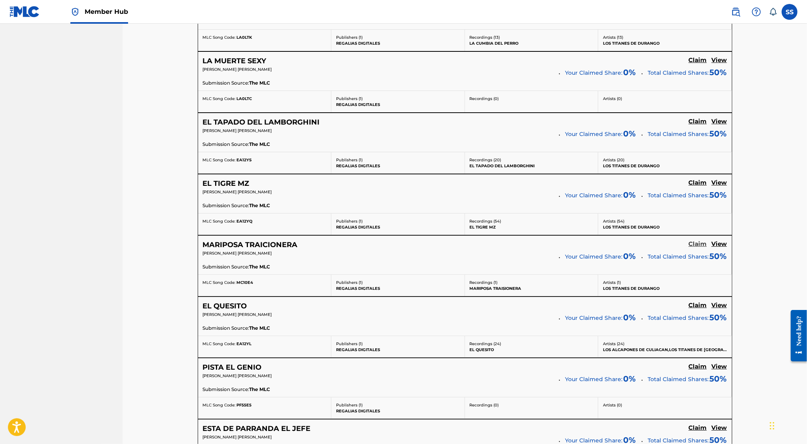
click at [694, 241] on h5 "Claim" at bounding box center [698, 245] width 18 height 8
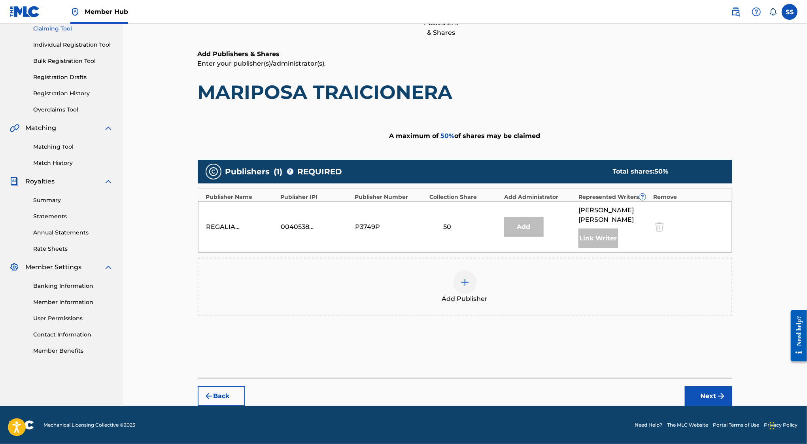
scroll to position [87, 0]
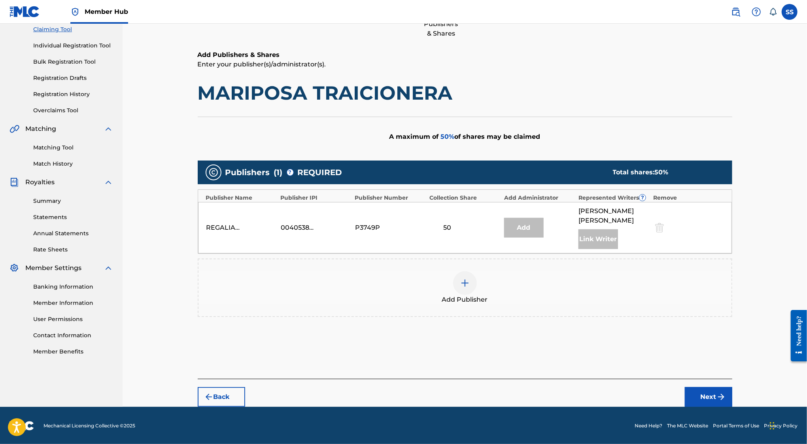
click at [465, 275] on div at bounding box center [465, 283] width 24 height 24
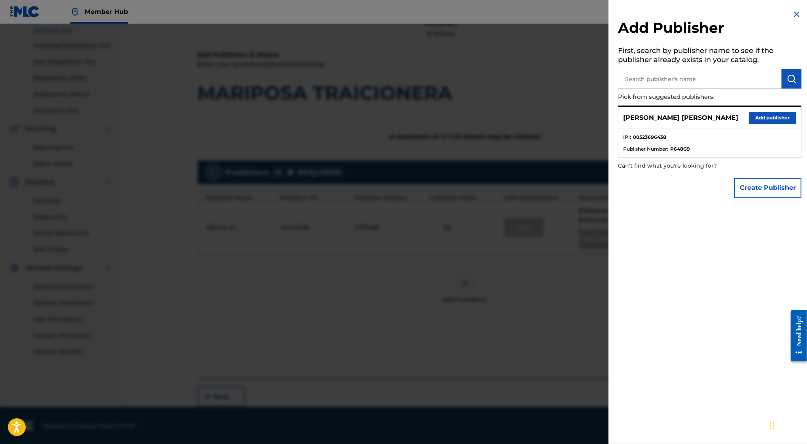
click at [742, 116] on div "SERGIO SANCHEZ AYON Add publisher" at bounding box center [710, 118] width 183 height 22
click at [750, 116] on button "Add publisher" at bounding box center [772, 118] width 47 height 12
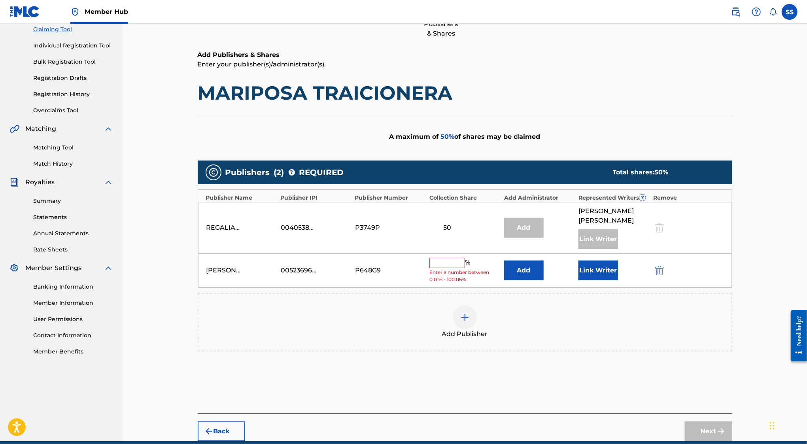
click at [449, 260] on input "text" at bounding box center [448, 263] width 36 height 10
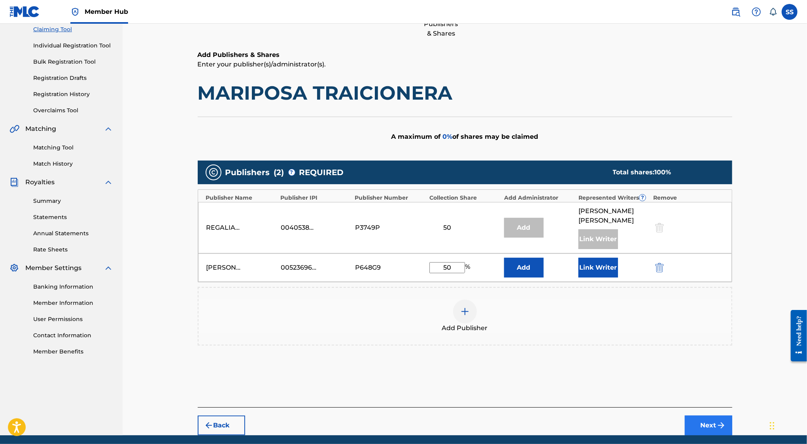
type input "50"
click at [708, 424] on button "Next" at bounding box center [708, 426] width 47 height 20
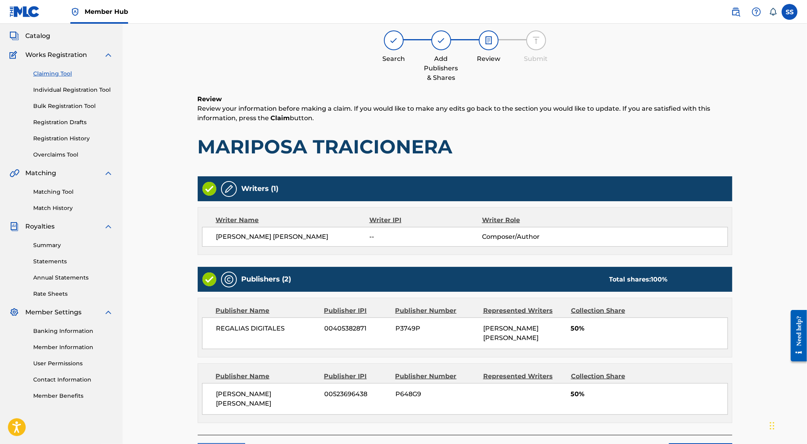
scroll to position [36, 0]
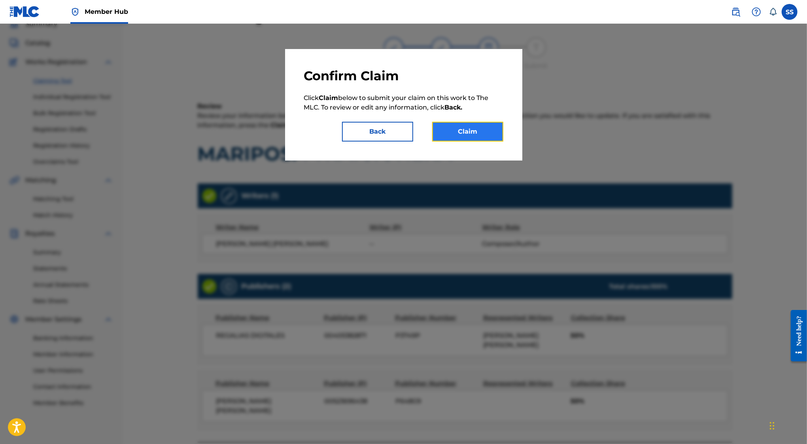
click at [474, 122] on button "Claim" at bounding box center [467, 132] width 71 height 20
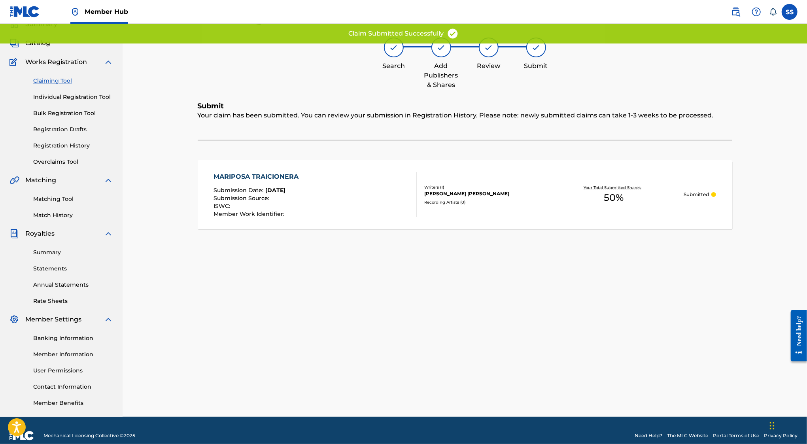
click at [67, 75] on div "Claiming Tool Individual Registration Tool Bulk Registration Tool Registration …" at bounding box center [61, 116] width 104 height 99
click at [64, 79] on link "Claiming Tool" at bounding box center [73, 81] width 80 height 8
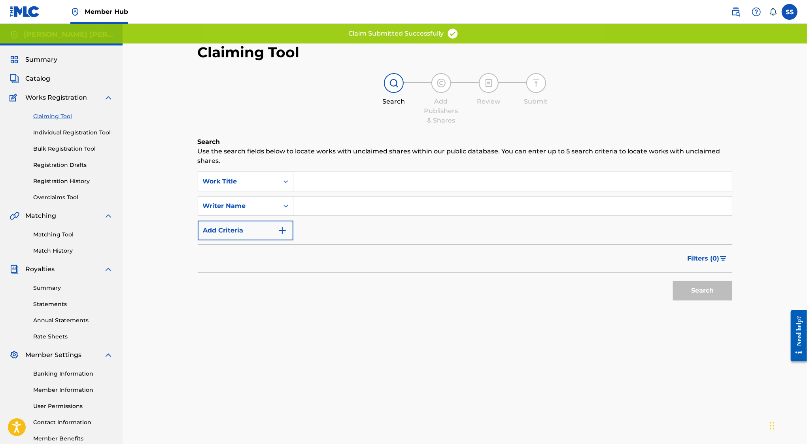
click at [343, 205] on input "Search Form" at bounding box center [513, 206] width 439 height 19
type input "SERGIO SANCHEZ AYON"
click at [678, 290] on button "Search" at bounding box center [702, 291] width 59 height 20
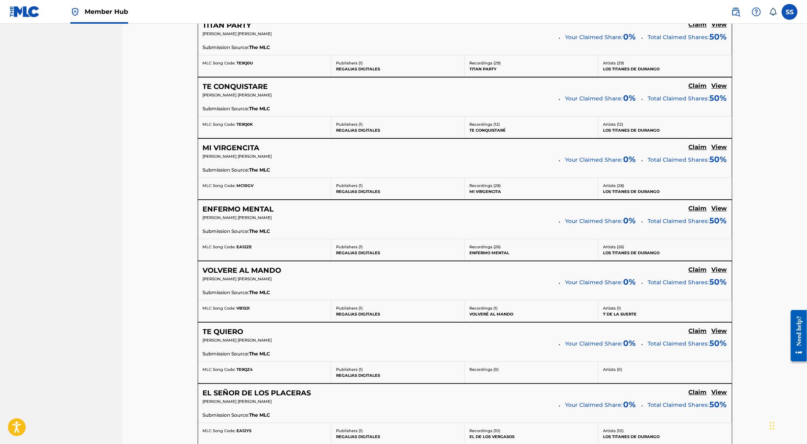
scroll to position [2246, 0]
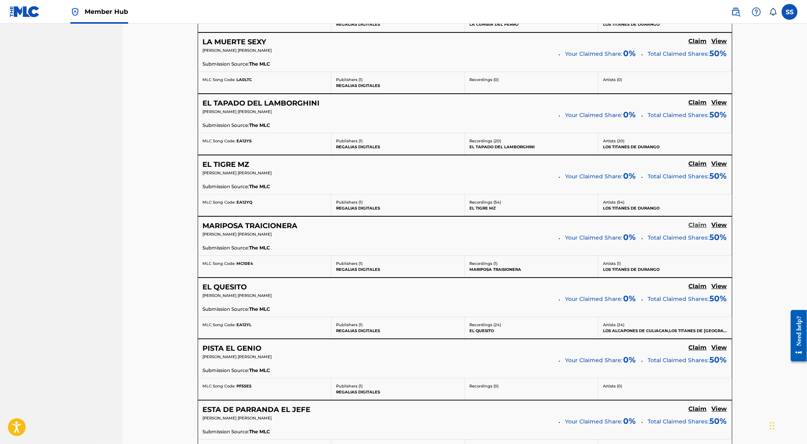
click at [699, 222] on h5 "Claim" at bounding box center [698, 226] width 18 height 8
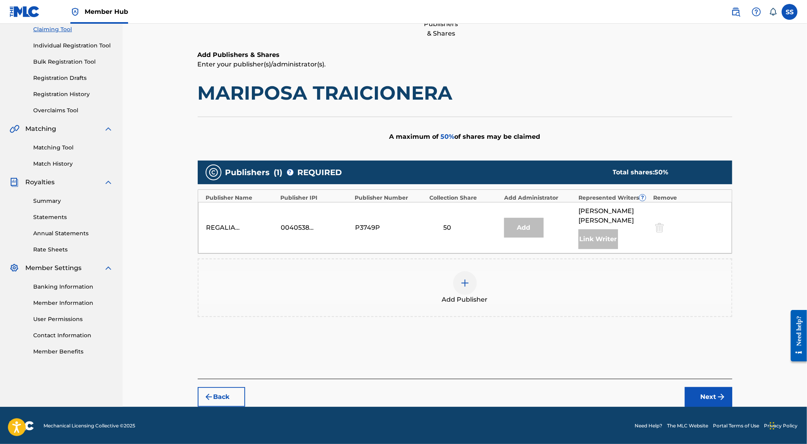
click at [466, 274] on div at bounding box center [465, 283] width 24 height 24
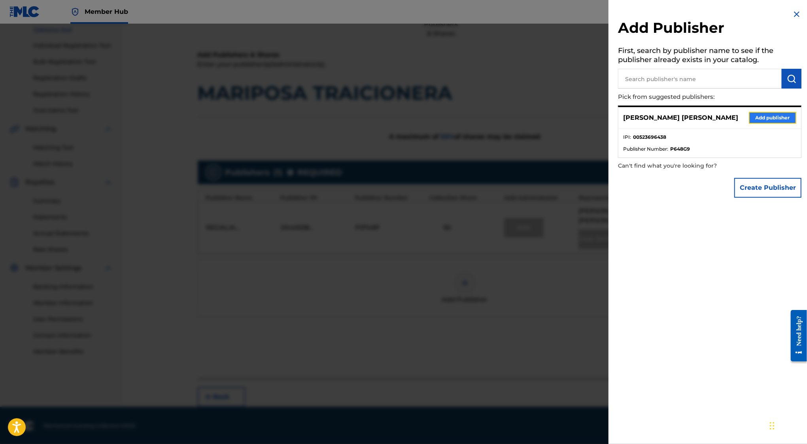
click at [767, 114] on button "Add publisher" at bounding box center [772, 118] width 47 height 12
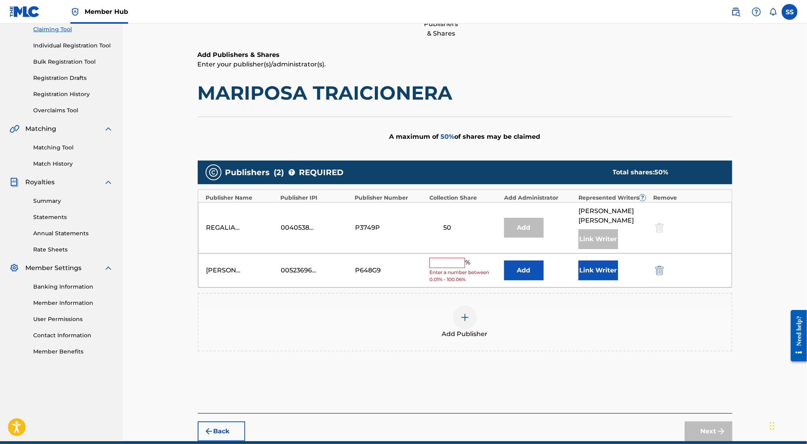
click at [448, 261] on input "text" at bounding box center [448, 263] width 36 height 10
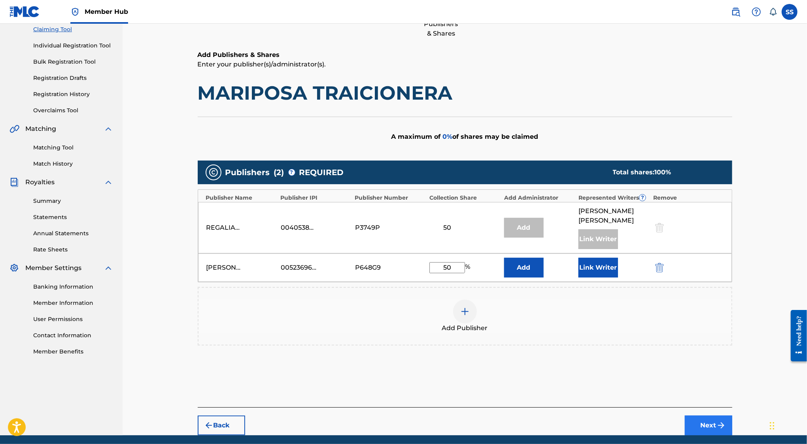
type input "50"
click at [717, 430] on button "Next" at bounding box center [708, 426] width 47 height 20
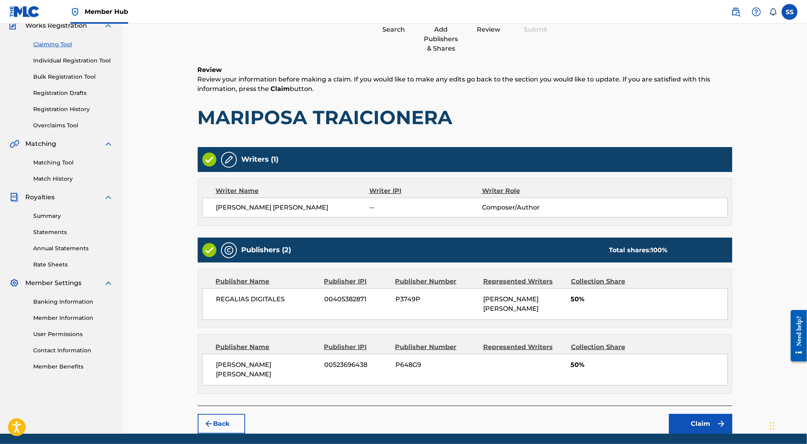
scroll to position [79, 0]
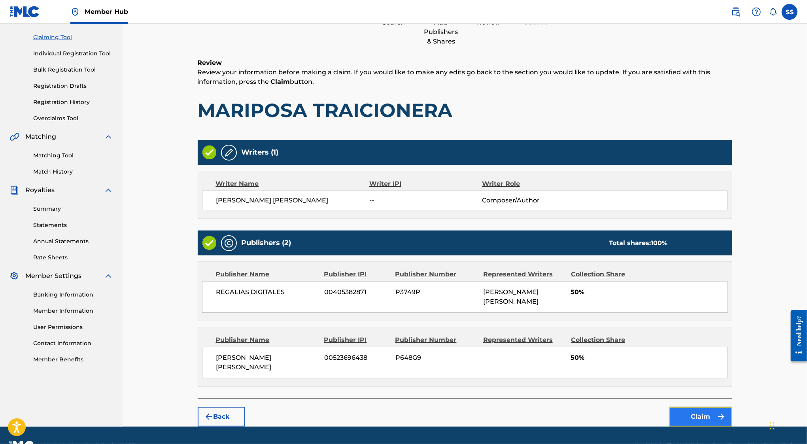
click at [690, 407] on button "Claim" at bounding box center [700, 417] width 63 height 20
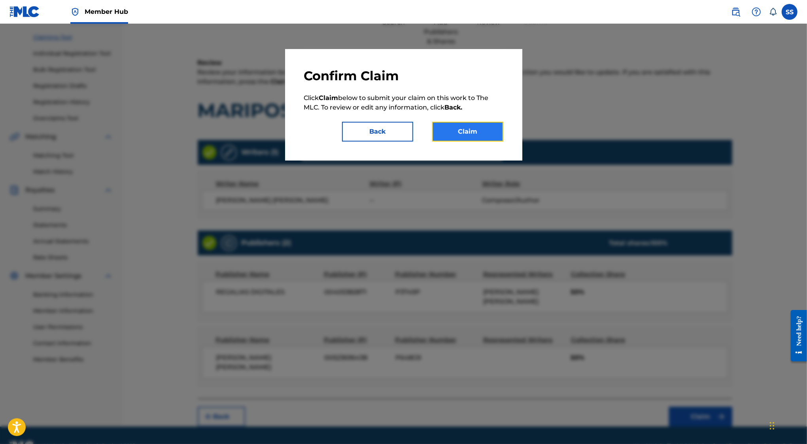
click at [469, 135] on button "Claim" at bounding box center [467, 132] width 71 height 20
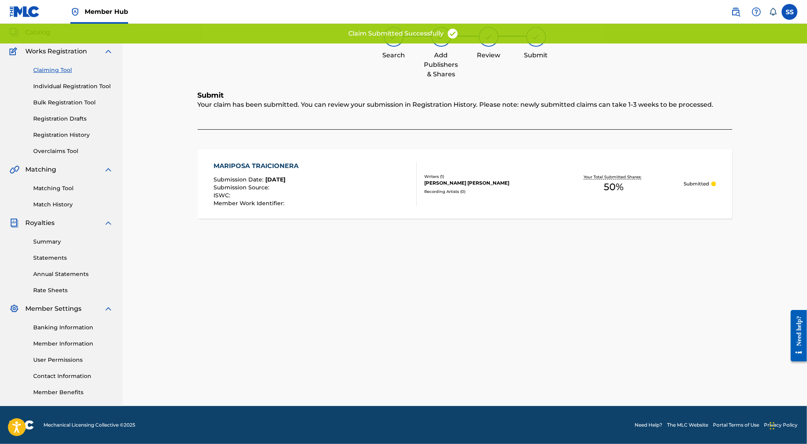
scroll to position [46, 0]
click at [47, 66] on link "Claiming Tool" at bounding box center [73, 70] width 80 height 8
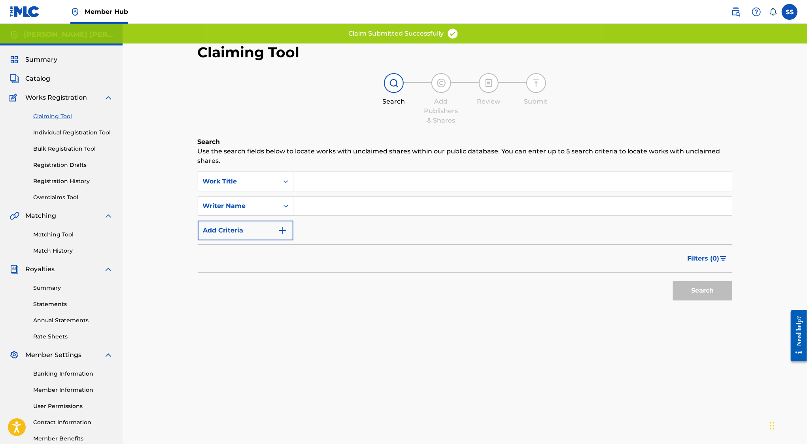
click at [321, 205] on input "Search Form" at bounding box center [513, 206] width 439 height 19
type input "SERGIO SANCHEZ AYON"
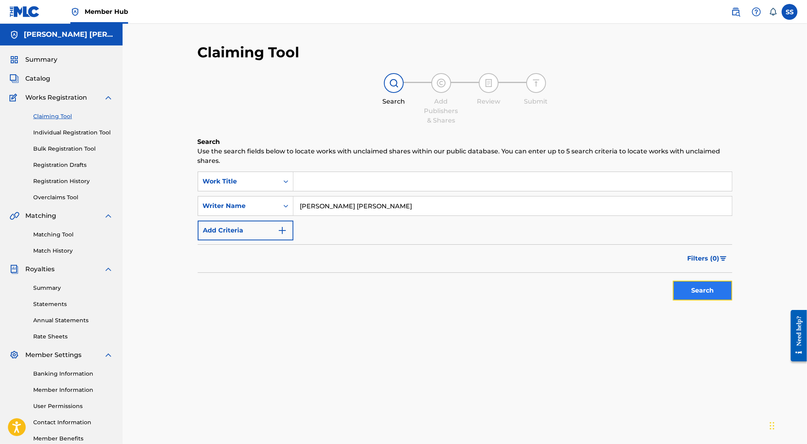
click at [718, 296] on button "Search" at bounding box center [702, 291] width 59 height 20
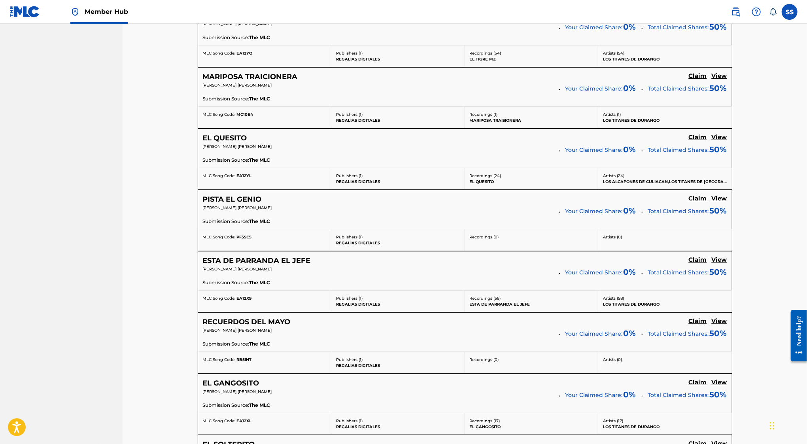
scroll to position [2394, 0]
click at [700, 134] on h5 "Claim" at bounding box center [698, 138] width 18 height 8
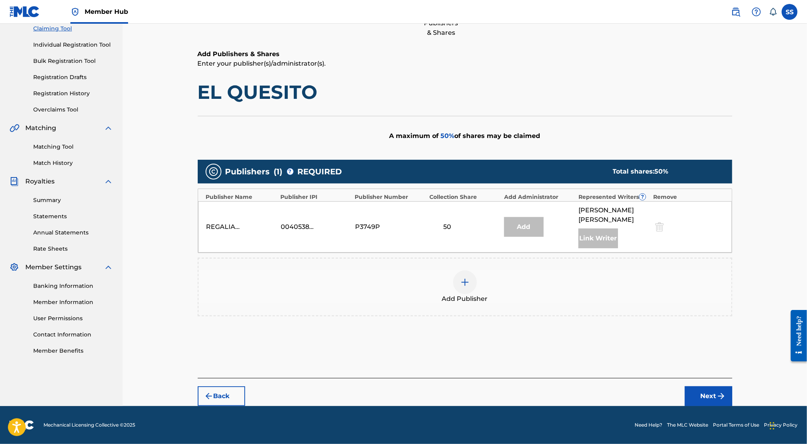
scroll to position [87, 0]
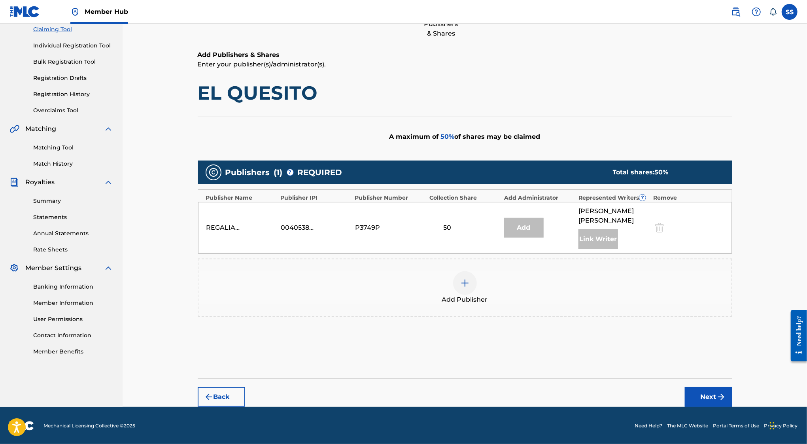
click at [460, 279] on div at bounding box center [465, 283] width 24 height 24
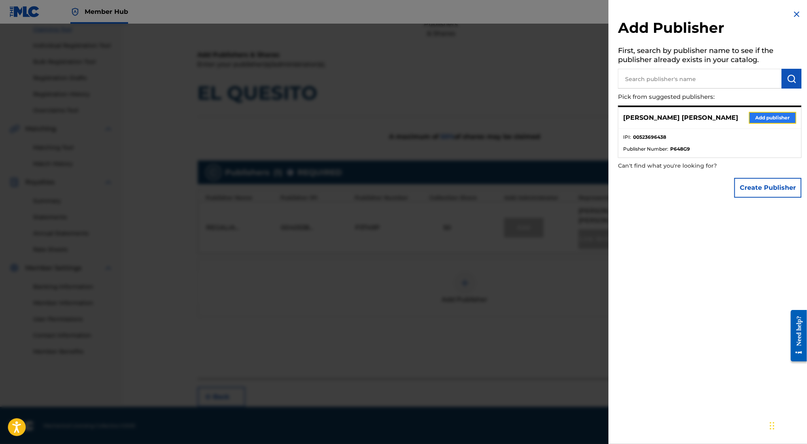
click at [779, 121] on button "Add publisher" at bounding box center [772, 118] width 47 height 12
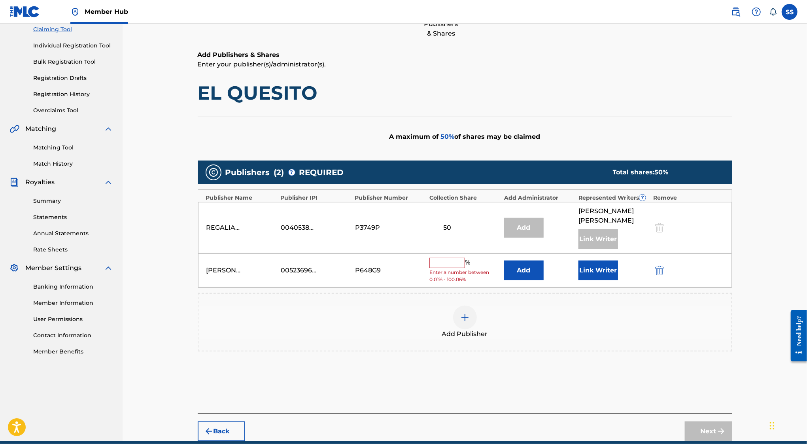
click at [444, 260] on input "text" at bounding box center [448, 263] width 36 height 10
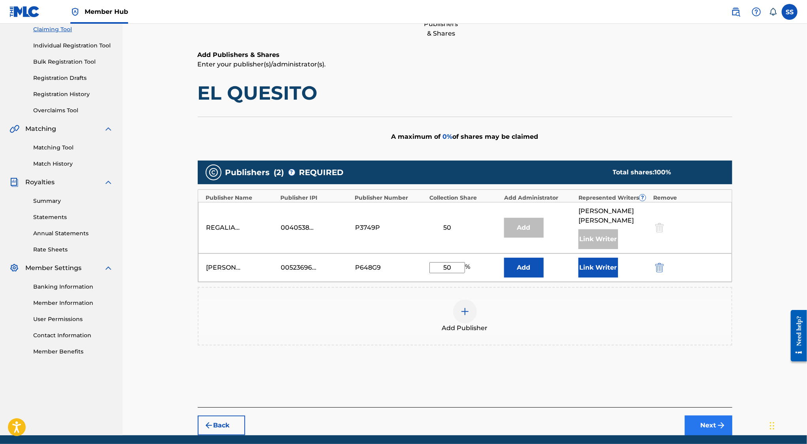
type input "50"
click at [719, 424] on img "submit" at bounding box center [721, 425] width 9 height 9
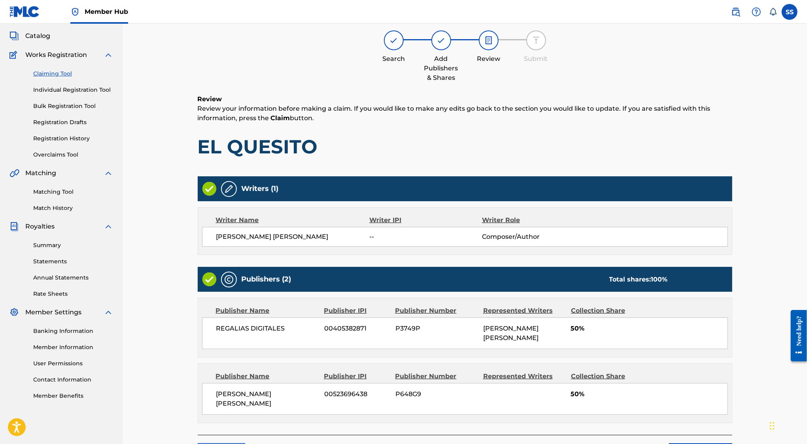
scroll to position [36, 0]
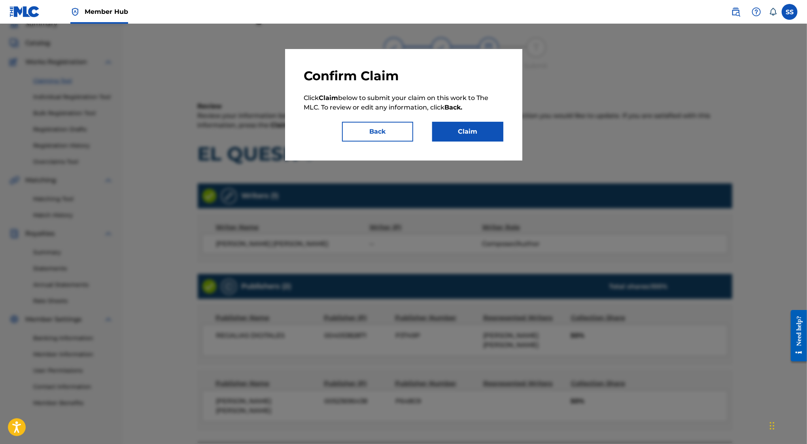
click at [487, 117] on div "Confirm Claim Click Claim below to submit your claim on this work to The MLC. T…" at bounding box center [403, 105] width 199 height 74
click at [485, 130] on button "Claim" at bounding box center [467, 132] width 71 height 20
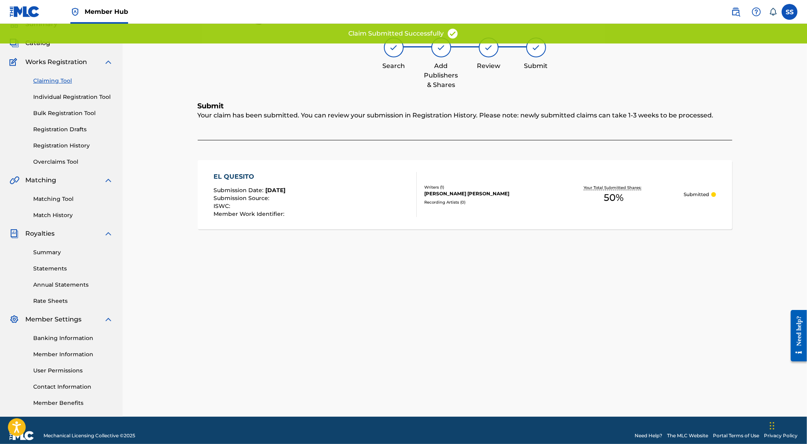
click at [53, 83] on link "Claiming Tool" at bounding box center [73, 81] width 80 height 8
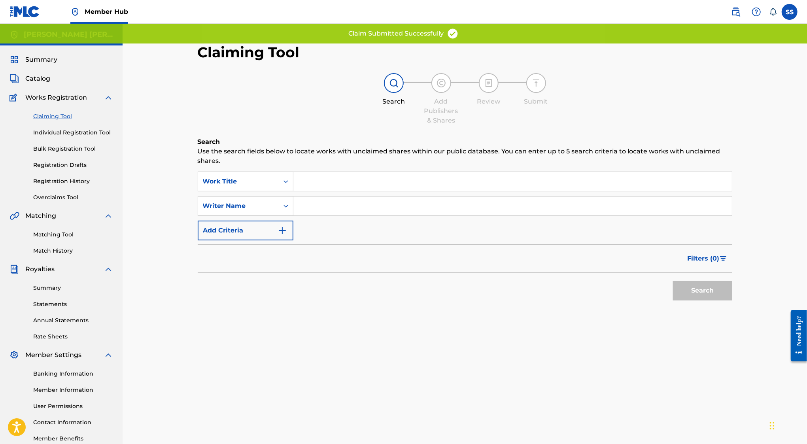
click at [399, 197] on input "Search Form" at bounding box center [513, 206] width 439 height 19
type input "SERGIO SANCHEZ AYON"
click at [700, 287] on button "Search" at bounding box center [702, 291] width 59 height 20
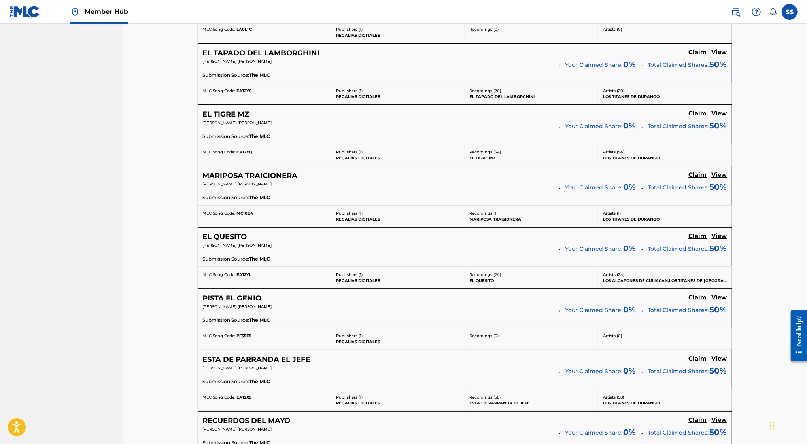
scroll to position [2313, 0]
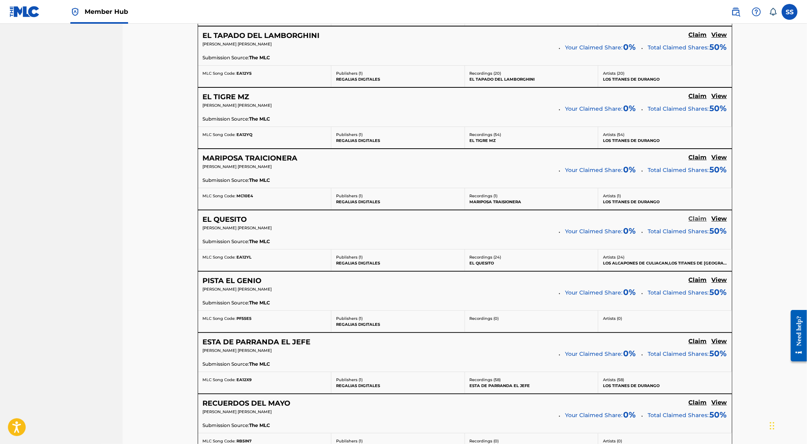
click at [698, 215] on h5 "Claim" at bounding box center [698, 219] width 18 height 8
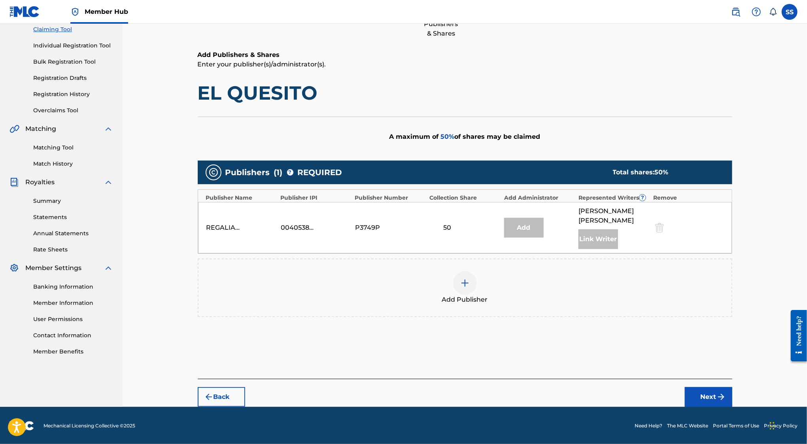
click at [477, 295] on span "Add Publisher" at bounding box center [465, 299] width 46 height 9
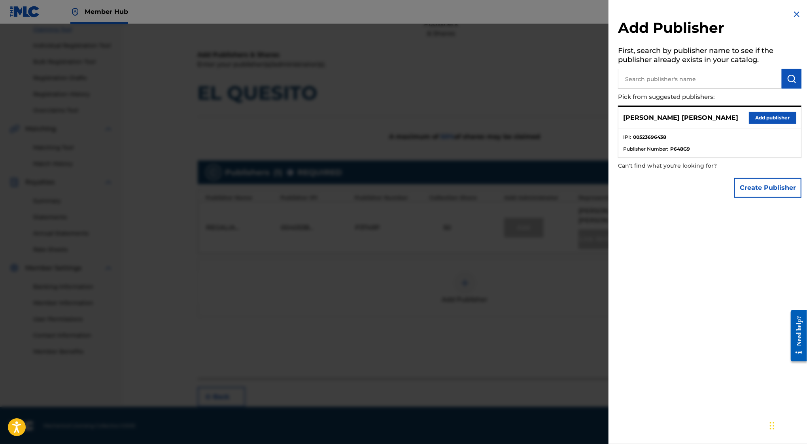
click at [772, 129] on ul "IPI : 00523696438 Publisher Number : P648G9" at bounding box center [710, 143] width 183 height 28
click at [772, 119] on button "Add publisher" at bounding box center [772, 118] width 47 height 12
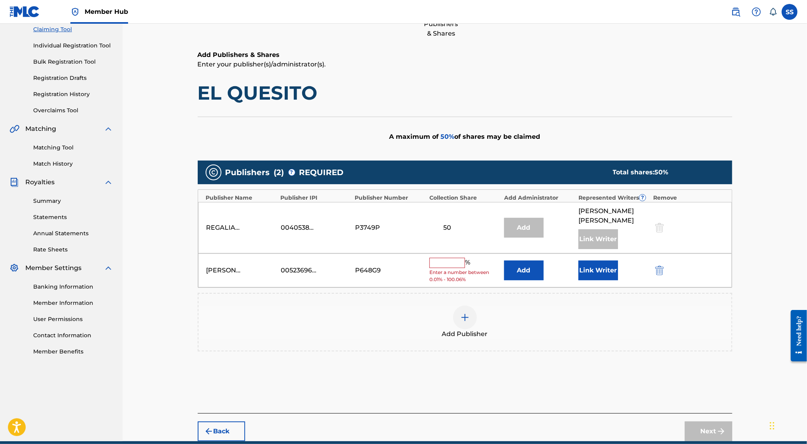
click at [445, 260] on input "text" at bounding box center [448, 263] width 36 height 10
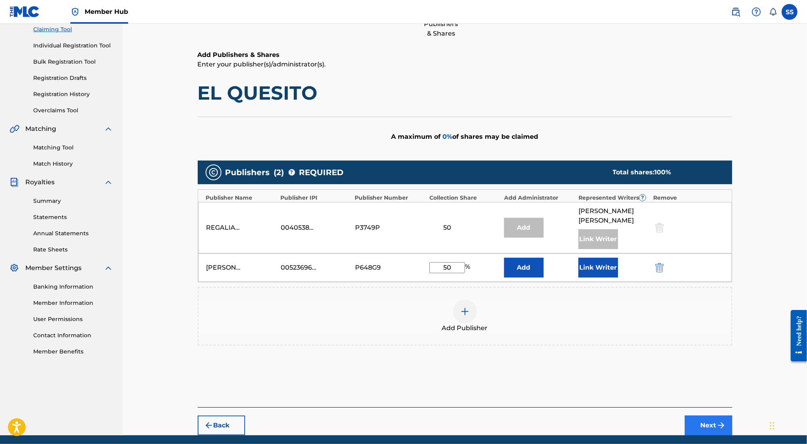
type input "50"
click at [705, 421] on button "Next" at bounding box center [708, 426] width 47 height 20
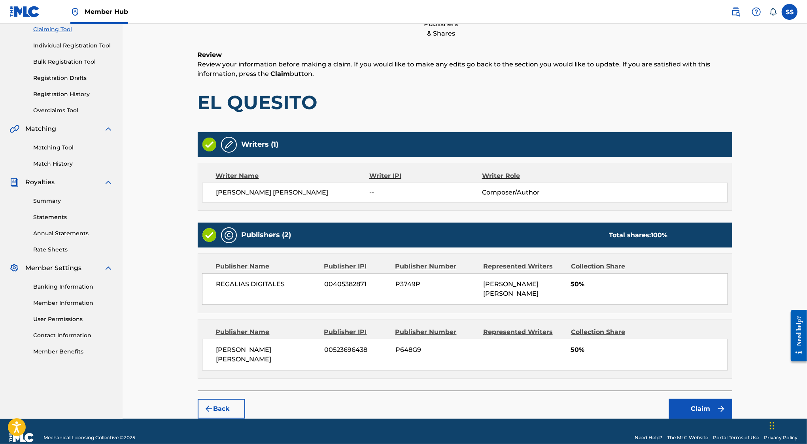
scroll to position [36, 0]
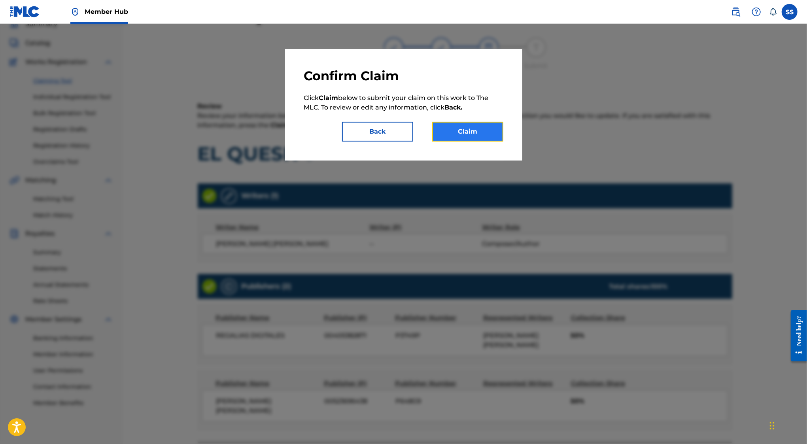
click at [440, 129] on button "Claim" at bounding box center [467, 132] width 71 height 20
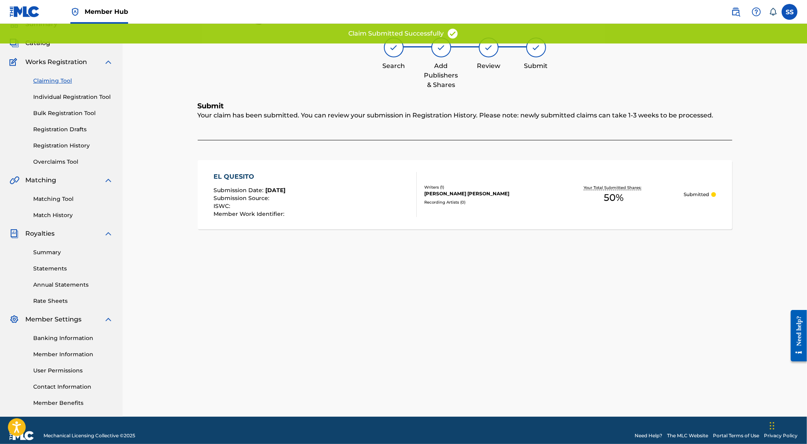
click at [66, 77] on link "Claiming Tool" at bounding box center [73, 81] width 80 height 8
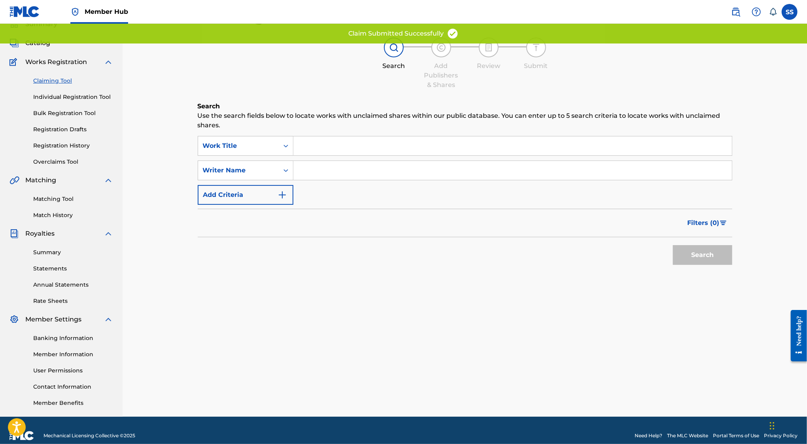
scroll to position [0, 0]
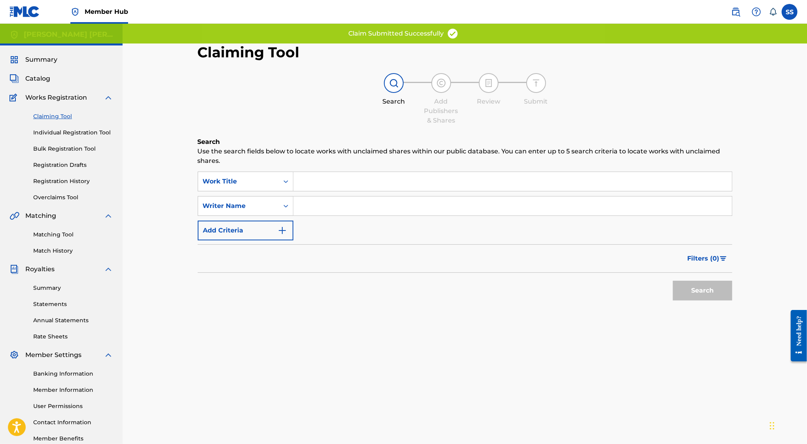
click at [337, 191] on div "Search Form" at bounding box center [513, 182] width 439 height 20
click at [337, 205] on input "Search Form" at bounding box center [513, 206] width 439 height 19
type input "SERGIO SANCHEZ AYON"
click at [688, 293] on button "Search" at bounding box center [702, 291] width 59 height 20
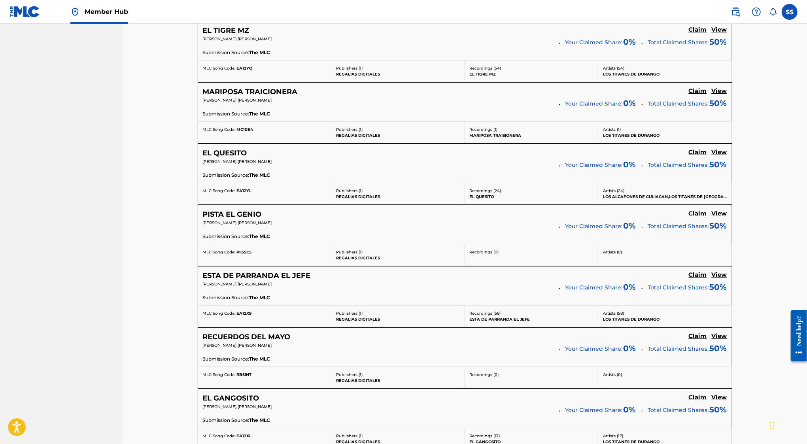
scroll to position [2383, 0]
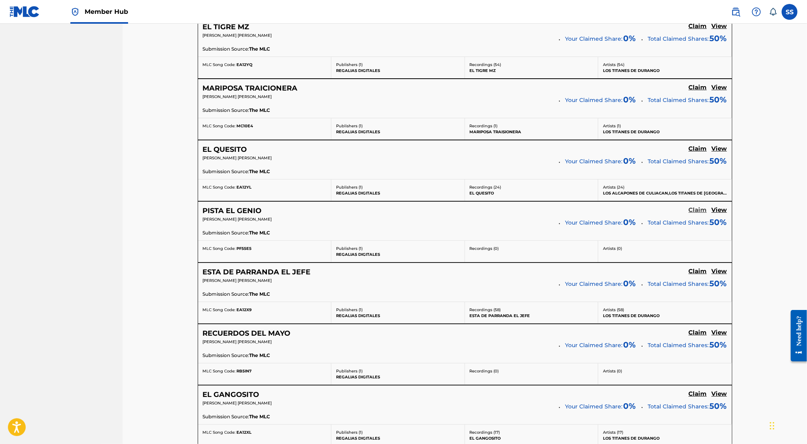
click at [700, 206] on h5 "Claim" at bounding box center [698, 210] width 18 height 8
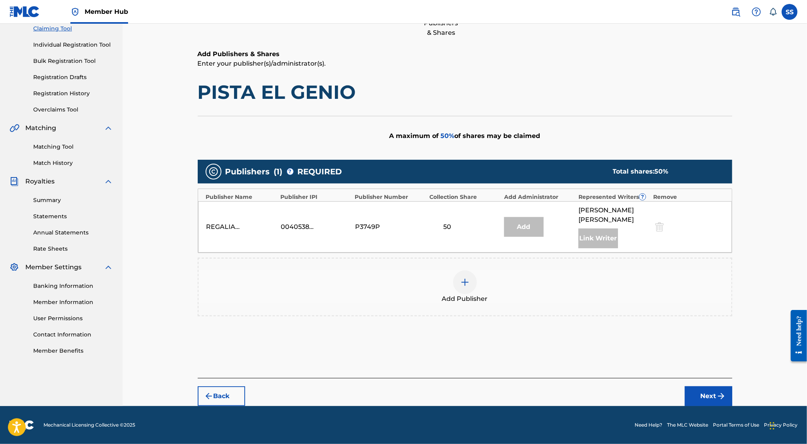
scroll to position [87, 0]
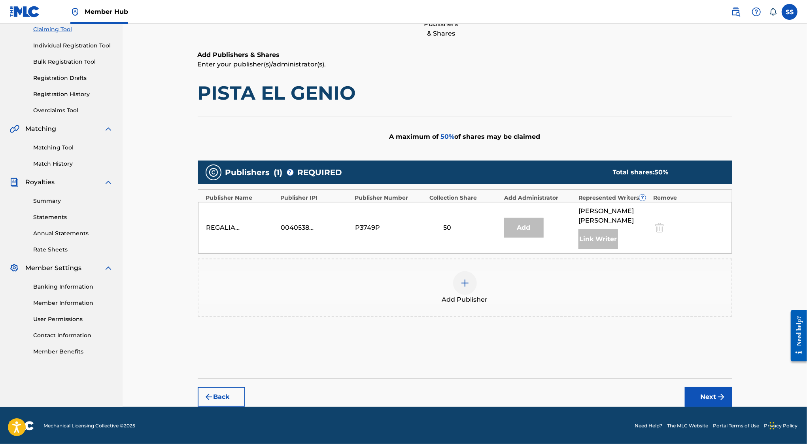
click at [459, 286] on div at bounding box center [465, 283] width 24 height 24
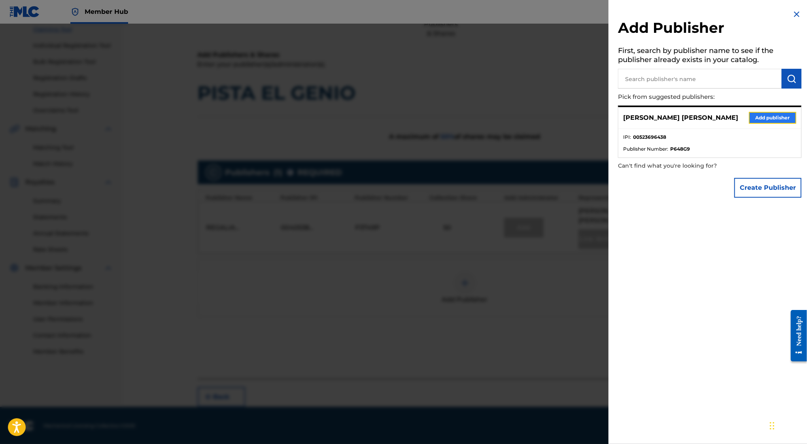
click at [759, 119] on button "Add publisher" at bounding box center [772, 118] width 47 height 12
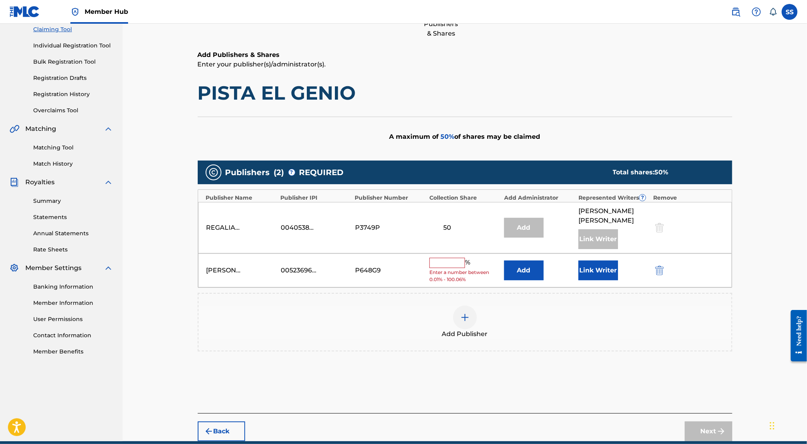
click at [447, 264] on input "text" at bounding box center [448, 263] width 36 height 10
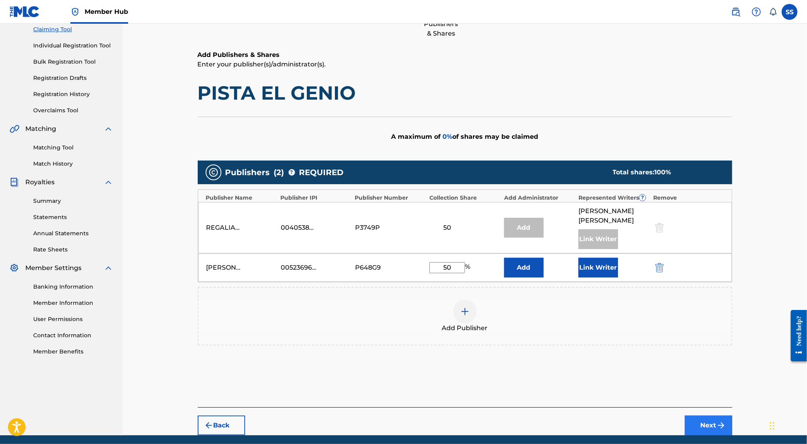
type input "50"
click at [710, 416] on button "Next" at bounding box center [708, 426] width 47 height 20
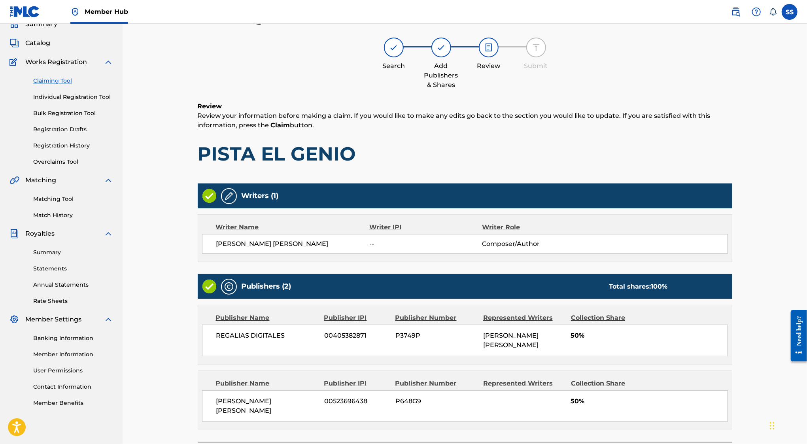
scroll to position [79, 0]
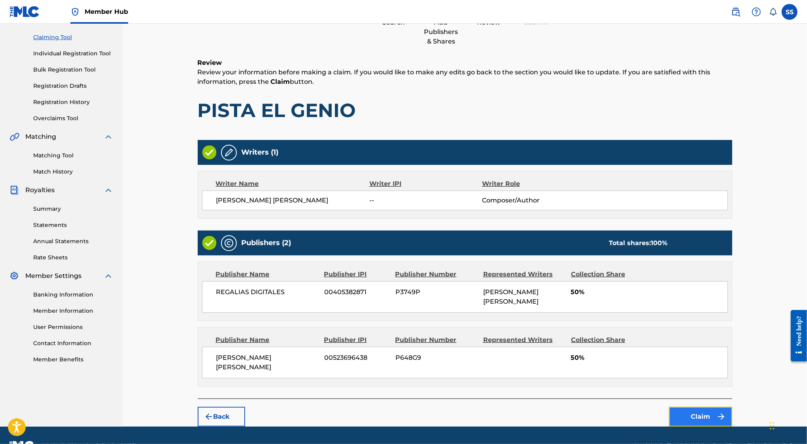
click at [691, 407] on button "Claim" at bounding box center [700, 417] width 63 height 20
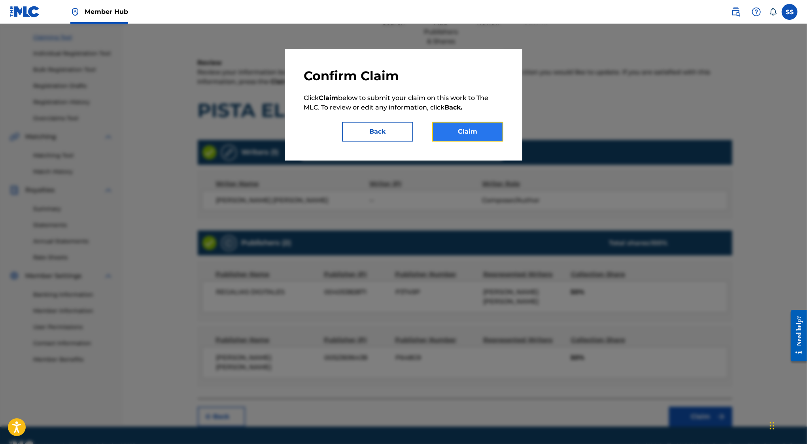
click at [479, 132] on button "Claim" at bounding box center [467, 132] width 71 height 20
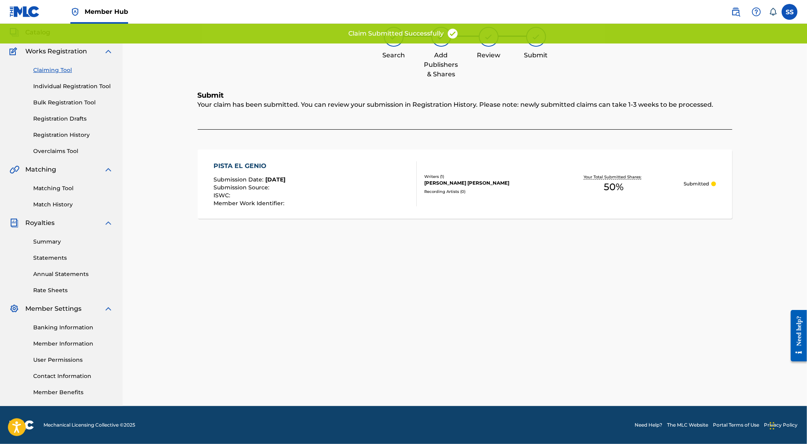
scroll to position [46, 0]
click at [55, 65] on div "Claiming Tool Individual Registration Tool Bulk Registration Tool Registration …" at bounding box center [61, 105] width 104 height 99
click at [55, 74] on link "Claiming Tool" at bounding box center [73, 70] width 80 height 8
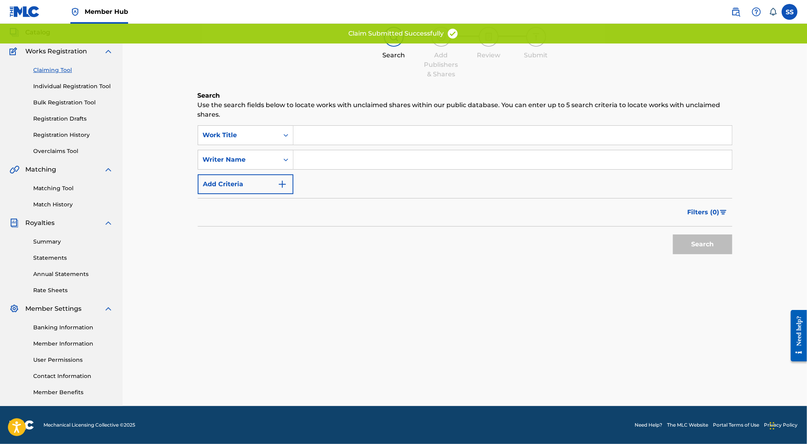
scroll to position [0, 0]
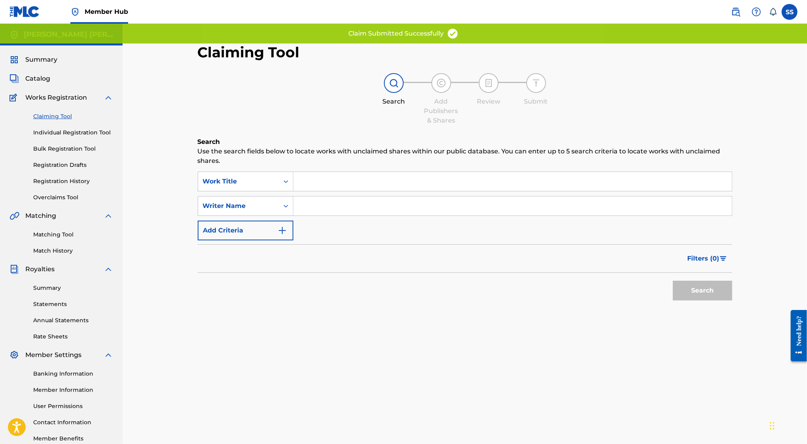
click at [332, 195] on div "SearchWithCriteria05a042b0-e7d1-4a6e-af16-cedb4fa0a852 Work Title SearchWithCri…" at bounding box center [465, 206] width 535 height 69
click at [332, 205] on input "Search Form" at bounding box center [513, 206] width 439 height 19
type input "SERGIO SANCHEZ AYON"
click at [678, 286] on button "Search" at bounding box center [702, 291] width 59 height 20
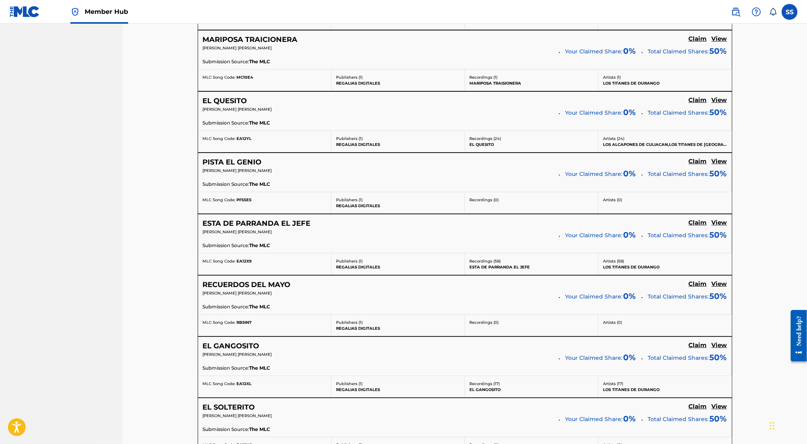
scroll to position [2458, 0]
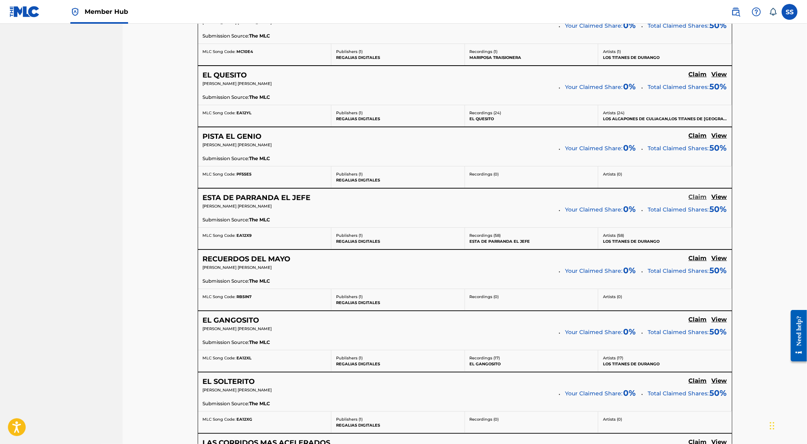
click at [695, 193] on h5 "Claim" at bounding box center [698, 197] width 18 height 8
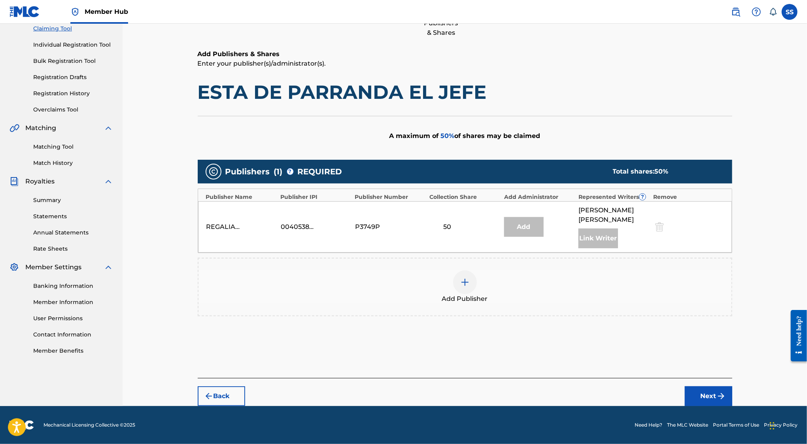
scroll to position [87, 0]
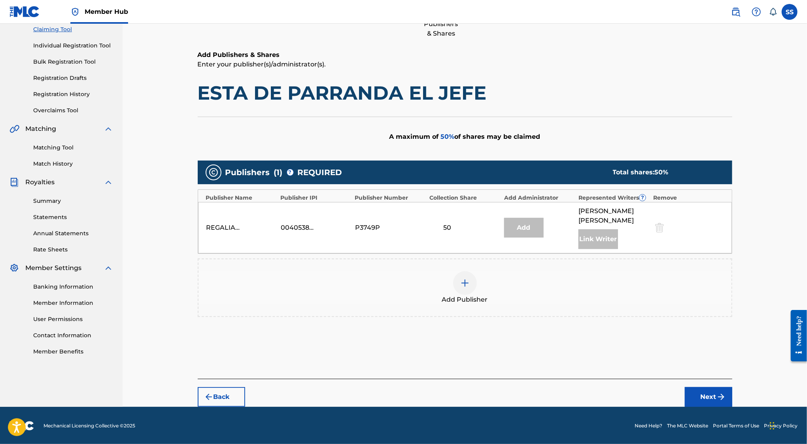
click at [460, 290] on div at bounding box center [465, 283] width 24 height 24
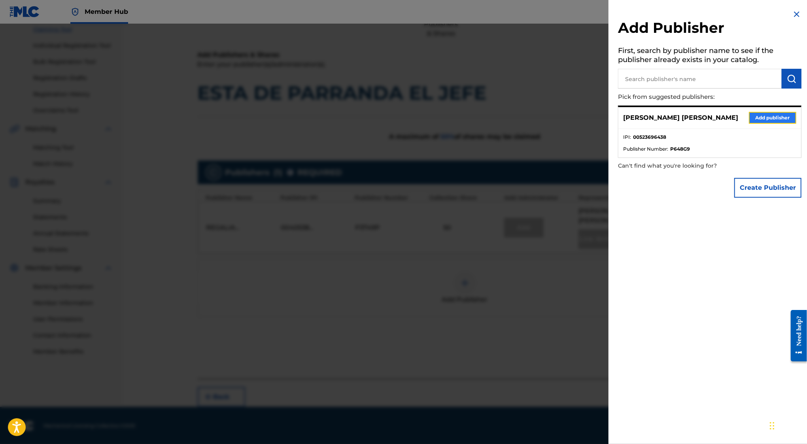
click at [762, 113] on button "Add publisher" at bounding box center [772, 118] width 47 height 12
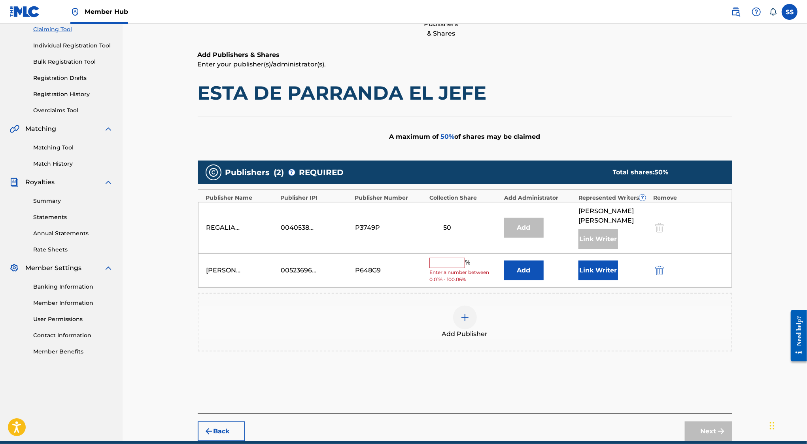
click at [443, 261] on input "text" at bounding box center [448, 263] width 36 height 10
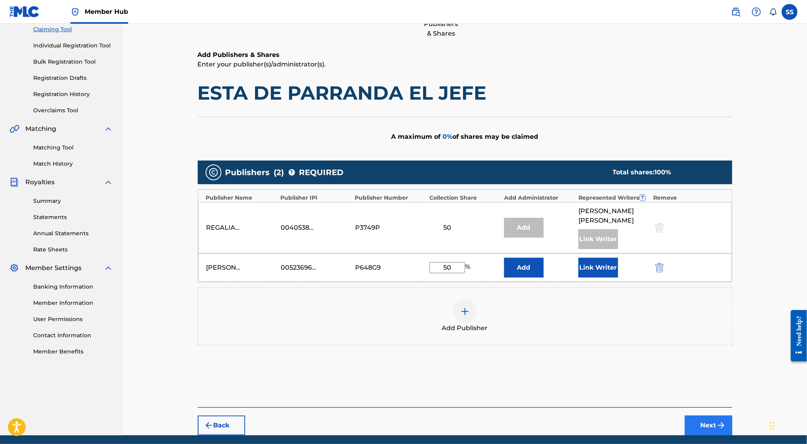
type input "50"
click at [714, 434] on button "Next" at bounding box center [708, 426] width 47 height 20
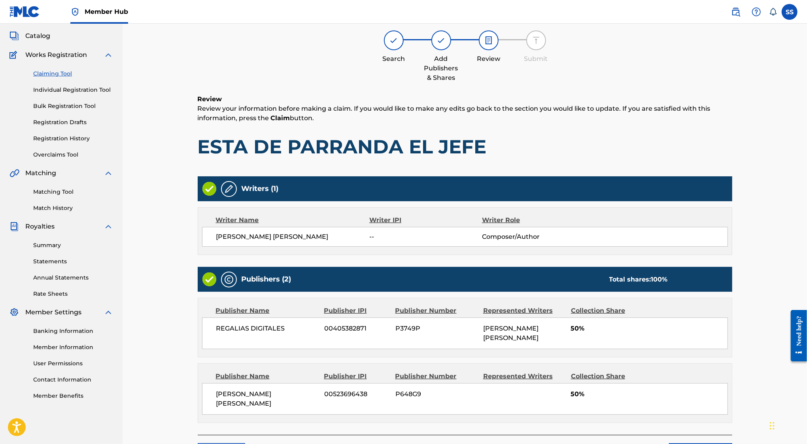
scroll to position [36, 0]
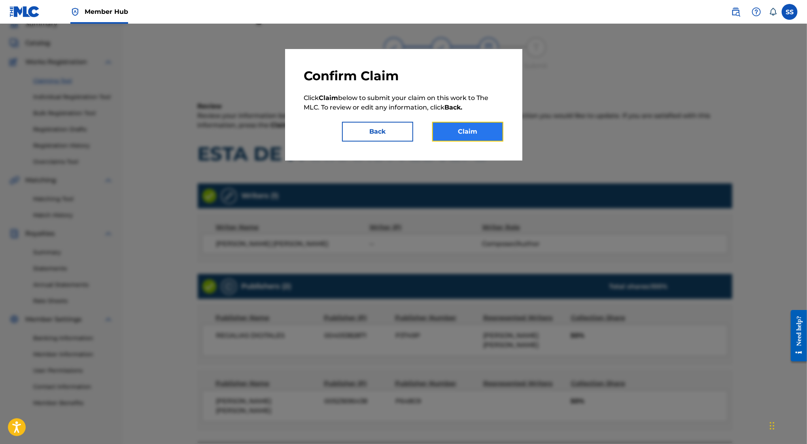
click at [485, 138] on button "Claim" at bounding box center [467, 132] width 71 height 20
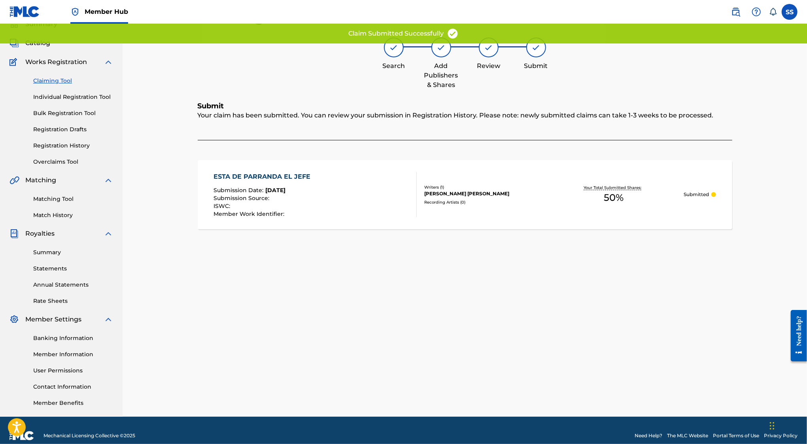
click at [47, 77] on link "Claiming Tool" at bounding box center [73, 81] width 80 height 8
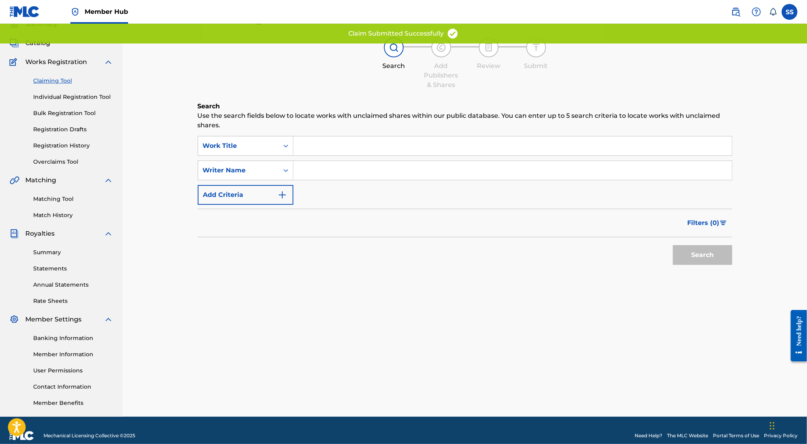
scroll to position [0, 0]
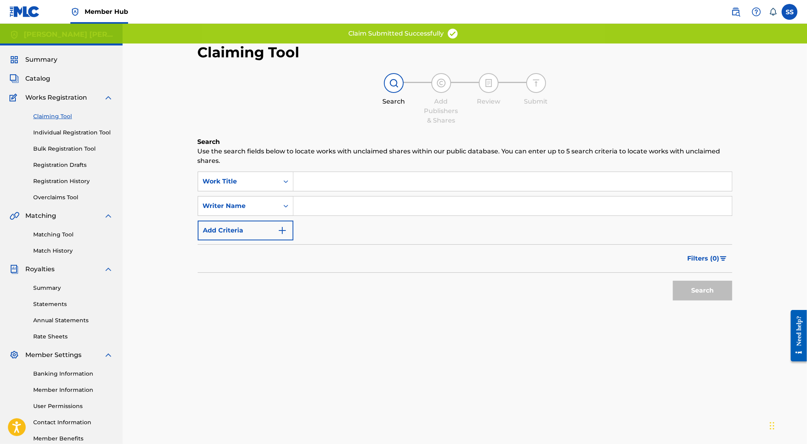
click at [321, 204] on input "Search Form" at bounding box center [513, 206] width 439 height 19
type input "SERGIO SANCHEZ AYON"
click at [730, 296] on button "Search" at bounding box center [702, 291] width 59 height 20
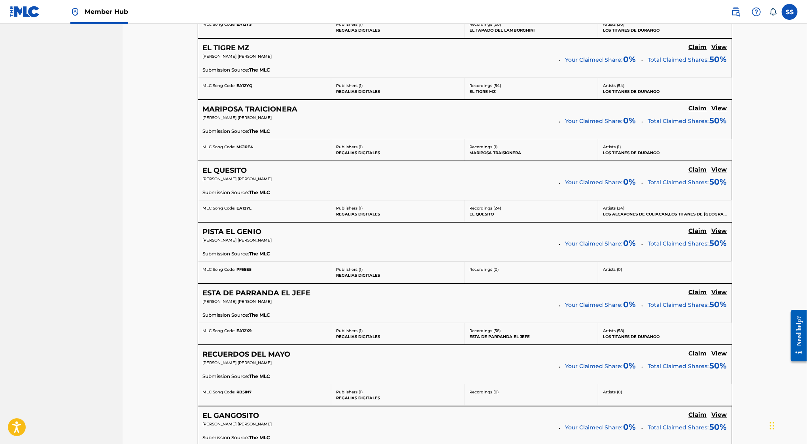
scroll to position [2369, 0]
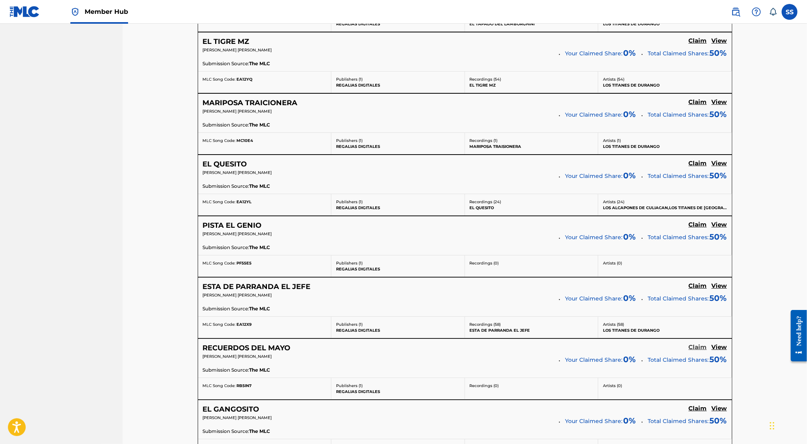
click at [701, 344] on h5 "Claim" at bounding box center [698, 348] width 18 height 8
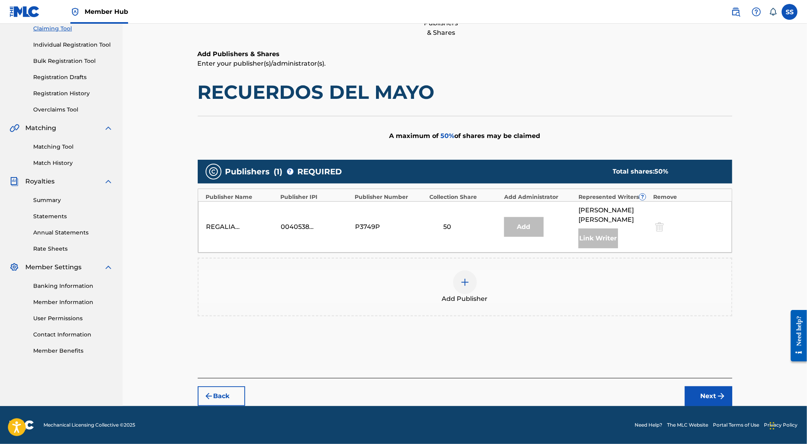
scroll to position [87, 0]
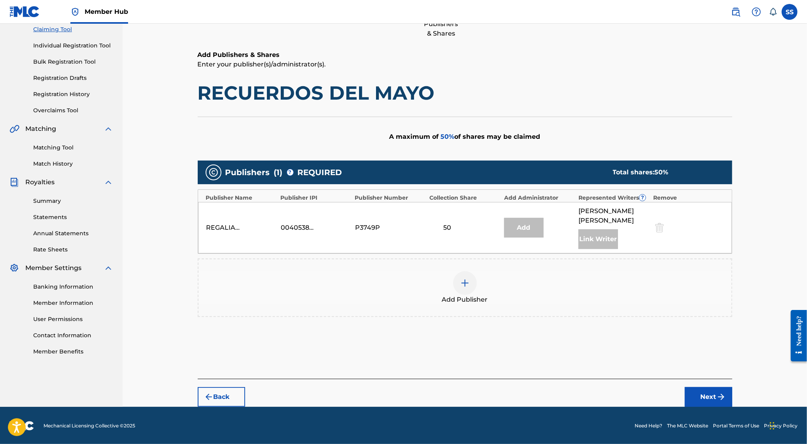
click at [461, 285] on img at bounding box center [464, 282] width 9 height 9
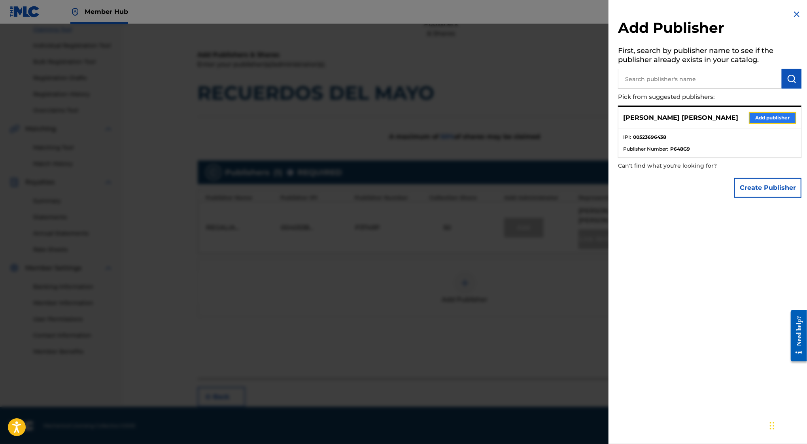
click at [773, 118] on button "Add publisher" at bounding box center [772, 118] width 47 height 12
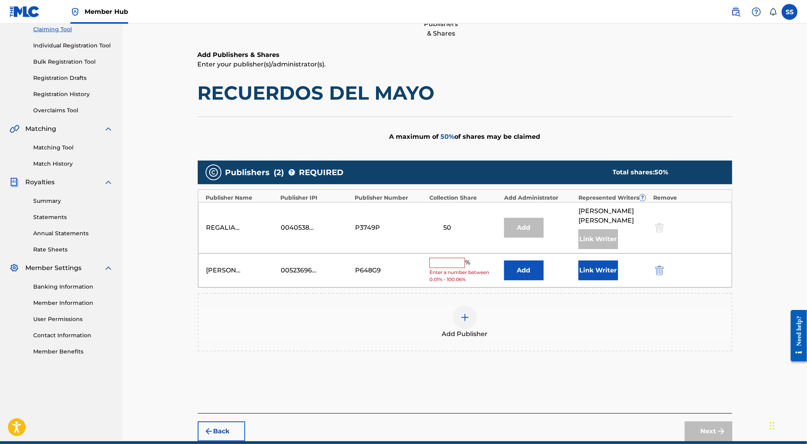
click at [449, 260] on input "text" at bounding box center [448, 263] width 36 height 10
type input "50"
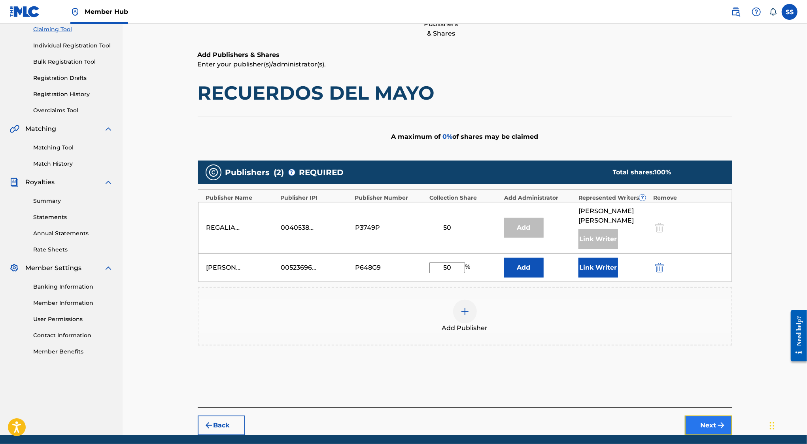
click at [694, 422] on button "Next" at bounding box center [708, 426] width 47 height 20
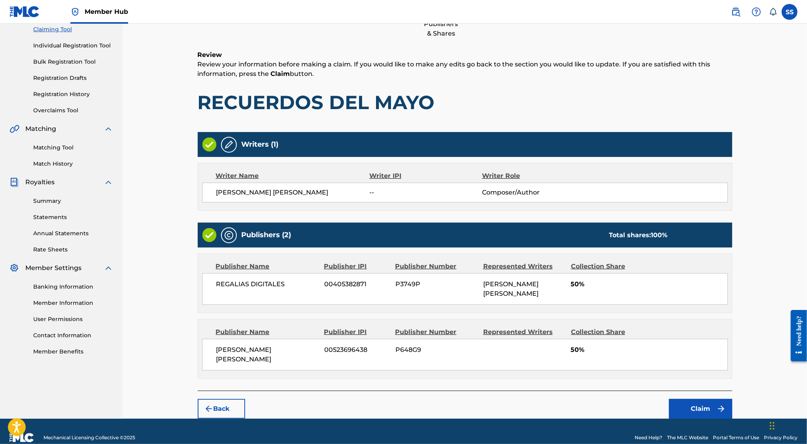
scroll to position [36, 0]
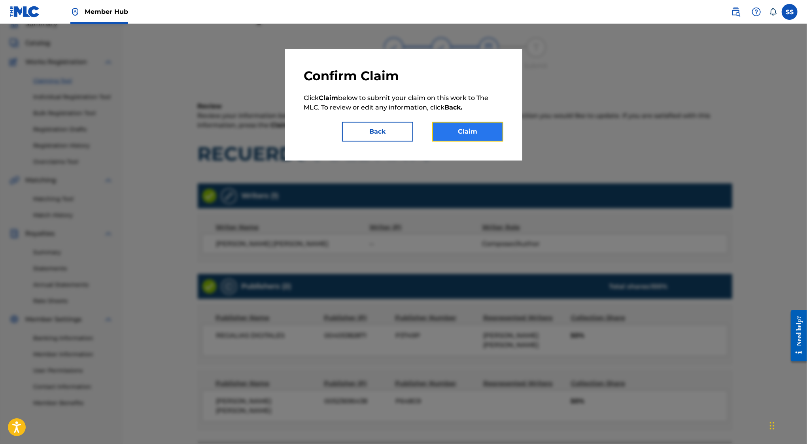
click at [458, 131] on button "Claim" at bounding box center [467, 132] width 71 height 20
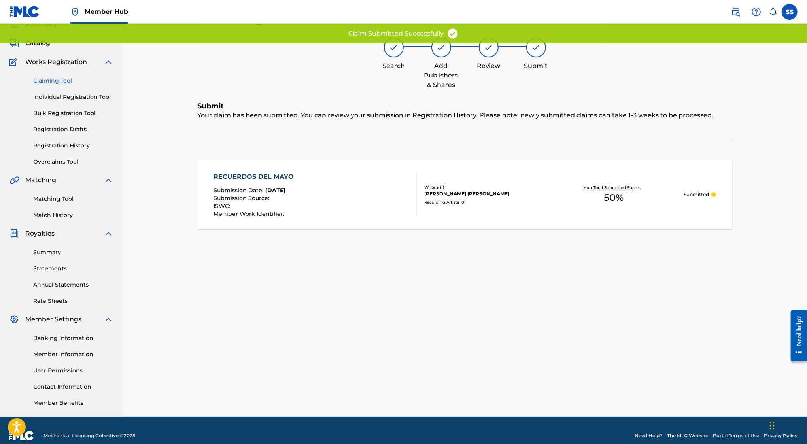
click at [62, 82] on link "Claiming Tool" at bounding box center [73, 81] width 80 height 8
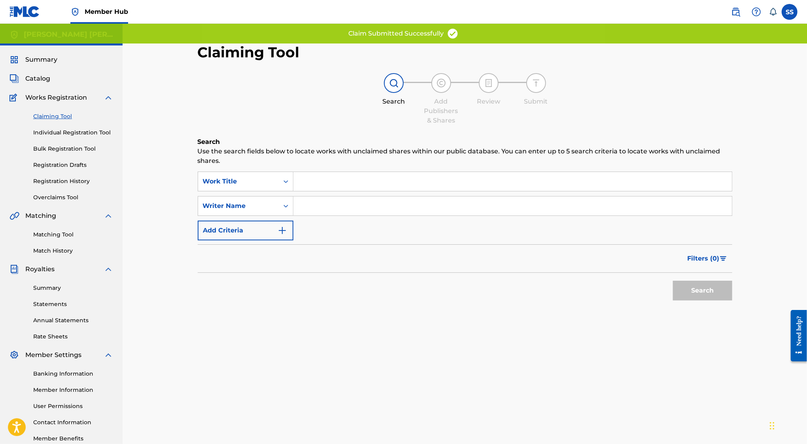
click at [436, 208] on input "Search Form" at bounding box center [513, 206] width 439 height 19
type input "SERGIO SANCHEZ AYON"
click at [698, 292] on button "Search" at bounding box center [702, 291] width 59 height 20
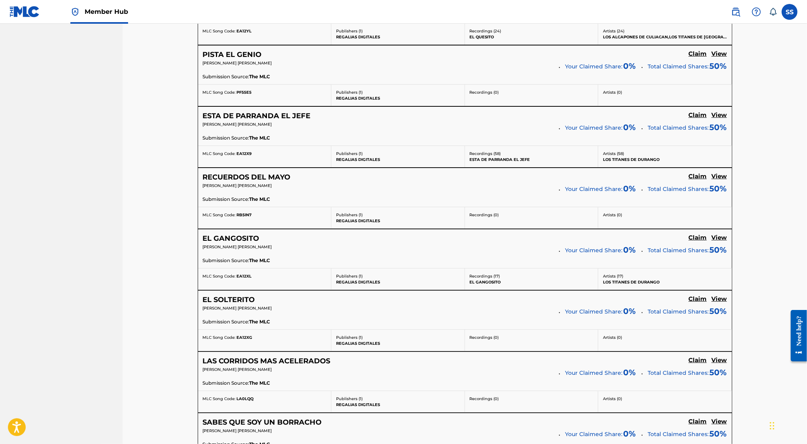
scroll to position [2566, 0]
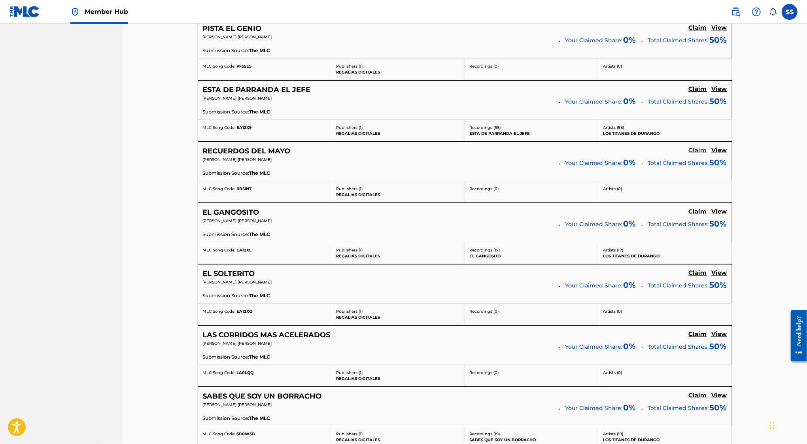
click at [695, 147] on h5 "Claim" at bounding box center [698, 151] width 18 height 8
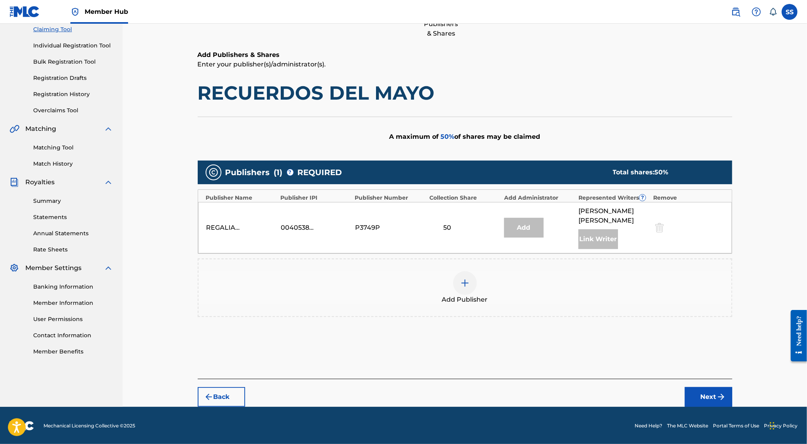
click at [471, 296] on span "Add Publisher" at bounding box center [465, 299] width 46 height 9
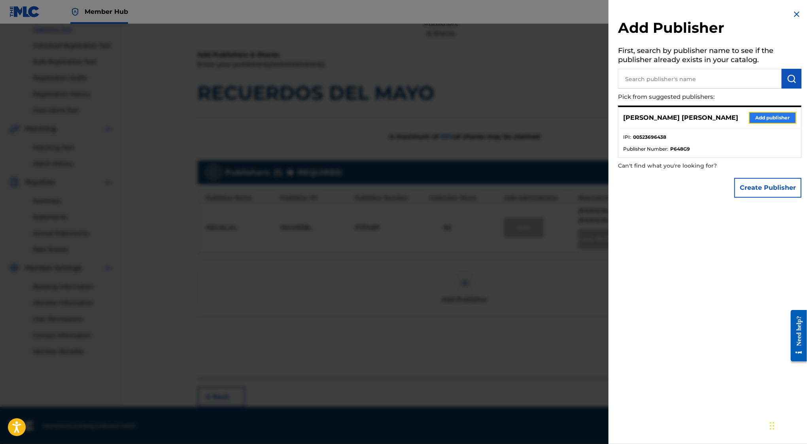
click at [762, 122] on button "Add publisher" at bounding box center [772, 118] width 47 height 12
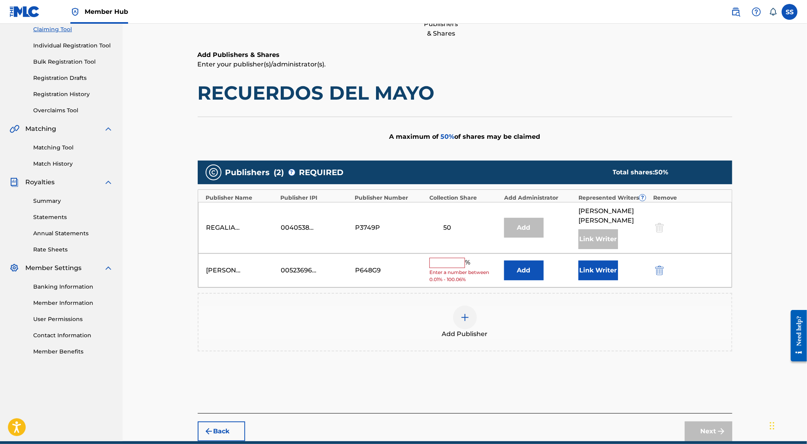
click at [431, 261] on input "text" at bounding box center [448, 263] width 36 height 10
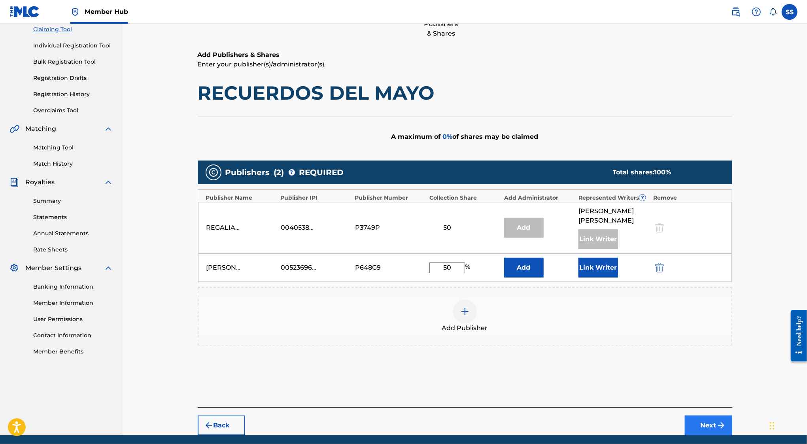
type input "50"
click at [705, 421] on button "Next" at bounding box center [708, 426] width 47 height 20
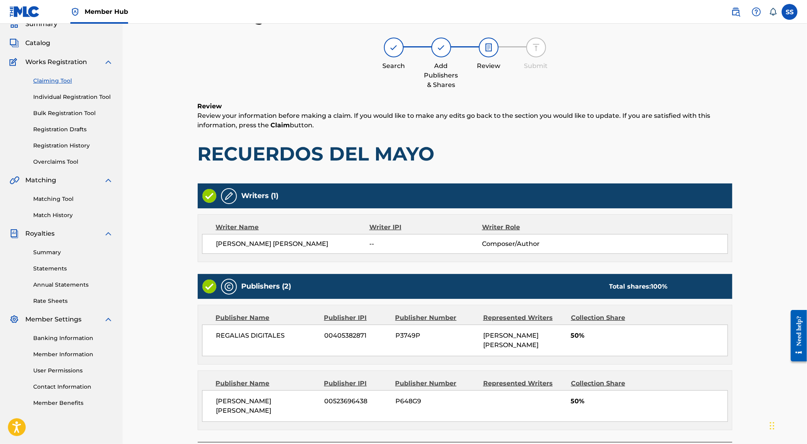
scroll to position [79, 0]
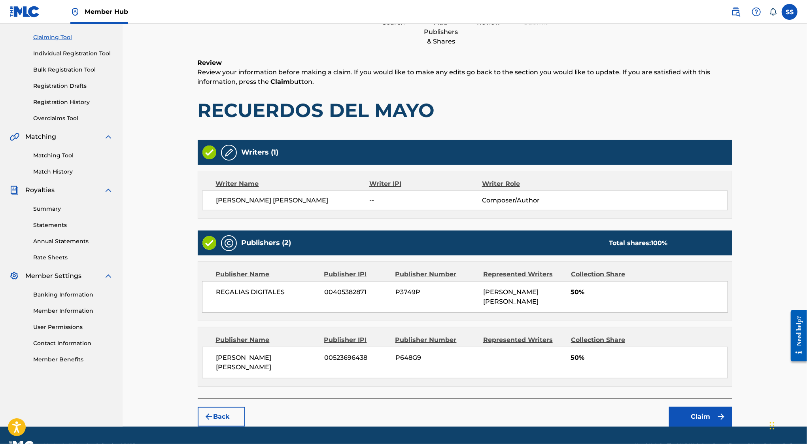
click at [689, 399] on div "Back Claim" at bounding box center [465, 413] width 535 height 28
click at [694, 407] on button "Claim" at bounding box center [700, 417] width 63 height 20
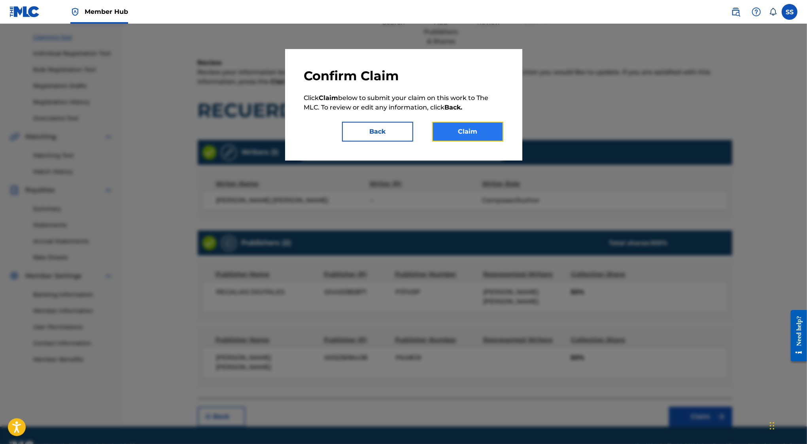
click at [478, 129] on button "Claim" at bounding box center [467, 132] width 71 height 20
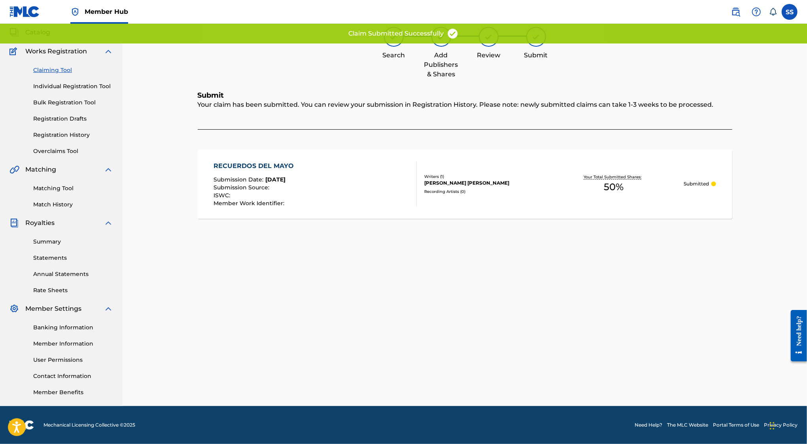
scroll to position [46, 0]
click at [53, 71] on link "Claiming Tool" at bounding box center [73, 70] width 80 height 8
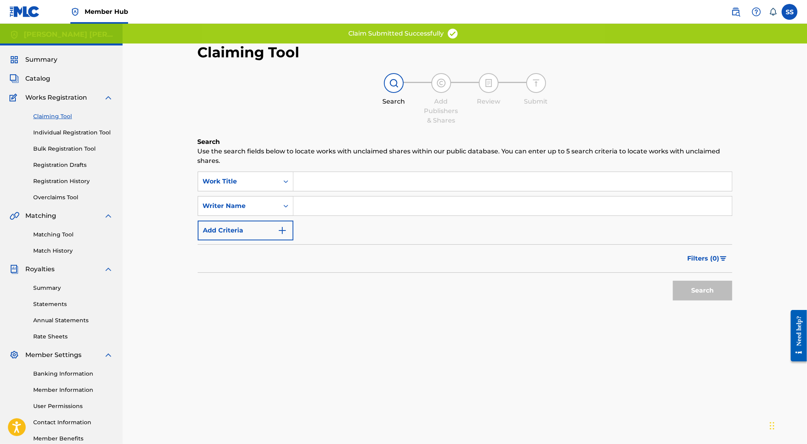
click at [322, 195] on div "SearchWithCriteria05a042b0-e7d1-4a6e-af16-cedb4fa0a852 Work Title SearchWithCri…" at bounding box center [465, 206] width 535 height 69
click at [322, 199] on input "Search Form" at bounding box center [513, 206] width 439 height 19
type input "SERGIO SANCHEZ AYON"
click at [710, 288] on button "Search" at bounding box center [702, 291] width 59 height 20
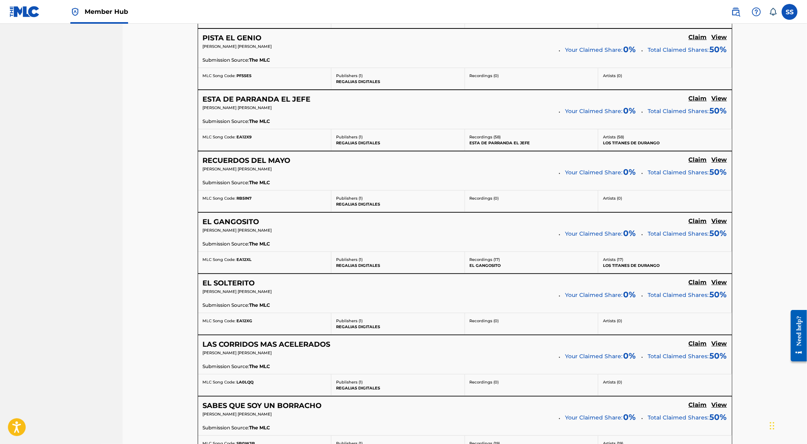
scroll to position [2557, 0]
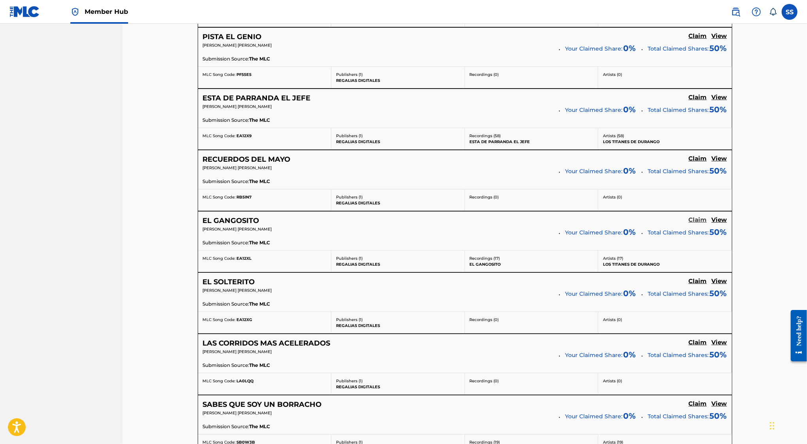
click at [691, 216] on link "Claim" at bounding box center [698, 220] width 18 height 9
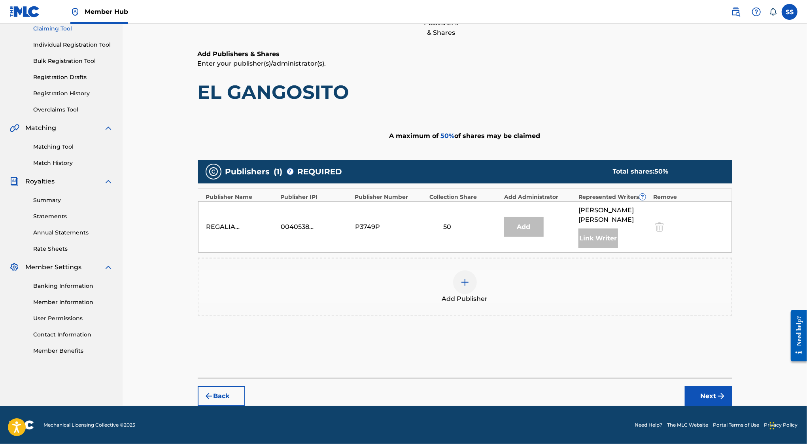
scroll to position [87, 0]
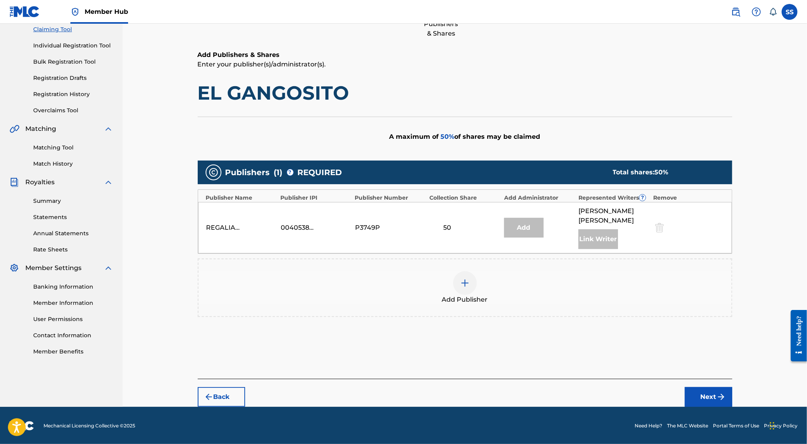
click at [468, 280] on img at bounding box center [464, 282] width 9 height 9
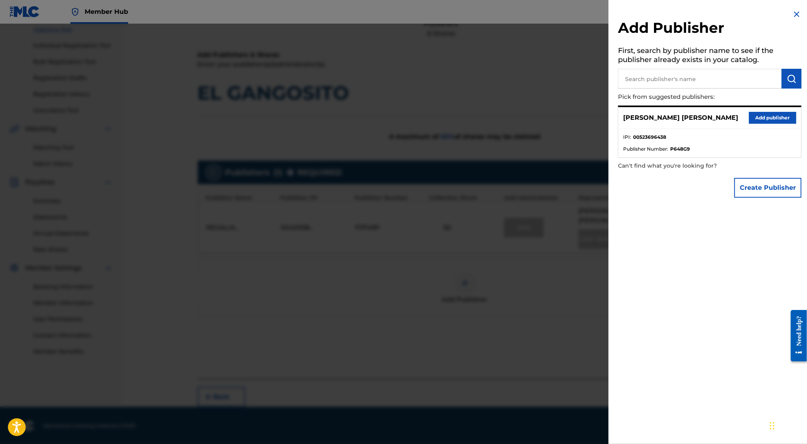
click at [791, 111] on div "SERGIO SANCHEZ AYON Add publisher" at bounding box center [710, 118] width 183 height 22
click at [791, 118] on button "Add publisher" at bounding box center [772, 118] width 47 height 12
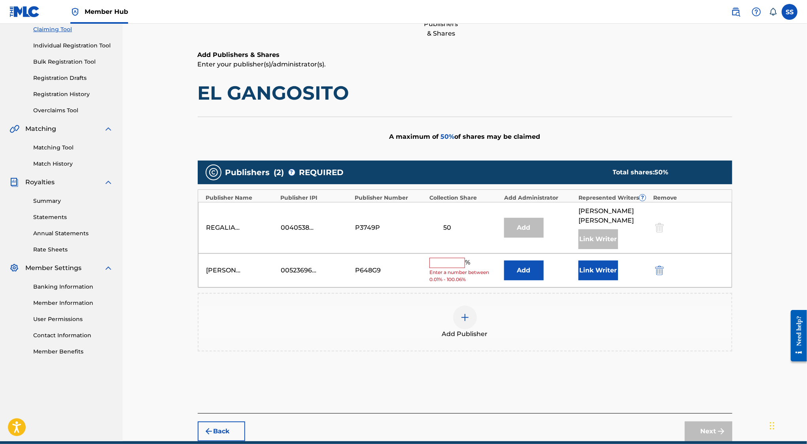
click at [444, 260] on input "text" at bounding box center [448, 263] width 36 height 10
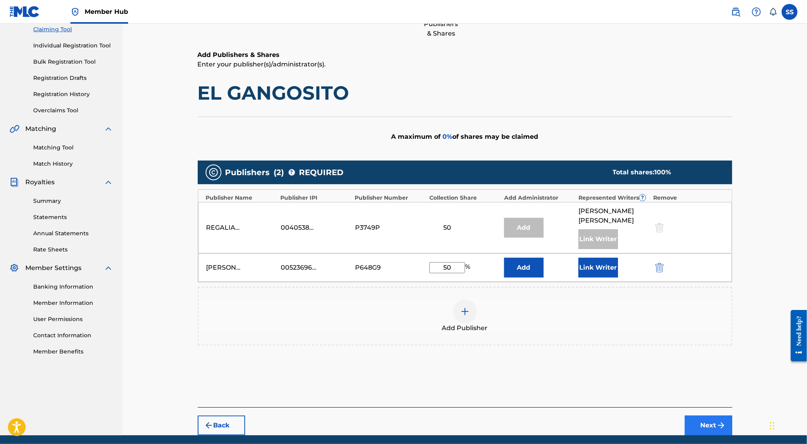
type input "50"
click at [706, 424] on button "Next" at bounding box center [708, 426] width 47 height 20
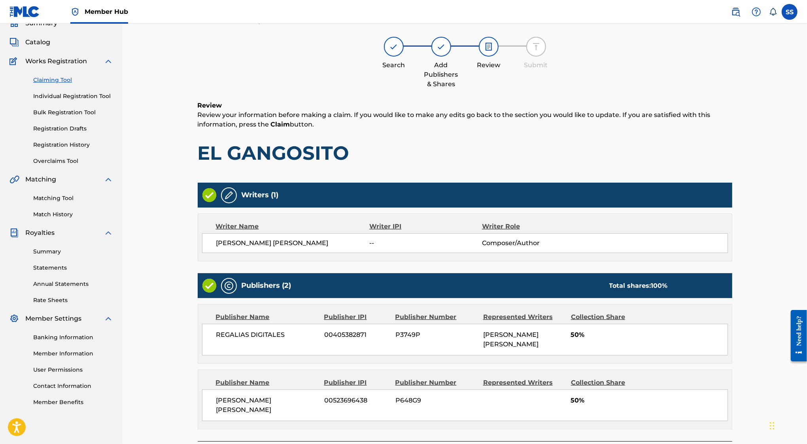
scroll to position [36, 0]
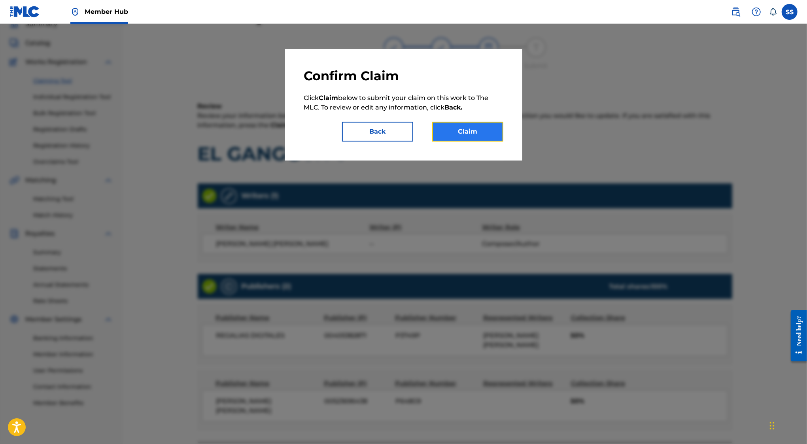
click at [478, 129] on button "Claim" at bounding box center [467, 132] width 71 height 20
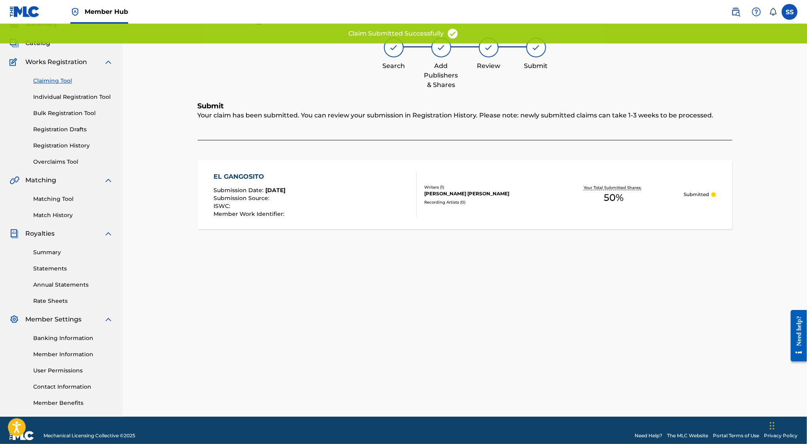
scroll to position [0, 0]
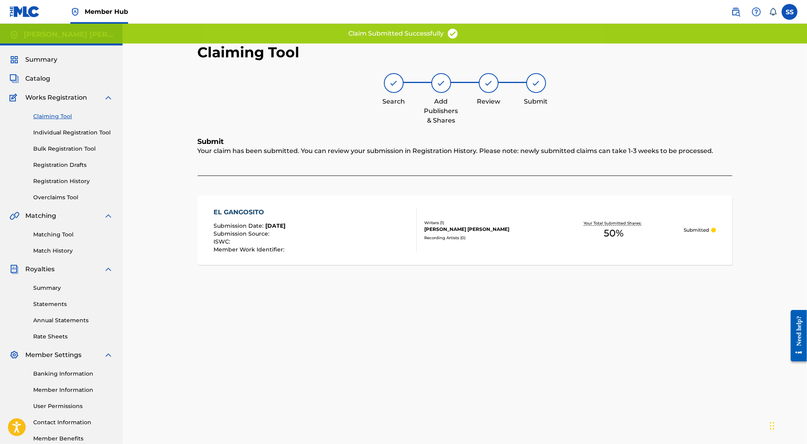
click at [53, 117] on link "Claiming Tool" at bounding box center [73, 116] width 80 height 8
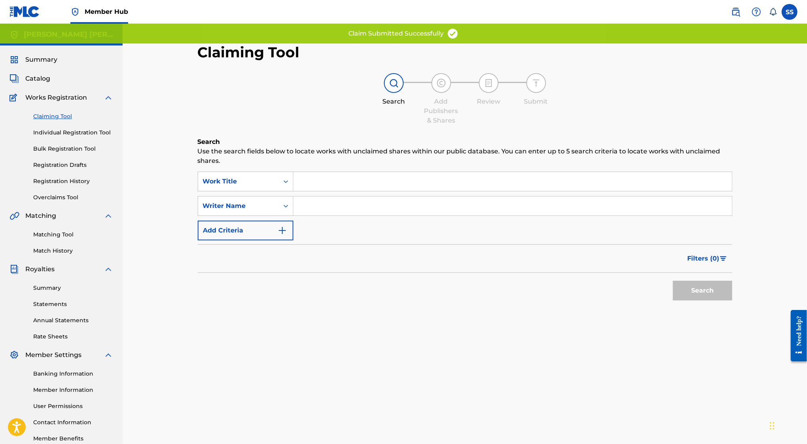
click at [363, 216] on input "Search Form" at bounding box center [513, 206] width 439 height 19
type input "SERGIO SANCHEZ AYON"
click at [710, 285] on button "Search" at bounding box center [702, 291] width 59 height 20
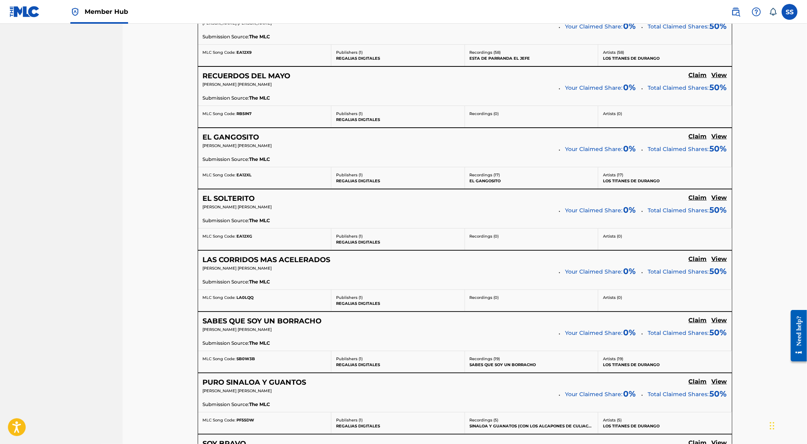
scroll to position [2640, 0]
click at [695, 195] on h5 "Claim" at bounding box center [698, 199] width 18 height 8
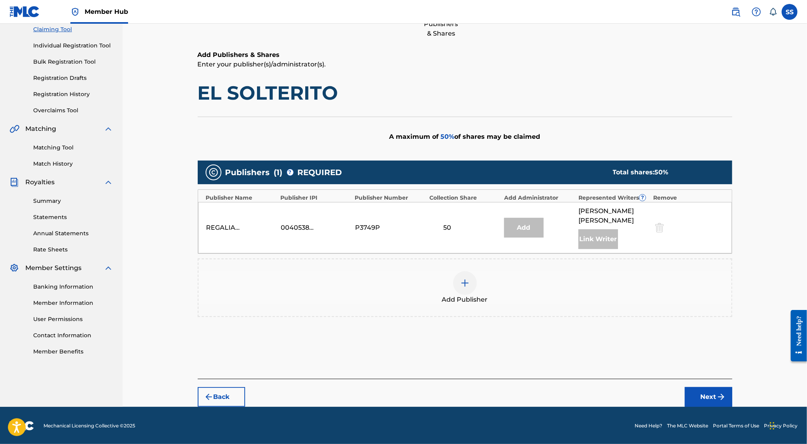
click at [466, 273] on div at bounding box center [465, 283] width 24 height 24
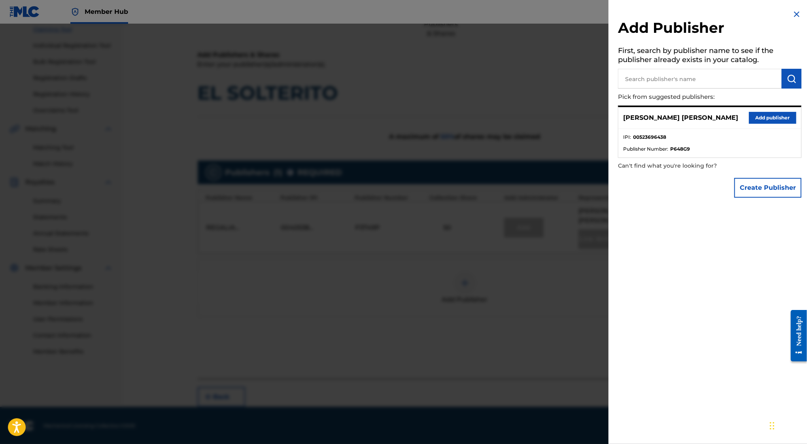
click at [782, 110] on div "SERGIO SANCHEZ AYON Add publisher" at bounding box center [710, 118] width 183 height 22
click at [780, 115] on button "Add publisher" at bounding box center [772, 118] width 47 height 12
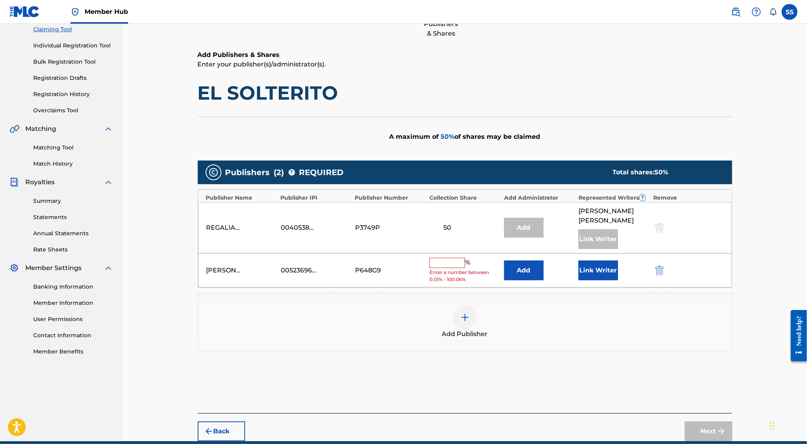
click at [452, 263] on input "text" at bounding box center [448, 263] width 36 height 10
type input "50"
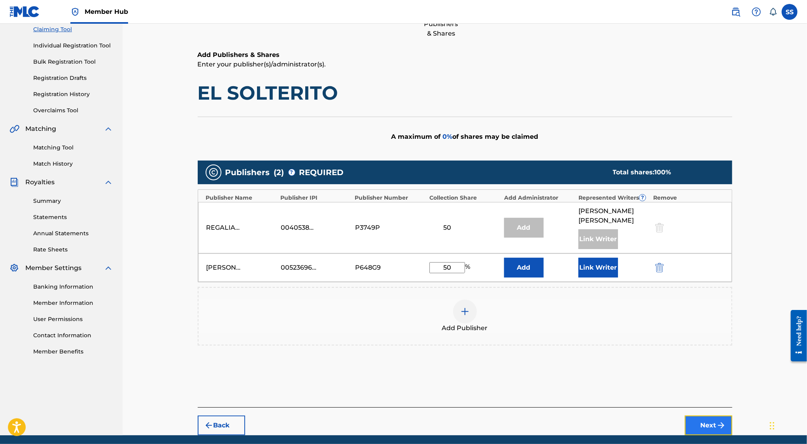
click at [713, 429] on button "Next" at bounding box center [708, 426] width 47 height 20
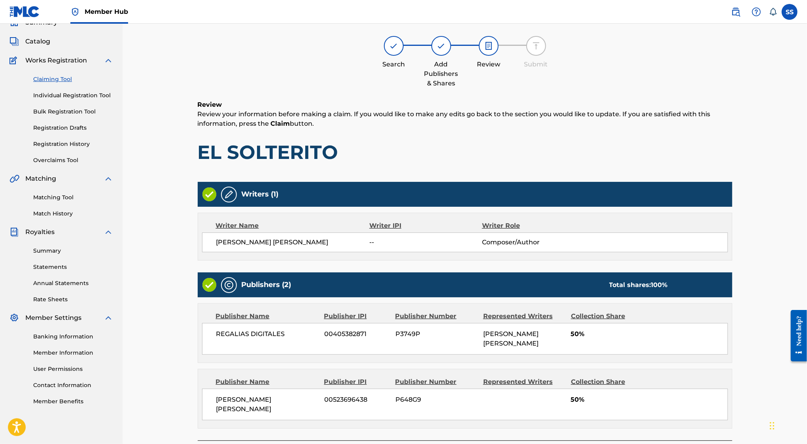
scroll to position [36, 0]
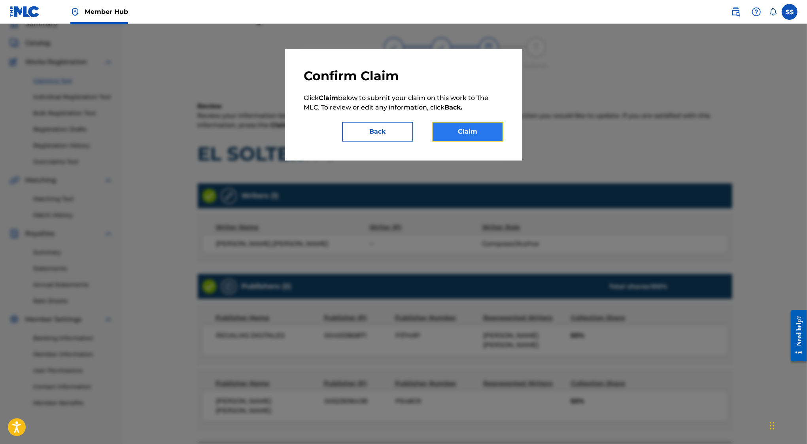
click at [495, 132] on button "Claim" at bounding box center [467, 132] width 71 height 20
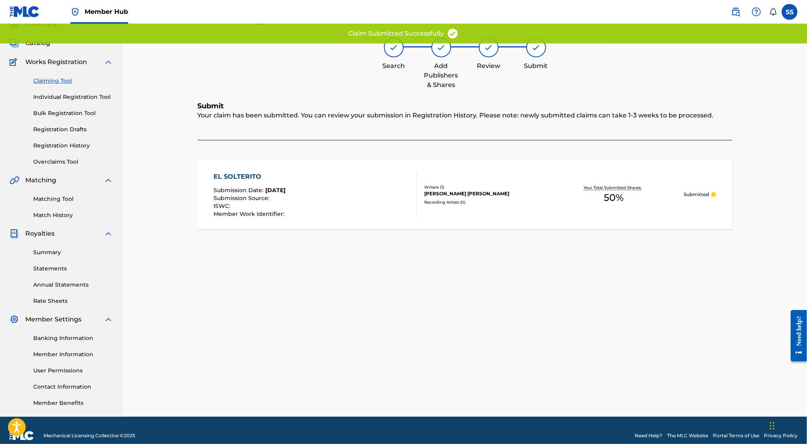
click at [64, 83] on link "Claiming Tool" at bounding box center [73, 81] width 80 height 8
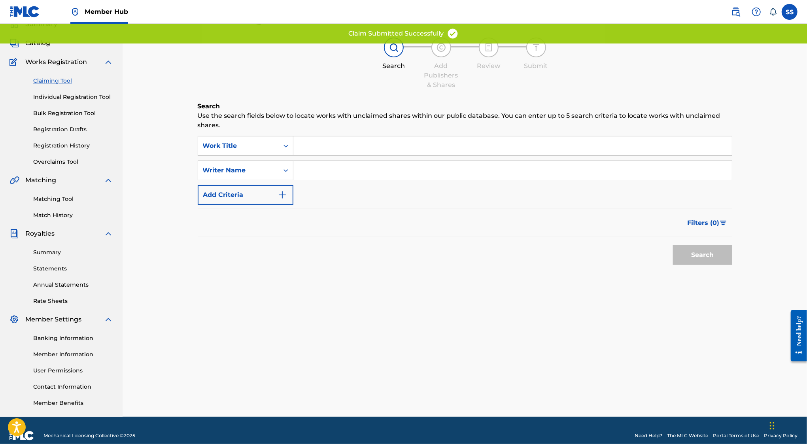
scroll to position [0, 0]
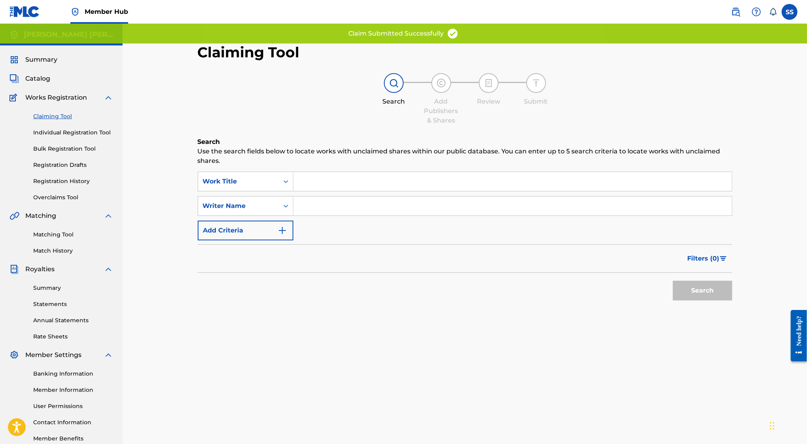
click at [318, 205] on input "Search Form" at bounding box center [513, 206] width 439 height 19
type input "SERGIO SANCHEZ AYON"
click at [714, 287] on button "Search" at bounding box center [702, 291] width 59 height 20
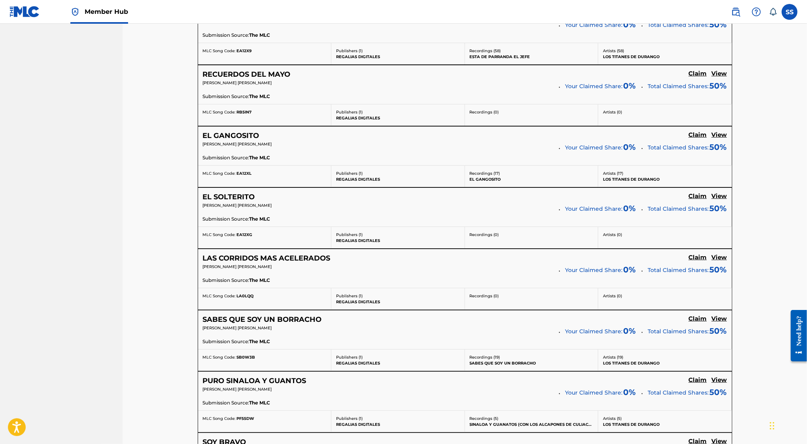
scroll to position [2670, 0]
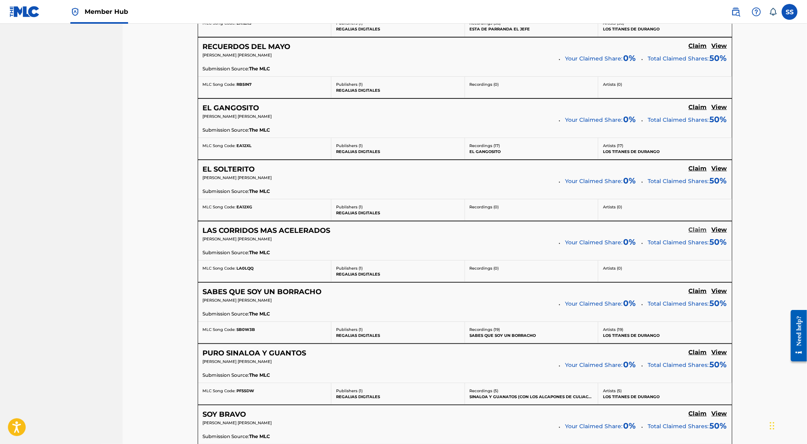
click at [696, 226] on h5 "Claim" at bounding box center [698, 230] width 18 height 8
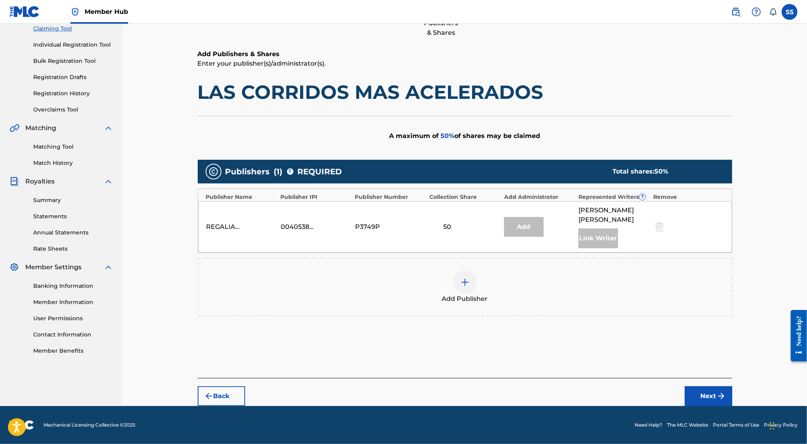
scroll to position [87, 0]
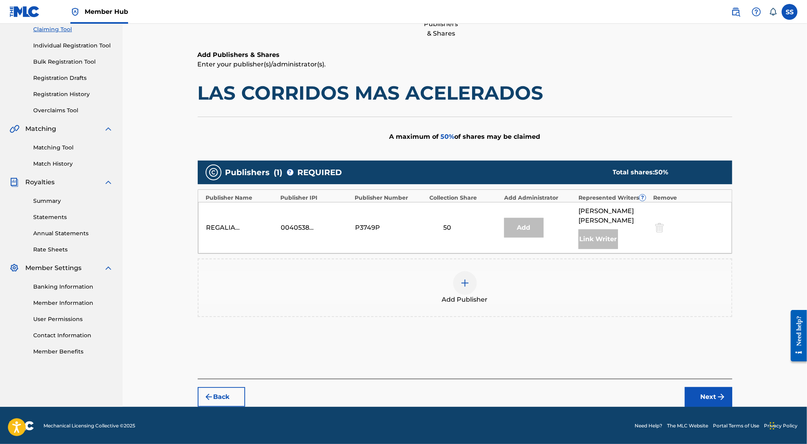
click at [470, 268] on div "Add Publisher" at bounding box center [465, 288] width 535 height 59
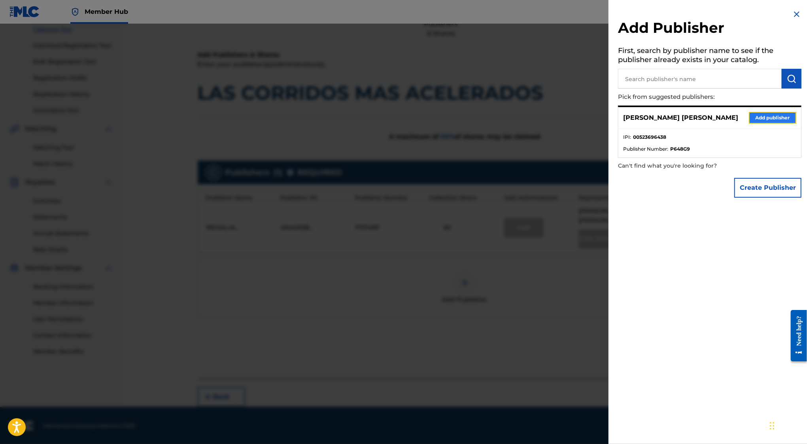
click at [765, 114] on button "Add publisher" at bounding box center [772, 118] width 47 height 12
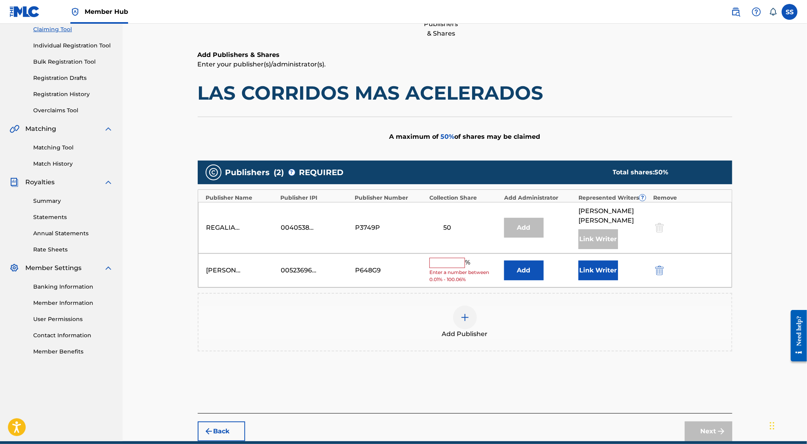
click at [451, 262] on input "text" at bounding box center [448, 263] width 36 height 10
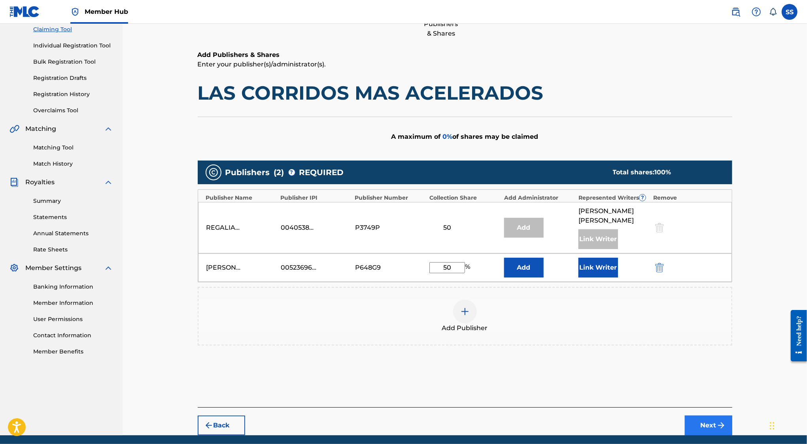
type input "50"
click at [701, 422] on button "Next" at bounding box center [708, 426] width 47 height 20
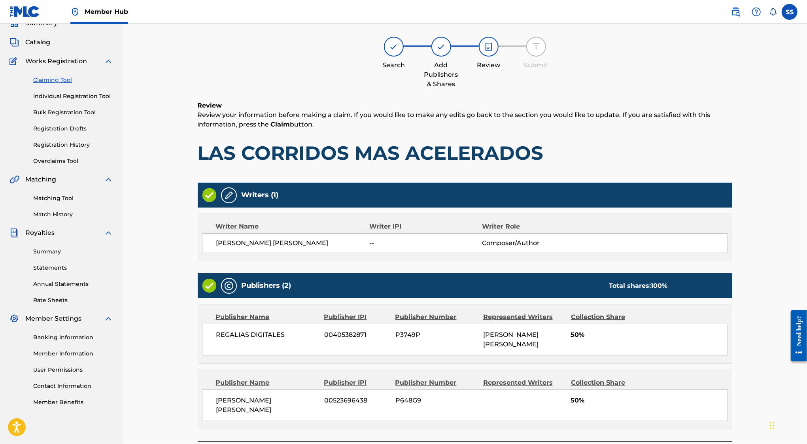
scroll to position [36, 0]
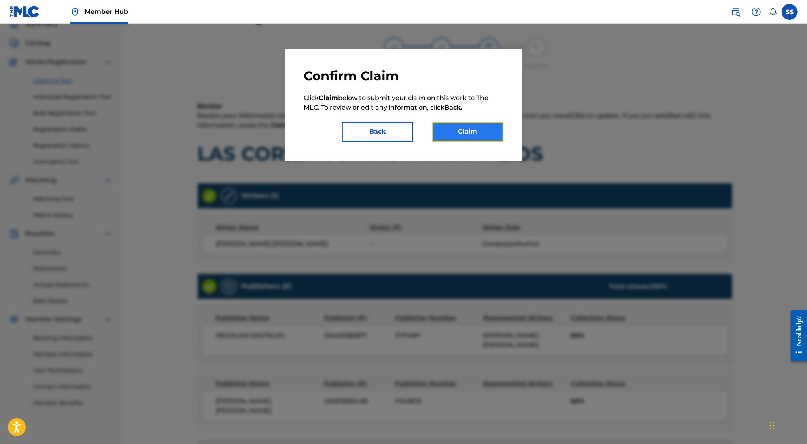
click at [481, 132] on button "Claim" at bounding box center [467, 132] width 71 height 20
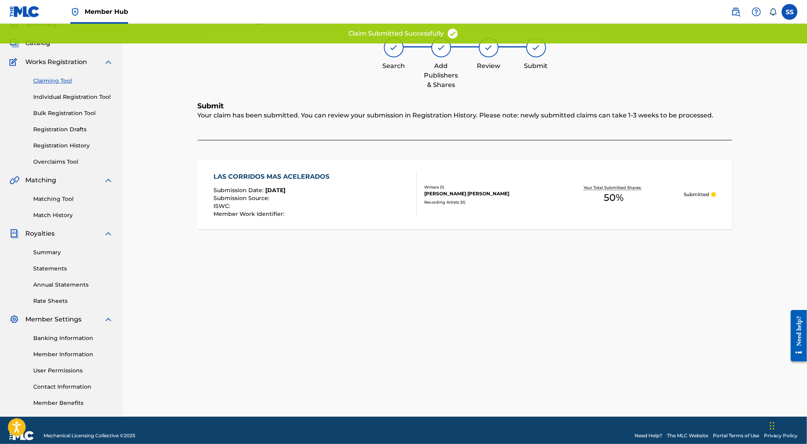
click at [51, 83] on link "Claiming Tool" at bounding box center [73, 81] width 80 height 8
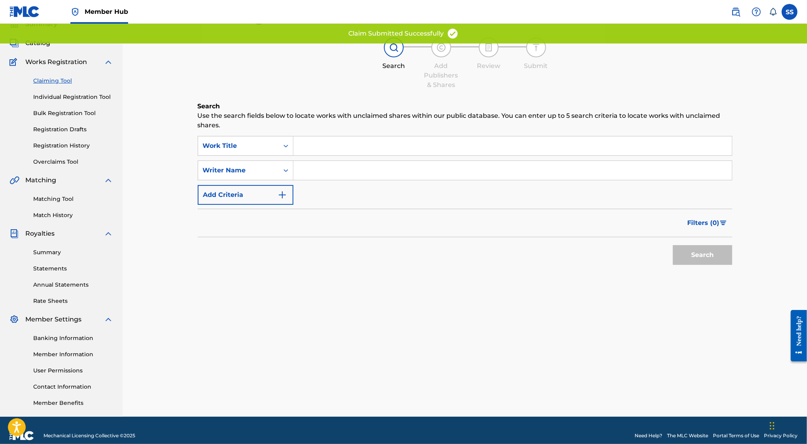
scroll to position [0, 0]
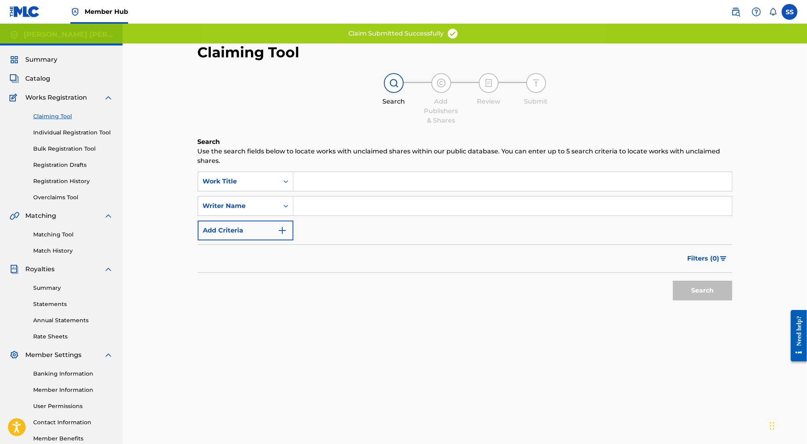
click at [314, 204] on input "Search Form" at bounding box center [513, 206] width 439 height 19
type input "SERGIO SANCHEZ AYON"
click at [711, 287] on button "Search" at bounding box center [702, 291] width 59 height 20
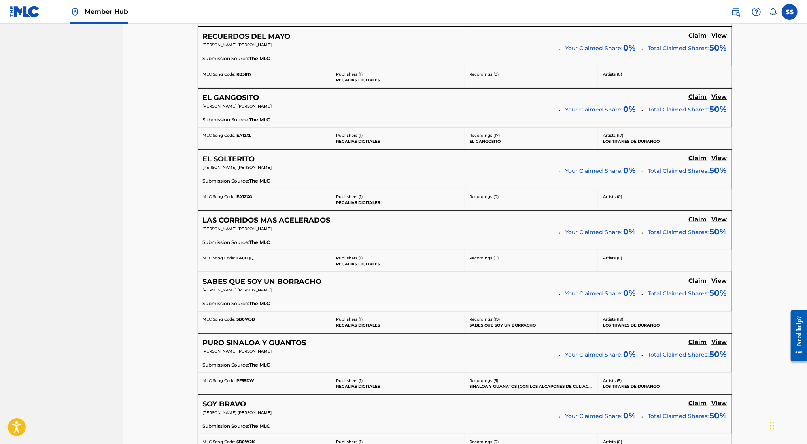
scroll to position [2682, 0]
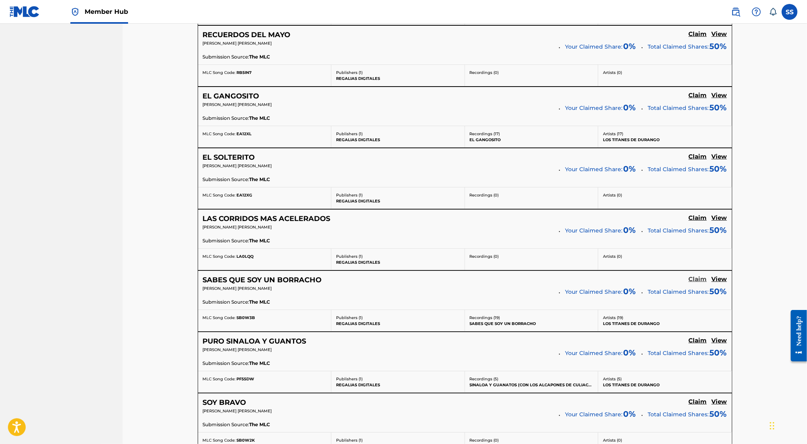
click at [698, 276] on h5 "Claim" at bounding box center [698, 280] width 18 height 8
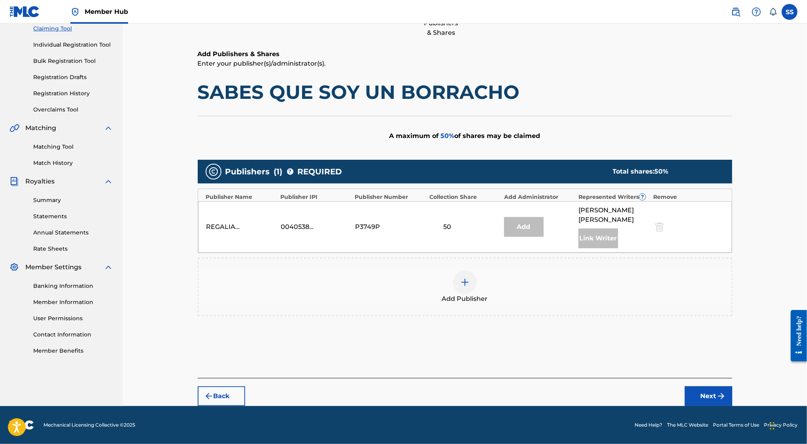
scroll to position [87, 0]
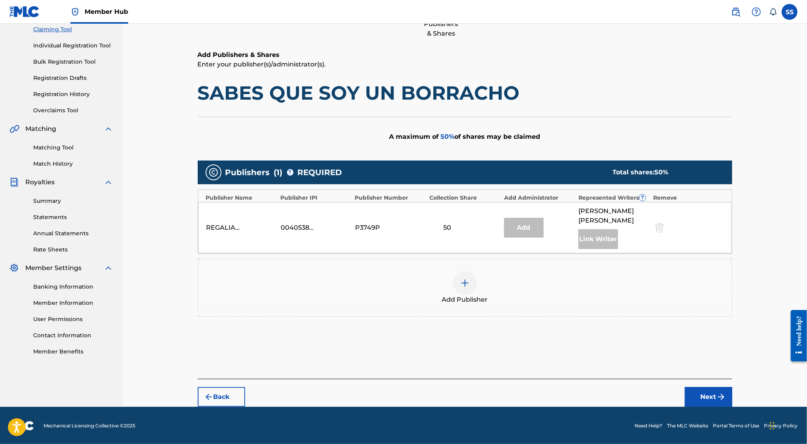
click at [464, 281] on img at bounding box center [464, 282] width 9 height 9
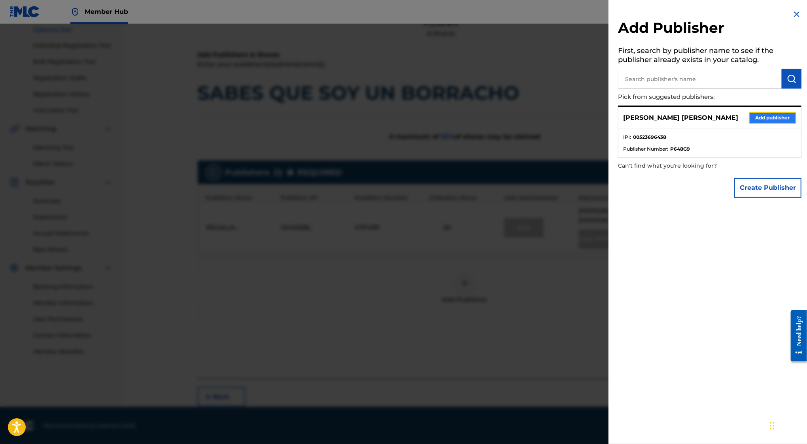
click at [776, 123] on button "Add publisher" at bounding box center [772, 118] width 47 height 12
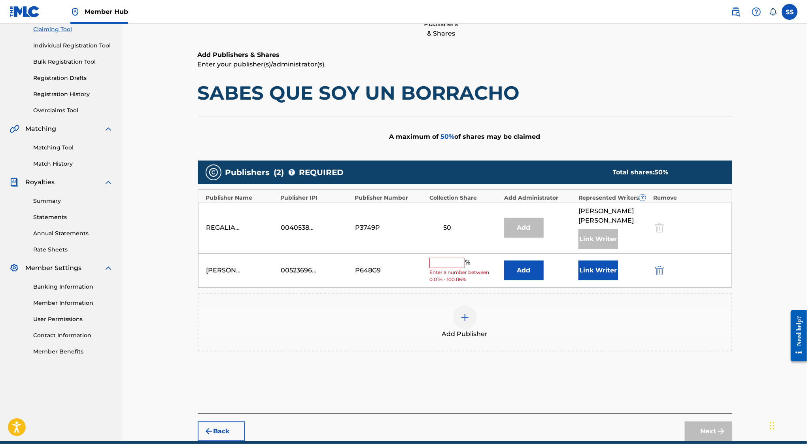
click at [450, 258] on input "text" at bounding box center [448, 263] width 36 height 10
type input "50"
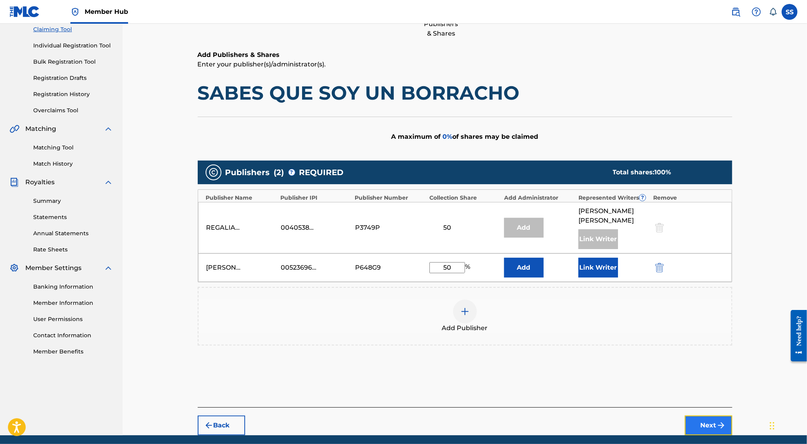
click at [692, 416] on button "Next" at bounding box center [708, 426] width 47 height 20
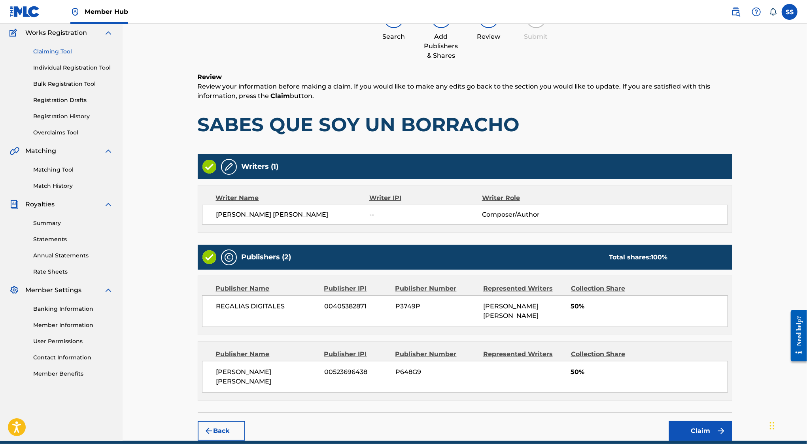
scroll to position [36, 0]
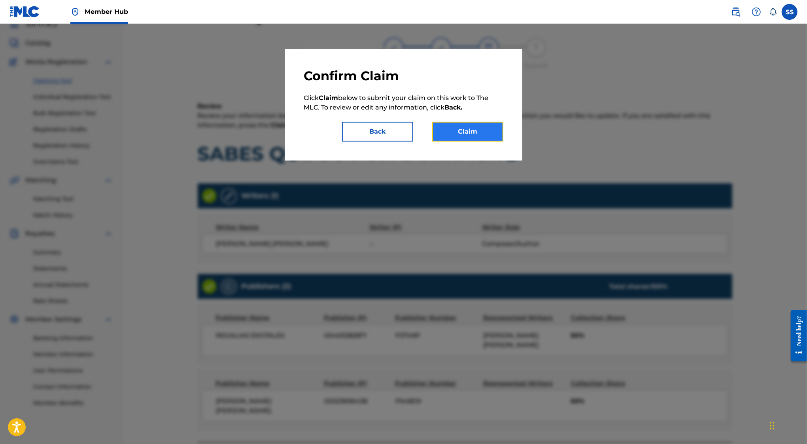
click at [479, 140] on button "Claim" at bounding box center [467, 132] width 71 height 20
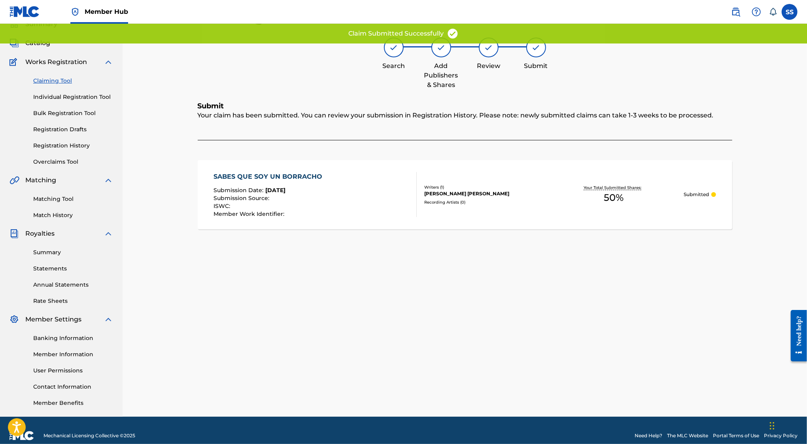
click at [54, 77] on link "Claiming Tool" at bounding box center [73, 81] width 80 height 8
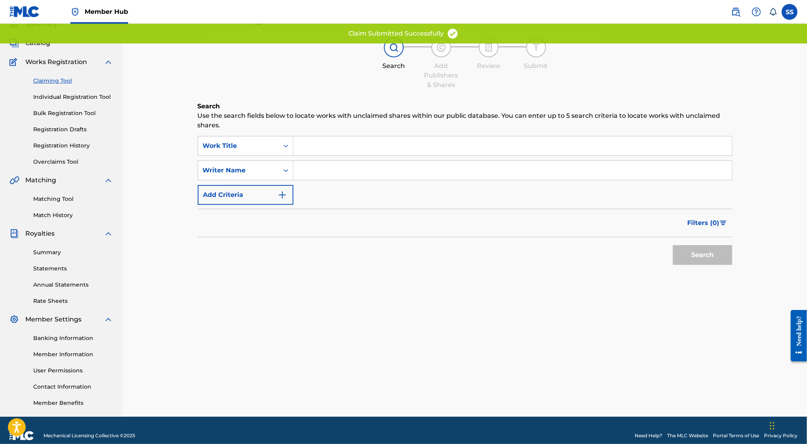
scroll to position [0, 0]
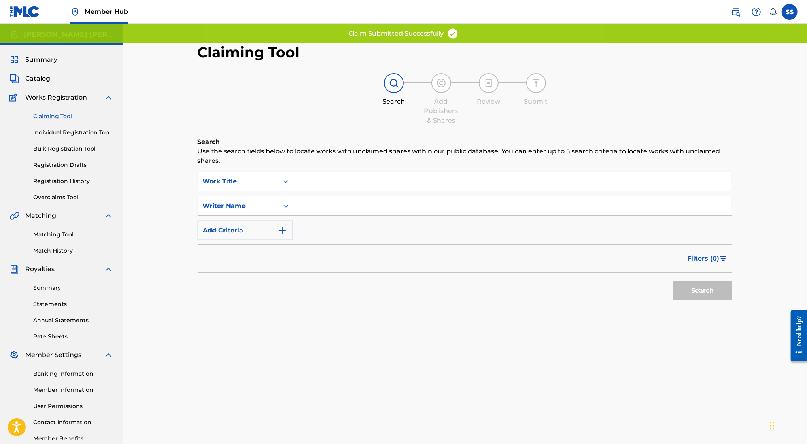
click at [358, 210] on input "Search Form" at bounding box center [513, 206] width 439 height 19
type input "SERGIO SANCHEZ AYON"
drag, startPoint x: 689, startPoint y: 294, endPoint x: 518, endPoint y: 265, distance: 173.3
click at [689, 294] on button "Search" at bounding box center [702, 291] width 59 height 20
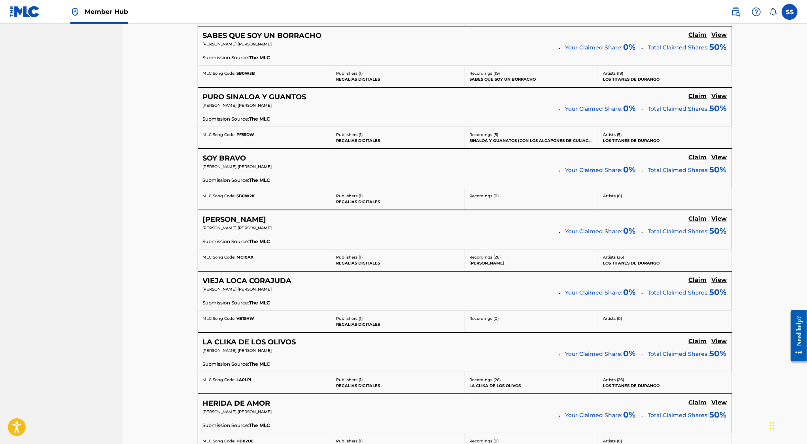
scroll to position [2840, 0]
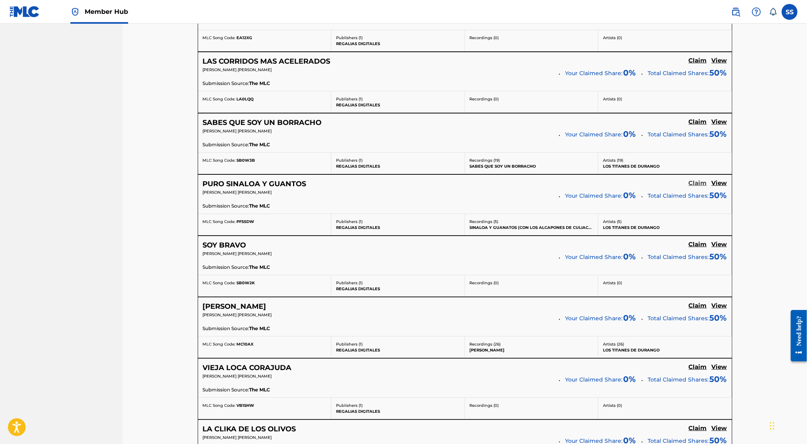
click at [693, 180] on h5 "Claim" at bounding box center [698, 184] width 18 height 8
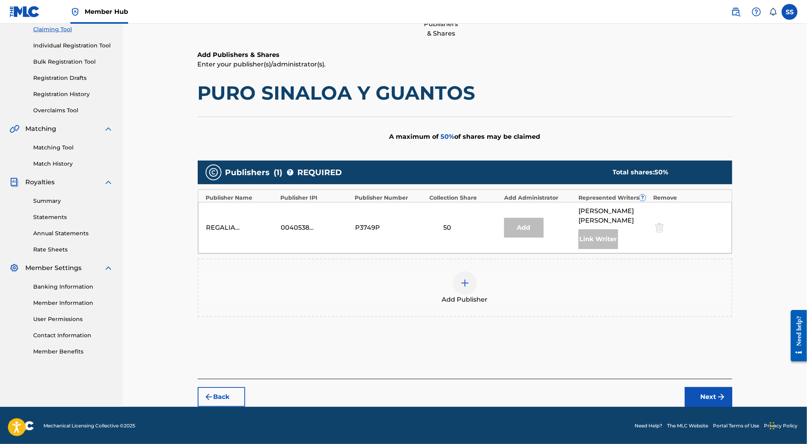
click at [469, 278] on img at bounding box center [464, 282] width 9 height 9
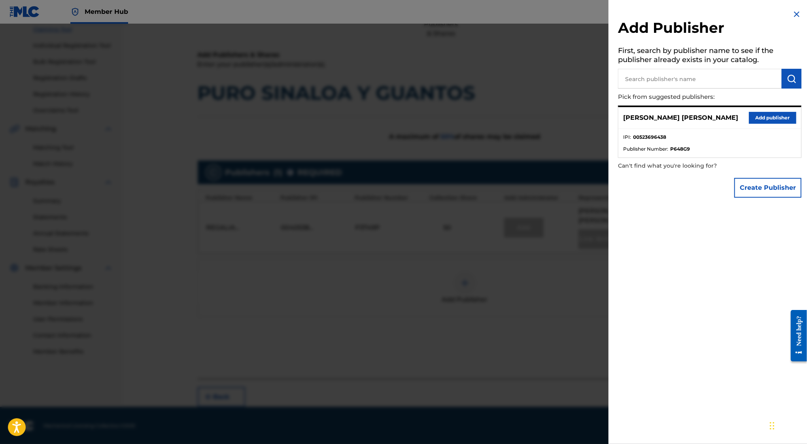
click at [772, 123] on div "SERGIO SANCHEZ AYON Add publisher" at bounding box center [710, 118] width 183 height 22
click at [772, 117] on button "Add publisher" at bounding box center [772, 118] width 47 height 12
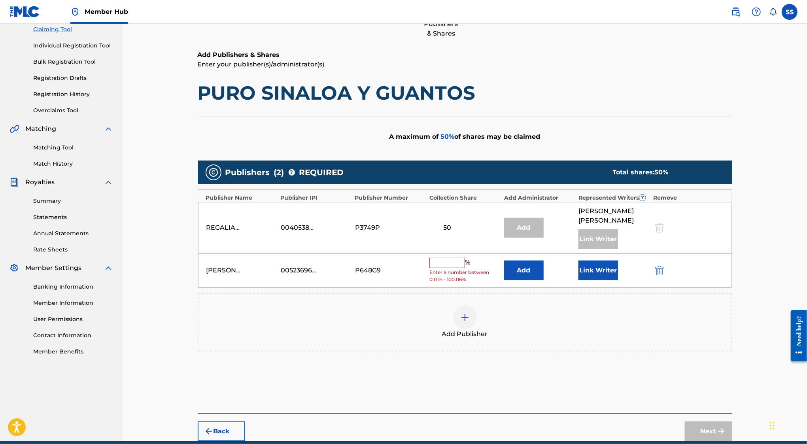
click at [448, 263] on input "text" at bounding box center [448, 263] width 36 height 10
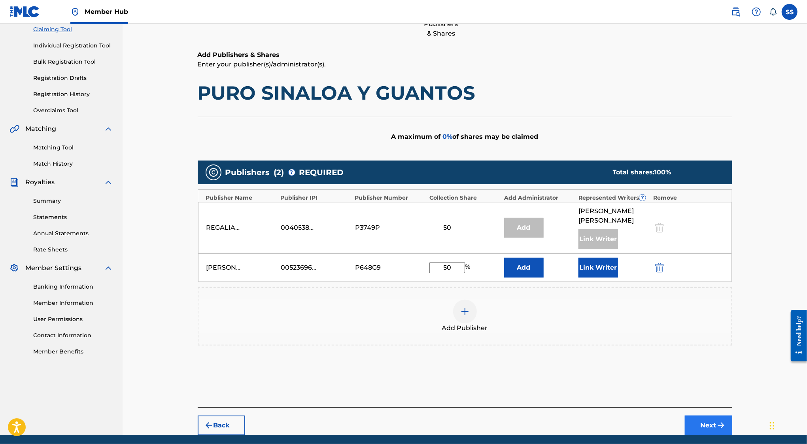
type input "50"
click at [714, 417] on button "Next" at bounding box center [708, 426] width 47 height 20
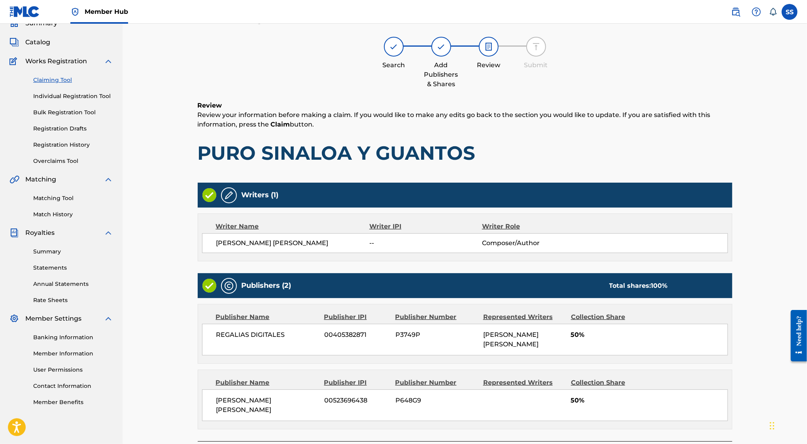
scroll to position [36, 0]
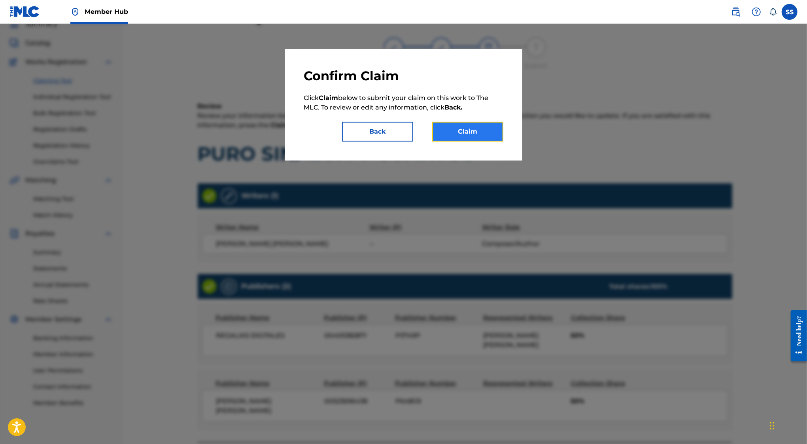
click at [463, 132] on button "Claim" at bounding box center [467, 132] width 71 height 20
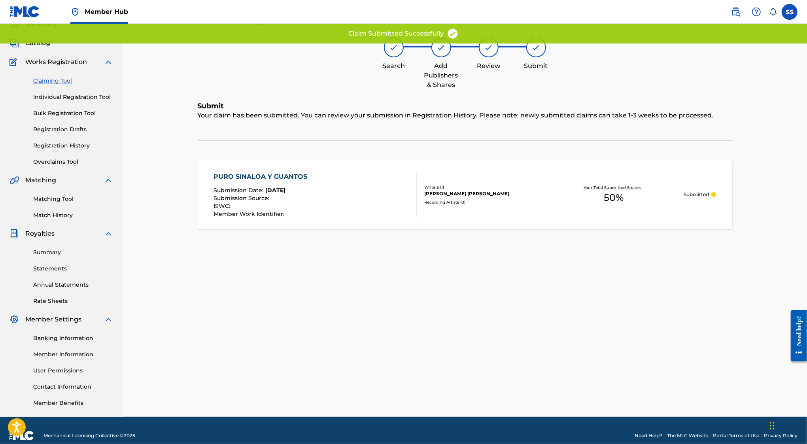
click at [62, 78] on link "Claiming Tool" at bounding box center [73, 81] width 80 height 8
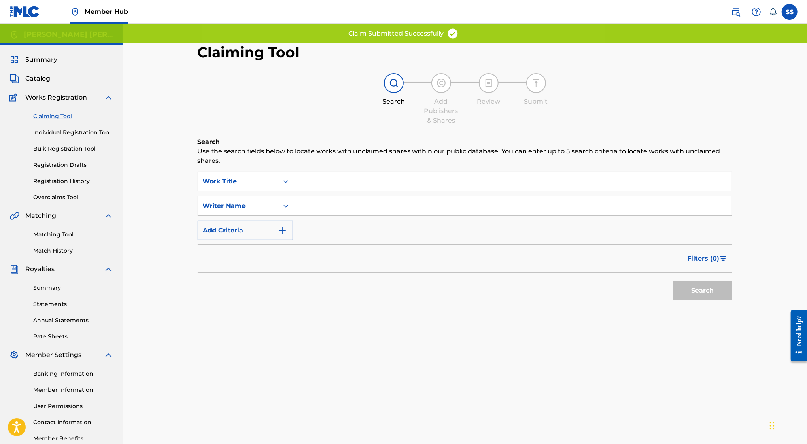
click at [367, 209] on input "Search Form" at bounding box center [513, 206] width 439 height 19
type input "SERGIO SANCHEZ AYON"
click at [735, 297] on div "Claiming Tool Search Add Publishers & Shares Review Submit Search Use the searc…" at bounding box center [465, 248] width 554 height 409
click at [706, 291] on button "Search" at bounding box center [702, 291] width 59 height 20
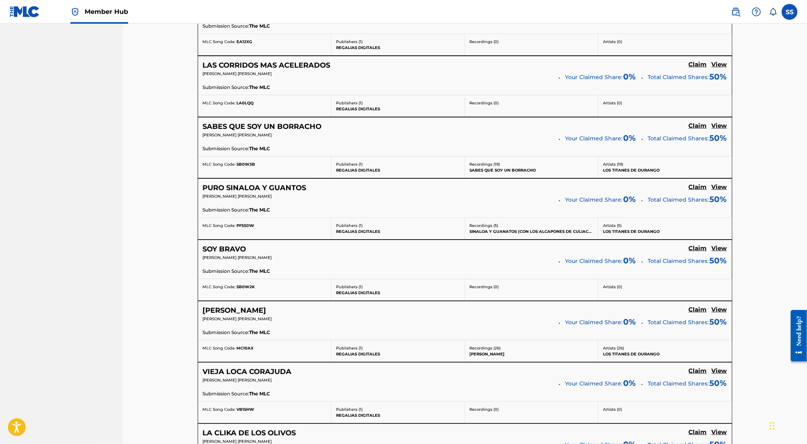
scroll to position [2844, 0]
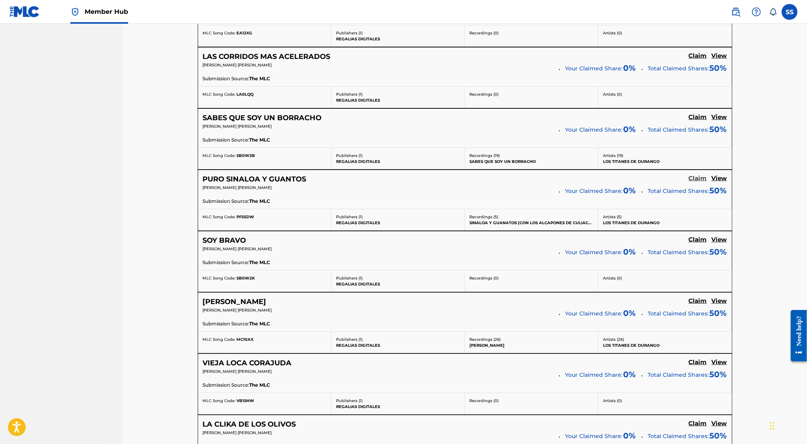
click
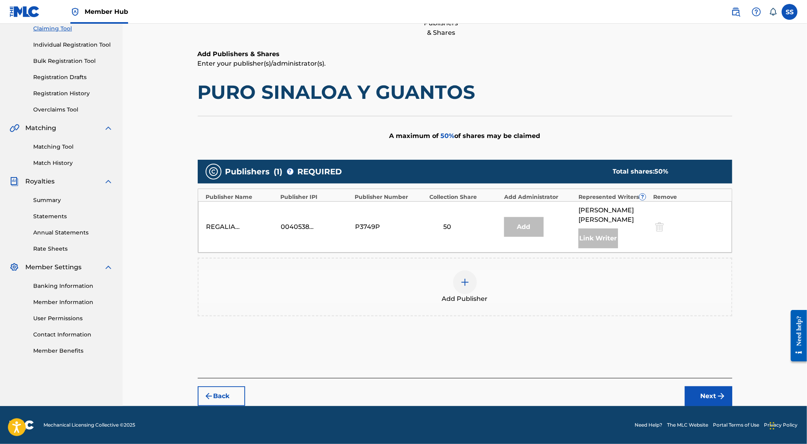
scroll to position [87, 0]
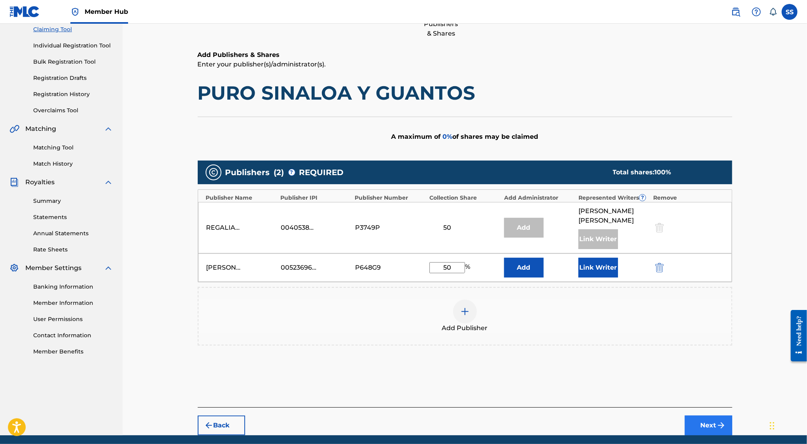
type input "50"
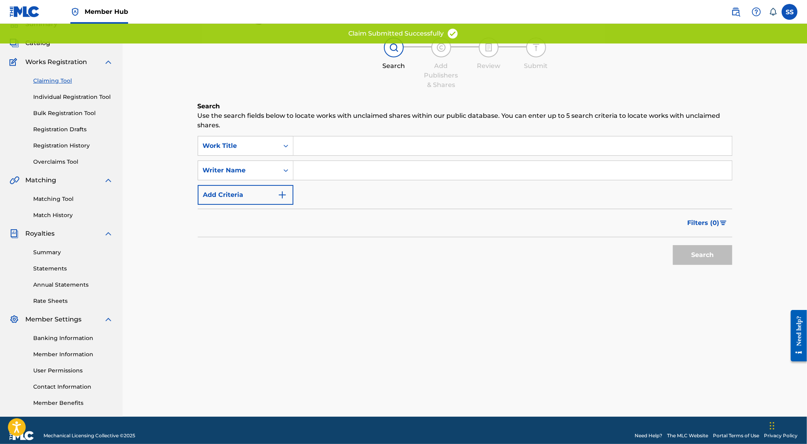
scroll to position [0, 0]
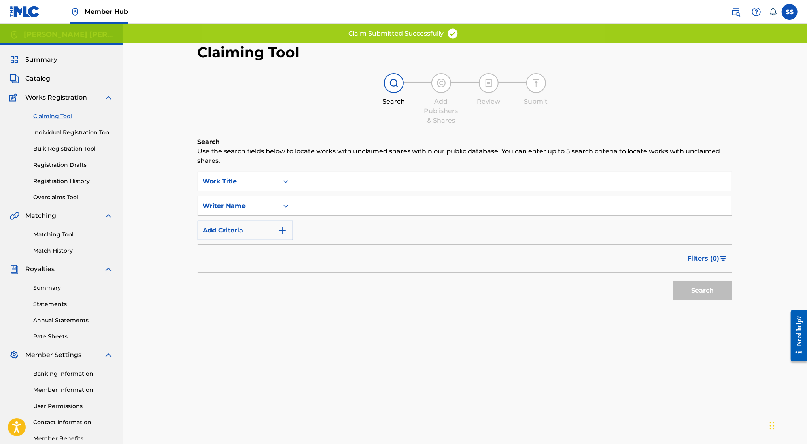
type input "SERGIO SANCHEZ AYON"
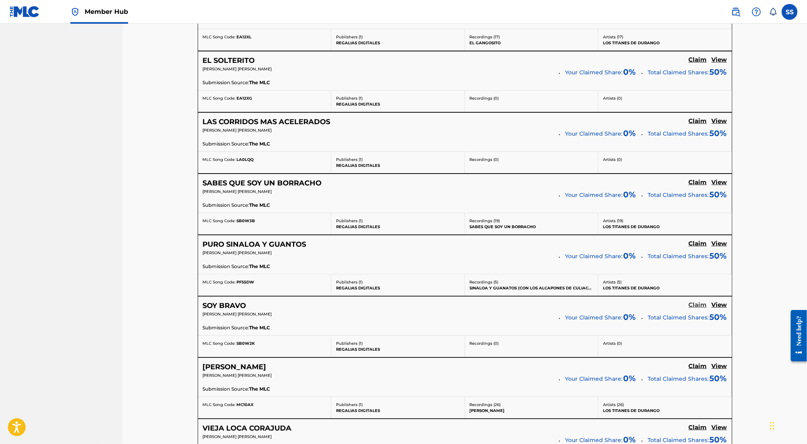
scroll to position [87, 0]
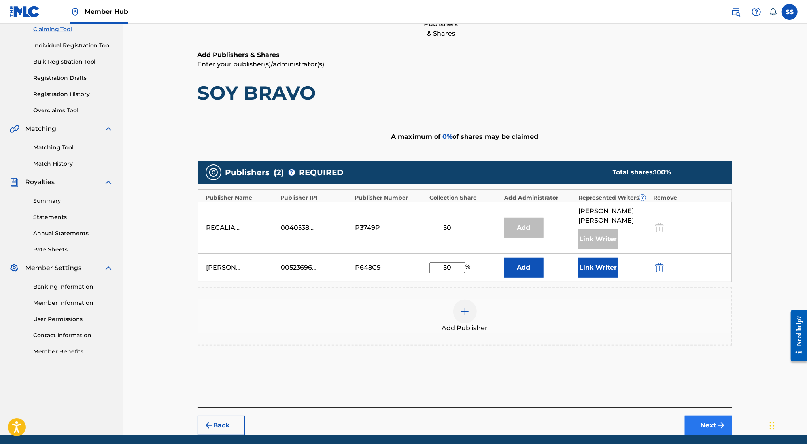
type input "50"
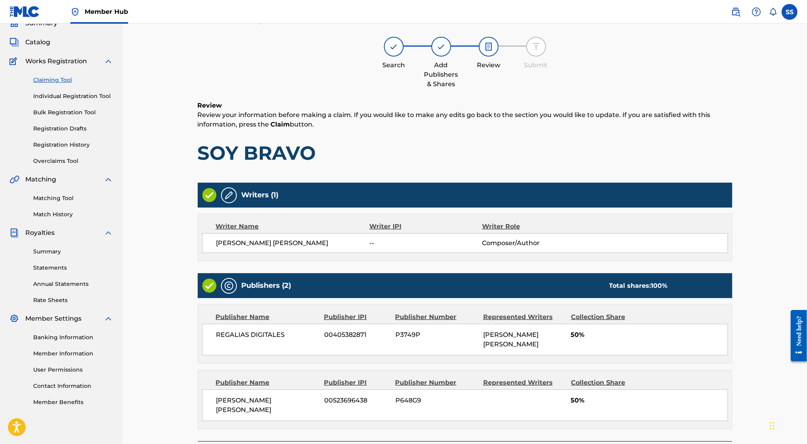
scroll to position [36, 0]
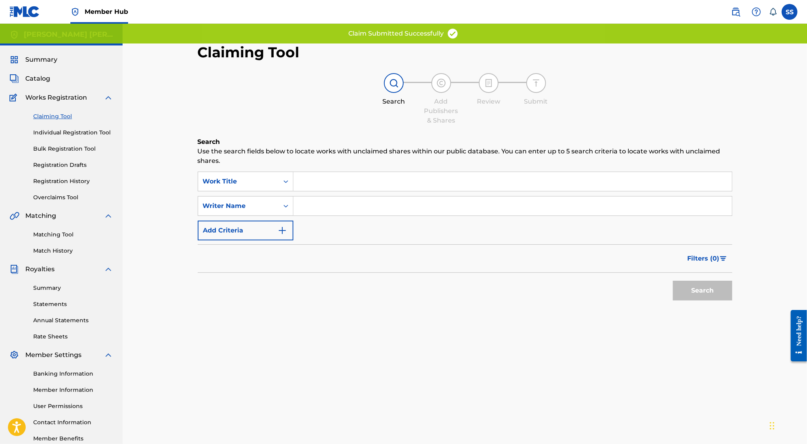
type input "SERGIO SANCHEZ AYON"
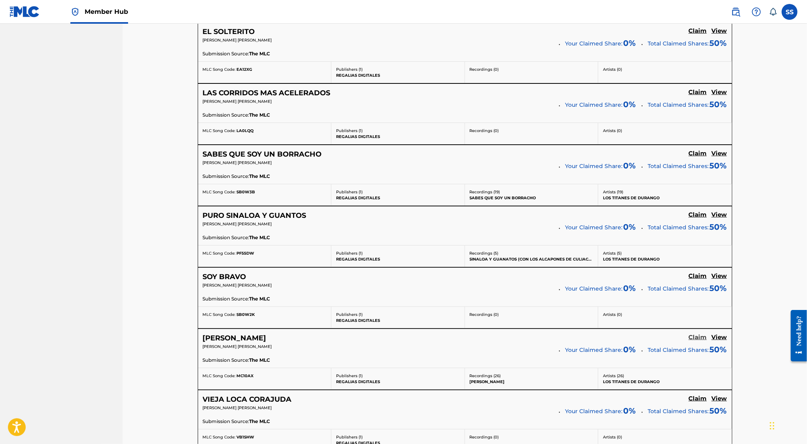
scroll to position [87, 0]
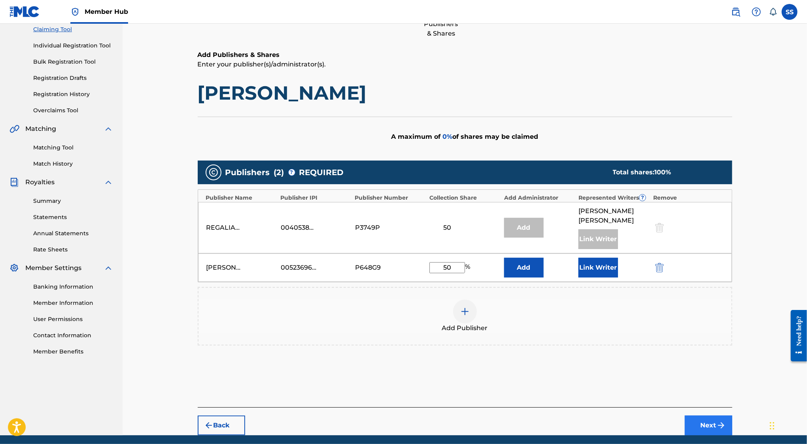
type input "50"
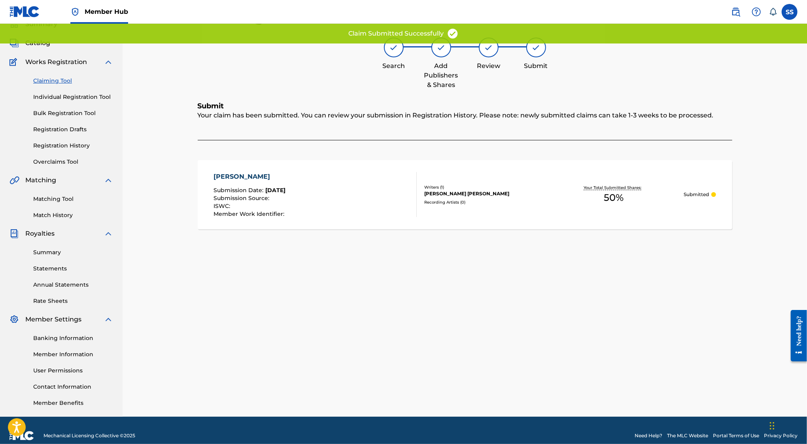
scroll to position [0, 0]
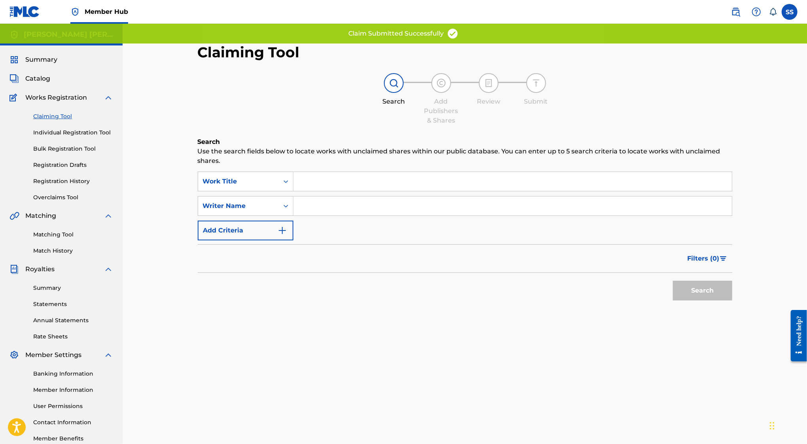
type input "SERGIO SANCHEZ AYON"
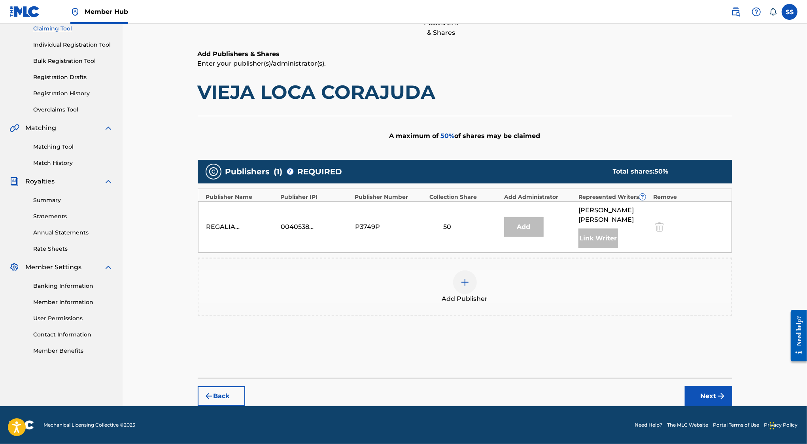
scroll to position [87, 0]
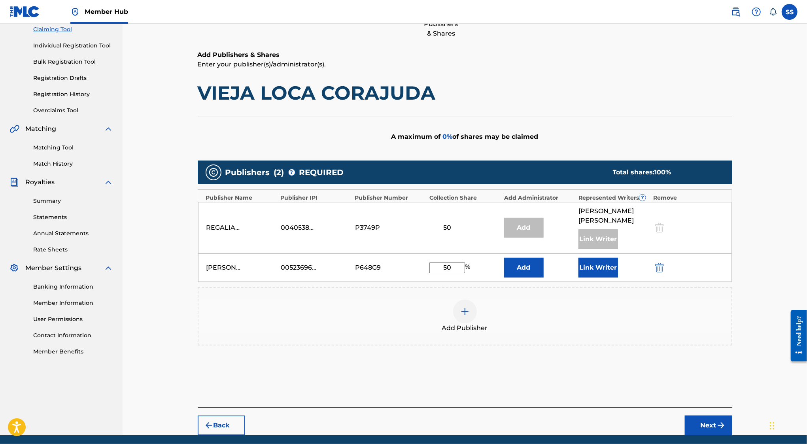
type input "50"
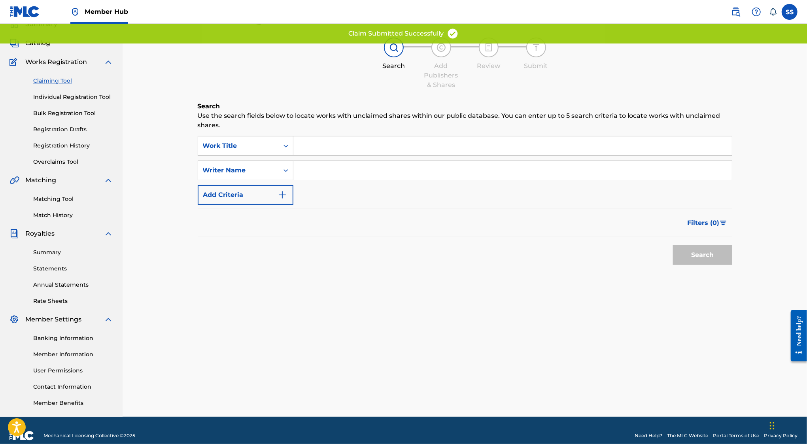
scroll to position [0, 0]
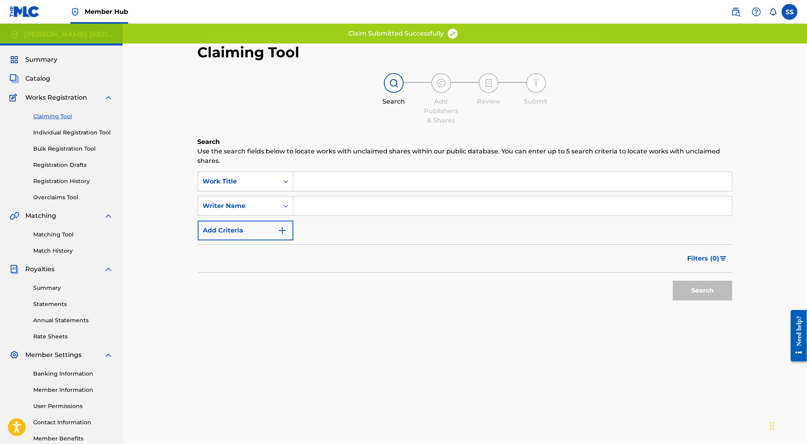
type input "SERGIO SANCHEZ AYON"
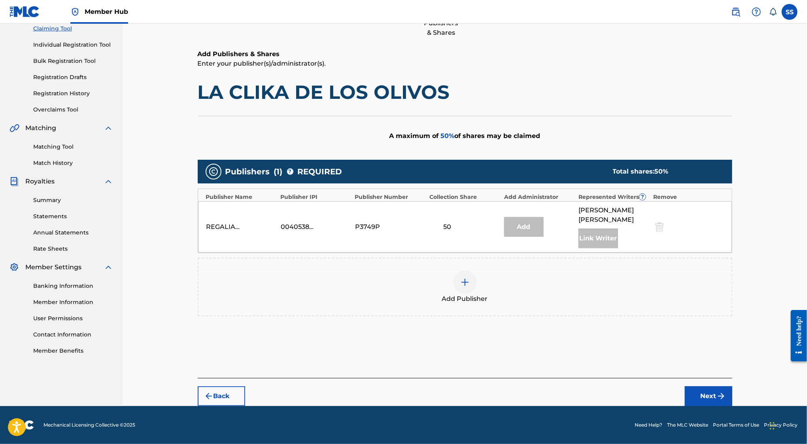
scroll to position [87, 0]
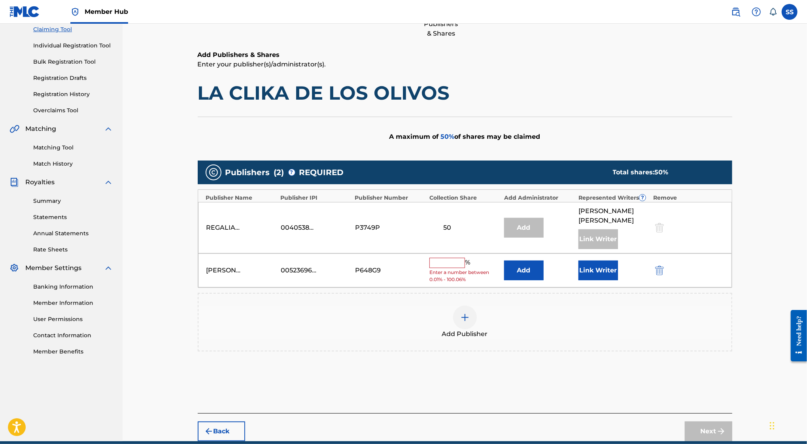
type input "50"
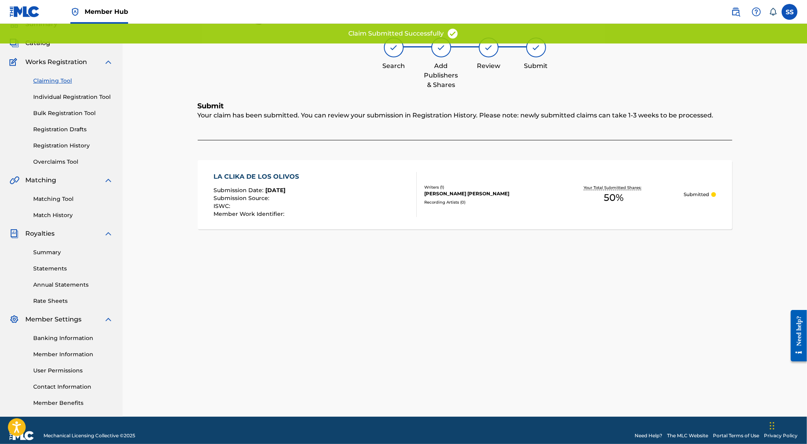
scroll to position [0, 0]
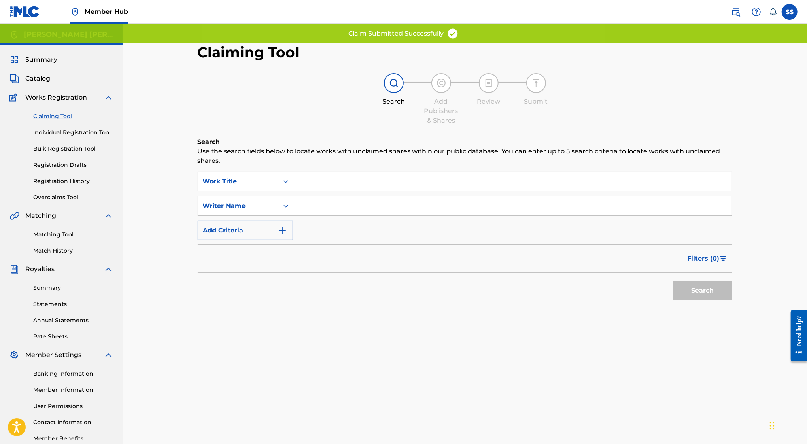
type input "SERGIO SANCHEZ AYON"
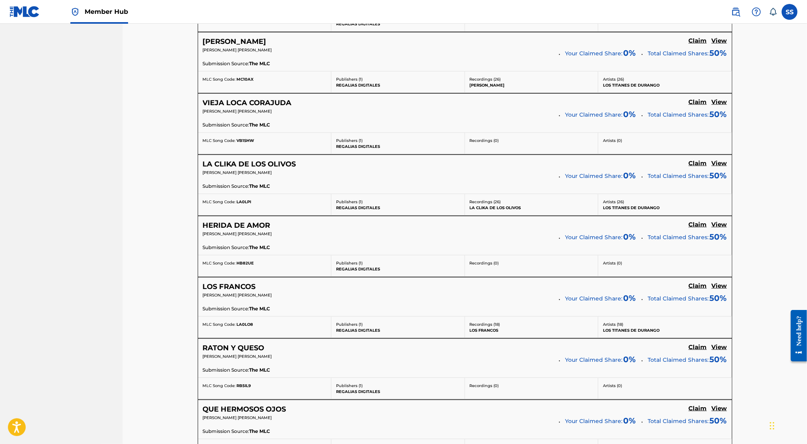
scroll to position [87, 0]
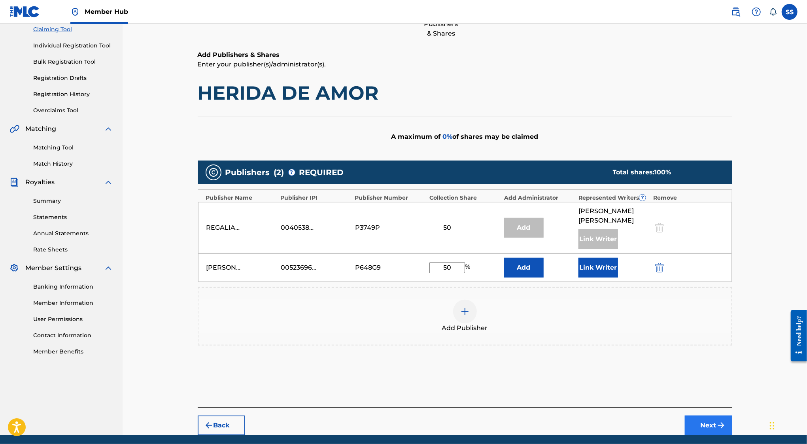
type input "50"
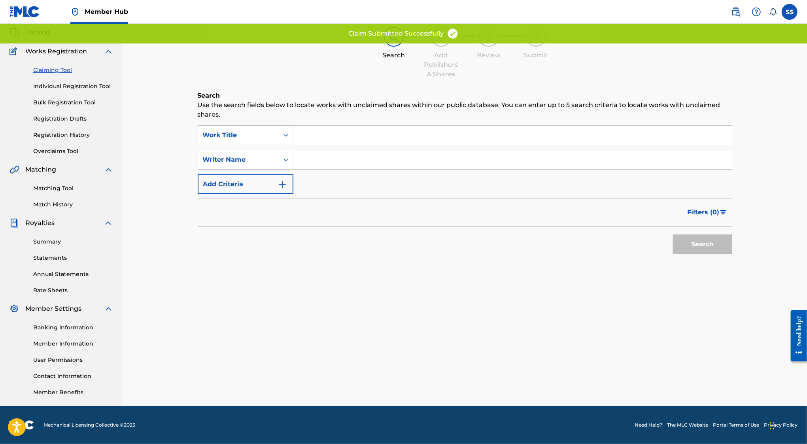
scroll to position [0, 0]
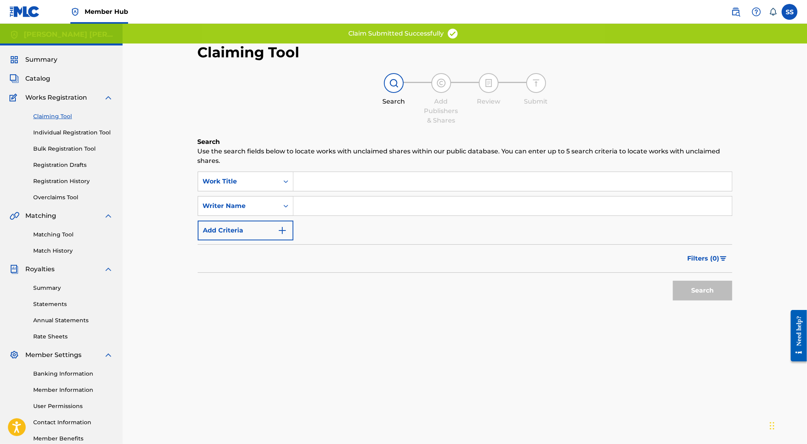
type input "SERGIO SANCHEZ AYON"
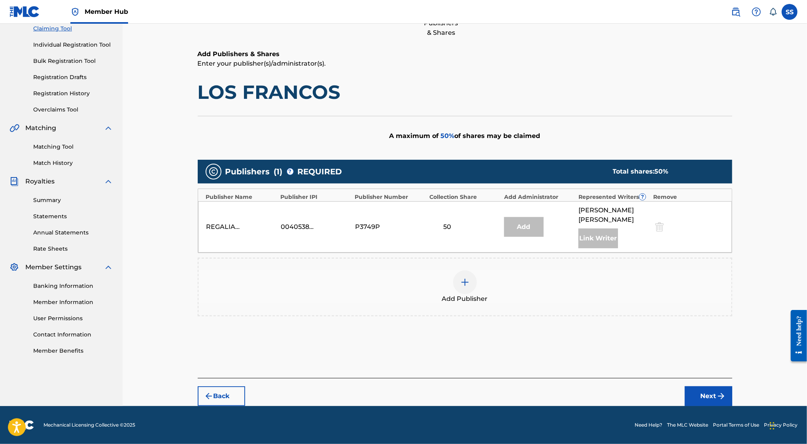
scroll to position [87, 0]
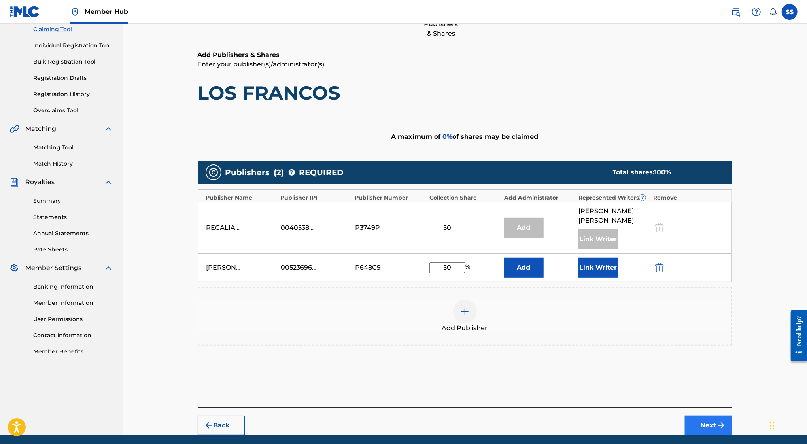
type input "50"
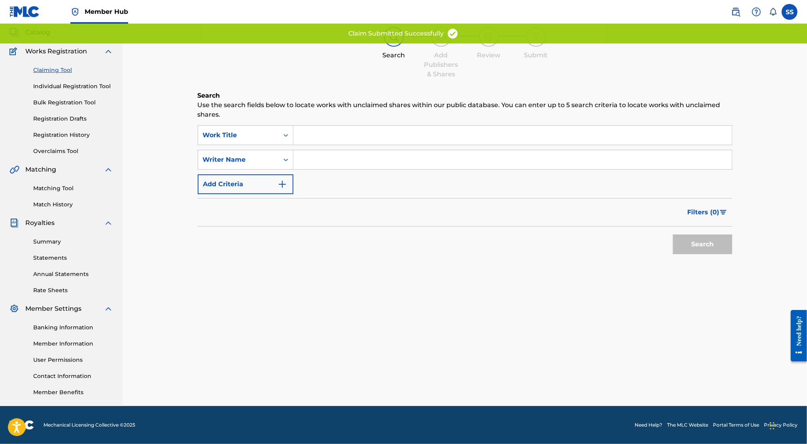
scroll to position [0, 0]
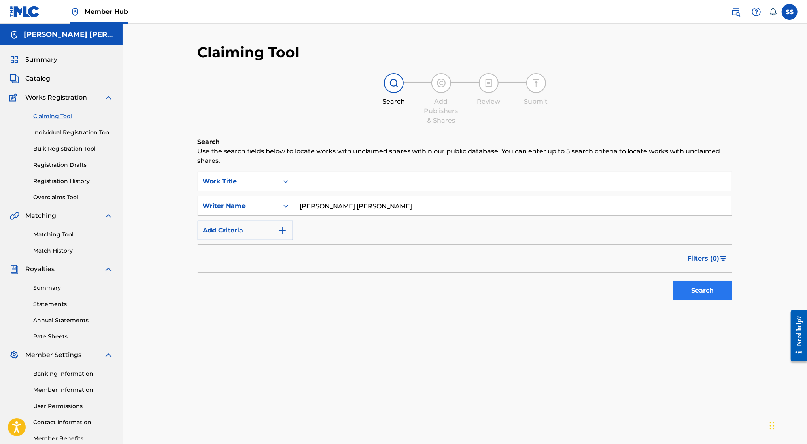
type input "SERGIO SANCHEZ AYON"
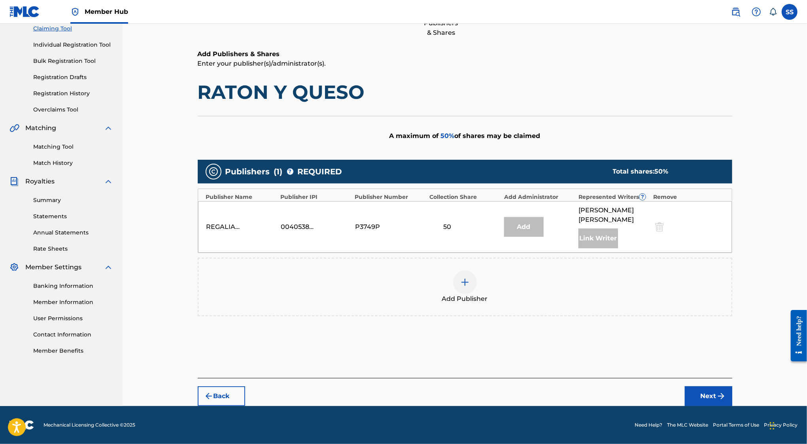
scroll to position [87, 0]
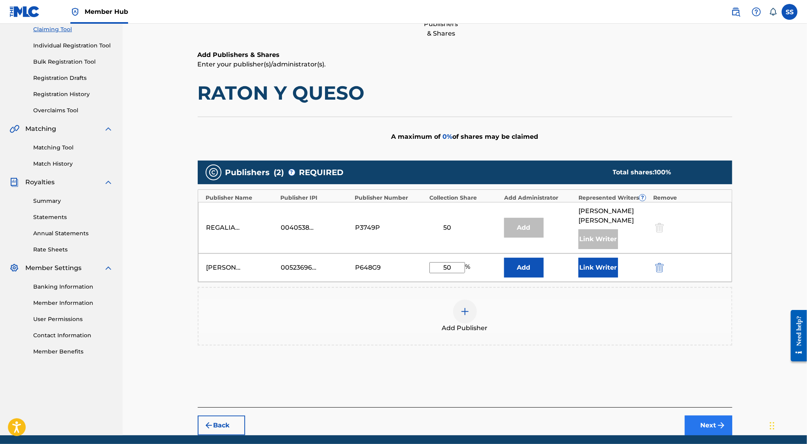
type input "50"
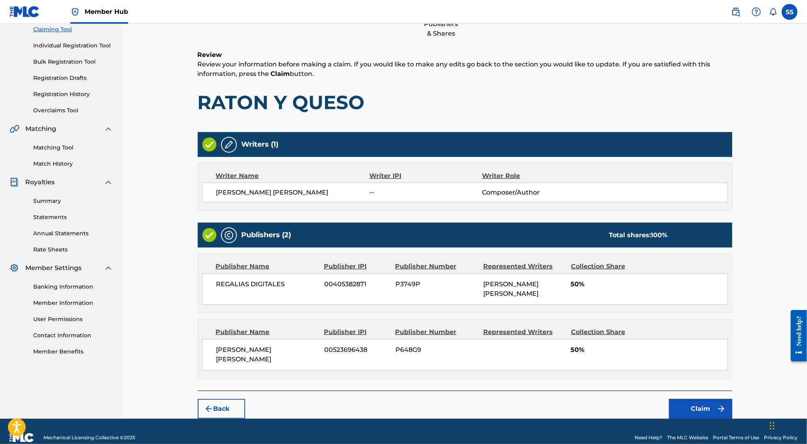
scroll to position [36, 0]
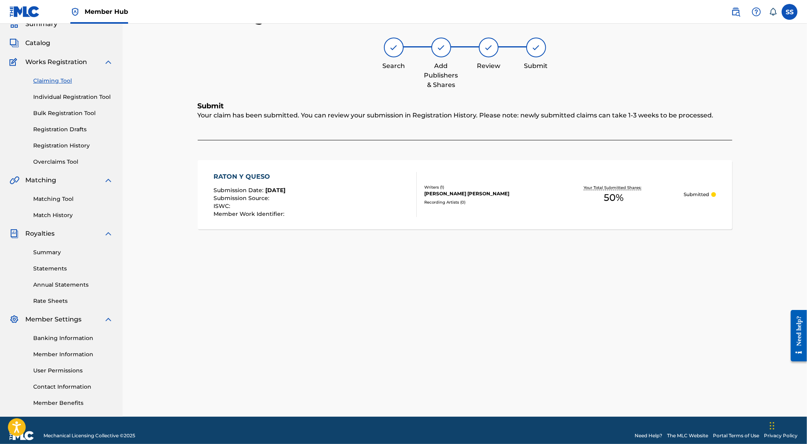
click at [54, 83] on link "Claiming Tool" at bounding box center [73, 81] width 80 height 8
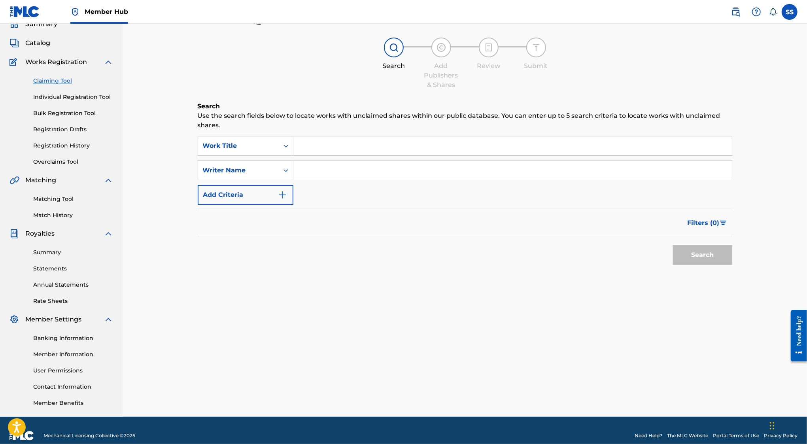
scroll to position [0, 0]
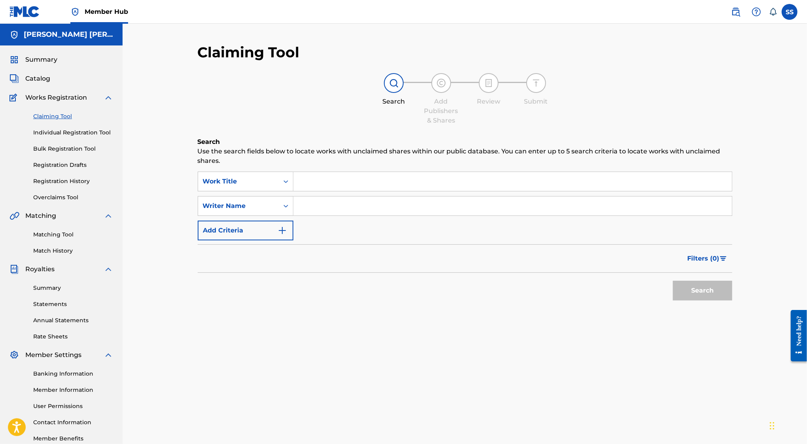
click at [373, 210] on input "Search Form" at bounding box center [513, 206] width 439 height 19
type input "SERGIO SANCHEZ AYON"
click at [708, 288] on button "Search" at bounding box center [702, 291] width 59 height 20
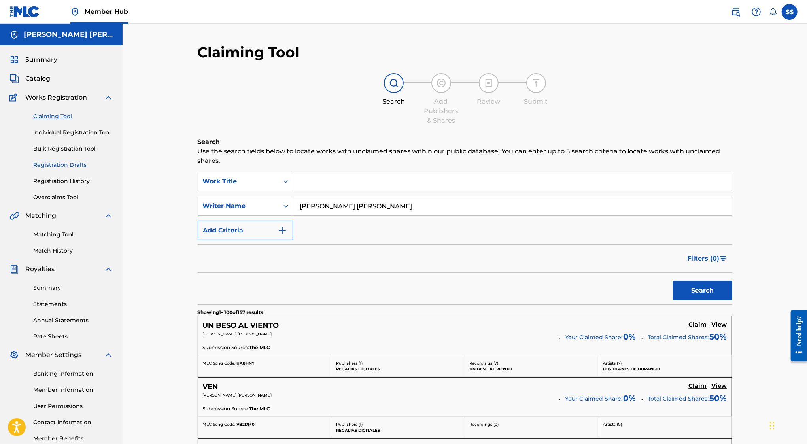
click at [68, 164] on link "Registration Drafts" at bounding box center [73, 165] width 80 height 8
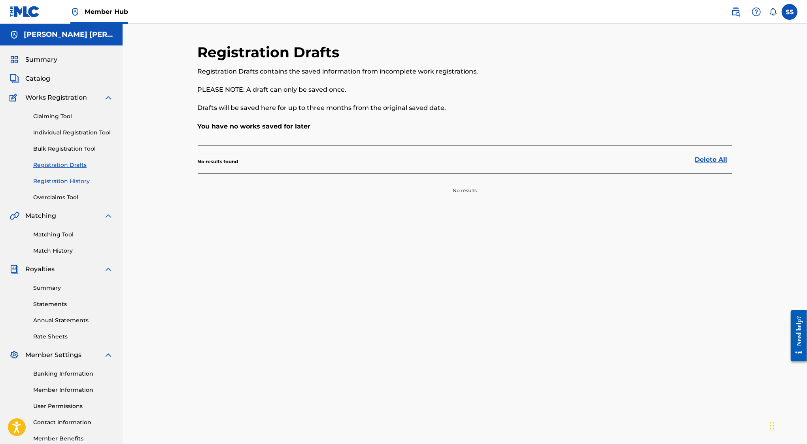
click at [62, 178] on link "Registration History" at bounding box center [73, 181] width 80 height 8
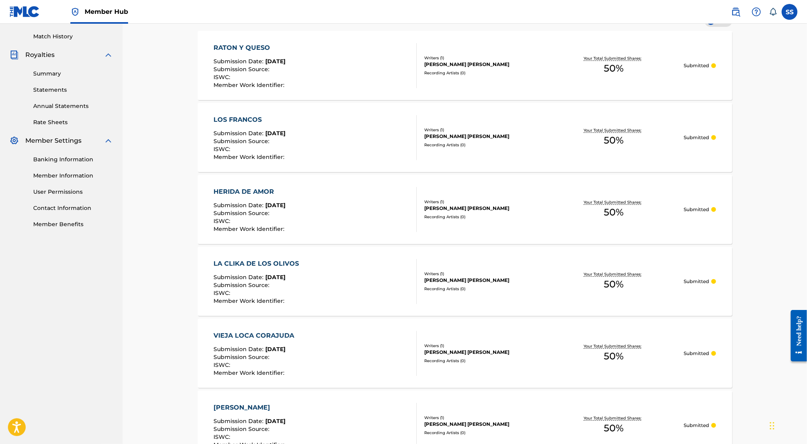
scroll to position [25, 0]
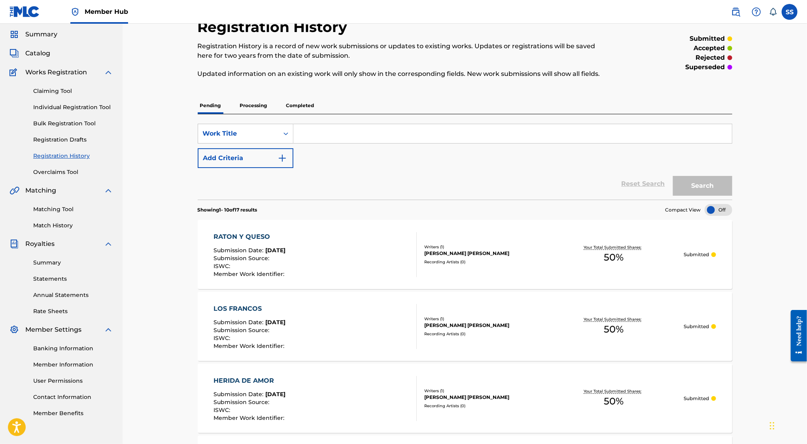
click at [305, 104] on p "Completed" at bounding box center [300, 105] width 33 height 17
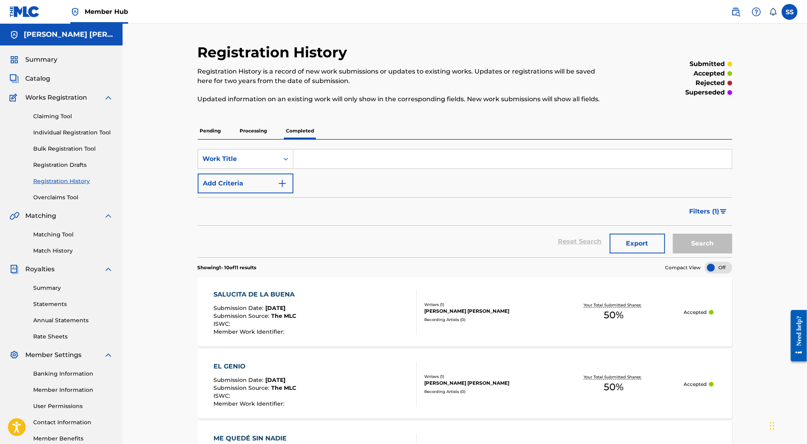
click at [786, 19] on div "SS SS SERGIO SANCHEZ AYON titanicapublishing@yahoo.com Notification Preferences…" at bounding box center [761, 12] width 74 height 16
click at [787, 14] on label at bounding box center [790, 12] width 16 height 16
click at [790, 12] on input "SS SERGIO SANCHEZ AYON titanicapublishing@yahoo.com Notification Preferences Pr…" at bounding box center [790, 12] width 0 height 0
click at [716, 113] on p "Log out" at bounding box center [713, 111] width 19 height 7
click at [790, 12] on input "SS SERGIO SANCHEZ AYON titanicapublishing@yahoo.com Notification Preferences Pr…" at bounding box center [790, 12] width 0 height 0
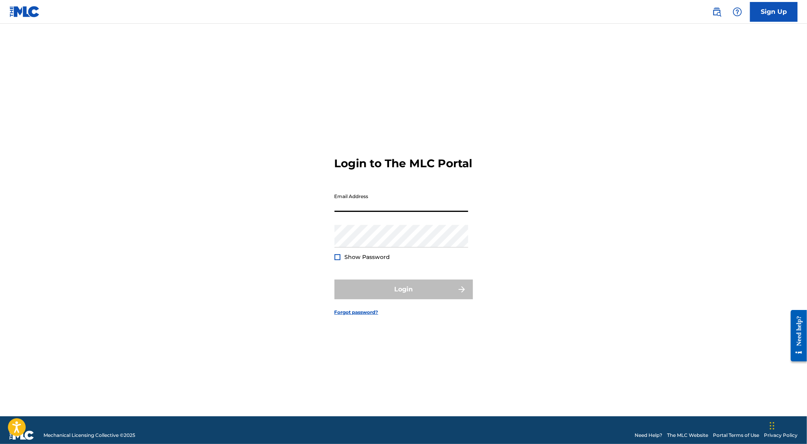
click at [402, 212] on input "Email Address" at bounding box center [402, 200] width 134 height 23
type input "estilomusicoficial@gmail.com"
click at [375, 212] on input "estilomusicoficial@gmail.com" at bounding box center [402, 200] width 134 height 23
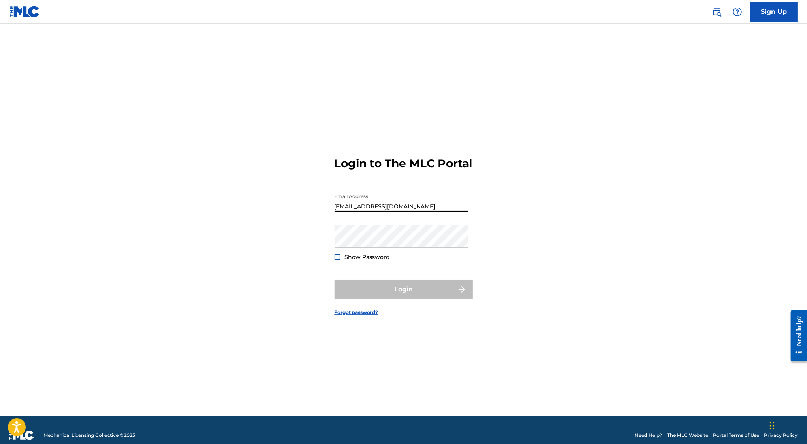
click at [375, 212] on input "estilomusicoficial@gmail.com" at bounding box center [402, 200] width 134 height 23
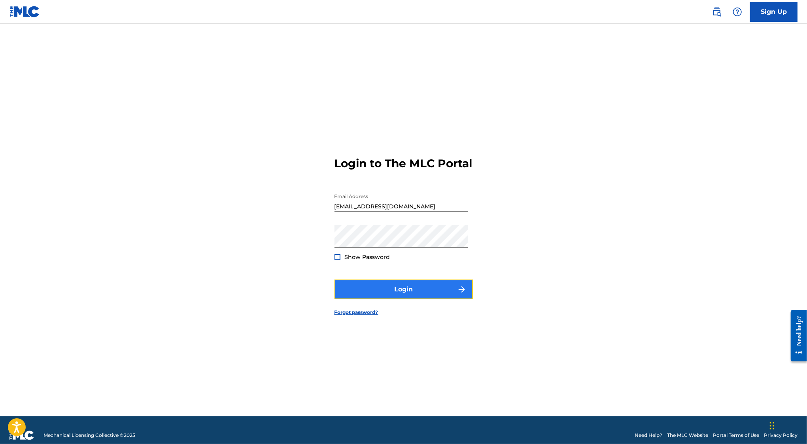
click at [350, 292] on button "Login" at bounding box center [404, 290] width 138 height 20
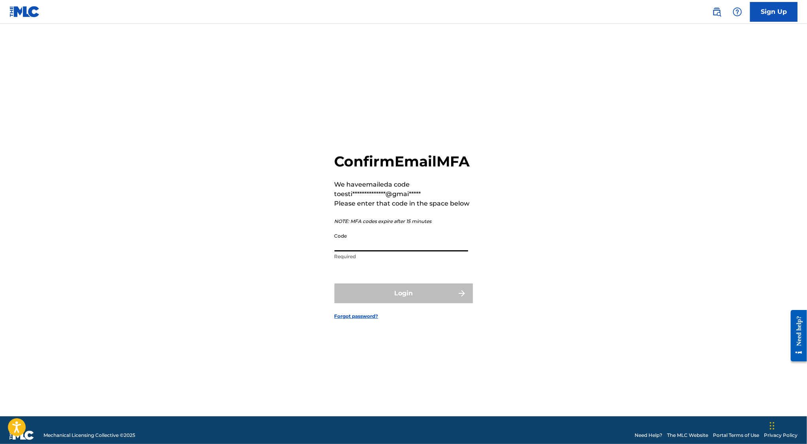
click at [366, 252] on input "Code" at bounding box center [402, 240] width 134 height 23
paste input "095435"
type input "095435"
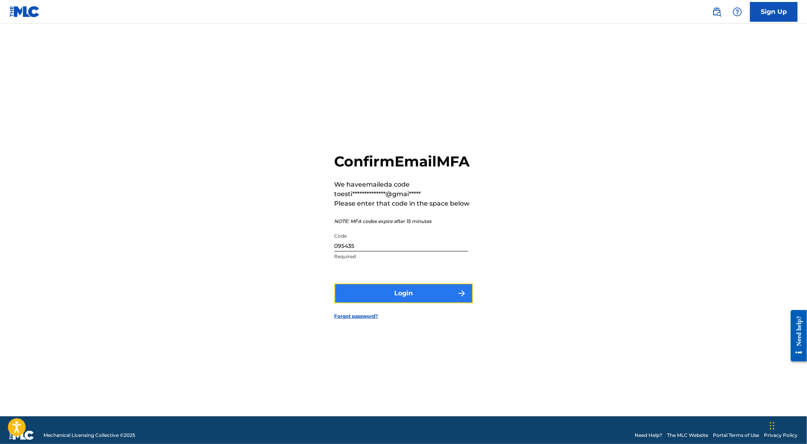
click at [380, 299] on button "Login" at bounding box center [404, 294] width 138 height 20
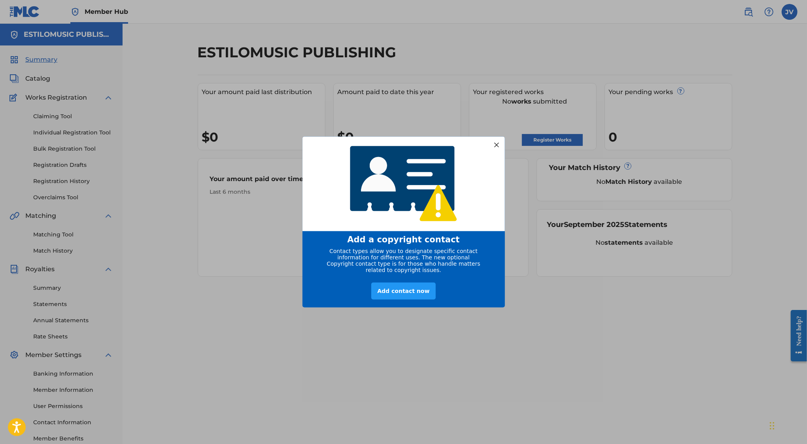
click at [497, 142] on div at bounding box center [496, 145] width 10 height 10
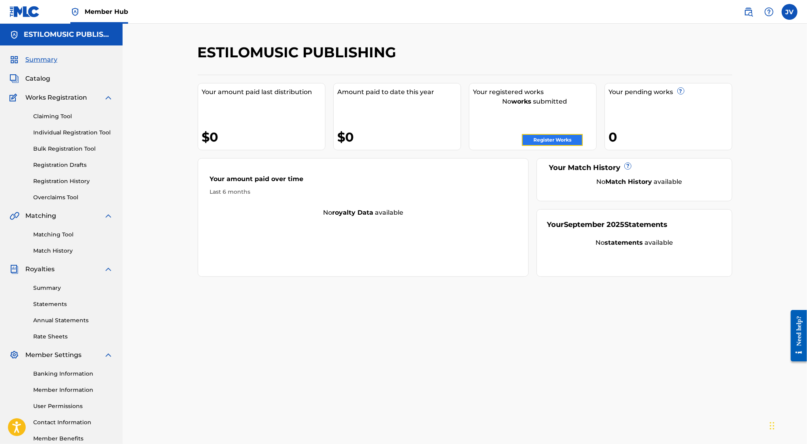
click at [534, 137] on link "Register Works" at bounding box center [552, 140] width 61 height 12
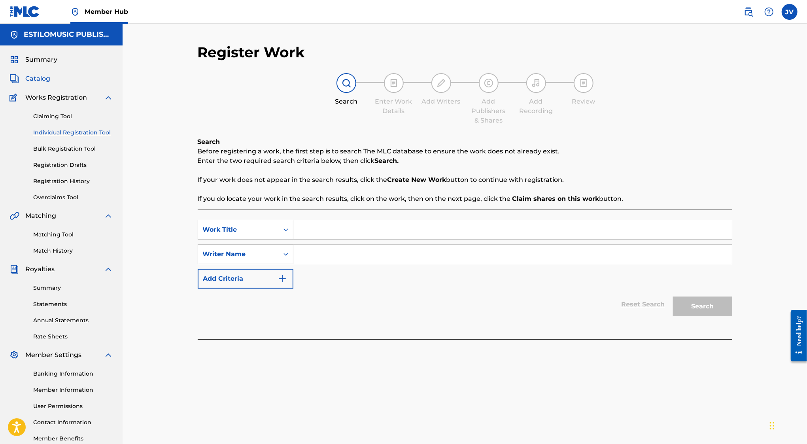
click at [47, 76] on span "Catalog" at bounding box center [37, 78] width 25 height 9
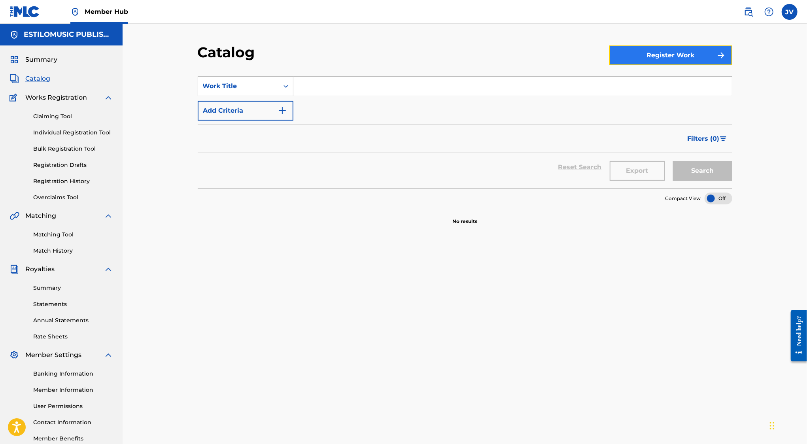
click at [663, 57] on button "Register Work" at bounding box center [671, 55] width 123 height 20
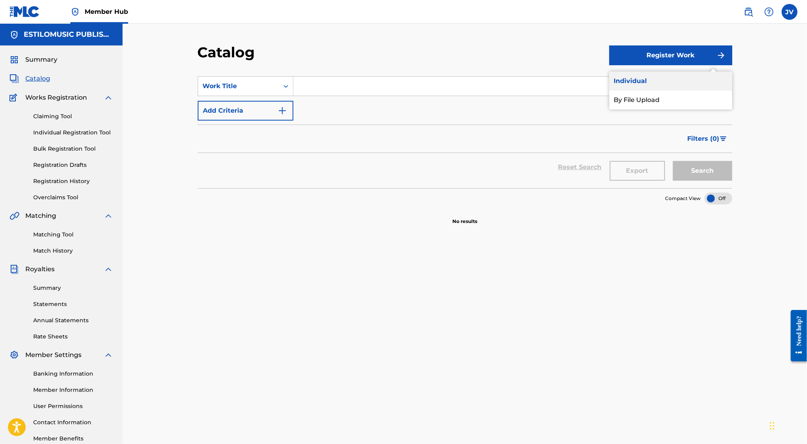
click at [656, 80] on link "Individual" at bounding box center [671, 81] width 123 height 19
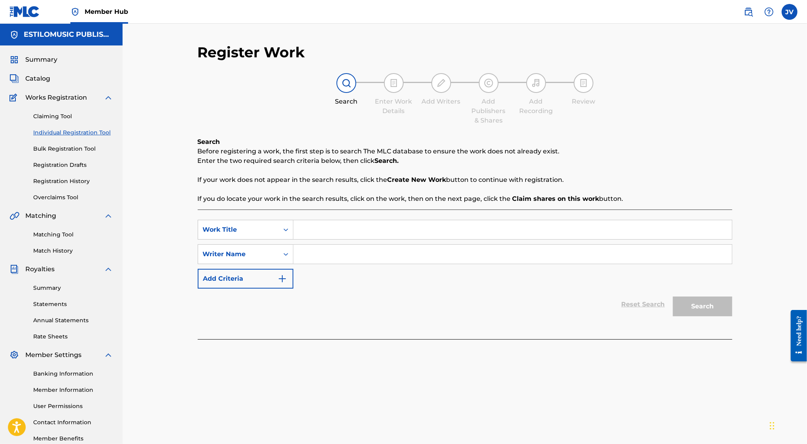
click at [335, 229] on input "Search Form" at bounding box center [513, 229] width 439 height 19
type input "888"
click at [324, 263] on input "Search Form" at bounding box center [513, 254] width 439 height 19
type input "e"
click at [380, 256] on input "El Primo, Remp" at bounding box center [513, 254] width 439 height 19
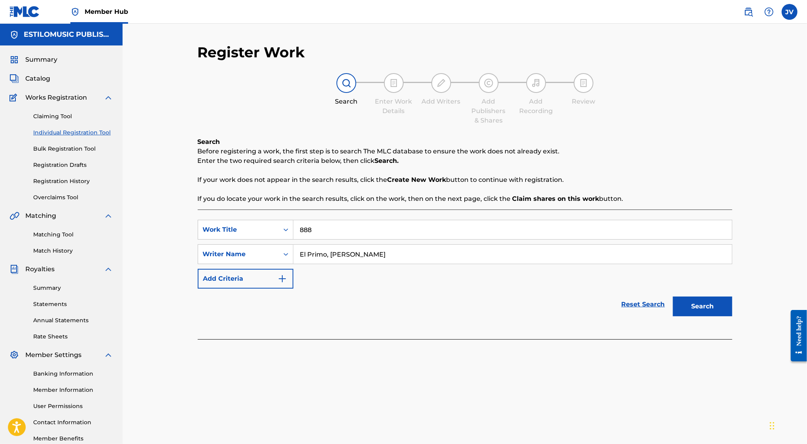
click at [380, 256] on input "El Primo, Remp" at bounding box center [513, 254] width 439 height 19
type input "El Primo, Remp"
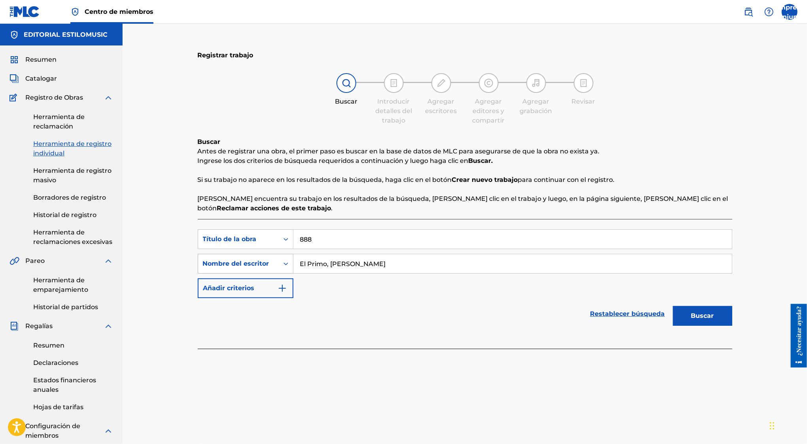
click at [261, 263] on font "Nombre del escritor" at bounding box center [236, 264] width 66 height 8
click at [254, 303] on div "Publisher Name" at bounding box center [245, 304] width 95 height 20
click at [328, 266] on input "Formulario de búsqueda" at bounding box center [513, 263] width 439 height 19
type input "Jesus Eliud Lopez Felix"
click at [719, 317] on button "Buscar" at bounding box center [702, 316] width 59 height 20
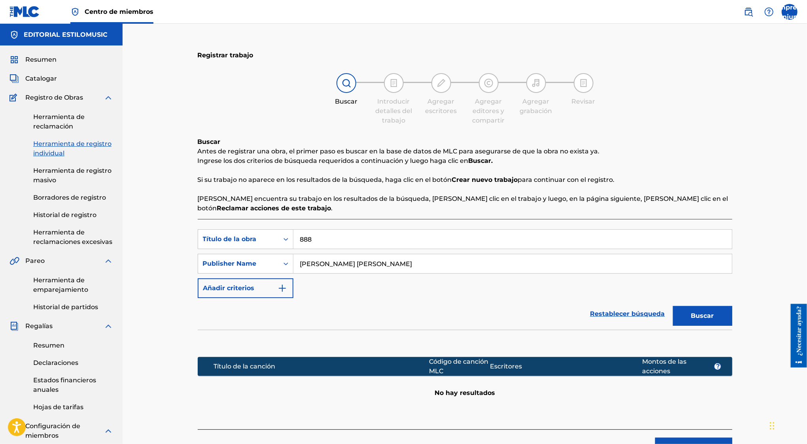
scroll to position [161, 0]
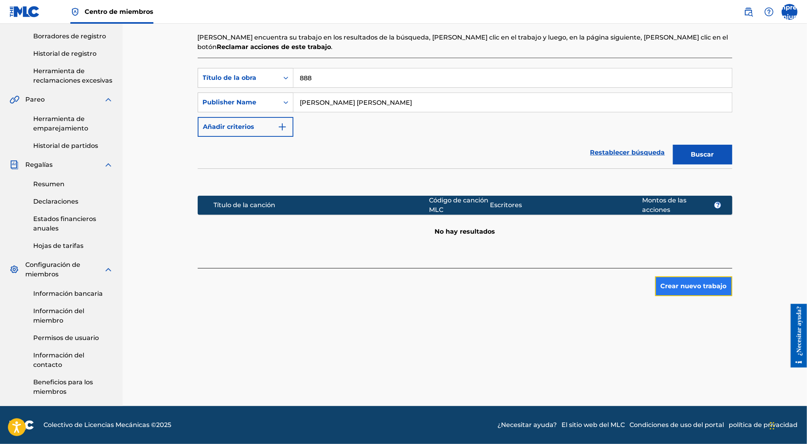
click at [679, 287] on font "Crear nuevo trabajo" at bounding box center [694, 286] width 66 height 8
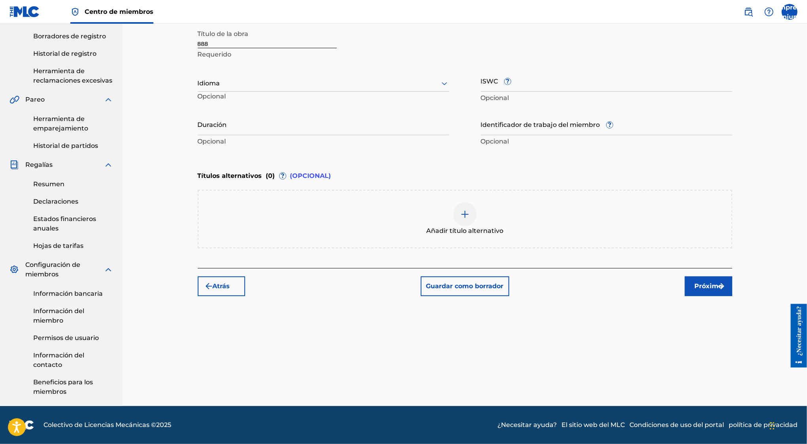
scroll to position [39, 0]
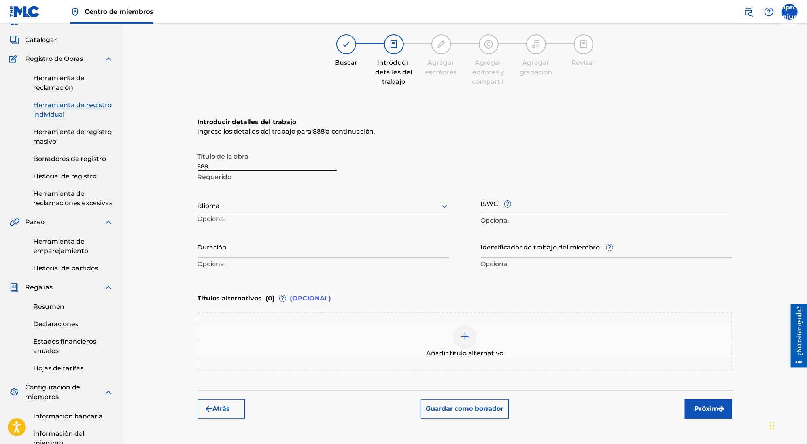
click at [229, 168] on input "888" at bounding box center [267, 159] width 139 height 23
click at [242, 207] on div at bounding box center [324, 206] width 252 height 10
click at [246, 241] on div "Español" at bounding box center [323, 242] width 251 height 19
drag, startPoint x: 496, startPoint y: 206, endPoint x: 485, endPoint y: 206, distance: 11.1
click at [484, 206] on input "ISWC ?" at bounding box center [607, 203] width 252 height 23
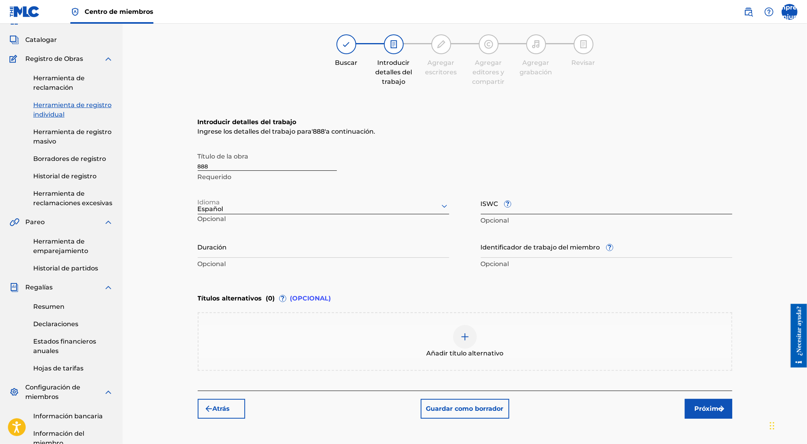
drag, startPoint x: 478, startPoint y: 198, endPoint x: 493, endPoint y: 199, distance: 15.4
click at [493, 199] on div "Título de la obra 888 Requerido Idioma Español Opcional ISWC ? Opcional Duració…" at bounding box center [465, 209] width 535 height 123
drag, startPoint x: 498, startPoint y: 202, endPoint x: 481, endPoint y: 203, distance: 16.6
click at [481, 203] on input "ISWC ?" at bounding box center [607, 203] width 252 height 23
click at [529, 252] on input "Identificador de trabajo del miembro ?" at bounding box center [607, 246] width 252 height 23
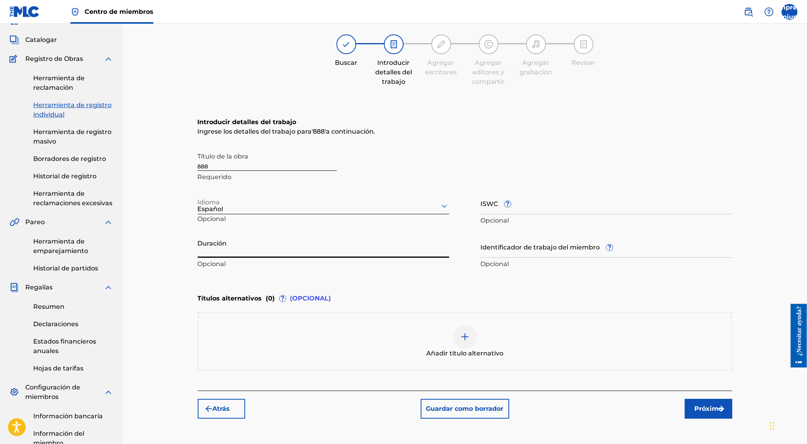
click at [301, 242] on input "Duración" at bounding box center [324, 246] width 252 height 23
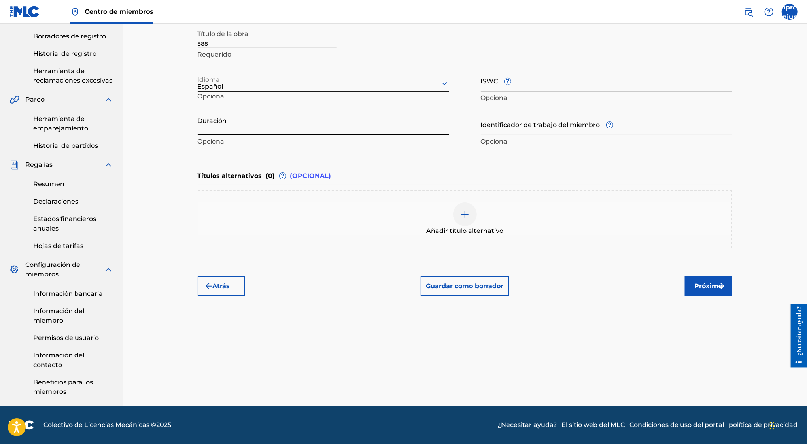
scroll to position [0, 0]
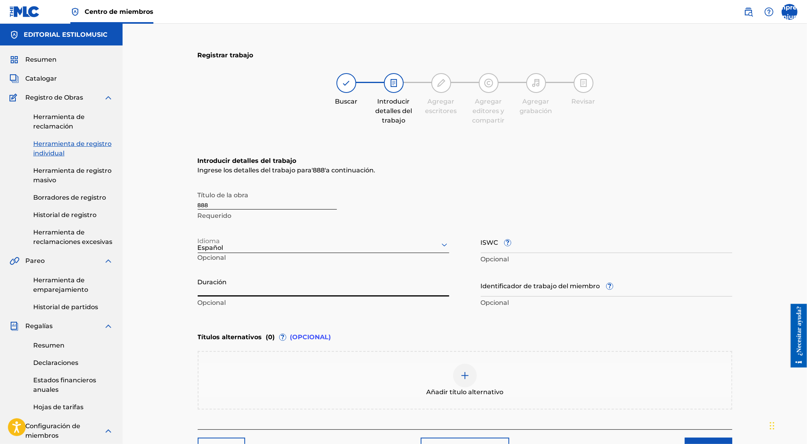
click at [315, 285] on input "Duración" at bounding box center [324, 285] width 252 height 23
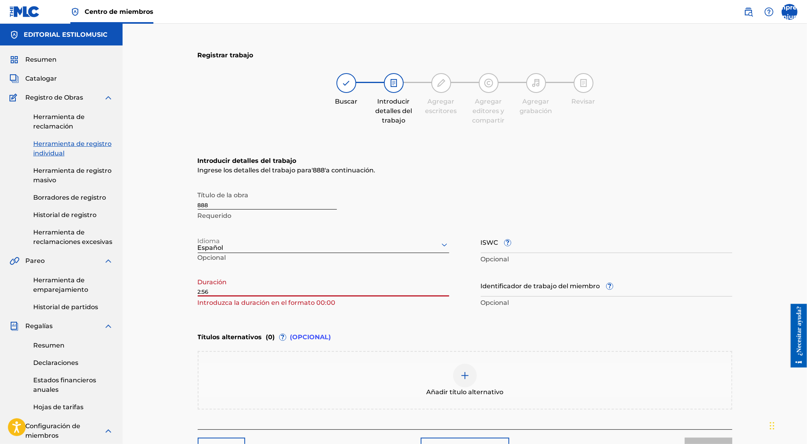
click at [312, 317] on div "Introducir detalles del trabajo Ingrese los detalles del trabajo para ' 888 ' a…" at bounding box center [465, 232] width 535 height 191
click at [203, 293] on input "2:56" at bounding box center [324, 285] width 252 height 23
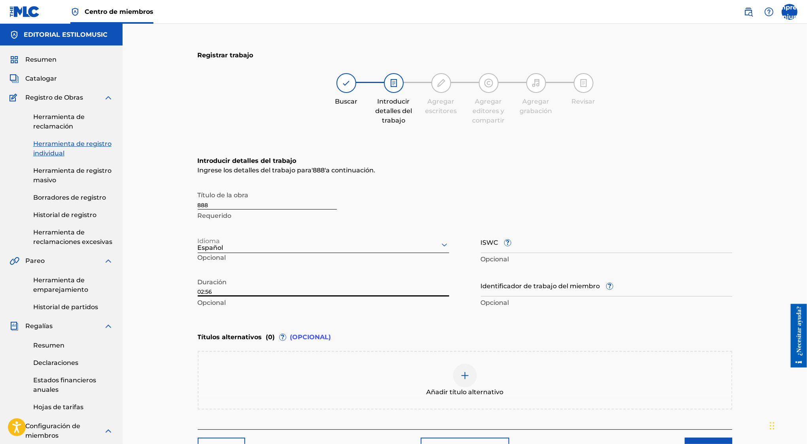
type input "02:56"
click at [260, 322] on div "Introducir detalles del trabajo Ingrese los detalles del trabajo para ' 888 ' a…" at bounding box center [465, 232] width 535 height 191
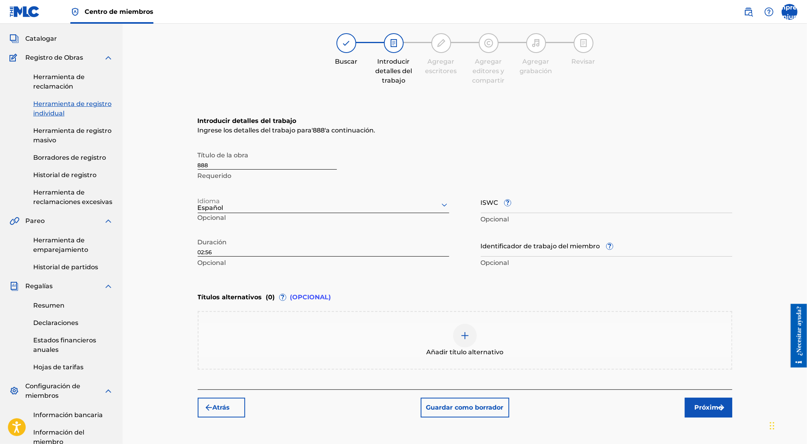
scroll to position [94, 0]
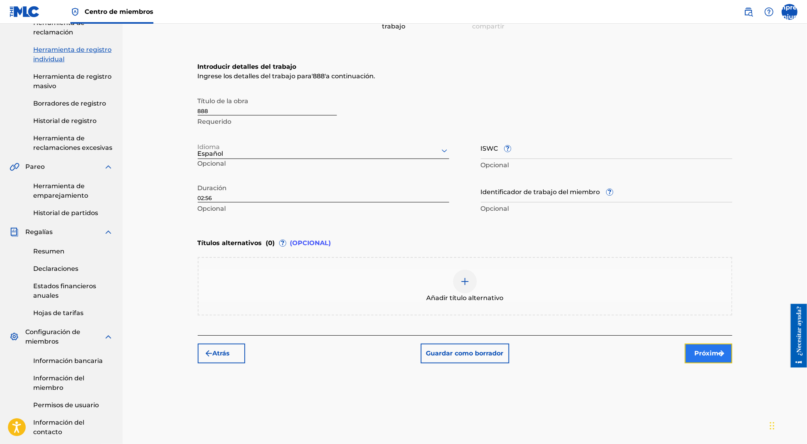
click at [690, 350] on button "Próximo" at bounding box center [708, 354] width 47 height 20
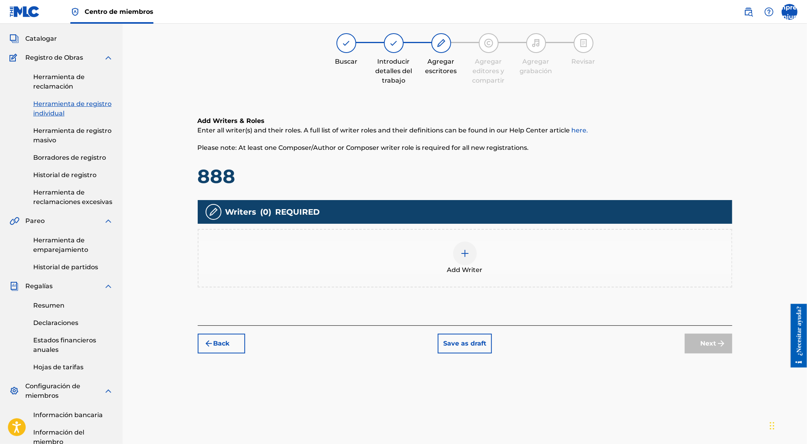
scroll to position [36, 0]
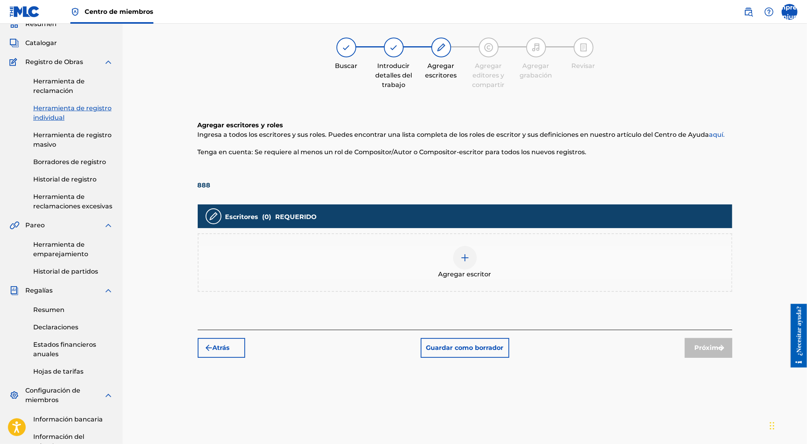
click at [470, 261] on div at bounding box center [465, 258] width 24 height 24
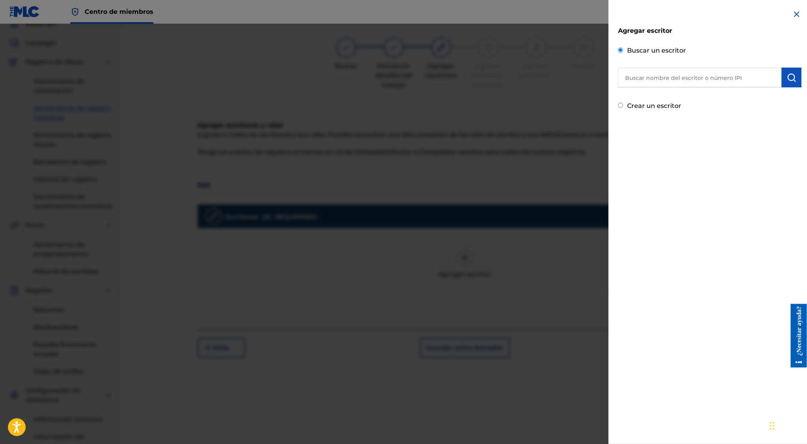
click at [668, 81] on input "text" at bounding box center [700, 78] width 164 height 20
click at [455, 95] on div at bounding box center [403, 246] width 807 height 444
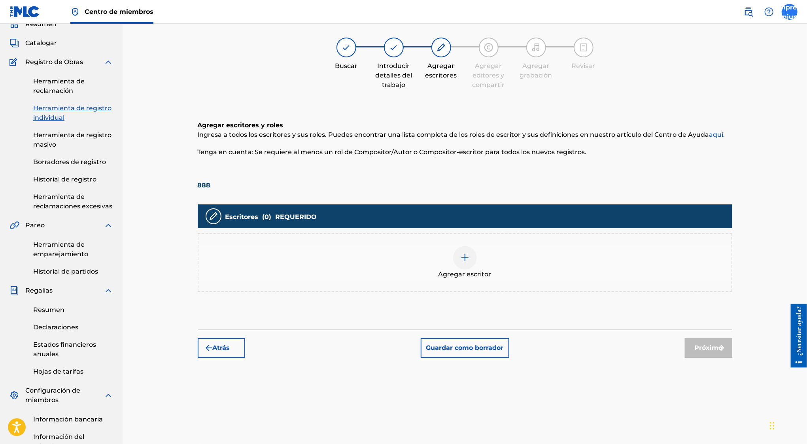
click at [784, 12] on label at bounding box center [790, 12] width 16 height 16
click at [790, 12] on input "Empresa conjunta José Grodes Villanueva Locia estilomusicoficial@gmail.com Pref…" at bounding box center [790, 12] width 0 height 0
click at [720, 131] on font "Finalizar la sesión" at bounding box center [732, 131] width 56 height 8
click at [790, 12] on input "Empresa conjunta José Grodes Villanueva Locia estilomusicoficial@gmail.com Pref…" at bounding box center [790, 12] width 0 height 0
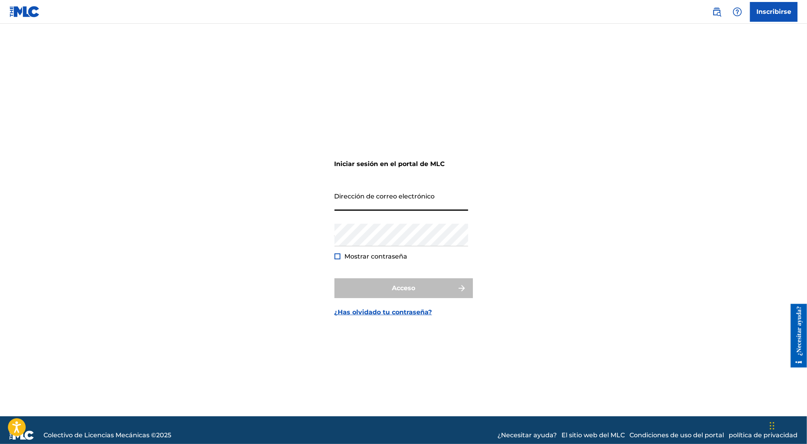
click at [419, 199] on input "Dirección de correo electrónico" at bounding box center [402, 199] width 134 height 23
type input "[EMAIL_ADDRESS][DOMAIN_NAME]"
click at [383, 201] on input "[EMAIL_ADDRESS][DOMAIN_NAME]" at bounding box center [402, 199] width 134 height 23
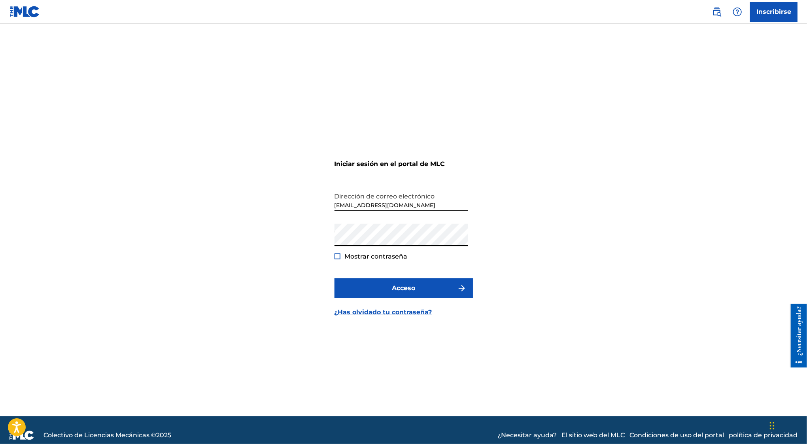
click at [338, 251] on div "Contraseña Mostrar contraseña" at bounding box center [402, 242] width 134 height 36
click at [337, 255] on div at bounding box center [338, 257] width 6 height 6
click at [383, 205] on input "[EMAIL_ADDRESS][DOMAIN_NAME]" at bounding box center [402, 199] width 134 height 23
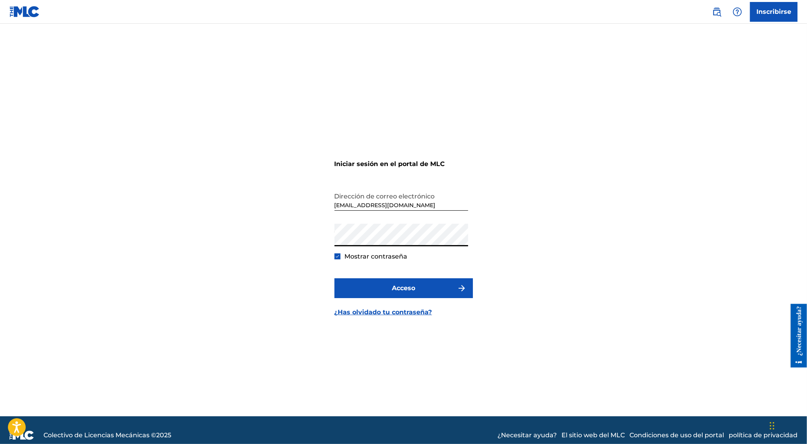
click at [267, 239] on div "Iniciar sesión en el portal de MLC Dirección de correo electrónico elprimosiete…" at bounding box center [404, 230] width 554 height 373
click at [278, 163] on div "Iniciar sesión en el portal de MLC Dirección de correo electrónico elprimosiete…" at bounding box center [404, 230] width 554 height 373
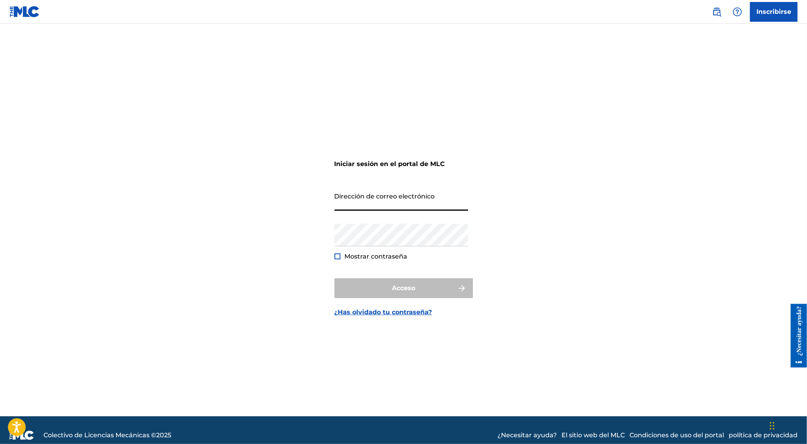
click at [362, 206] on input "Dirección de correo electrónico" at bounding box center [402, 199] width 134 height 23
type input "estilomusicoficial@gmail.com"
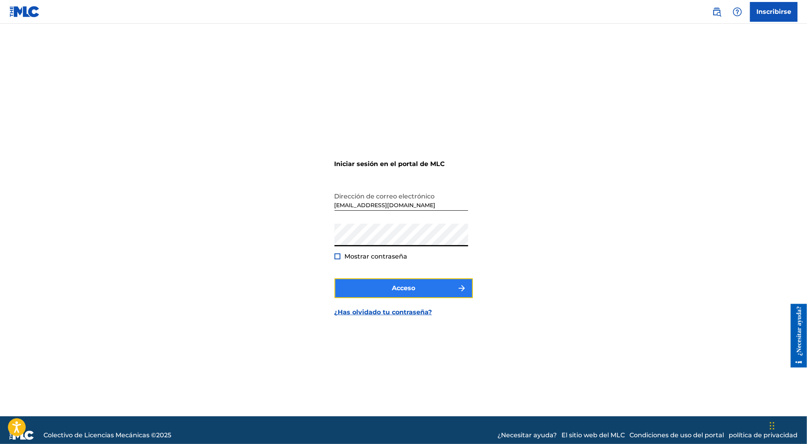
click at [392, 290] on font "Acceso" at bounding box center [403, 288] width 23 height 8
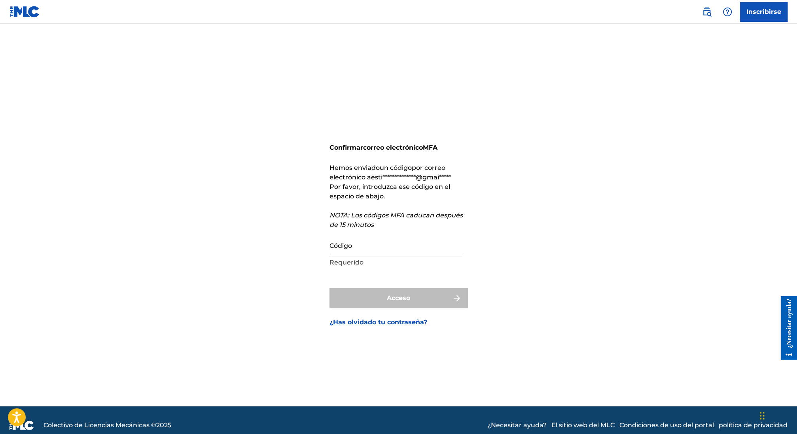
click at [359, 239] on input "Código" at bounding box center [397, 244] width 134 height 23
paste input "750959"
click at [370, 299] on div "Acceso" at bounding box center [399, 298] width 138 height 20
click at [335, 250] on input "750959" at bounding box center [397, 244] width 134 height 23
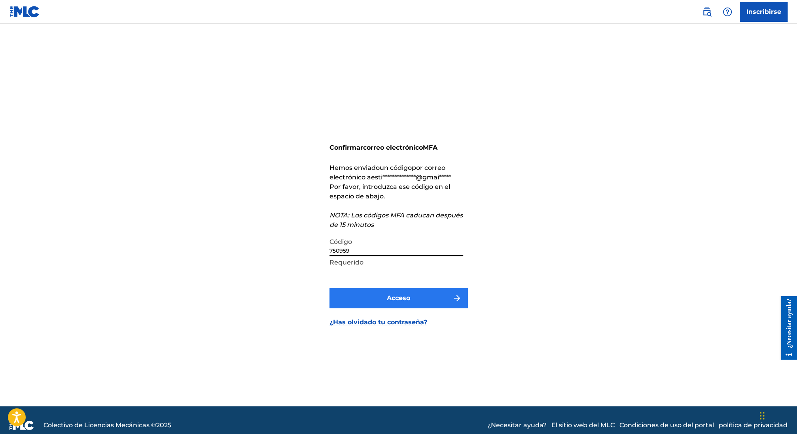
type input "750959"
click at [369, 291] on button "Acceso" at bounding box center [399, 298] width 138 height 20
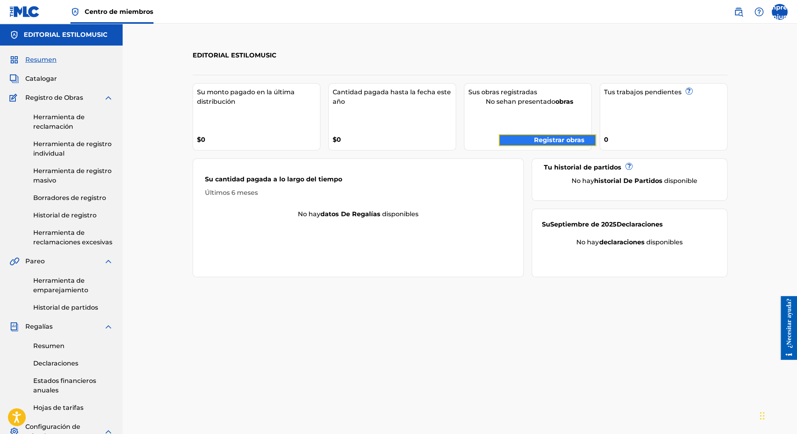
click at [534, 142] on font "Registrar obras" at bounding box center [559, 140] width 51 height 8
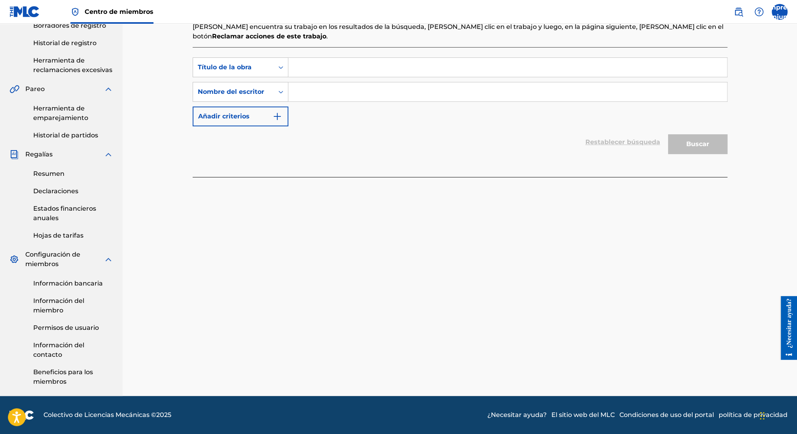
scroll to position [17, 0]
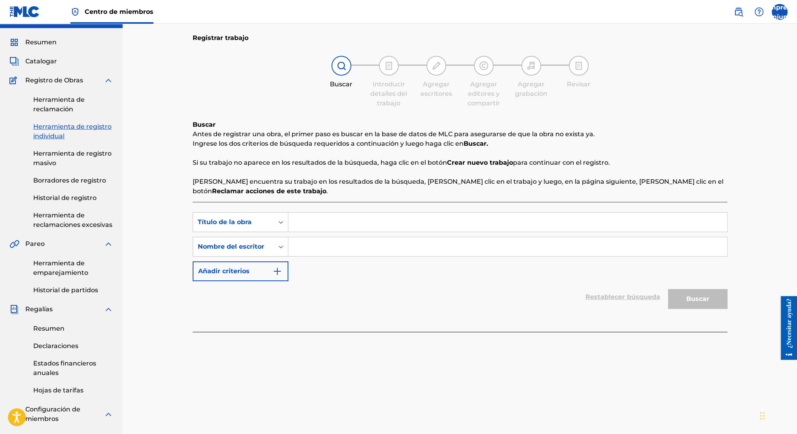
click at [325, 228] on input "Formulario de búsqueda" at bounding box center [507, 221] width 439 height 19
type input "888"
click at [337, 249] on input "Formulario de búsqueda" at bounding box center [507, 246] width 439 height 19
click at [313, 248] on input "jesus lopez fe" at bounding box center [507, 246] width 439 height 19
click at [373, 252] on input "jesus eliud lopez fe" at bounding box center [507, 246] width 439 height 19
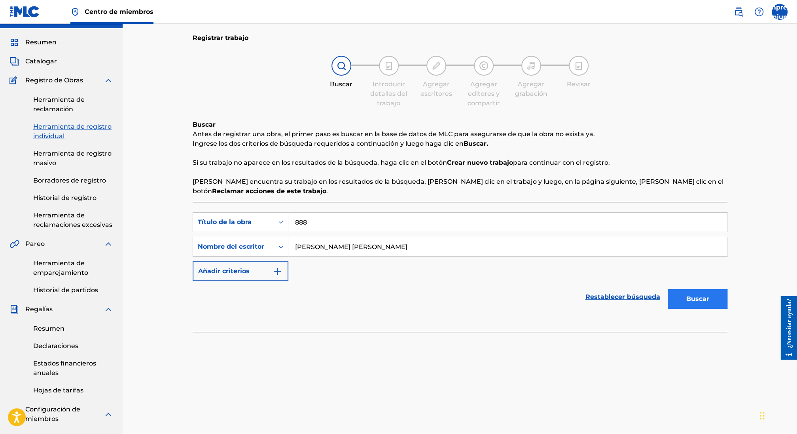
type input "jesus eliud lopez felix"
click at [710, 294] on button "Buscar" at bounding box center [697, 299] width 59 height 20
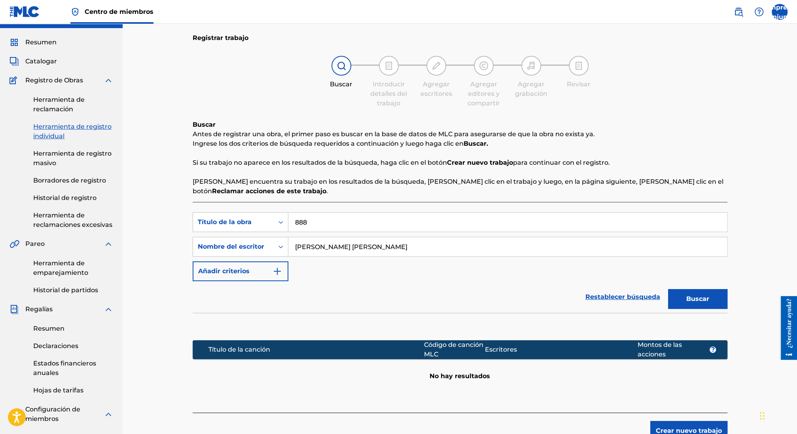
scroll to position [161, 0]
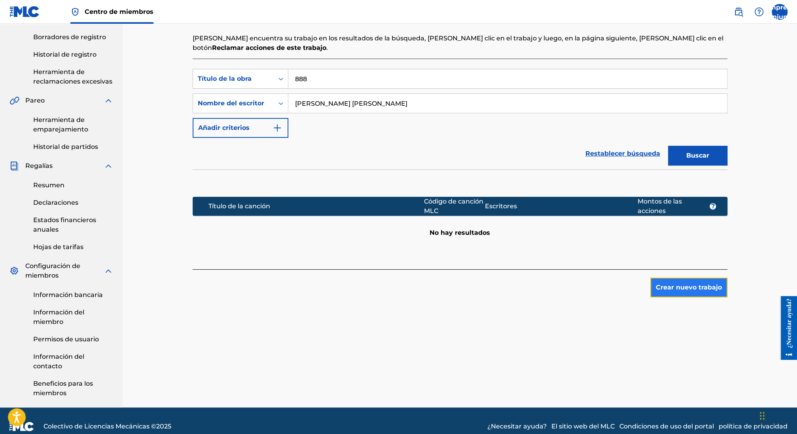
click at [685, 285] on font "Crear nuevo trabajo" at bounding box center [689, 287] width 66 height 8
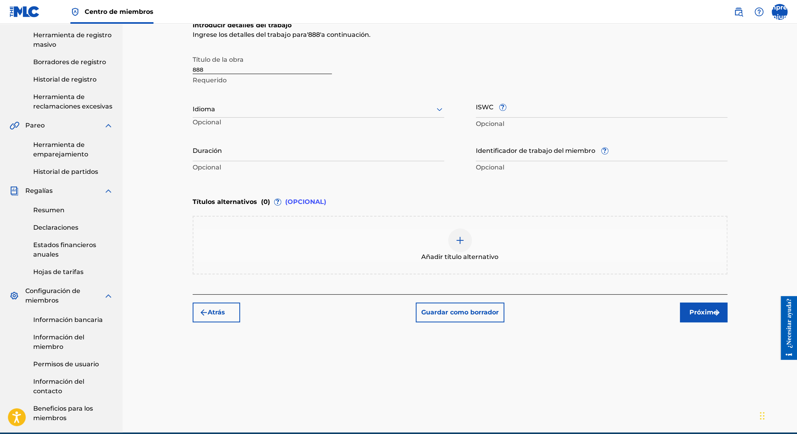
scroll to position [121, 0]
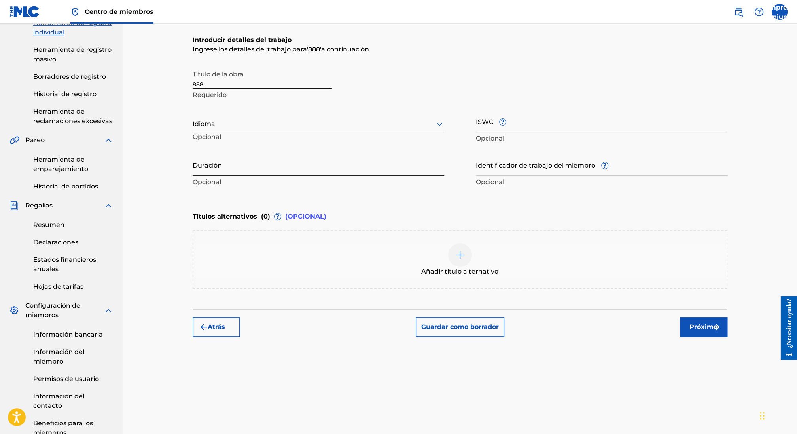
click at [234, 166] on input "Duración" at bounding box center [319, 164] width 252 height 23
type input "02:56"
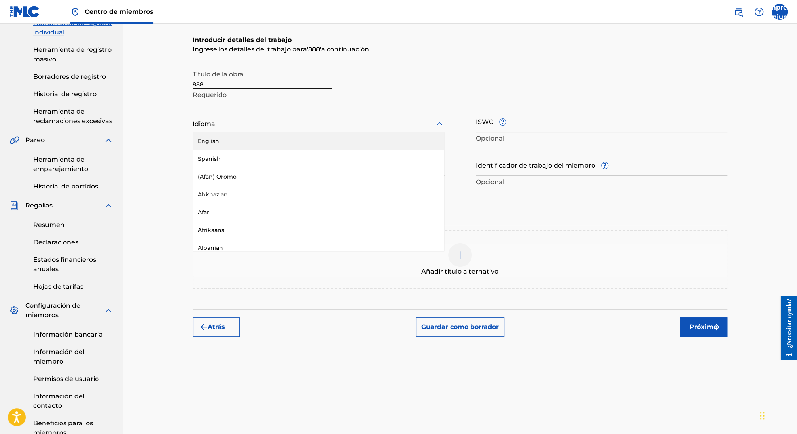
click at [334, 117] on div "Idioma" at bounding box center [319, 124] width 252 height 17
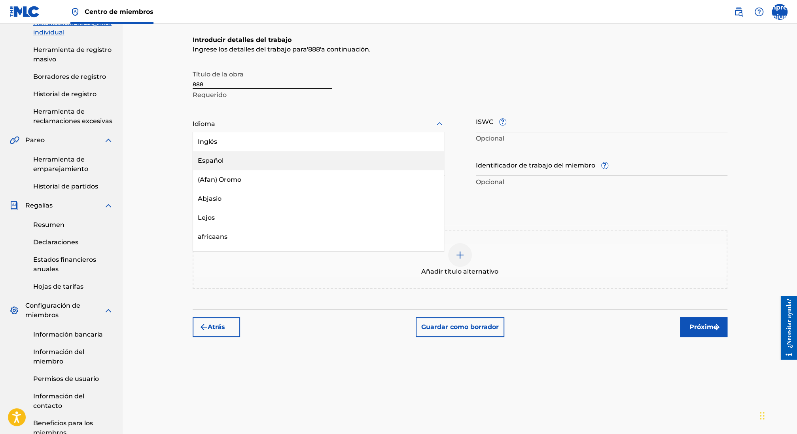
click at [291, 157] on div "Español" at bounding box center [318, 160] width 251 height 19
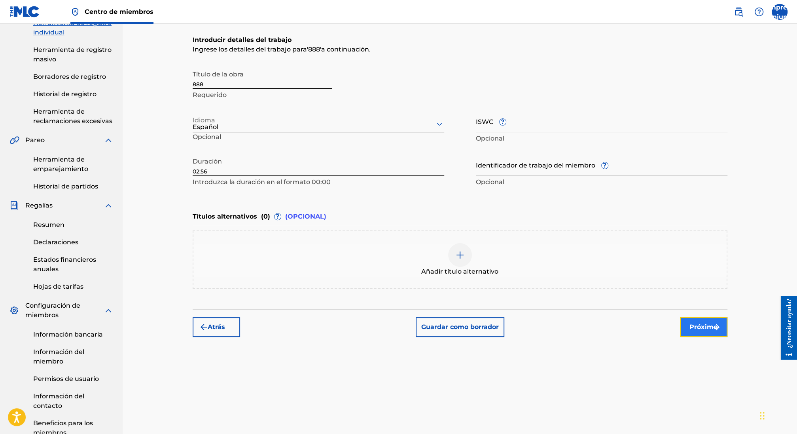
click at [697, 323] on font "Próximo" at bounding box center [704, 327] width 28 height 8
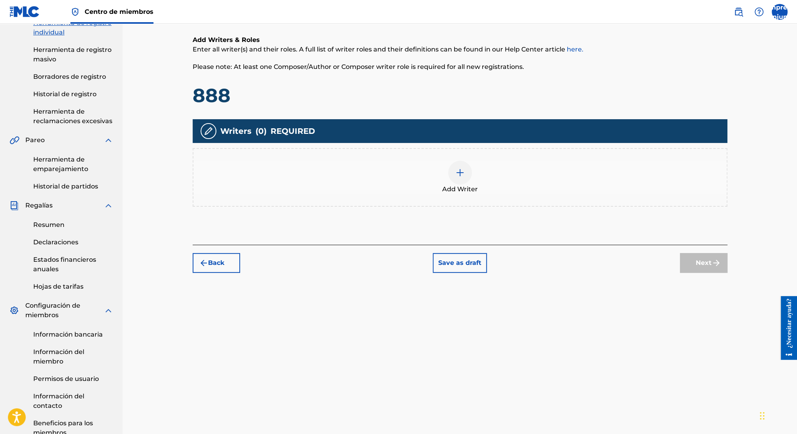
scroll to position [36, 0]
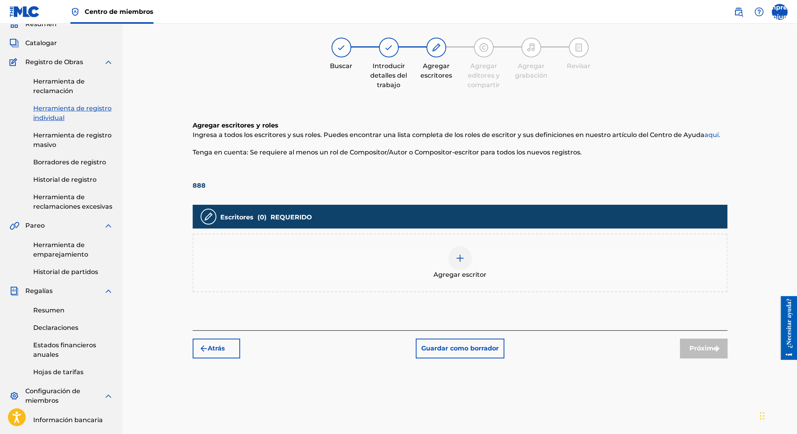
click at [456, 267] on div at bounding box center [460, 258] width 24 height 24
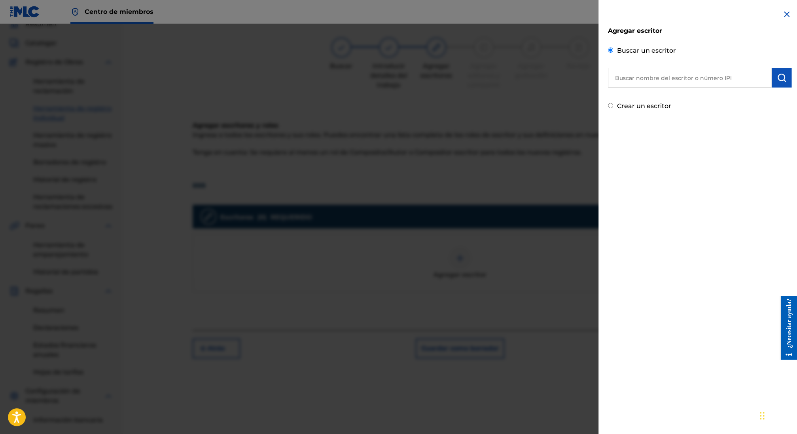
click at [667, 83] on input "text" at bounding box center [690, 78] width 164 height 20
click at [642, 77] on input "text" at bounding box center [690, 78] width 164 height 20
paste input "01122656973"
type input "01122656973"
click at [763, 78] on img at bounding box center [762, 76] width 9 height 9
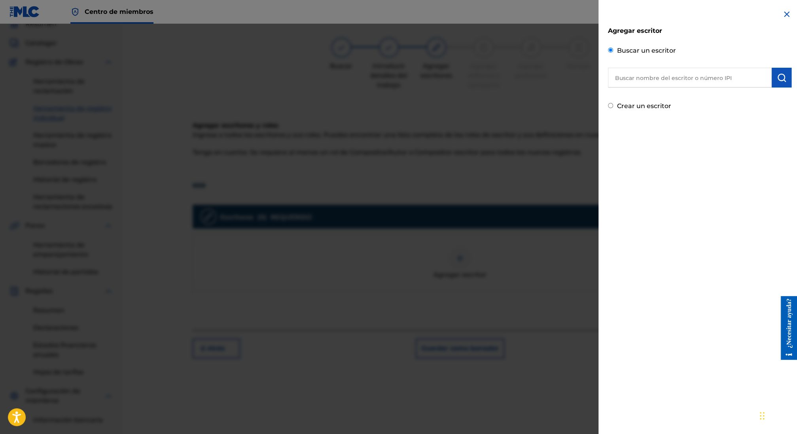
click at [646, 107] on font "Crear un escritor" at bounding box center [644, 106] width 54 height 8
radio input "true"
click at [613, 107] on input "Crear un escritor" at bounding box center [610, 105] width 5 height 5
radio input "false"
radio input "true"
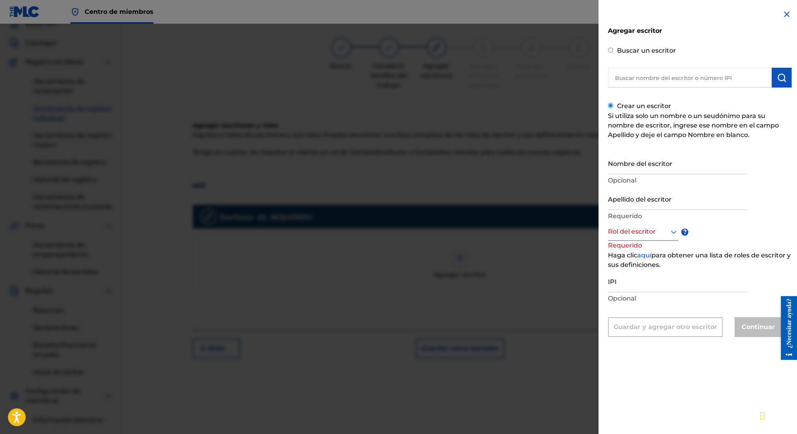
click at [629, 57] on div "Buscar un escritor" at bounding box center [700, 66] width 184 height 44
click at [629, 47] on font "Buscar un escritor" at bounding box center [646, 51] width 59 height 8
click at [613, 47] on input "Buscar un escritor" at bounding box center [610, 49] width 5 height 5
radio input "false"
radio input "true"
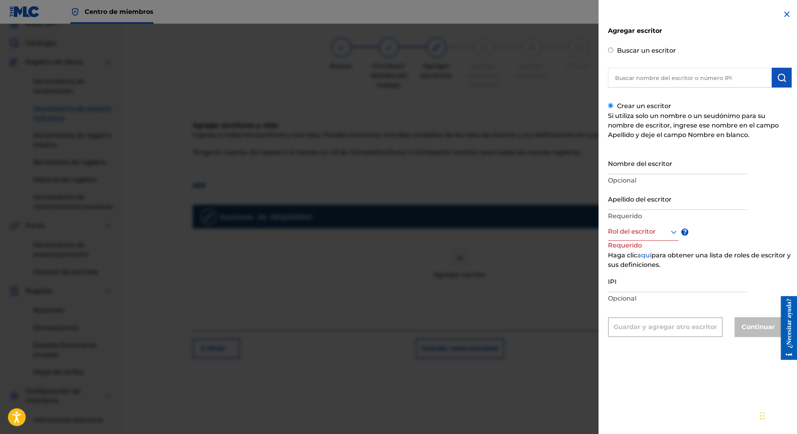
radio input "true"
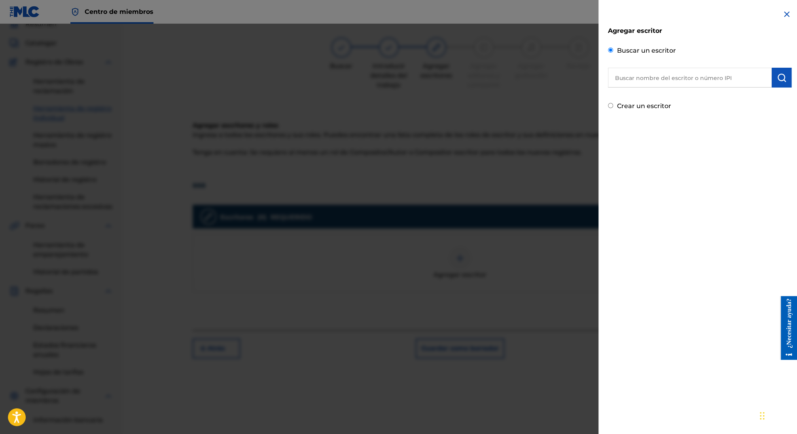
click at [612, 52] on input "Buscar un escritor" at bounding box center [610, 49] width 5 height 5
click at [683, 81] on input "text" at bounding box center [690, 78] width 164 height 20
paste input "01122656973"
click at [616, 75] on input "01122656973" at bounding box center [690, 78] width 164 height 20
type input "01122656973"
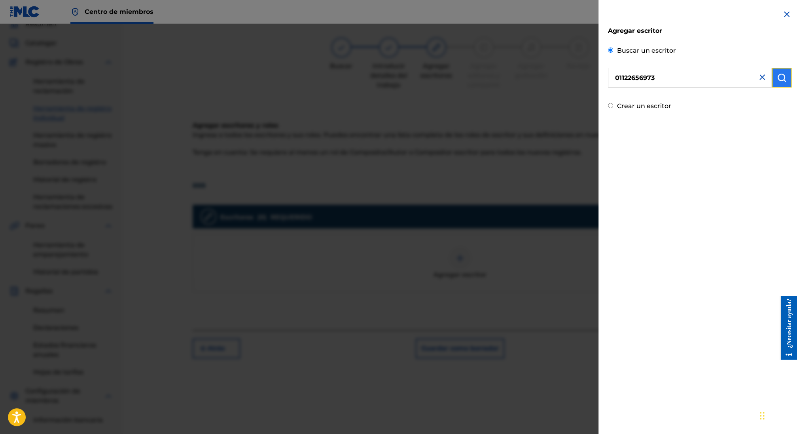
click at [779, 76] on img "submit" at bounding box center [781, 77] width 9 height 9
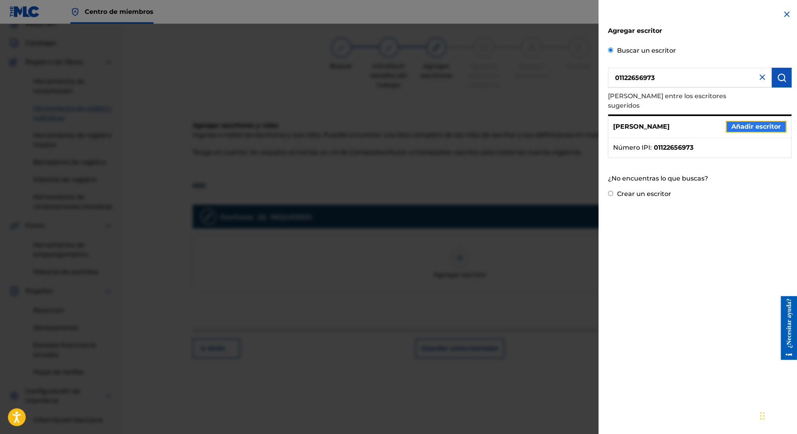
click at [760, 123] on font "Añadir escritor" at bounding box center [755, 127] width 49 height 8
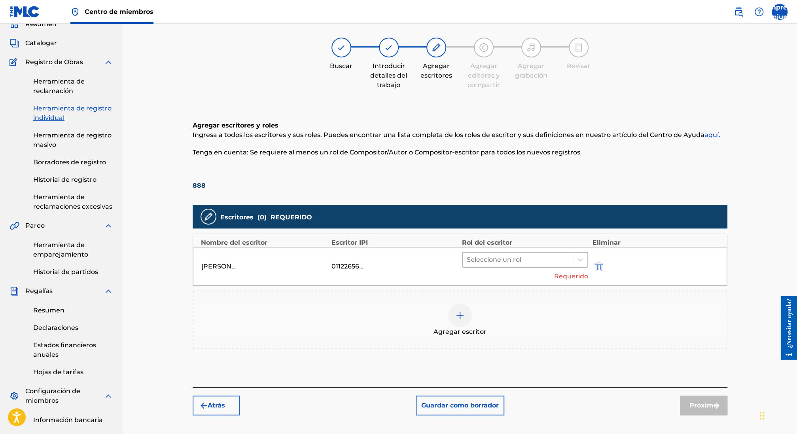
click at [490, 258] on div at bounding box center [518, 259] width 102 height 11
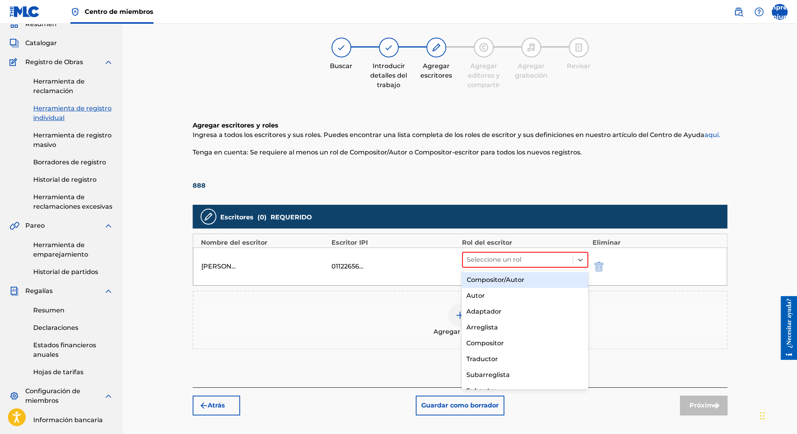
click at [496, 278] on font "Compositor/Autor" at bounding box center [495, 280] width 58 height 8
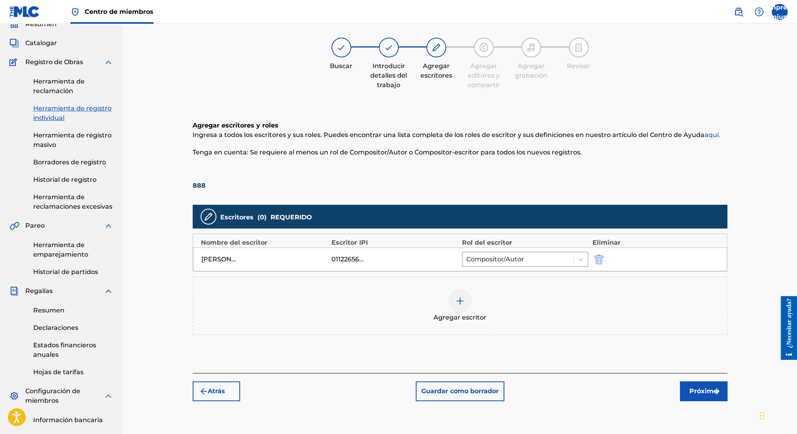
scroll to position [114, 0]
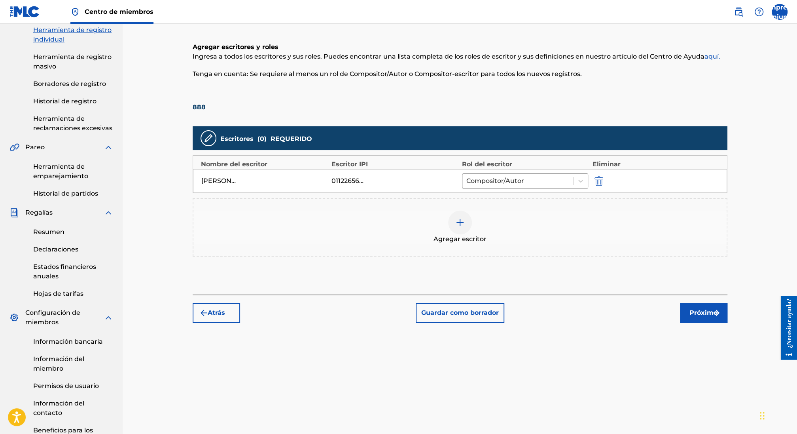
click at [450, 204] on div "Agregar escritor" at bounding box center [460, 227] width 535 height 59
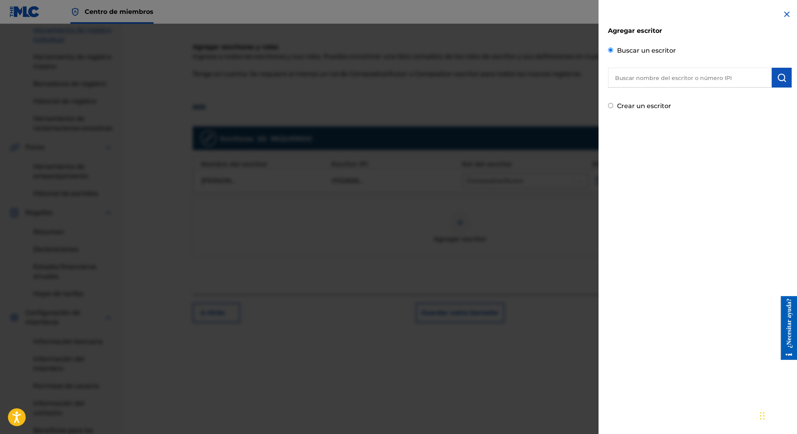
click at [661, 76] on input "text" at bounding box center [690, 78] width 164 height 20
click at [784, 12] on img at bounding box center [786, 13] width 9 height 9
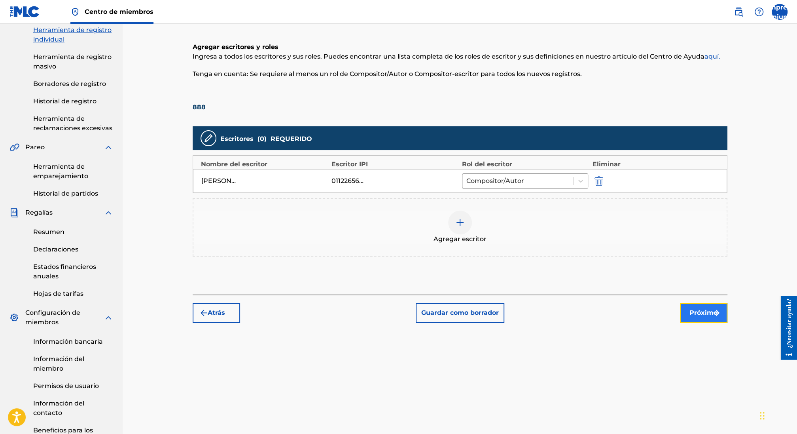
click at [701, 309] on font "Próximo" at bounding box center [704, 313] width 28 height 8
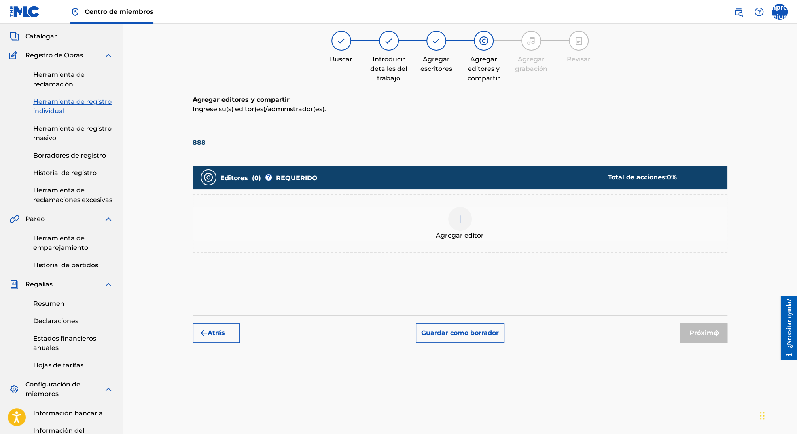
scroll to position [36, 0]
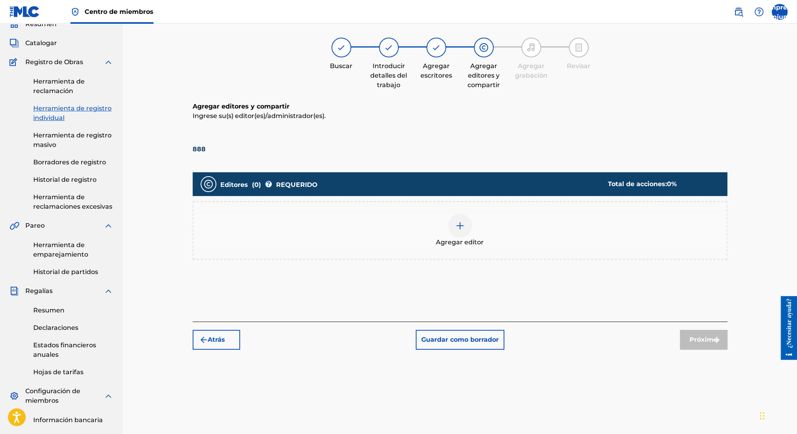
click at [458, 227] on img at bounding box center [459, 225] width 9 height 9
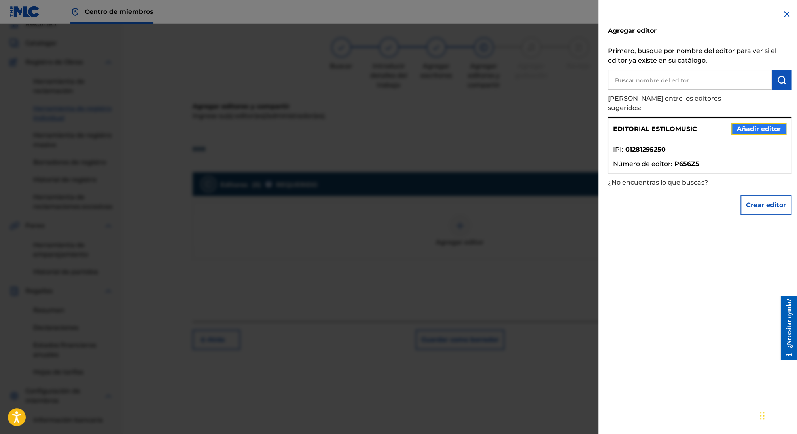
click at [762, 125] on font "Añadir editor" at bounding box center [759, 129] width 44 height 8
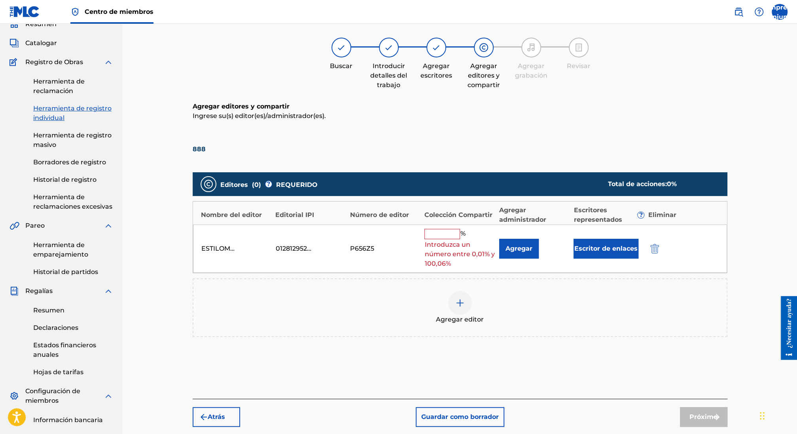
click at [453, 232] on input "text" at bounding box center [442, 234] width 36 height 10
type input "50"
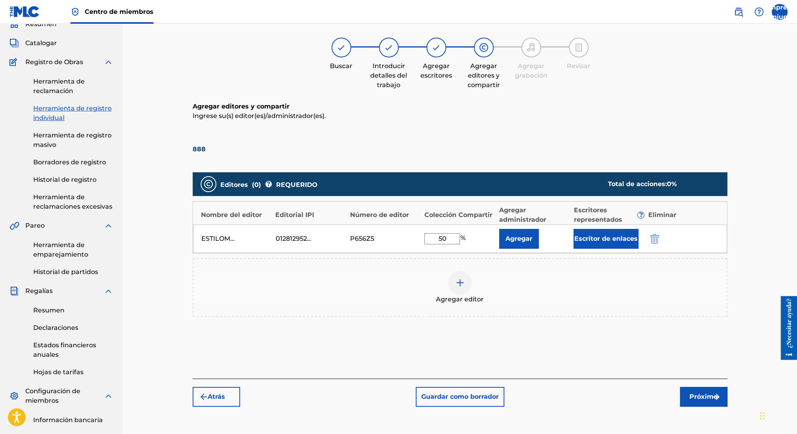
click at [462, 286] on img at bounding box center [459, 282] width 9 height 9
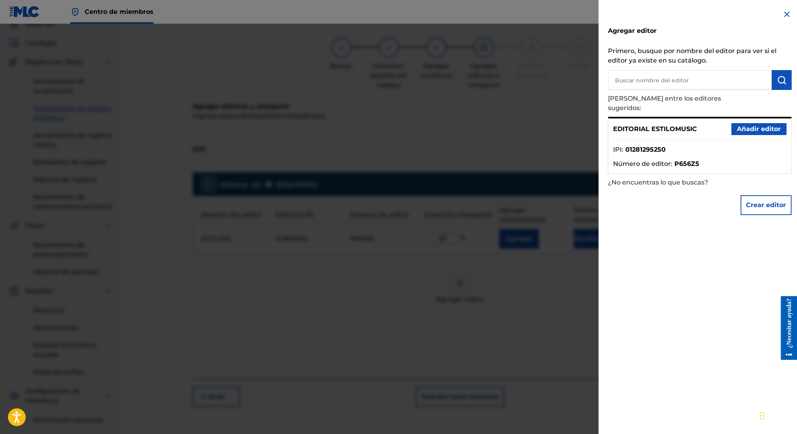
click at [651, 78] on input "text" at bounding box center [690, 80] width 164 height 20
paste input "01122656973"
type input "01122656973"
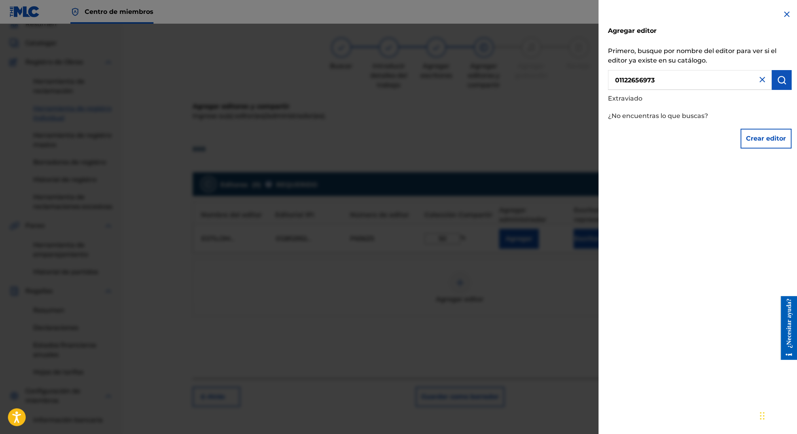
click at [523, 317] on div at bounding box center [398, 241] width 797 height 434
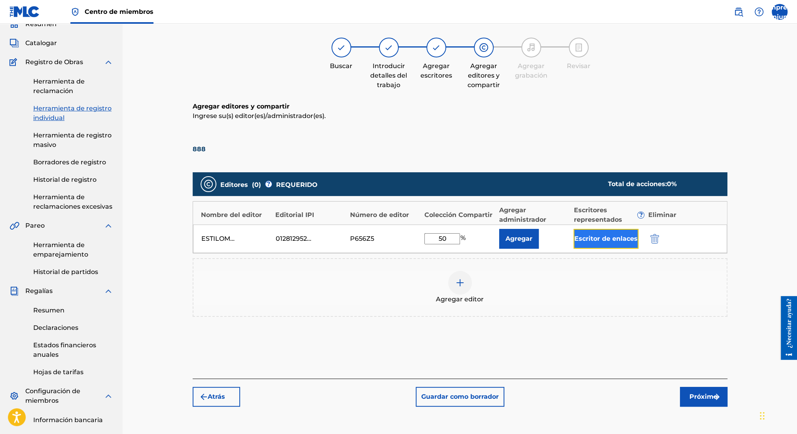
click at [588, 238] on font "Escritor de enlaces" at bounding box center [605, 239] width 63 height 8
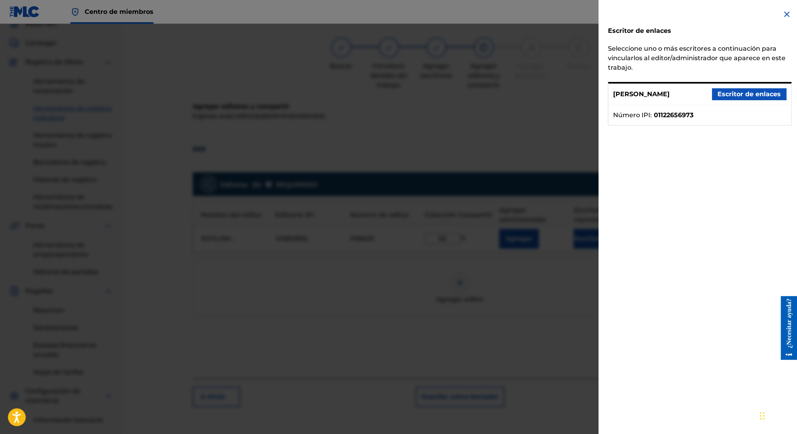
click at [783, 14] on img at bounding box center [786, 13] width 9 height 9
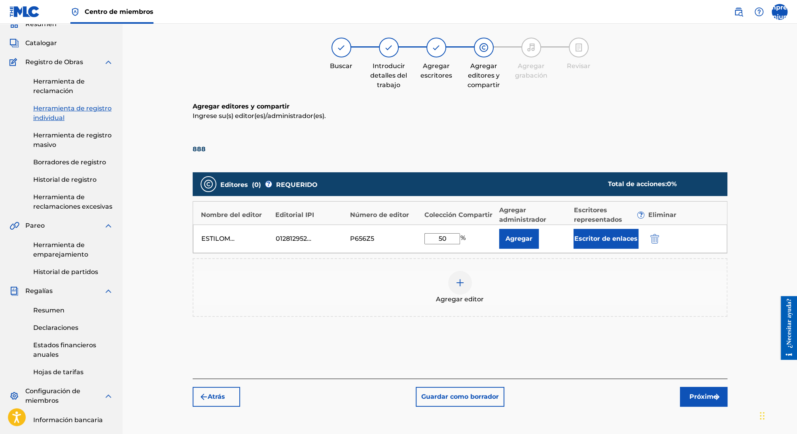
click at [451, 286] on div at bounding box center [460, 283] width 24 height 24
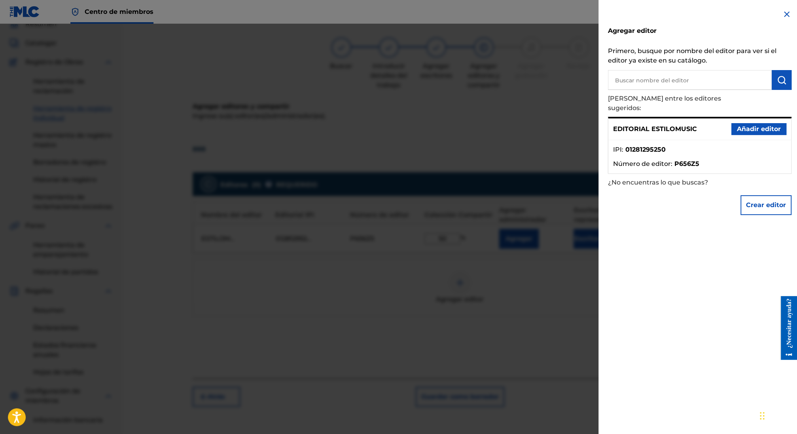
click at [651, 78] on input "text" at bounding box center [690, 80] width 164 height 20
paste input "01122656973"
type input "01122656973"
click at [777, 81] on img "submit" at bounding box center [781, 79] width 9 height 9
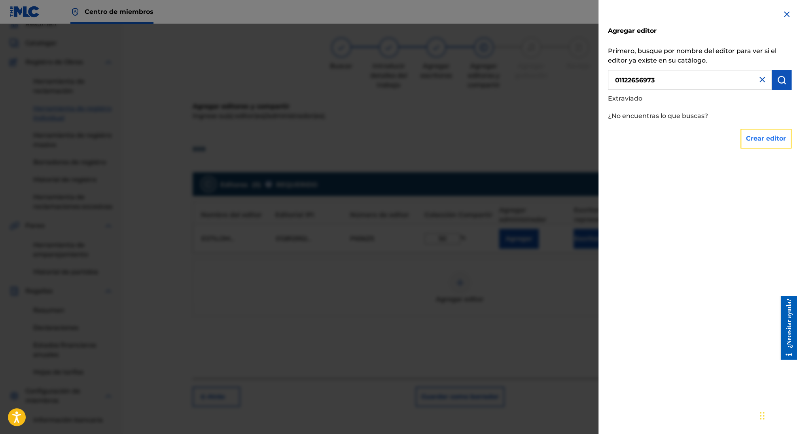
click at [760, 143] on button "Crear editor" at bounding box center [766, 139] width 51 height 20
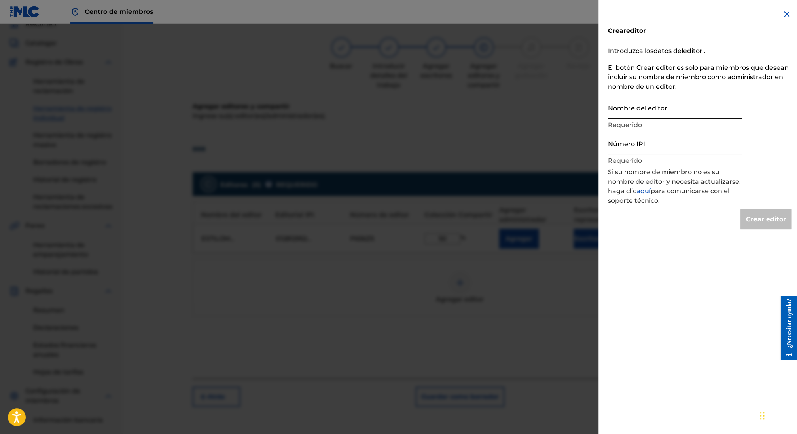
click at [651, 110] on input "Nombre del editor" at bounding box center [675, 107] width 134 height 23
type input "R"
type input "Create Publisher"
type input "E"
click at [624, 113] on input "Jesus Lopez" at bounding box center [675, 107] width 134 height 23
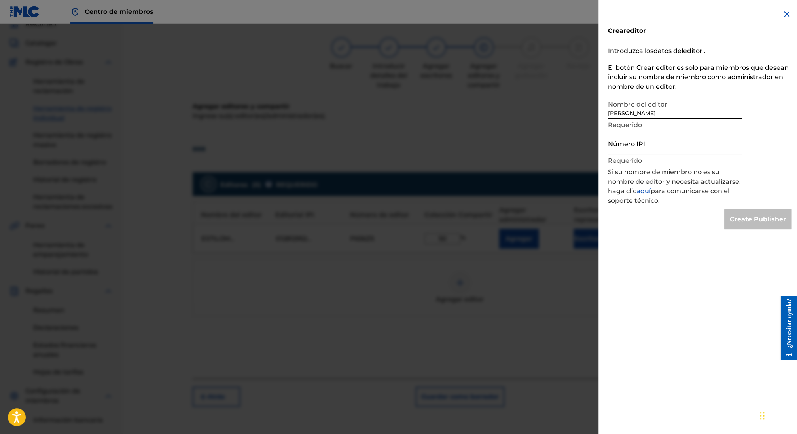
click at [669, 116] on input "Jesus Eliud Lopez" at bounding box center [675, 107] width 134 height 23
type input "Jesus Eliud Lopez Felix"
click at [654, 147] on input "Número IPI" at bounding box center [675, 143] width 134 height 23
paste input "01122656973"
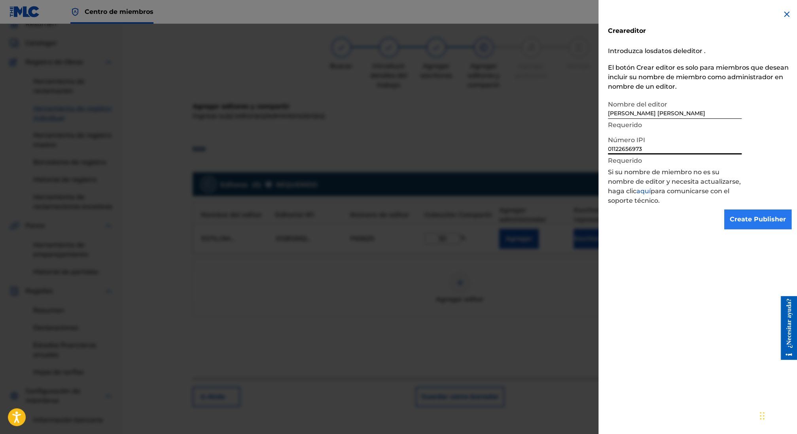
type input "01122656973"
click at [736, 214] on input "Create Publisher" at bounding box center [757, 219] width 67 height 20
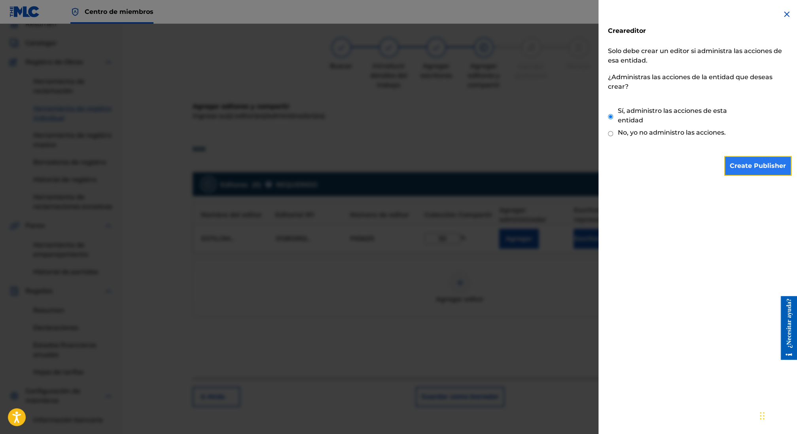
click at [749, 165] on input "Create Publisher" at bounding box center [757, 166] width 67 height 20
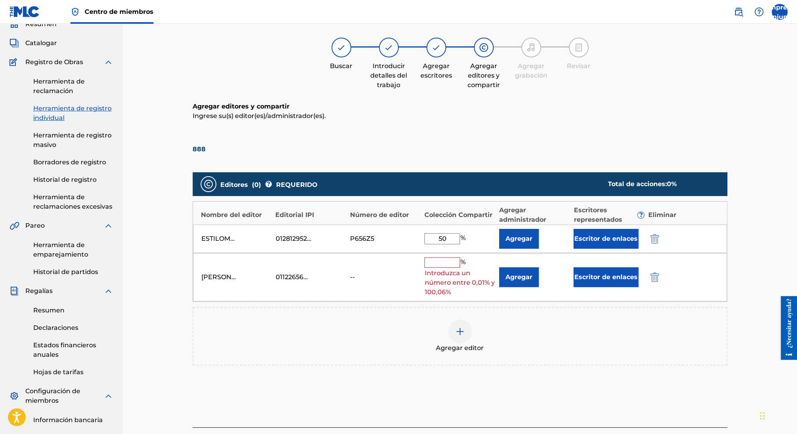
click at [451, 264] on input "text" at bounding box center [442, 262] width 36 height 10
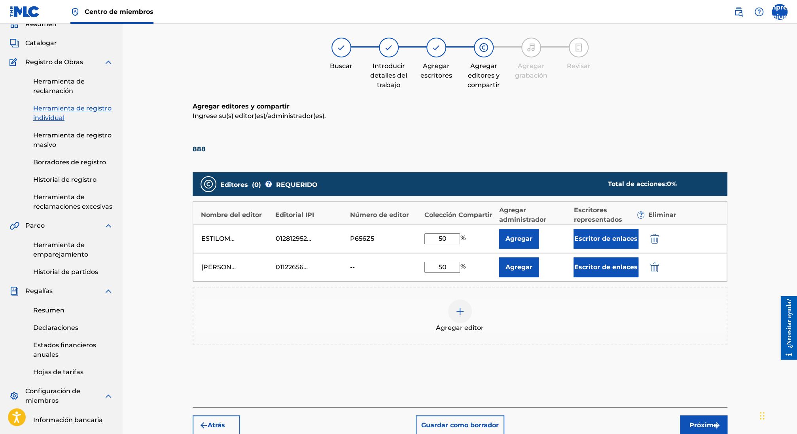
type input "50"
click at [352, 367] on div "Editores ( 0 ) ? REQUERIDO Total de acciones: 0 % Nombre del editor Editorial I…" at bounding box center [460, 270] width 535 height 204
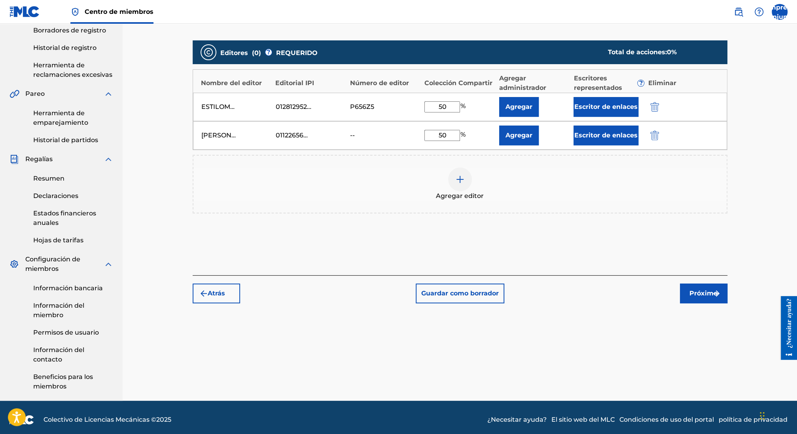
scroll to position [172, 0]
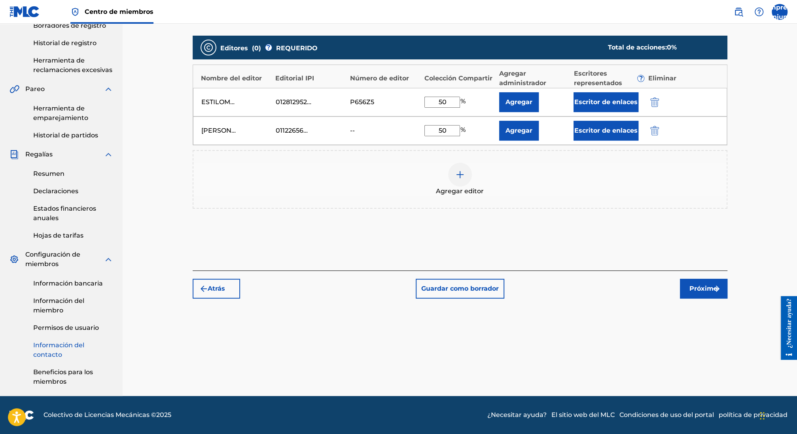
click at [59, 348] on font "Información del contacto" at bounding box center [58, 349] width 51 height 17
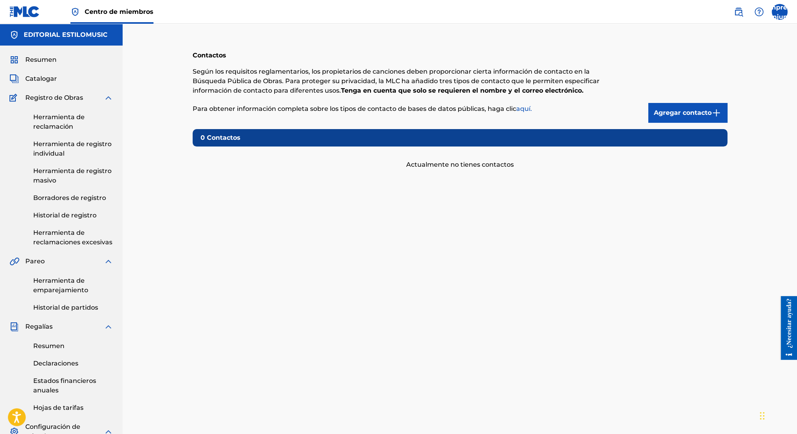
scroll to position [172, 0]
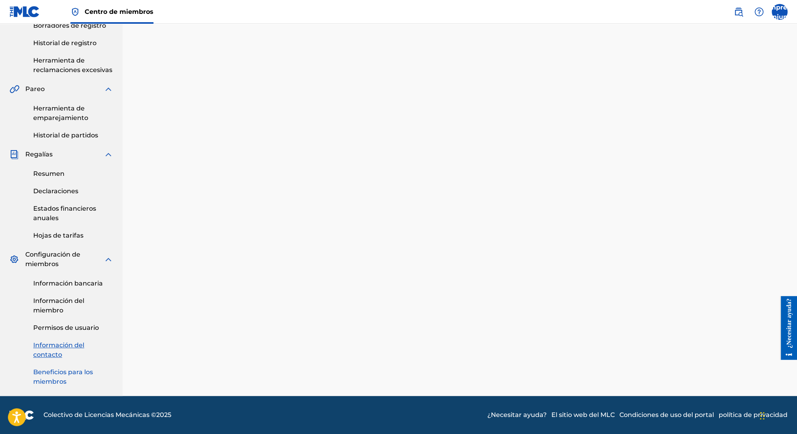
click at [53, 372] on font "Beneficios para los miembros" at bounding box center [63, 376] width 60 height 17
click at [60, 277] on div "Información bancaria Información del miembro Permisos de usuario Información de…" at bounding box center [61, 327] width 104 height 117
click at [61, 301] on font "Información del miembro" at bounding box center [58, 305] width 51 height 17
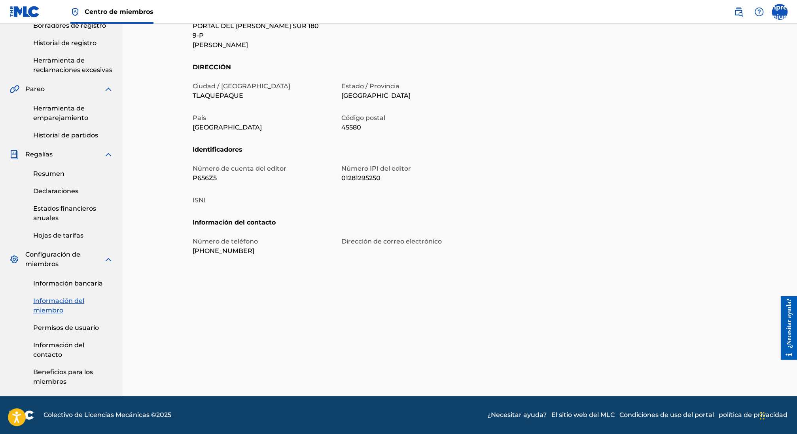
scroll to position [168, 0]
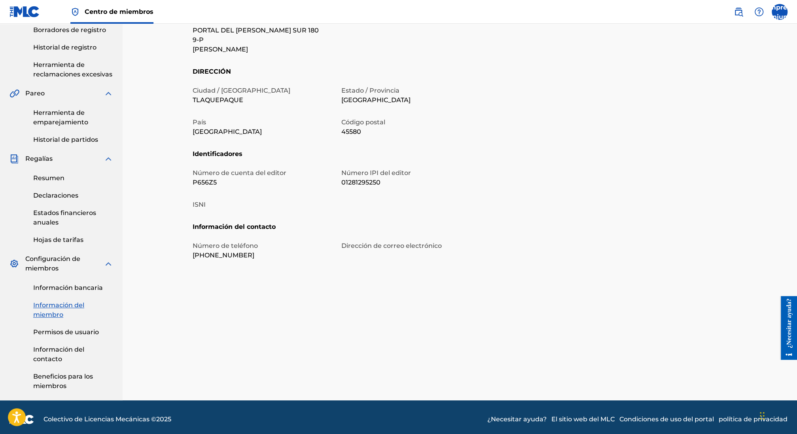
click at [363, 179] on font "01281295250" at bounding box center [360, 182] width 39 height 8
copy font "01281295250"
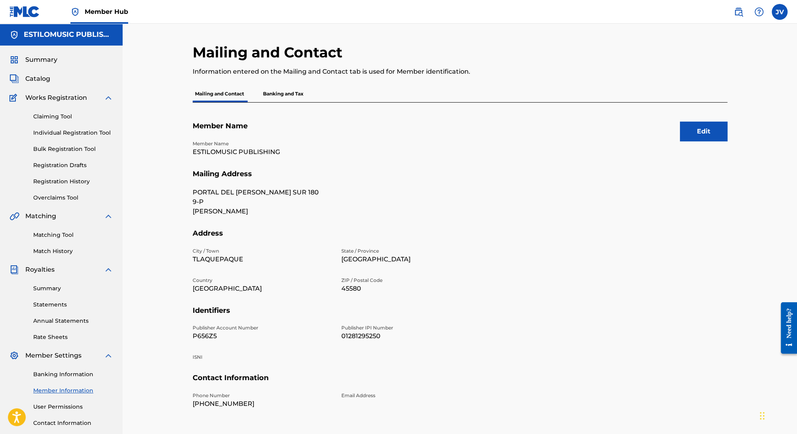
click at [257, 149] on p "ESTILOMUSIC PUBLISHING" at bounding box center [262, 151] width 139 height 9
copy p "ESTILOMUSIC PUBLISHING"
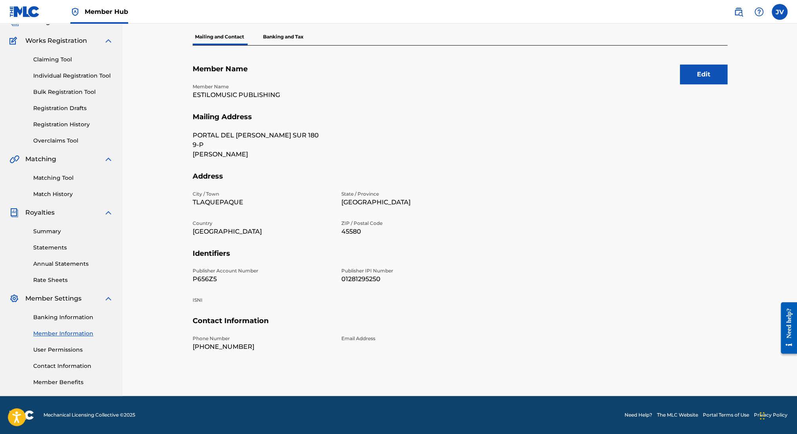
click at [358, 279] on p "01281295250" at bounding box center [410, 278] width 139 height 9
copy p "01281295250"
click at [781, 4] on label at bounding box center [780, 12] width 16 height 16
click at [780, 12] on input "JV Jose Grodes Villanueva Locia estilomusicoficial@gmail.com Notification Prefe…" at bounding box center [780, 12] width 0 height 0
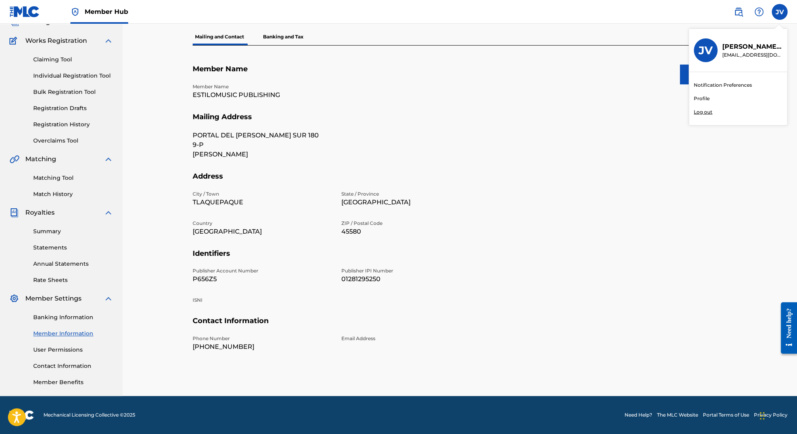
click at [703, 113] on p "Log out" at bounding box center [703, 111] width 19 height 7
click at [780, 12] on input "JV Jose Grodes Villanueva Locia estilomusicoficial@gmail.com Notification Prefe…" at bounding box center [780, 12] width 0 height 0
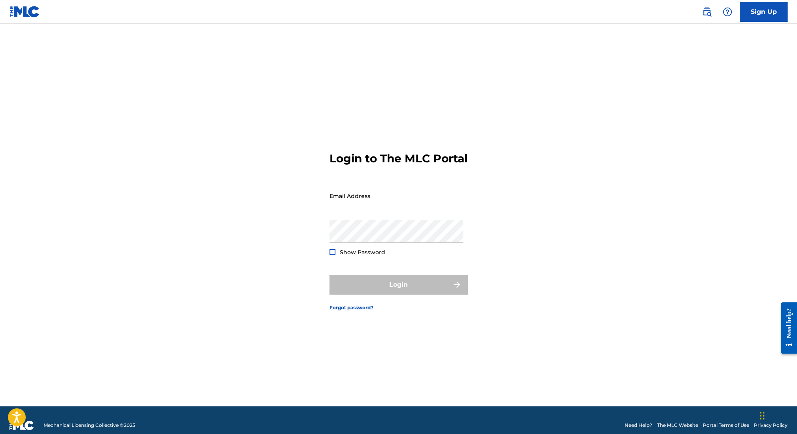
click at [347, 200] on input "Email Address" at bounding box center [397, 195] width 134 height 23
type input "[EMAIL_ADDRESS][DOMAIN_NAME]"
click at [368, 205] on input "[EMAIL_ADDRESS][DOMAIN_NAME]" at bounding box center [397, 195] width 134 height 23
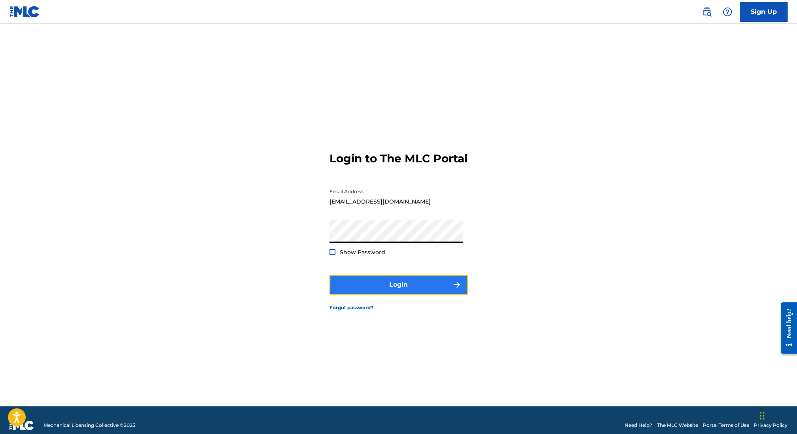
click at [372, 287] on button "Login" at bounding box center [399, 285] width 138 height 20
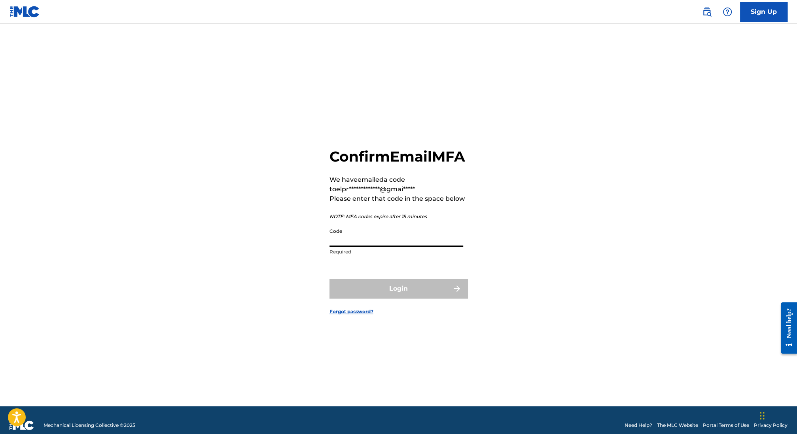
click at [351, 246] on input "Code" at bounding box center [397, 235] width 134 height 23
paste input "590929"
click at [332, 246] on input "590929" at bounding box center [397, 235] width 134 height 23
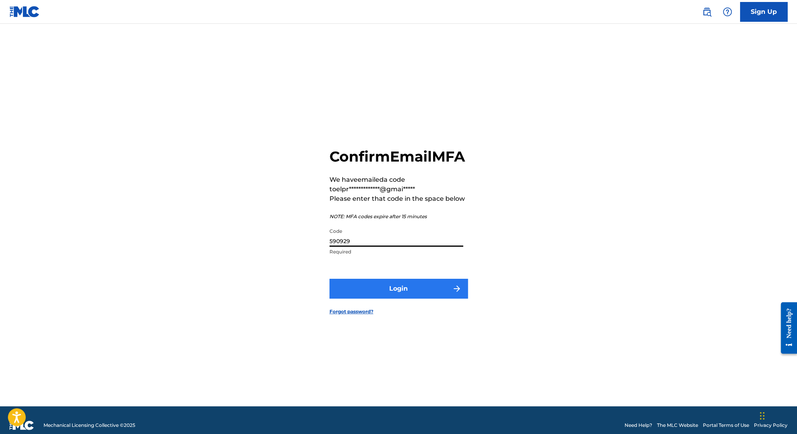
type input "590929"
click at [388, 293] on button "Login" at bounding box center [399, 288] width 138 height 20
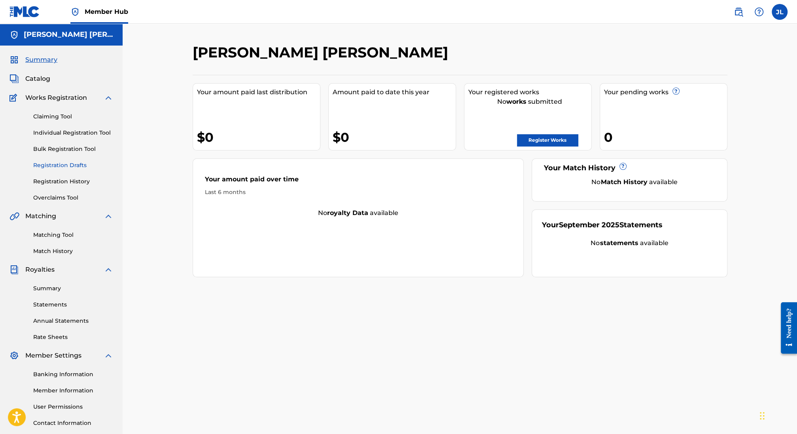
click at [55, 165] on link "Registration Drafts" at bounding box center [73, 165] width 80 height 8
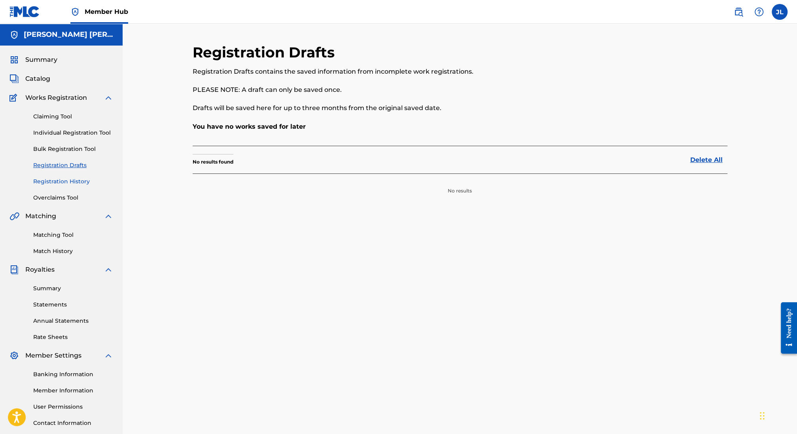
click at [58, 177] on link "Registration History" at bounding box center [73, 181] width 80 height 8
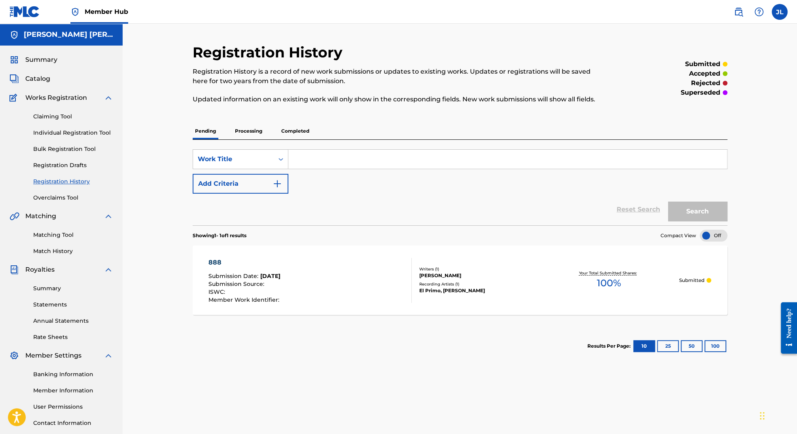
click at [72, 160] on div "Claiming Tool Individual Registration Tool Bulk Registration Tool Registration …" at bounding box center [61, 151] width 104 height 99
click at [72, 163] on link "Registration Drafts" at bounding box center [73, 165] width 80 height 8
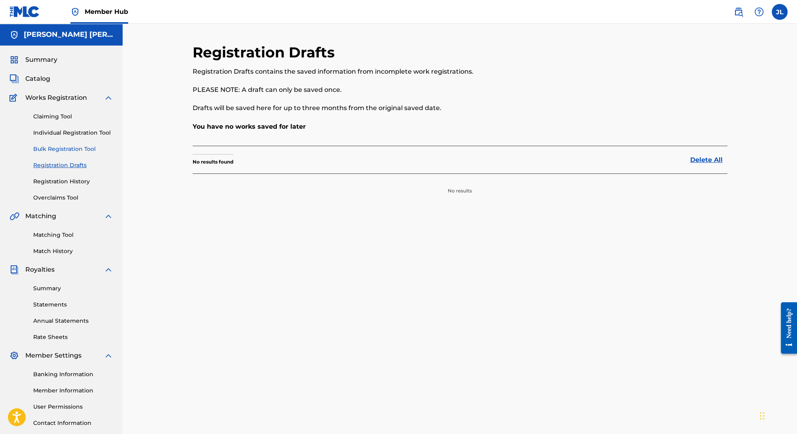
click at [62, 146] on link "Bulk Registration Tool" at bounding box center [73, 149] width 80 height 8
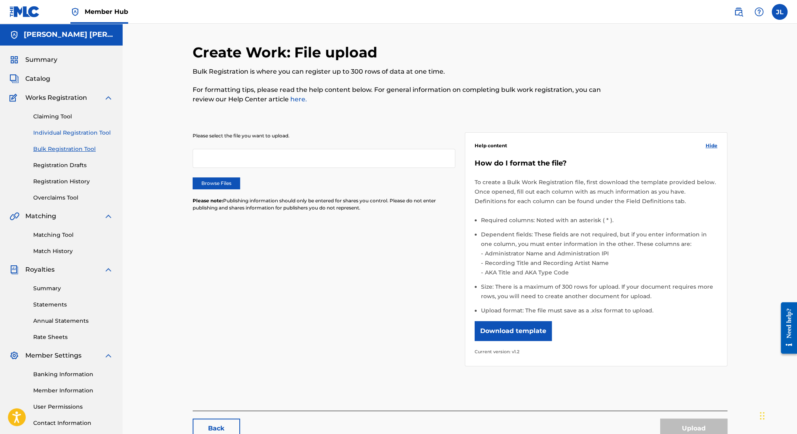
click at [64, 133] on link "Individual Registration Tool" at bounding box center [73, 133] width 80 height 8
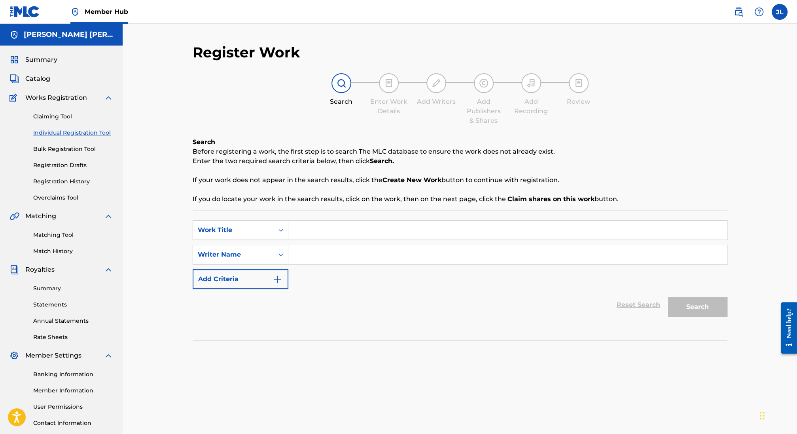
click at [315, 263] on input "Search Form" at bounding box center [507, 254] width 439 height 19
click at [312, 256] on input "jesus lopez" at bounding box center [507, 254] width 439 height 19
click at [313, 254] on input "jesus eliud lopez" at bounding box center [507, 254] width 439 height 19
click at [369, 258] on input "jesus eliud lopez" at bounding box center [507, 254] width 439 height 19
click at [337, 258] on input "jesus eliud lopez felix" at bounding box center [507, 254] width 439 height 19
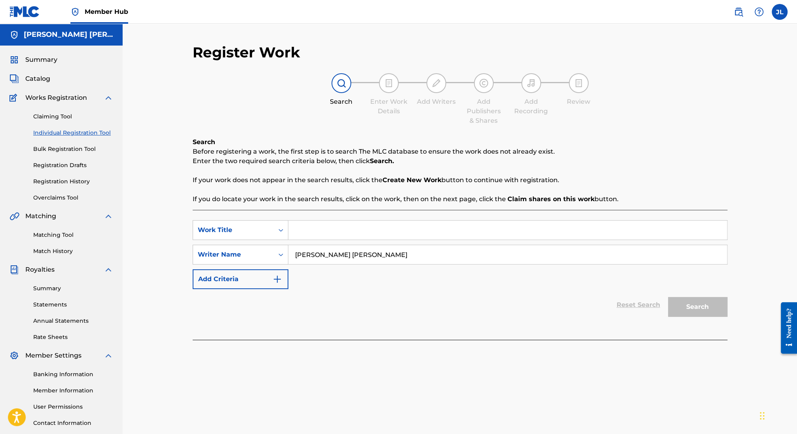
click at [337, 258] on input "jesus eliud lopez felix" at bounding box center [507, 254] width 439 height 19
type input "jesus eliud lopez felix"
click at [55, 121] on div "Claiming Tool Individual Registration Tool Bulk Registration Tool Registration …" at bounding box center [61, 151] width 104 height 99
click at [55, 119] on link "Claiming Tool" at bounding box center [73, 116] width 80 height 8
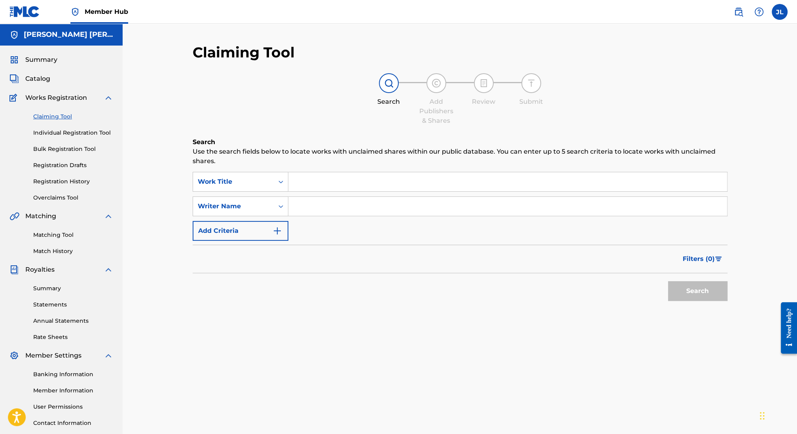
click at [300, 197] on input "Search Form" at bounding box center [507, 206] width 439 height 19
paste input "jesus eliud lopez felix"
type input "jesus eliud lopez felix"
click at [718, 288] on button "Search" at bounding box center [697, 291] width 59 height 20
click at [62, 63] on div "Summary" at bounding box center [61, 59] width 104 height 9
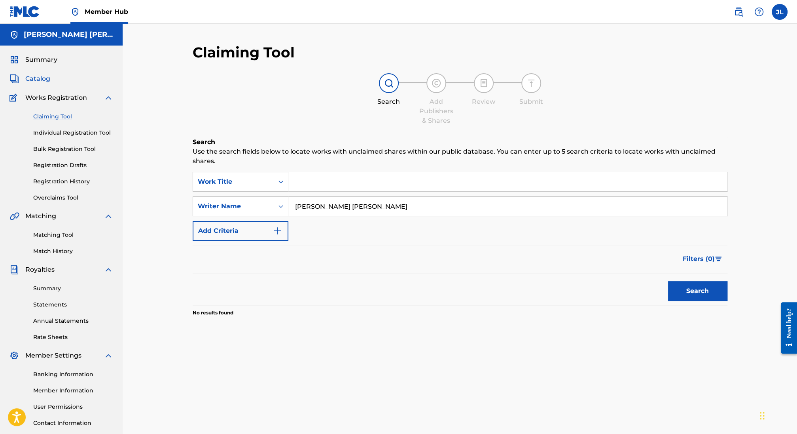
click at [34, 75] on span "Catalog" at bounding box center [37, 78] width 25 height 9
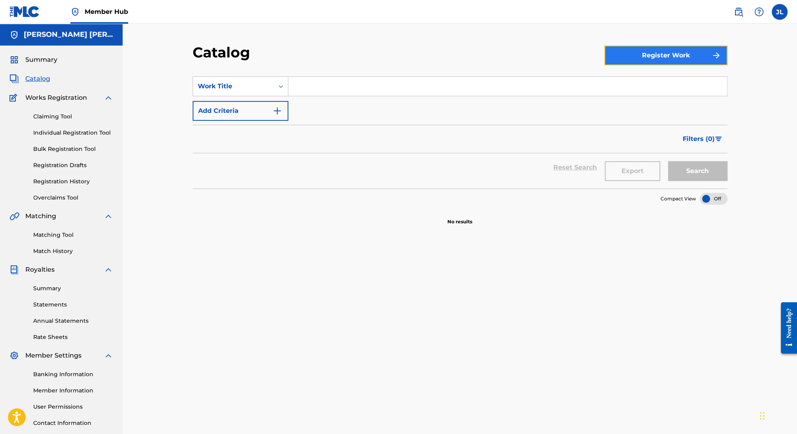
click at [619, 61] on button "Register Work" at bounding box center [665, 55] width 123 height 20
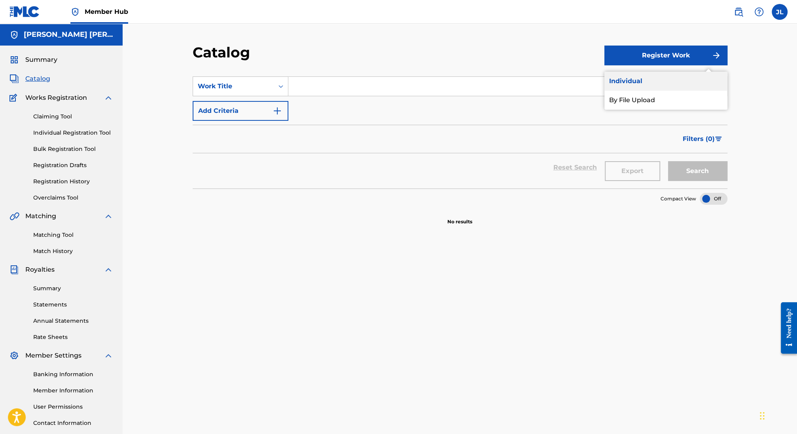
click at [625, 78] on link "Individual" at bounding box center [665, 81] width 123 height 19
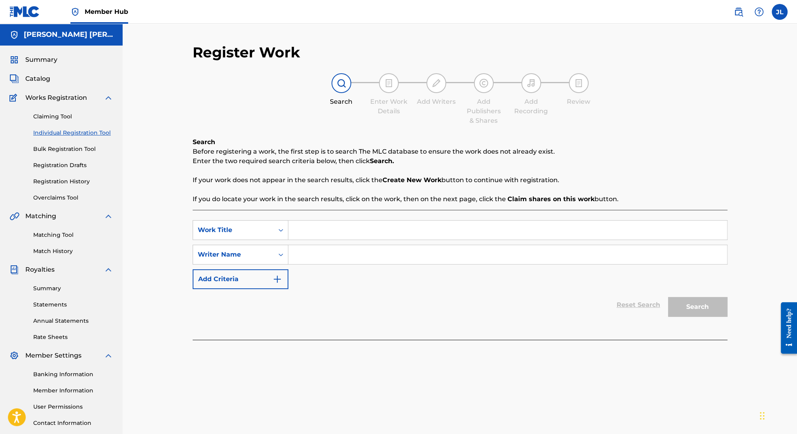
click at [315, 232] on input "Search Form" at bounding box center [507, 229] width 439 height 19
type input "El Plumas"
click at [291, 261] on input "Search Form" at bounding box center [507, 254] width 439 height 19
type input "Jesus lopez"
click at [677, 303] on button "Search" at bounding box center [697, 307] width 59 height 20
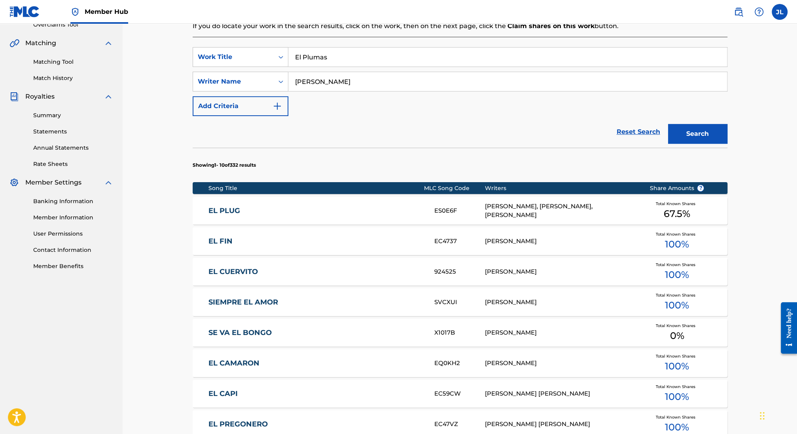
scroll to position [344, 0]
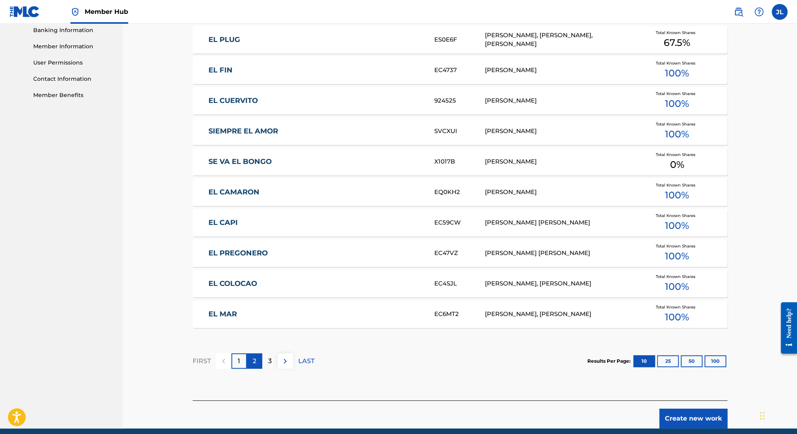
click at [254, 356] on p "2" at bounding box center [255, 360] width 4 height 9
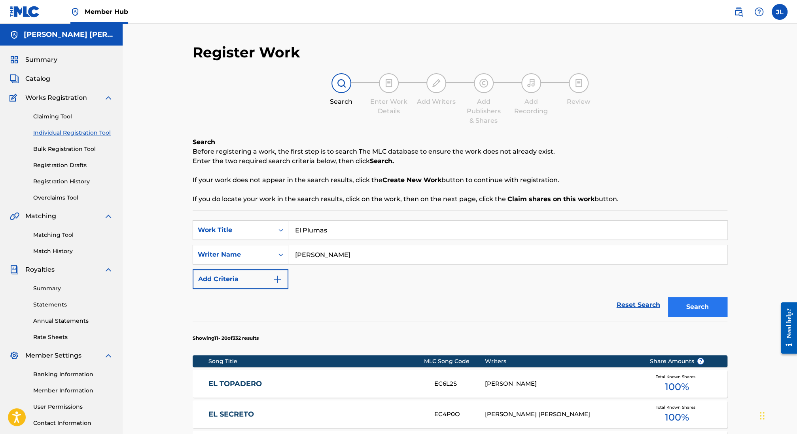
scroll to position [376, 0]
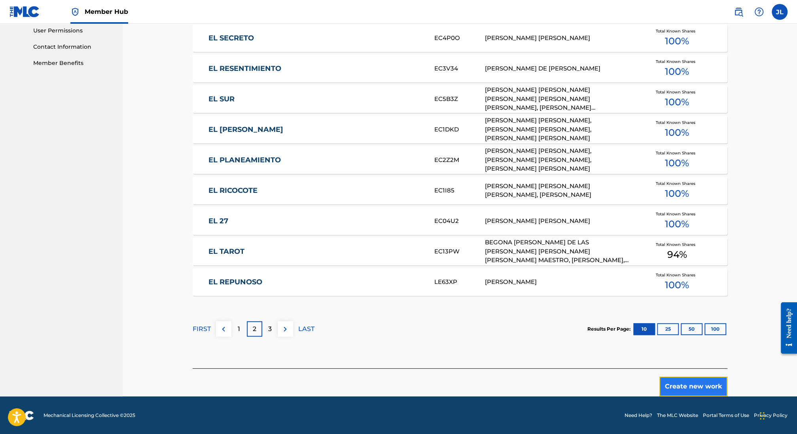
click at [683, 383] on button "Create new work" at bounding box center [693, 386] width 68 height 20
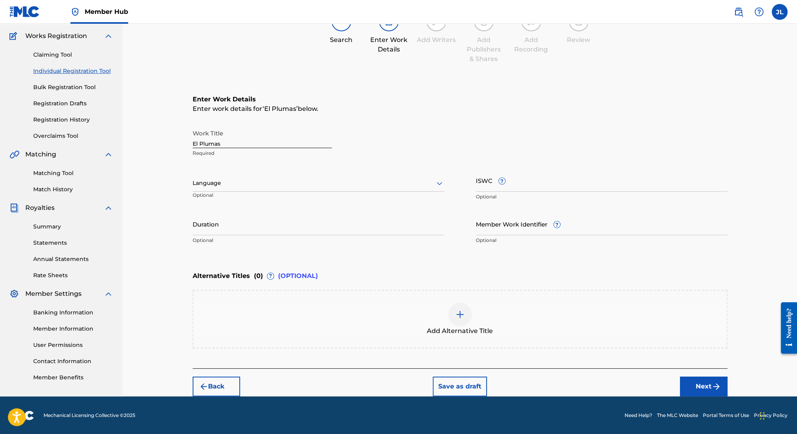
click at [269, 144] on input "El Plumas" at bounding box center [262, 136] width 139 height 23
click at [253, 178] on div at bounding box center [319, 183] width 252 height 10
click at [242, 216] on div "Spanish" at bounding box center [318, 218] width 251 height 18
click at [251, 227] on input "Duration" at bounding box center [319, 223] width 252 height 23
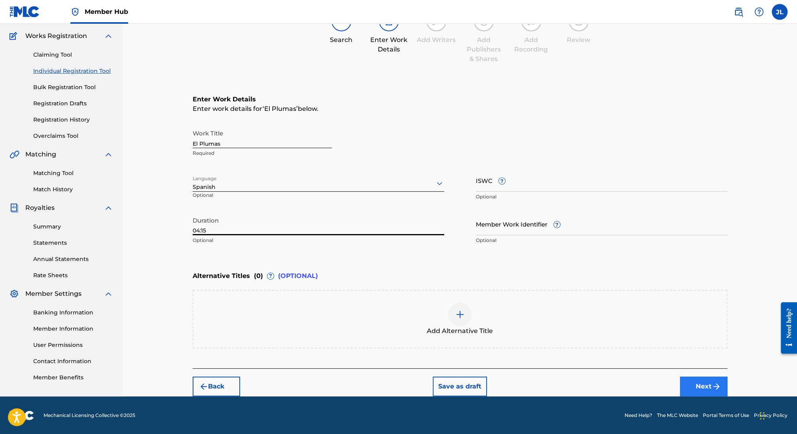
type input "04:15"
click at [691, 384] on button "Next" at bounding box center [703, 386] width 47 height 20
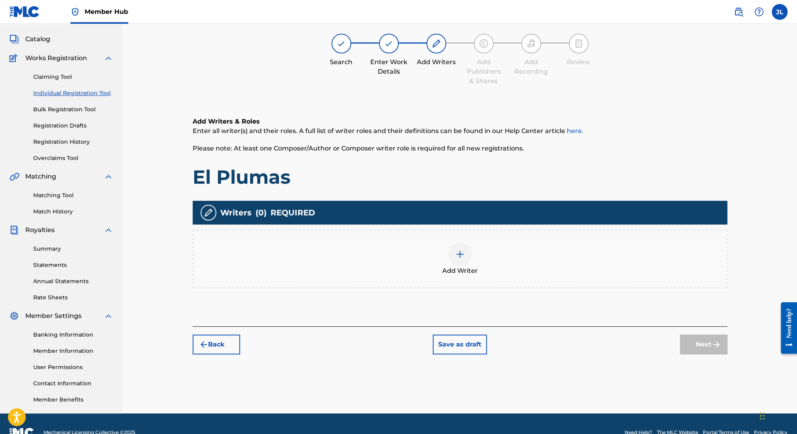
scroll to position [36, 0]
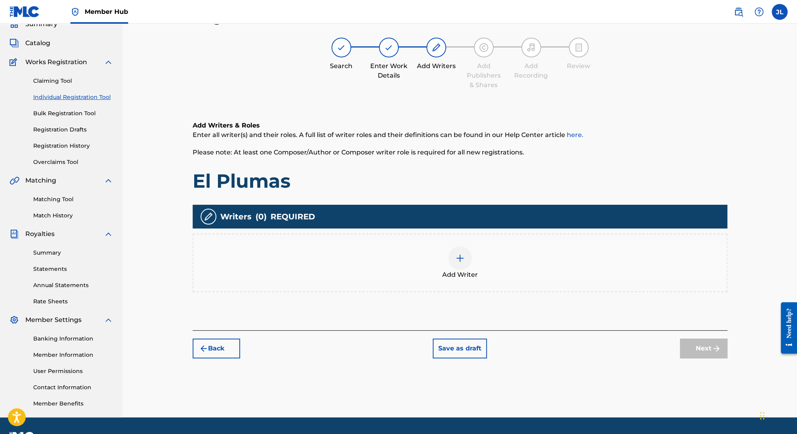
click at [464, 256] on img at bounding box center [459, 257] width 9 height 9
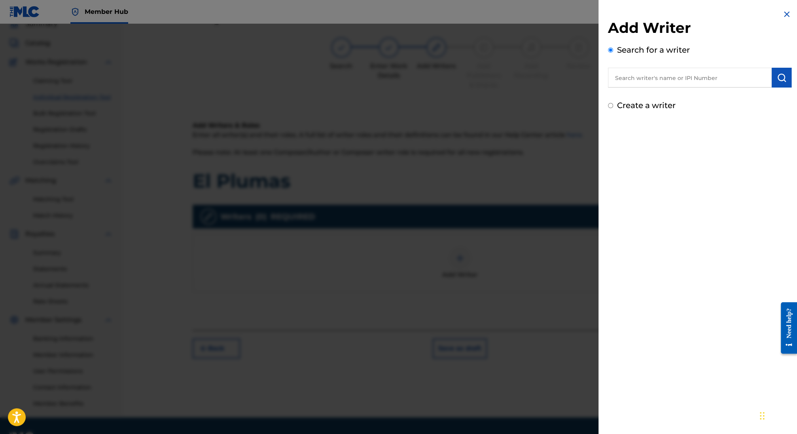
click at [659, 77] on input "text" at bounding box center [690, 78] width 164 height 20
click at [658, 80] on input "text" at bounding box center [690, 78] width 164 height 20
click at [625, 106] on label "Create a writer" at bounding box center [646, 104] width 59 height 9
radio input "true"
click at [613, 106] on input "Create a writer" at bounding box center [610, 105] width 5 height 5
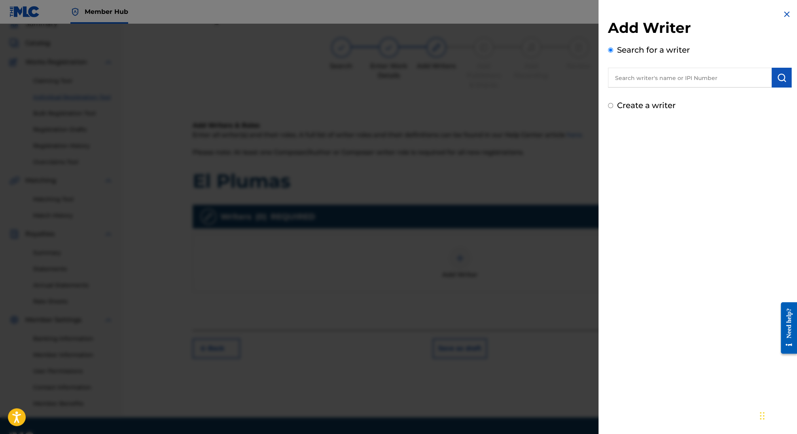
radio input "false"
radio input "true"
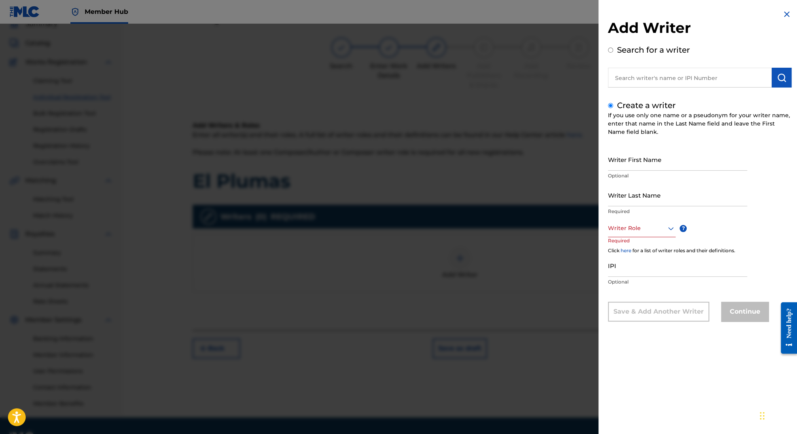
click at [624, 83] on input "text" at bounding box center [690, 78] width 164 height 20
radio input "true"
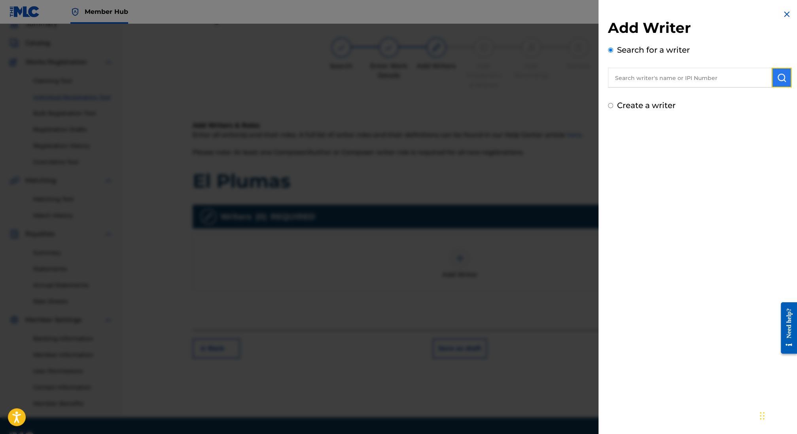
click at [779, 81] on img "submit" at bounding box center [781, 77] width 9 height 9
click at [681, 77] on input "text" at bounding box center [690, 78] width 164 height 20
click at [784, 15] on img at bounding box center [786, 13] width 9 height 9
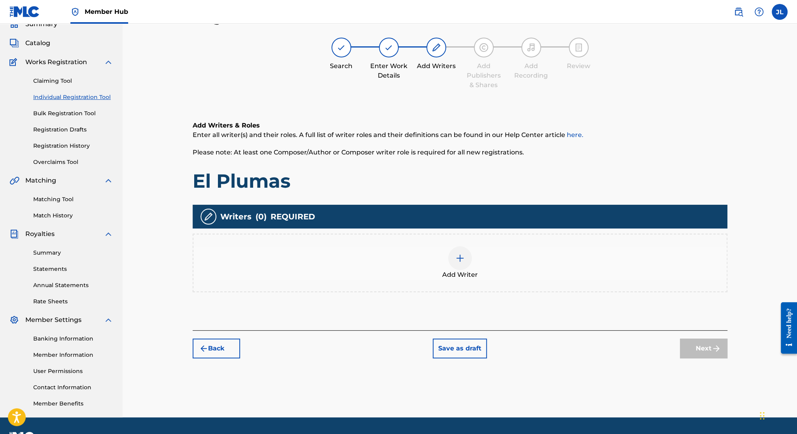
click at [462, 265] on div at bounding box center [460, 258] width 24 height 24
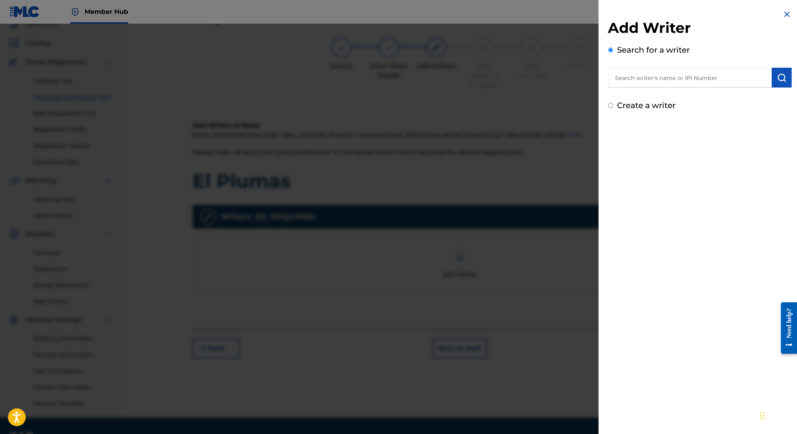
click at [674, 71] on input "text" at bounding box center [690, 78] width 164 height 20
click at [649, 110] on label "Create a writer" at bounding box center [646, 104] width 59 height 9
radio input "true"
click at [613, 108] on input "Create a writer" at bounding box center [610, 105] width 5 height 5
radio input "false"
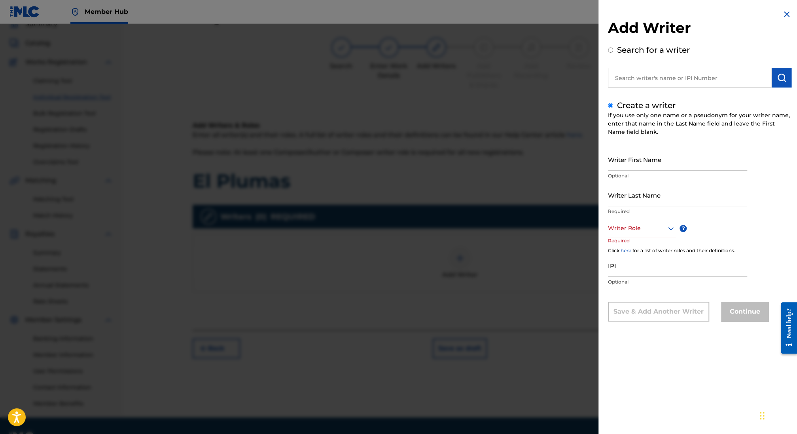
click at [632, 105] on label "Create a writer" at bounding box center [646, 104] width 59 height 9
click at [613, 105] on input "Create a writer" at bounding box center [610, 105] width 5 height 5
click at [625, 48] on label "Search for a writer" at bounding box center [653, 49] width 73 height 9
click at [613, 48] on input "Search for a writer" at bounding box center [610, 49] width 5 height 5
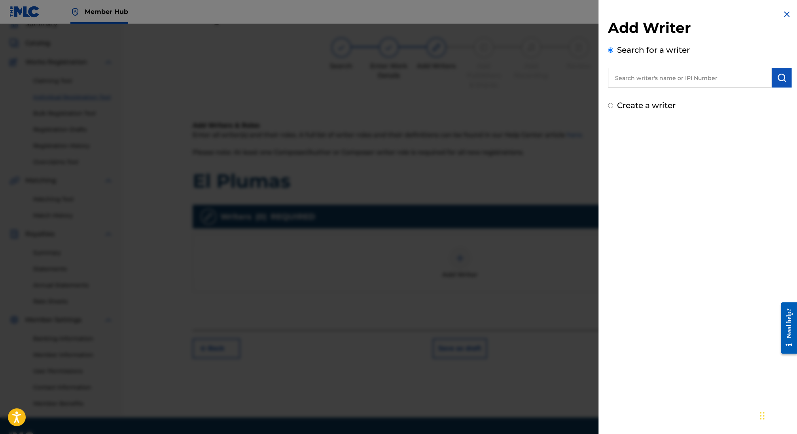
click at [638, 77] on input "text" at bounding box center [690, 78] width 164 height 20
paste input "01122656973"
click at [784, 76] on button "submit" at bounding box center [782, 78] width 20 height 20
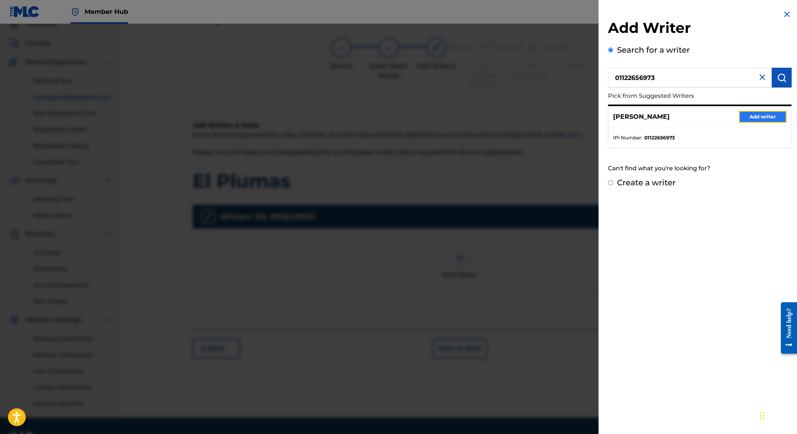
click at [748, 115] on button "Add writer" at bounding box center [762, 117] width 47 height 12
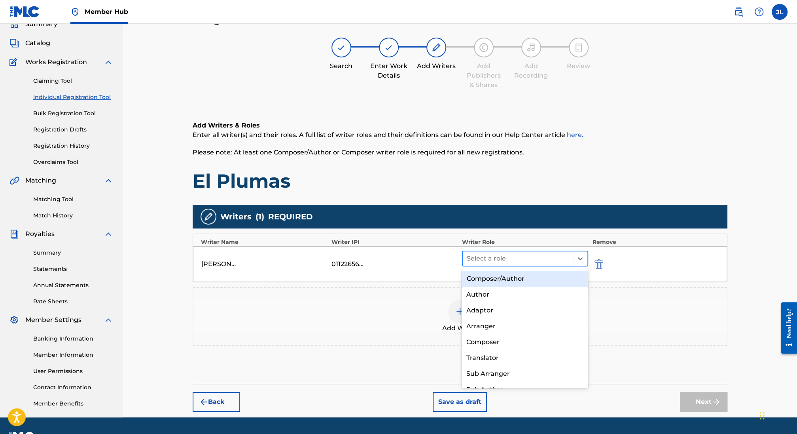
click at [503, 256] on div at bounding box center [518, 258] width 102 height 11
click at [508, 280] on div "Composer/Author" at bounding box center [525, 279] width 127 height 16
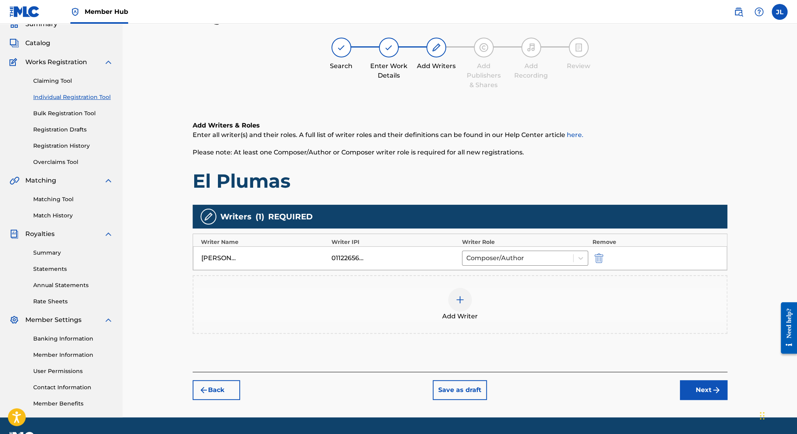
click at [464, 297] on img at bounding box center [459, 299] width 9 height 9
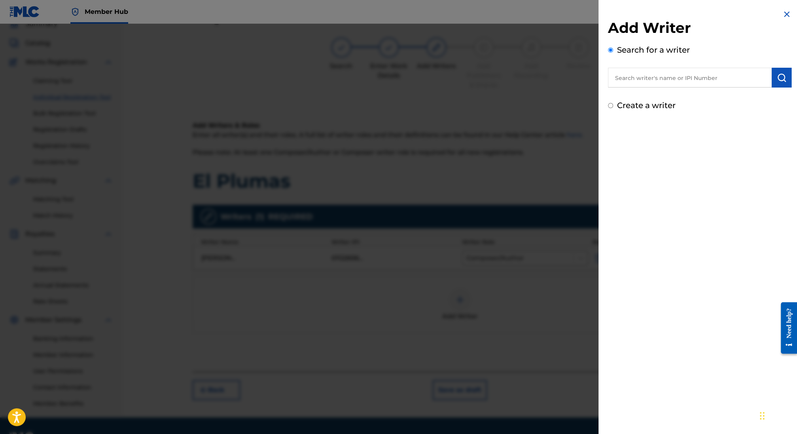
click at [665, 102] on label "Create a writer" at bounding box center [646, 104] width 59 height 9
click at [613, 103] on input "Create a writer" at bounding box center [610, 105] width 5 height 5
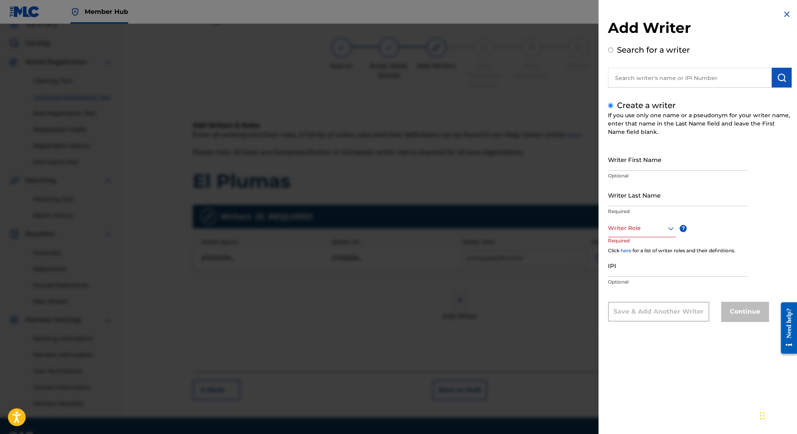
click at [783, 14] on img at bounding box center [786, 13] width 9 height 9
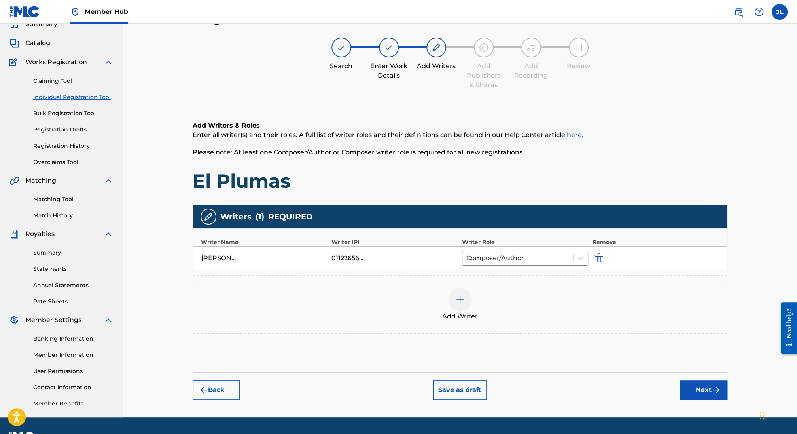
scroll to position [57, 0]
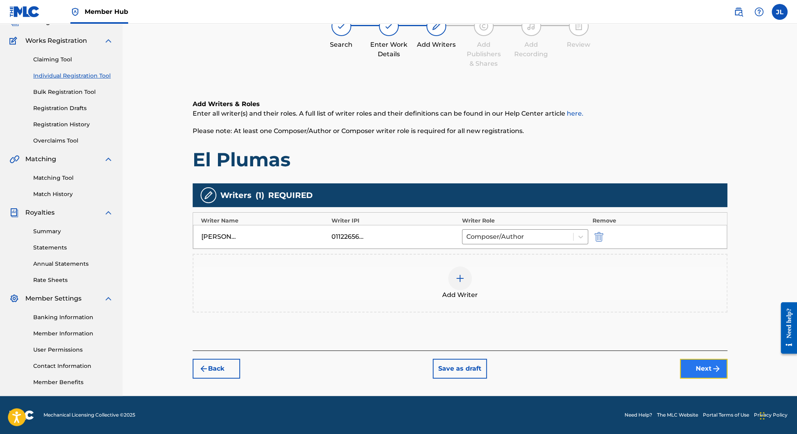
click at [707, 368] on button "Next" at bounding box center [703, 368] width 47 height 20
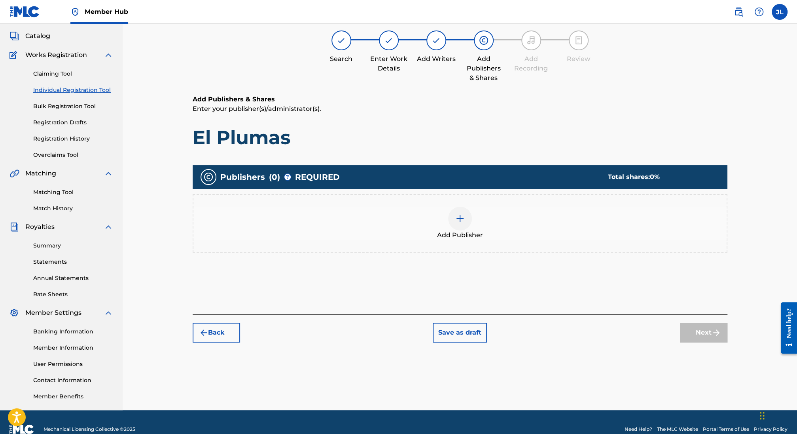
scroll to position [36, 0]
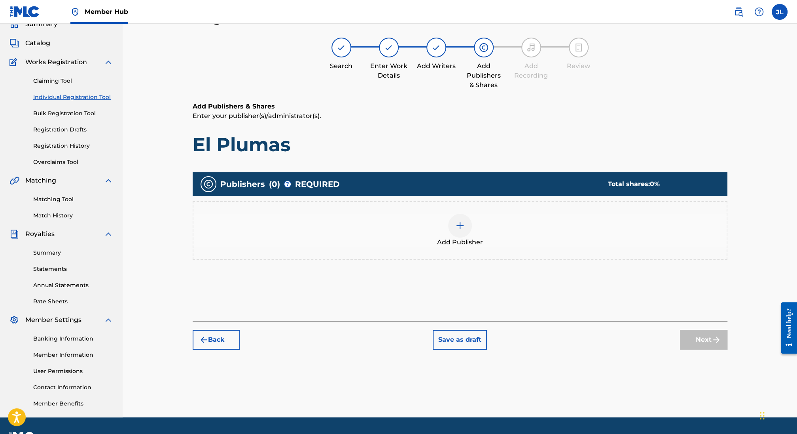
click at [461, 227] on img at bounding box center [459, 225] width 9 height 9
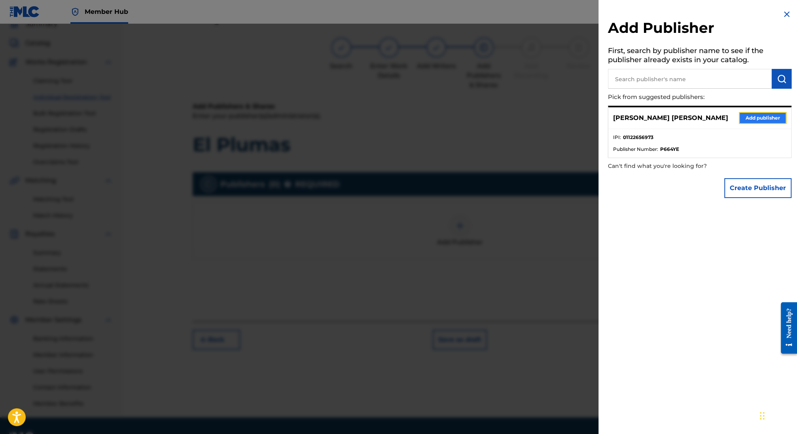
click at [757, 119] on button "Add publisher" at bounding box center [762, 118] width 47 height 12
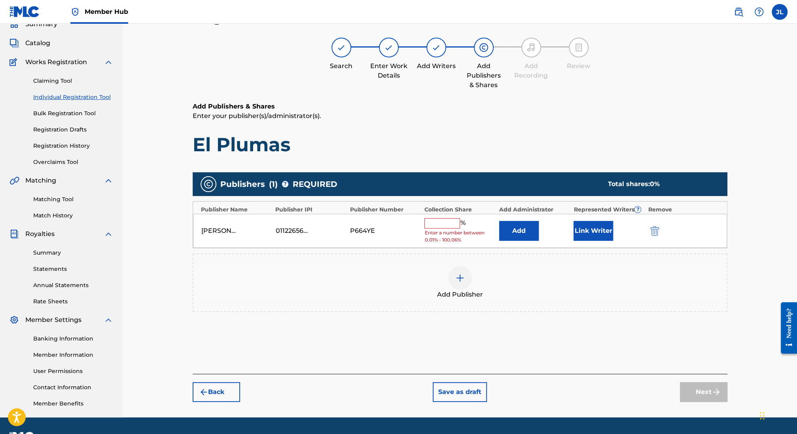
click at [441, 222] on input "text" at bounding box center [442, 223] width 36 height 10
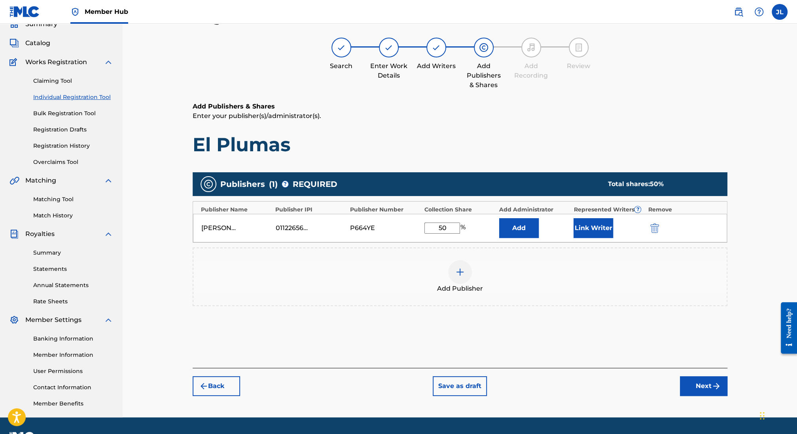
click at [461, 273] on img at bounding box center [459, 271] width 9 height 9
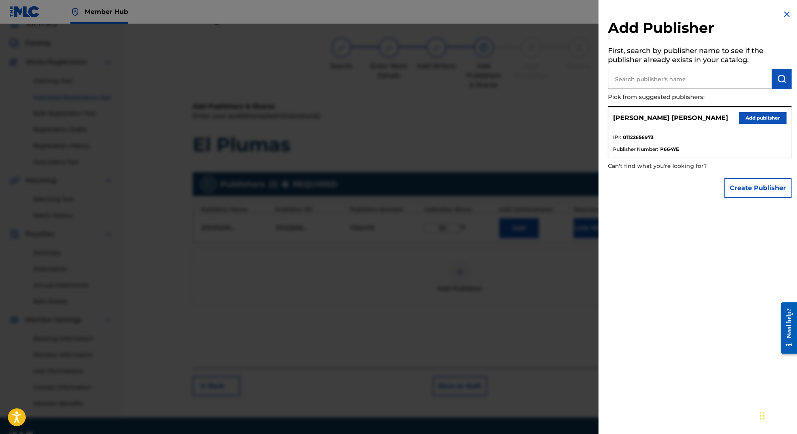
click at [690, 81] on input "text" at bounding box center [690, 79] width 164 height 20
click at [783, 76] on img "submit" at bounding box center [781, 78] width 9 height 9
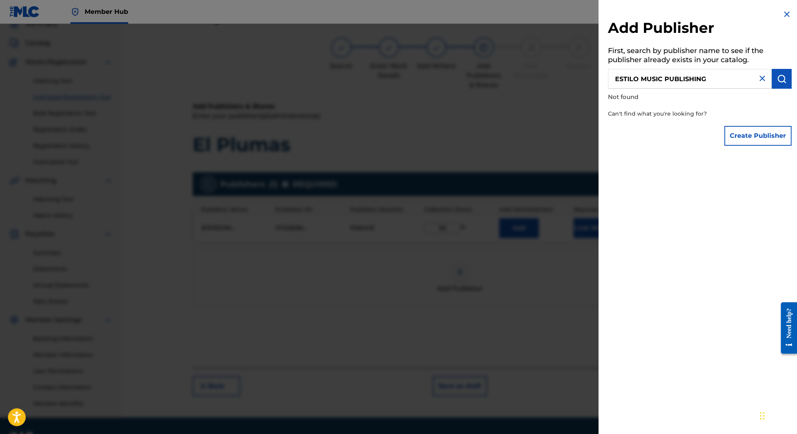
click at [697, 80] on input "ESTILO MUSIC PUBLISHING" at bounding box center [690, 79] width 164 height 20
click at [762, 139] on button "Create Publisher" at bounding box center [757, 136] width 67 height 20
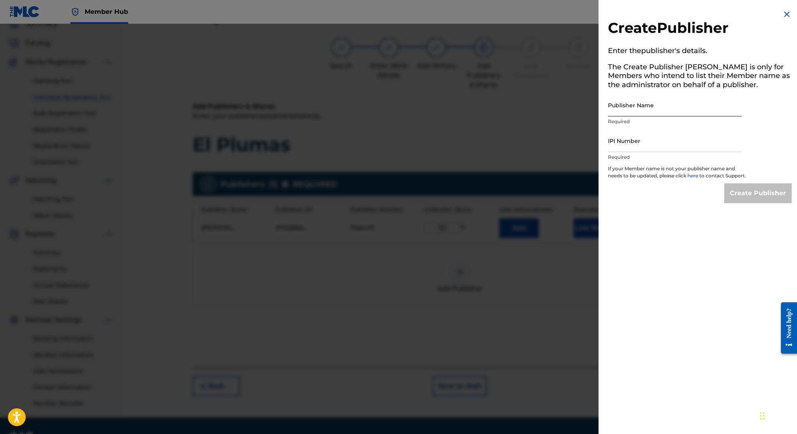
click at [663, 106] on input "Publisher Name" at bounding box center [675, 105] width 134 height 23
click at [640, 112] on input "ES" at bounding box center [675, 105] width 134 height 23
click at [640, 146] on input "IPI Number" at bounding box center [675, 140] width 134 height 23
paste input "01281295250"
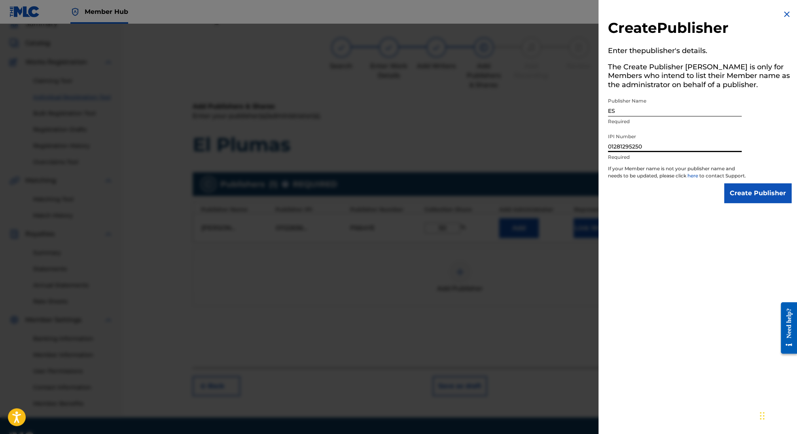
click at [635, 110] on input "ES" at bounding box center [675, 105] width 134 height 23
paste input "TILOMUSIC PUBLISHING"
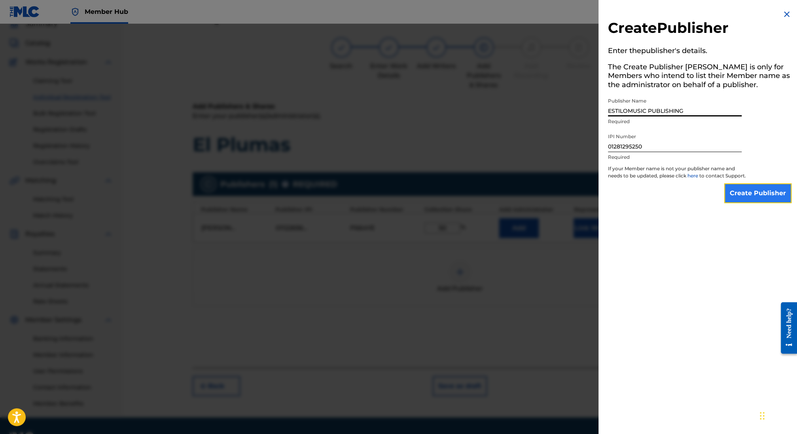
click at [754, 200] on input "Create Publisher" at bounding box center [757, 193] width 67 height 20
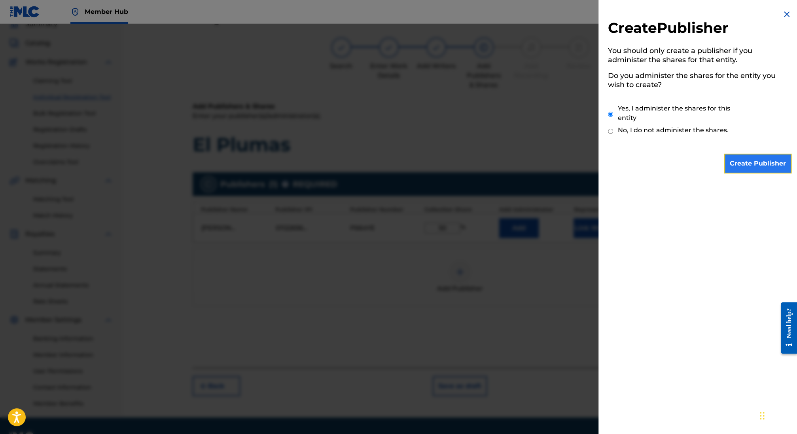
click at [741, 161] on input "Create Publisher" at bounding box center [757, 163] width 67 height 20
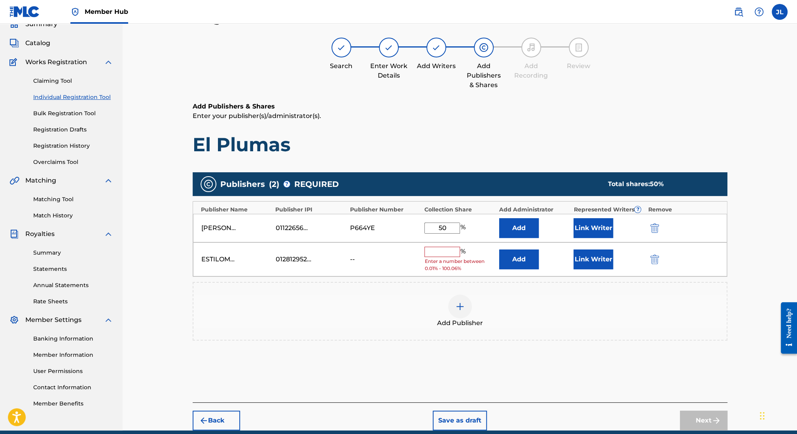
click at [445, 252] on input "text" at bounding box center [442, 251] width 36 height 10
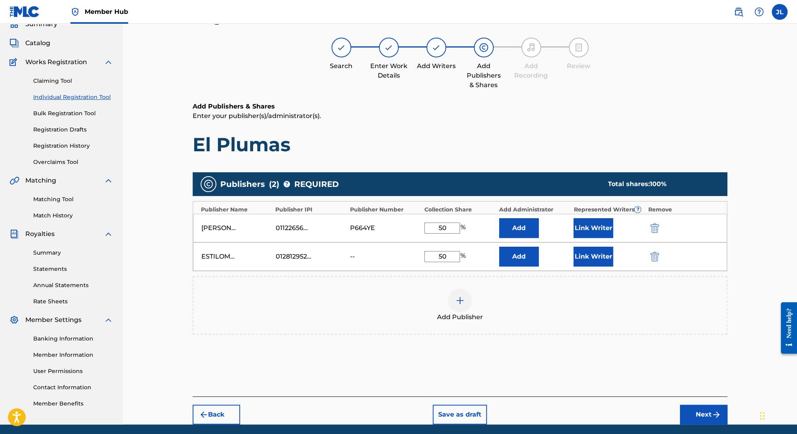
click at [582, 313] on div "Add Publisher" at bounding box center [459, 304] width 533 height 33
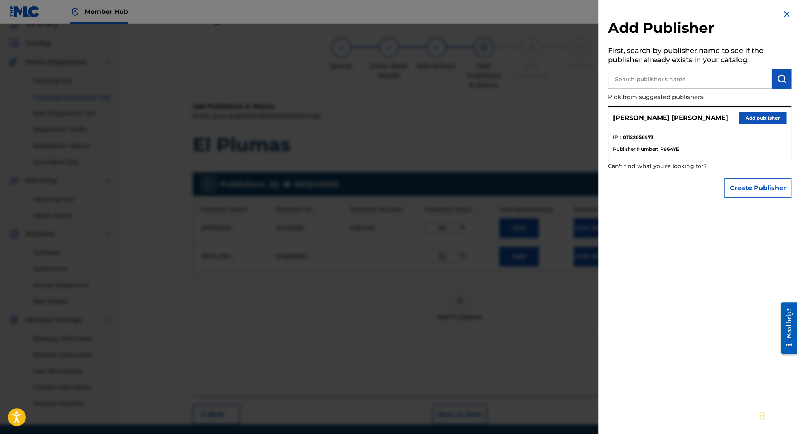
click at [536, 108] on div at bounding box center [398, 241] width 797 height 434
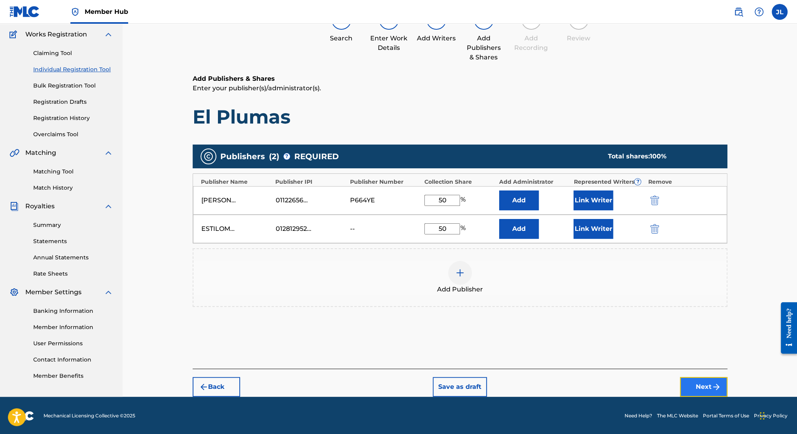
click at [710, 380] on button "Next" at bounding box center [703, 387] width 47 height 20
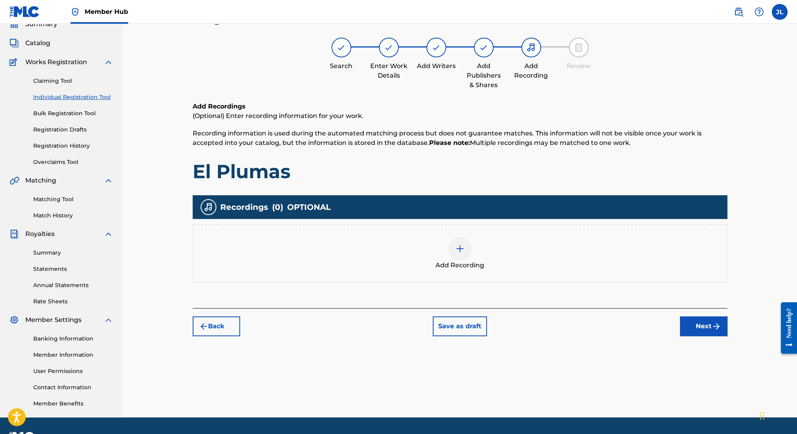
click at [461, 248] on img at bounding box center [459, 248] width 9 height 9
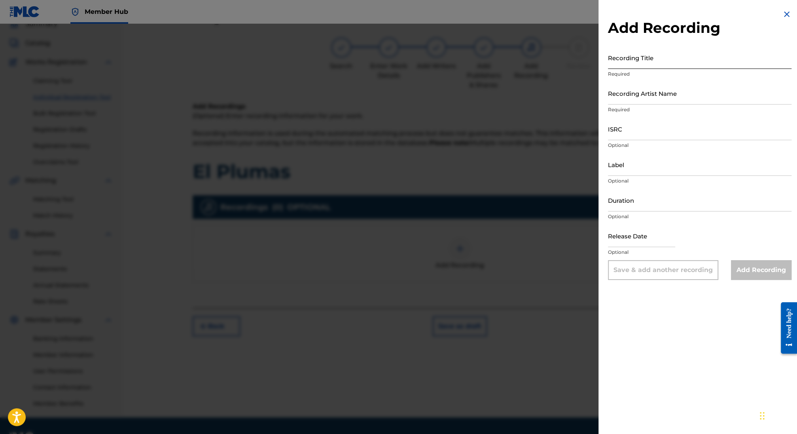
click at [631, 62] on input "Recording Title" at bounding box center [700, 57] width 184 height 23
click at [641, 96] on input "Recording Artist Name" at bounding box center [700, 93] width 184 height 23
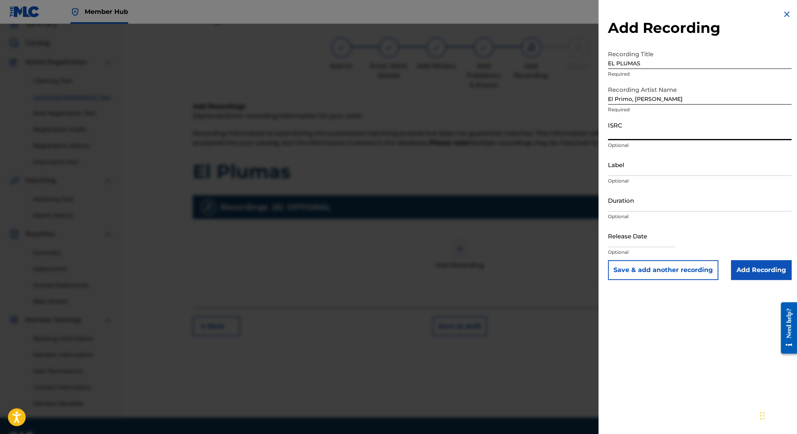
click at [661, 121] on input "ISRC" at bounding box center [700, 128] width 184 height 23
paste input "QMFME2411811"
click at [630, 166] on input "Label" at bounding box center [700, 164] width 184 height 23
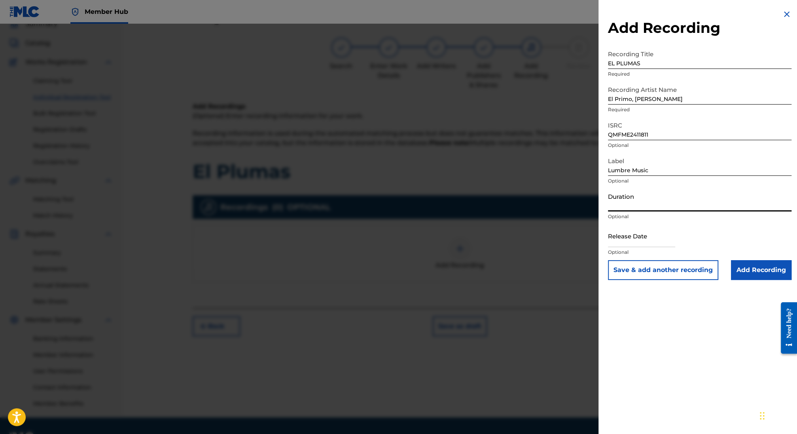
click at [627, 203] on input "Duration" at bounding box center [700, 200] width 184 height 23
click at [641, 243] on input "text" at bounding box center [641, 235] width 67 height 23
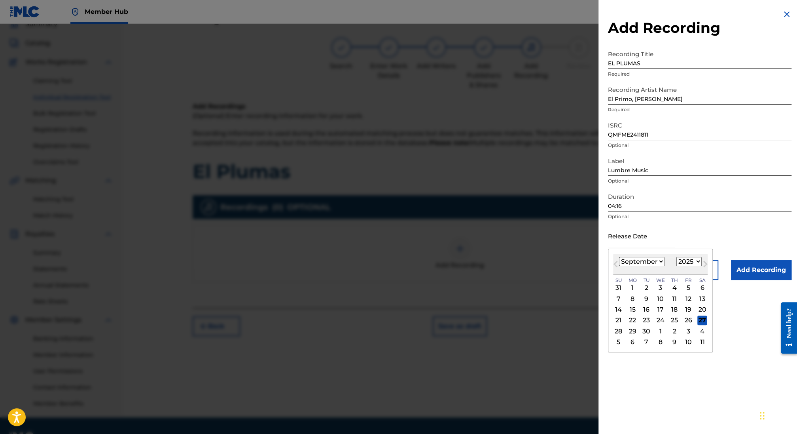
click at [700, 266] on div "1899 1900 1901 1902 1903 1904 1905 1906 1907 1908 1909 1910 1911 1912 1913 1914…" at bounding box center [688, 261] width 25 height 9
click at [697, 259] on select "1899 1900 1901 1902 1903 1904 1905 1906 1907 1908 1909 1910 1911 1912 1913 1914…" at bounding box center [688, 261] width 25 height 9
click at [677, 257] on select "1899 1900 1901 1902 1903 1904 1905 1906 1907 1908 1909 1910 1911 1912 1913 1914…" at bounding box center [688, 261] width 25 height 9
click at [652, 263] on select "January February March April May June July August September October November De…" at bounding box center [641, 261] width 45 height 9
click at [619, 257] on select "January February March April May June July August September October November De…" at bounding box center [641, 261] width 45 height 9
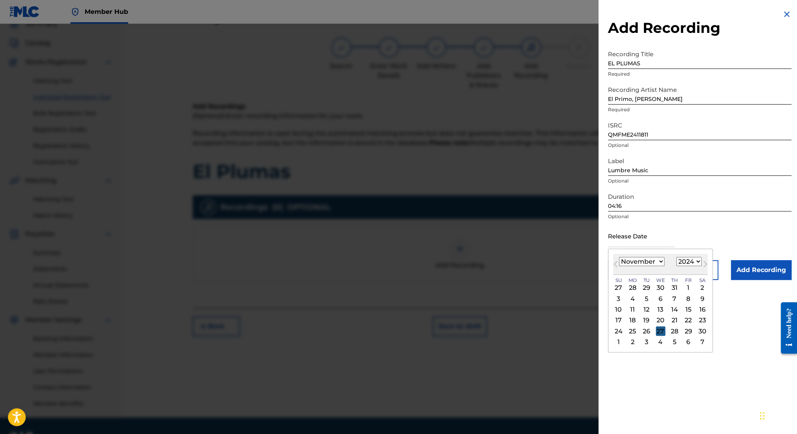
click at [661, 333] on div "27" at bounding box center [660, 330] width 9 height 9
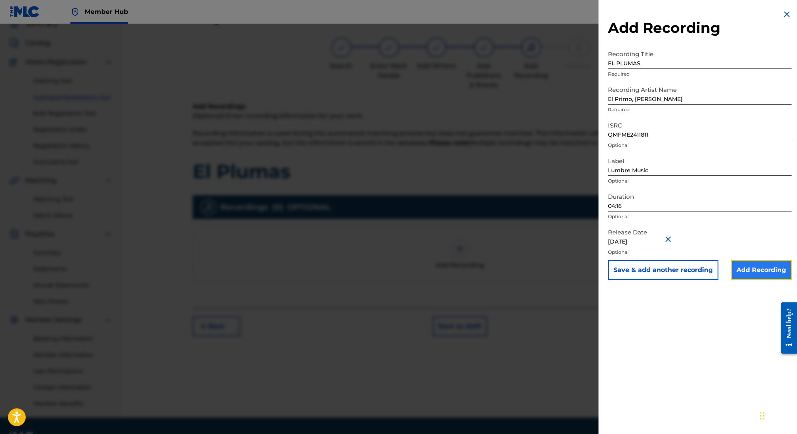
click at [744, 267] on input "Add Recording" at bounding box center [761, 270] width 61 height 20
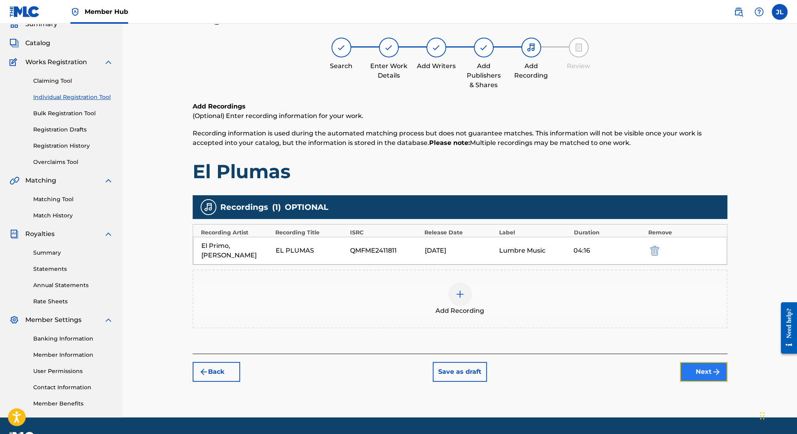
click at [693, 362] on button "Next" at bounding box center [703, 372] width 47 height 20
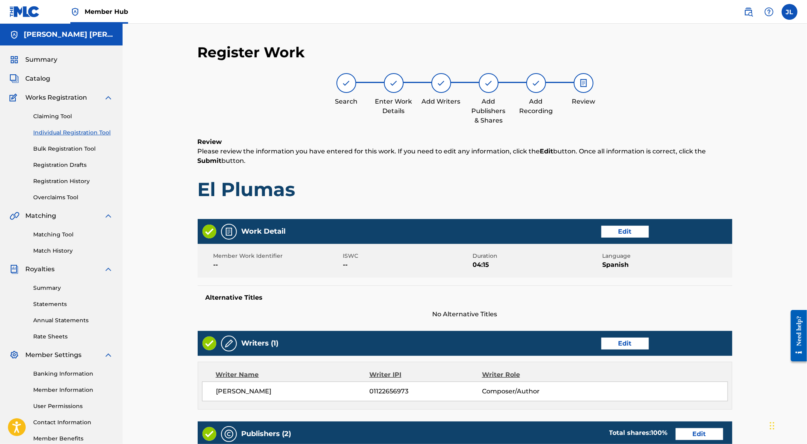
scroll to position [279, 0]
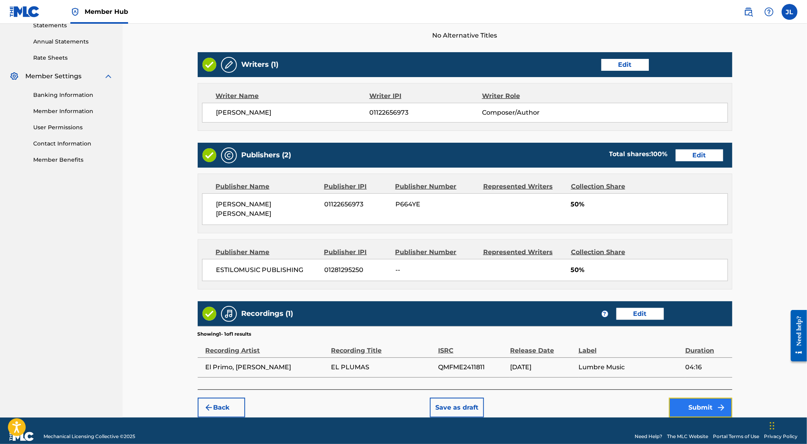
click at [703, 398] on button "Submit" at bounding box center [700, 408] width 63 height 20
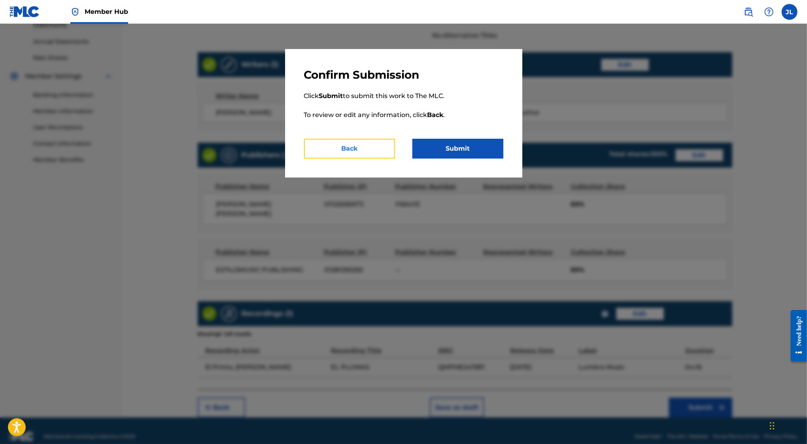
click at [367, 152] on button "Back" at bounding box center [349, 149] width 91 height 20
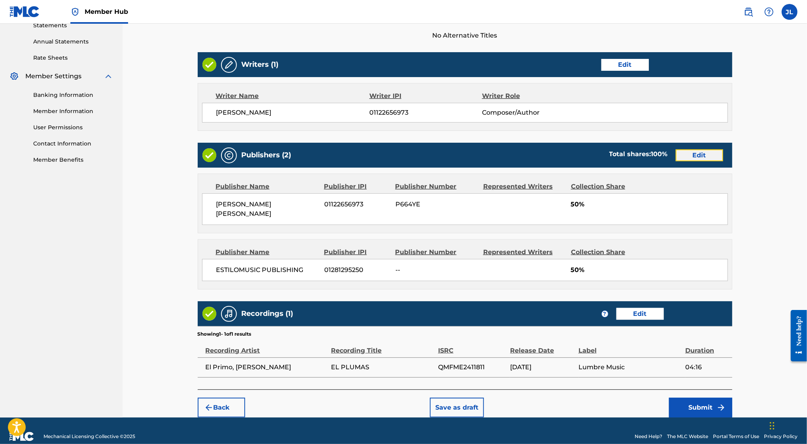
click at [690, 152] on button "Edit" at bounding box center [699, 156] width 47 height 12
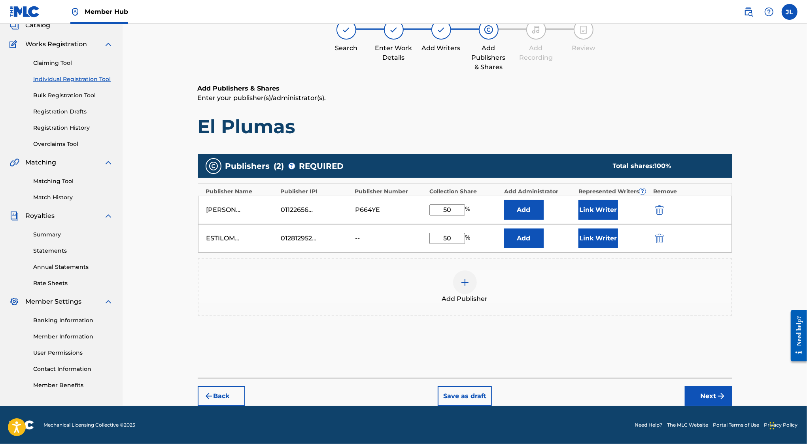
scroll to position [53, 0]
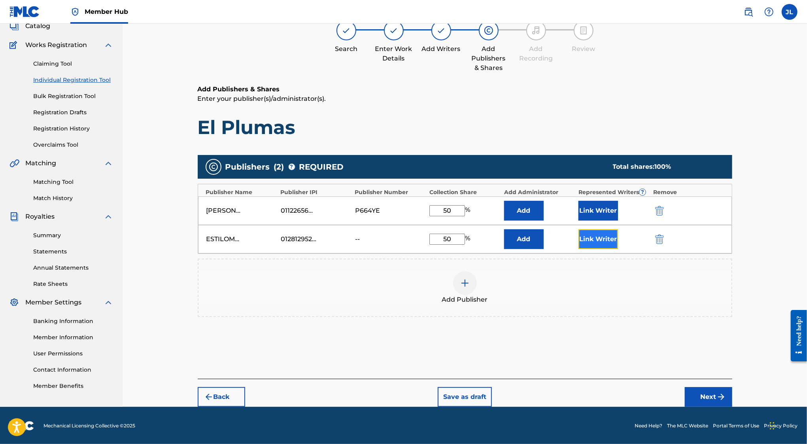
click at [603, 239] on button "Link Writer" at bounding box center [599, 239] width 40 height 20
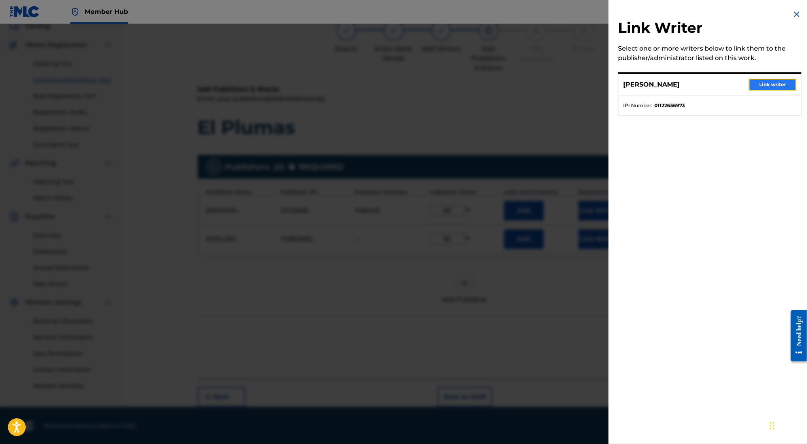
click at [761, 85] on button "Link writer" at bounding box center [772, 85] width 47 height 12
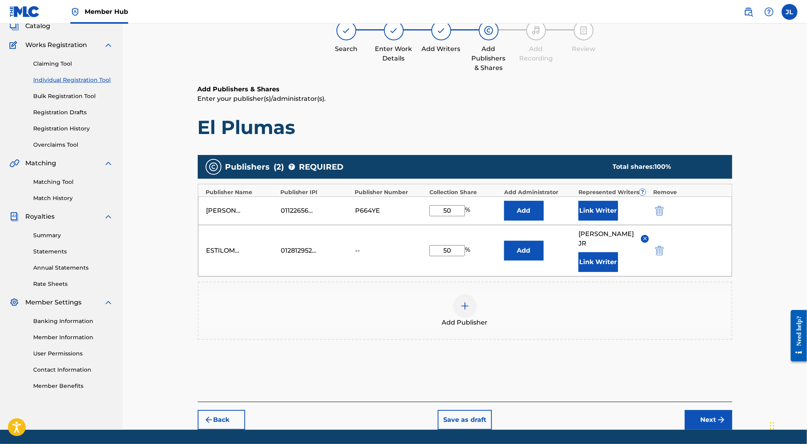
scroll to position [76, 0]
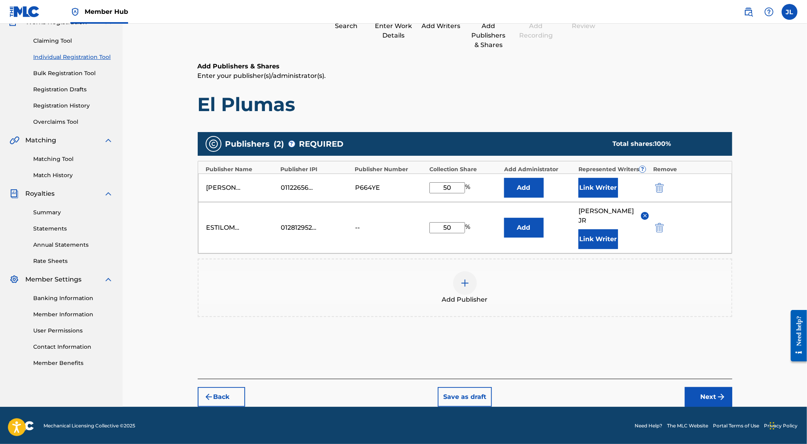
click at [714, 383] on div "Back Save as draft Next" at bounding box center [465, 393] width 535 height 28
click at [714, 398] on button "Next" at bounding box center [708, 397] width 47 height 20
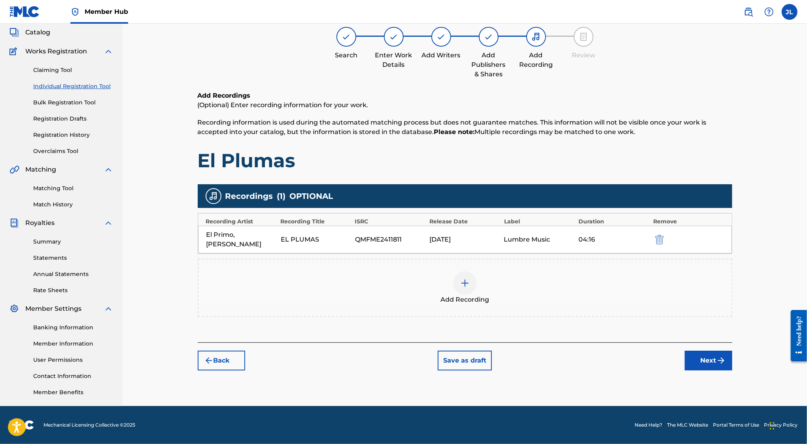
scroll to position [36, 0]
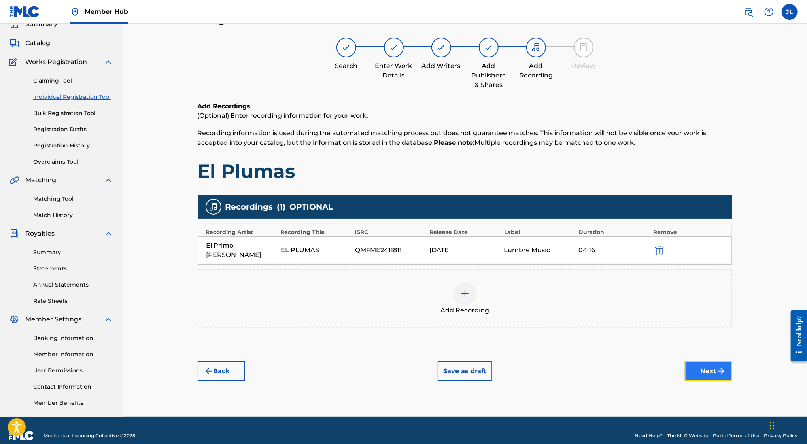
click at [708, 362] on button "Next" at bounding box center [708, 372] width 47 height 20
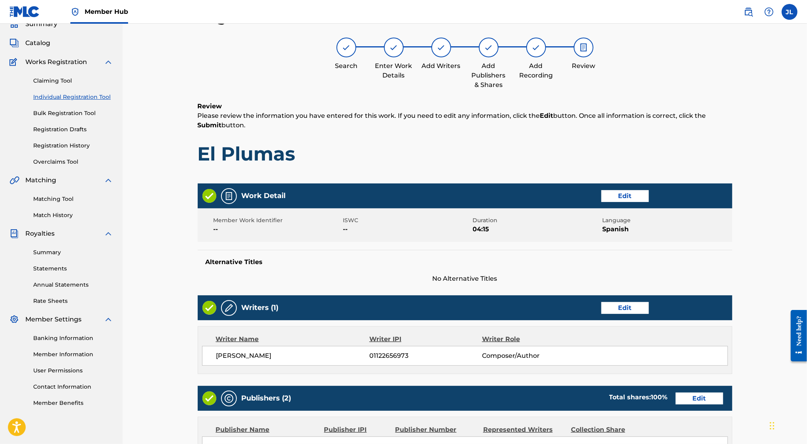
scroll to position [279, 0]
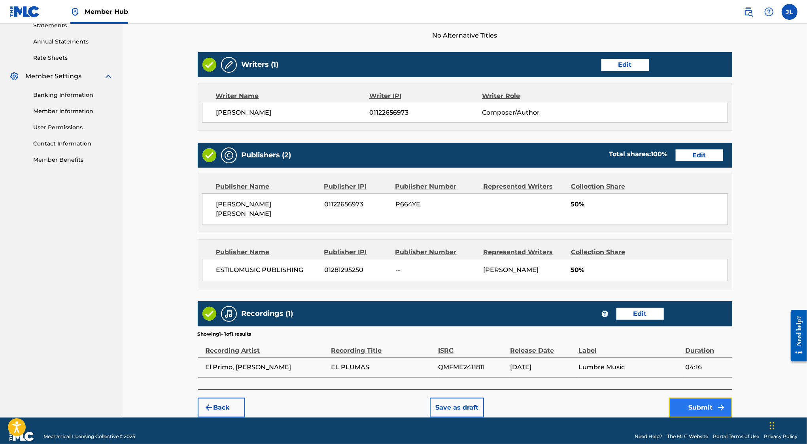
click at [719, 403] on img "submit" at bounding box center [721, 407] width 9 height 9
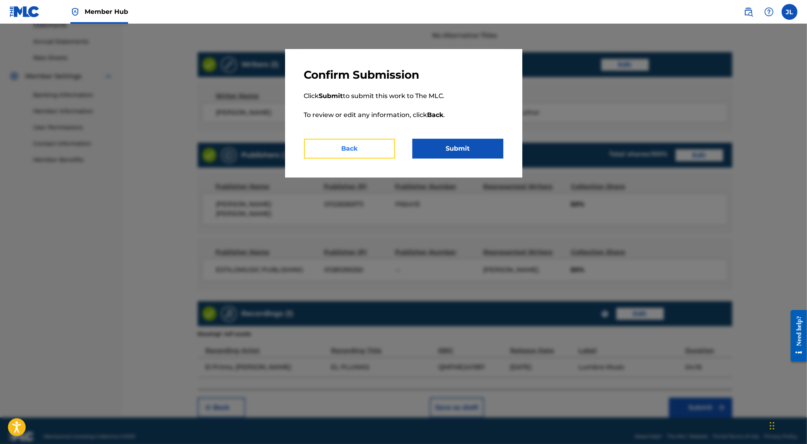
click at [354, 149] on button "Back" at bounding box center [349, 149] width 91 height 20
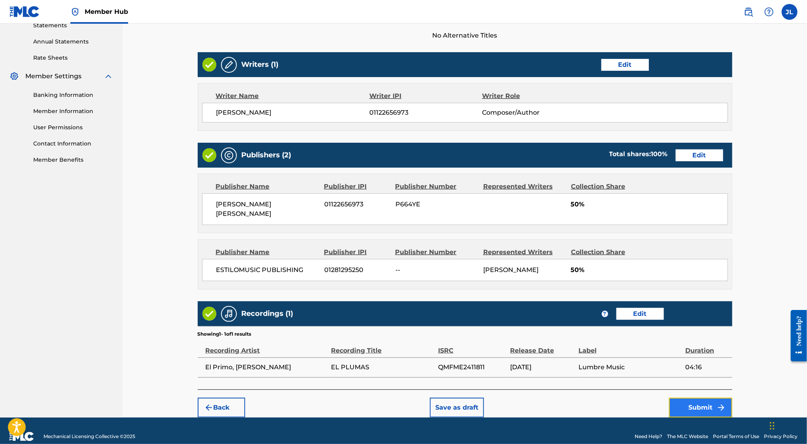
click at [708, 398] on button "Submit" at bounding box center [700, 408] width 63 height 20
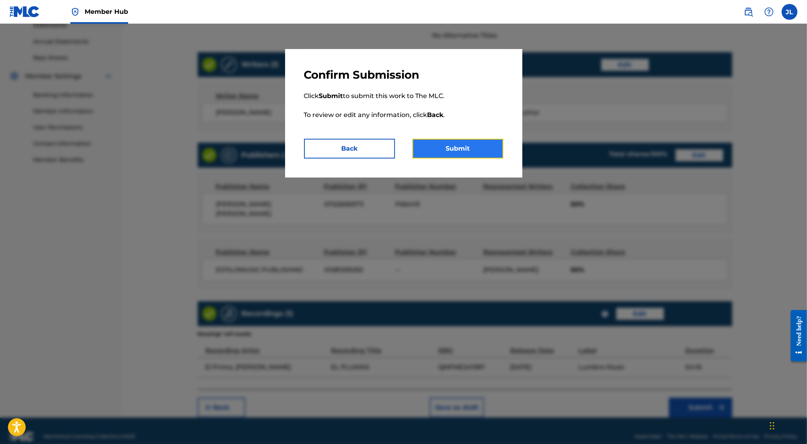
click at [481, 148] on button "Submit" at bounding box center [458, 149] width 91 height 20
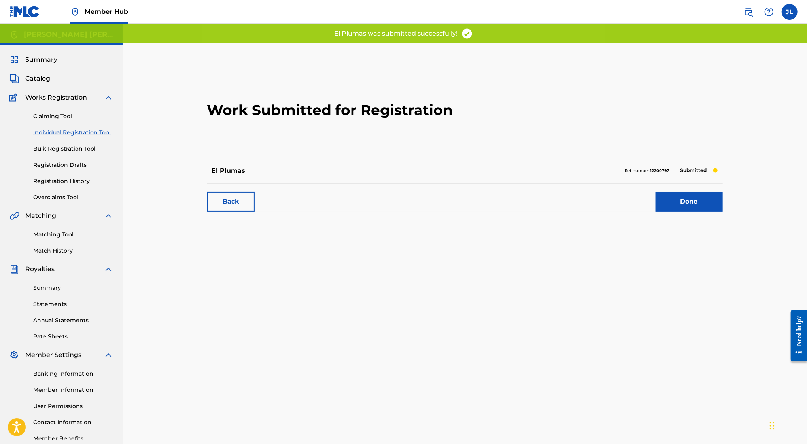
click at [74, 129] on link "Individual Registration Tool" at bounding box center [73, 133] width 80 height 8
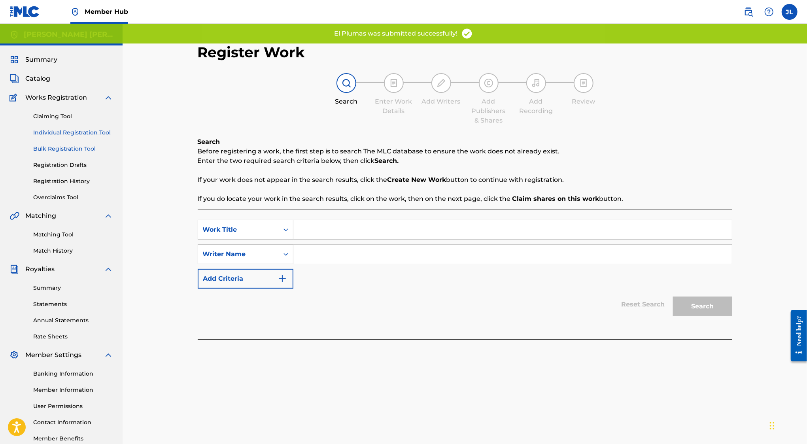
click at [78, 150] on link "Bulk Registration Tool" at bounding box center [73, 149] width 80 height 8
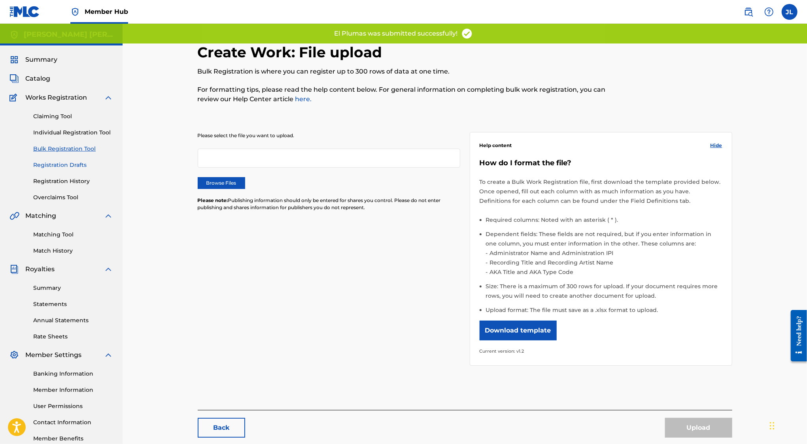
click at [78, 161] on link "Registration Drafts" at bounding box center [73, 165] width 80 height 8
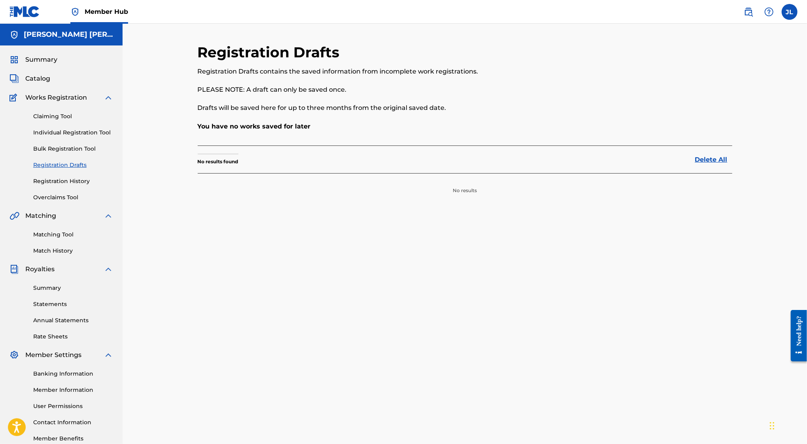
click at [68, 176] on div "Claiming Tool Individual Registration Tool Bulk Registration Tool Registration …" at bounding box center [61, 151] width 104 height 99
click at [69, 184] on link "Registration History" at bounding box center [73, 181] width 80 height 8
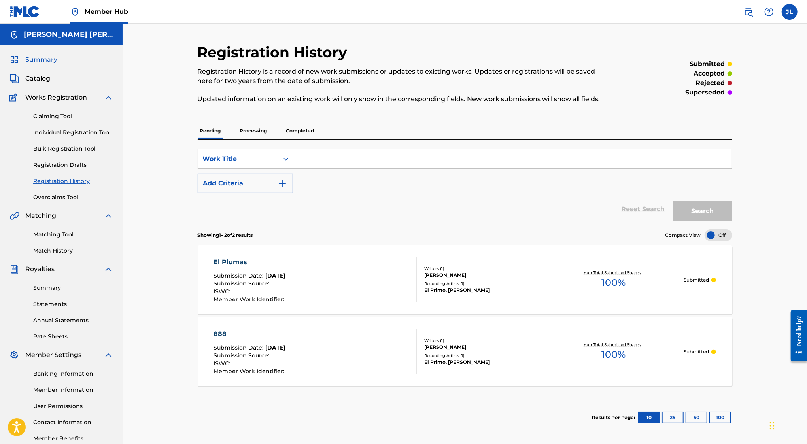
click at [47, 62] on span "Summary" at bounding box center [41, 59] width 32 height 9
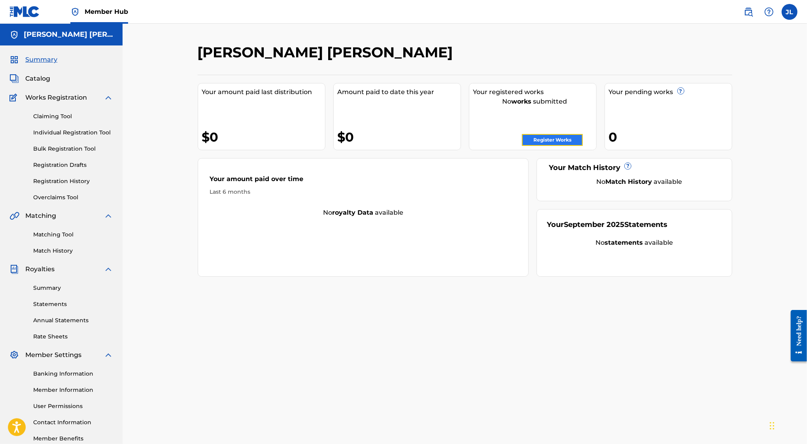
click at [554, 140] on link "Register Works" at bounding box center [552, 140] width 61 height 12
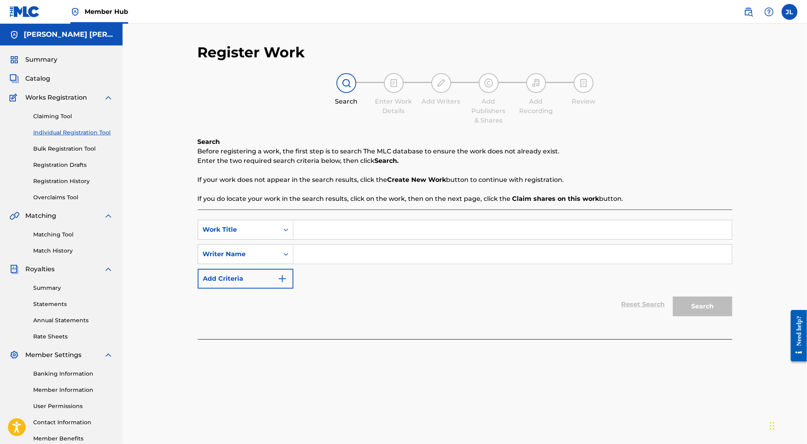
click at [319, 233] on input "Search Form" at bounding box center [513, 229] width 439 height 19
click at [339, 255] on input "Search Form" at bounding box center [513, 254] width 439 height 19
click at [673, 297] on button "Search" at bounding box center [702, 307] width 59 height 20
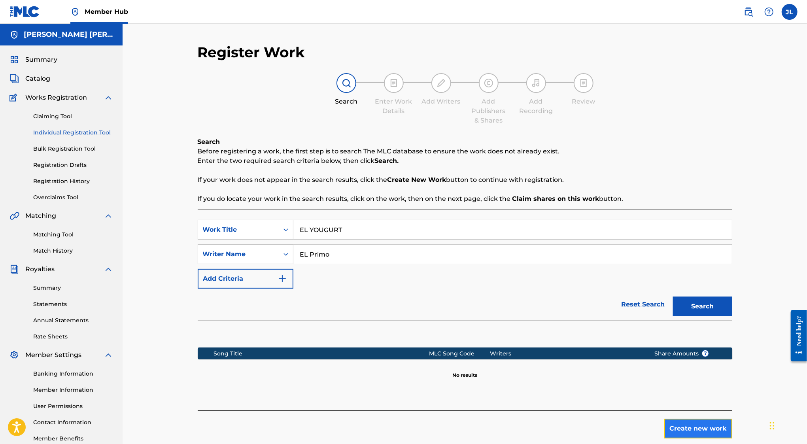
click at [697, 425] on button "Create new work" at bounding box center [699, 429] width 68 height 20
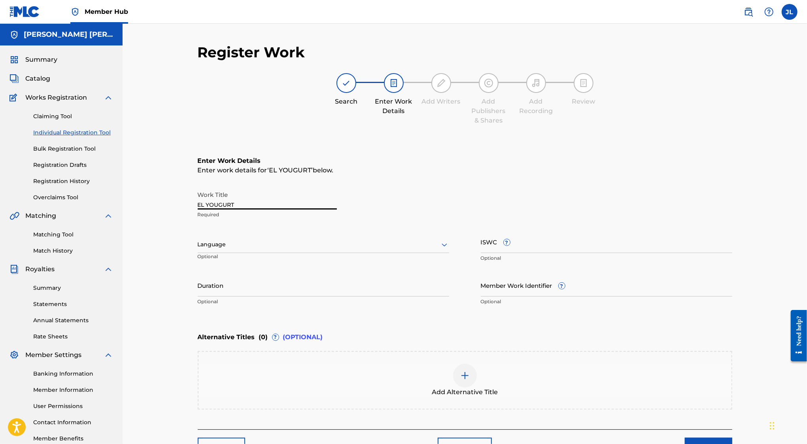
click at [285, 203] on input "EL YOUGURT" at bounding box center [267, 198] width 139 height 23
click at [218, 204] on input "EL YOUGURT" at bounding box center [267, 198] width 139 height 23
click at [231, 205] on input "EL YOGURT" at bounding box center [267, 198] width 139 height 23
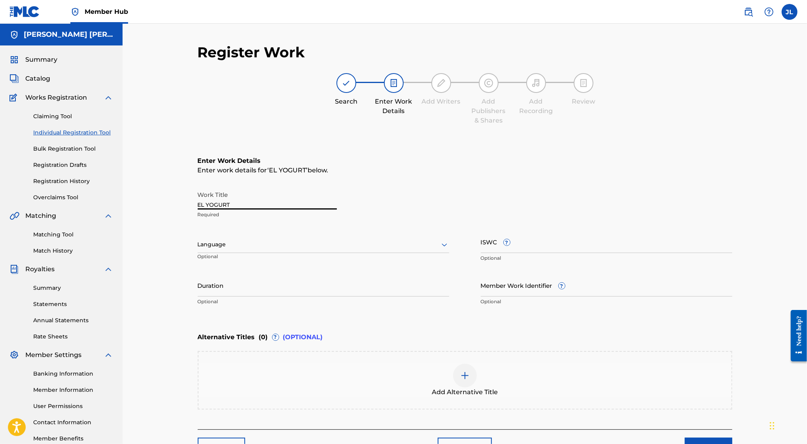
click at [247, 250] on div "Language" at bounding box center [324, 245] width 252 height 17
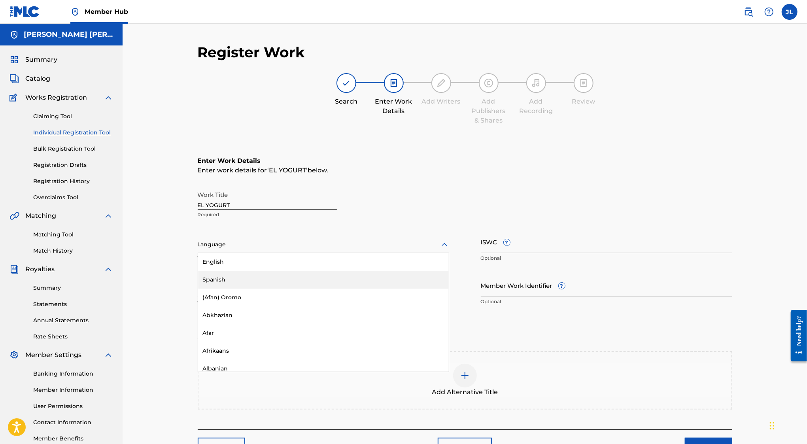
click at [251, 280] on div "Spanish" at bounding box center [323, 280] width 251 height 18
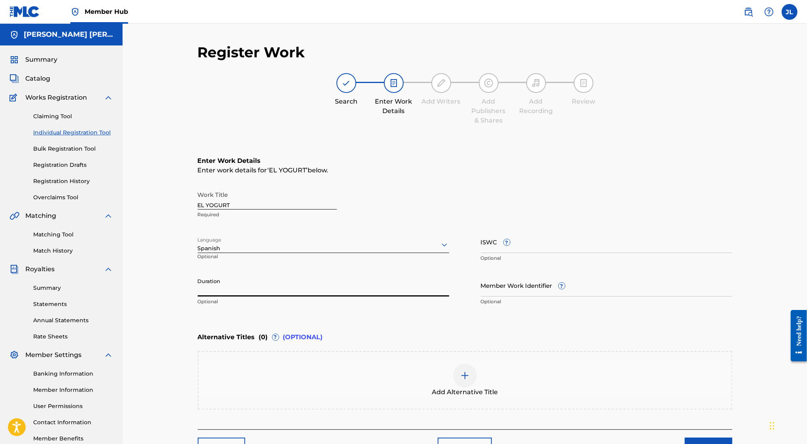
click at [240, 289] on input "Duration" at bounding box center [324, 285] width 252 height 23
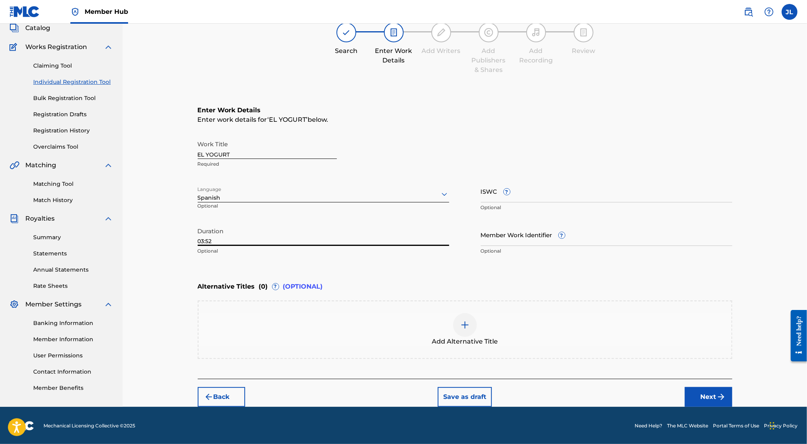
scroll to position [51, 0]
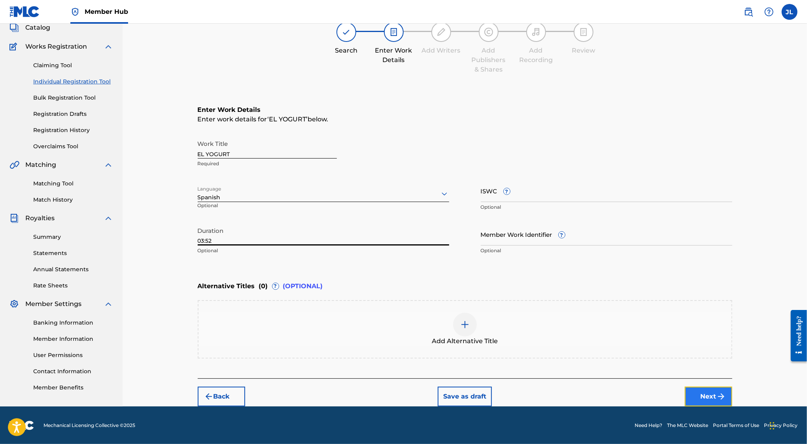
click at [702, 391] on button "Next" at bounding box center [708, 397] width 47 height 20
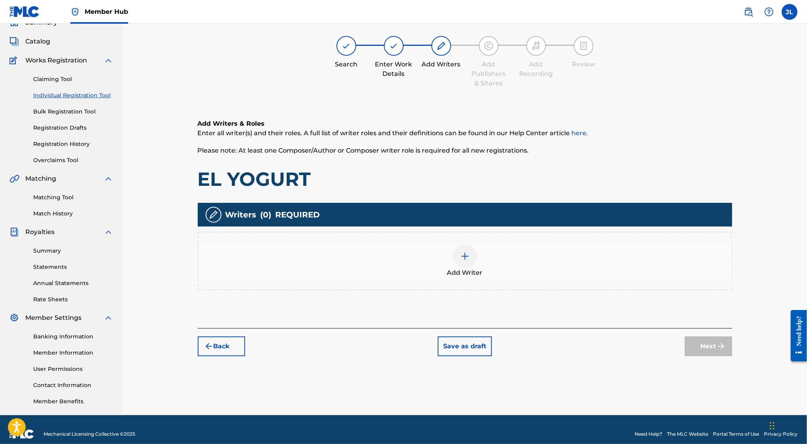
scroll to position [36, 0]
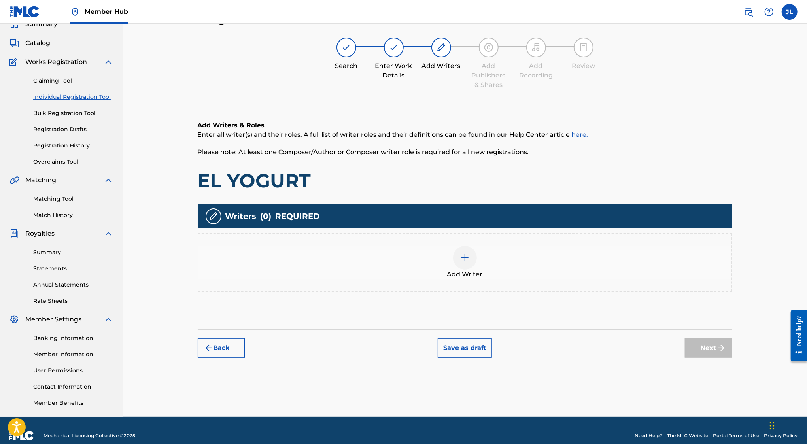
click at [462, 275] on span "Add Writer" at bounding box center [465, 274] width 36 height 9
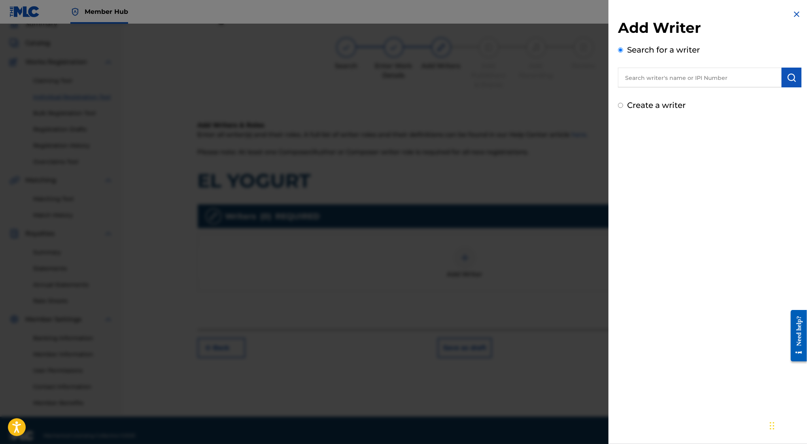
click at [657, 80] on input "text" at bounding box center [700, 78] width 164 height 20
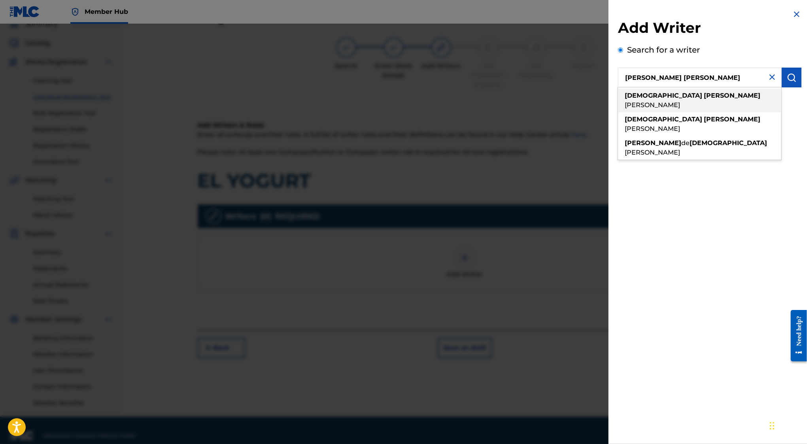
click at [701, 94] on div "jesus eliud lopez jr" at bounding box center [699, 101] width 163 height 24
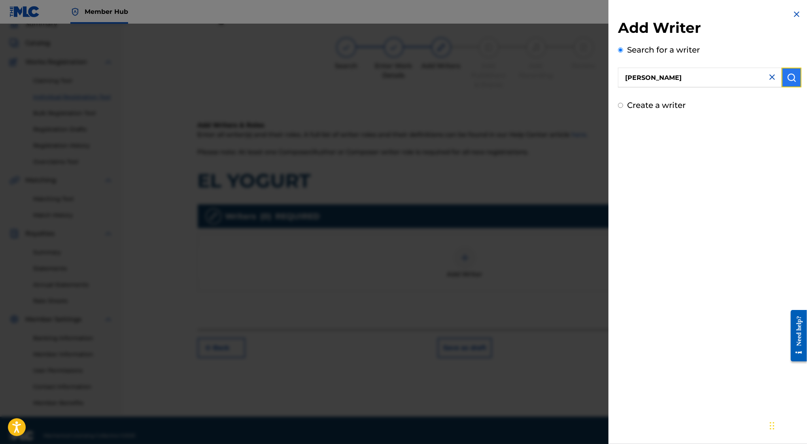
click at [790, 82] on img "submit" at bounding box center [791, 77] width 9 height 9
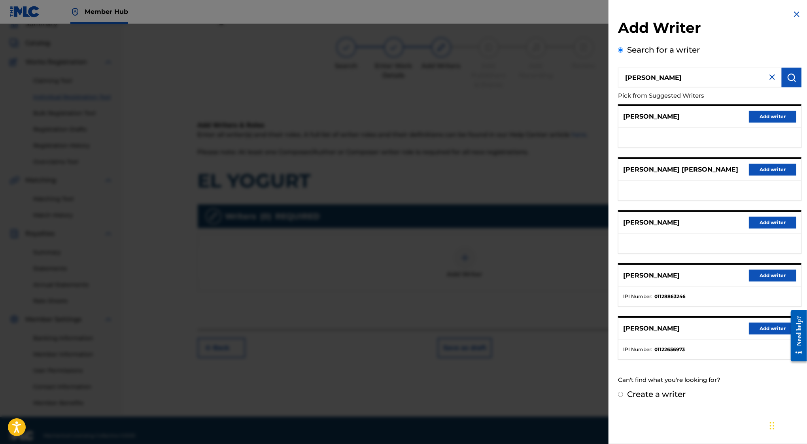
click at [196, 93] on div at bounding box center [403, 246] width 807 height 444
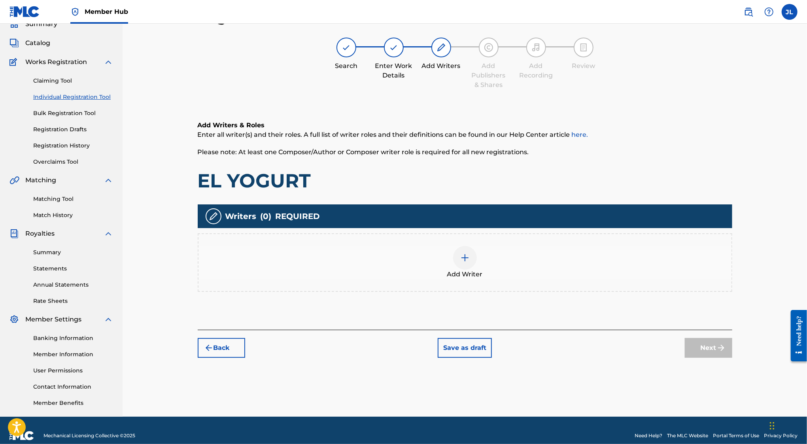
click at [460, 268] on div at bounding box center [465, 258] width 24 height 24
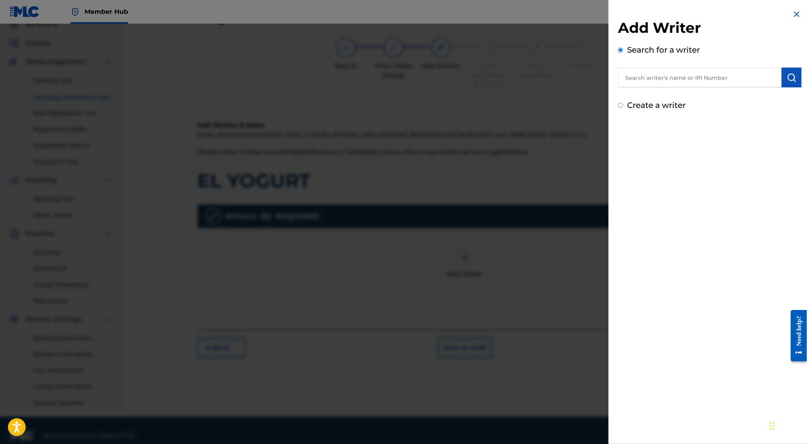
click at [655, 81] on input "text" at bounding box center [700, 78] width 164 height 20
paste input "01122656973"
click at [793, 75] on img "submit" at bounding box center [791, 77] width 9 height 9
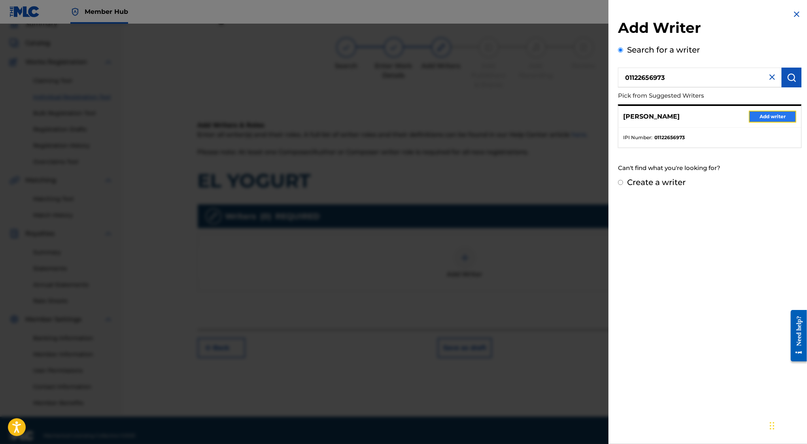
click at [780, 114] on button "Add writer" at bounding box center [772, 117] width 47 height 12
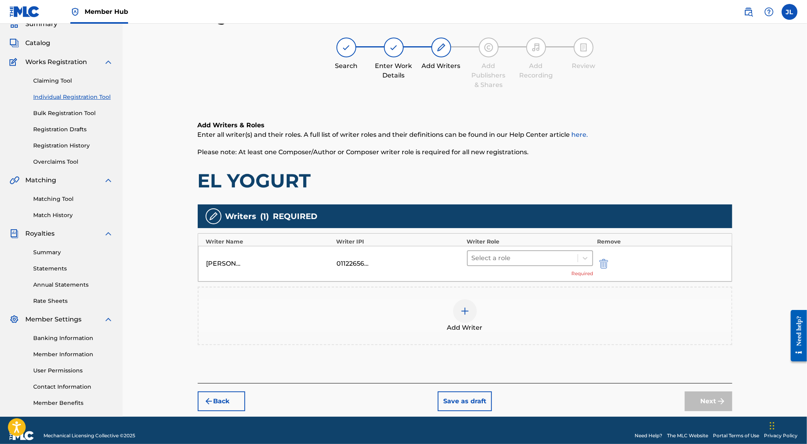
click at [530, 255] on div at bounding box center [523, 258] width 102 height 11
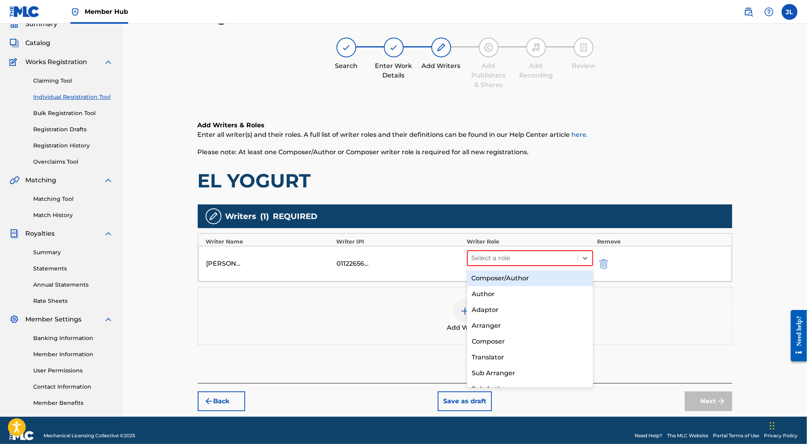
click at [519, 277] on div "Composer/Author" at bounding box center [530, 279] width 127 height 16
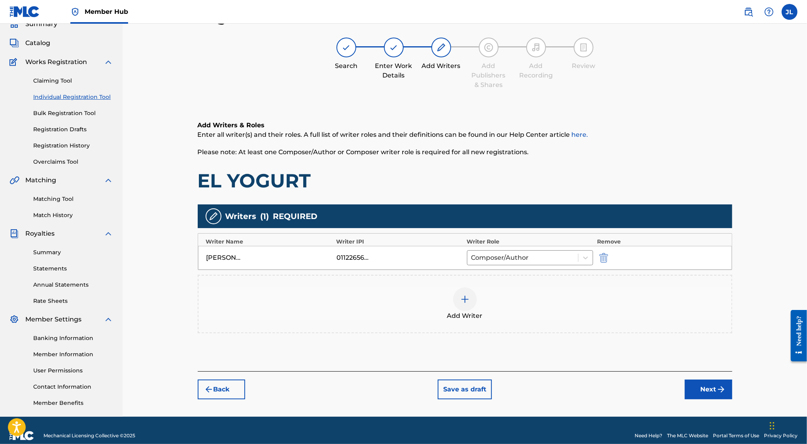
click at [461, 296] on img at bounding box center [464, 299] width 9 height 9
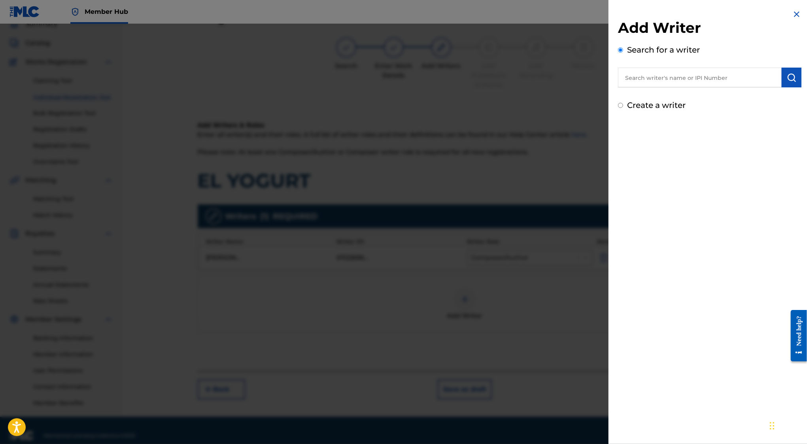
click at [796, 16] on img at bounding box center [796, 13] width 9 height 9
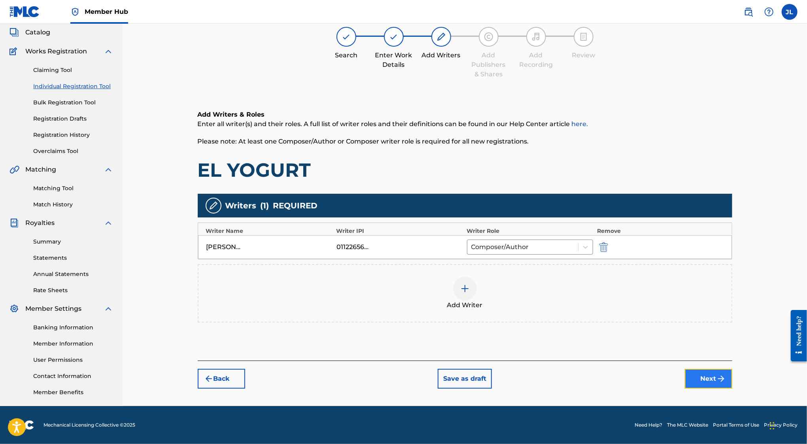
click at [692, 374] on button "Next" at bounding box center [708, 379] width 47 height 20
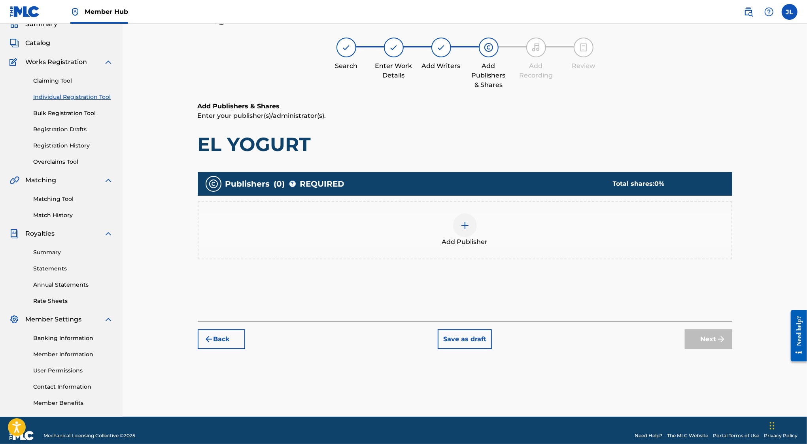
click at [474, 231] on div at bounding box center [465, 226] width 24 height 24
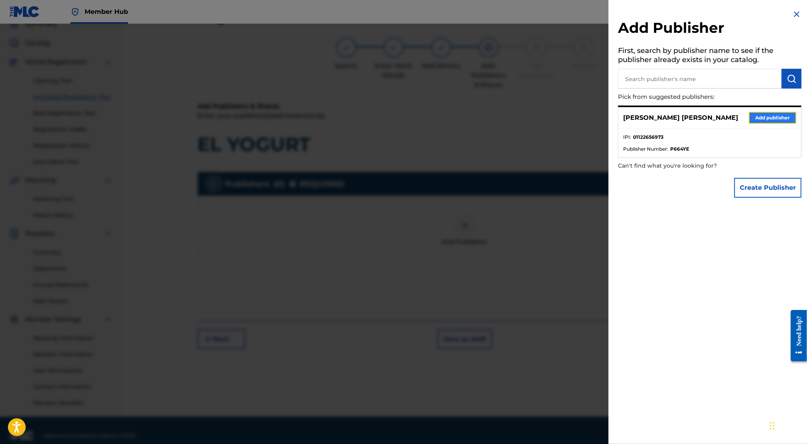
click at [762, 116] on button "Add publisher" at bounding box center [772, 118] width 47 height 12
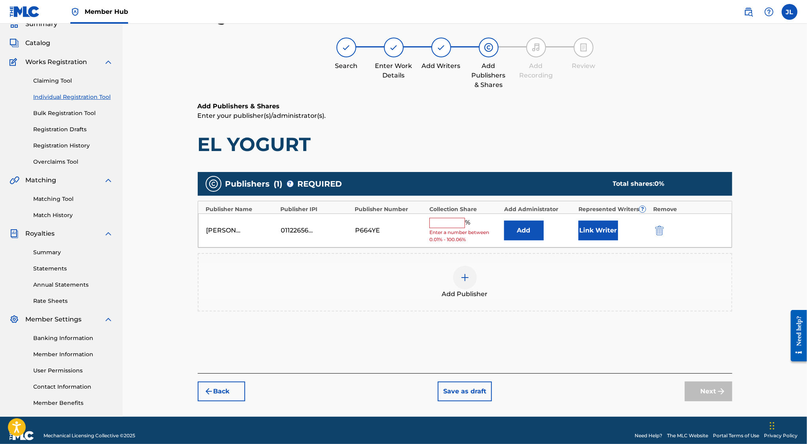
click at [449, 224] on input "text" at bounding box center [448, 223] width 36 height 10
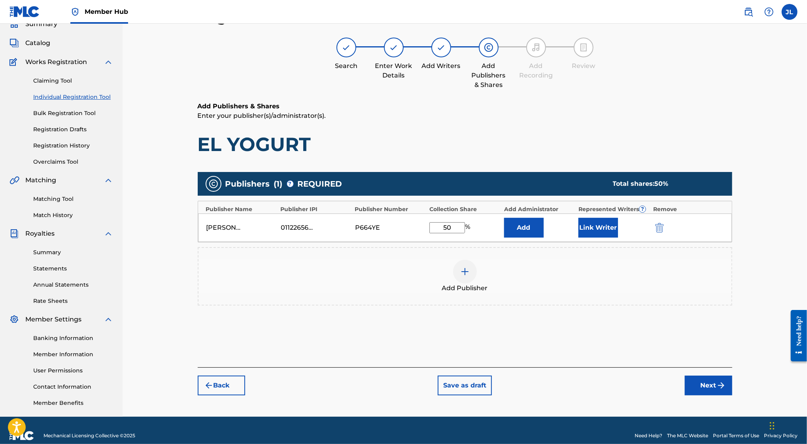
click at [468, 278] on div at bounding box center [465, 272] width 24 height 24
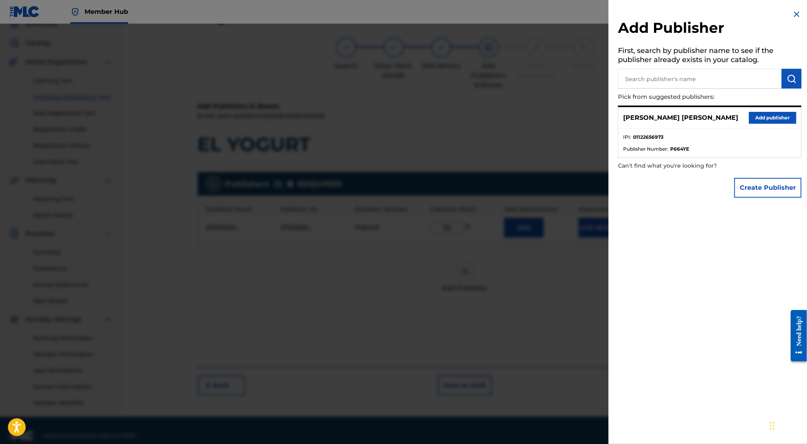
click at [748, 77] on input "text" at bounding box center [700, 79] width 164 height 20
click at [756, 189] on button "Create Publisher" at bounding box center [768, 188] width 67 height 20
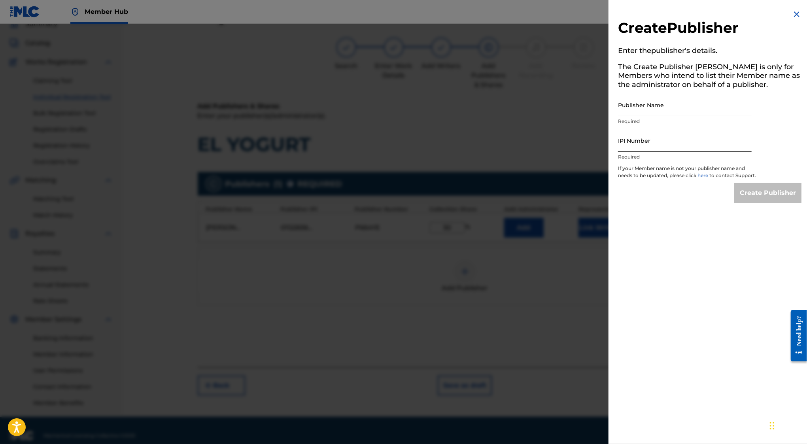
click at [656, 138] on input "IPI Number" at bounding box center [685, 140] width 134 height 23
paste input "01281295250"
click at [644, 114] on input "Publisher Name" at bounding box center [685, 105] width 134 height 23
paste input "ESTILOMUSIC PUBLISHING"
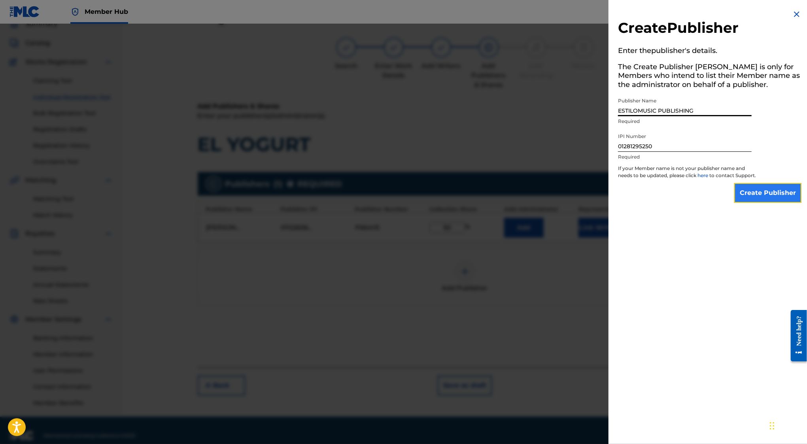
click at [758, 199] on input "Create Publisher" at bounding box center [768, 193] width 67 height 20
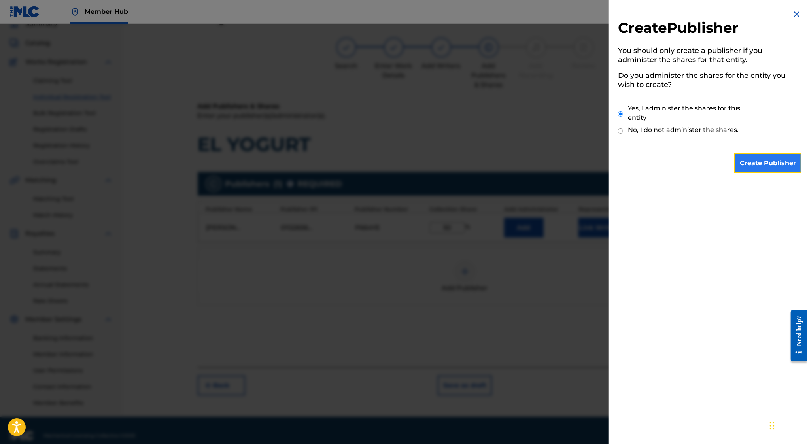
click at [753, 167] on input "Create Publisher" at bounding box center [768, 163] width 67 height 20
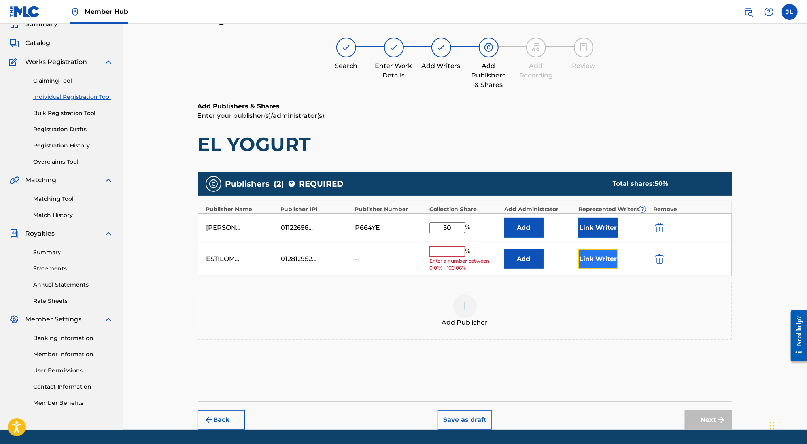
click at [602, 251] on button "Link Writer" at bounding box center [599, 259] width 40 height 20
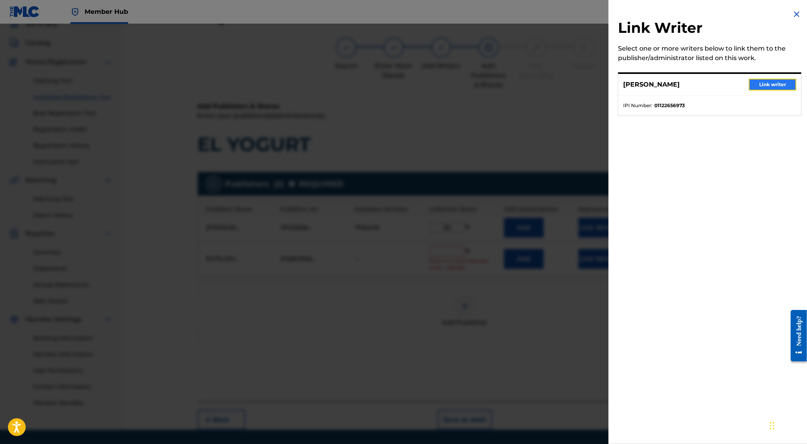
click at [755, 85] on button "Link writer" at bounding box center [772, 85] width 47 height 12
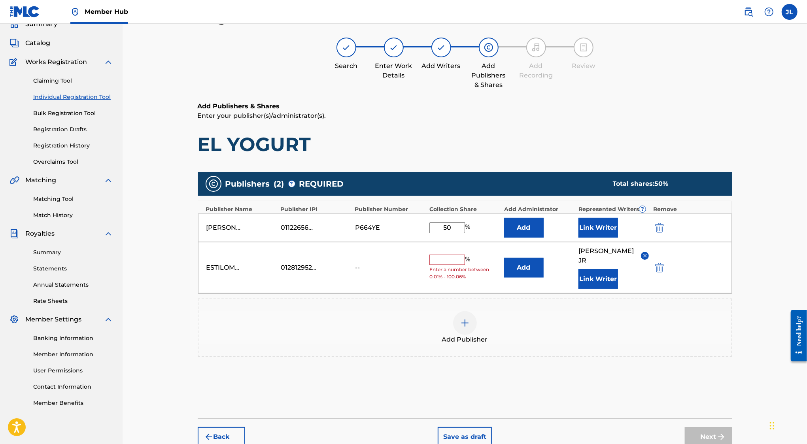
click at [449, 259] on input "text" at bounding box center [448, 260] width 36 height 10
click at [578, 341] on div "Add Publisher" at bounding box center [465, 327] width 533 height 33
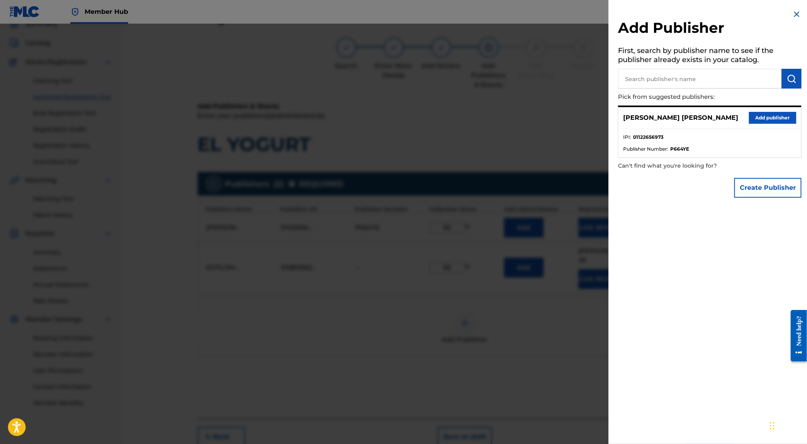
click at [797, 14] on img at bounding box center [796, 13] width 9 height 9
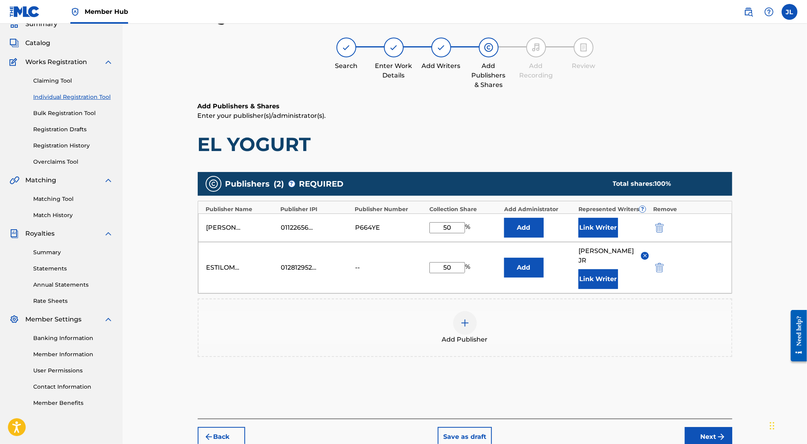
scroll to position [76, 0]
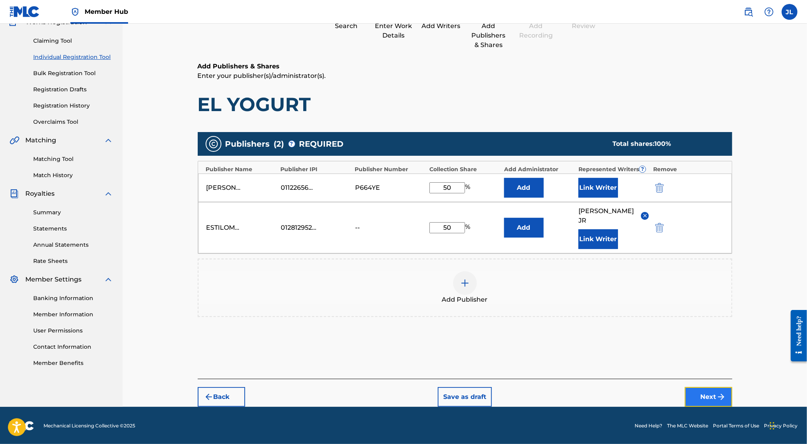
click at [695, 392] on button "Next" at bounding box center [708, 397] width 47 height 20
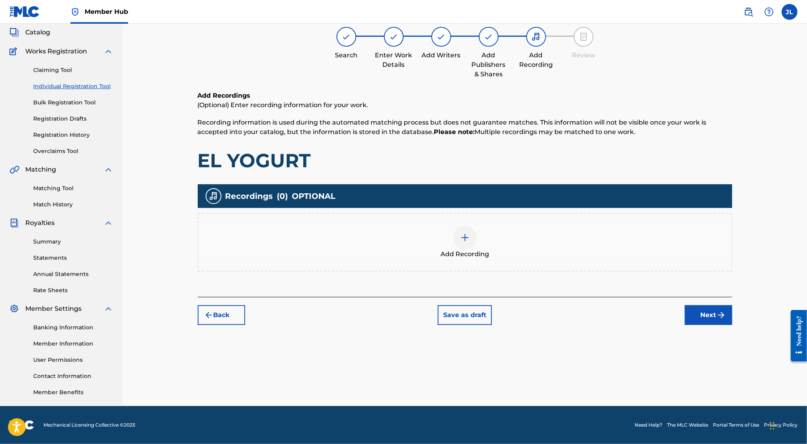
scroll to position [36, 0]
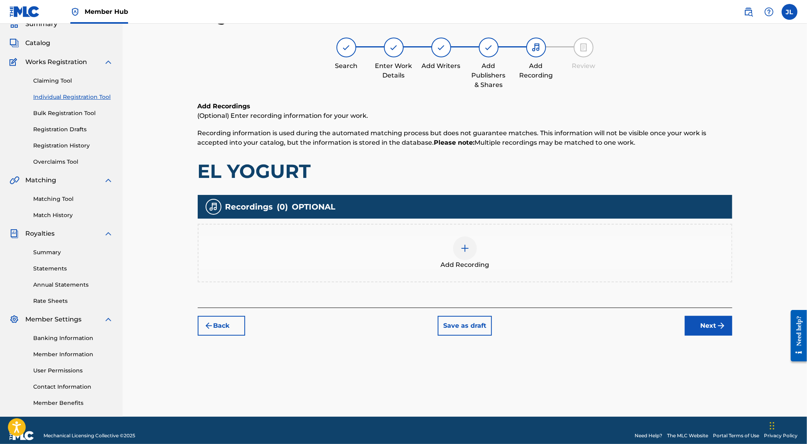
click at [458, 248] on div at bounding box center [465, 249] width 24 height 24
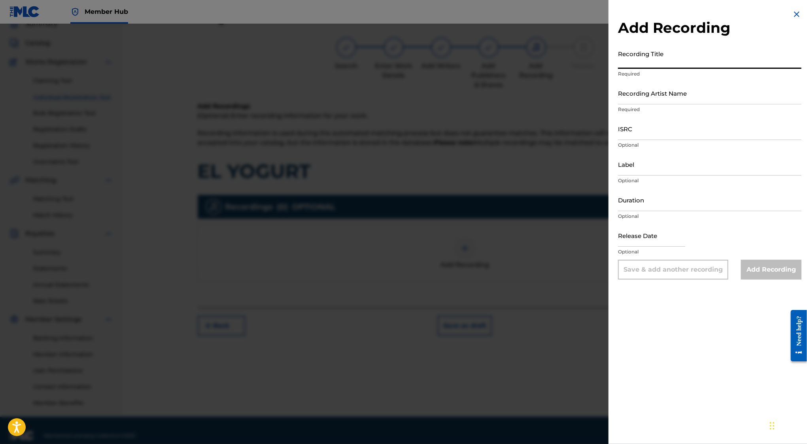
click at [655, 59] on input "Recording Title" at bounding box center [710, 57] width 184 height 23
click at [669, 92] on input "Recording Artist Name" at bounding box center [710, 93] width 184 height 23
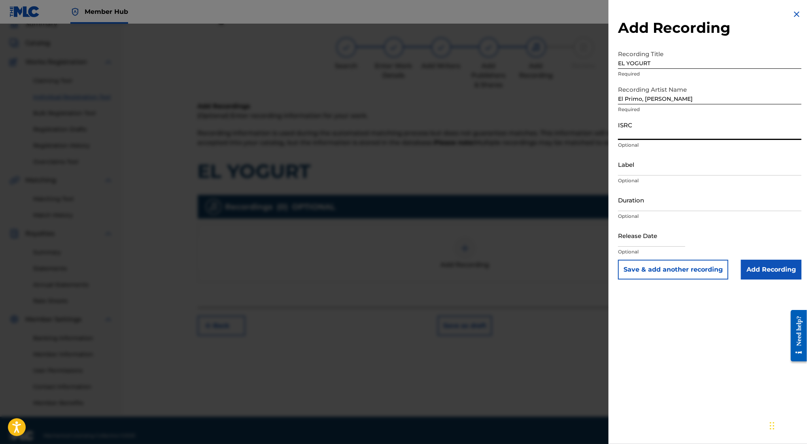
click at [644, 132] on input "ISRC" at bounding box center [710, 128] width 184 height 23
paste input "QM6P42532105"
click at [656, 169] on input "Label" at bounding box center [710, 164] width 184 height 23
click at [650, 207] on input "Duration" at bounding box center [710, 200] width 184 height 23
click at [657, 236] on input "text" at bounding box center [651, 235] width 67 height 23
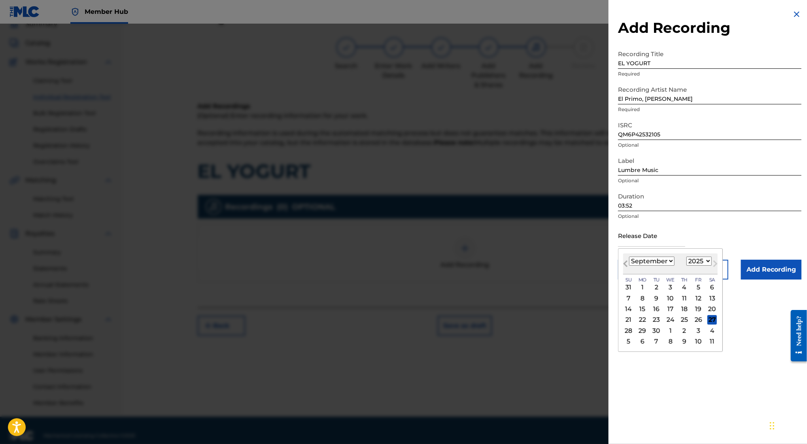
click at [632, 262] on button "Previous Month" at bounding box center [625, 265] width 13 height 13
click at [655, 263] on select "January February March April May June July August September October November De…" at bounding box center [651, 261] width 45 height 9
click at [629, 257] on select "January February March April May June July August September October November De…" at bounding box center [651, 261] width 45 height 9
click at [688, 318] on div "24" at bounding box center [684, 319] width 9 height 9
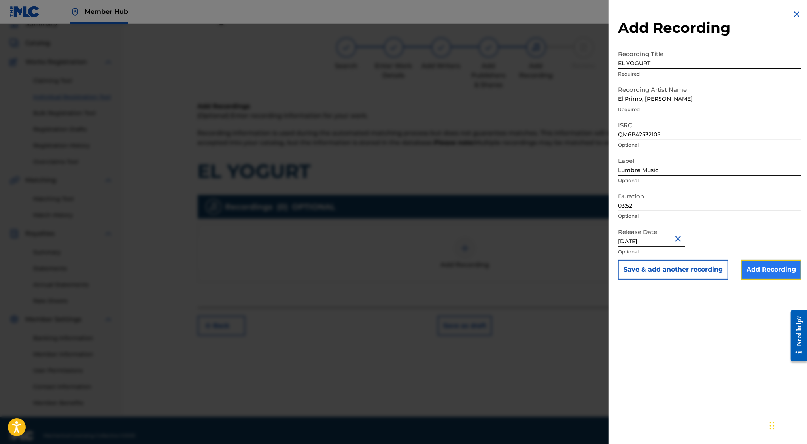
click at [769, 271] on input "Add Recording" at bounding box center [771, 270] width 61 height 20
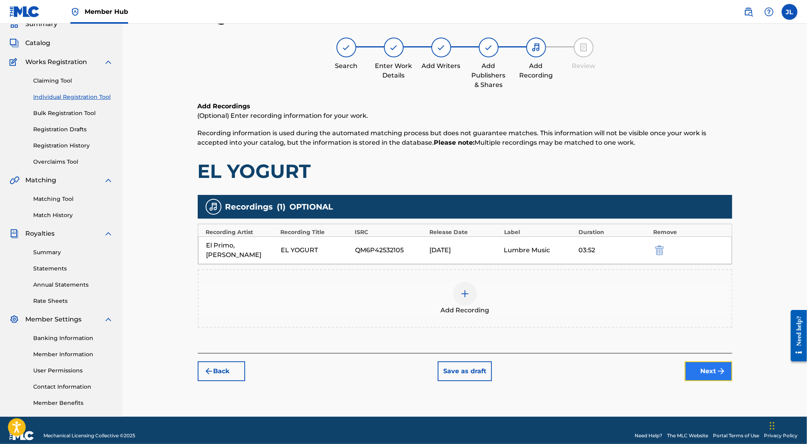
click at [705, 363] on button "Next" at bounding box center [708, 372] width 47 height 20
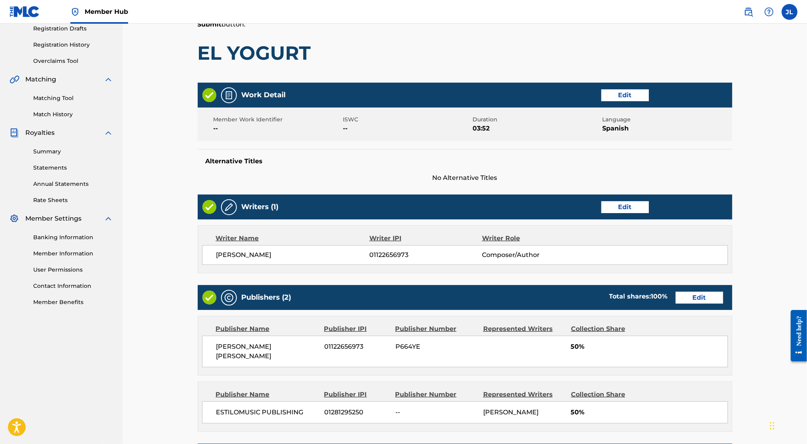
scroll to position [279, 0]
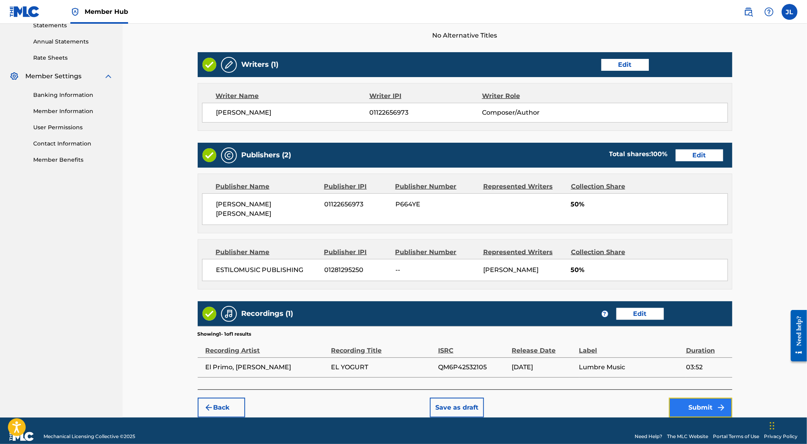
click at [694, 398] on button "Submit" at bounding box center [700, 408] width 63 height 20
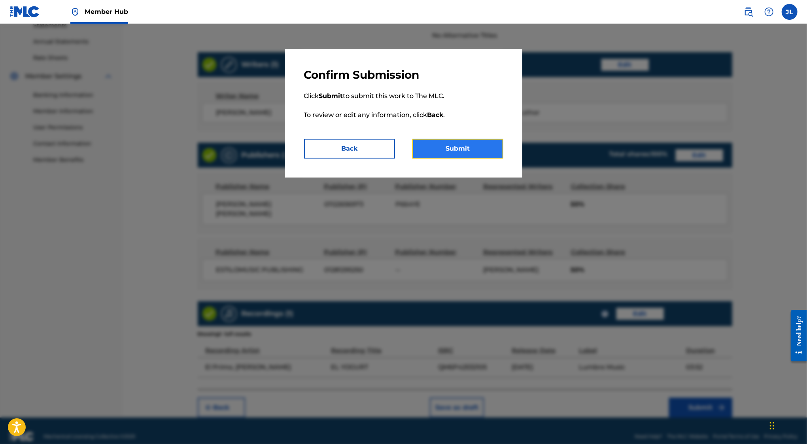
click at [466, 150] on button "Submit" at bounding box center [458, 149] width 91 height 20
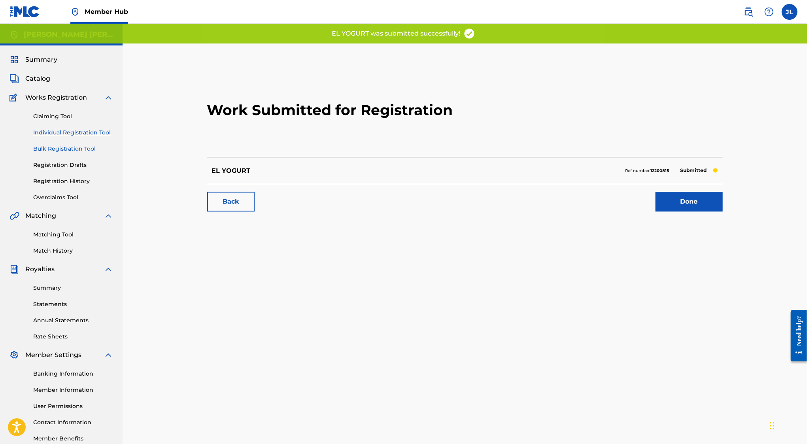
click at [65, 149] on link "Bulk Registration Tool" at bounding box center [73, 149] width 80 height 8
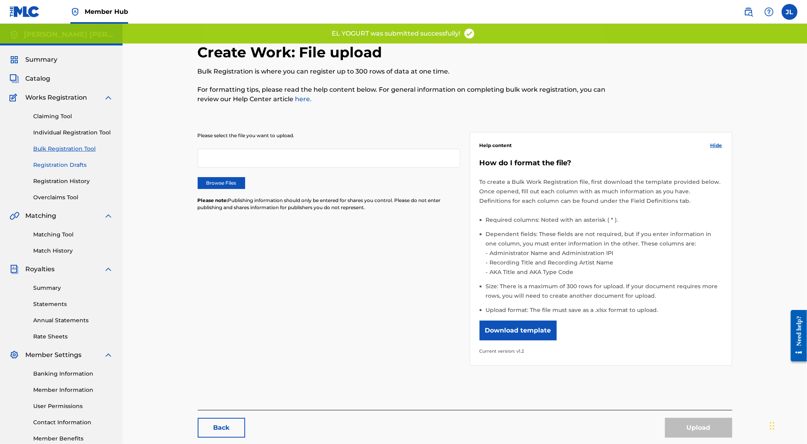
click at [51, 167] on link "Registration Drafts" at bounding box center [73, 165] width 80 height 8
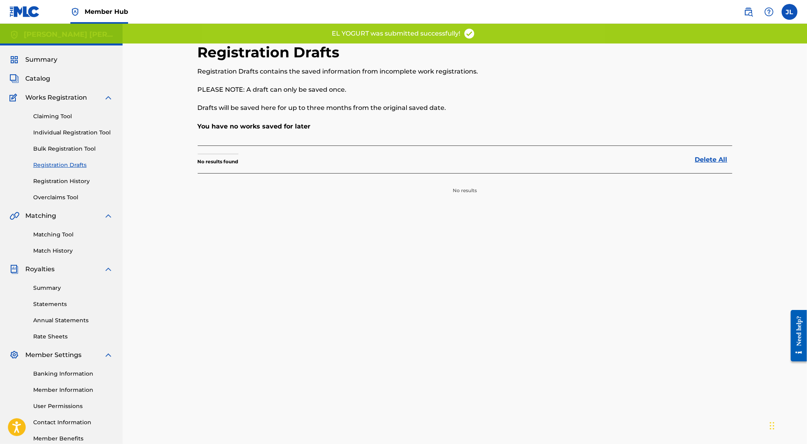
click at [59, 174] on div "Claiming Tool Individual Registration Tool Bulk Registration Tool Registration …" at bounding box center [61, 151] width 104 height 99
click at [59, 180] on link "Registration History" at bounding box center [73, 181] width 80 height 8
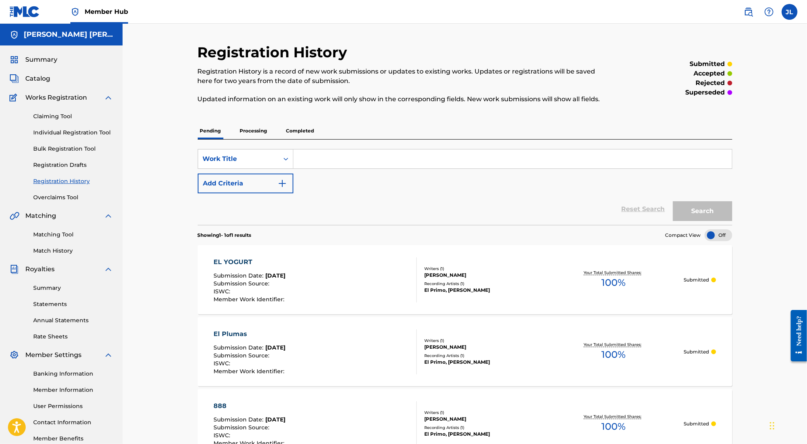
click at [54, 54] on div "Summary Catalog Works Registration Claiming Tool Individual Registration Tool B…" at bounding box center [61, 248] width 123 height 407
click at [54, 57] on span "Summary" at bounding box center [41, 59] width 32 height 9
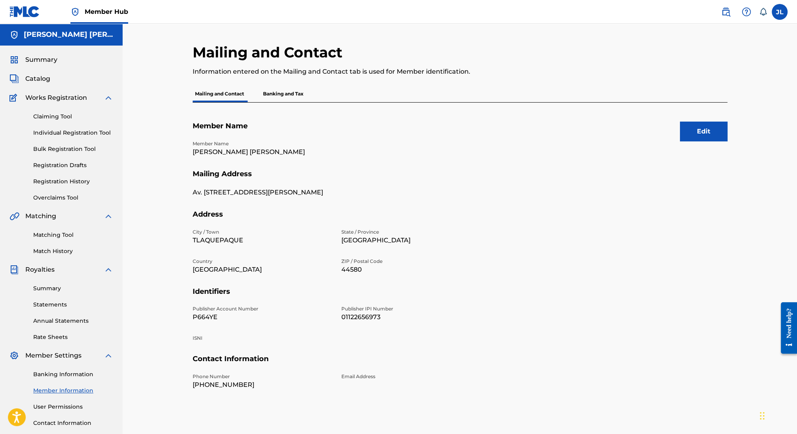
click at [366, 315] on p "01122656973" at bounding box center [410, 316] width 139 height 9
copy p "01122656973"
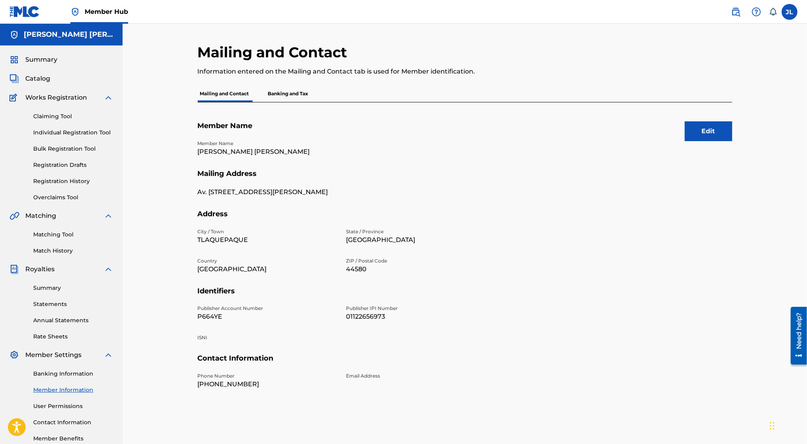
click at [373, 314] on p "01122656973" at bounding box center [416, 316] width 139 height 9
copy p "01122656973"
